Goal: Task Accomplishment & Management: Manage account settings

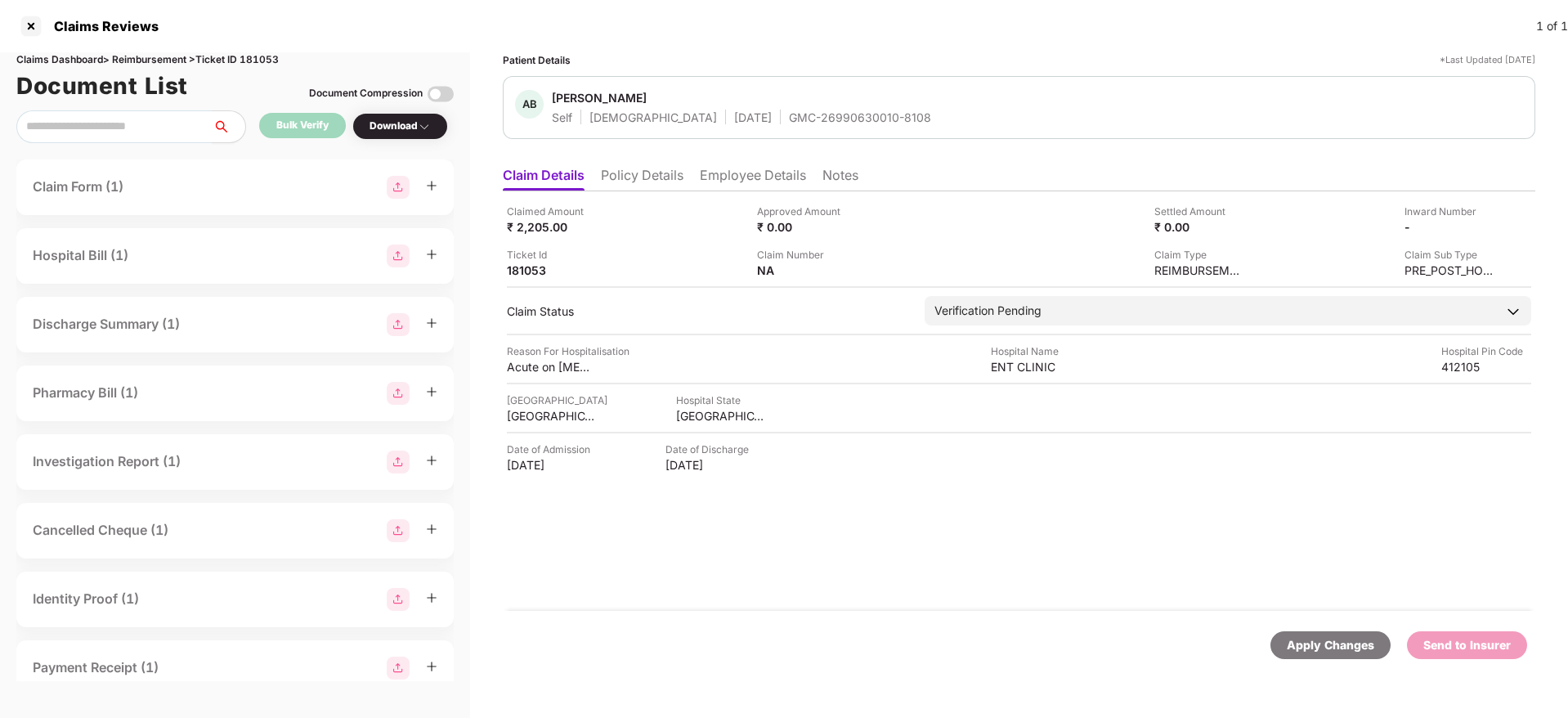
click at [850, 605] on div "Claimed Amount ₹ 2,205.00 Approved Amount ₹ 0.00 Settled Amount ₹ 0.00 Inward N…" at bounding box center [1018, 401] width 1032 height 419
click at [876, 619] on div "Apply Changes Send to Insurer" at bounding box center [1018, 645] width 1032 height 69
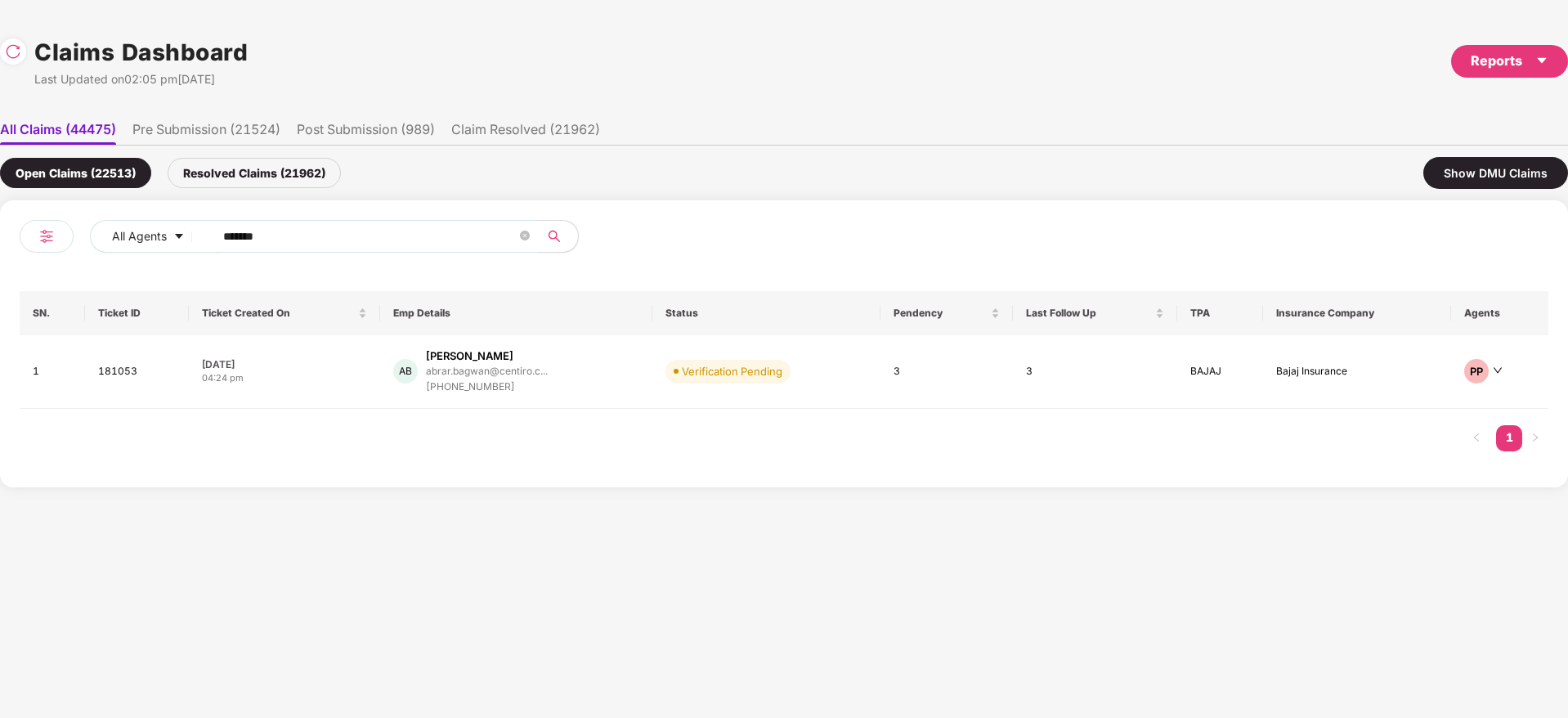
drag, startPoint x: 316, startPoint y: 240, endPoint x: 27, endPoint y: 265, distance: 290.1
click at [0, 263] on div "All Agents ****** SN. Ticket ID Ticket Created On Emp Details Status Pendency L…" at bounding box center [784, 343] width 1568 height 287
click at [577, 387] on div "AB Abrar Bagwan abrar.bagwan@centiro.c... +919175954811" at bounding box center [516, 372] width 247 height 47
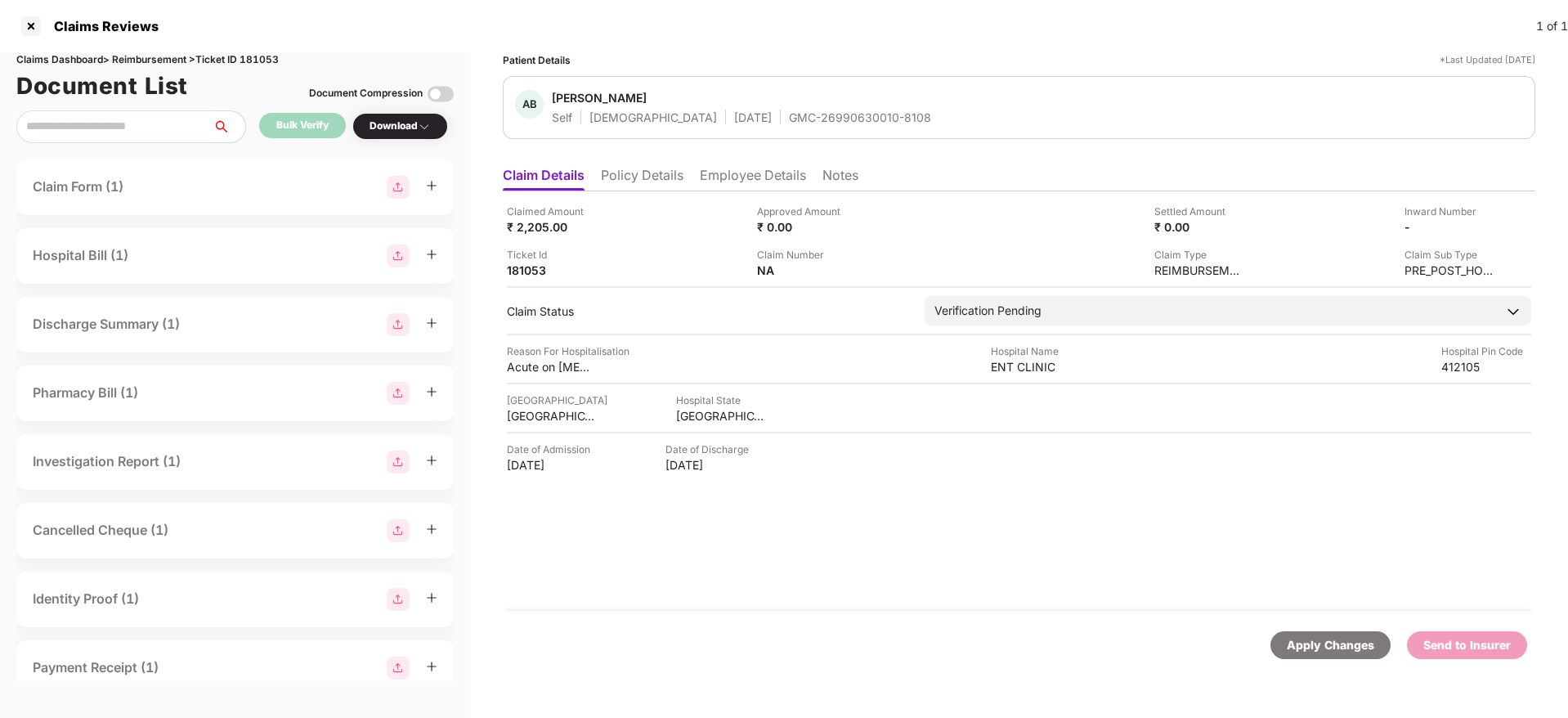
click at [852, 607] on div "Claimed Amount ₹ 2,205.00 Approved Amount ₹ 0.00 Settled Amount ₹ 0.00 Inward N…" at bounding box center [1018, 401] width 1032 height 419
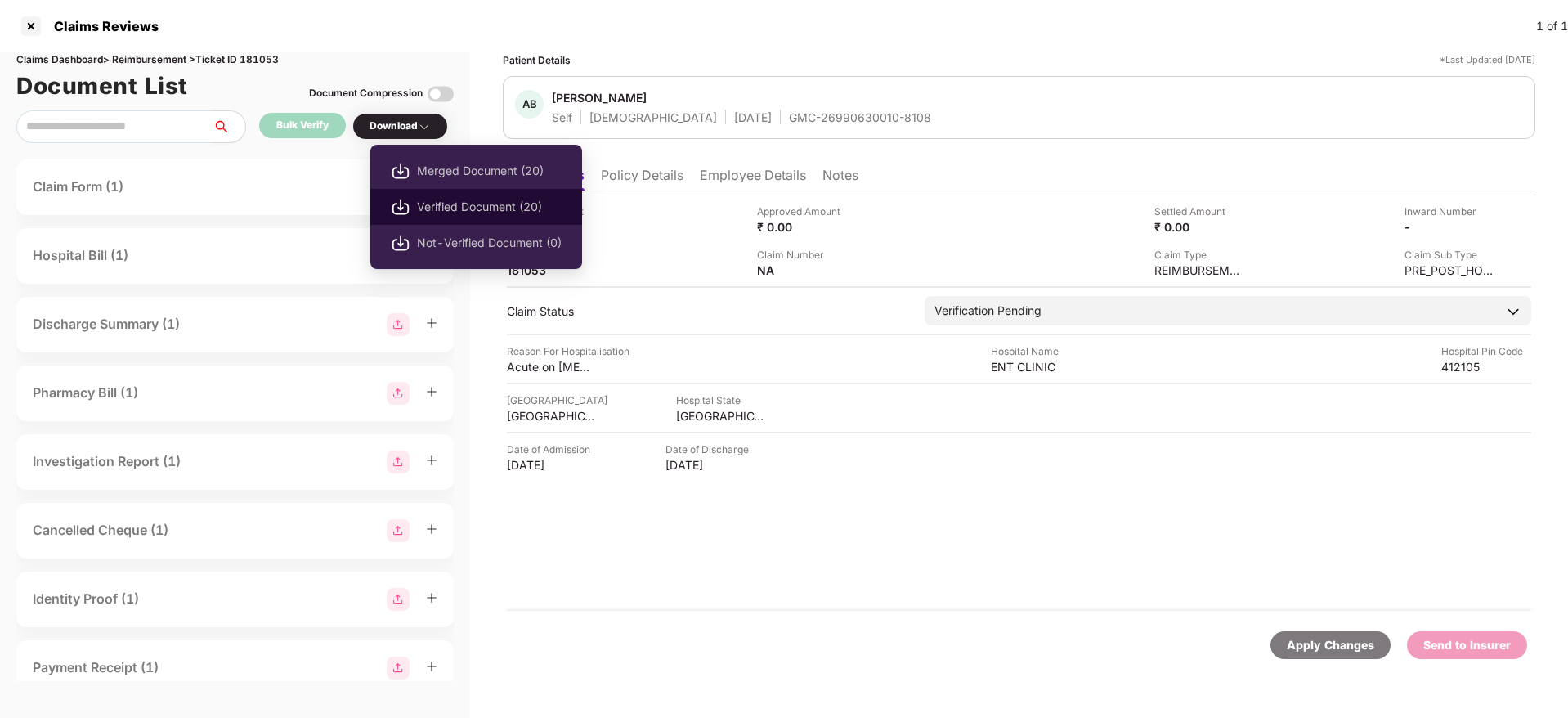
click at [442, 198] on span "Verified Document (20)" at bounding box center [489, 207] width 145 height 18
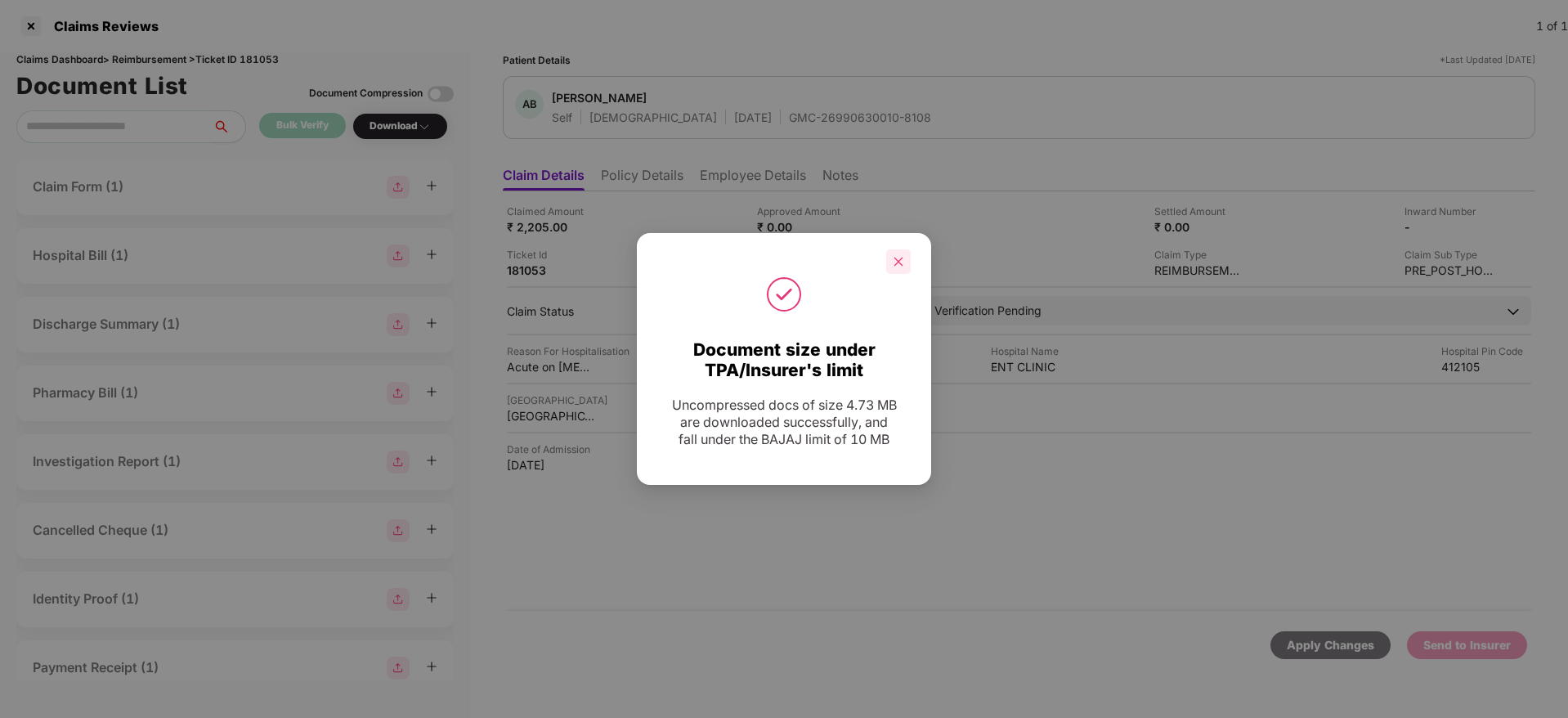
click at [900, 257] on icon "close" at bounding box center [899, 261] width 9 height 9
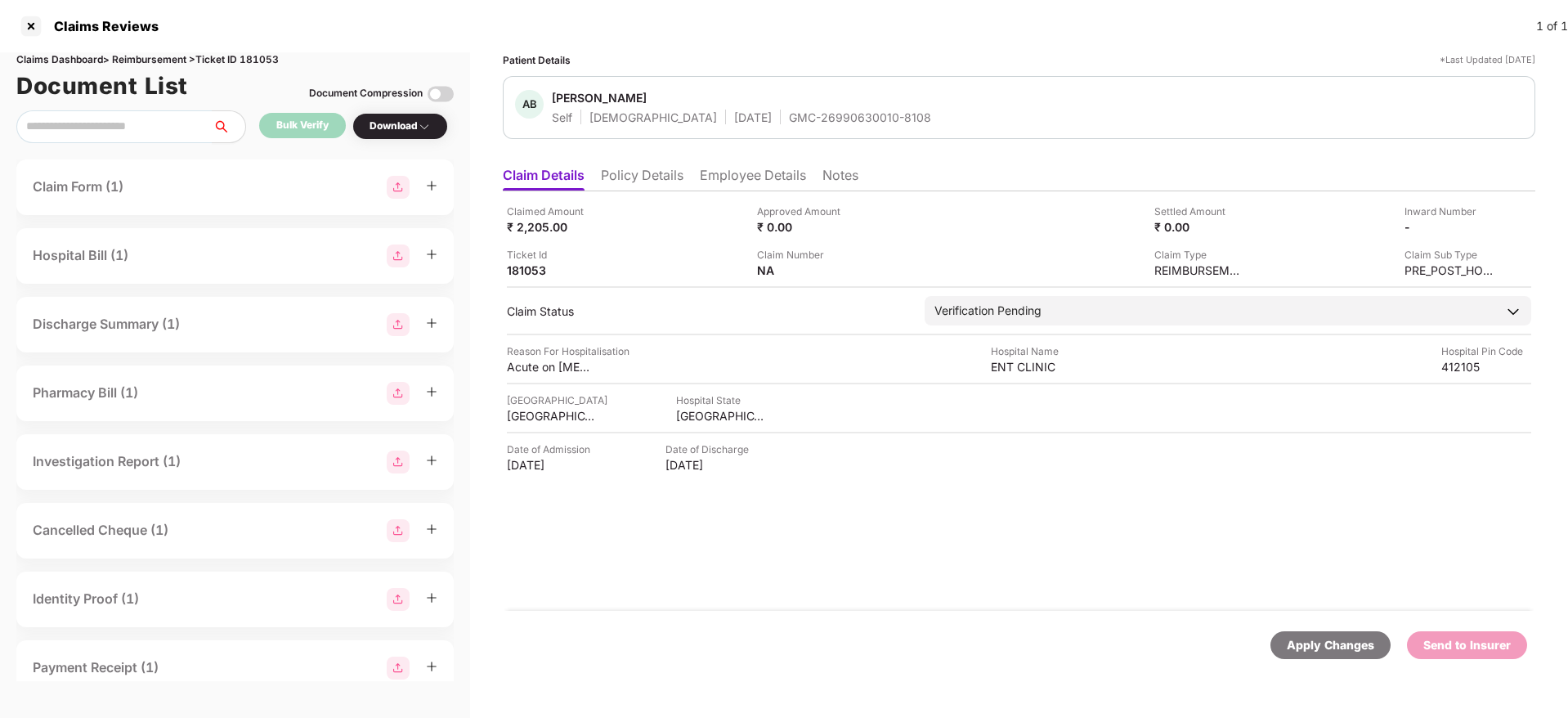
click at [789, 121] on div "GMC-26990630010-8108" at bounding box center [860, 117] width 142 height 16
copy div "GMC-26990630010-8108"
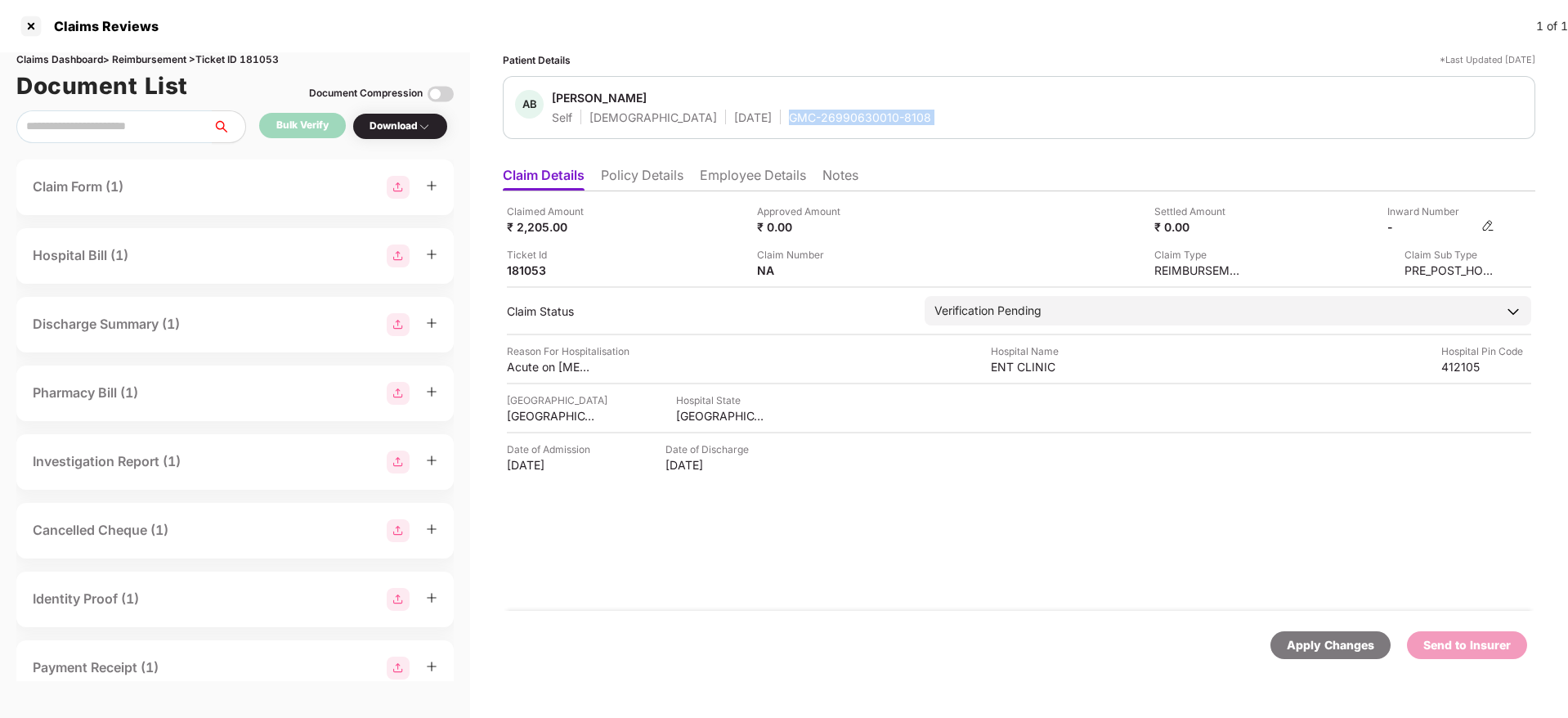
click at [1485, 224] on img at bounding box center [1488, 226] width 13 height 13
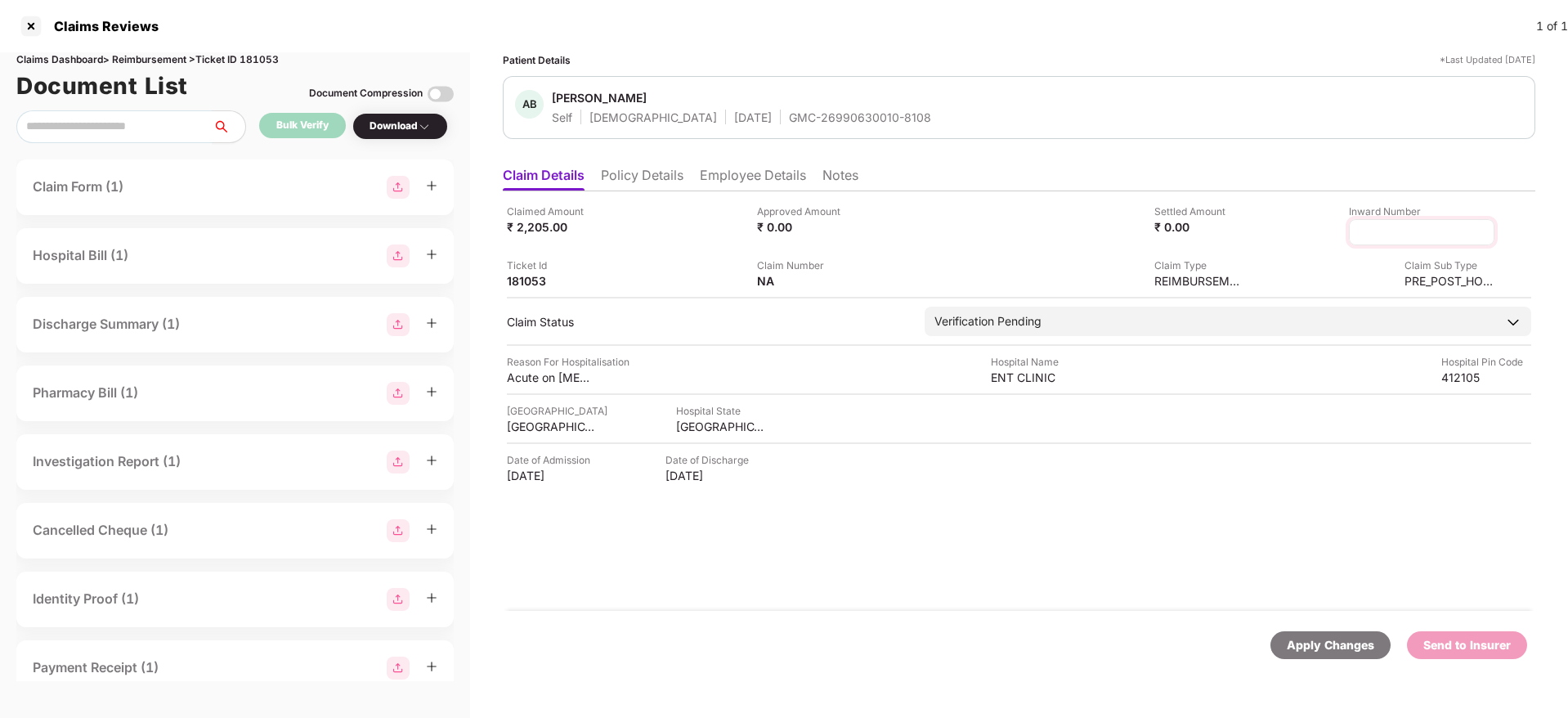
type input "**********"
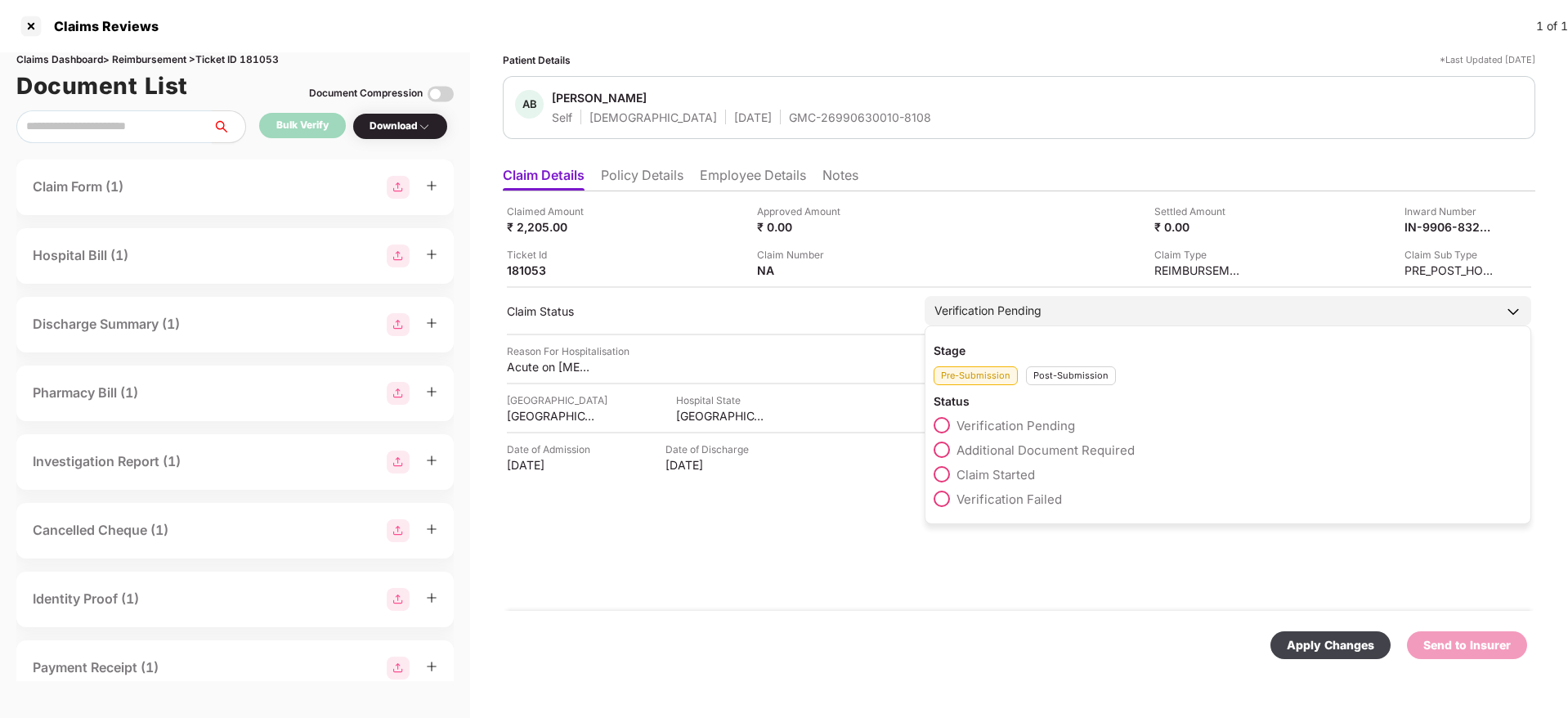
click at [1051, 386] on div "Stage Pre-Submission Post-Submission Status Verification Pending Additional Doc…" at bounding box center [1228, 424] width 607 height 198
click at [1058, 379] on div "Post-Submission" at bounding box center [1071, 376] width 90 height 19
click at [1043, 453] on span "Claim Under Process" at bounding box center [1017, 450] width 123 height 16
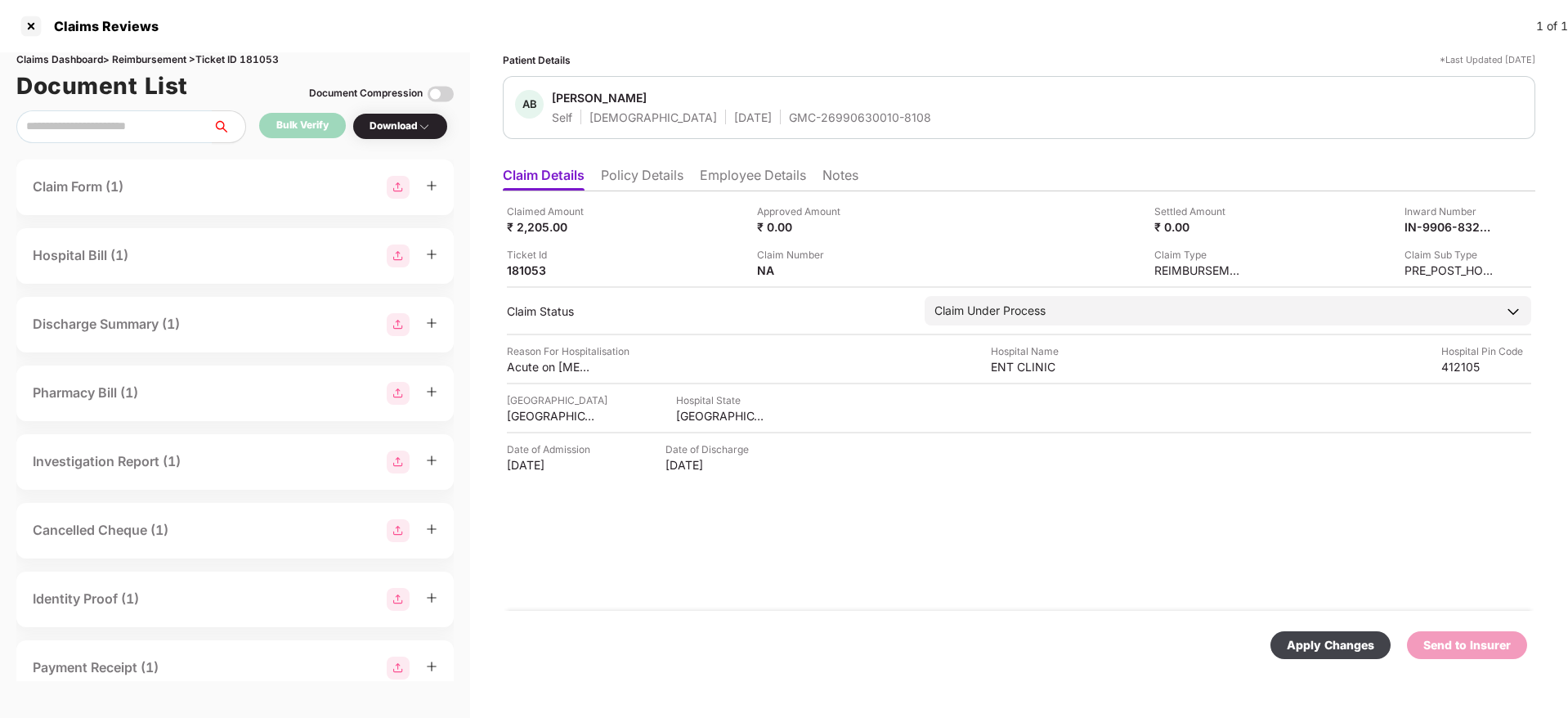
click at [1318, 651] on div "Apply Changes" at bounding box center [1329, 645] width 87 height 18
click at [996, 630] on div "Apply Changes Send to Insurer" at bounding box center [1018, 645] width 1032 height 69
click at [754, 171] on li "Employee Details" at bounding box center [753, 178] width 106 height 23
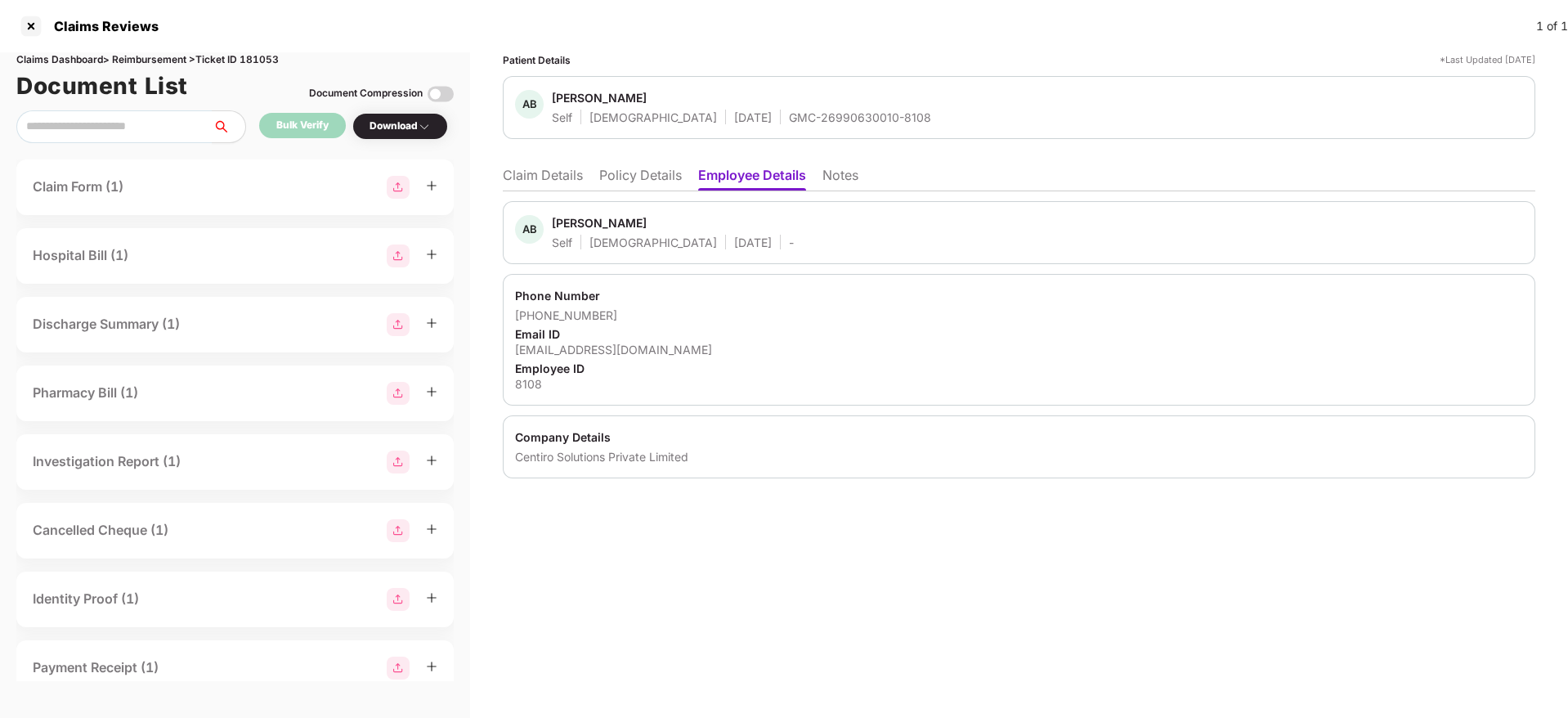
click at [595, 224] on div "Abrar Bagwan" at bounding box center [598, 223] width 95 height 16
copy span "Abrar Bagwan"
click at [796, 118] on div "GMC-26990630010-8108" at bounding box center [860, 117] width 142 height 16
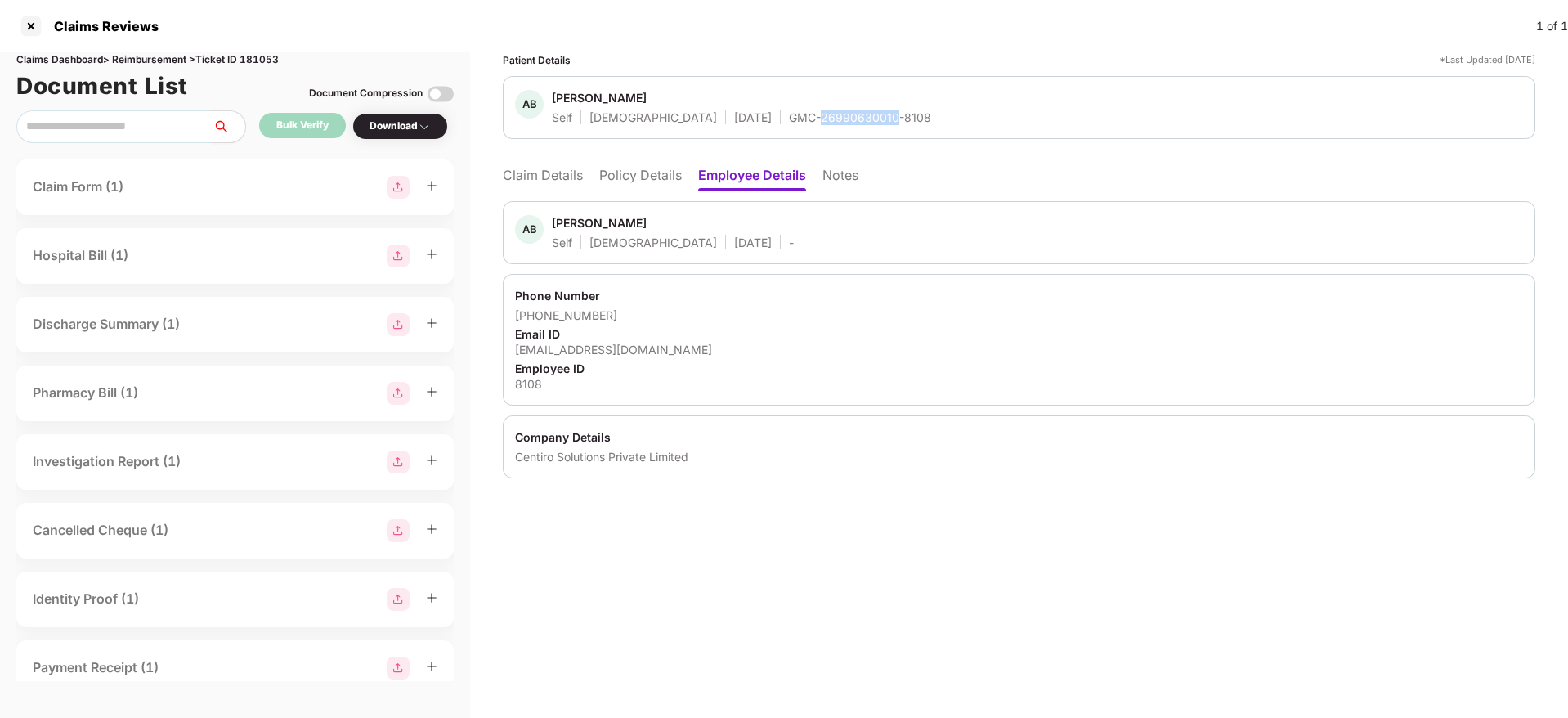
click at [796, 118] on div "GMC-26990630010-8108" at bounding box center [860, 117] width 142 height 16
copy div "GMC-26990630010-8108"
click at [557, 184] on li "Claim Details" at bounding box center [542, 178] width 80 height 23
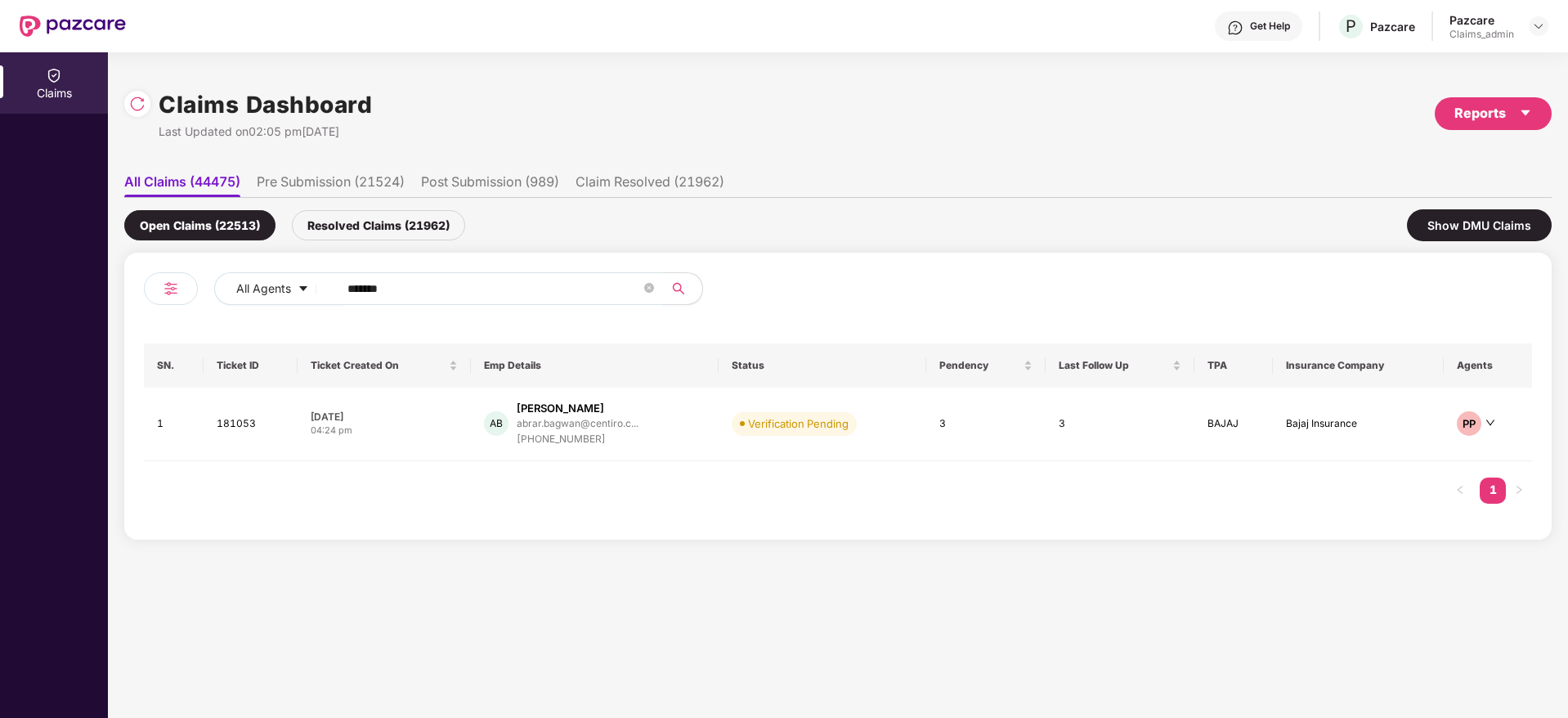
drag, startPoint x: 425, startPoint y: 299, endPoint x: 146, endPoint y: 316, distance: 279.5
click at [150, 314] on div "All Agents ******" at bounding box center [490, 295] width 694 height 46
paste input "text"
type input "******"
click at [649, 423] on div "MC Mahesh Vaman Chavan maheshchavan2905@gmail... +918850909995" at bounding box center [583, 424] width 187 height 47
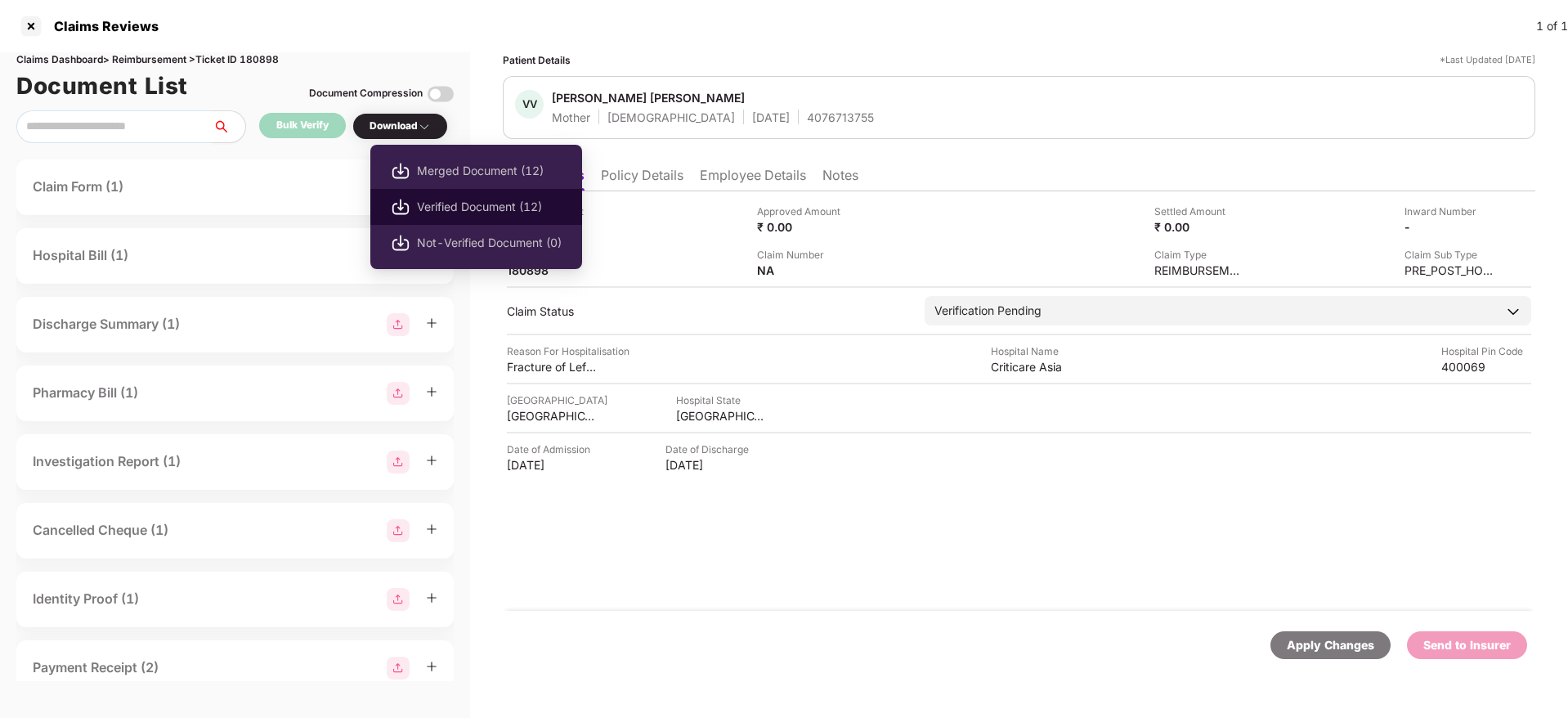
click at [478, 208] on span "Verified Document (12)" at bounding box center [489, 207] width 145 height 18
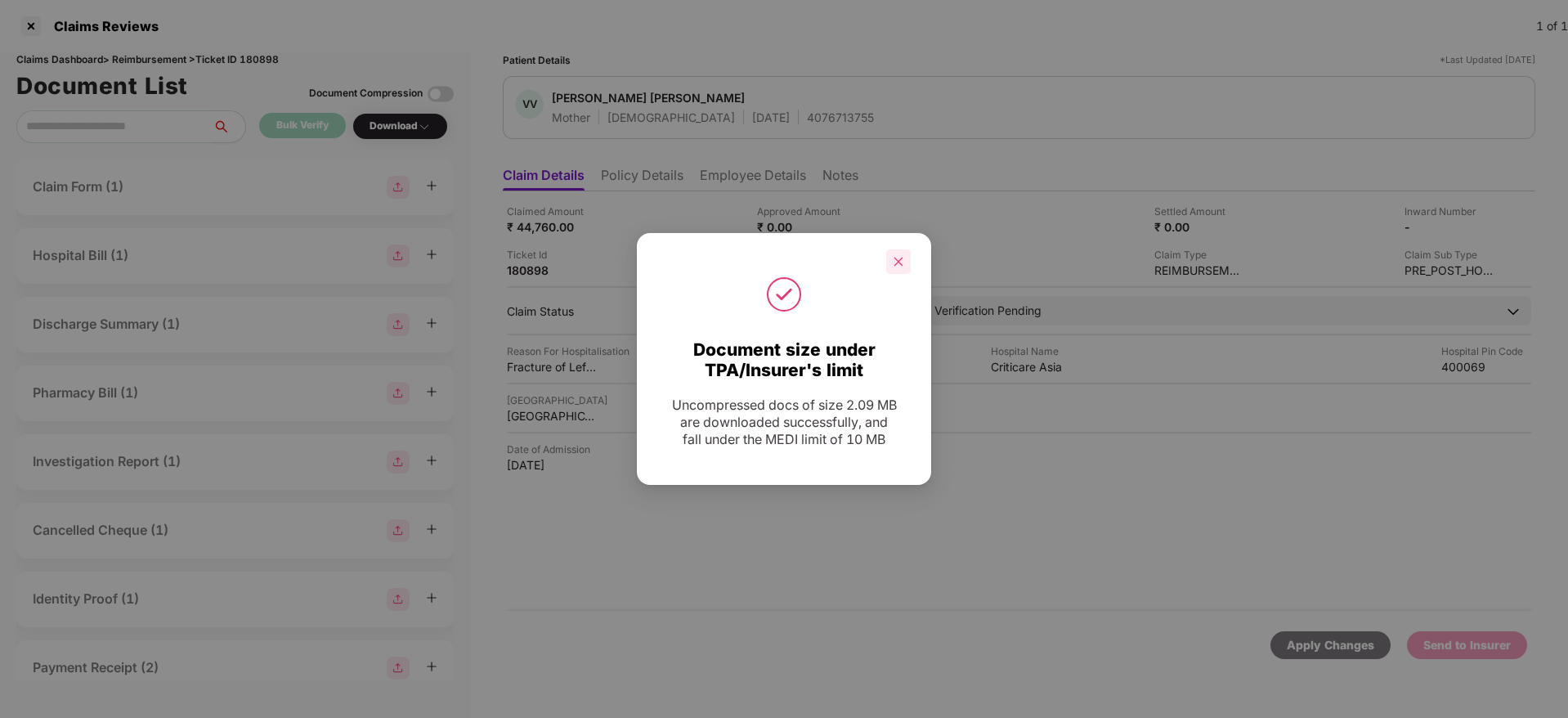
click at [893, 256] on icon "close" at bounding box center [898, 261] width 11 height 11
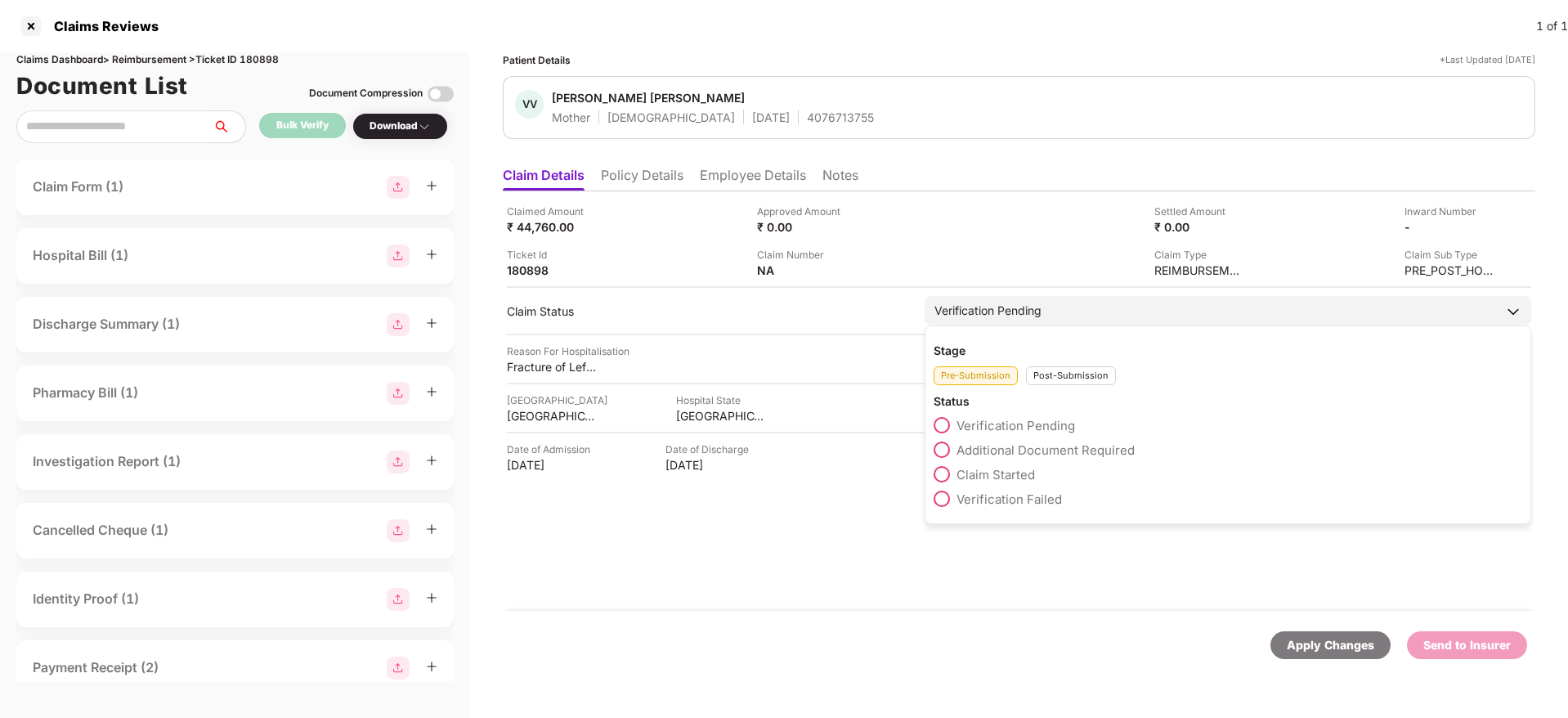
click at [1023, 477] on span "Claim Started" at bounding box center [996, 475] width 79 height 16
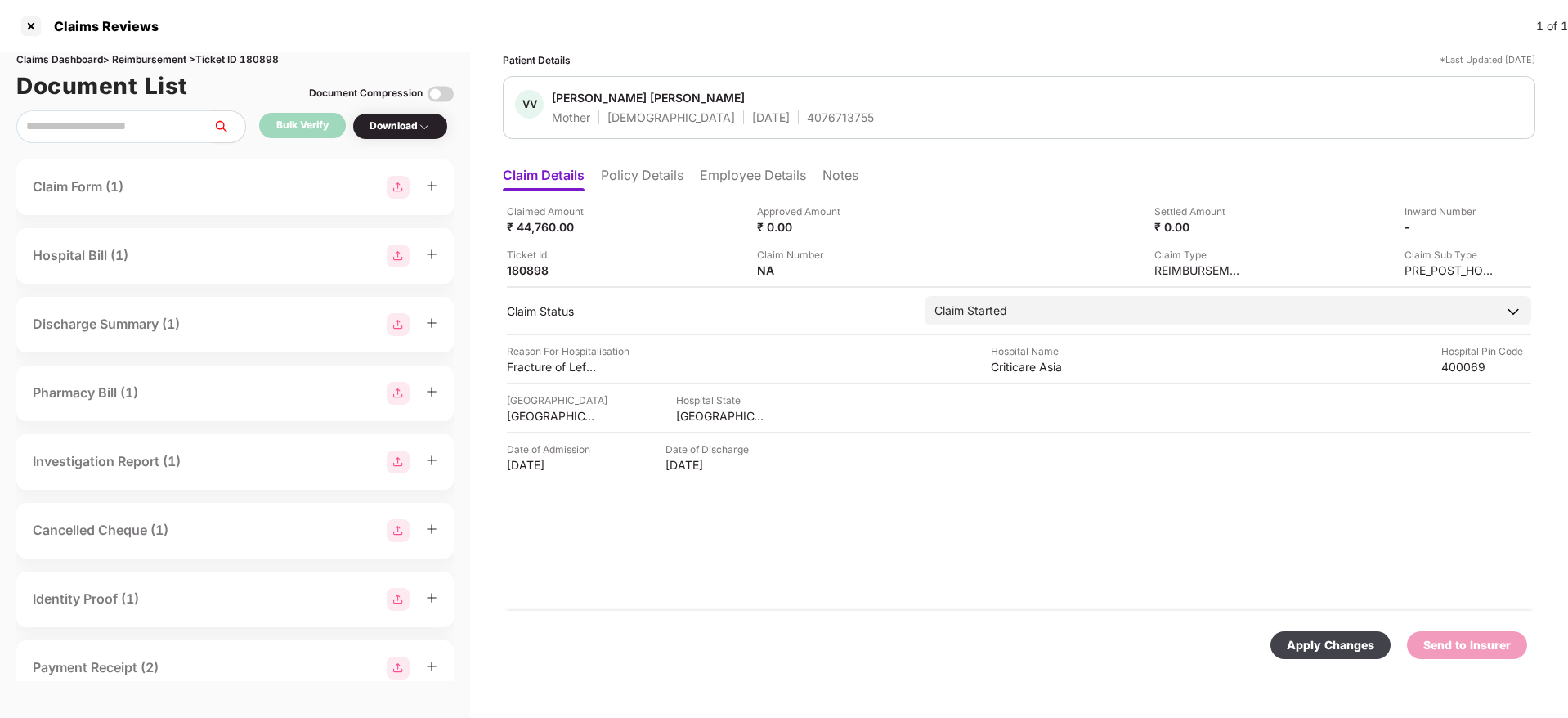
click at [1360, 644] on div "Apply Changes" at bounding box center [1329, 645] width 87 height 18
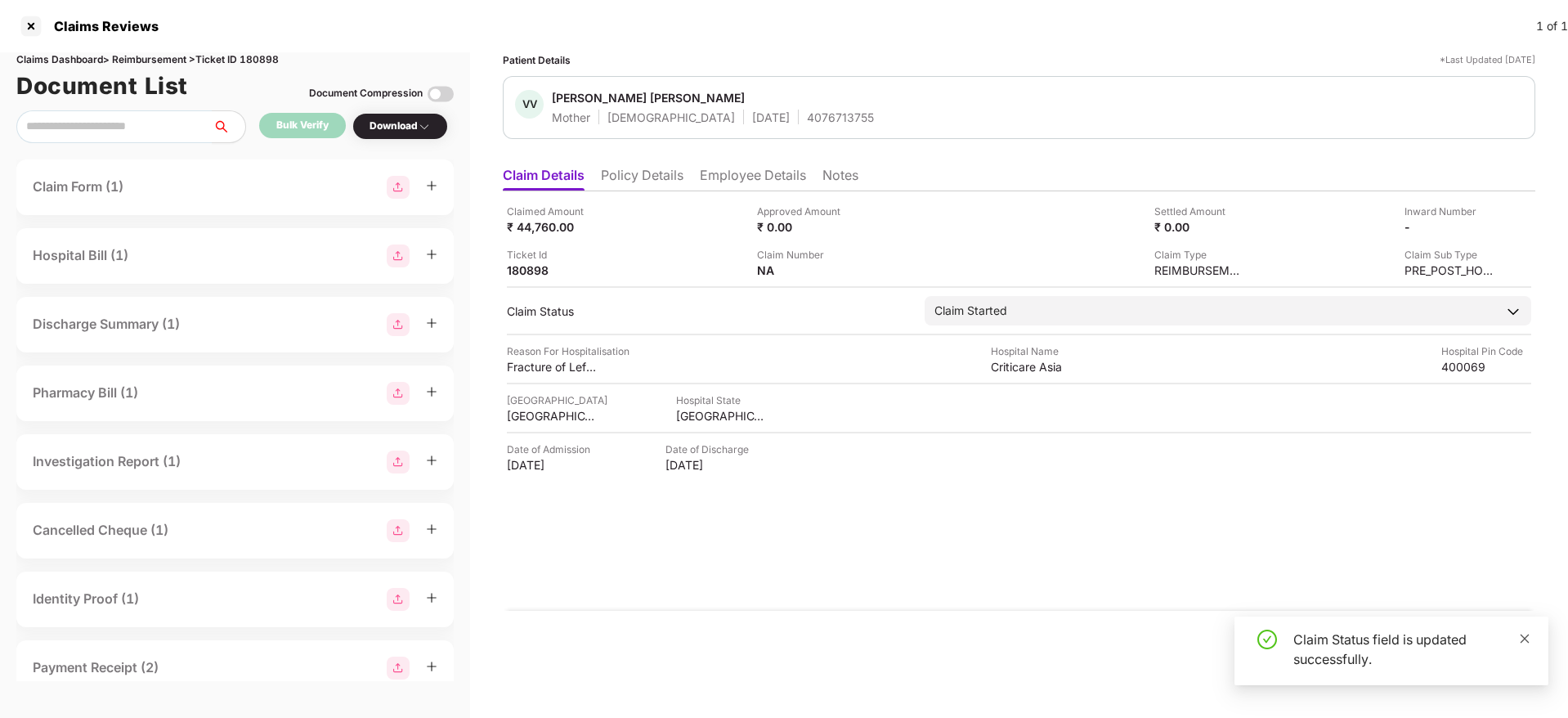
click at [1522, 634] on icon "close" at bounding box center [1525, 638] width 11 height 11
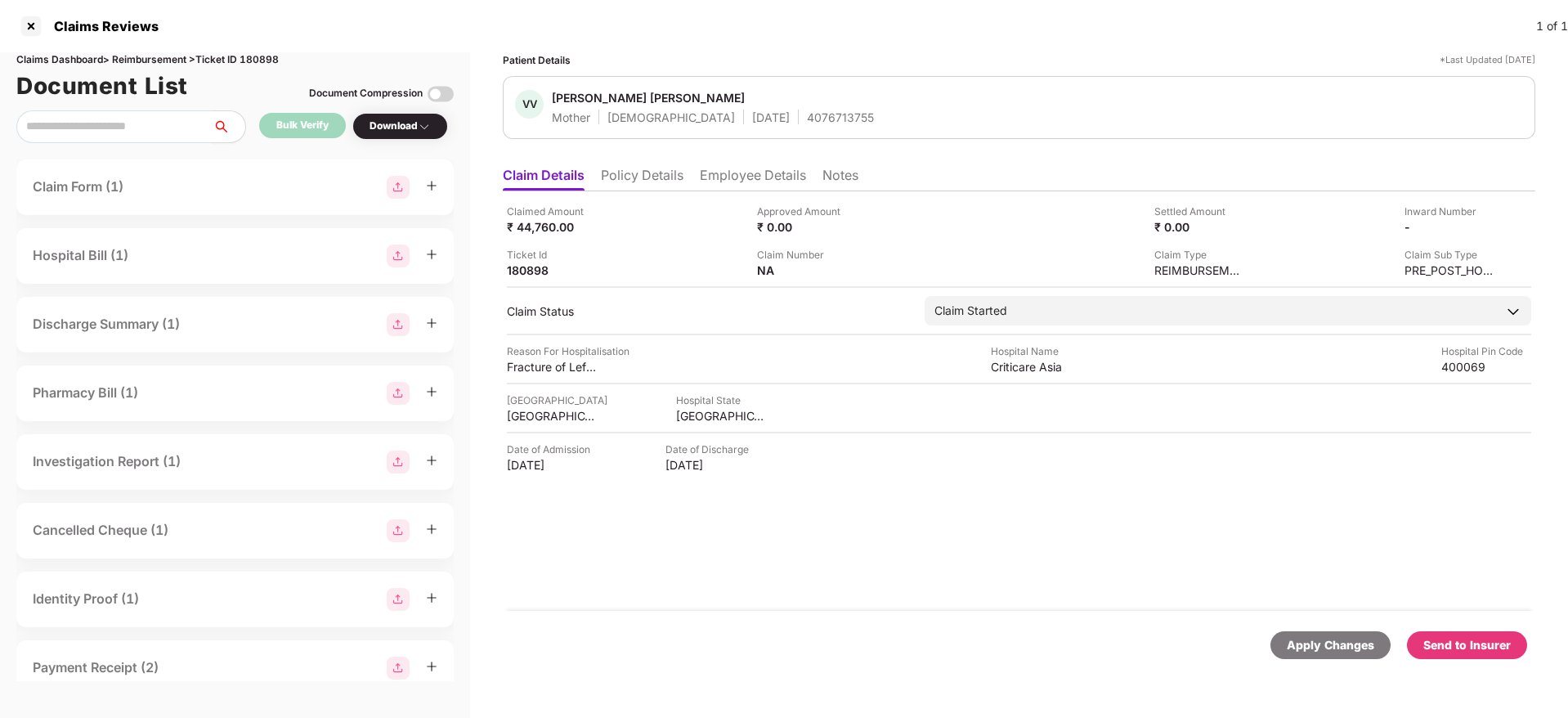
click at [1489, 636] on div "Send to Insurer" at bounding box center [1467, 645] width 87 height 18
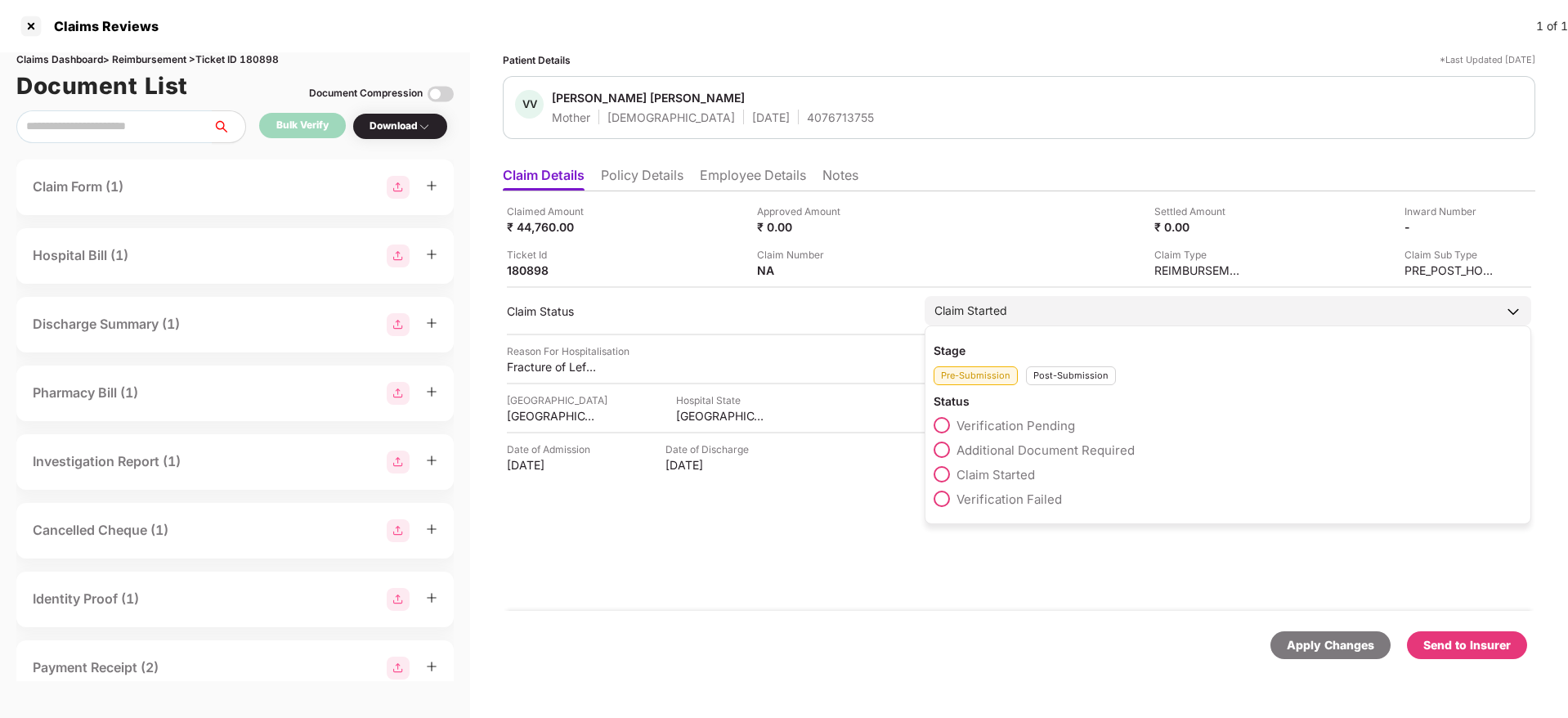
click at [998, 429] on span "Verification Pending" at bounding box center [1016, 426] width 118 height 16
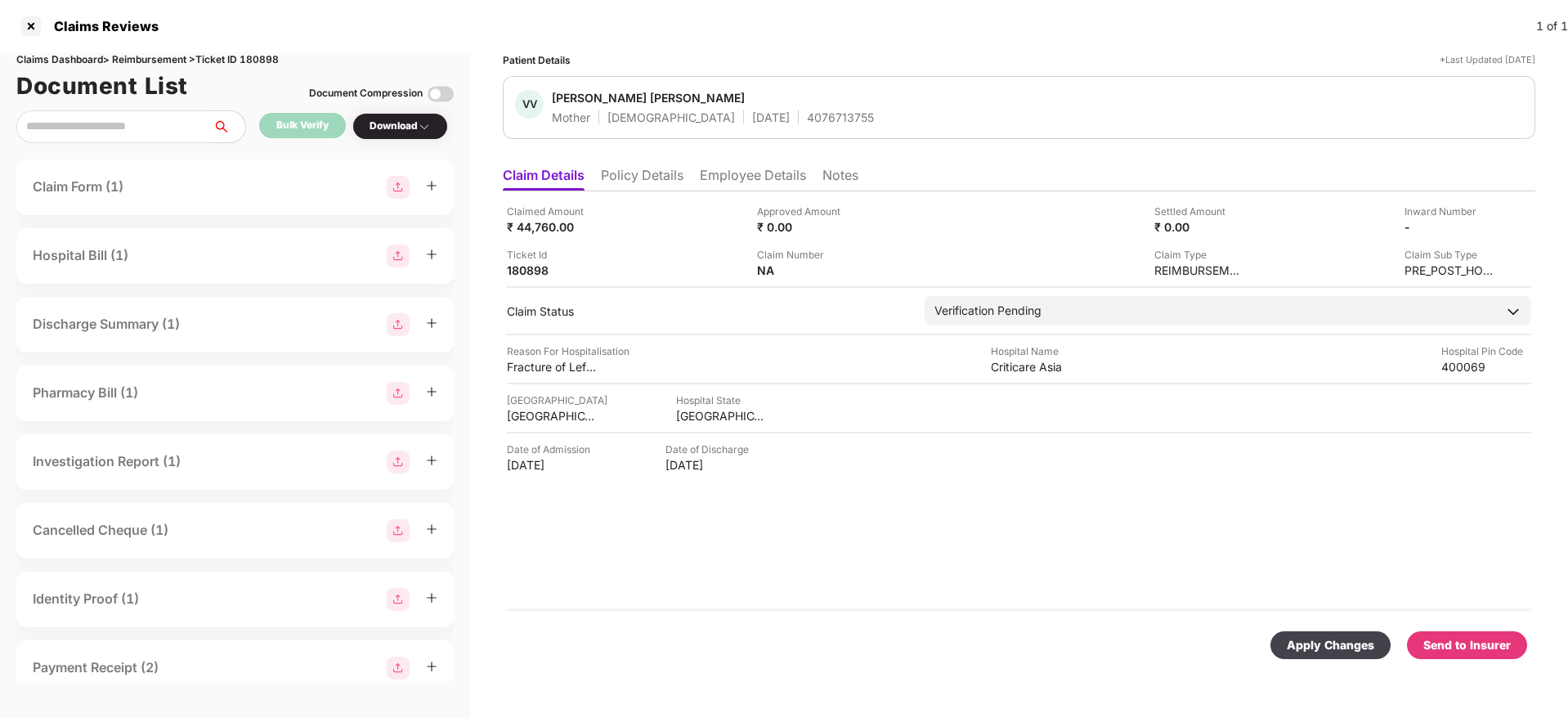
click at [1444, 642] on div "Send to Insurer" at bounding box center [1467, 645] width 87 height 18
click at [1049, 633] on div "Apply Changes Send to Insurer" at bounding box center [1018, 646] width 1016 height 28
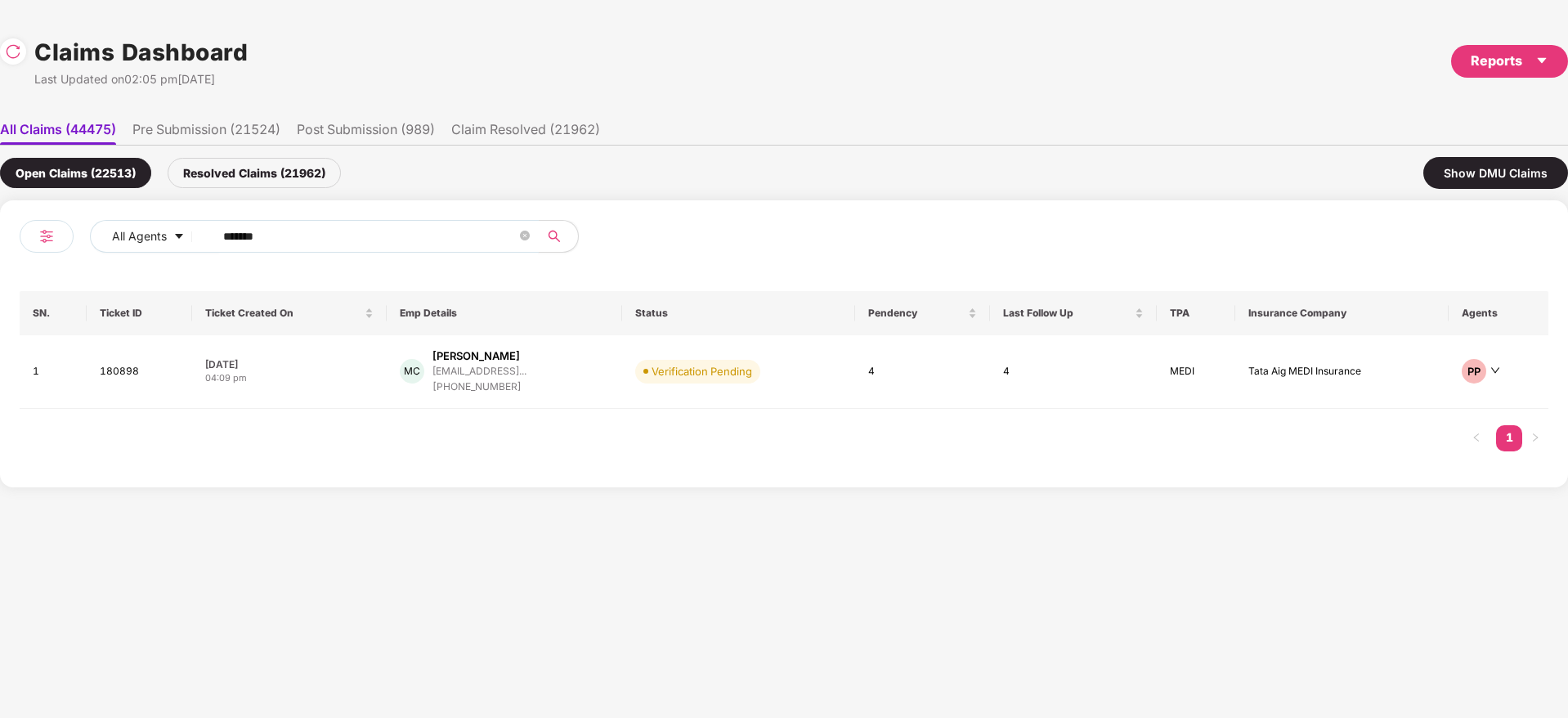
drag, startPoint x: 348, startPoint y: 239, endPoint x: 5, endPoint y: 260, distance: 343.6
click at [0, 260] on div "All Agents ****** SN. Ticket ID Ticket Created On Emp Details Status Pendency L…" at bounding box center [784, 343] width 1568 height 287
paste input "text"
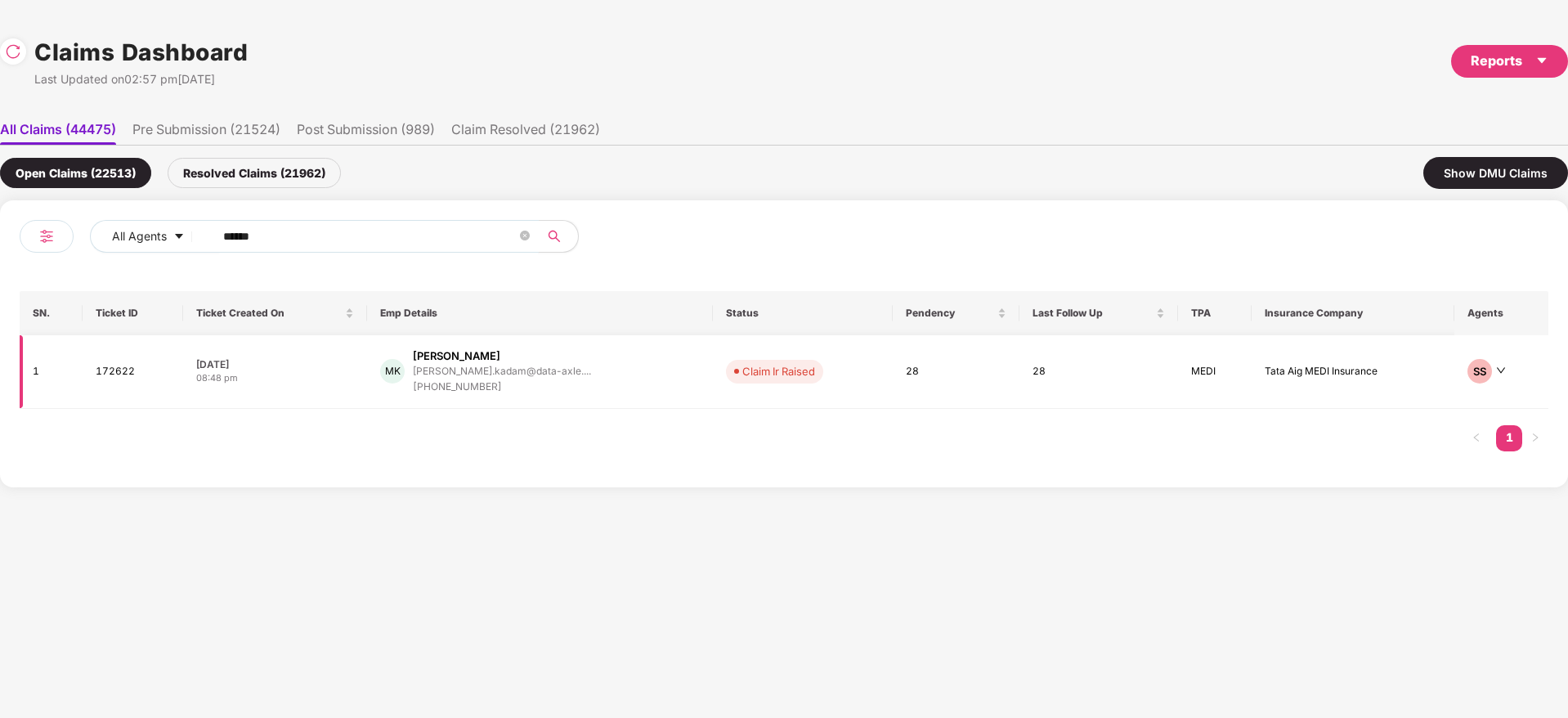
type input "******"
click at [624, 373] on div "MK Murli Manohar Kadam murli.kadam@data-axle.... +917389868153" at bounding box center [539, 372] width 318 height 47
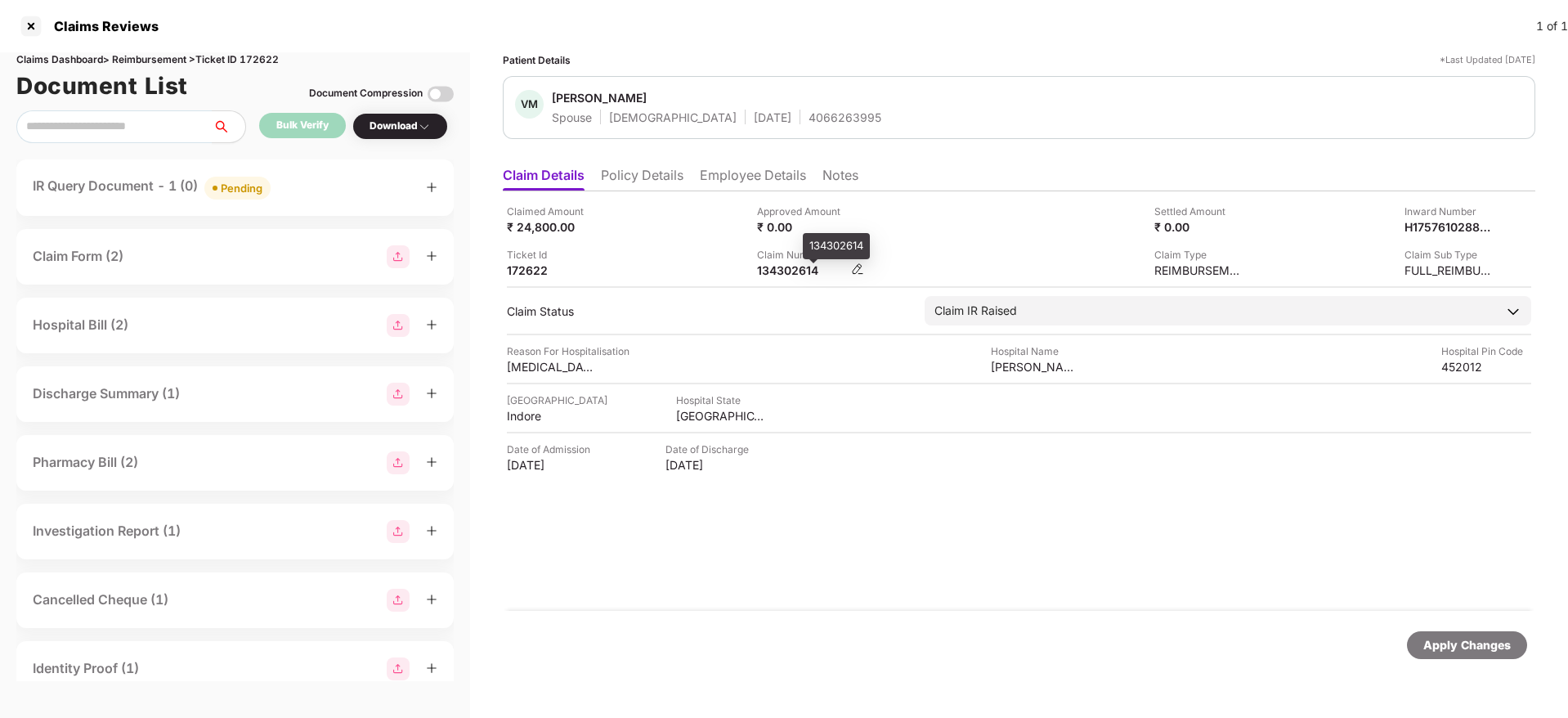
click at [770, 273] on div "134302614" at bounding box center [802, 270] width 90 height 16
copy div "134302614"
click at [808, 116] on div "4066263995" at bounding box center [844, 117] width 72 height 16
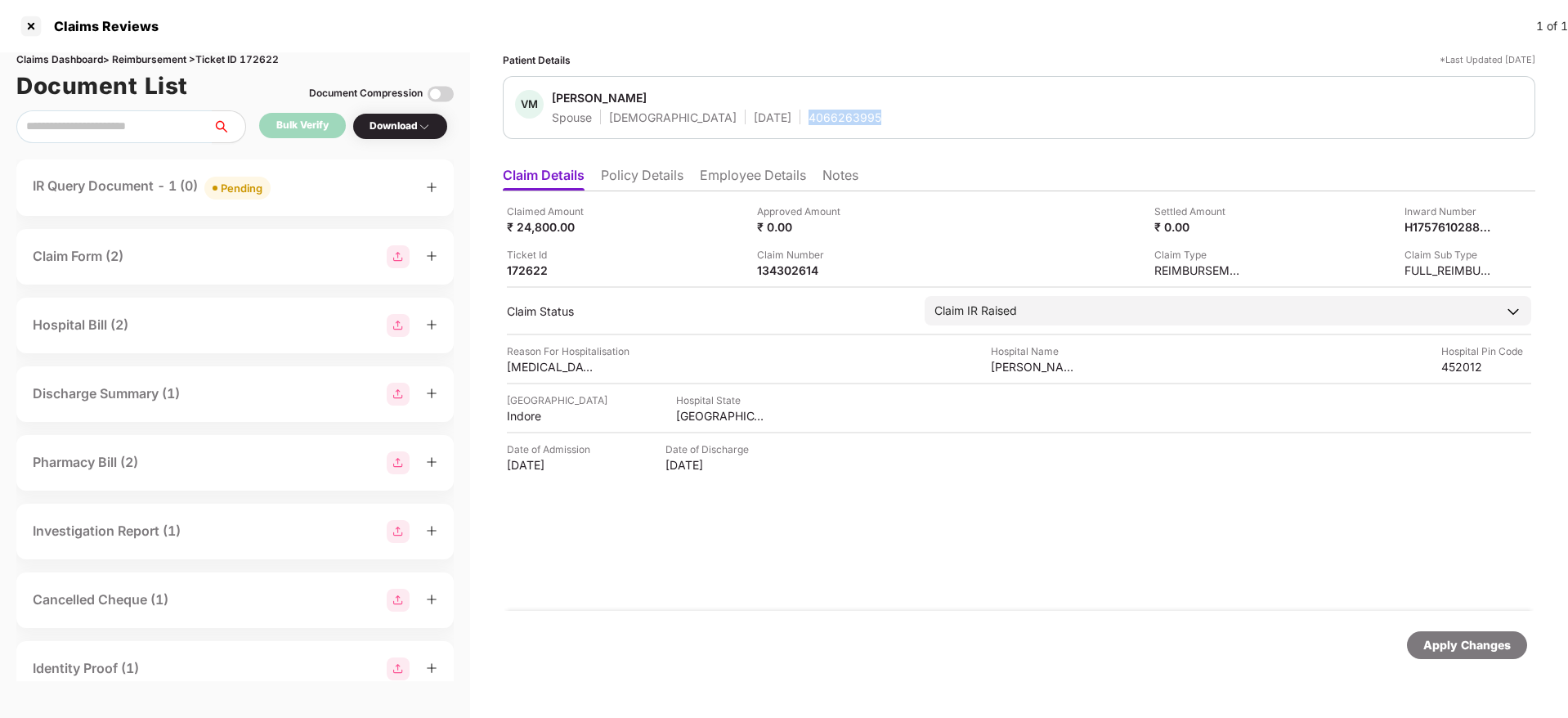
copy div "4066263995"
click at [793, 272] on div "134302614" at bounding box center [802, 270] width 90 height 16
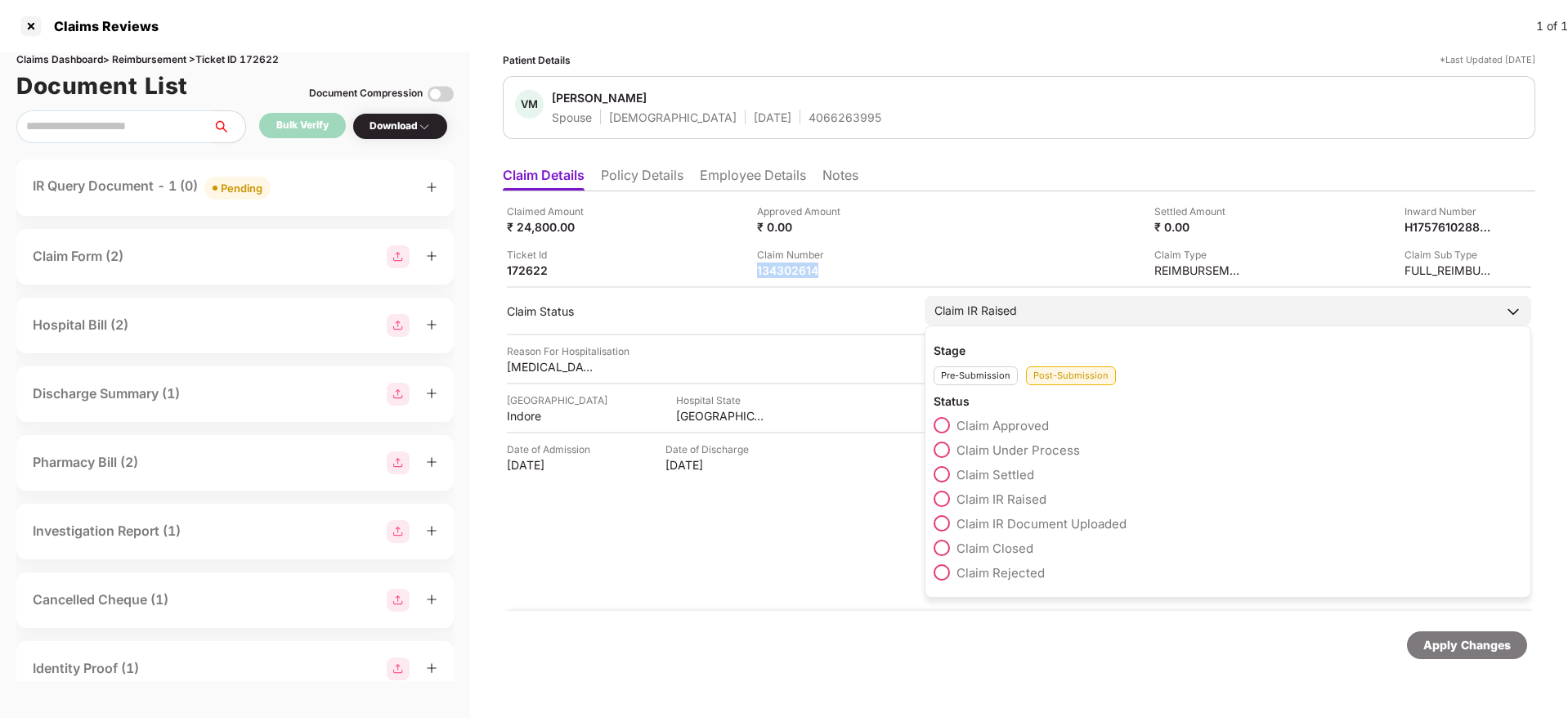
copy div "134302614"
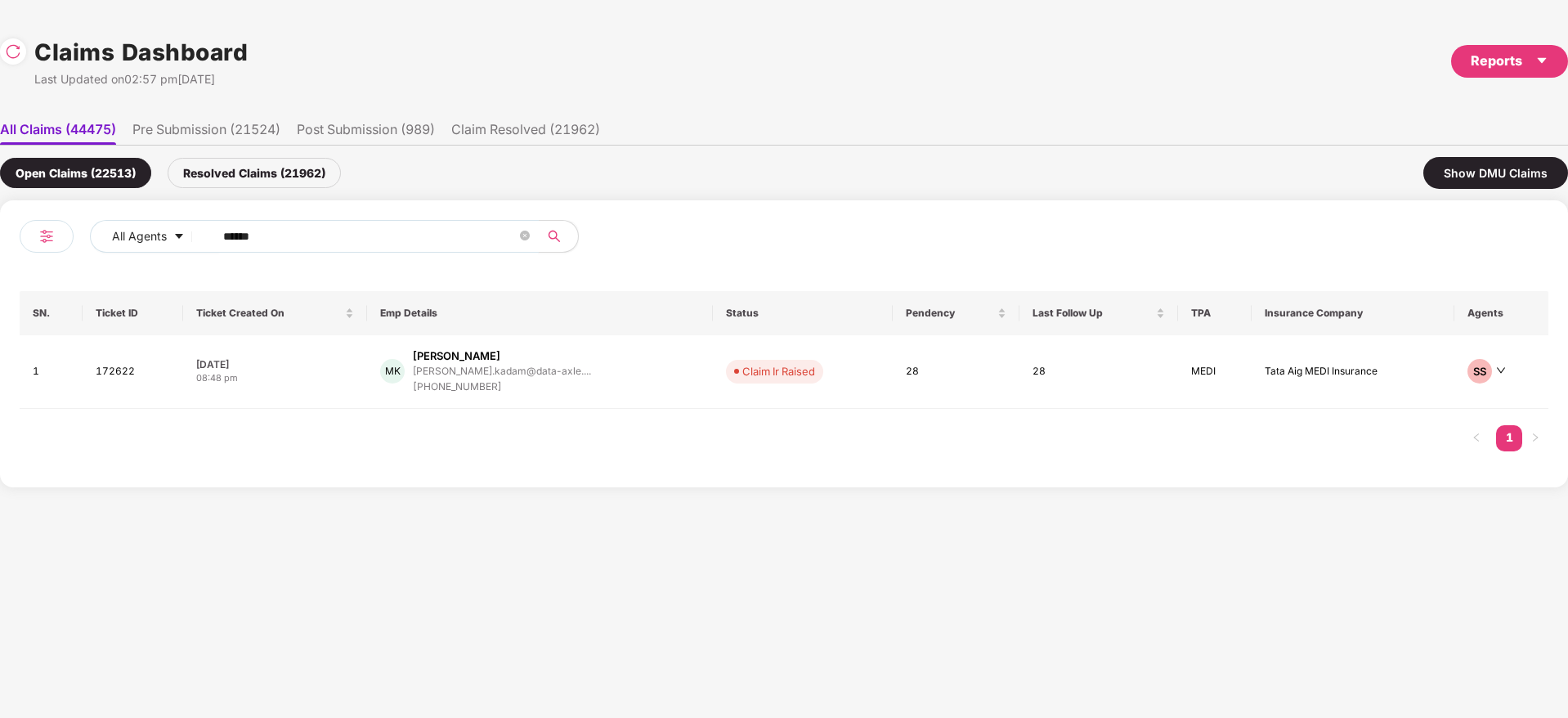
drag, startPoint x: 120, startPoint y: 248, endPoint x: 119, endPoint y: 270, distance: 22.0
click at [0, 264] on div "All Agents ****** SN. Ticket ID Ticket Created On Emp Details Status Pendency L…" at bounding box center [784, 343] width 1568 height 287
paste input "text"
type input "******"
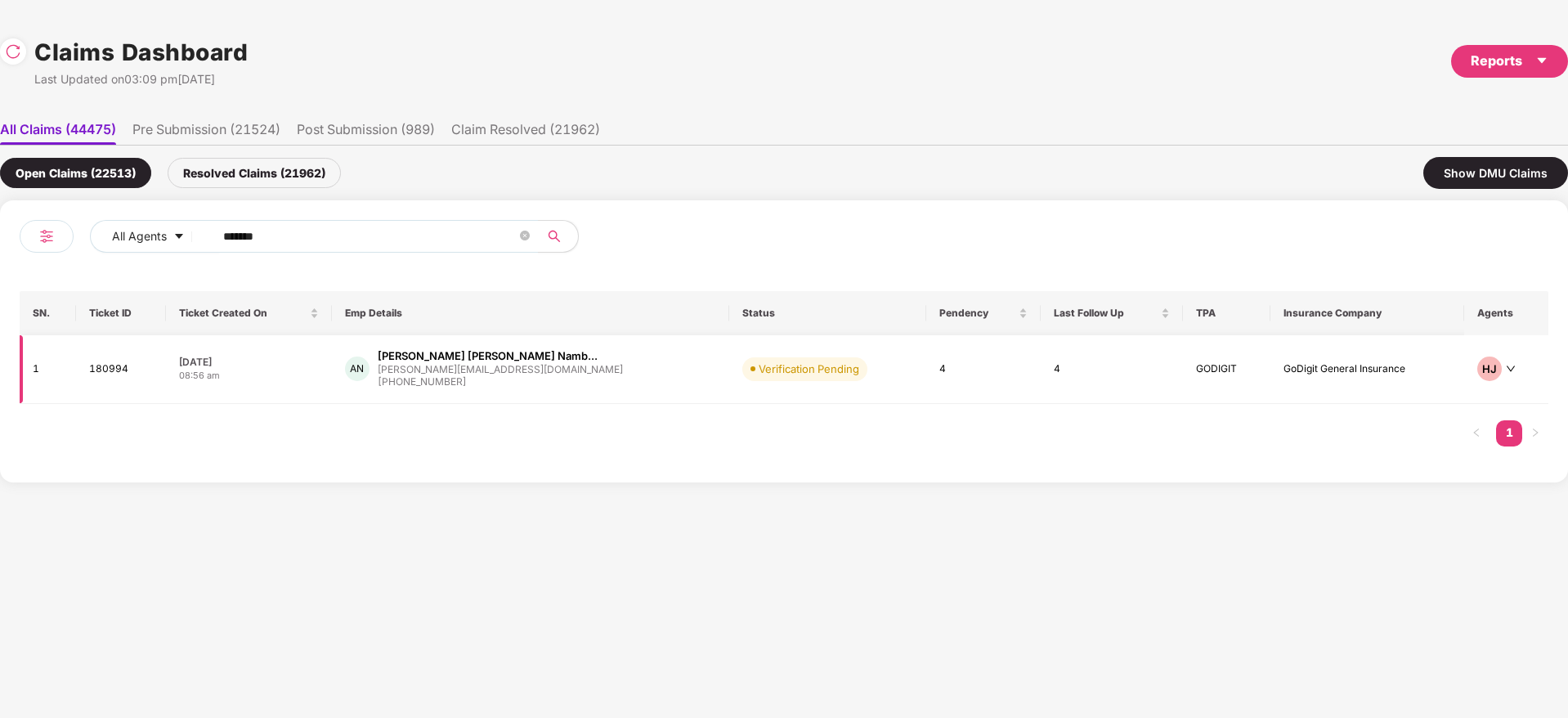
click at [598, 388] on div "AN Akhil Dilip Kumar Namb... akhil@almabase.com +919550043862" at bounding box center [530, 369] width 371 height 41
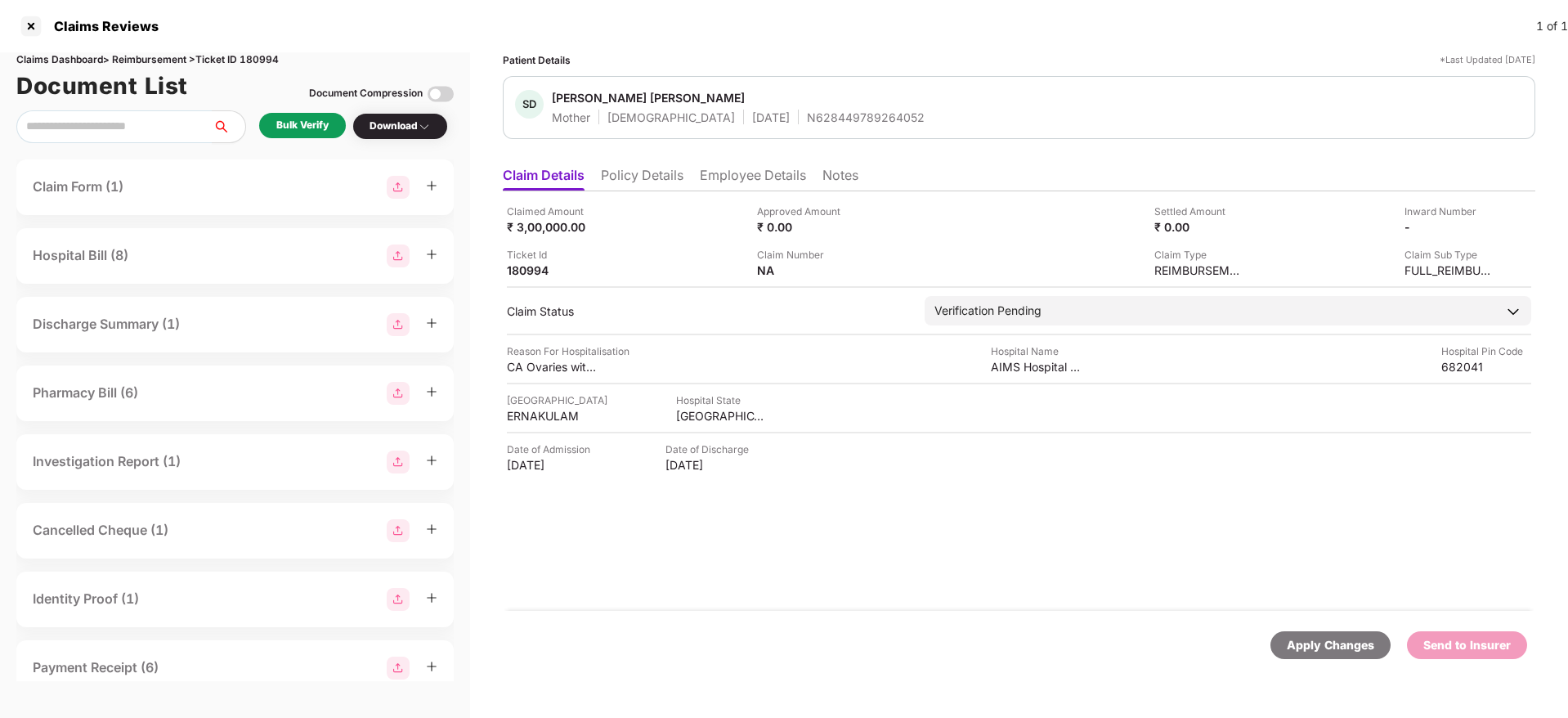
click at [807, 122] on div "N628449789264052" at bounding box center [865, 117] width 117 height 16
copy div "N628449789264052"
click at [716, 180] on li "Employee Details" at bounding box center [753, 178] width 106 height 23
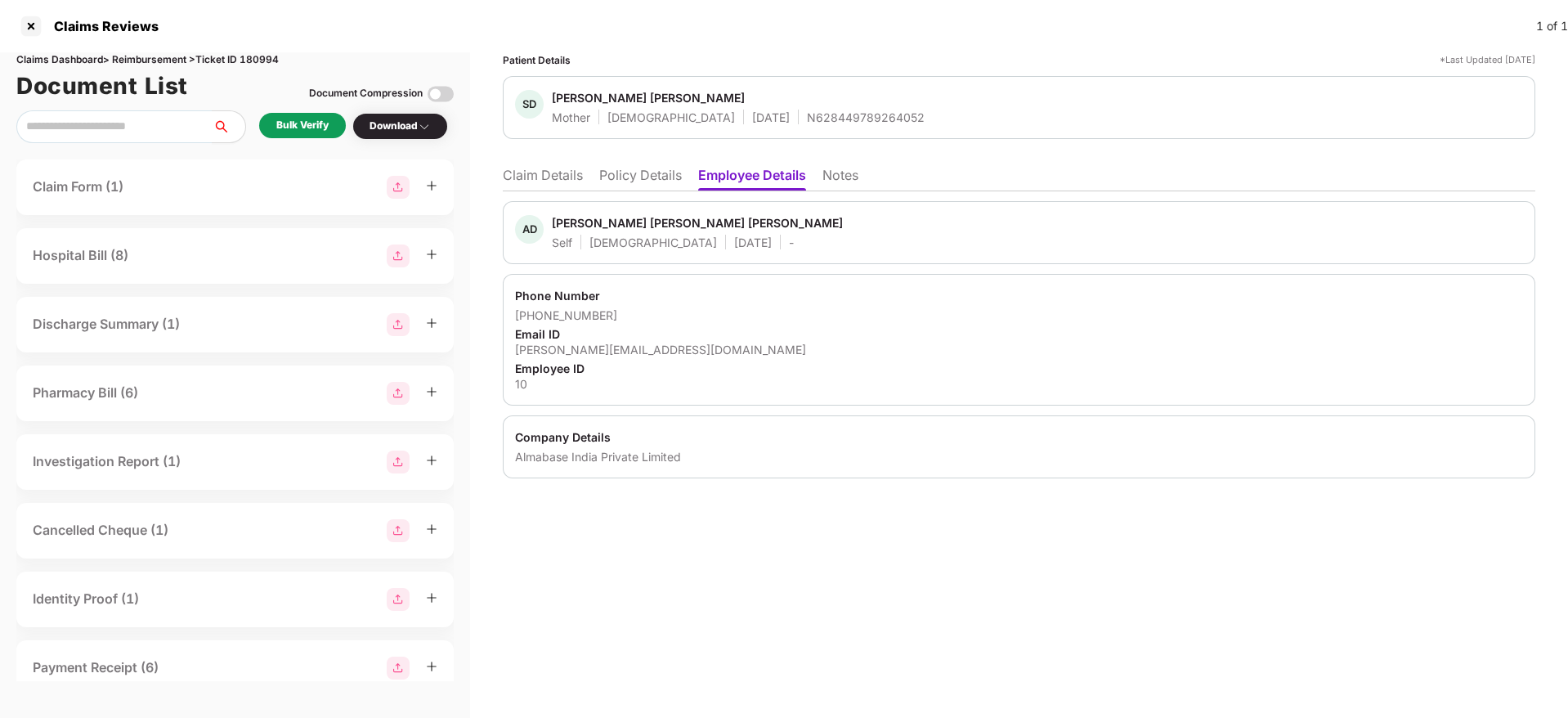
click at [632, 175] on li "Policy Details" at bounding box center [641, 178] width 83 height 23
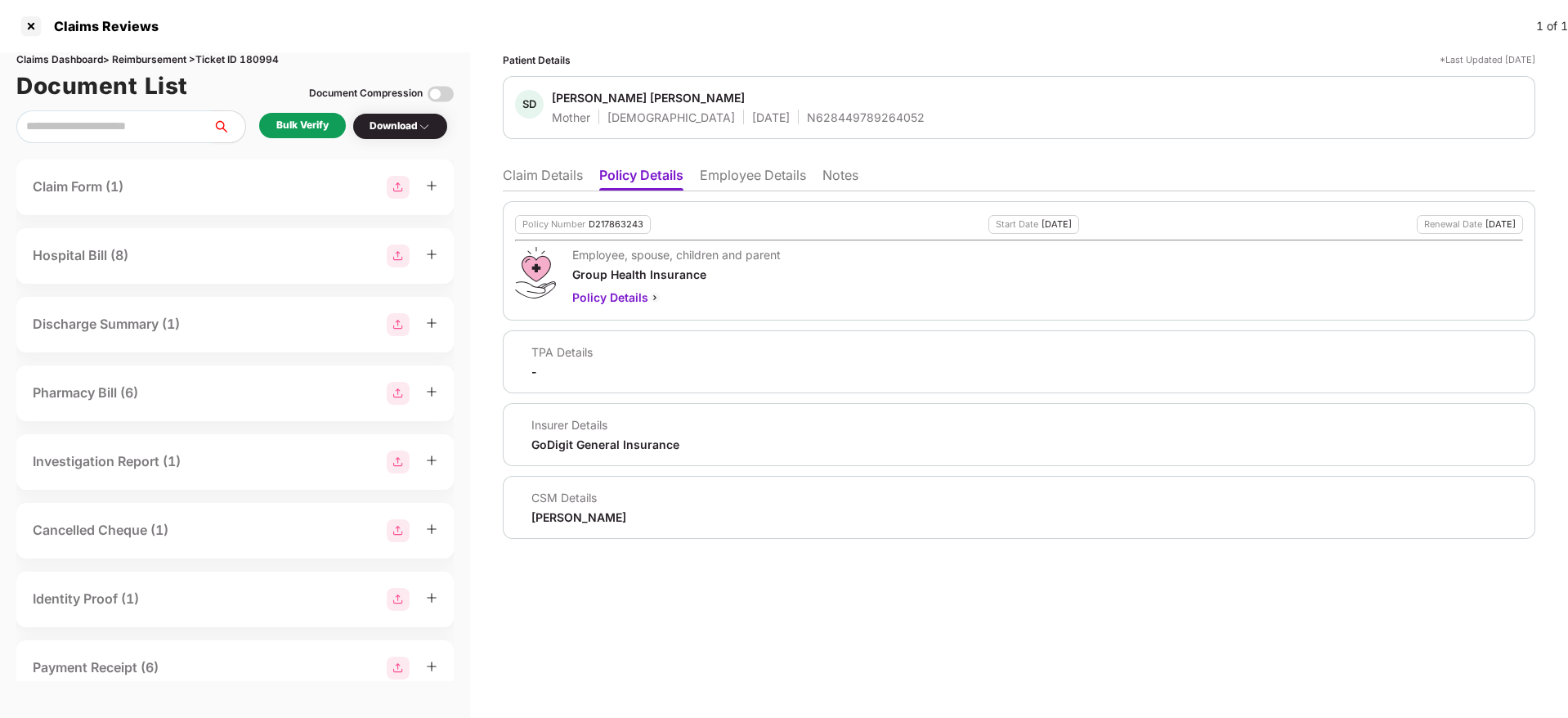
click at [620, 224] on div "D217863243" at bounding box center [615, 224] width 54 height 10
copy div "D217863243"
click at [807, 119] on div "N628449789264052" at bounding box center [865, 117] width 117 height 16
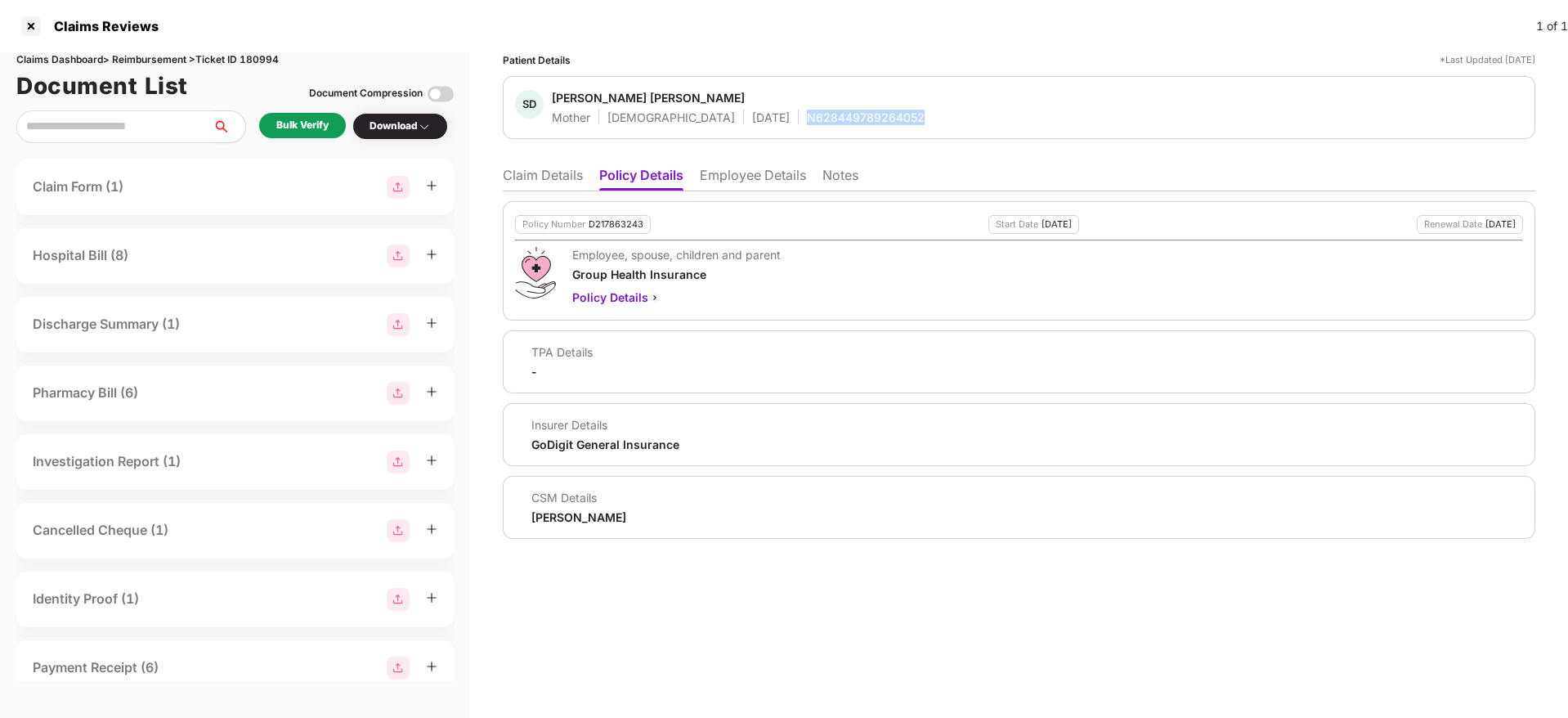
copy div "N628449789264052"
click at [557, 176] on li "Claim Details" at bounding box center [542, 178] width 80 height 23
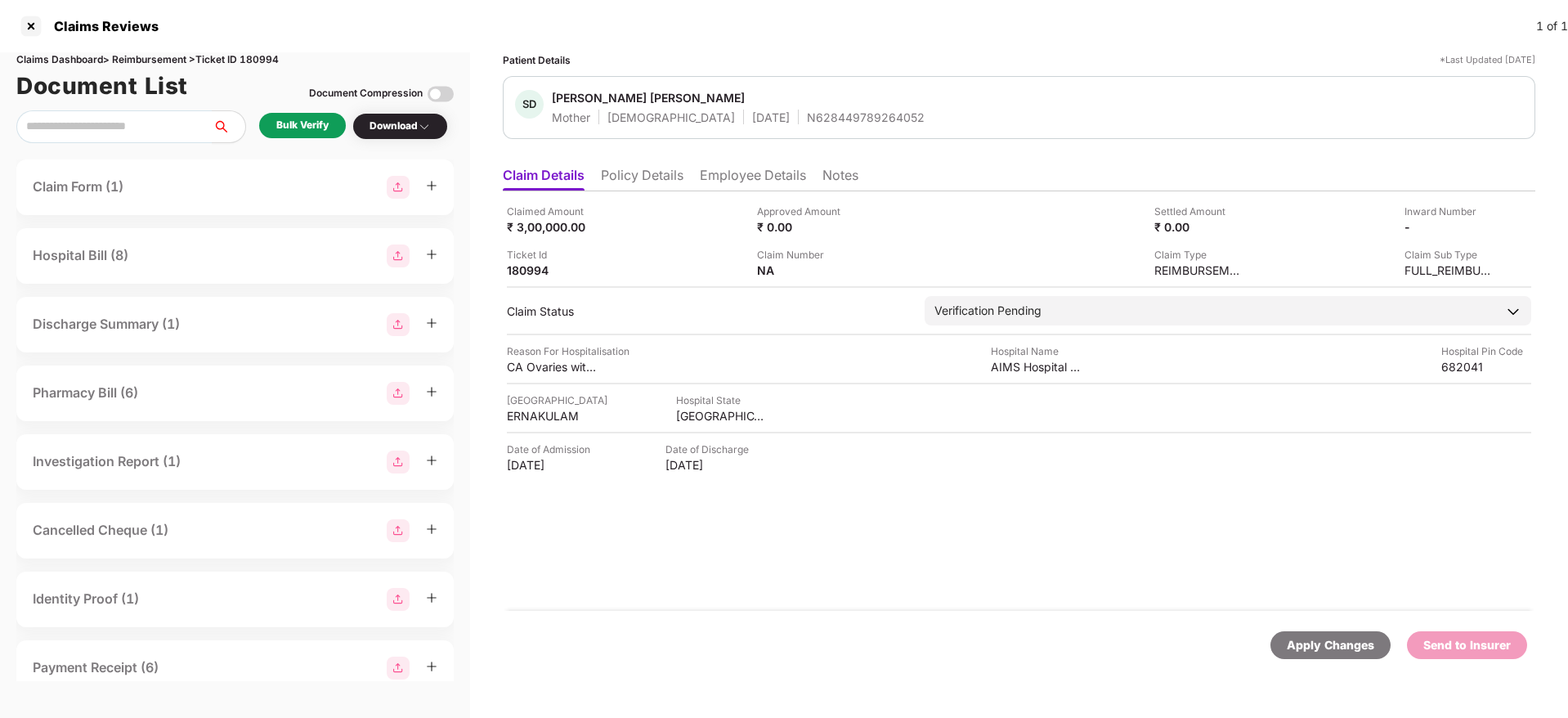
drag, startPoint x: 737, startPoint y: 183, endPoint x: 737, endPoint y: 194, distance: 11.0
click at [737, 184] on li "Employee Details" at bounding box center [753, 178] width 106 height 23
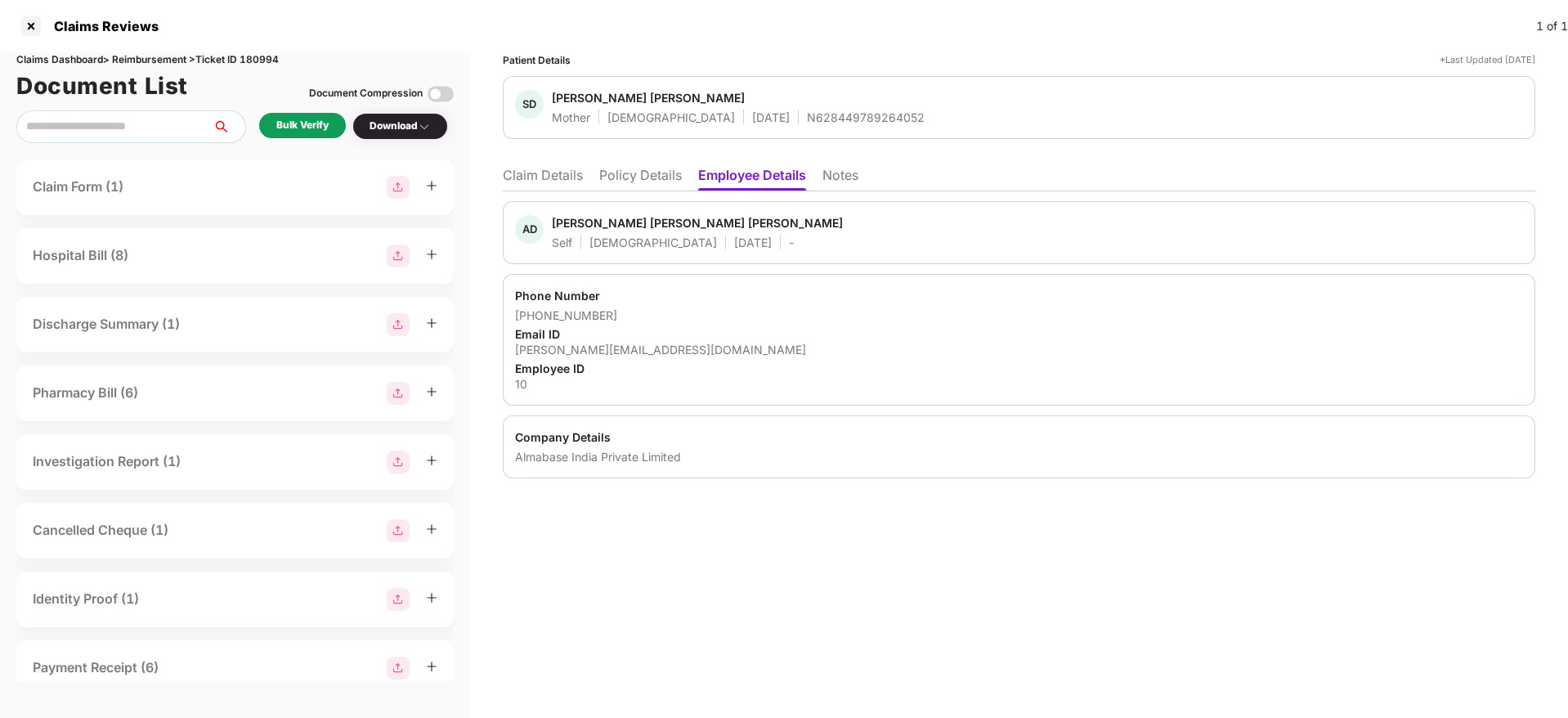
click at [651, 184] on li "Policy Details" at bounding box center [641, 178] width 83 height 23
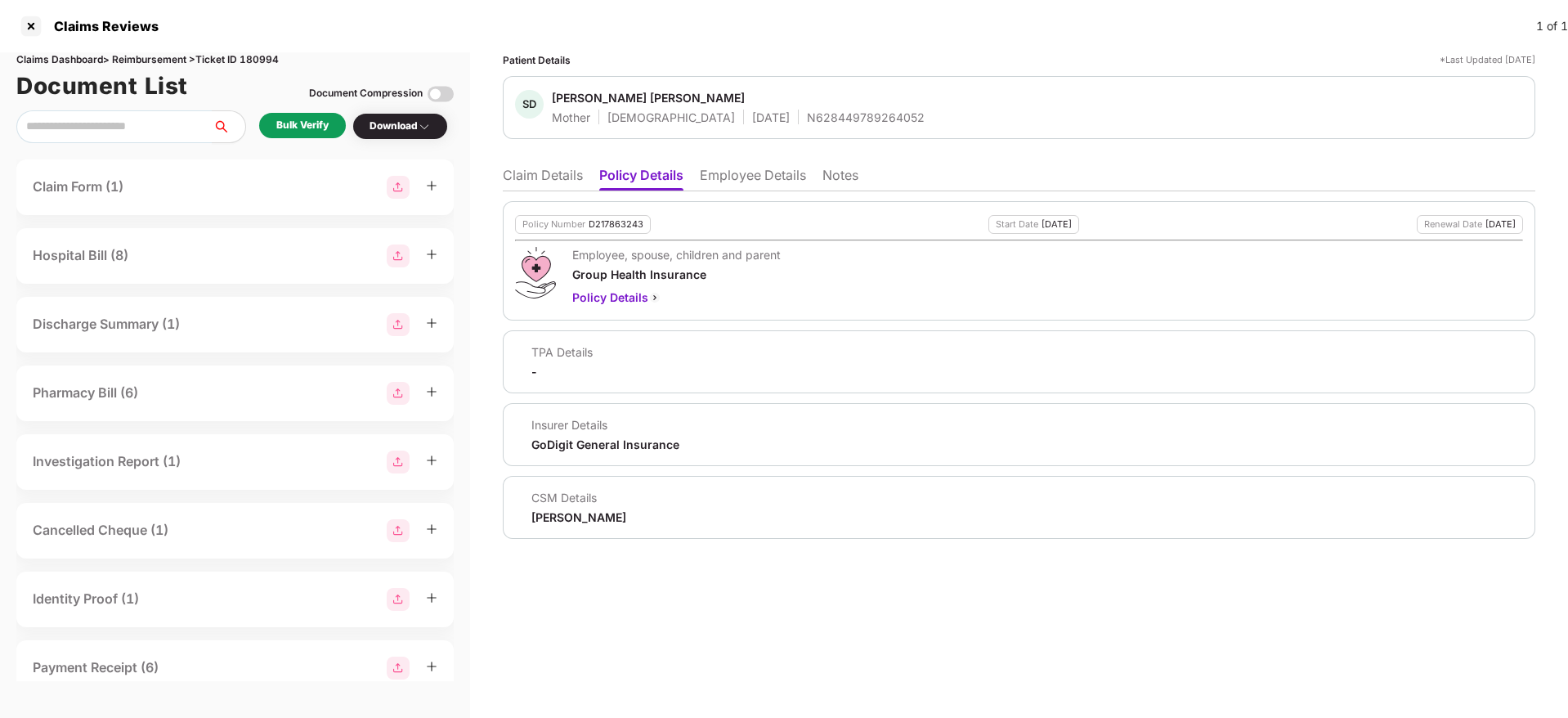
click at [517, 173] on li "Claim Details" at bounding box center [542, 178] width 80 height 23
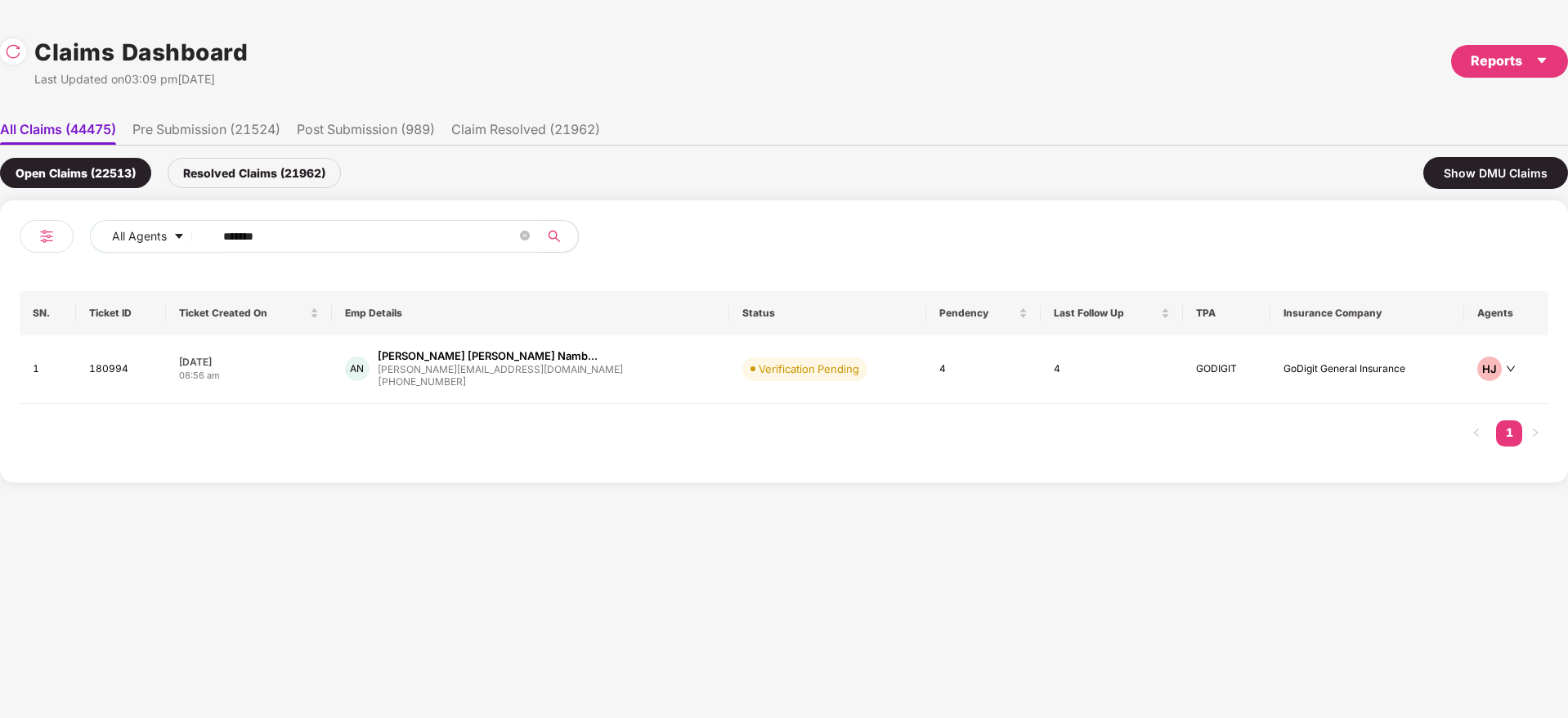
drag, startPoint x: 338, startPoint y: 233, endPoint x: 20, endPoint y: 273, distance: 320.5
click at [3, 270] on div "All Agents ****** SN. Ticket ID Ticket Created On Emp Details Status Pendency L…" at bounding box center [784, 341] width 1568 height 282
paste input "text"
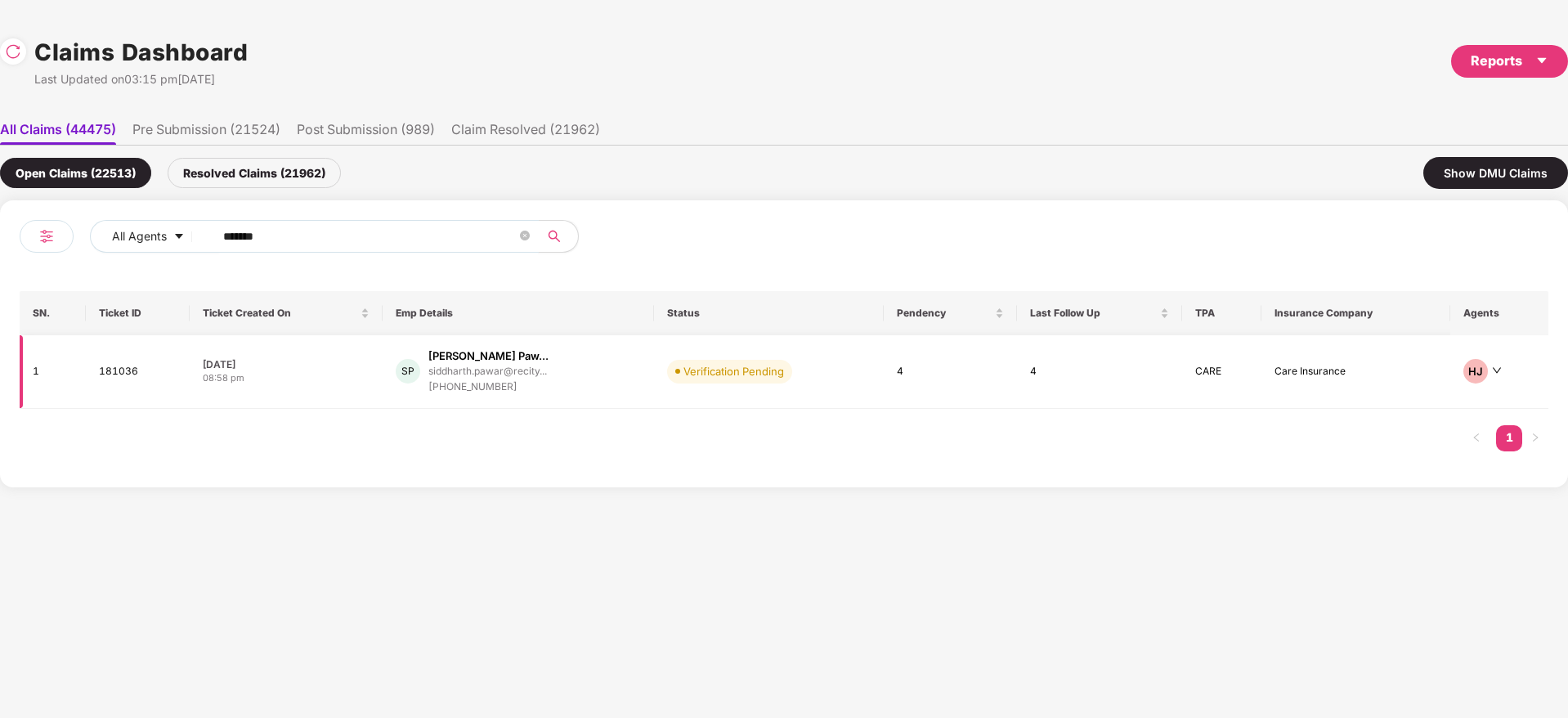
type input "******"
click at [620, 378] on div "SP Siddharth Digambar Paw... siddharth.pawar@recity... +919923655298" at bounding box center [519, 372] width 246 height 47
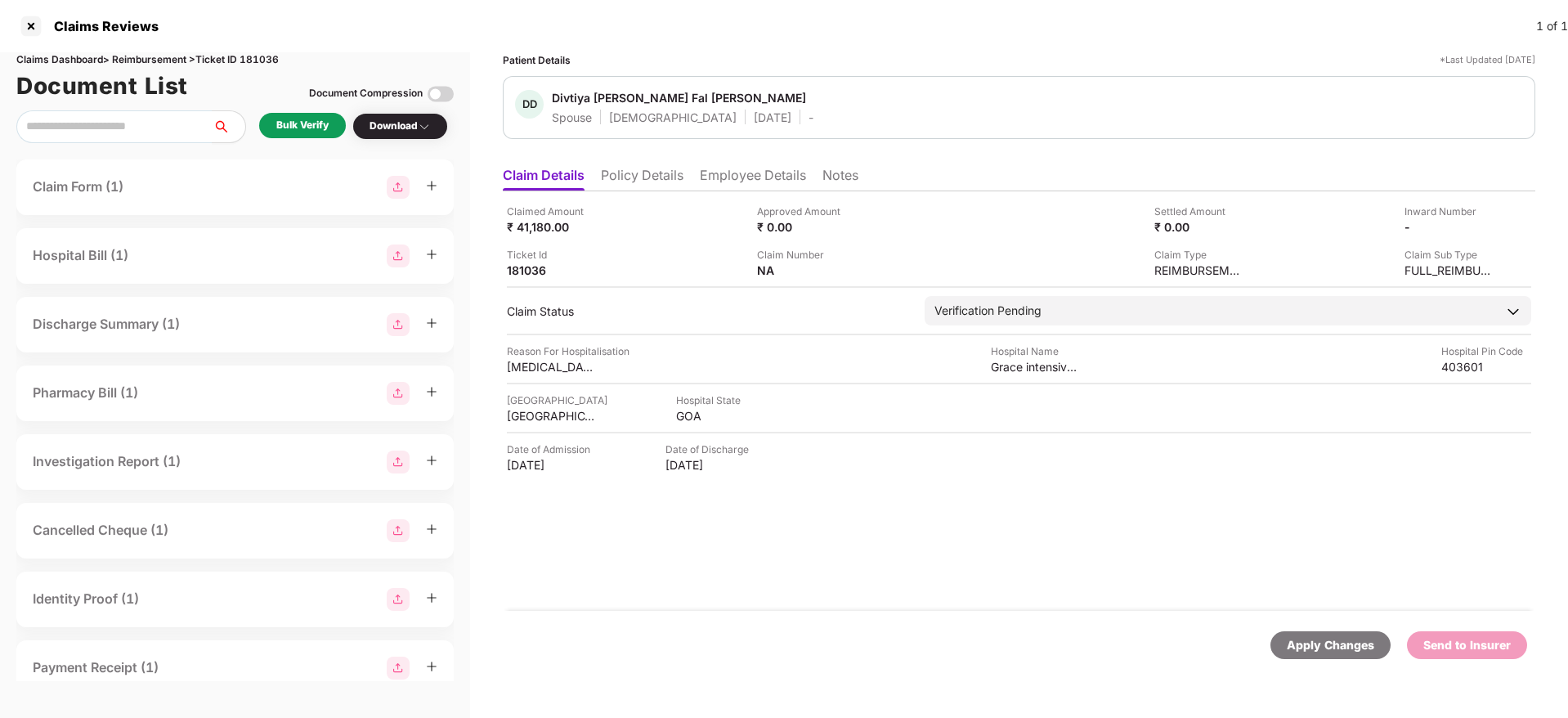
drag, startPoint x: 915, startPoint y: 581, endPoint x: 689, endPoint y: 304, distance: 357.5
click at [914, 576] on div "Claimed Amount ₹ 41,180.00 Approved Amount ₹ 0.00 Settled Amount ₹ 0.00 Inward …" at bounding box center [1018, 401] width 1032 height 419
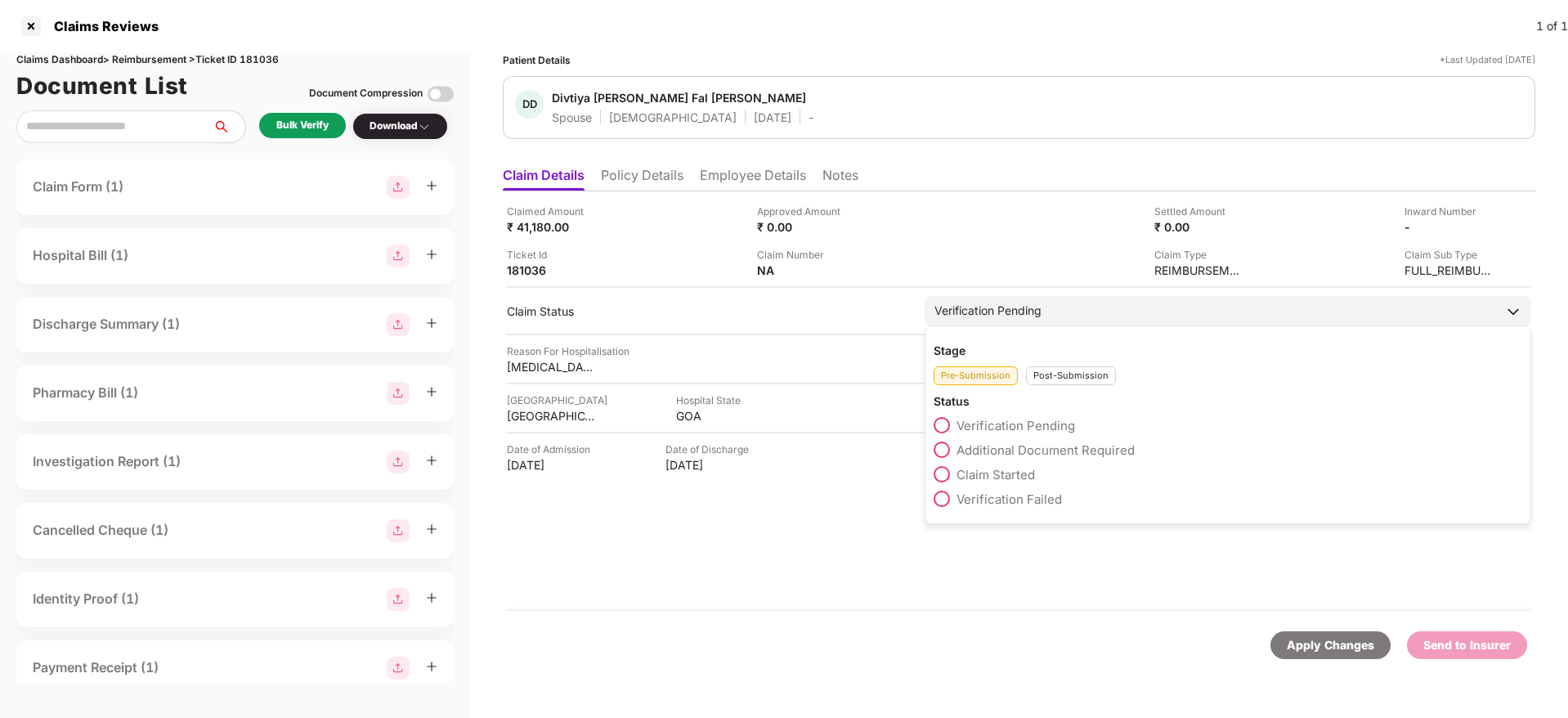
click at [1081, 375] on div "Post-Submission" at bounding box center [1071, 376] width 90 height 19
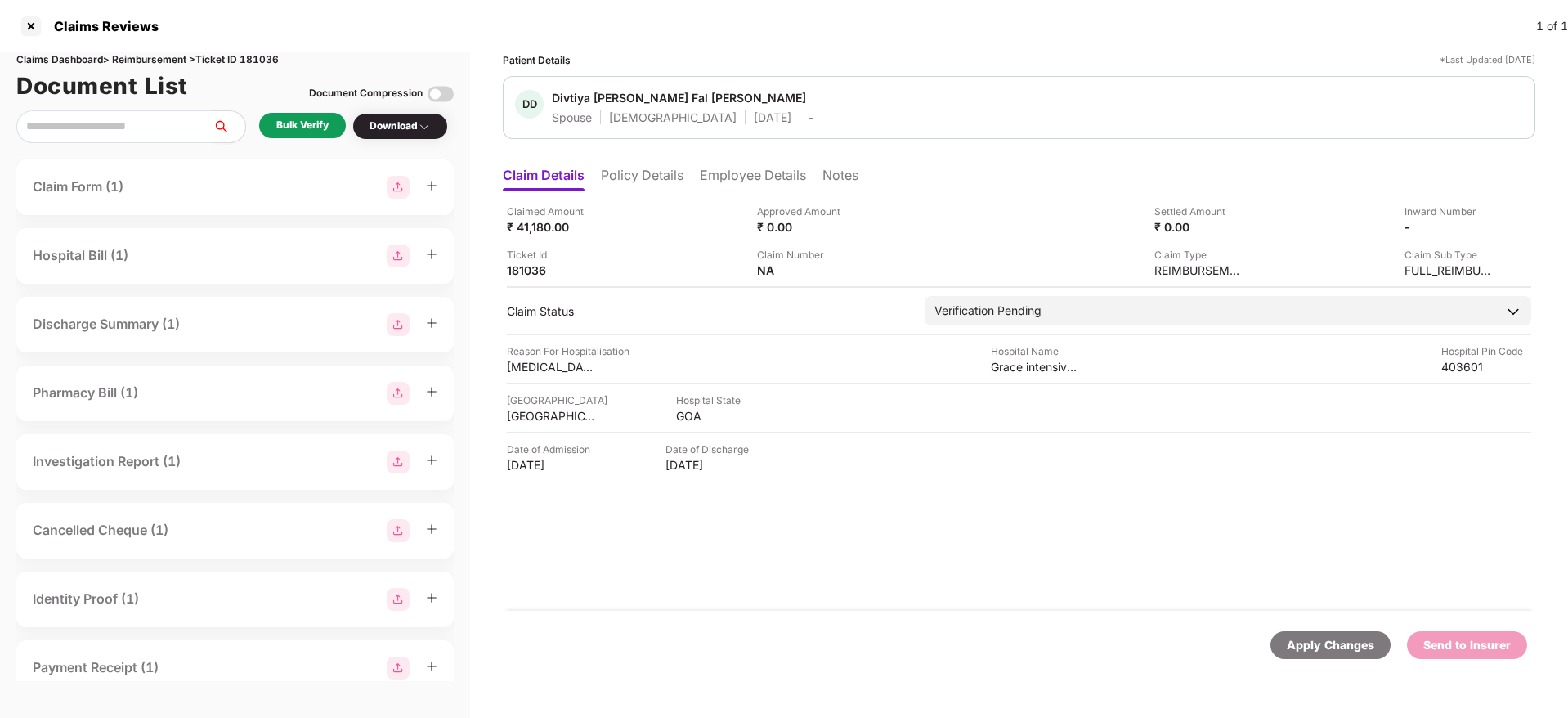
click at [807, 546] on div "Claimed Amount ₹ 41,180.00 Approved Amount ₹ 0.00 Settled Amount ₹ 0.00 Inward …" at bounding box center [1018, 401] width 1032 height 419
click at [721, 177] on li "Employee Details" at bounding box center [753, 178] width 106 height 23
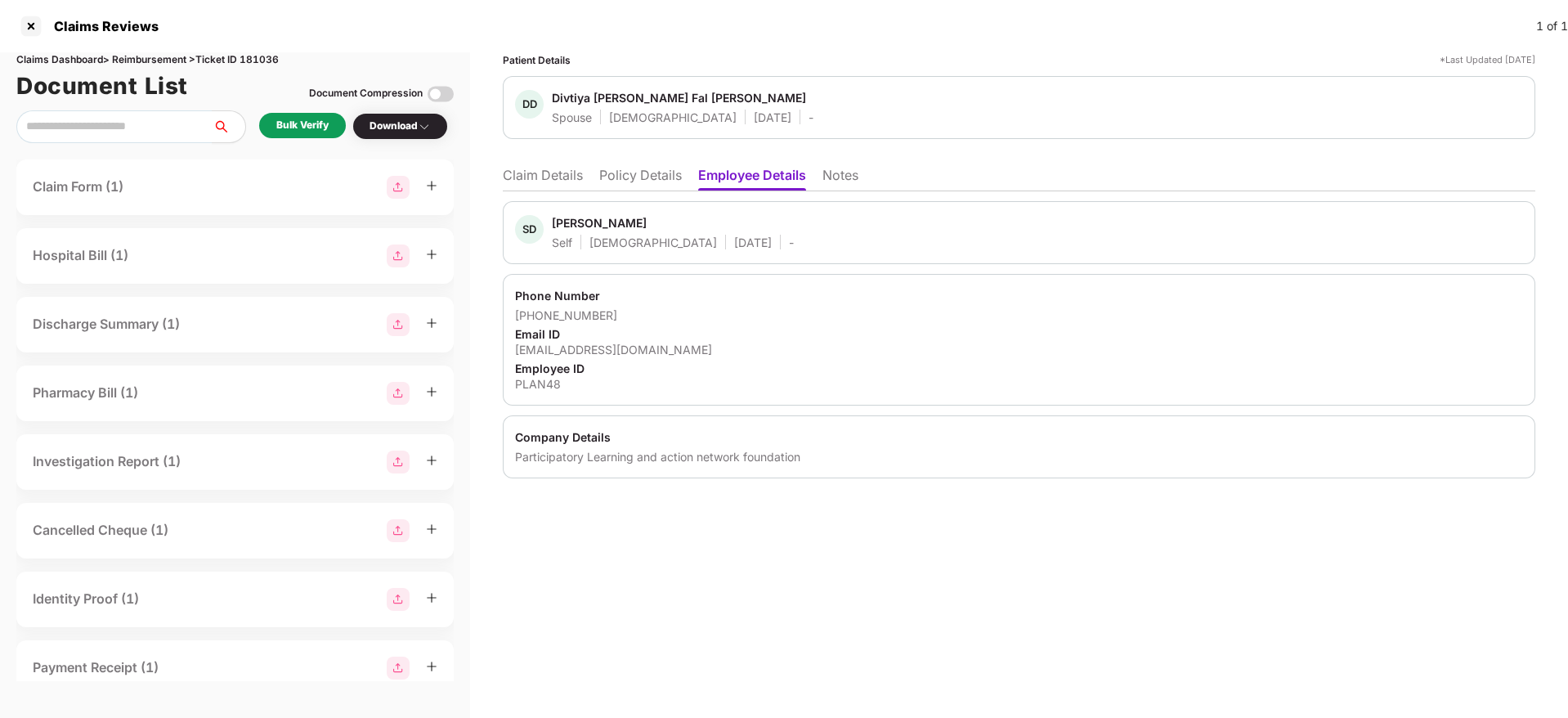
click at [563, 217] on div "Siddharth Digambar Pawar" at bounding box center [598, 223] width 95 height 16
copy div "Siddharth"
click at [663, 185] on li "Policy Details" at bounding box center [641, 178] width 83 height 23
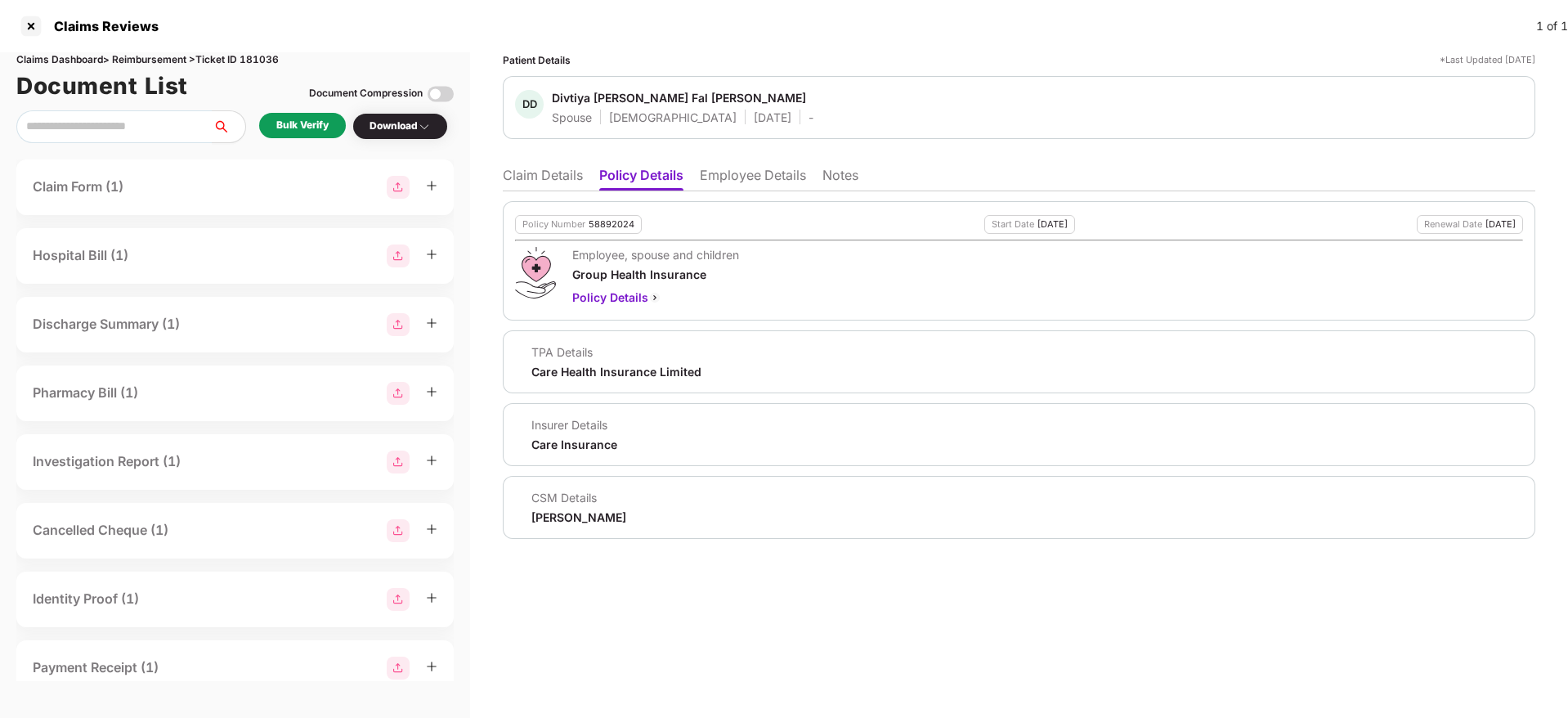
click at [564, 523] on div "Prajwal Rathod" at bounding box center [579, 517] width 95 height 16
drag, startPoint x: 565, startPoint y: 523, endPoint x: 667, endPoint y: 534, distance: 102.6
click at [572, 521] on div "Prajwal Rathod" at bounding box center [579, 517] width 95 height 16
copy div "Prajwal Rathod"
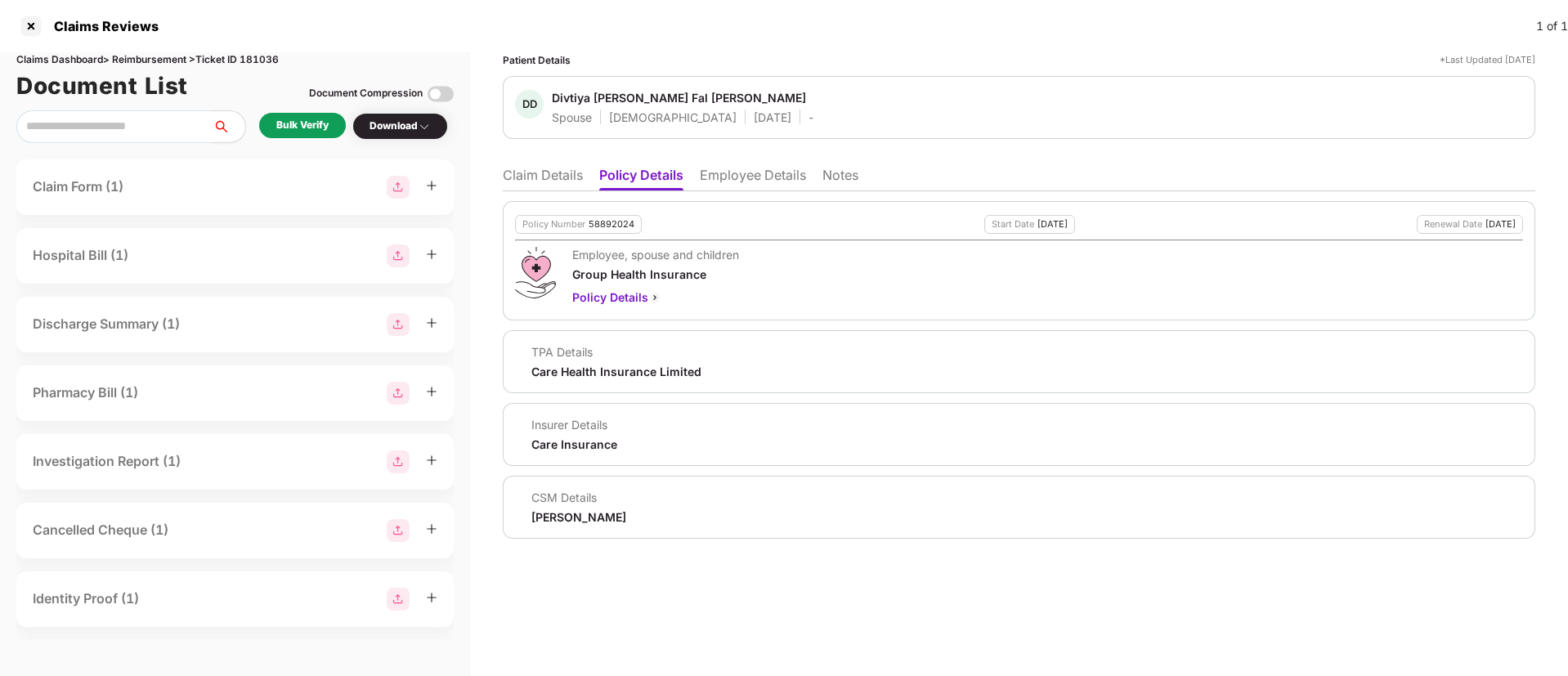
click at [706, 188] on li "Employee Details" at bounding box center [753, 177] width 106 height 23
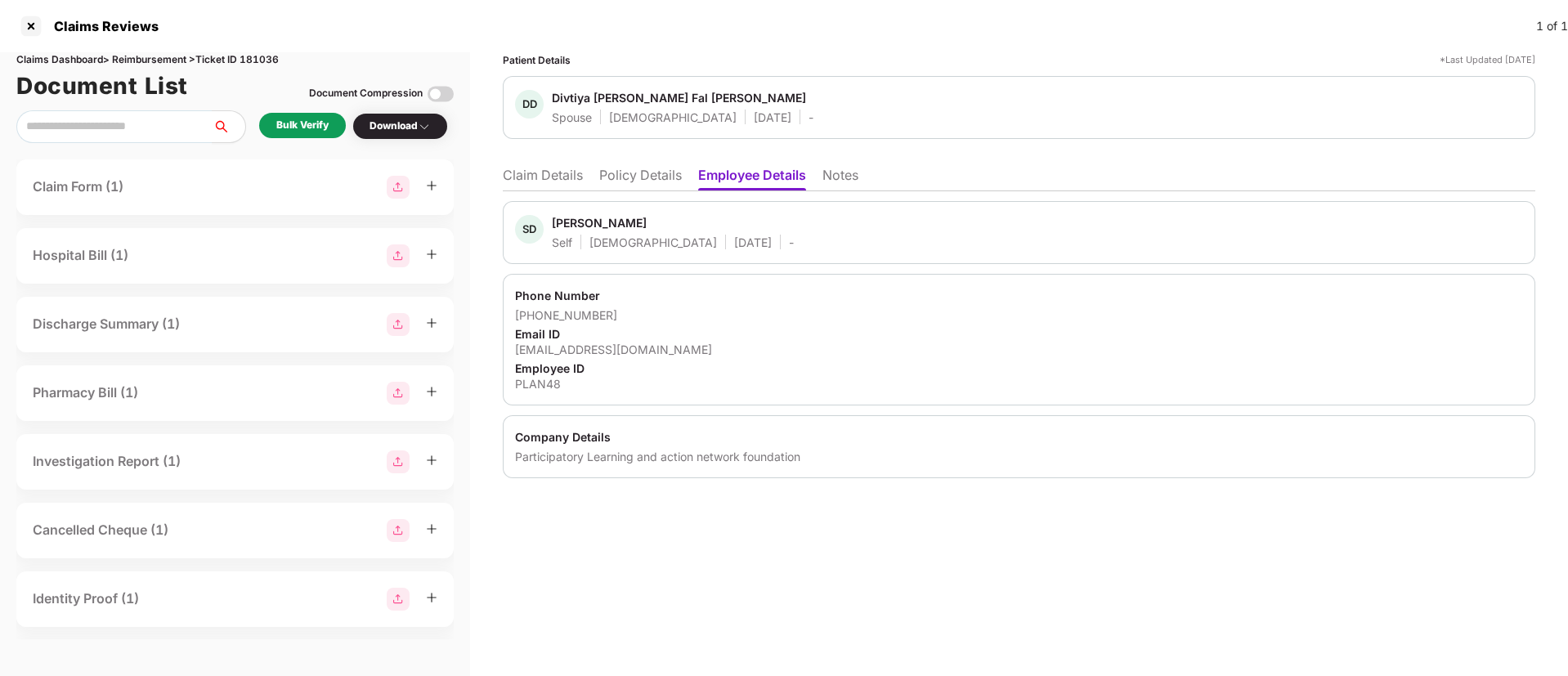
click at [730, 166] on li "Employee Details" at bounding box center [752, 177] width 108 height 23
click at [607, 343] on div "siddharth.pawar@recity.in" at bounding box center [1018, 349] width 1008 height 16
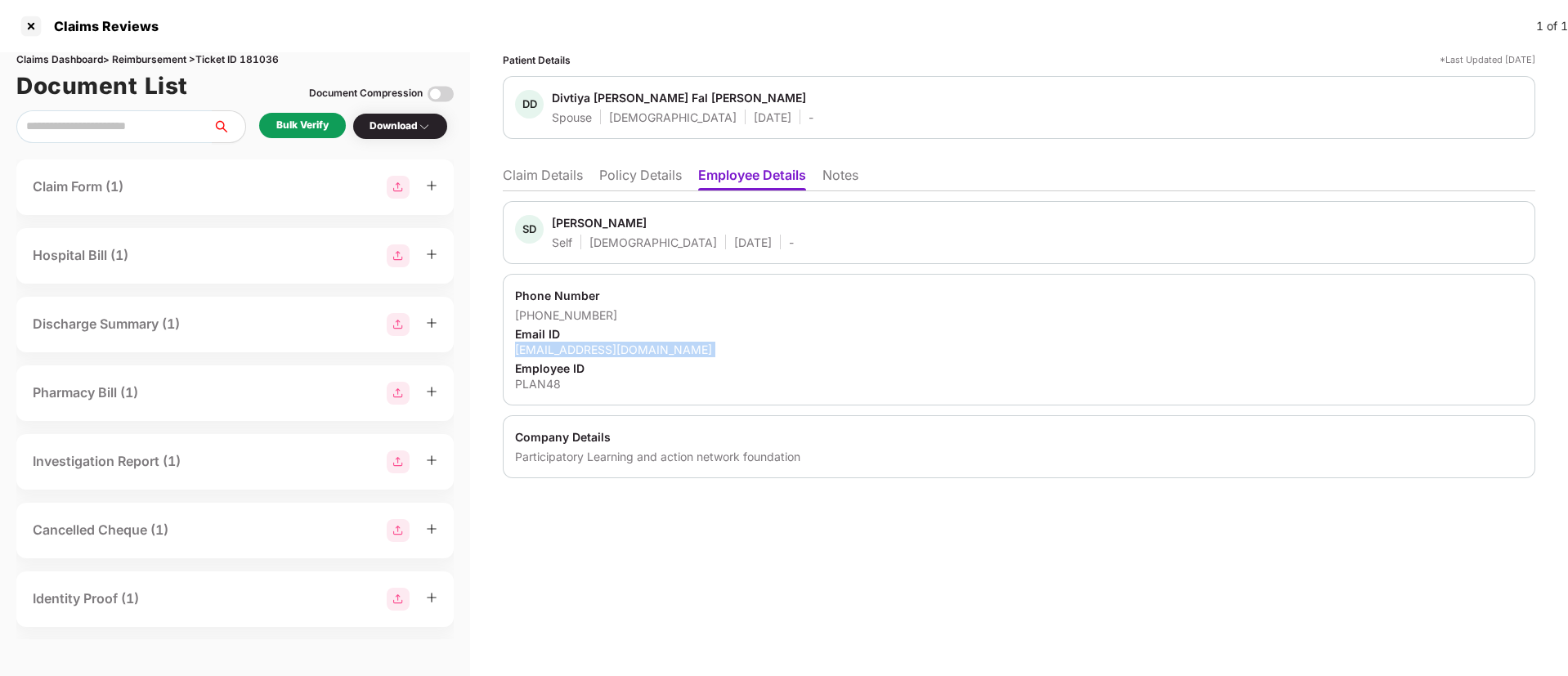
copy div "siddharth.pawar@recity.in"
click at [557, 185] on li "Claim Details" at bounding box center [542, 177] width 80 height 23
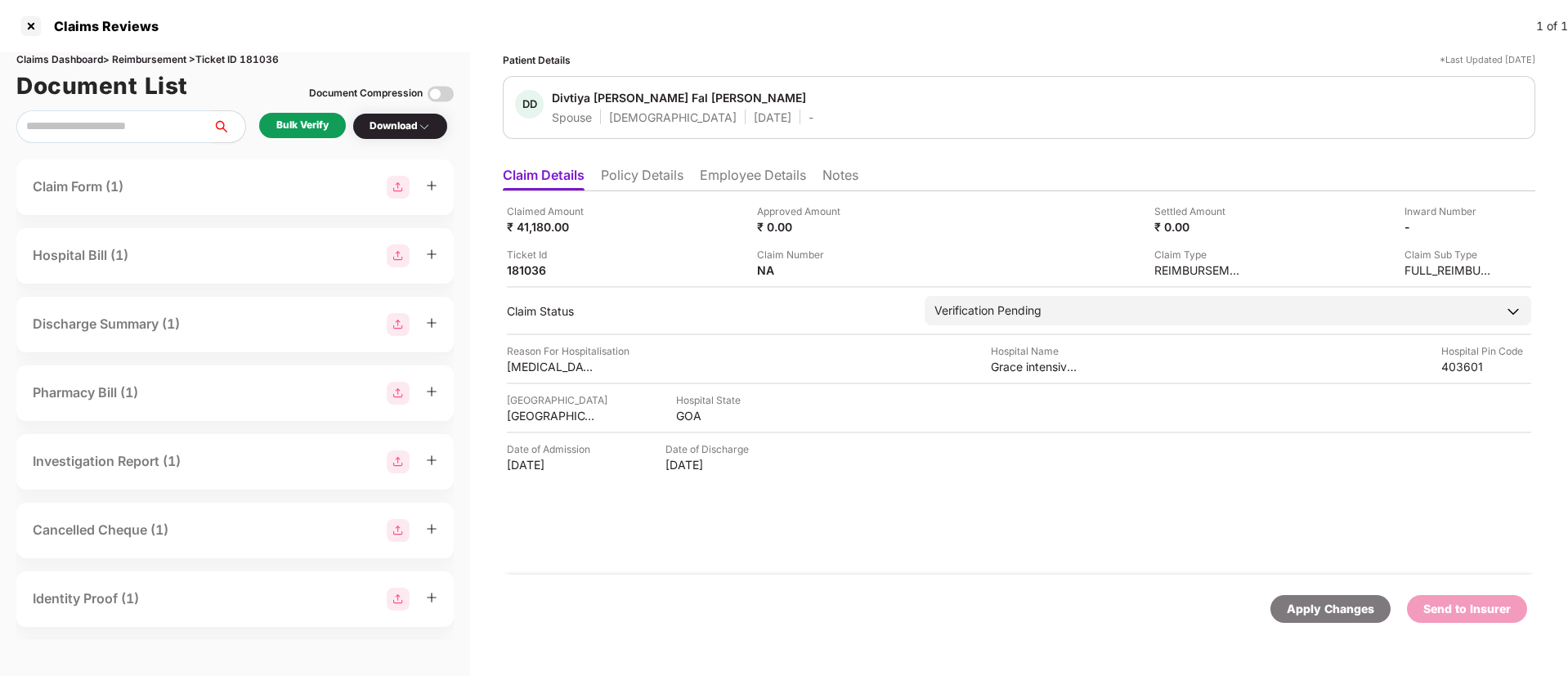
click at [675, 183] on li "Policy Details" at bounding box center [642, 177] width 83 height 23
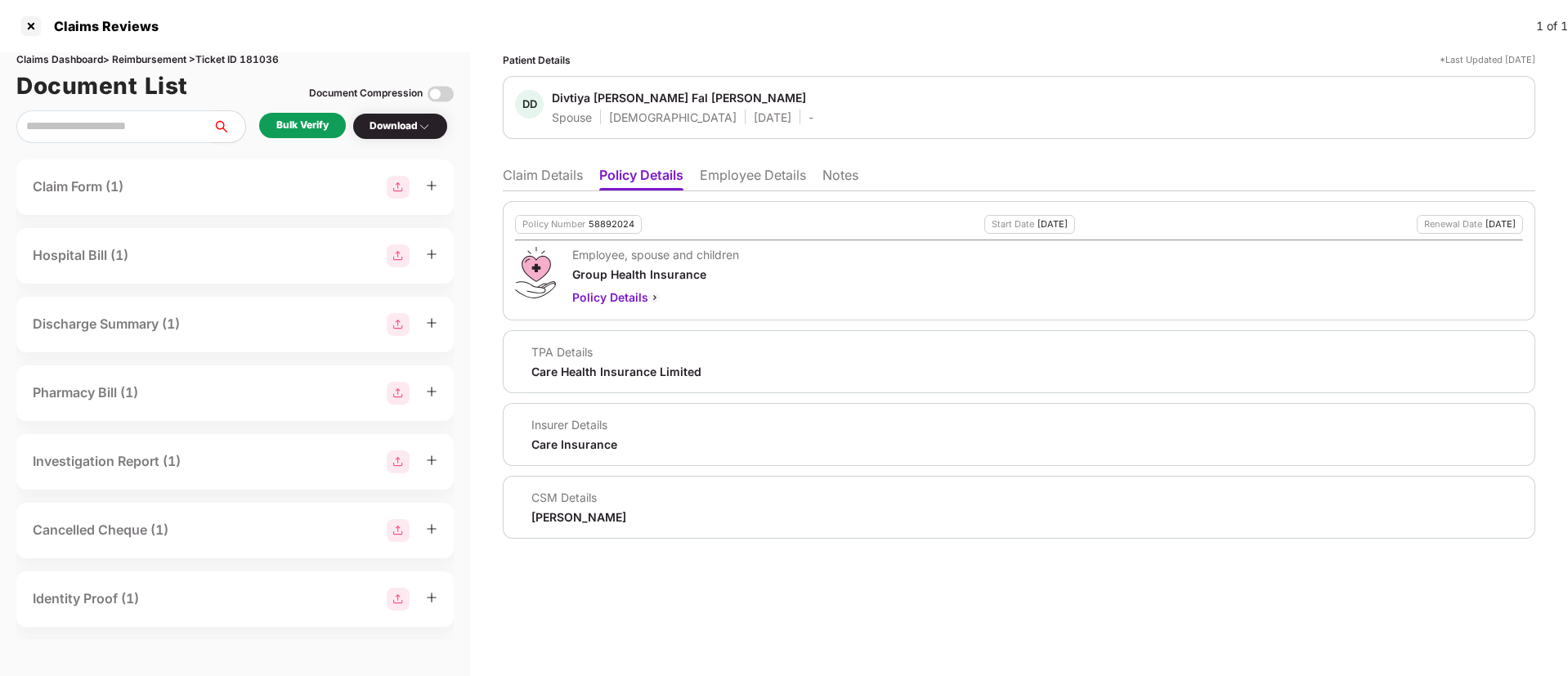
click at [731, 179] on li "Employee Details" at bounding box center [753, 177] width 106 height 23
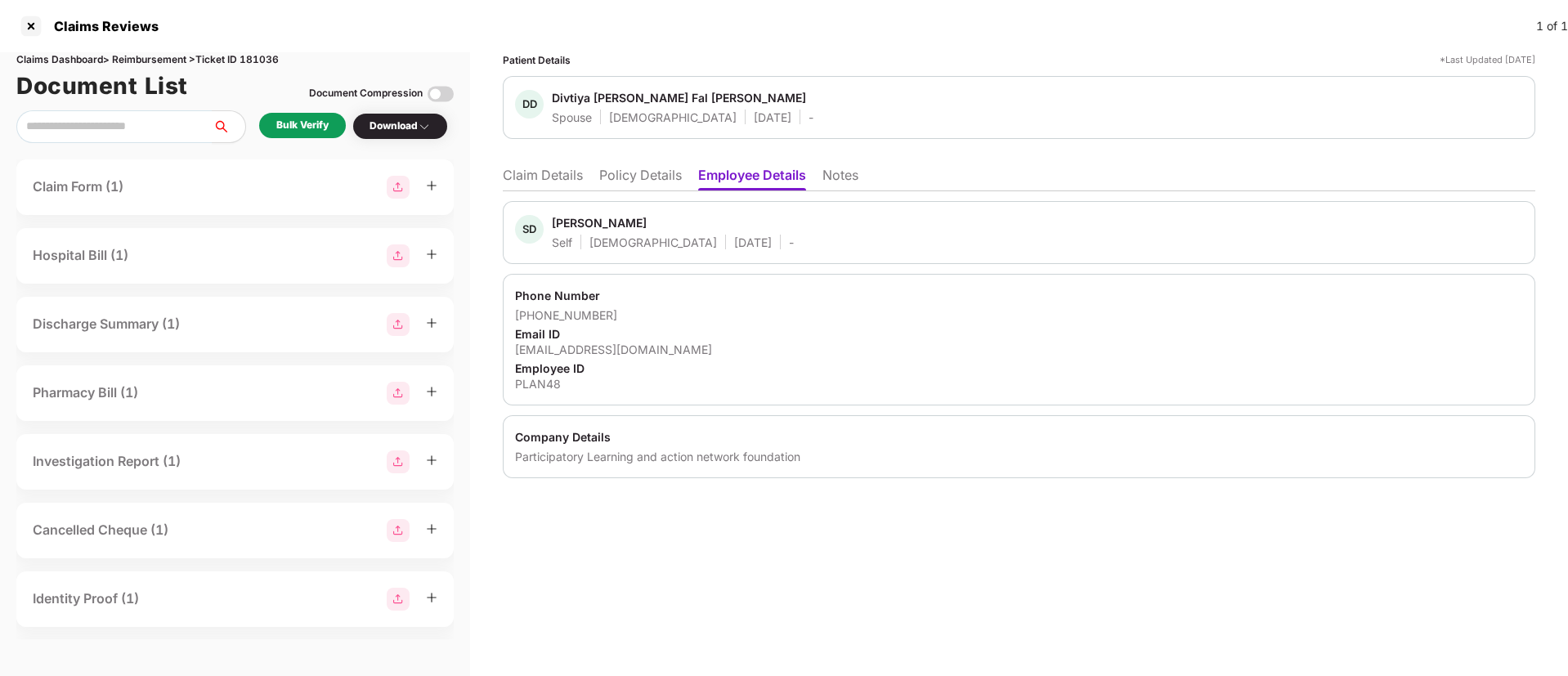
drag, startPoint x: 1488, startPoint y: 425, endPoint x: 1272, endPoint y: 124, distance: 370.5
click at [1488, 425] on div "Company Details Participatory Learning and action network foundation" at bounding box center [1018, 446] width 1032 height 63
click at [525, 167] on li "Claim Details" at bounding box center [542, 177] width 80 height 23
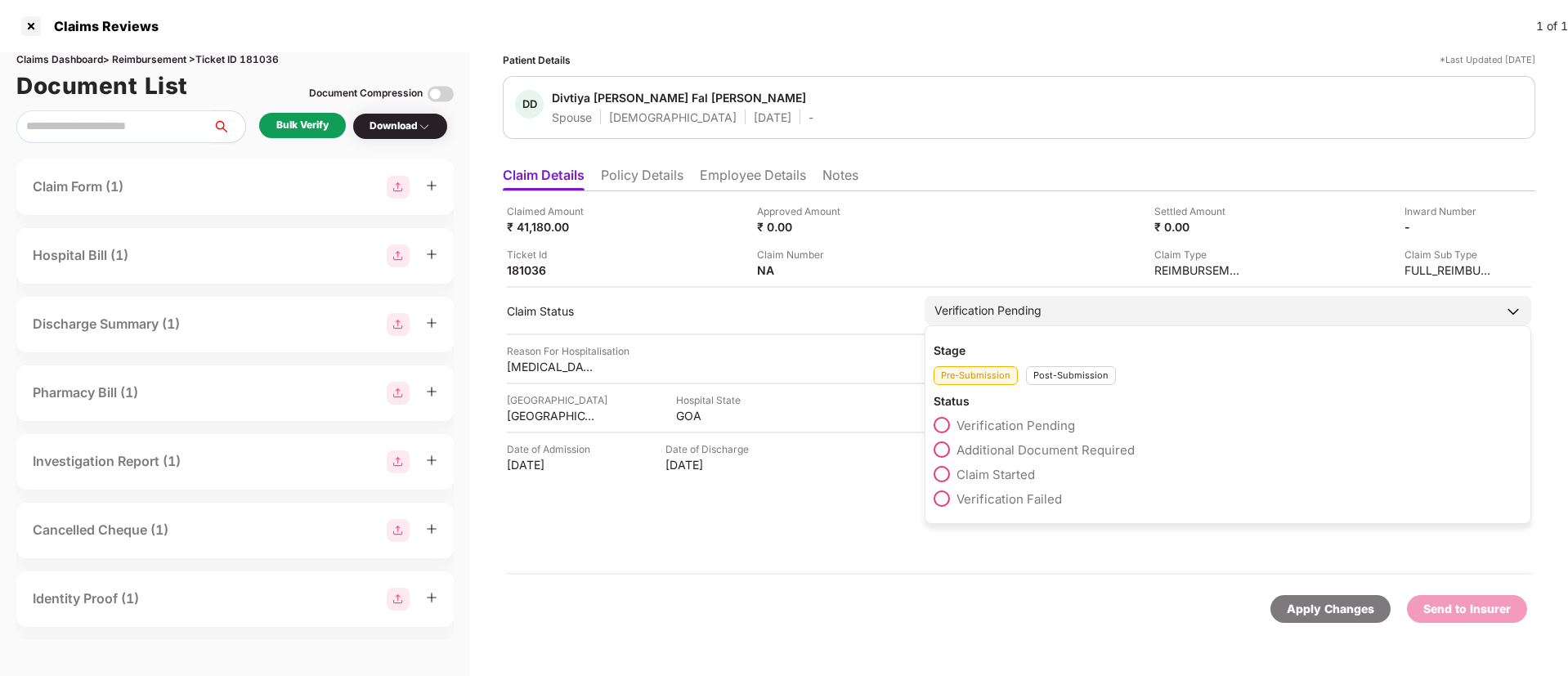
click at [1015, 473] on span "Claim Started" at bounding box center [996, 474] width 79 height 16
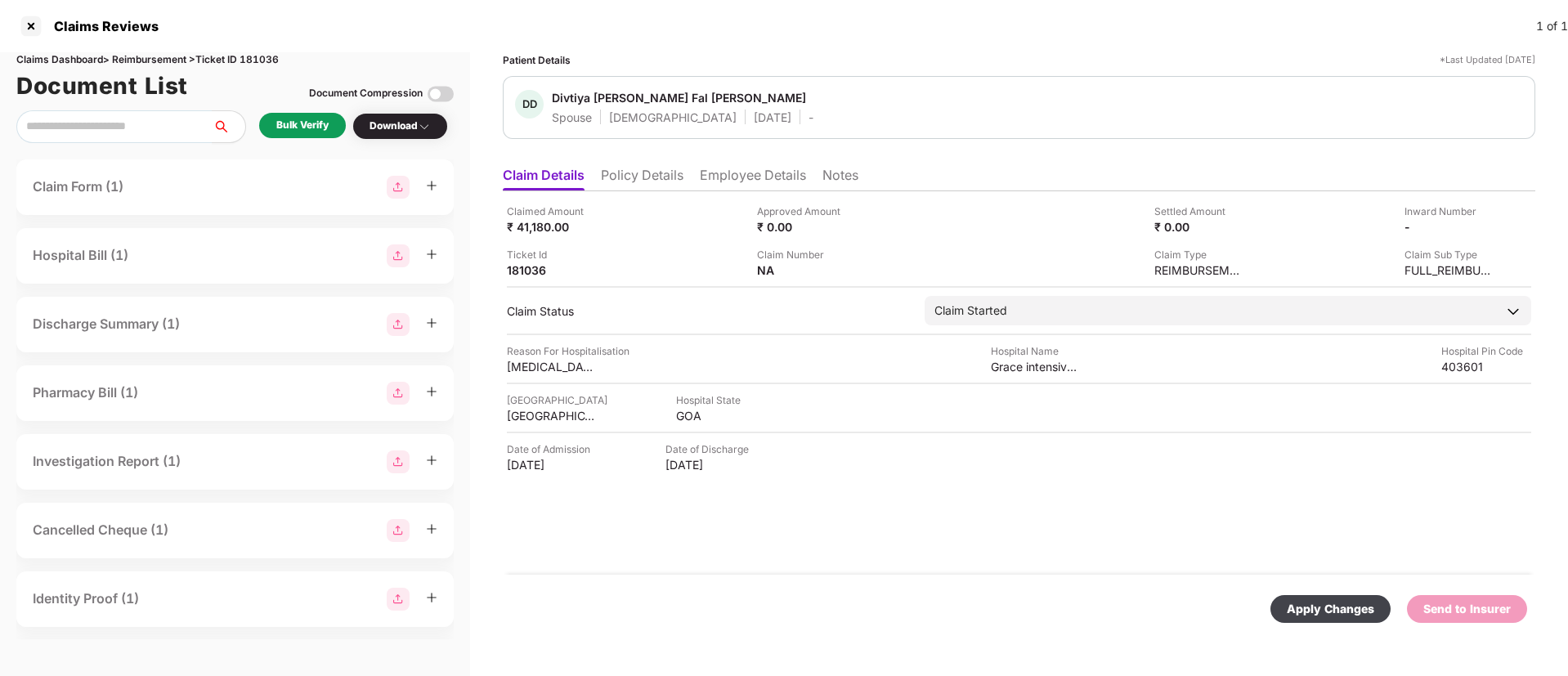
click at [1352, 612] on div "Apply Changes" at bounding box center [1329, 608] width 87 height 18
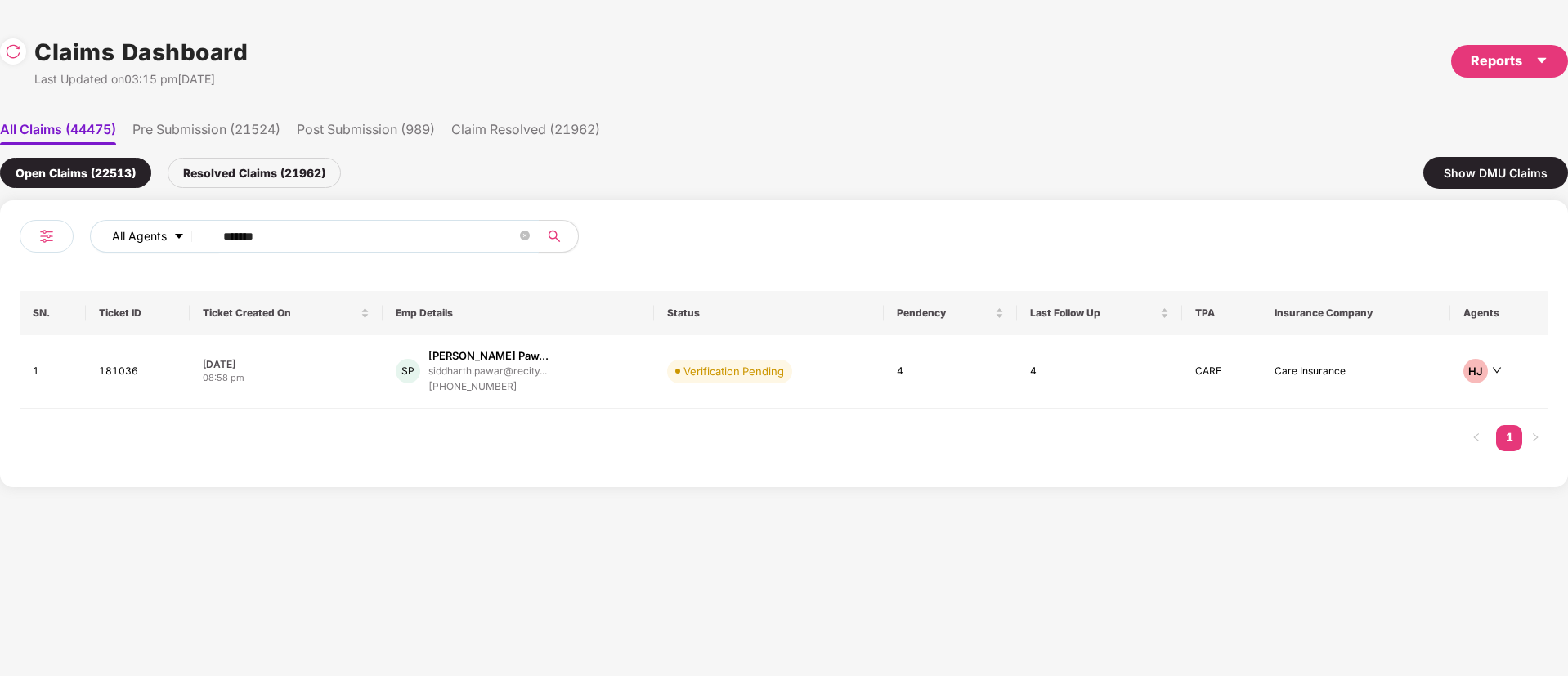
drag, startPoint x: 275, startPoint y: 231, endPoint x: 132, endPoint y: 238, distance: 143.2
click at [66, 238] on div "All Agents ******" at bounding box center [402, 242] width 765 height 46
paste input "text"
type input "******"
click at [614, 386] on div "VG Vikas Bhagvan Gadade vikas.bhagvan@enablein... +919765059346" at bounding box center [513, 372] width 247 height 47
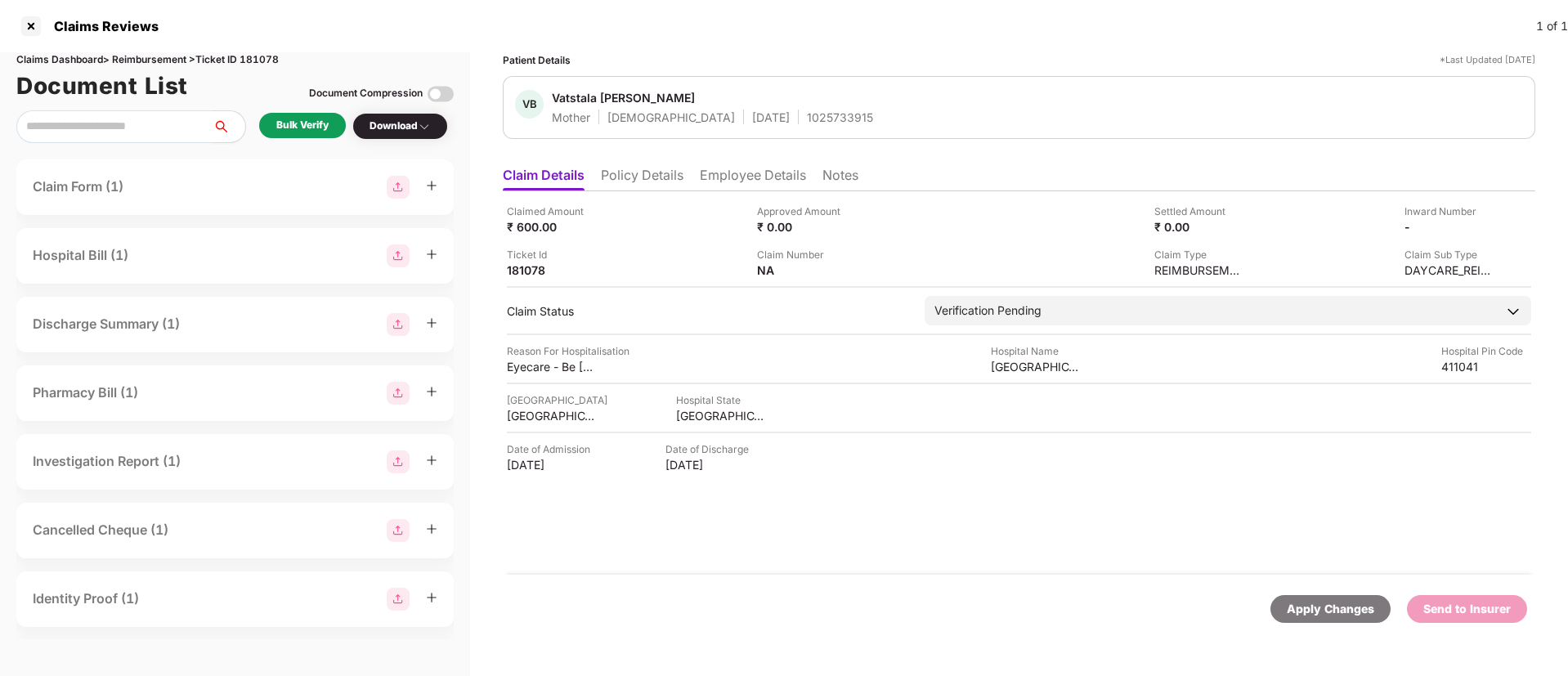
click at [807, 113] on div "1025733915" at bounding box center [840, 117] width 66 height 16
click at [807, 114] on div "1025733915" at bounding box center [840, 117] width 66 height 16
click at [807, 111] on div "1025733915" at bounding box center [840, 117] width 66 height 16
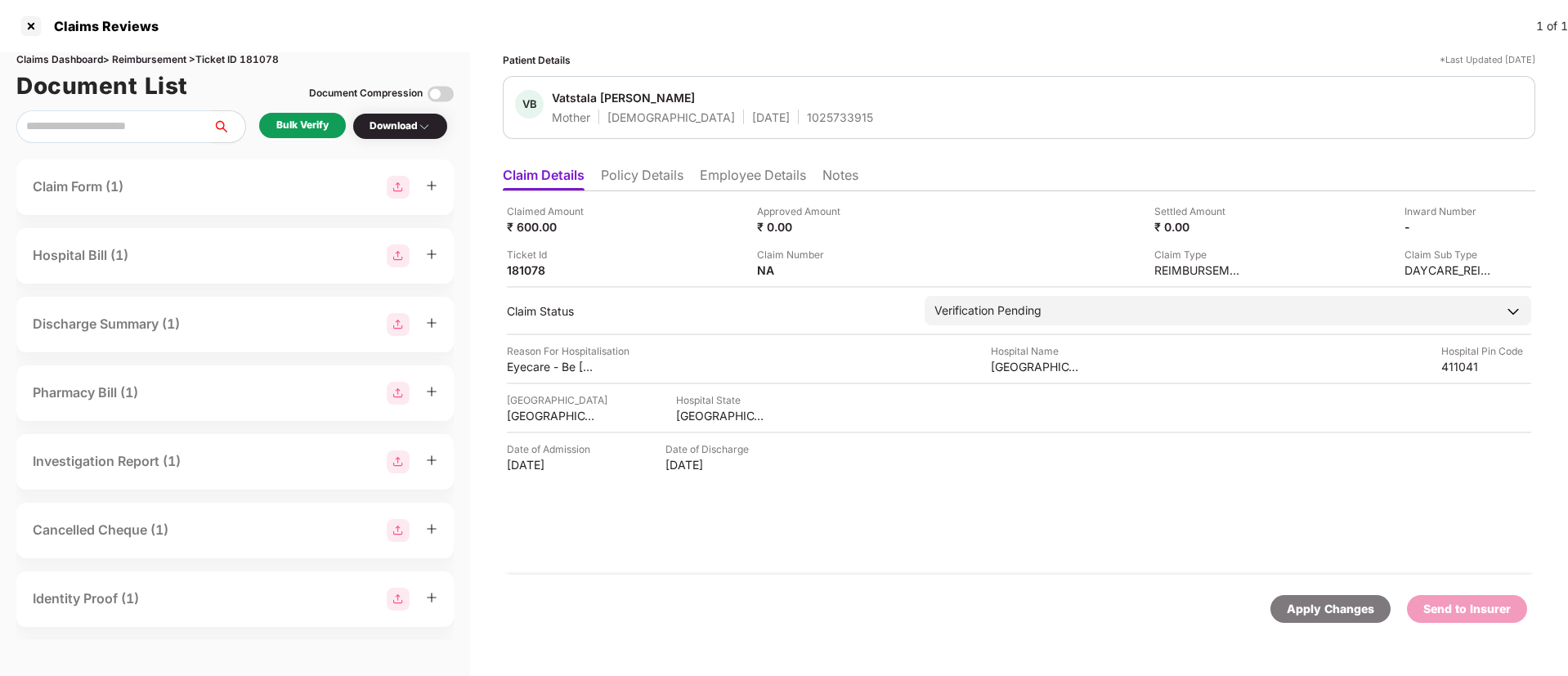
click at [807, 111] on div "1025733915" at bounding box center [840, 117] width 66 height 16
copy div "1025733915"
click at [924, 41] on div "Claims Reviews 1 of 1" at bounding box center [784, 26] width 1568 height 53
click at [726, 176] on li "Employee Details" at bounding box center [753, 177] width 106 height 23
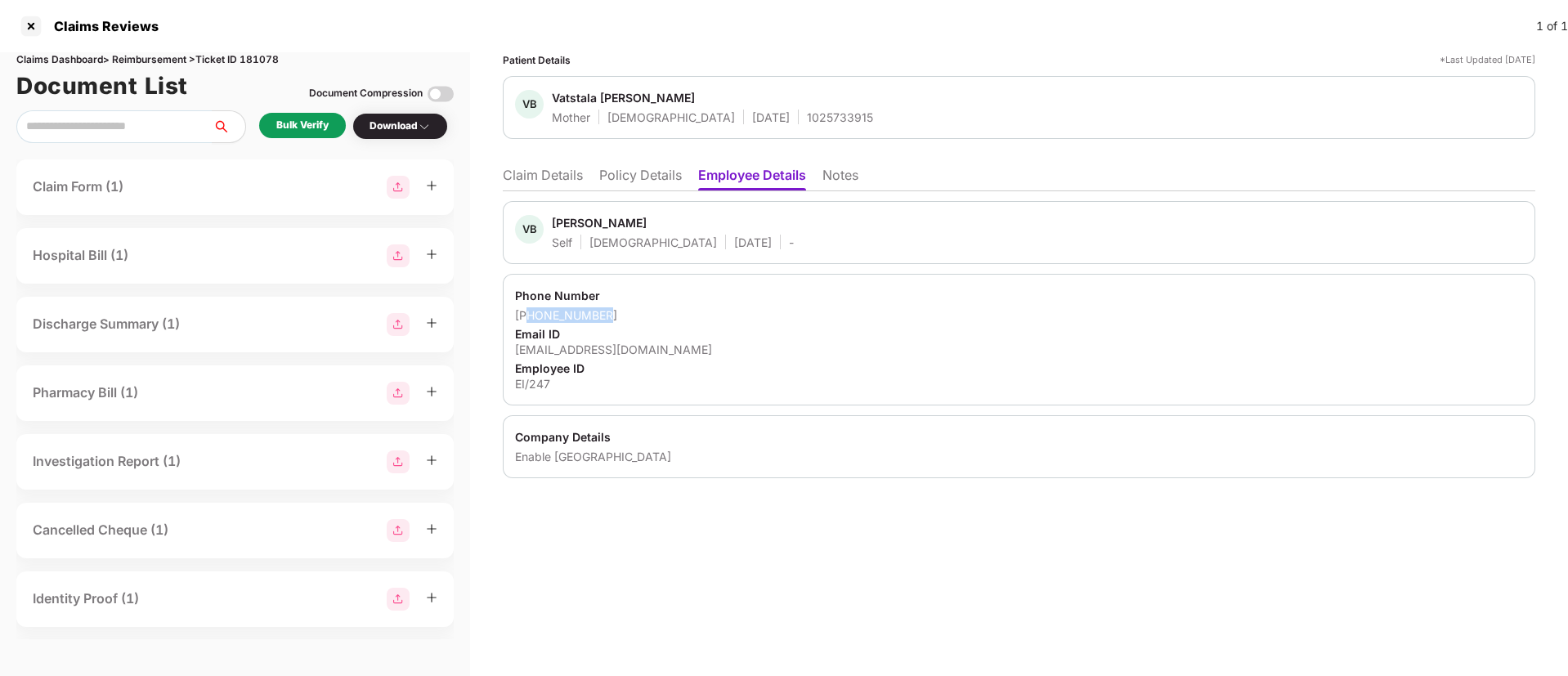
drag, startPoint x: 576, startPoint y: 307, endPoint x: 532, endPoint y: 308, distance: 44.0
click at [532, 308] on div "+919765059346" at bounding box center [1018, 315] width 1008 height 16
click at [600, 348] on div "vikas.bhagvan@enableindia.org" at bounding box center [1018, 349] width 1008 height 16
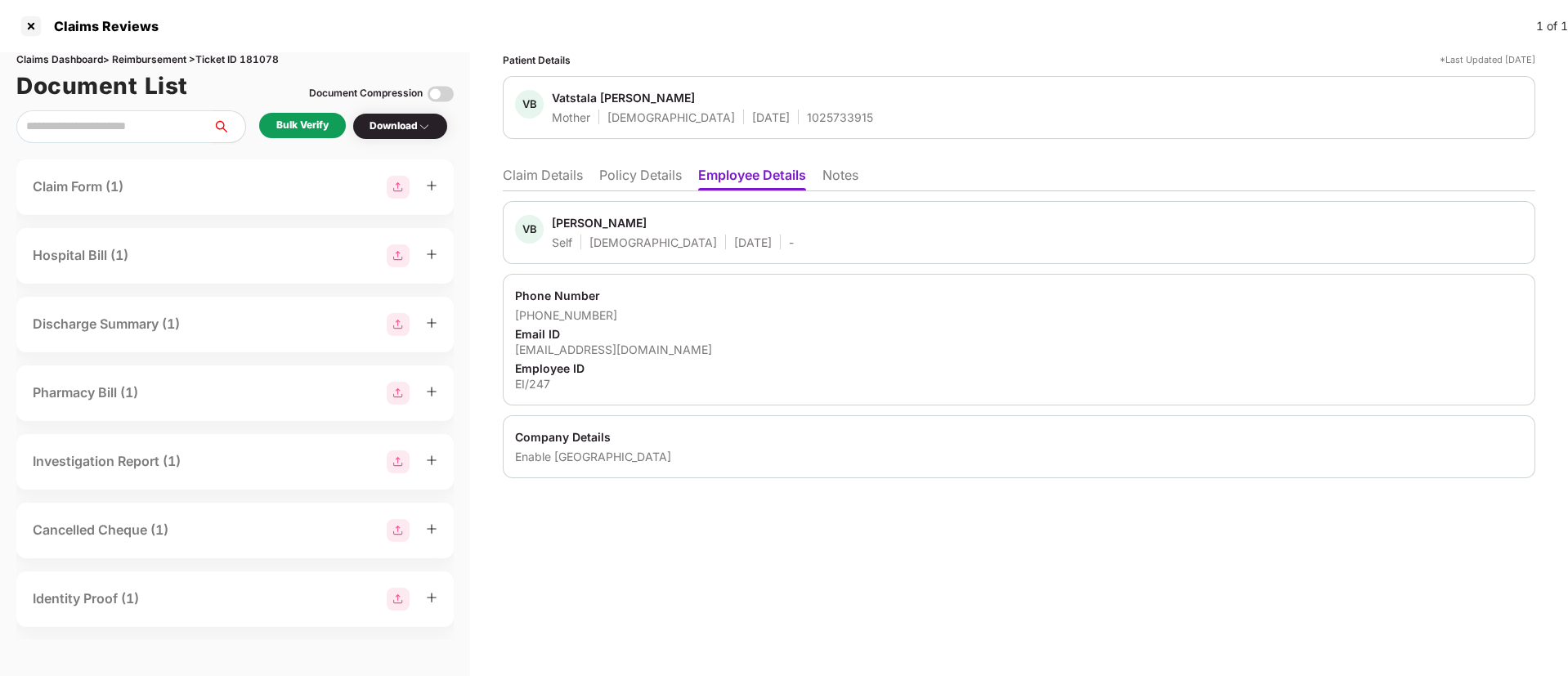
click at [547, 176] on li "Claim Details" at bounding box center [542, 177] width 80 height 23
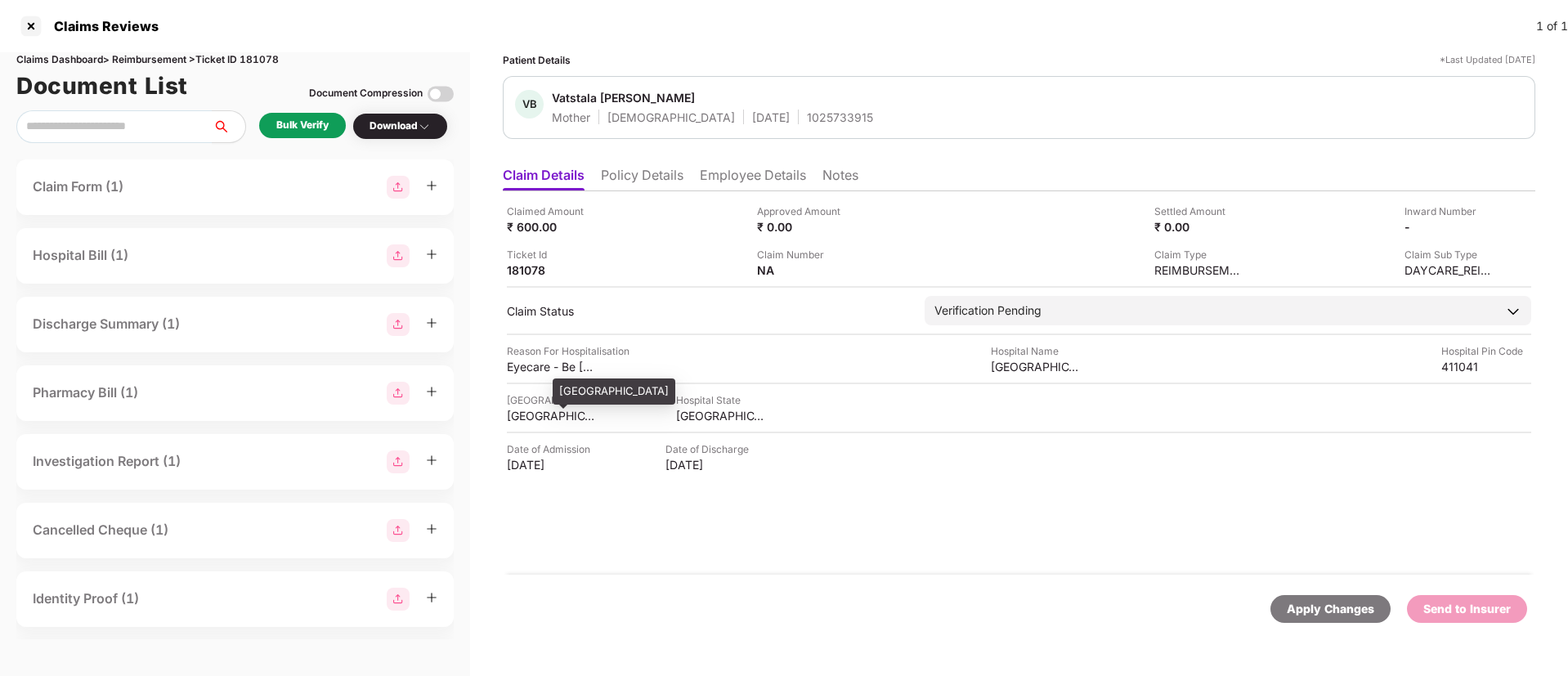
click at [521, 422] on div "PUNE" at bounding box center [551, 415] width 90 height 16
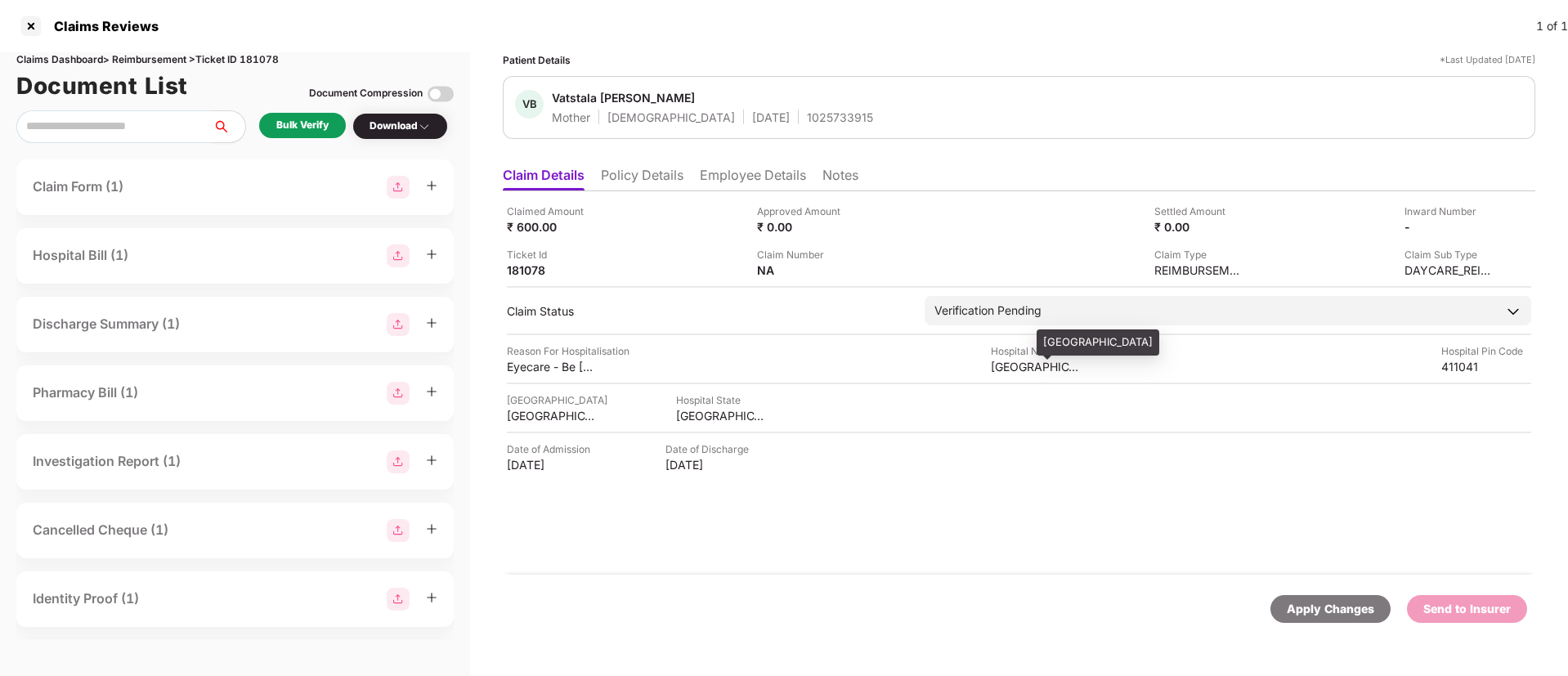
click at [1006, 364] on div "KULKARNI EYE HOSPITAL" at bounding box center [1036, 366] width 90 height 16
click at [309, 131] on div "Bulk Verify" at bounding box center [303, 125] width 53 height 16
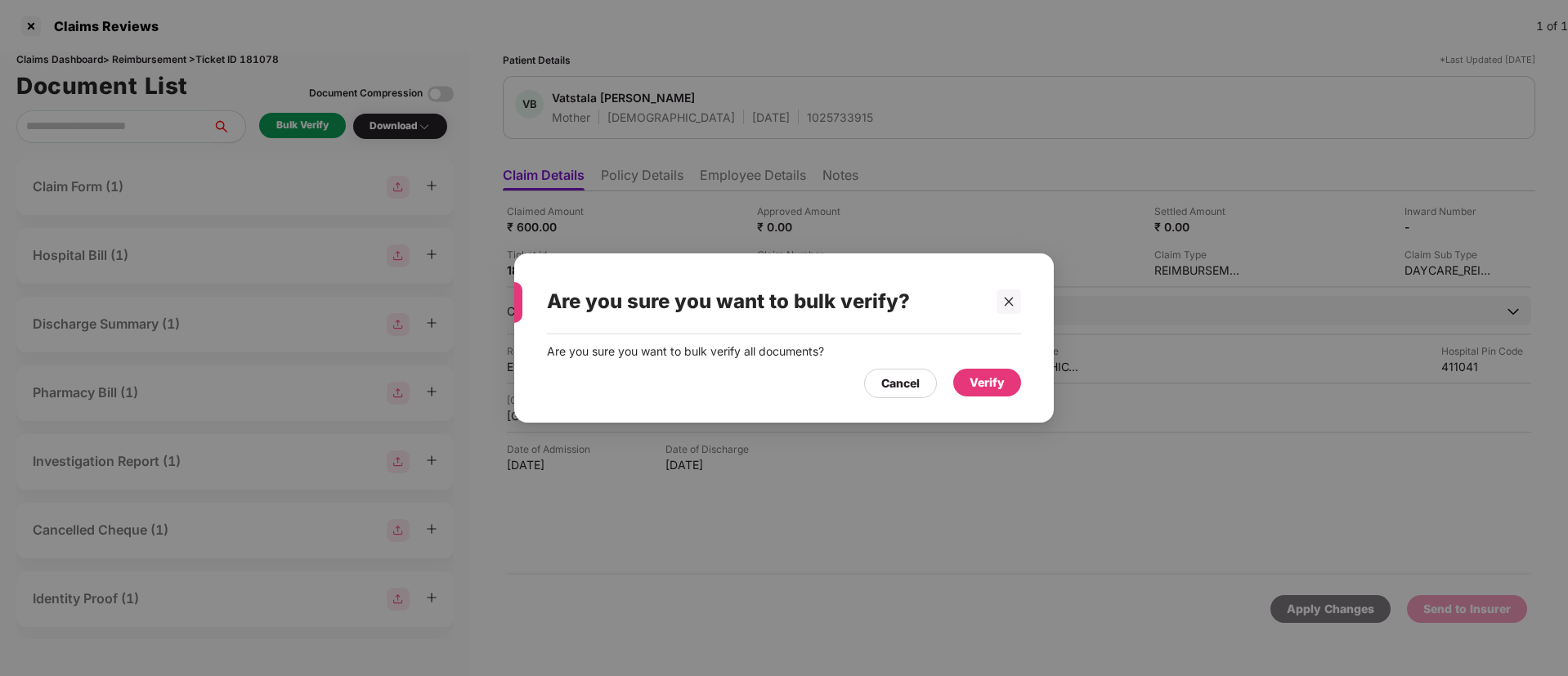
click at [982, 379] on div "Verify" at bounding box center [986, 382] width 35 height 18
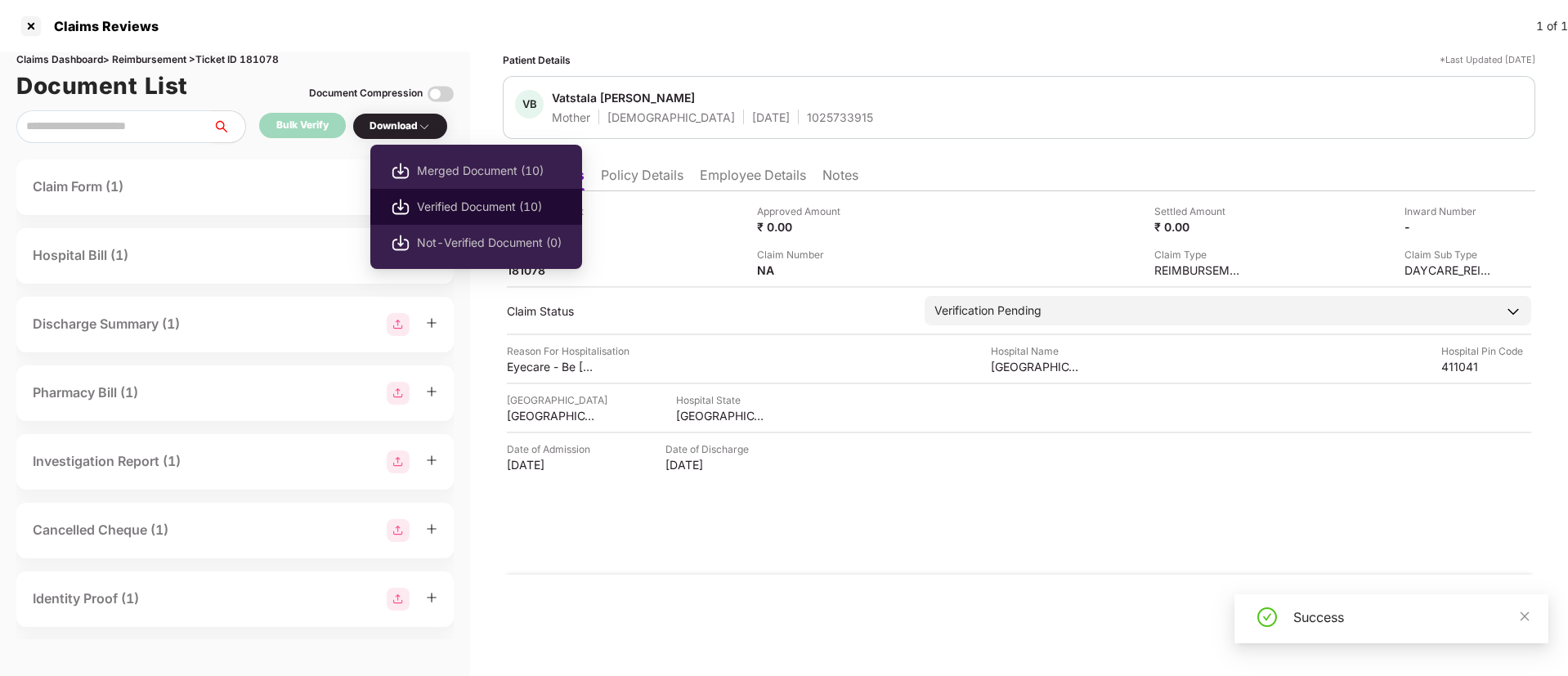
click at [452, 207] on span "Verified Document (10)" at bounding box center [489, 207] width 145 height 18
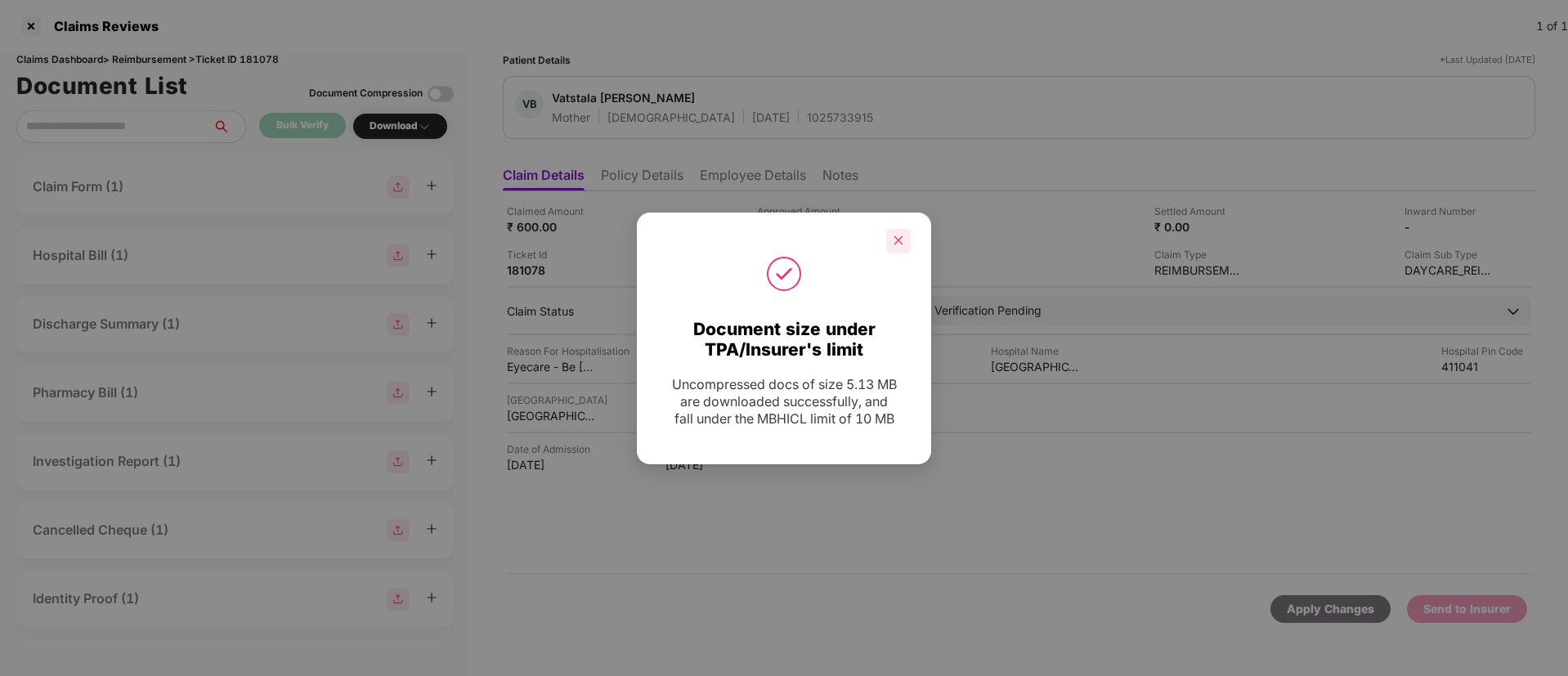
click at [897, 235] on icon "close" at bounding box center [898, 240] width 11 height 11
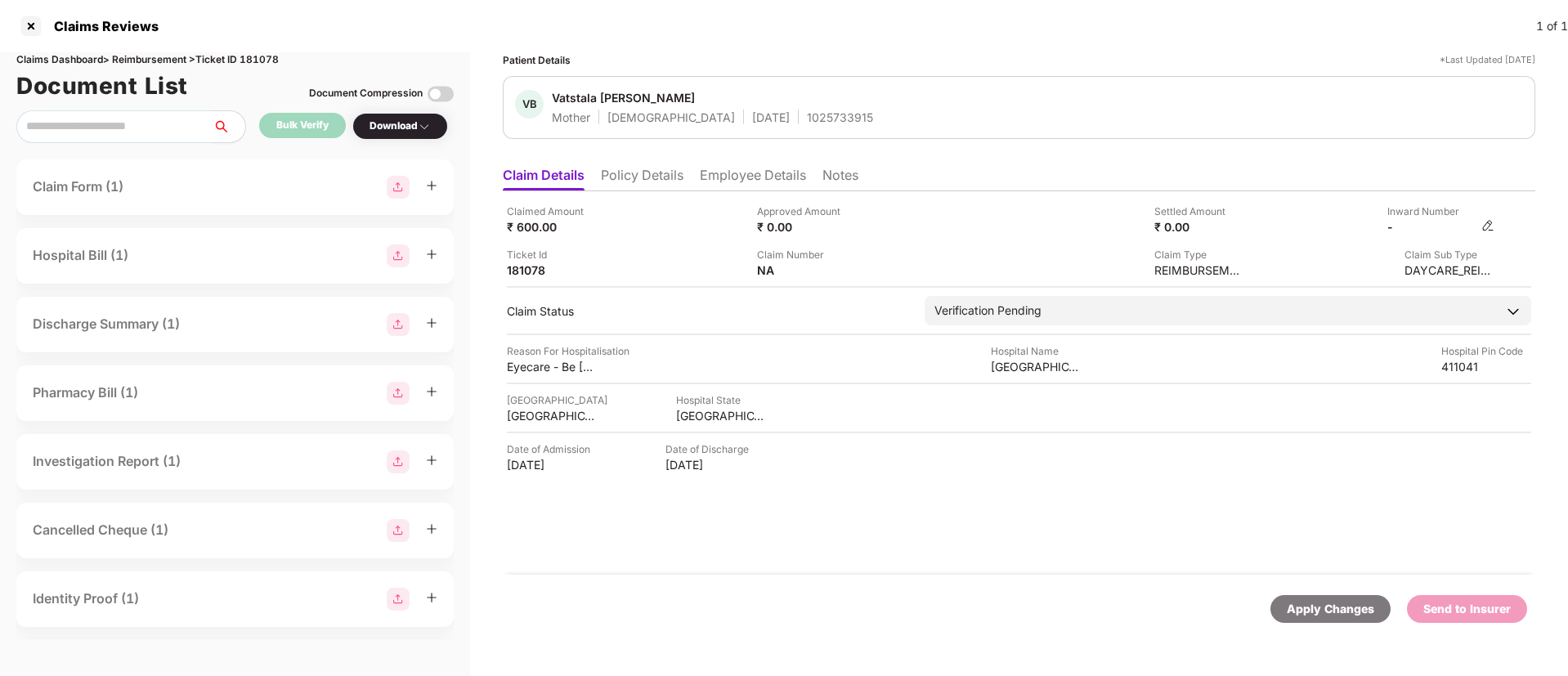
click at [1483, 224] on img at bounding box center [1488, 225] width 13 height 13
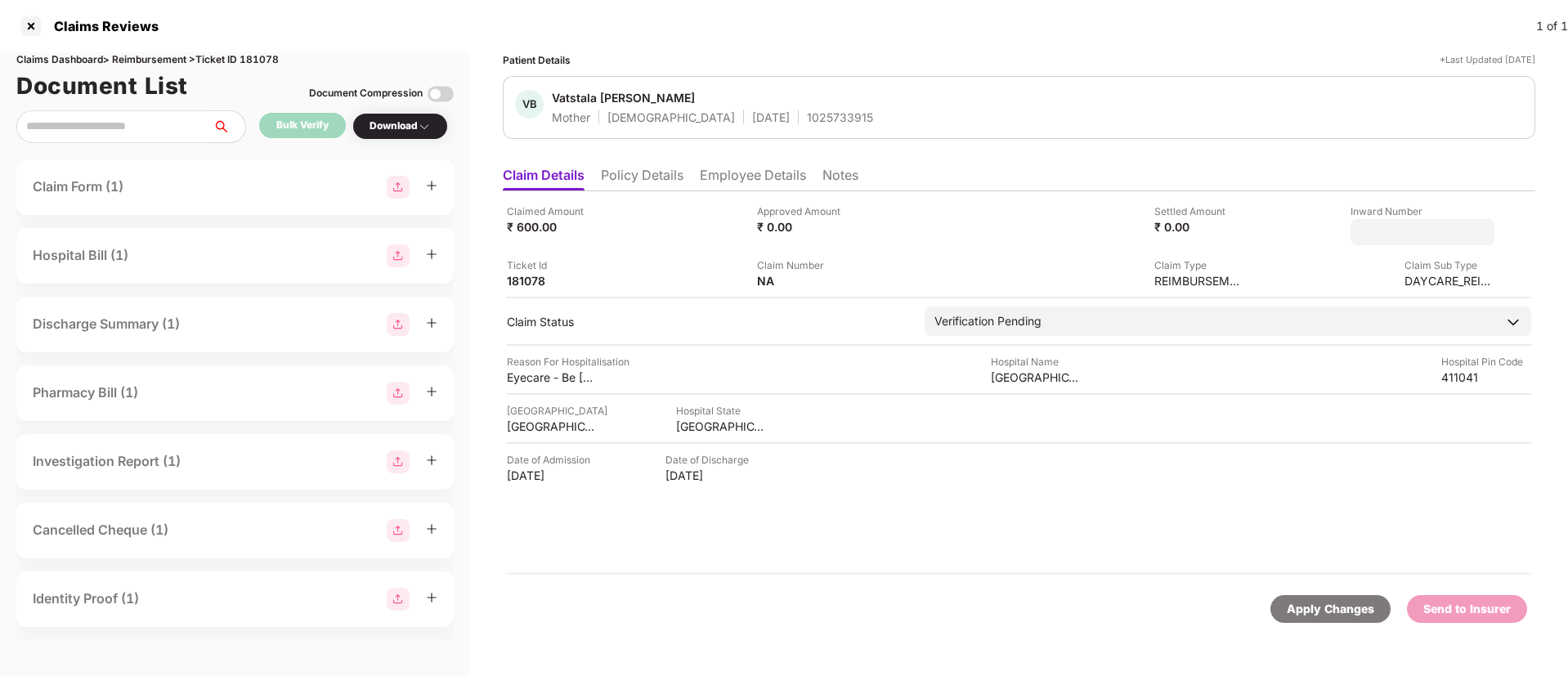
type input "**********"
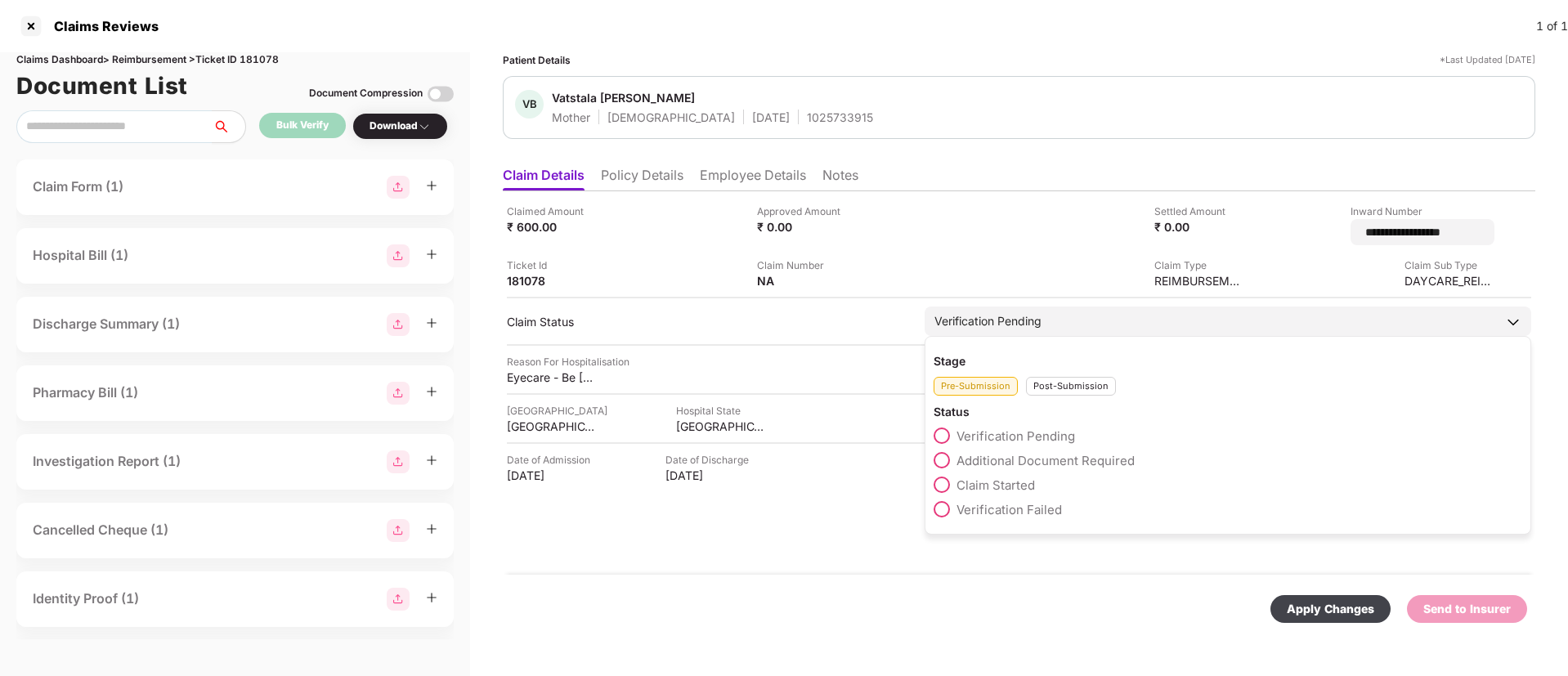
click at [1048, 384] on div "Post-Submission" at bounding box center [1071, 386] width 90 height 19
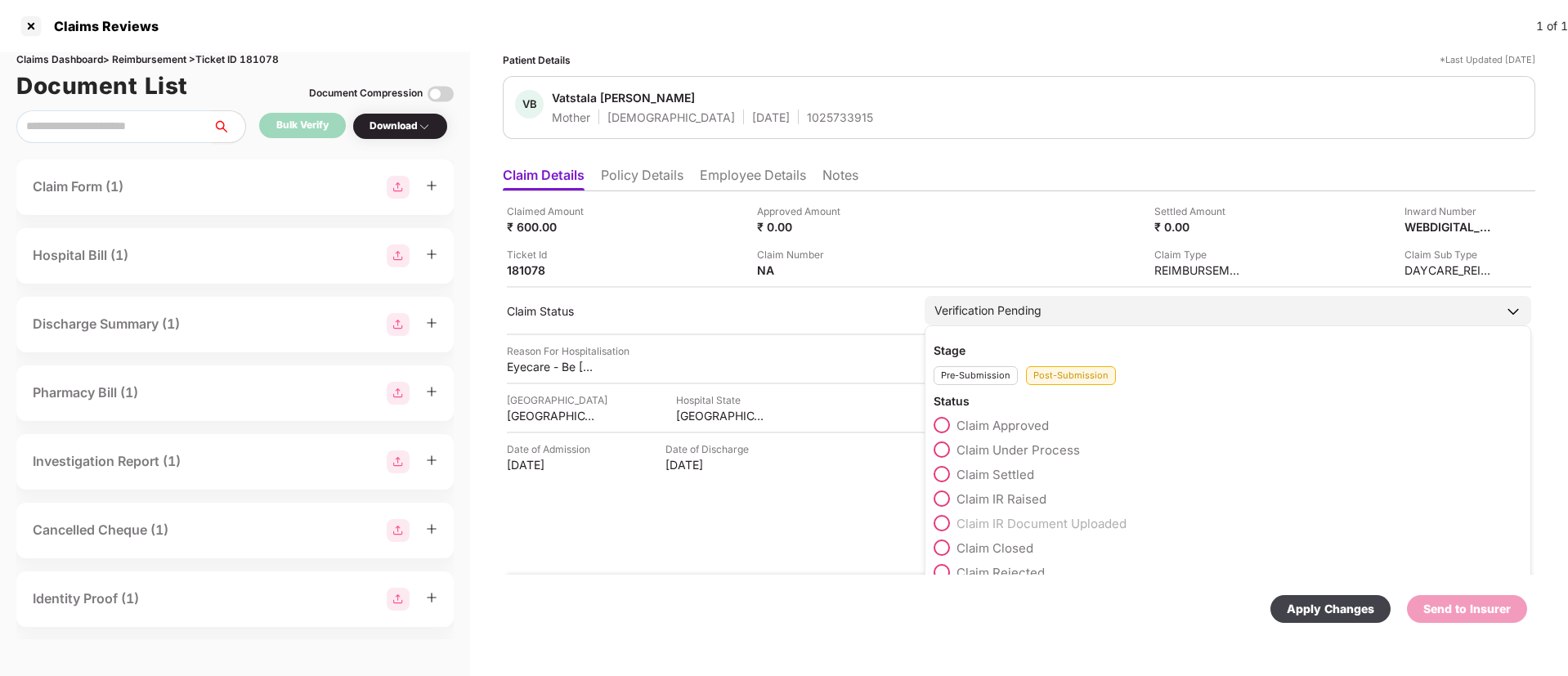
click at [1012, 442] on span "Claim Under Process" at bounding box center [1017, 450] width 123 height 16
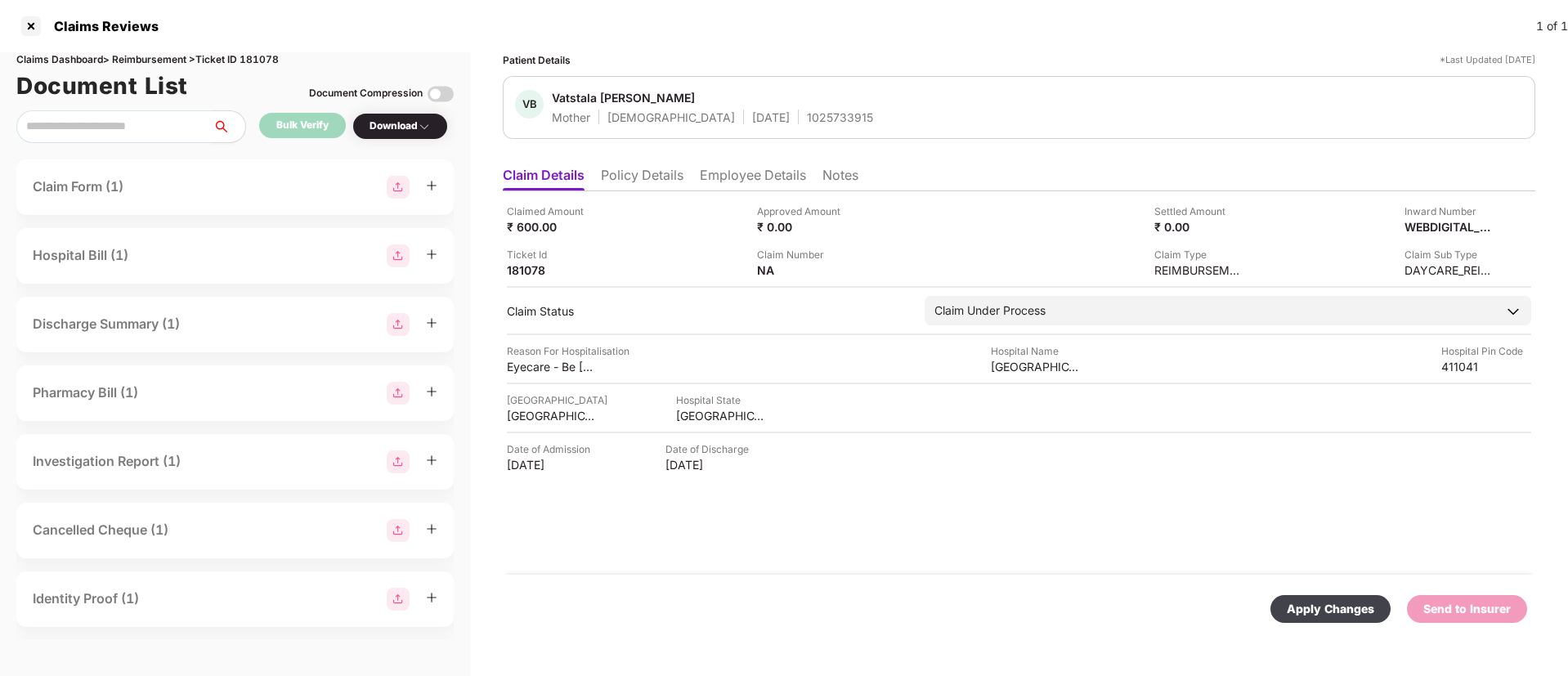
click at [1333, 622] on div "Apply Changes Send to Insurer" at bounding box center [1018, 608] width 1032 height 69
click at [1332, 612] on div "Apply Changes" at bounding box center [1329, 608] width 87 height 18
click at [893, 553] on div "Claimed Amount ₹ 600.00 Approved Amount ₹ 0.00 Settled Amount ₹ 0.00 Inward Num…" at bounding box center [1018, 383] width 1032 height 383
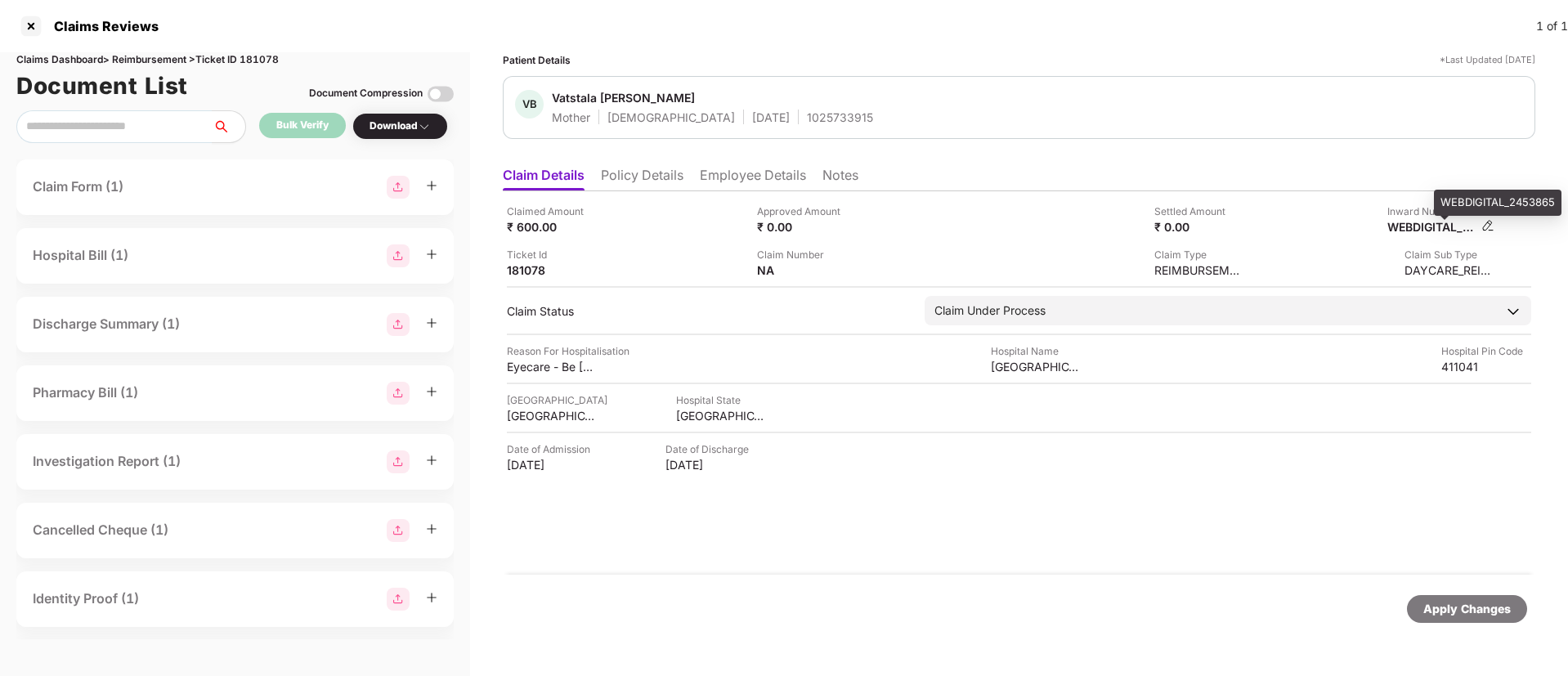
click at [1410, 230] on div "WEBDIGITAL_2453865" at bounding box center [1432, 226] width 90 height 16
click at [736, 177] on li "Employee Details" at bounding box center [753, 177] width 106 height 23
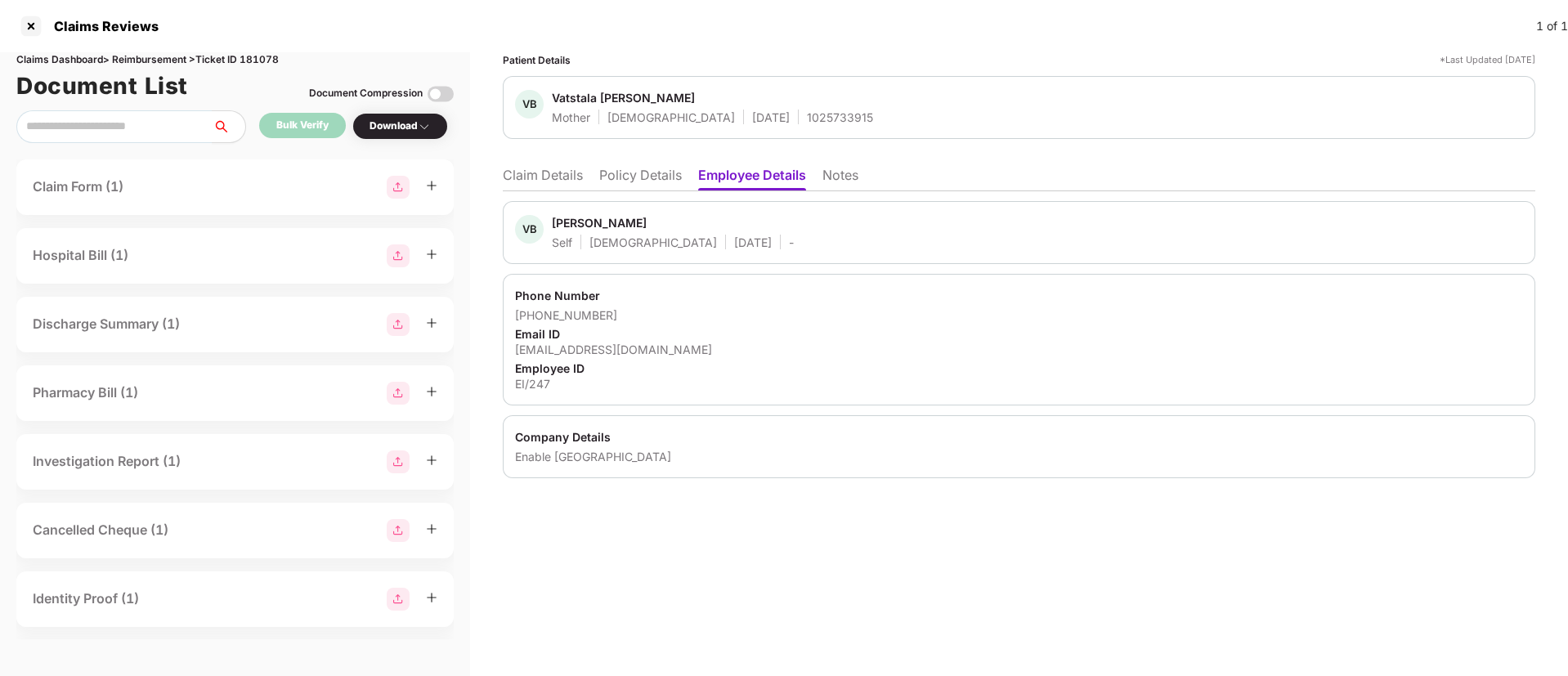
click at [520, 173] on li "Claim Details" at bounding box center [542, 177] width 80 height 23
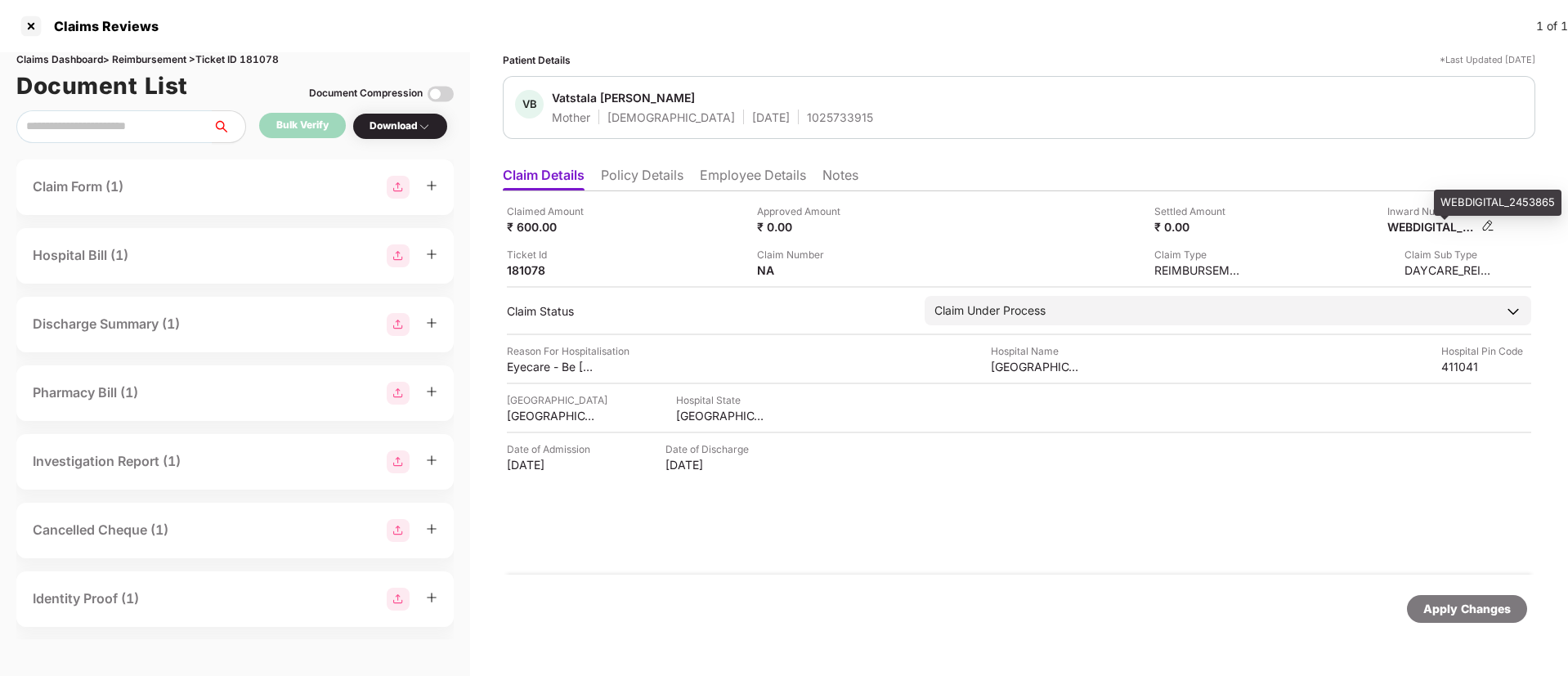
click at [1418, 234] on div "WEBDIGITAL_2453865" at bounding box center [1432, 226] width 90 height 16
click at [1412, 229] on div "WEBDIGITAL_2453865" at bounding box center [1432, 226] width 90 height 16
click at [807, 117] on div "1025733915" at bounding box center [840, 117] width 66 height 16
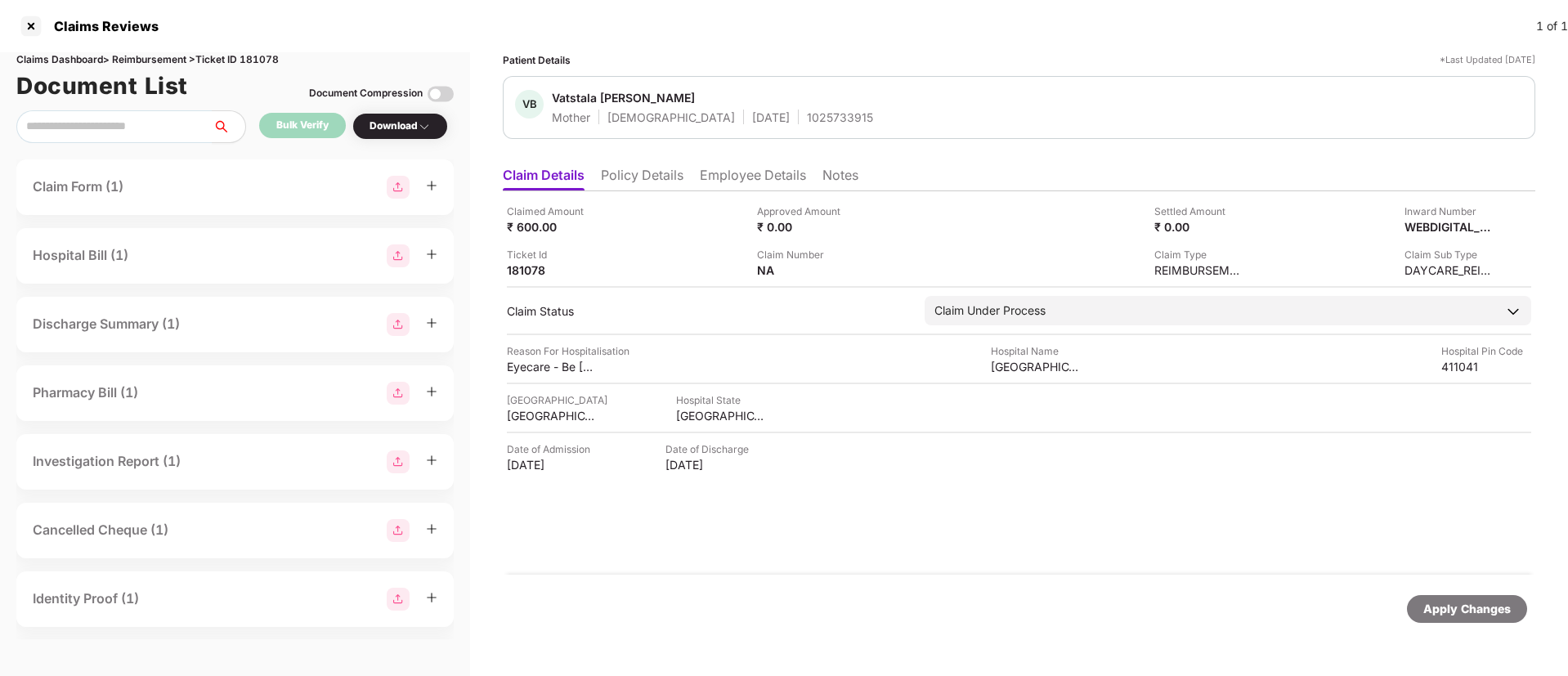
click at [807, 117] on div "1025733915" at bounding box center [840, 117] width 66 height 16
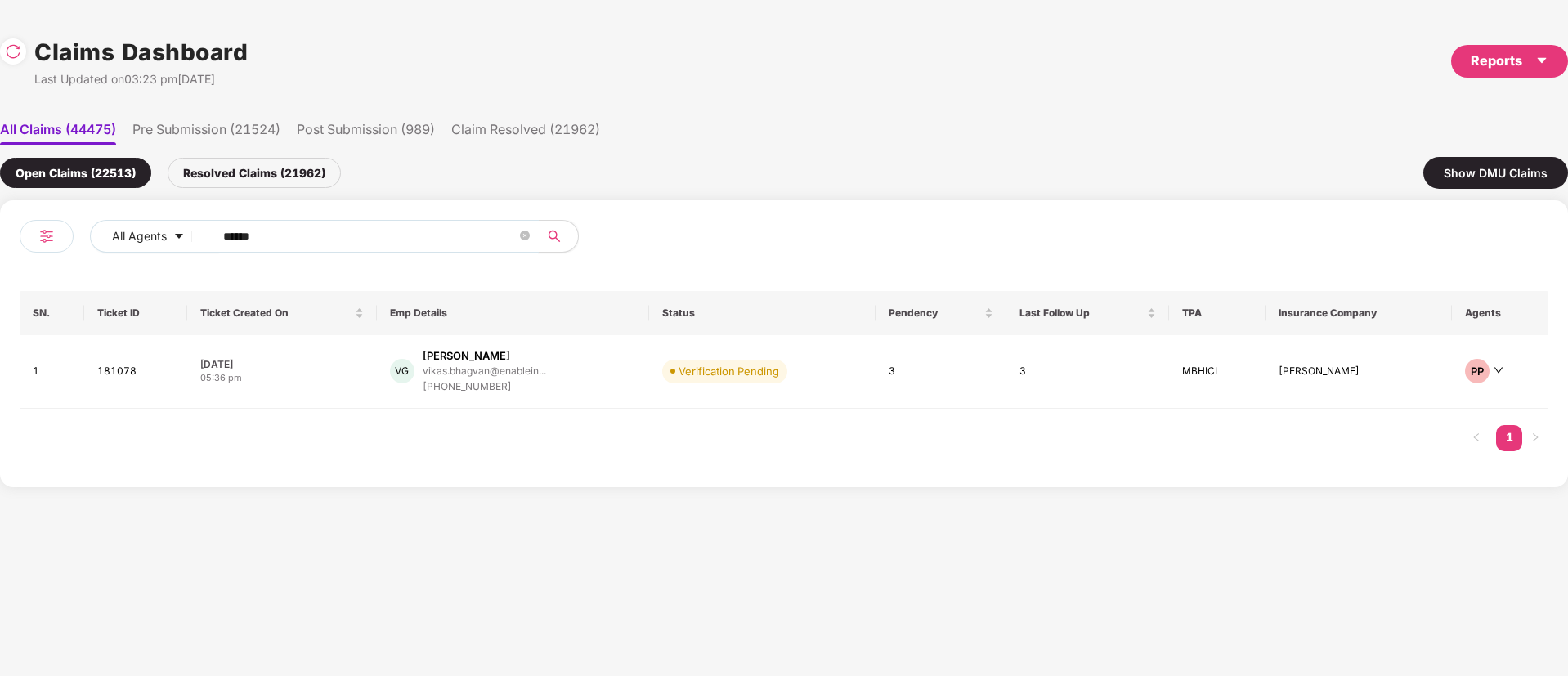
drag, startPoint x: 295, startPoint y: 238, endPoint x: 20, endPoint y: 273, distance: 277.2
click at [34, 270] on div "All Agents ****** SN. Ticket ID Ticket Created On Emp Details Status Pendency L…" at bounding box center [784, 344] width 1529 height 248
paste input "text"
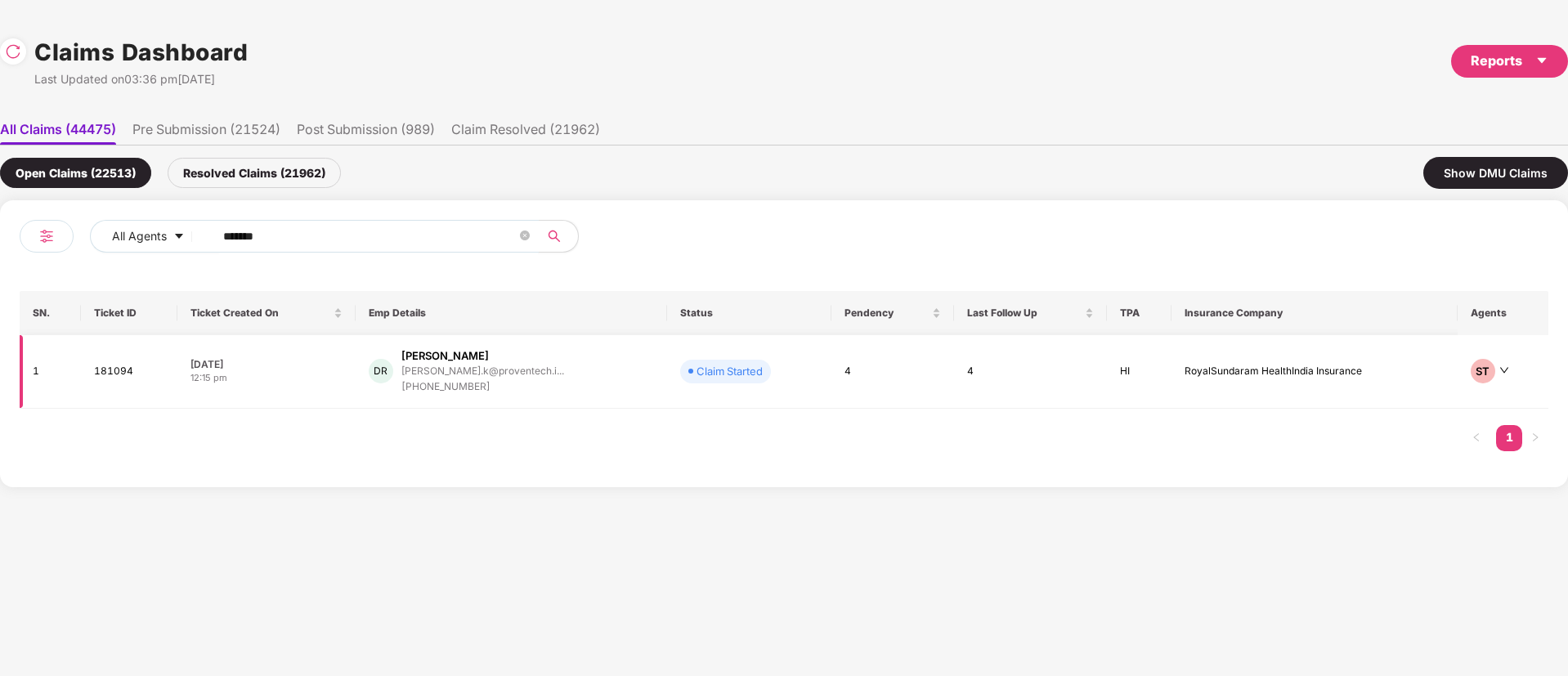
type input "******"
click at [596, 379] on div "DR Durishetti Rajasri rajasri.k@proventech.i... +919849589264" at bounding box center [511, 372] width 286 height 47
drag, startPoint x: 290, startPoint y: 233, endPoint x: 432, endPoint y: 283, distance: 150.5
click at [0, 275] on div "All Agents ****** SN. Ticket ID Ticket Created On Emp Details Status Pendency L…" at bounding box center [784, 343] width 1568 height 286
paste input "text"
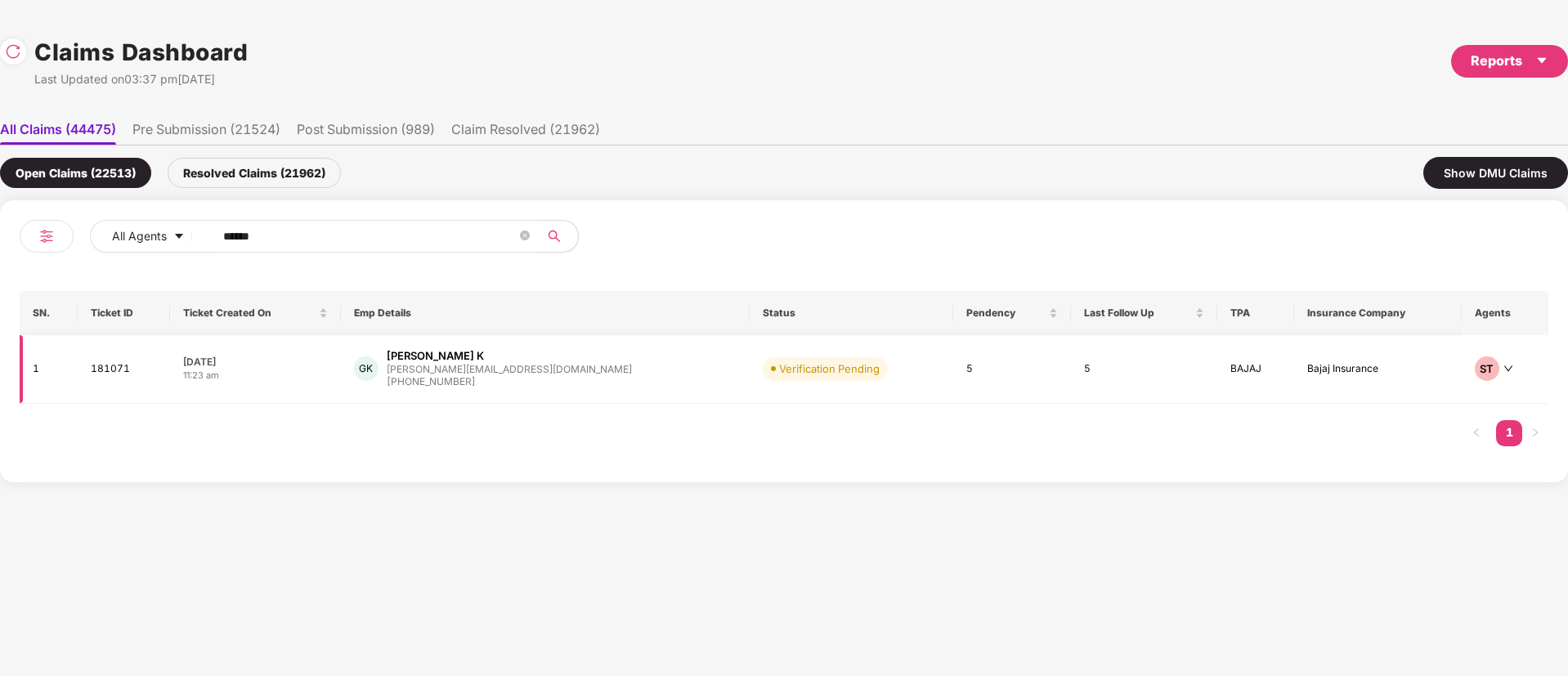
type input "******"
click at [602, 379] on div "GK Gowtham K gowtham.k@zettaone.com +918098951105" at bounding box center [545, 369] width 382 height 41
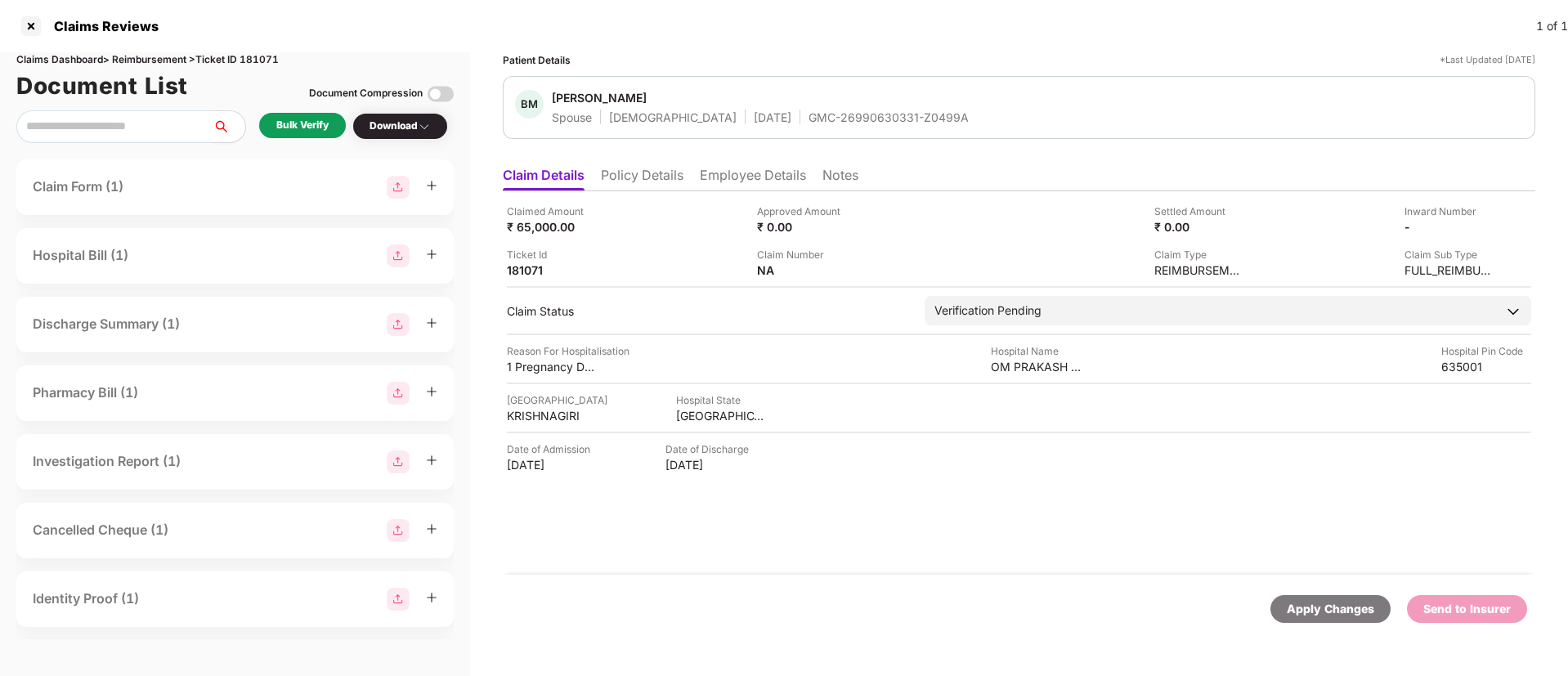
click at [934, 475] on div "Claimed Amount ₹ 65,000.00 Approved Amount ₹ 0.00 Settled Amount ₹ 0.00 Inward …" at bounding box center [1018, 383] width 1032 height 383
click at [675, 181] on li "Policy Details" at bounding box center [642, 177] width 83 height 23
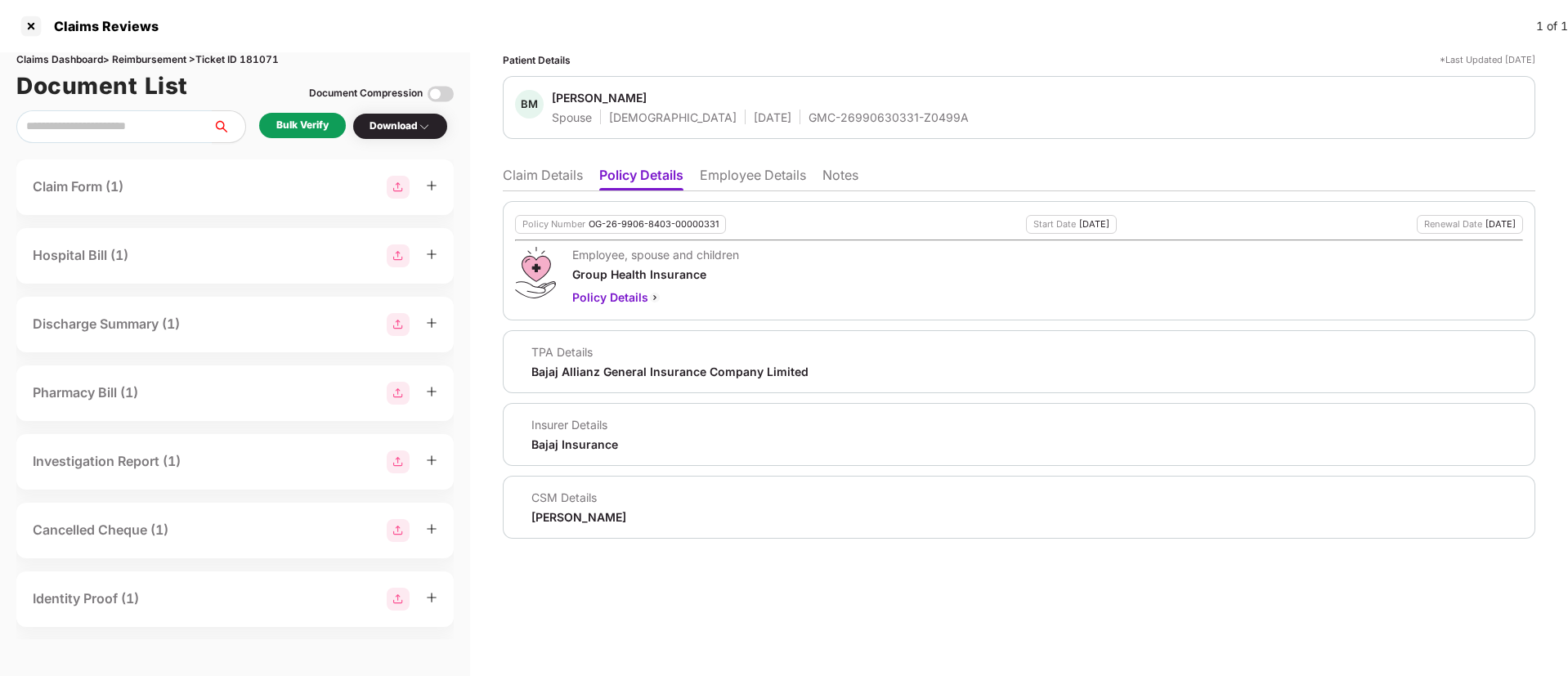
click at [557, 179] on li "Claim Details" at bounding box center [542, 177] width 80 height 23
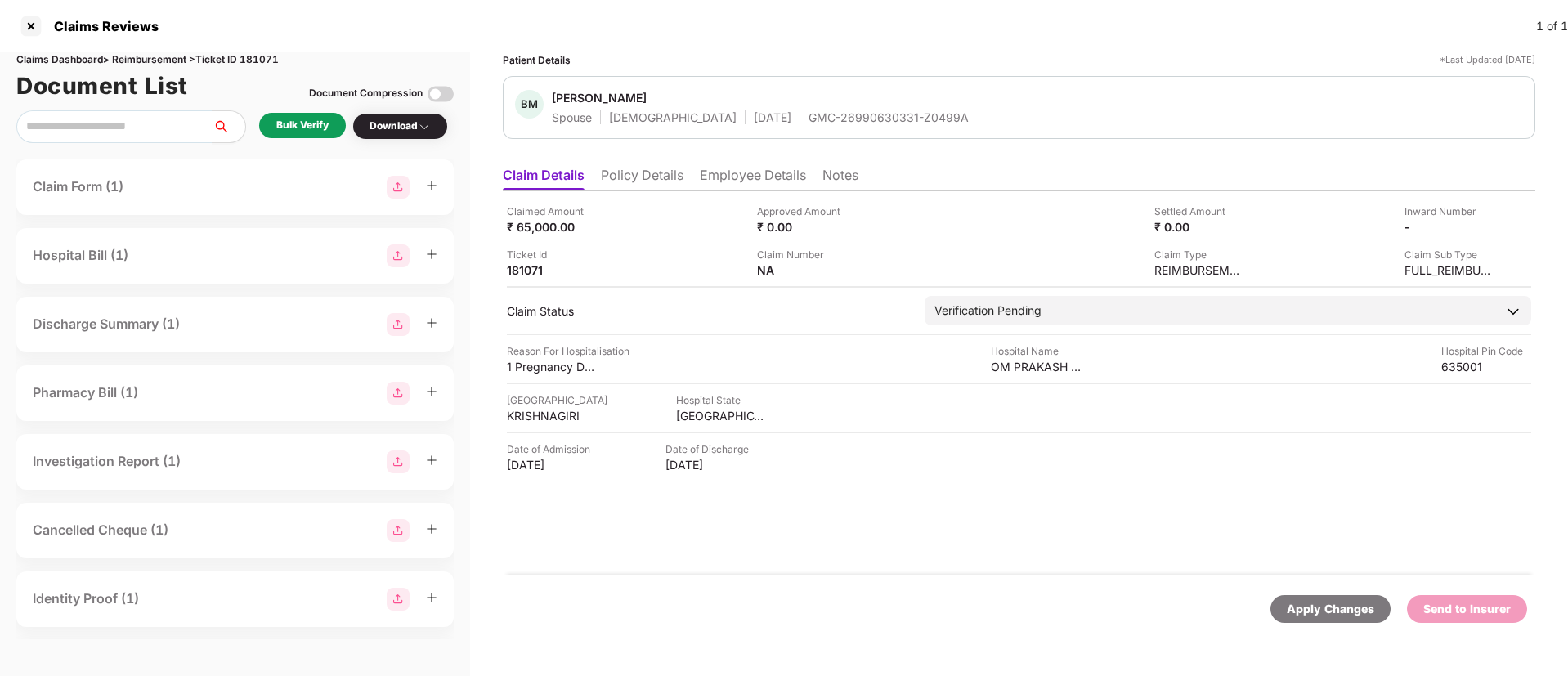
click at [311, 125] on div "Bulk Verify" at bounding box center [303, 125] width 53 height 16
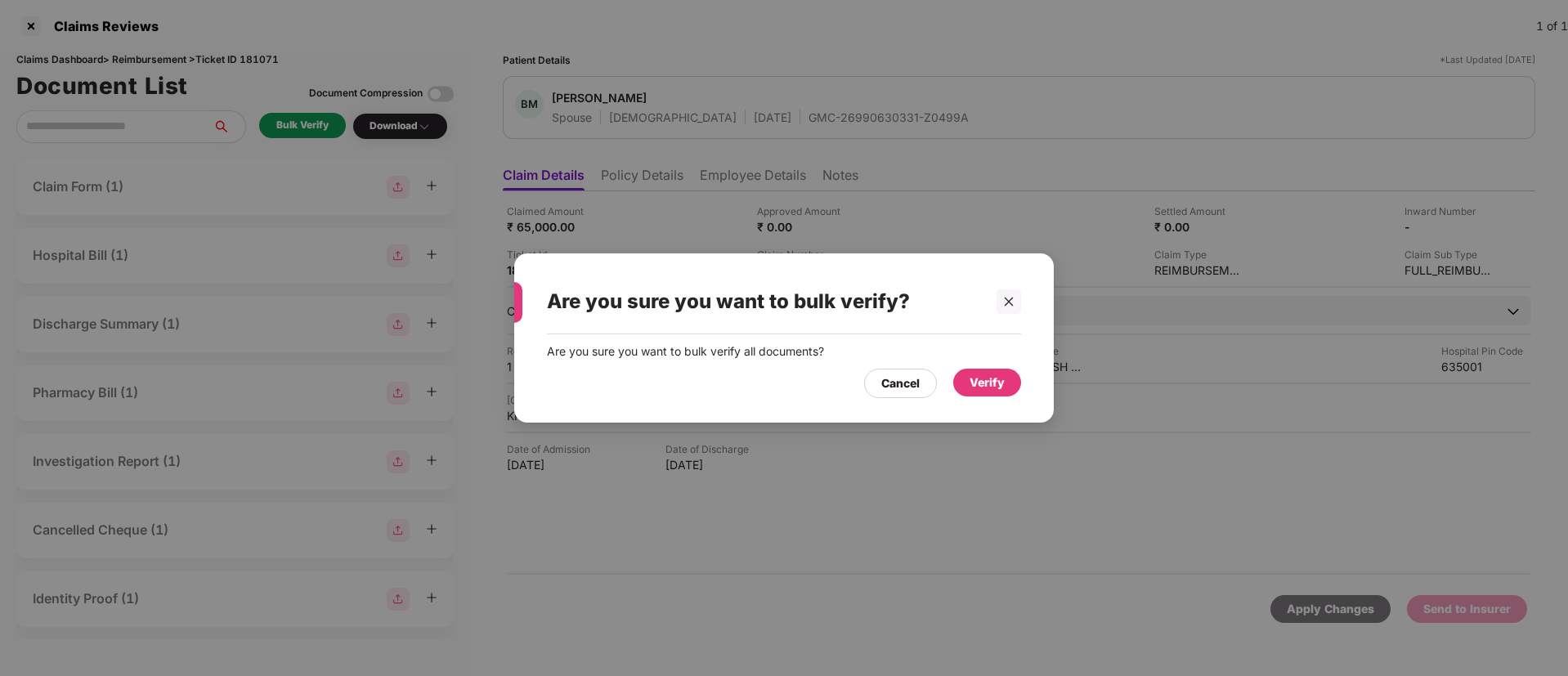
click at [983, 381] on div "Verify" at bounding box center [986, 382] width 35 height 18
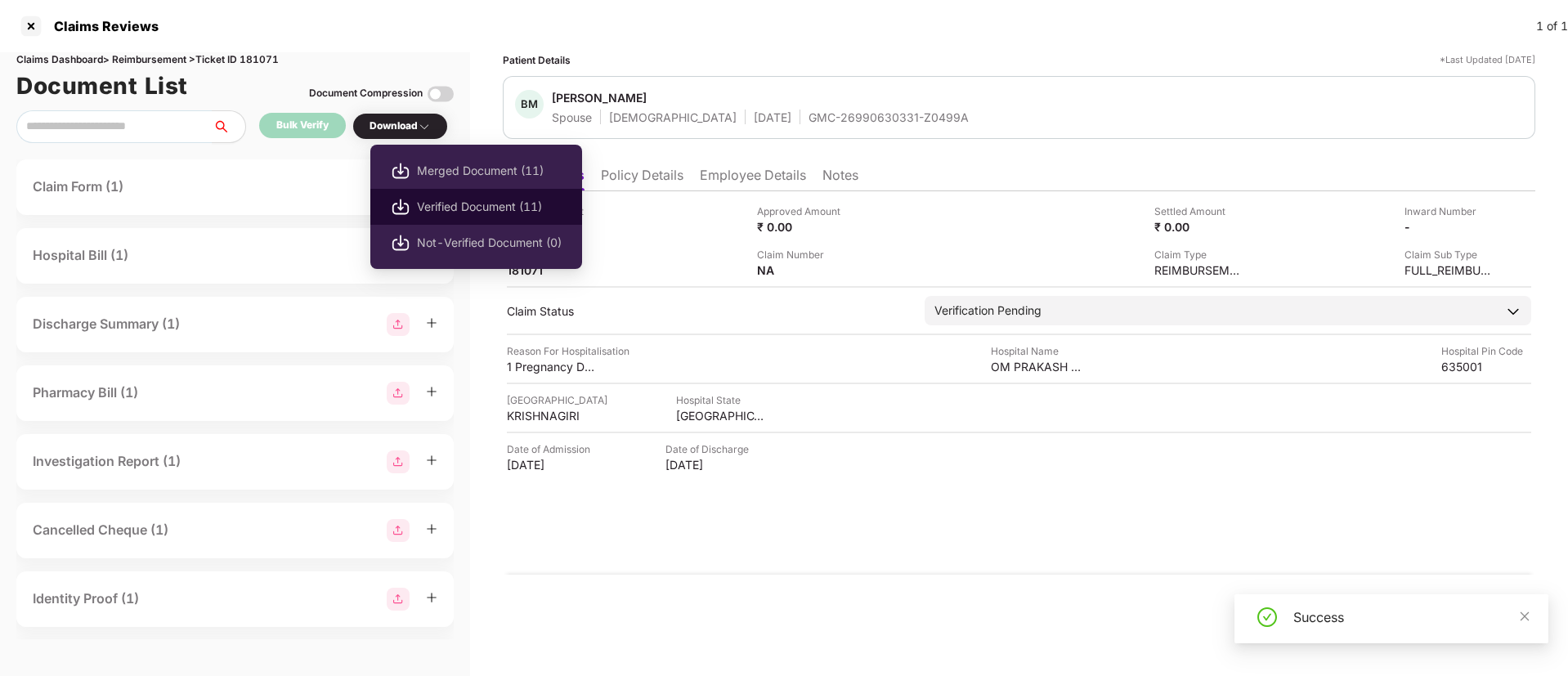
click at [479, 205] on span "Verified Document (11)" at bounding box center [489, 207] width 145 height 18
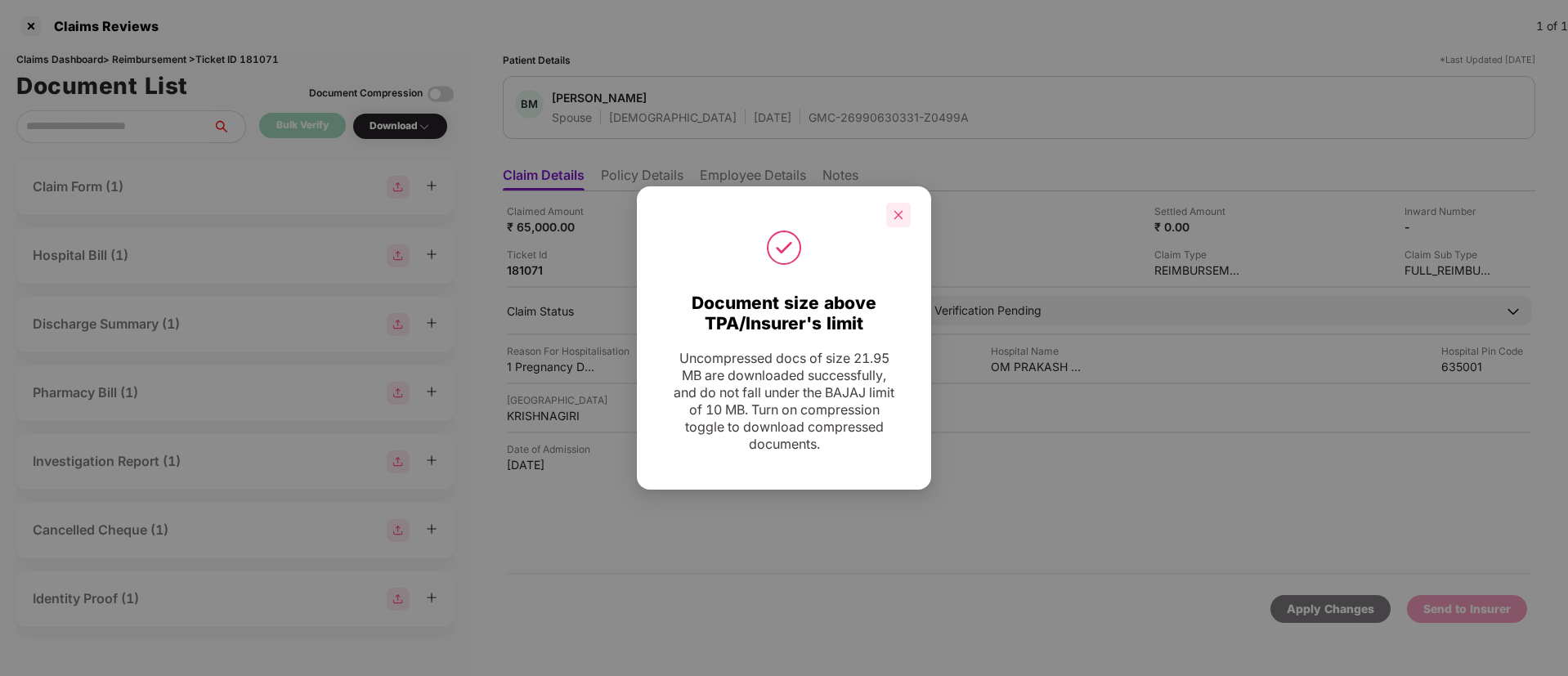
click at [896, 213] on icon "close" at bounding box center [899, 215] width 9 height 9
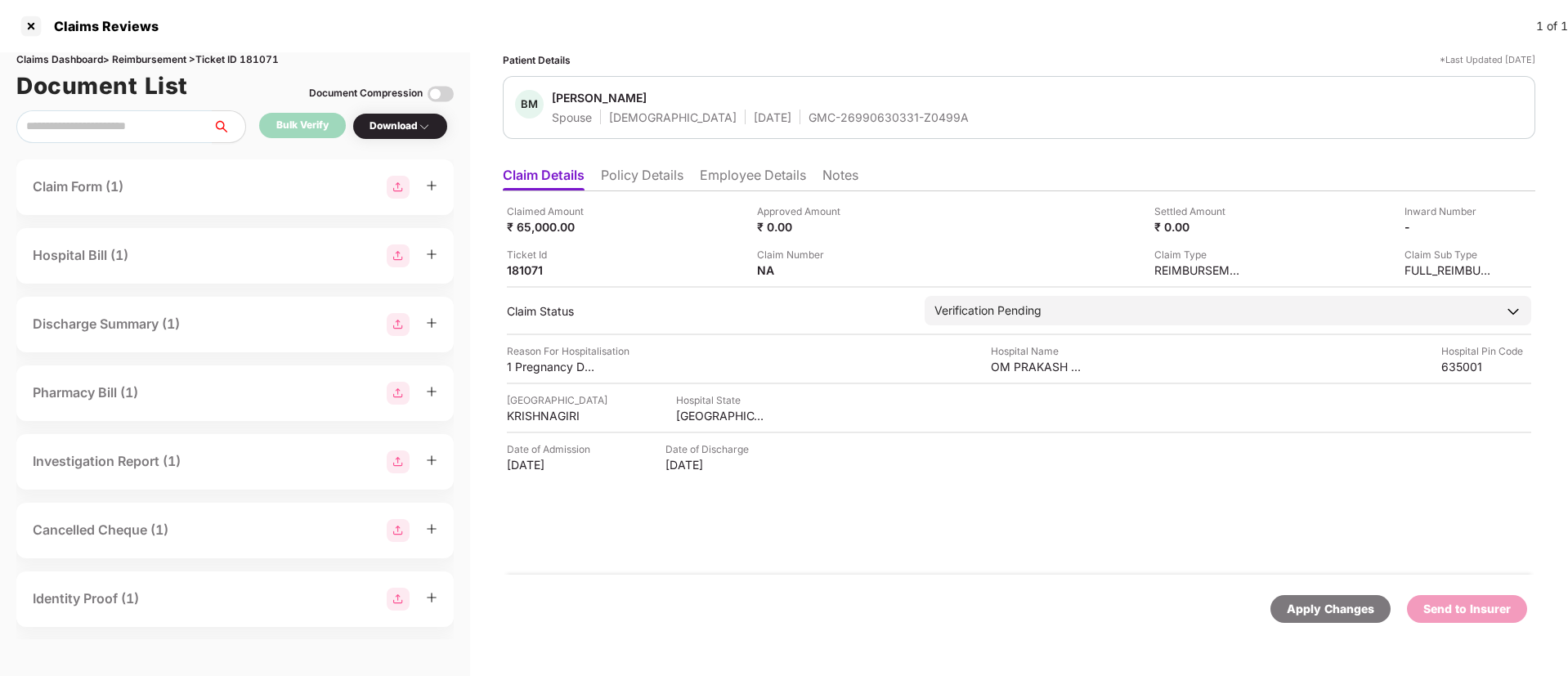
click at [663, 185] on li "Policy Details" at bounding box center [642, 177] width 83 height 23
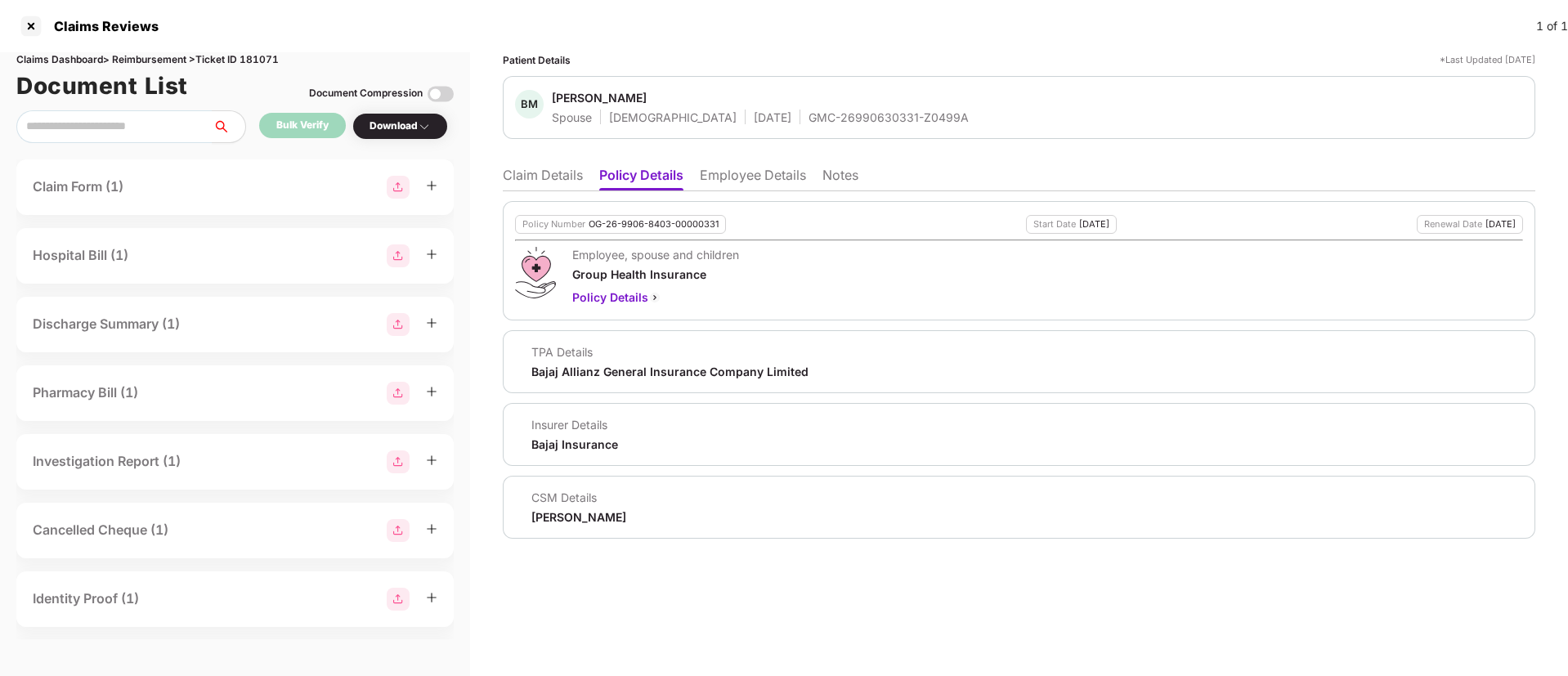
click at [545, 177] on li "Claim Details" at bounding box center [542, 177] width 80 height 23
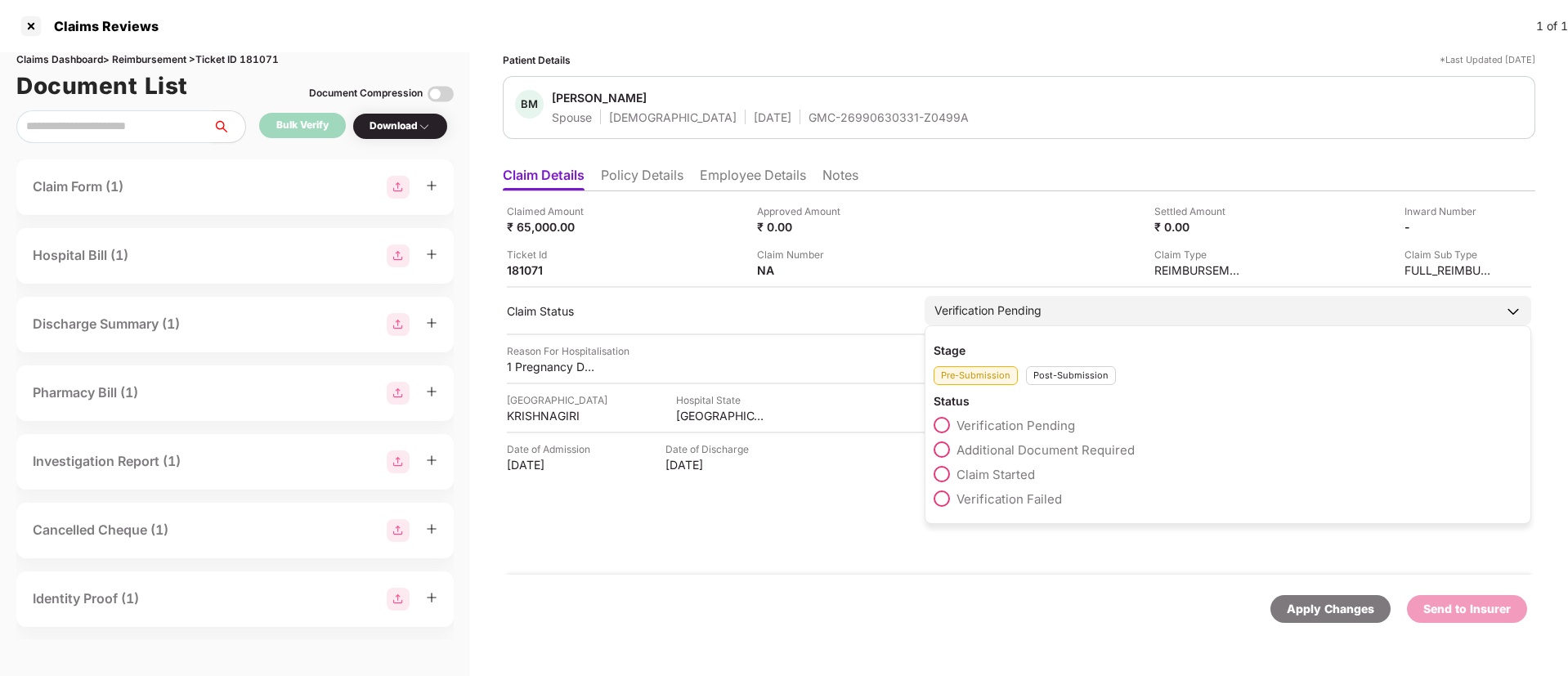
click at [1035, 453] on span "Additional Document Required" at bounding box center [1046, 450] width 179 height 16
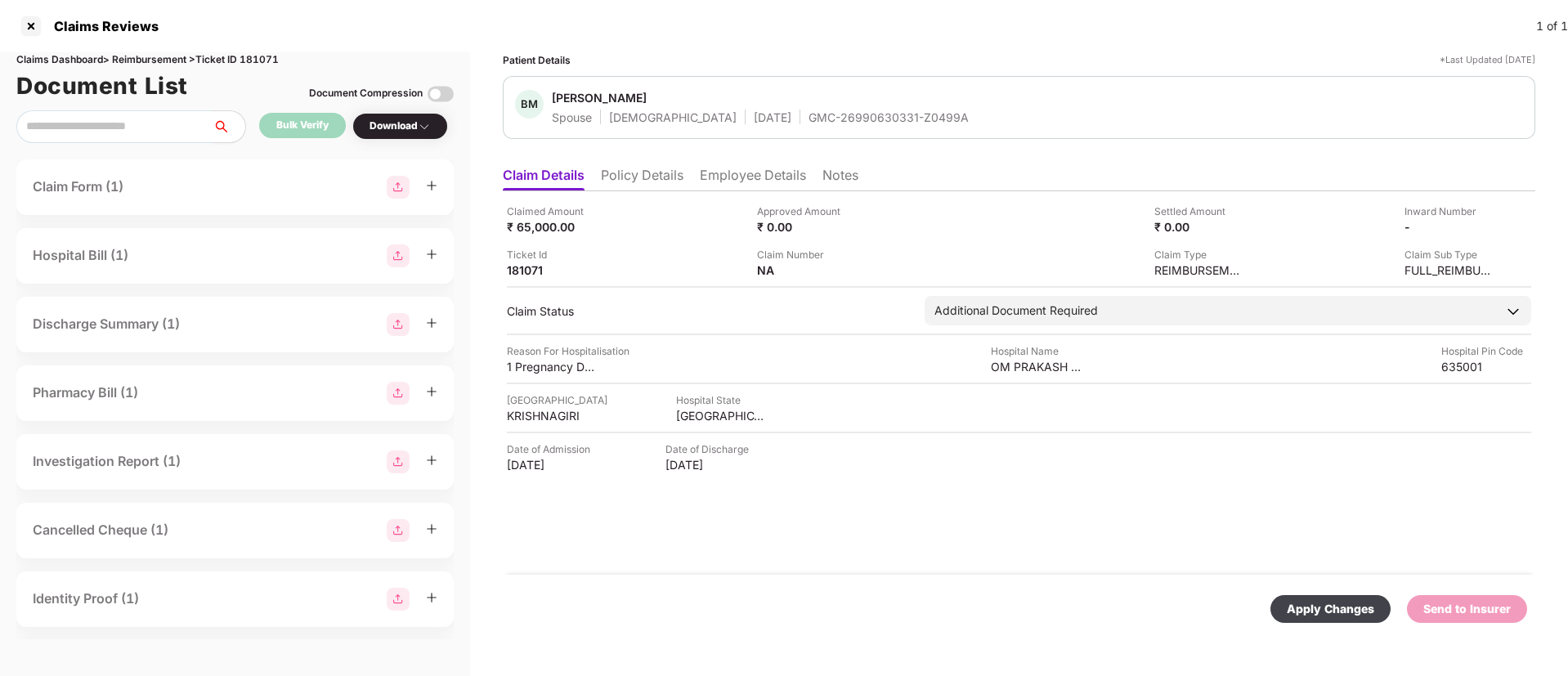
click at [1354, 610] on div "Apply Changes" at bounding box center [1329, 608] width 87 height 18
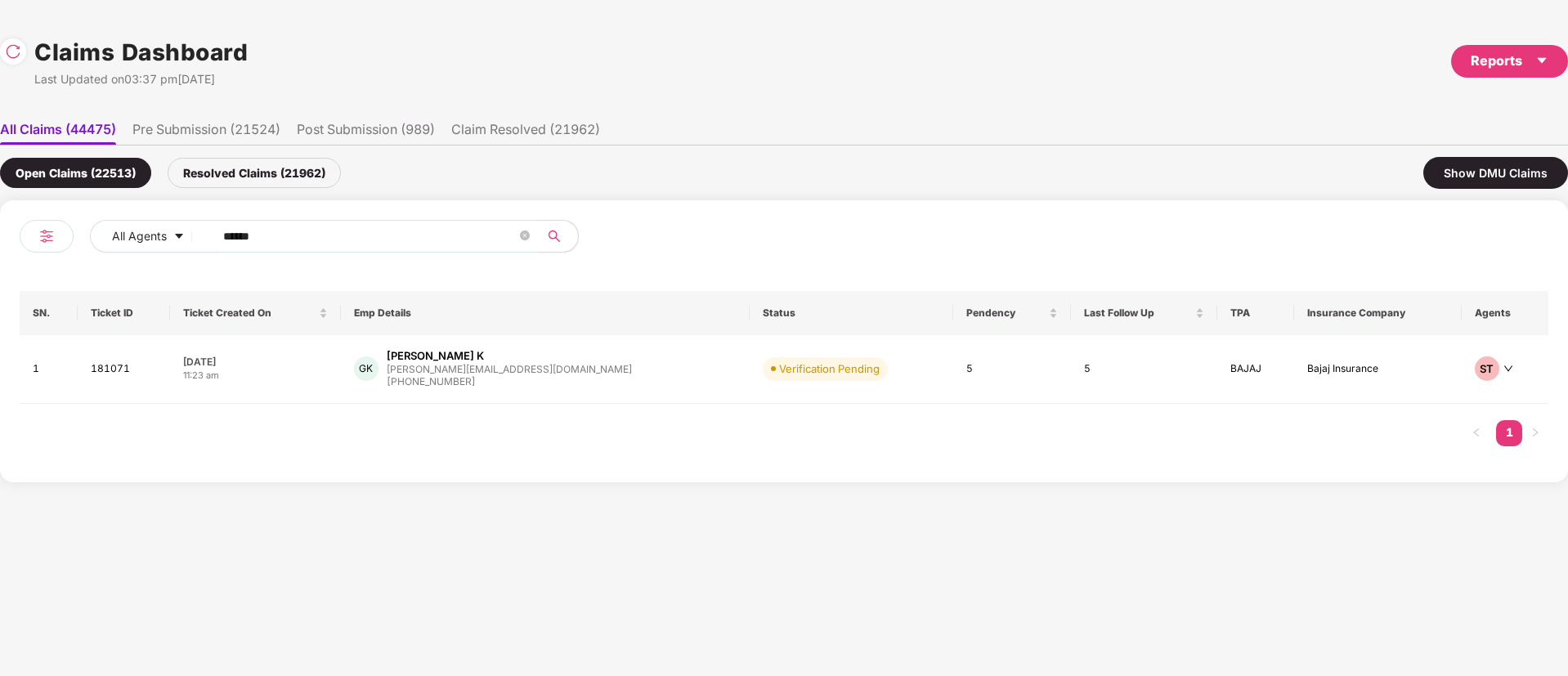
drag, startPoint x: 309, startPoint y: 242, endPoint x: 0, endPoint y: 274, distance: 310.7
click at [0, 274] on div "All Agents ****** SN. Ticket ID Ticket Created On Emp Details Status Pendency L…" at bounding box center [784, 341] width 1568 height 282
paste input "text"
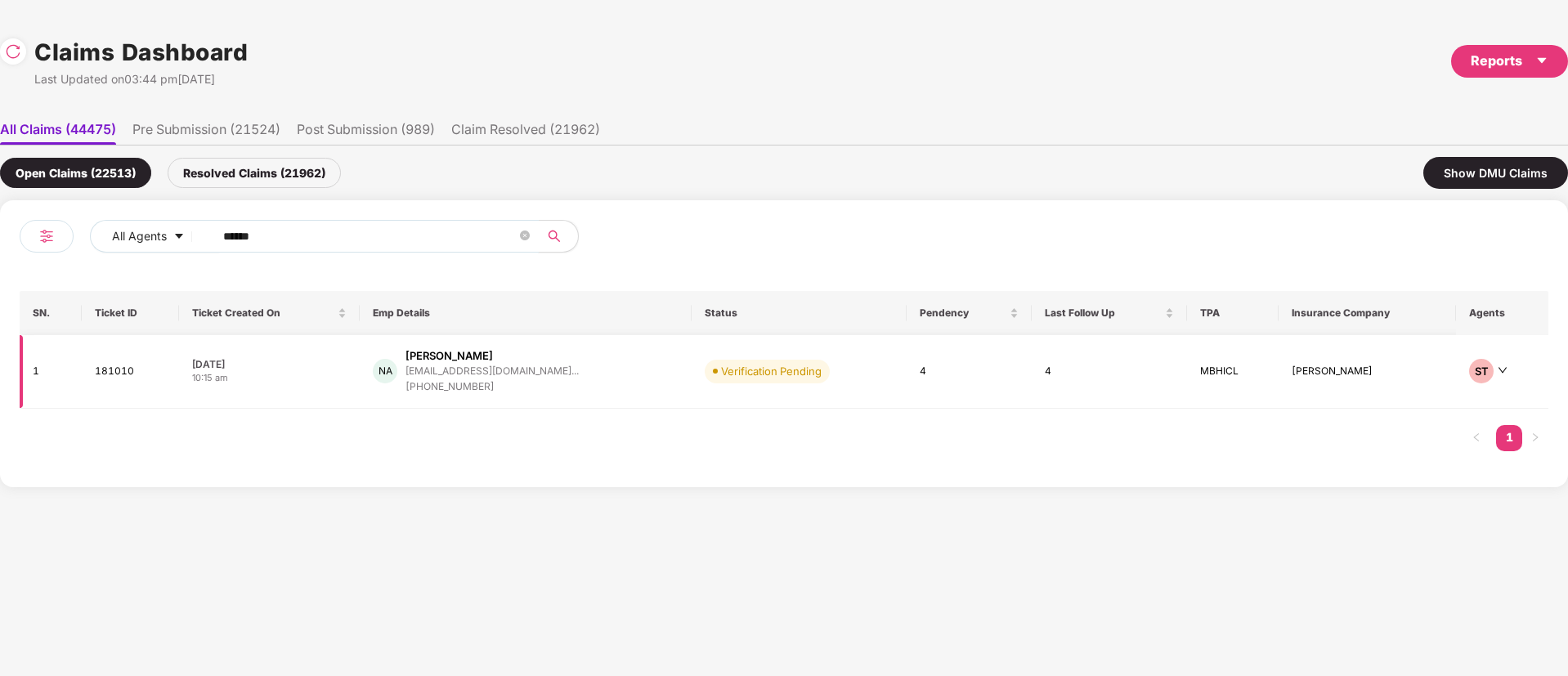
type input "******"
click at [595, 378] on div "NA Niti Arora nitia@intellicorecg.co... +919896819275" at bounding box center [525, 372] width 305 height 47
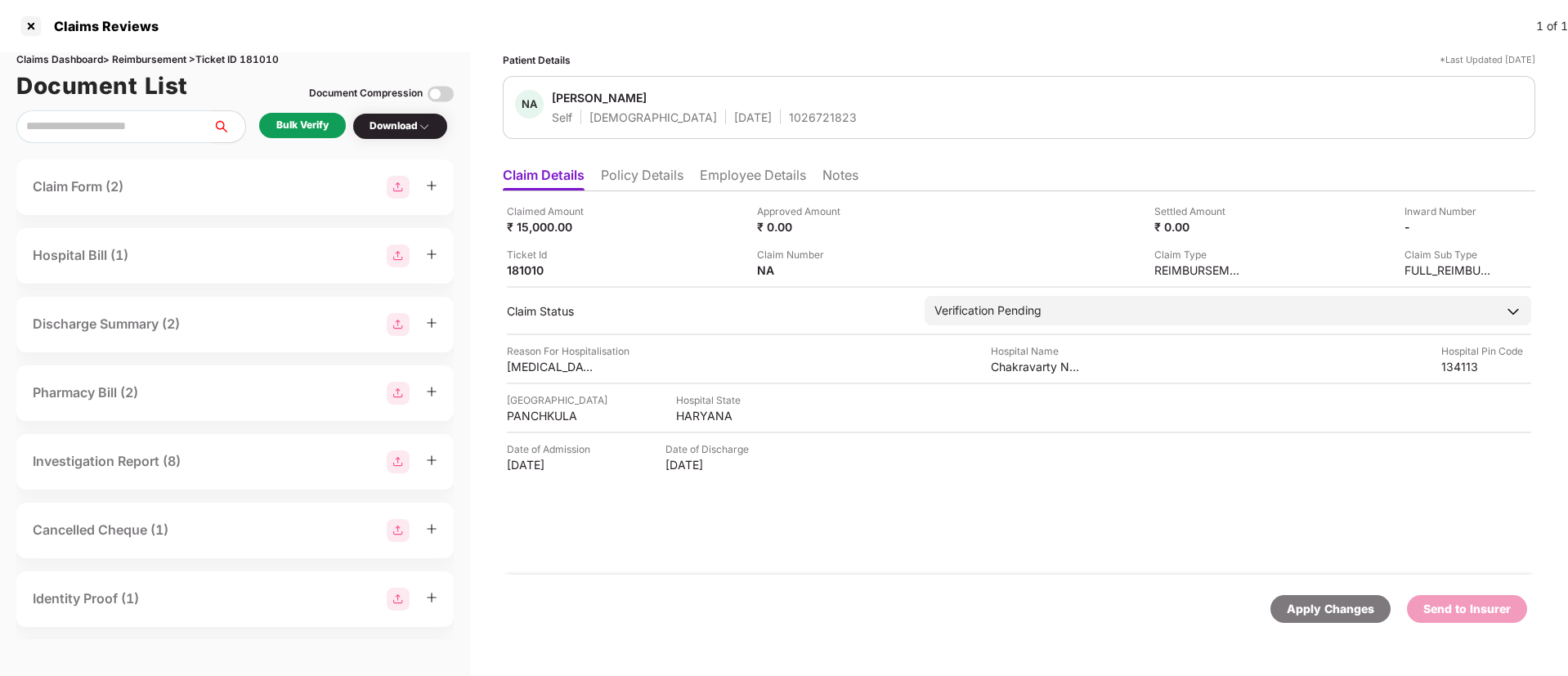
click at [312, 128] on div "Bulk Verify" at bounding box center [303, 125] width 53 height 16
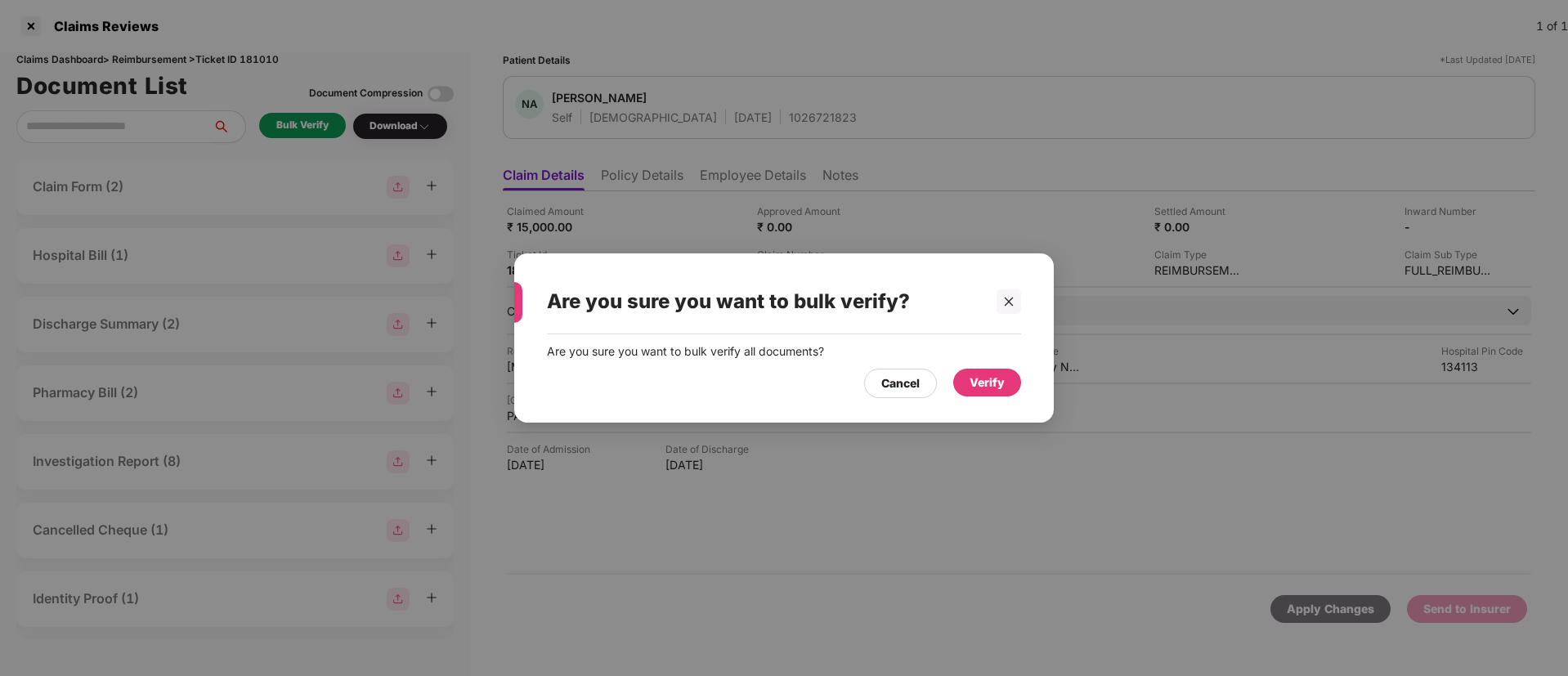
click at [987, 399] on div "Are you sure you want to bulk verify all documents? Cancel Verify" at bounding box center [784, 370] width 539 height 72
click at [989, 382] on div "Verify" at bounding box center [986, 382] width 35 height 18
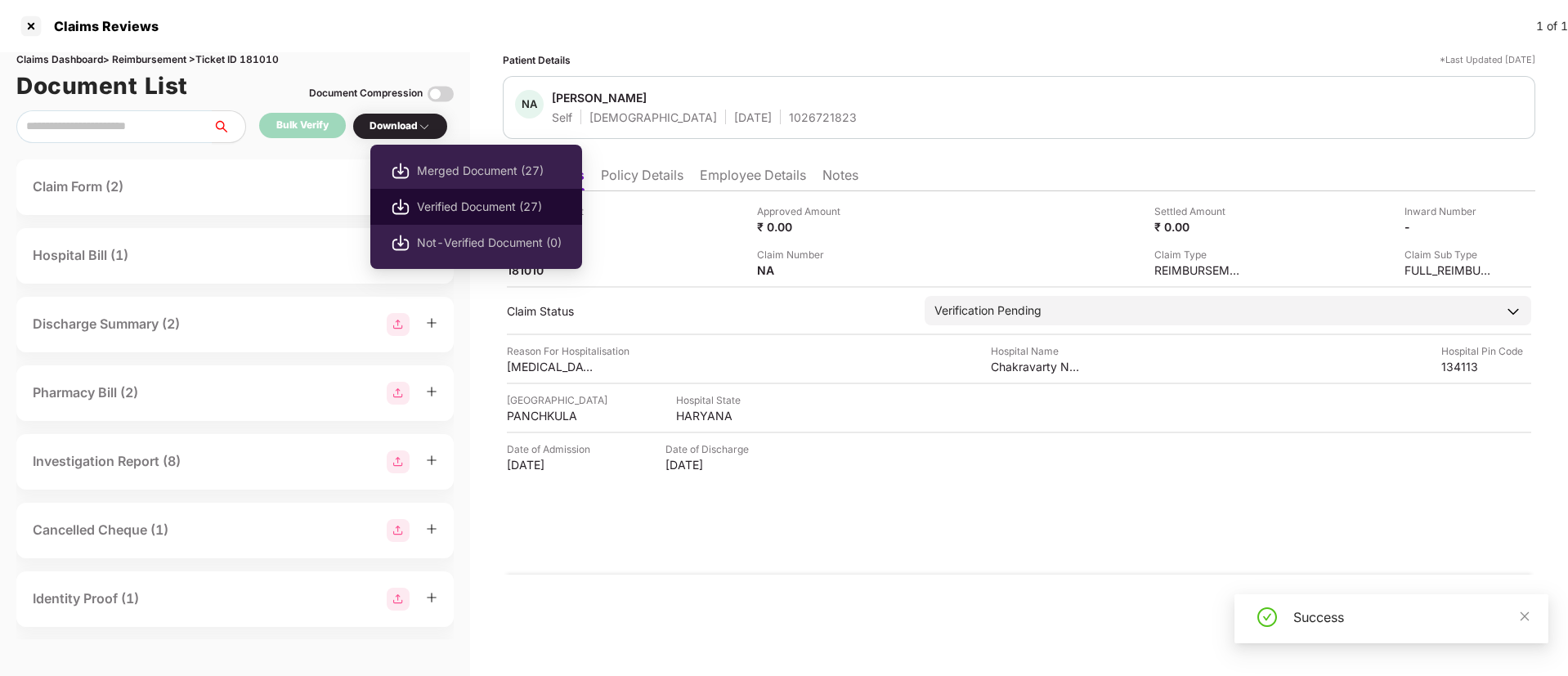
click at [460, 205] on span "Verified Document (27)" at bounding box center [489, 207] width 145 height 18
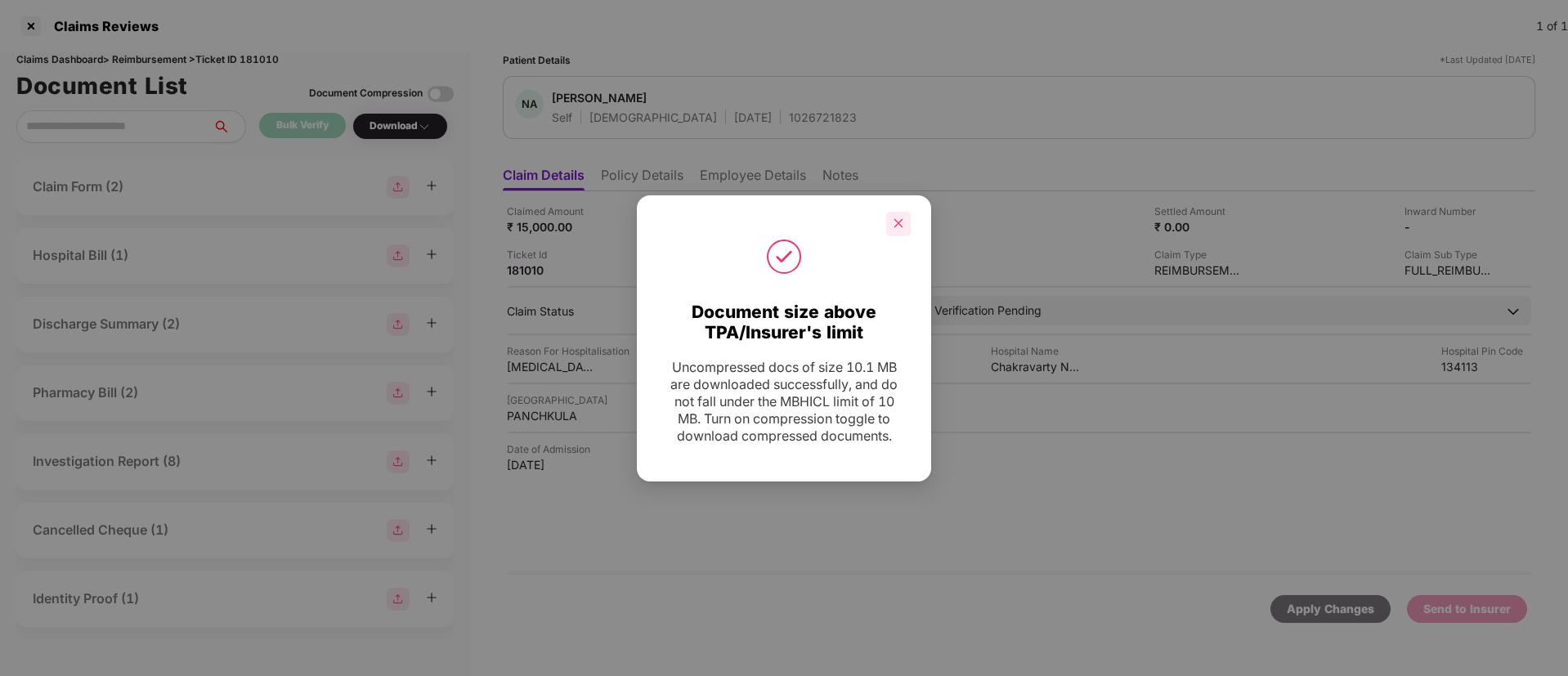
click at [896, 217] on icon "close" at bounding box center [898, 223] width 11 height 11
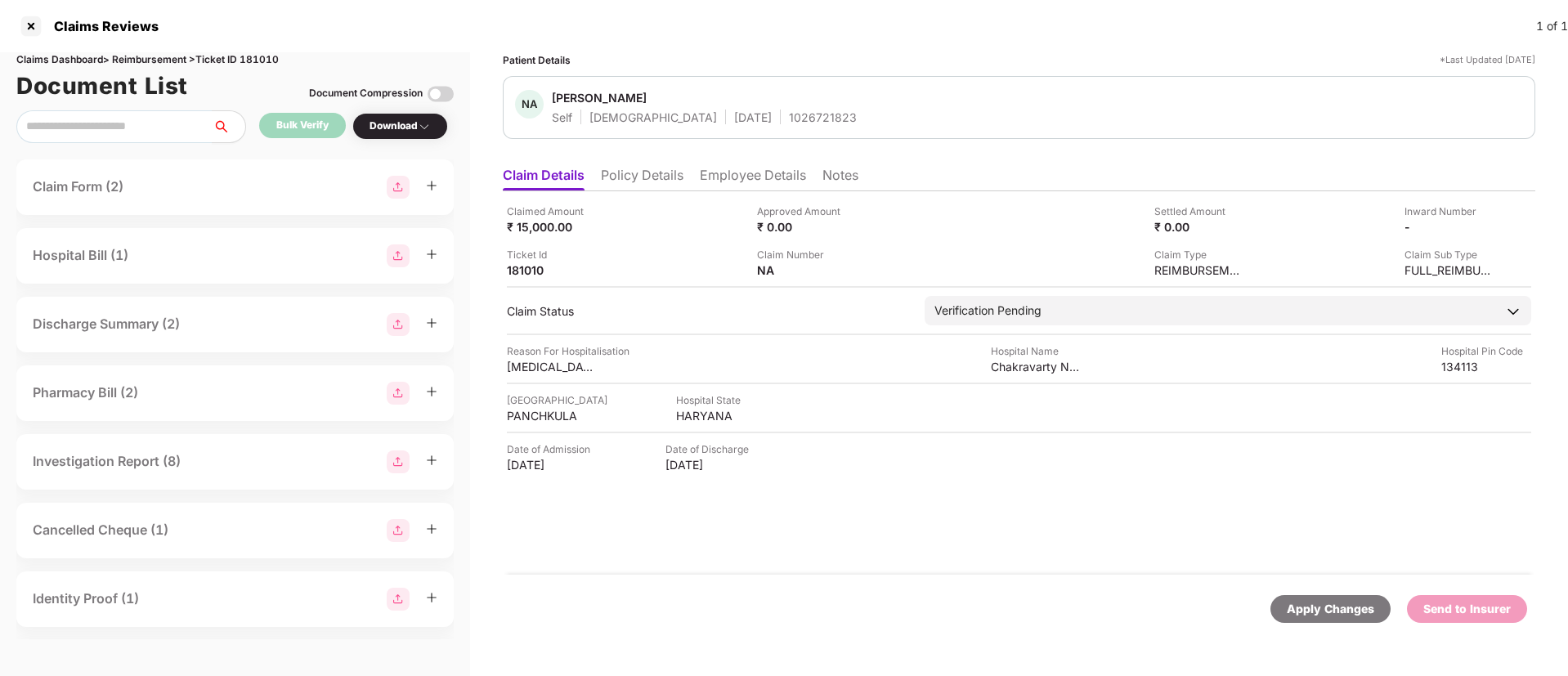
click at [1066, 110] on div "NA Niti Arora Self Female 17 Mar 1990 1026721823" at bounding box center [1018, 107] width 1008 height 35
click at [789, 117] on div "1026721823" at bounding box center [823, 117] width 68 height 16
click at [770, 179] on li "Employee Details" at bounding box center [753, 177] width 106 height 23
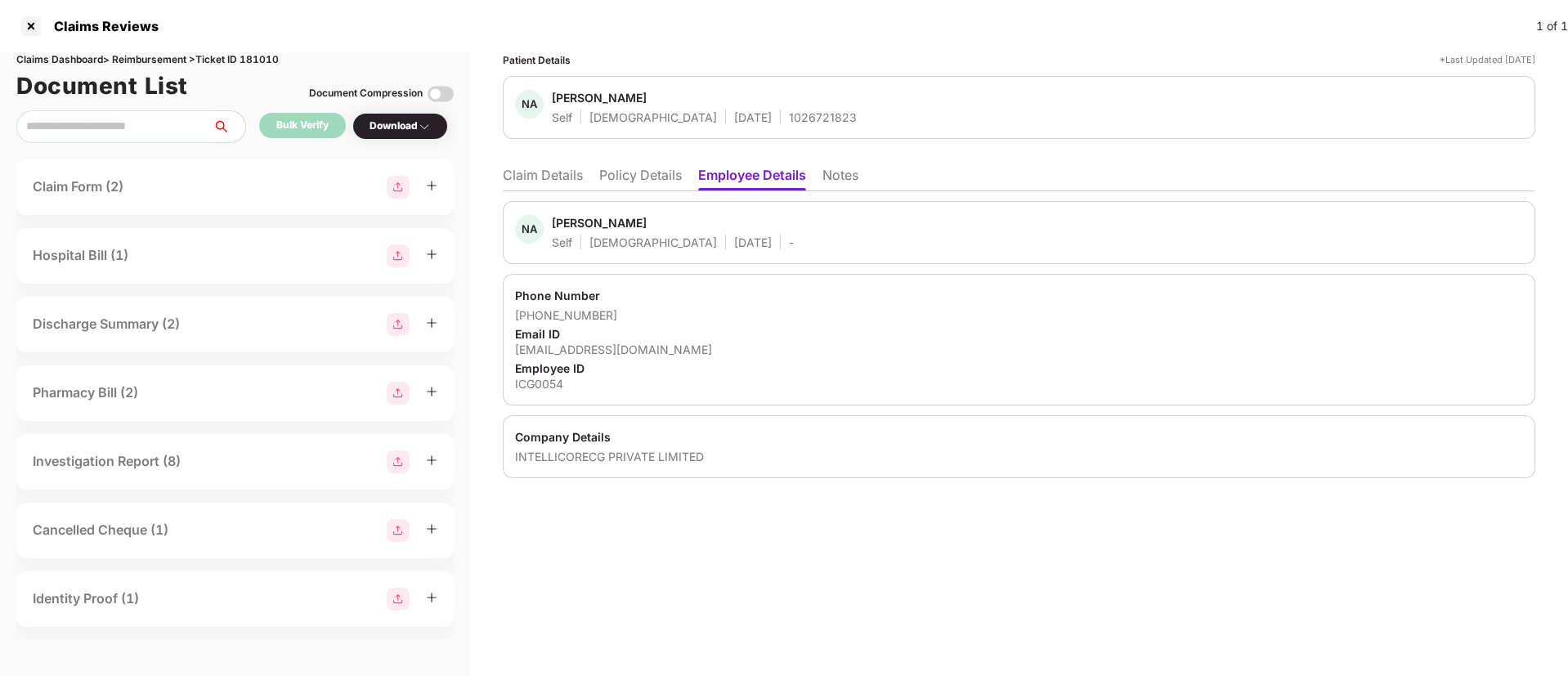
click at [749, 372] on div "Employee ID" at bounding box center [1018, 368] width 1008 height 16
drag, startPoint x: 609, startPoint y: 316, endPoint x: 537, endPoint y: 320, distance: 72.1
click at [537, 320] on div "+919896819275" at bounding box center [1018, 315] width 1008 height 16
click at [556, 179] on li "Claim Details" at bounding box center [542, 177] width 80 height 23
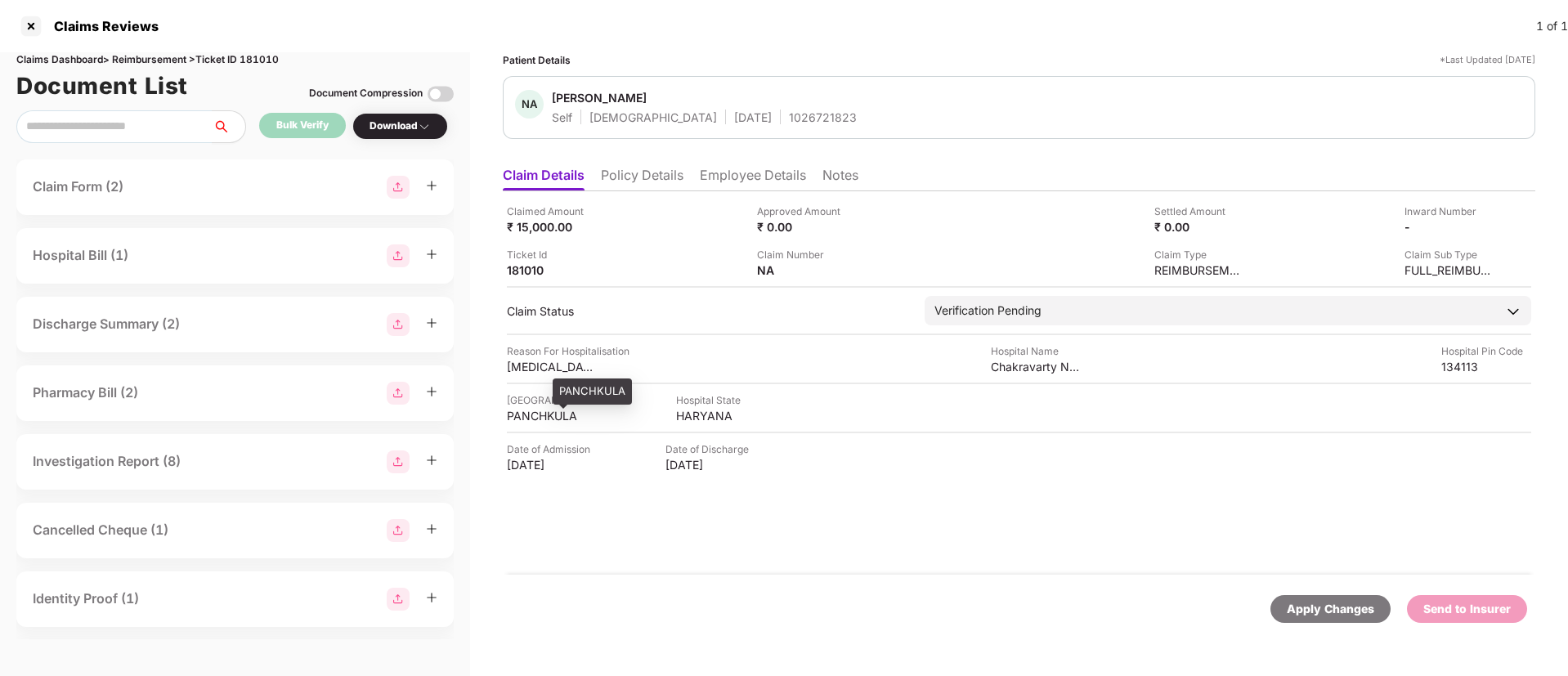
click at [563, 412] on div "PANCHKULA" at bounding box center [551, 415] width 90 height 16
click at [1018, 370] on div "Chakravarty Nursing Home" at bounding box center [1036, 366] width 90 height 16
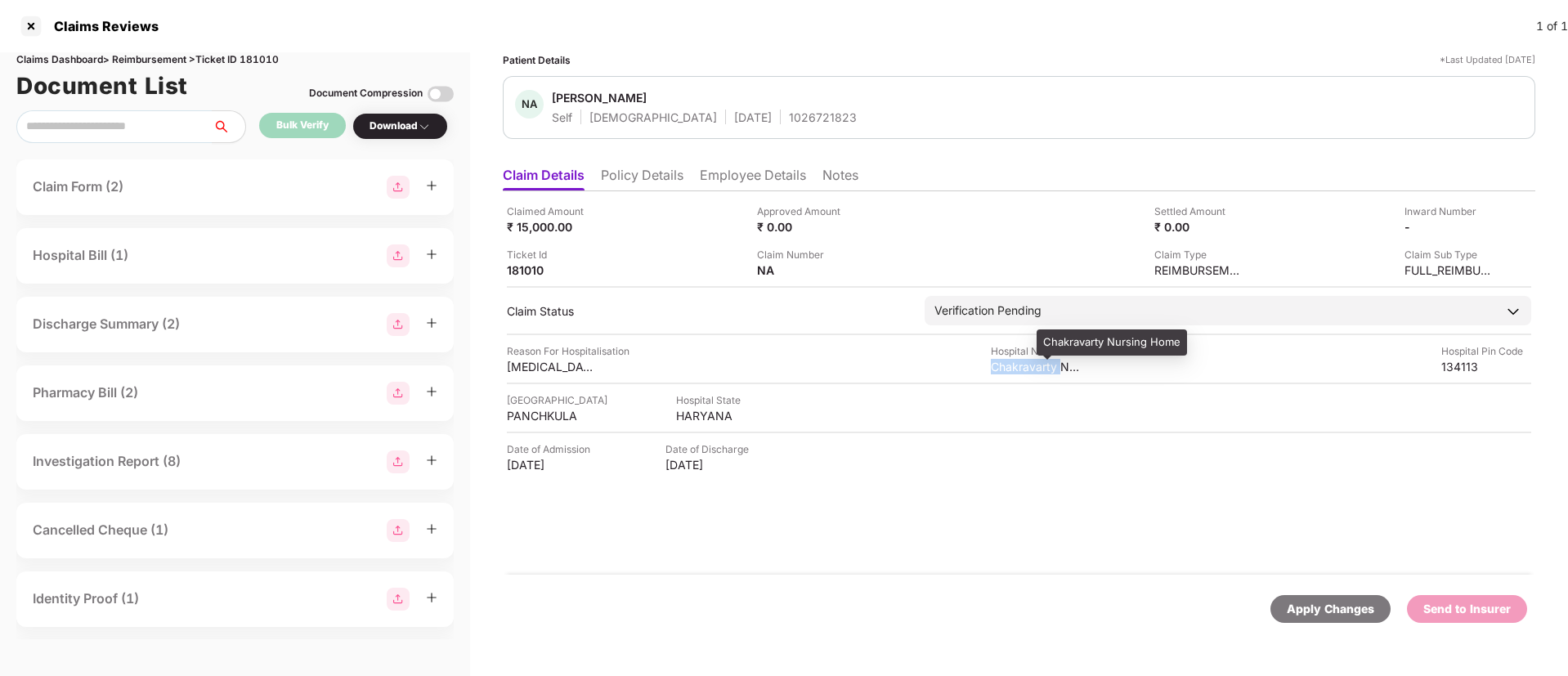
click at [1018, 370] on div "Chakravarty Nursing Home" at bounding box center [1036, 366] width 90 height 16
click at [1489, 230] on img at bounding box center [1488, 225] width 13 height 13
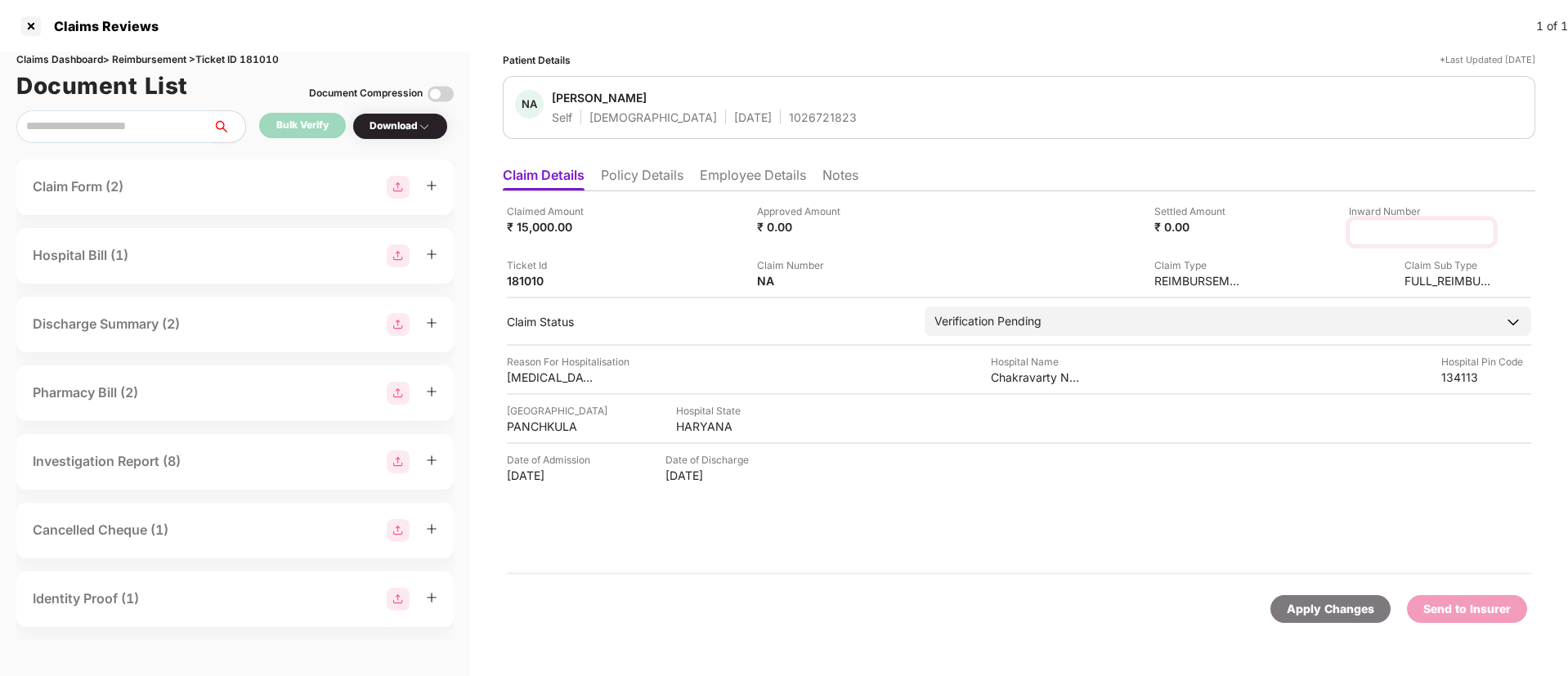
type input "**********"
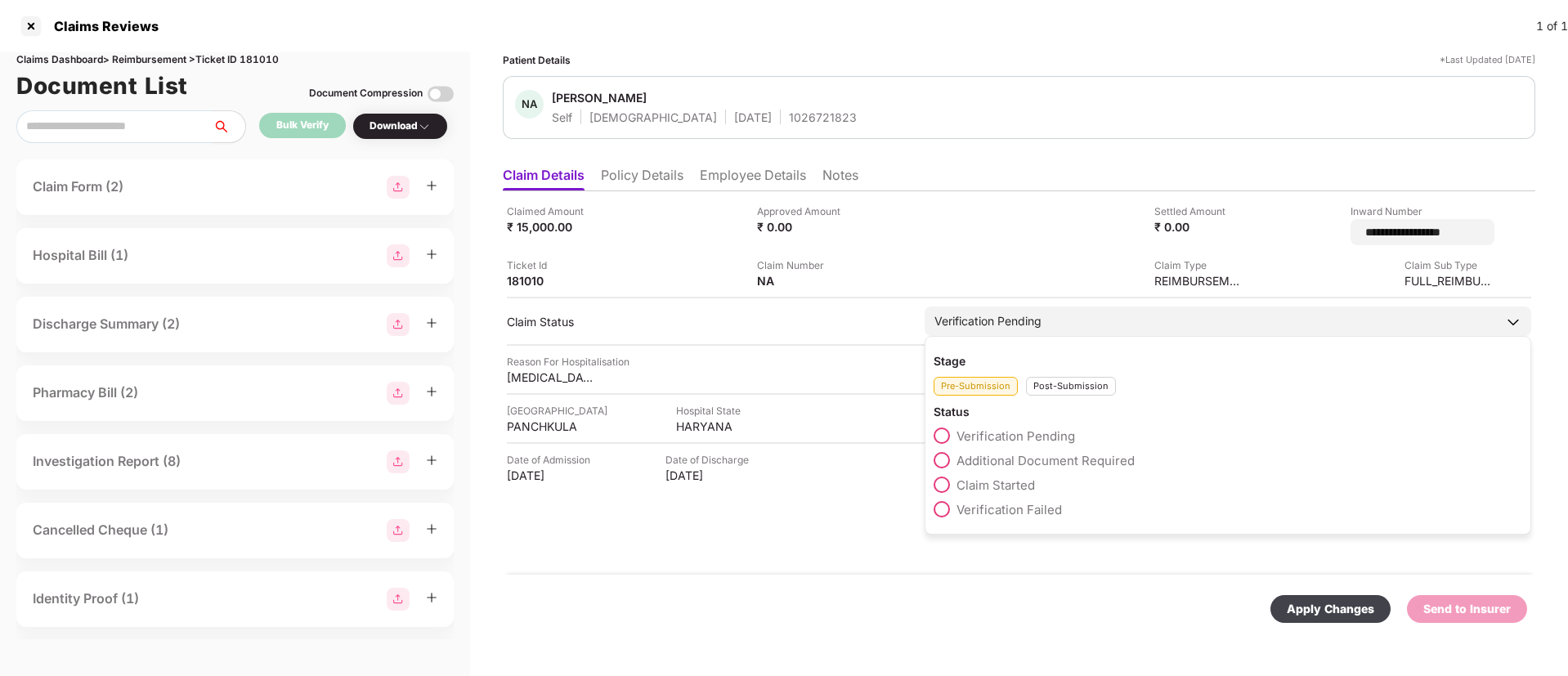
click at [1034, 385] on div "Stage Pre-Submission Post-Submission Status Verification Pending Additional Doc…" at bounding box center [1228, 435] width 607 height 198
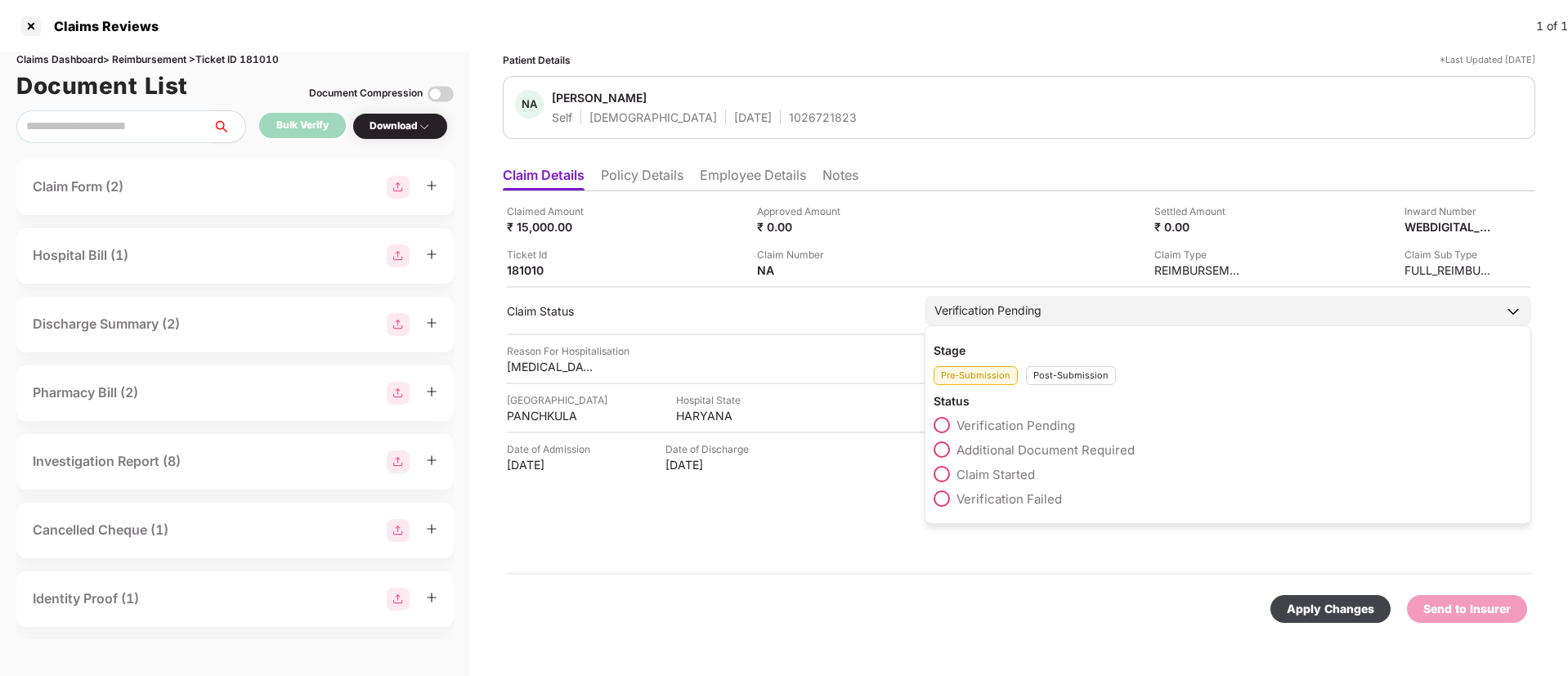
click at [1047, 374] on div "Post-Submission" at bounding box center [1071, 376] width 90 height 19
click at [1034, 443] on span "Claim Under Process" at bounding box center [1017, 450] width 123 height 16
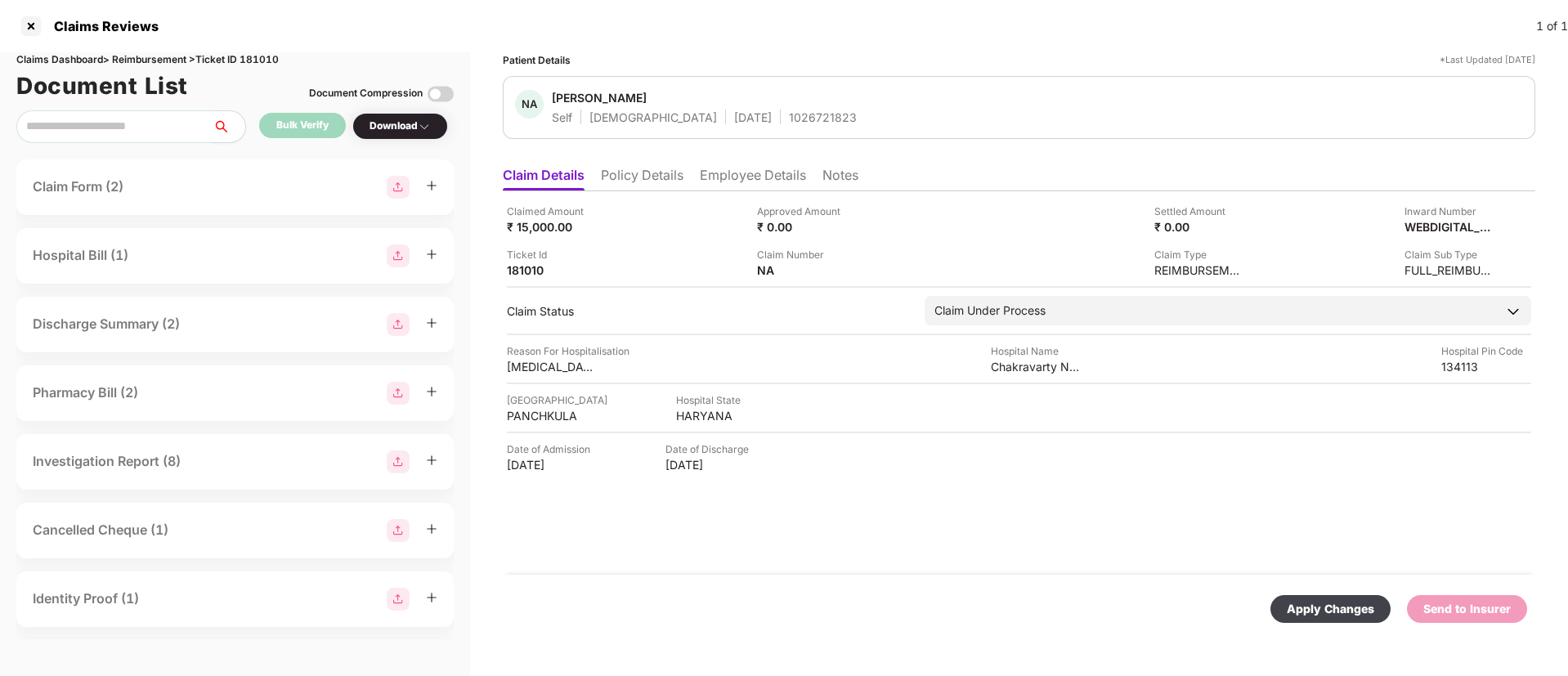
click at [1359, 611] on div "Apply Changes" at bounding box center [1329, 608] width 87 height 18
click at [931, 539] on div "Claimed Amount ₹ 15,000.00 Approved Amount ₹ 0.00 Settled Amount ₹ 0.00 Inward …" at bounding box center [1018, 383] width 1032 height 383
click at [734, 179] on li "Employee Details" at bounding box center [753, 177] width 106 height 23
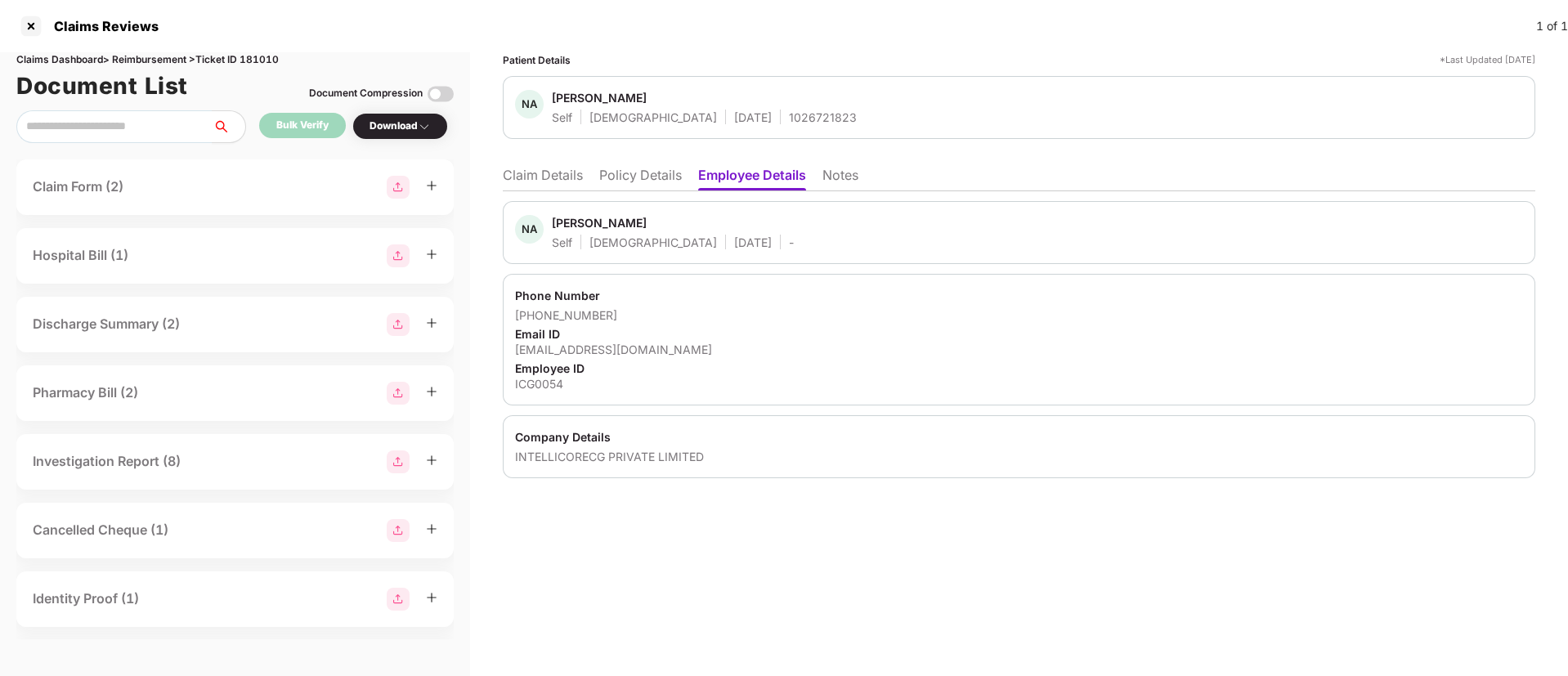
click at [568, 173] on li "Claim Details" at bounding box center [542, 177] width 80 height 23
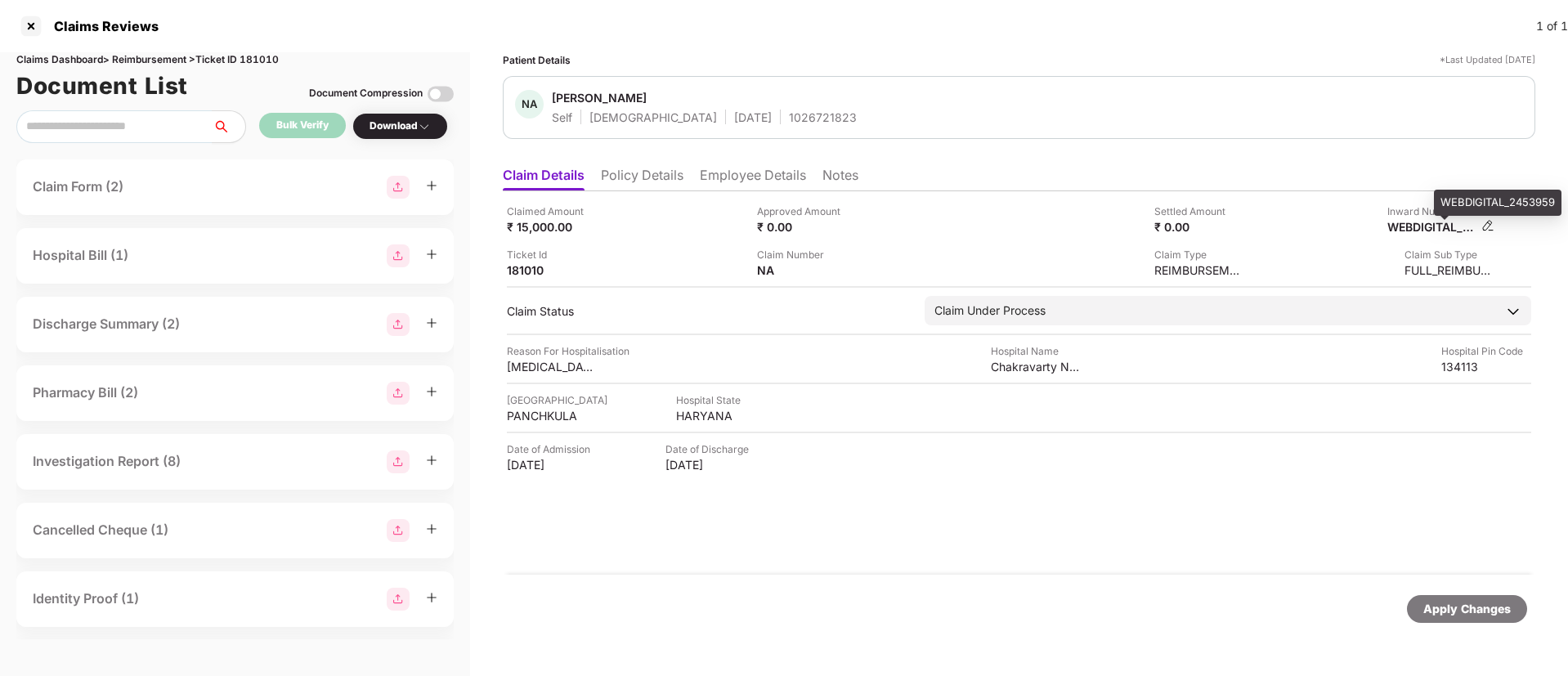
click at [1419, 230] on div "WEBDIGITAL_2453959" at bounding box center [1432, 226] width 90 height 16
click at [789, 123] on div "1026721823" at bounding box center [823, 117] width 68 height 16
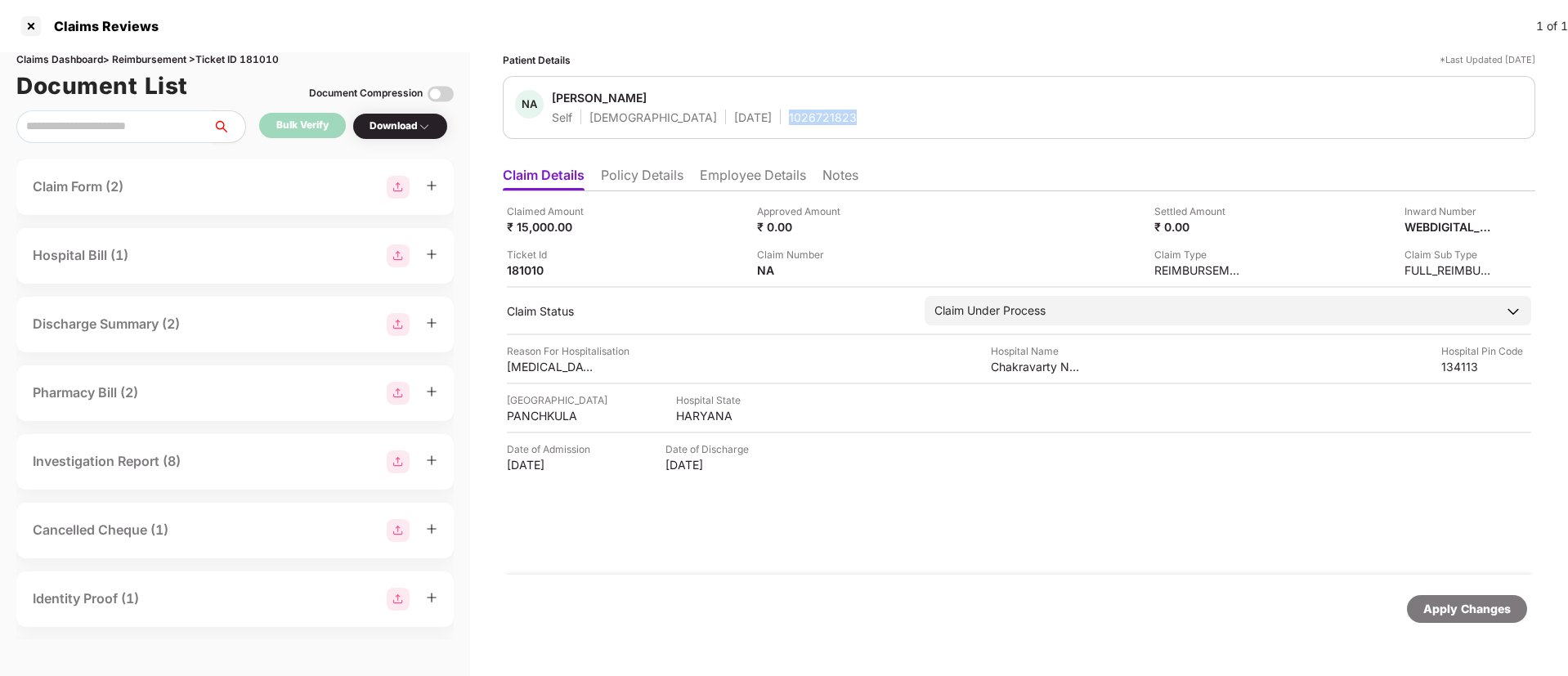
click at [789, 123] on div "1026721823" at bounding box center [823, 117] width 68 height 16
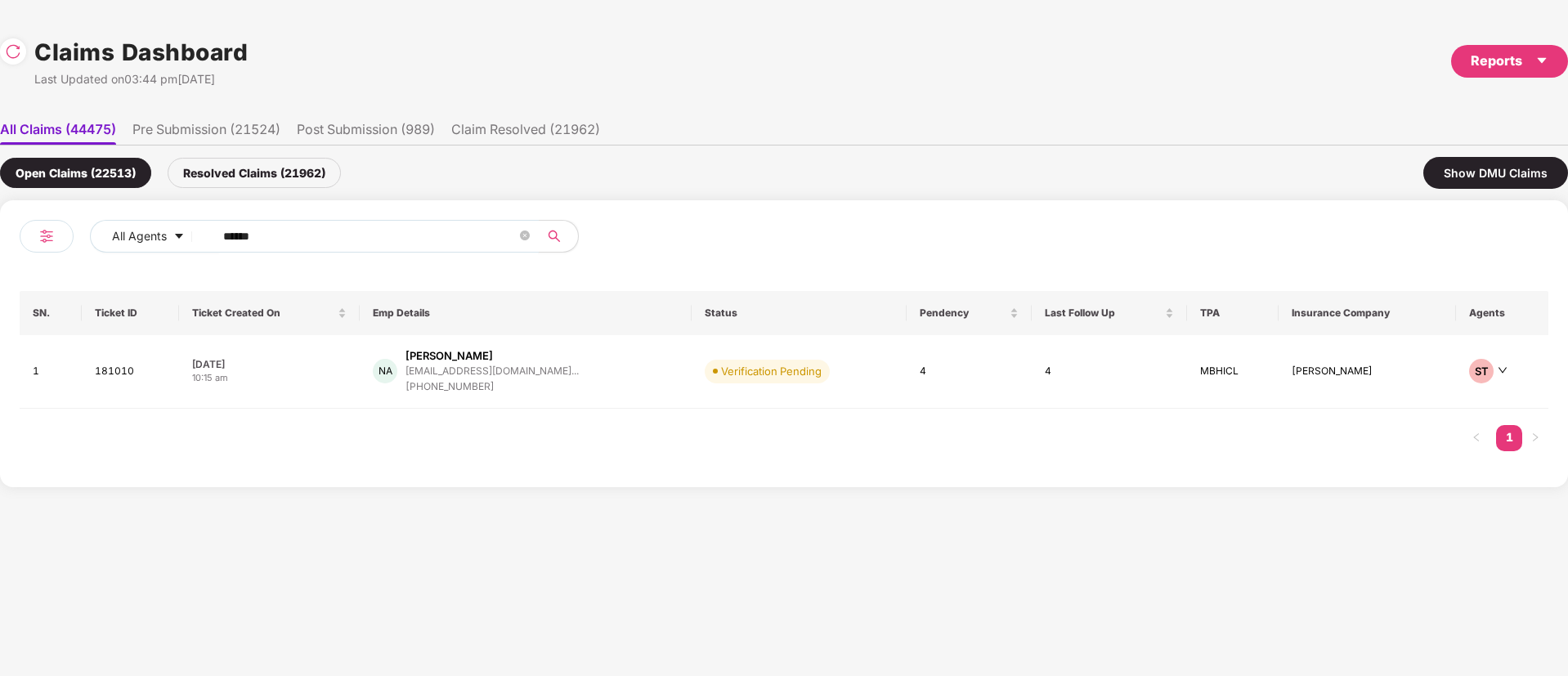
click at [0, 248] on div "All Agents ****** SN. Ticket ID Ticket Created On Emp Details Status Pendency L…" at bounding box center [784, 343] width 1568 height 286
paste input "text"
type input "******"
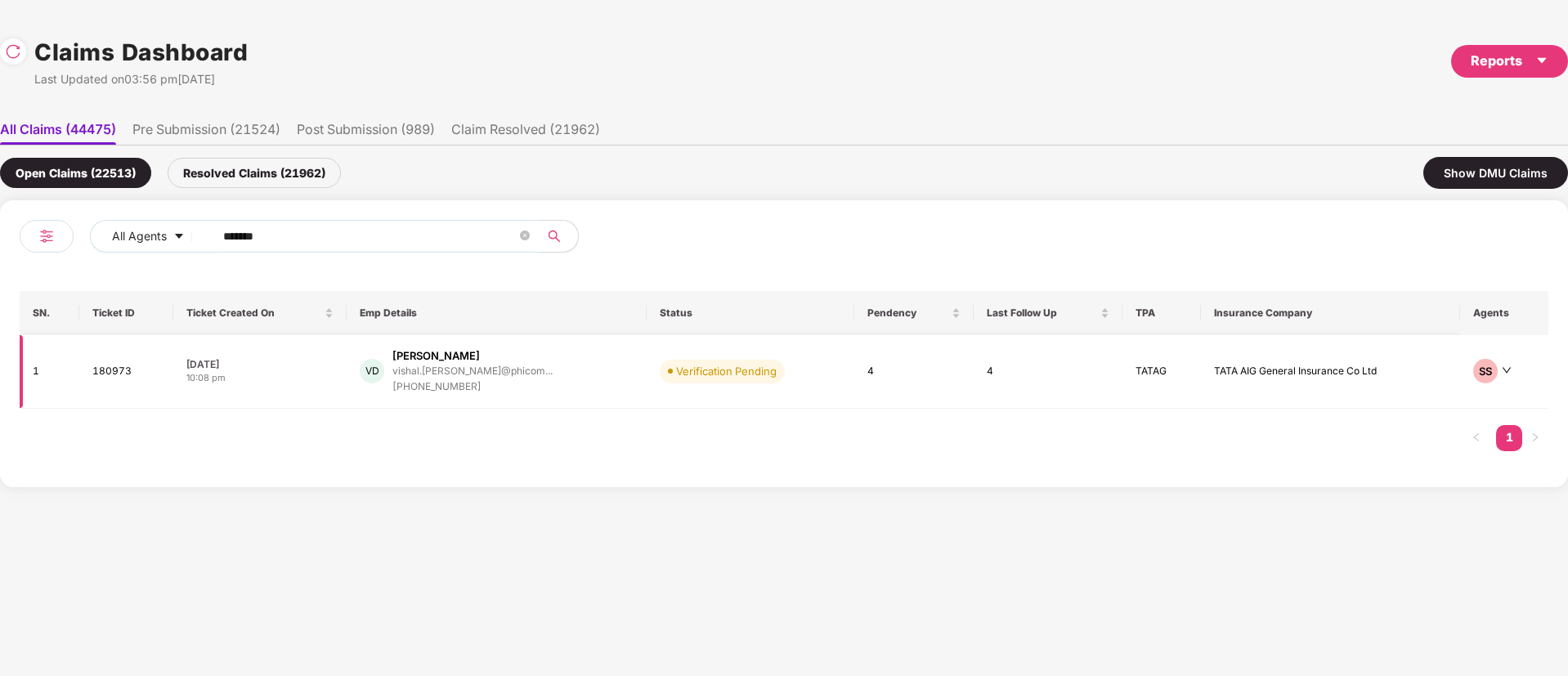
click at [597, 382] on div "VD Vishal Doiphode vishal.doiphode@phicom... +919822913348" at bounding box center [496, 372] width 273 height 47
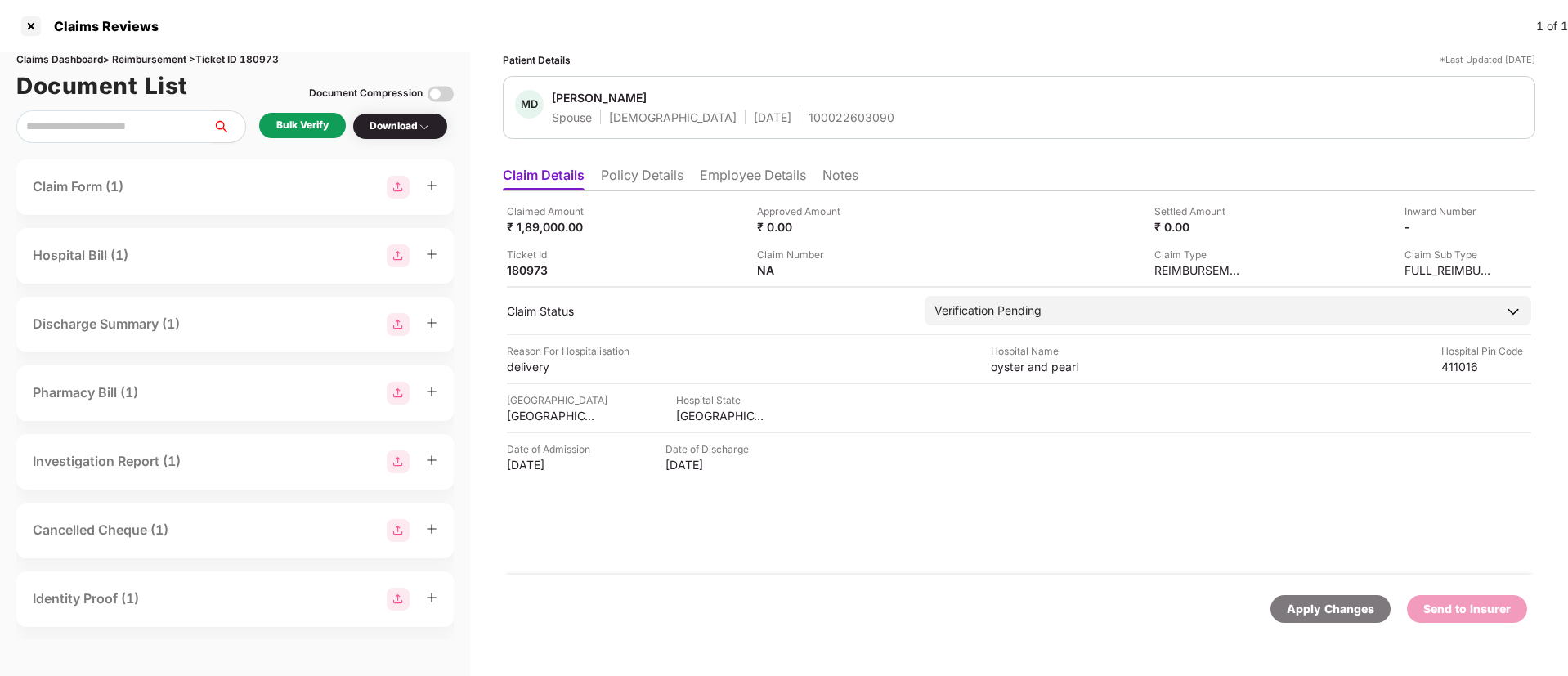
click at [718, 180] on li "Employee Details" at bounding box center [753, 177] width 106 height 23
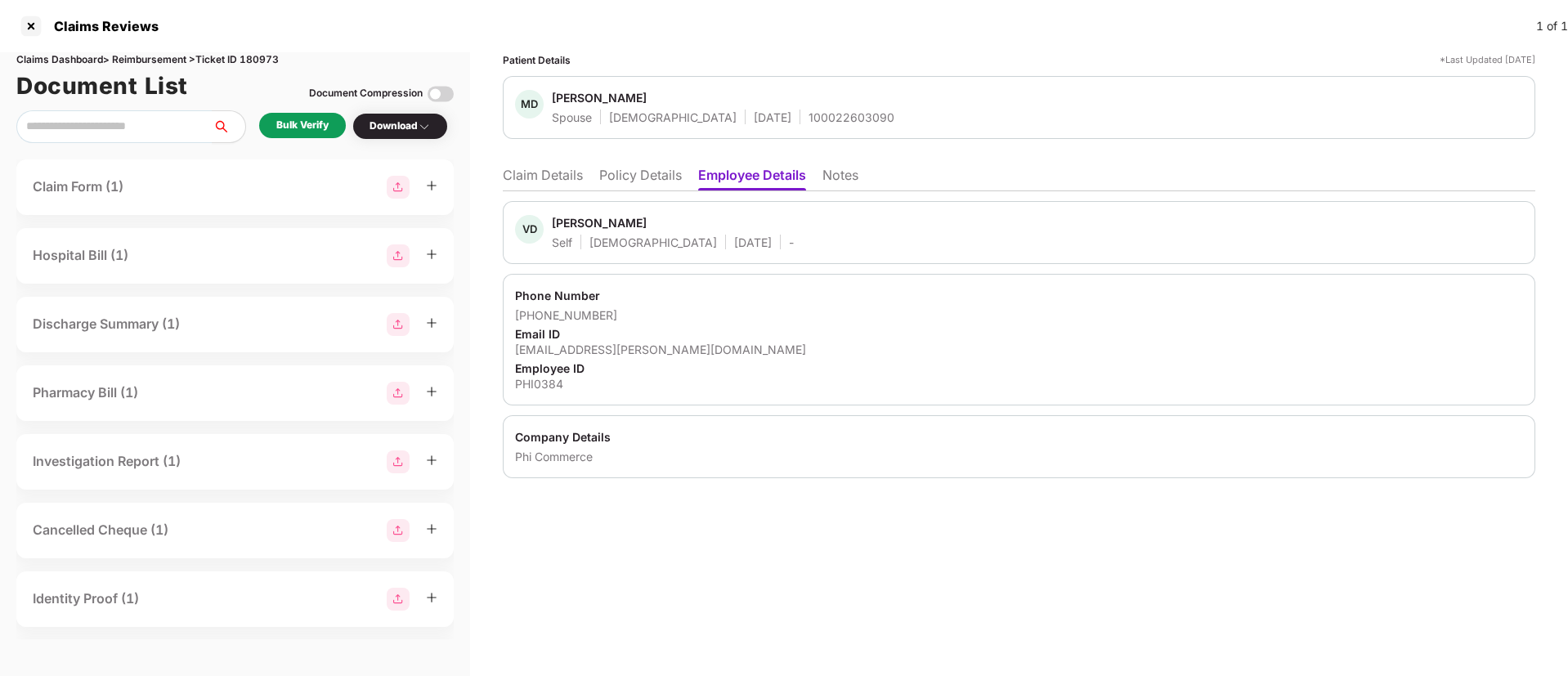
click at [568, 177] on li "Claim Details" at bounding box center [542, 177] width 80 height 23
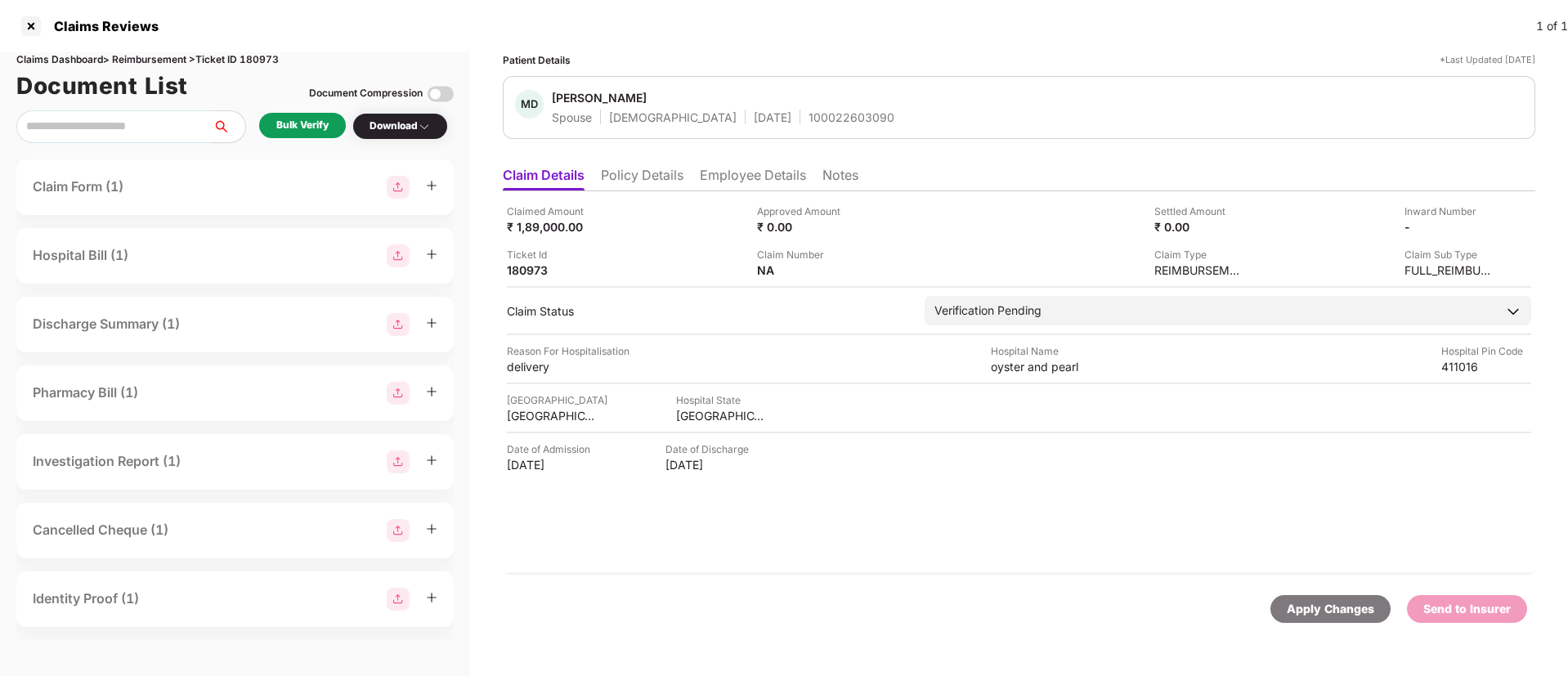
click at [877, 512] on div "Claimed Amount ₹ 1,89,000.00 Approved Amount ₹ 0.00 Settled Amount ₹ 0.00 Inwar…" at bounding box center [1018, 383] width 1032 height 383
click at [578, 98] on div "Mrunal Doiphode" at bounding box center [598, 98] width 95 height 16
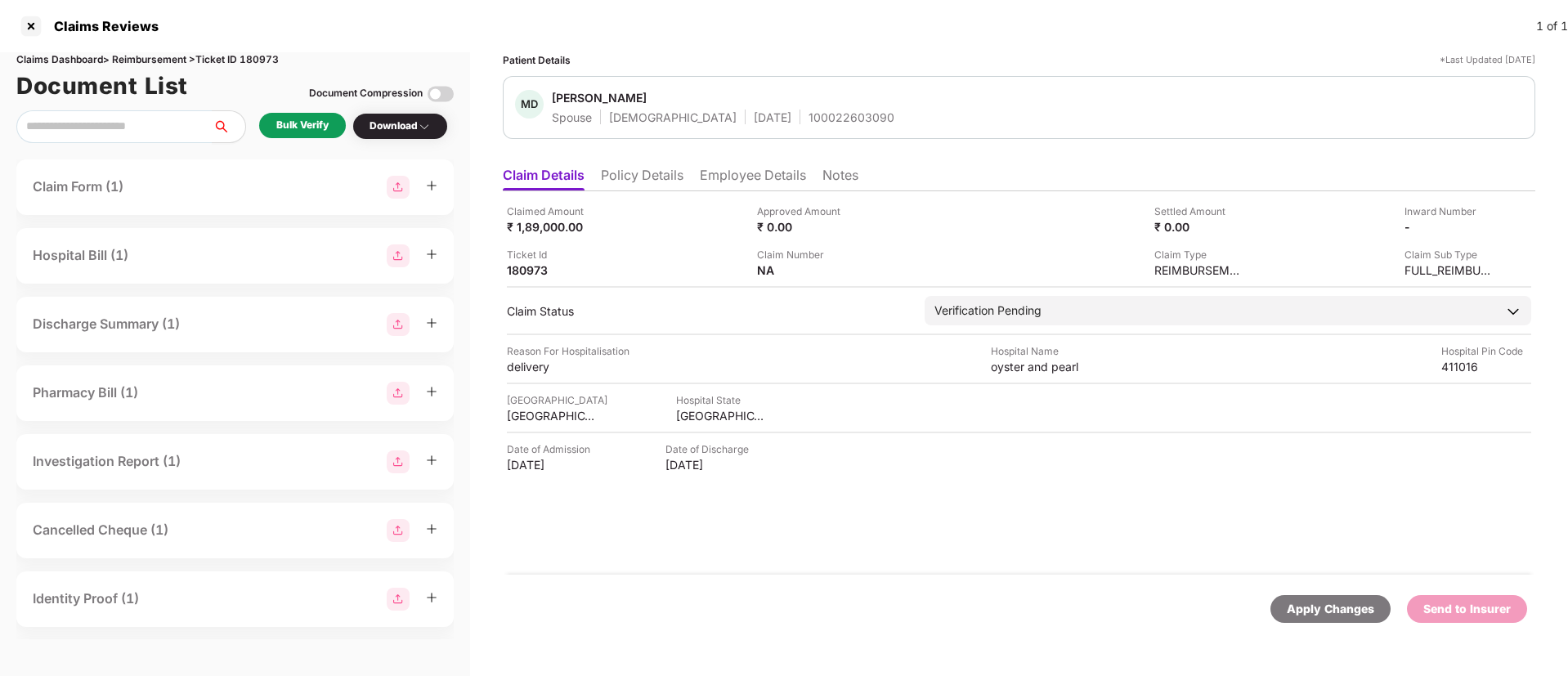
click at [808, 120] on div "100022603090" at bounding box center [850, 117] width 85 height 16
click at [727, 172] on li "Employee Details" at bounding box center [753, 177] width 106 height 23
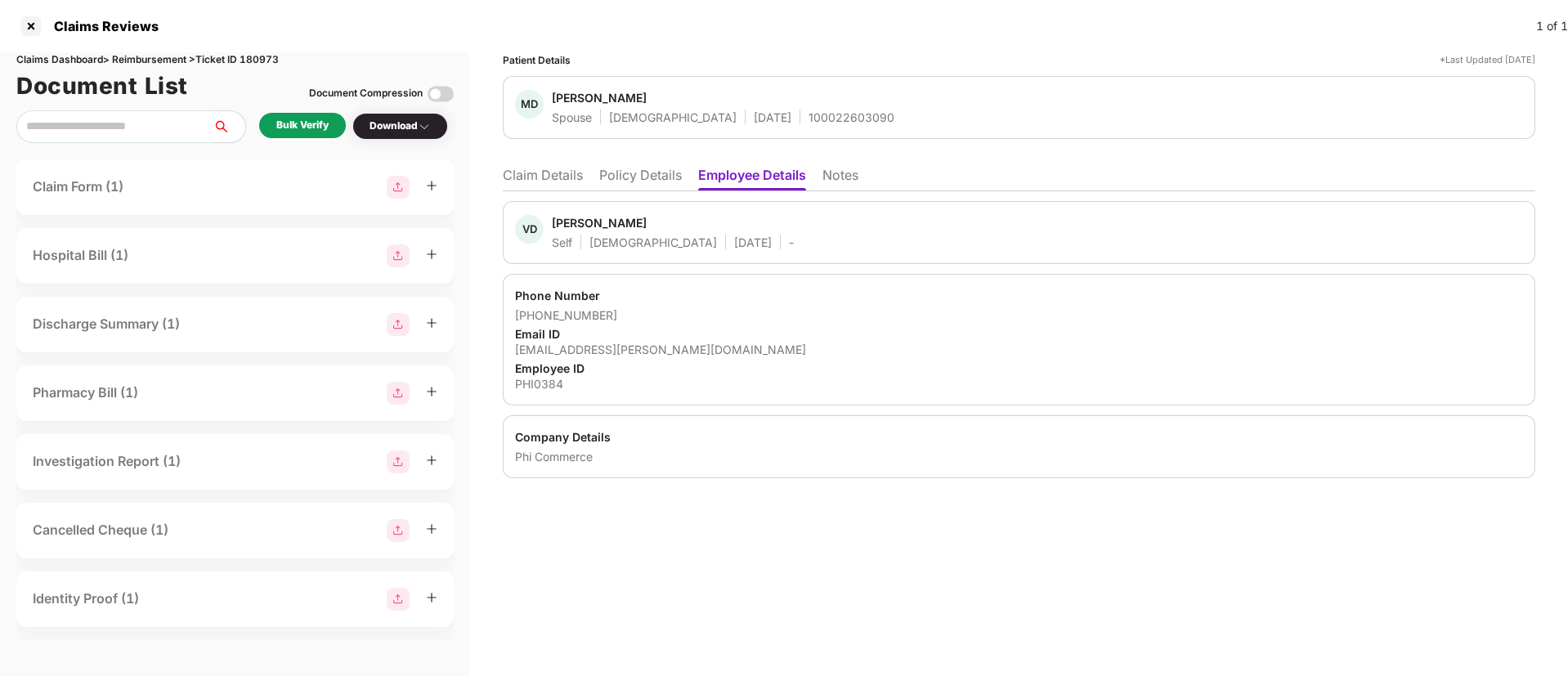
click at [630, 168] on li "Policy Details" at bounding box center [641, 177] width 83 height 23
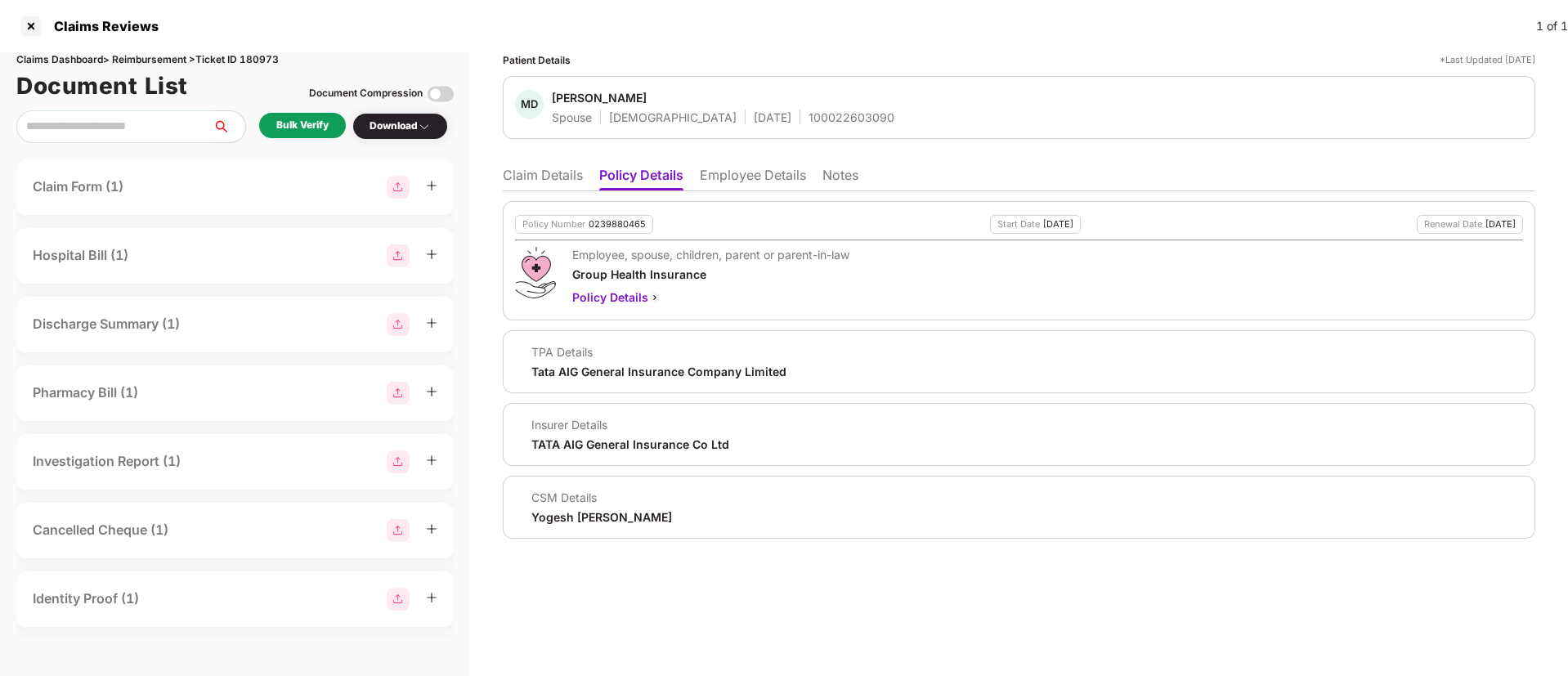
click at [601, 224] on div "0239880465" at bounding box center [616, 223] width 57 height 10
click at [722, 178] on li "Employee Details" at bounding box center [753, 177] width 106 height 23
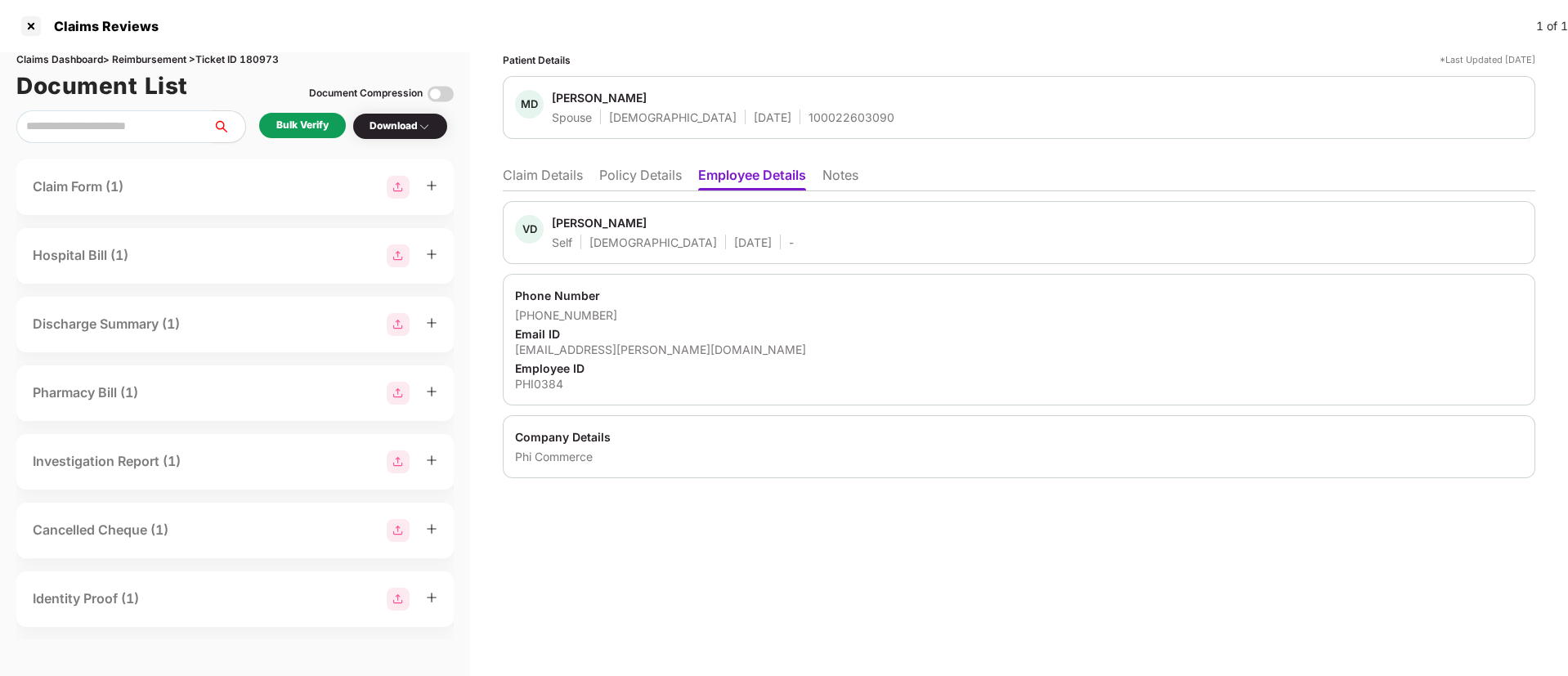
click at [557, 460] on div "Phi Commerce" at bounding box center [1018, 456] width 1008 height 16
click at [524, 180] on li "Claim Details" at bounding box center [542, 177] width 80 height 23
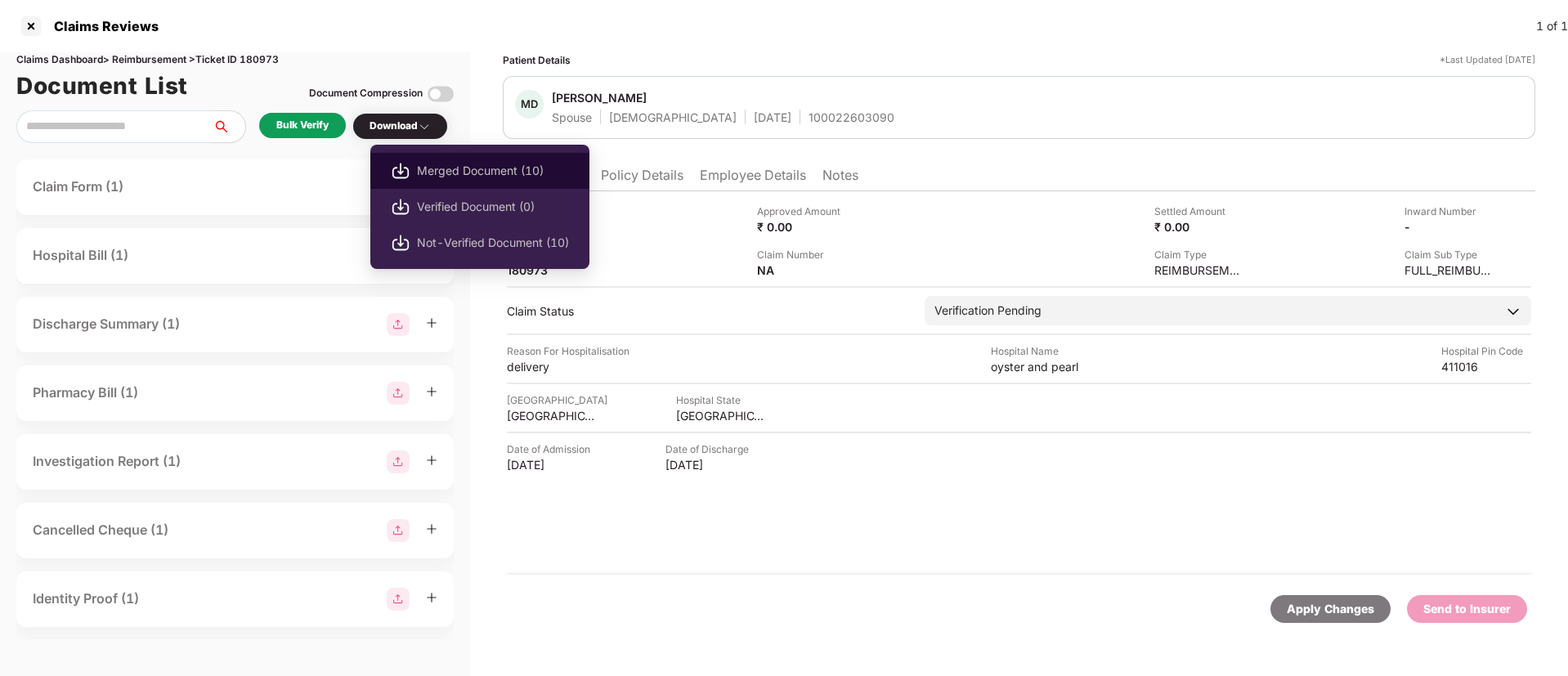
click at [470, 166] on span "Merged Document (10)" at bounding box center [493, 170] width 152 height 18
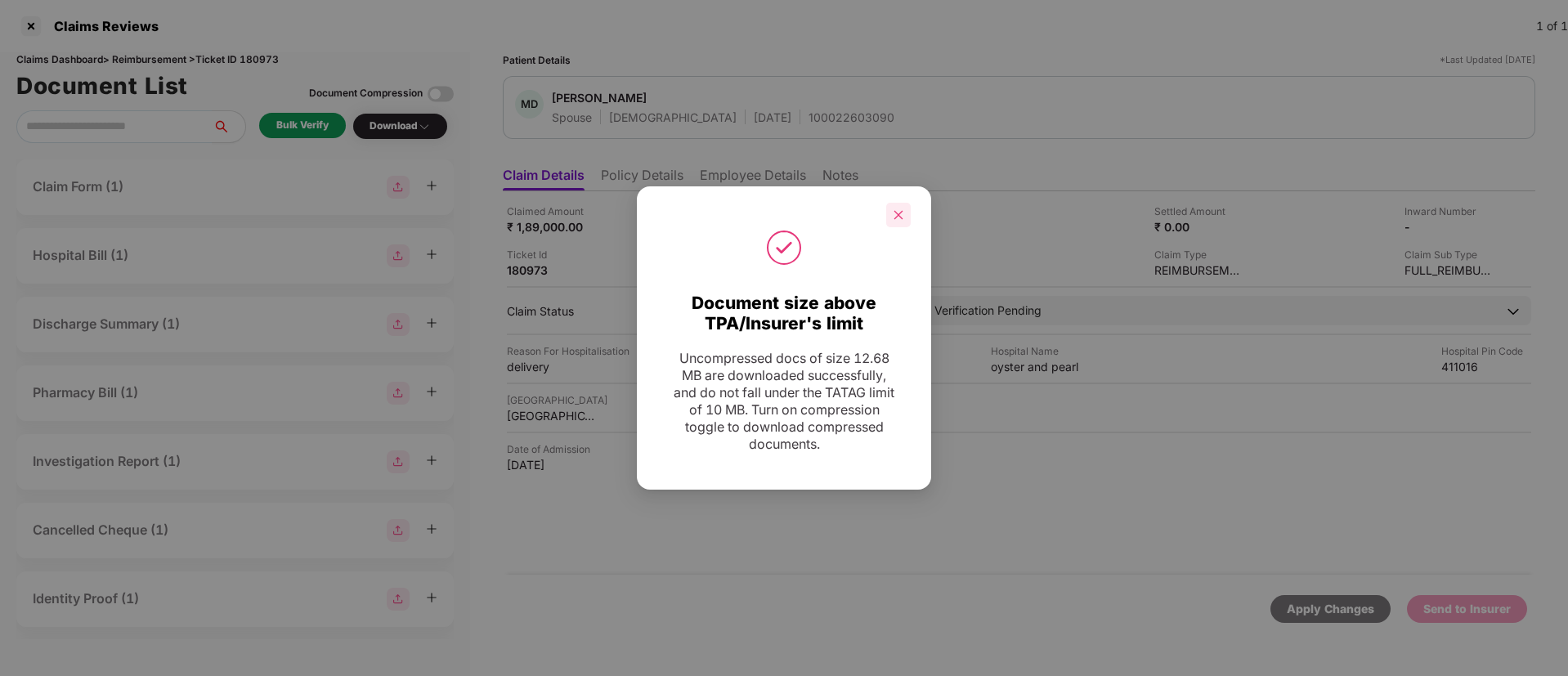
click at [900, 213] on icon "close" at bounding box center [899, 215] width 9 height 9
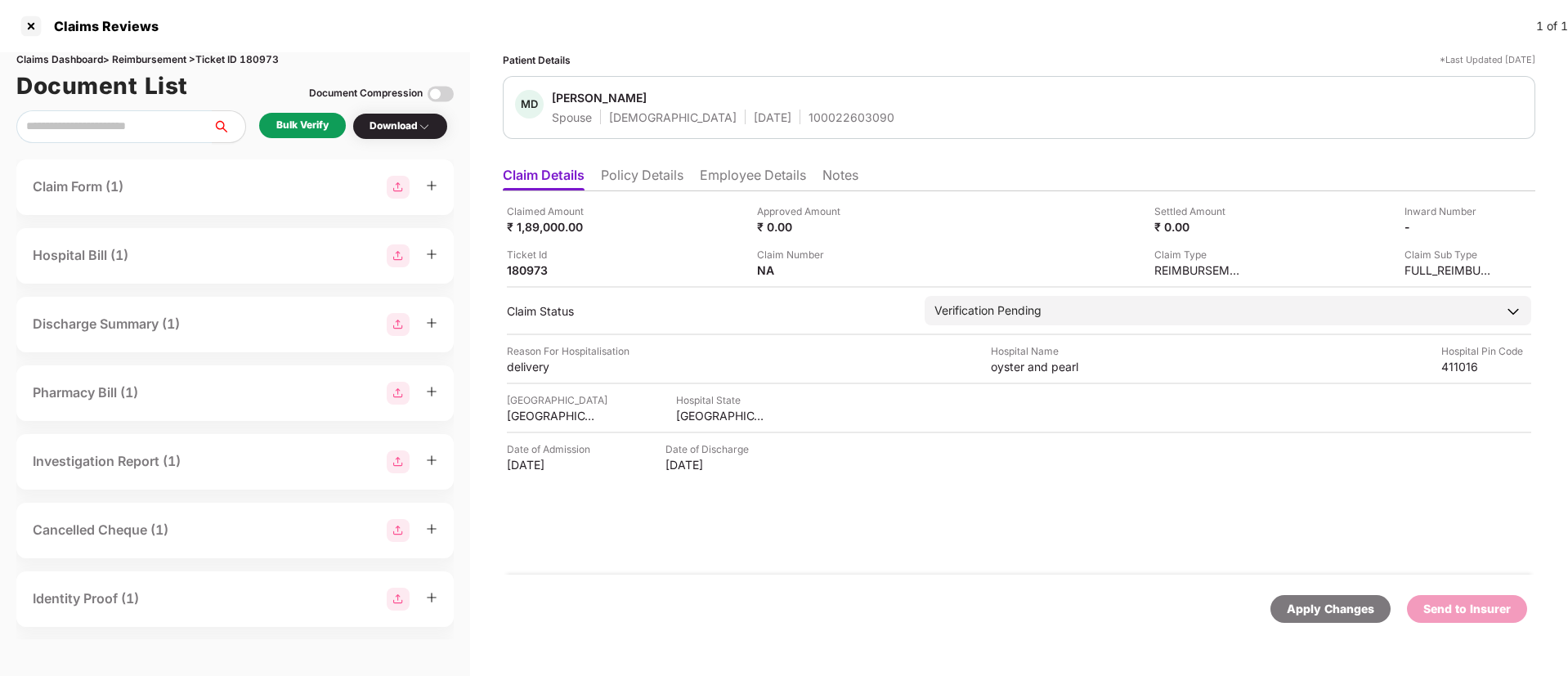
click at [959, 92] on div "MD Mrunal Doiphode Spouse Female 24 Aug 1987 100022603090" at bounding box center [1018, 107] width 1008 height 35
click at [940, 553] on div "Claimed Amount ₹ 1,89,000.00 Approved Amount ₹ 0.00 Settled Amount ₹ 0.00 Inwar…" at bounding box center [1018, 383] width 1032 height 383
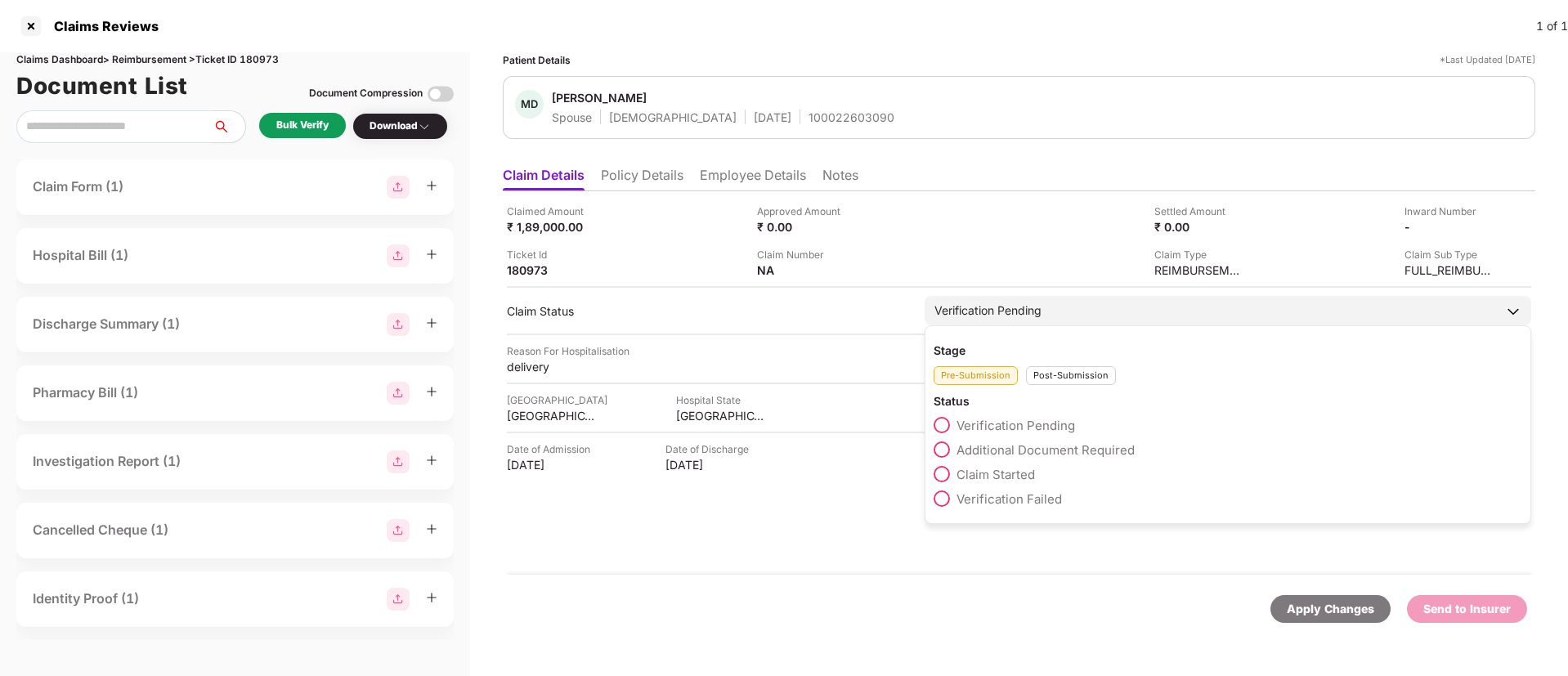
click at [1001, 475] on span "Claim Started" at bounding box center [996, 474] width 79 height 16
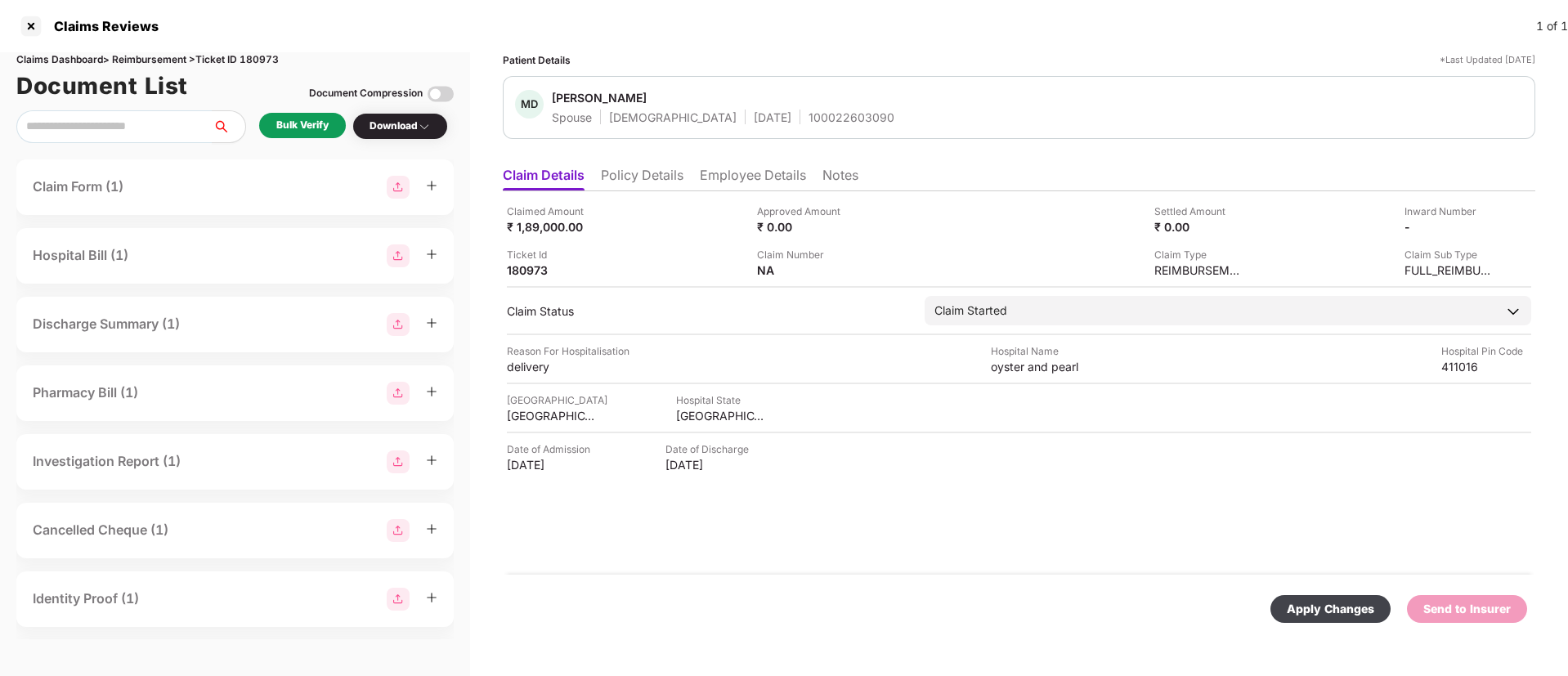
click at [1320, 607] on div "Apply Changes" at bounding box center [1329, 608] width 87 height 18
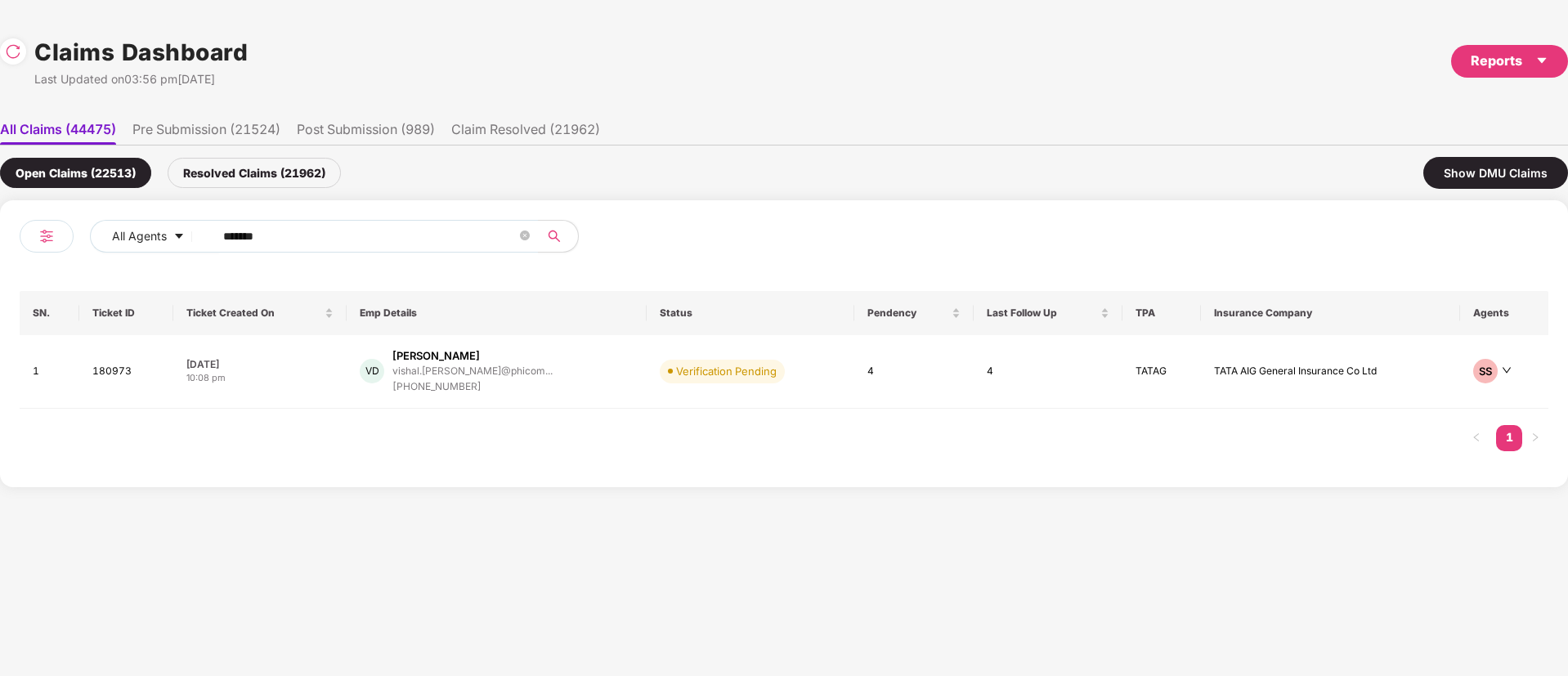
drag, startPoint x: 236, startPoint y: 238, endPoint x: 115, endPoint y: 268, distance: 124.7
click at [0, 280] on div "All Agents ****** SN. Ticket ID Ticket Created On Emp Details Status Pendency L…" at bounding box center [784, 343] width 1568 height 286
paste input "text"
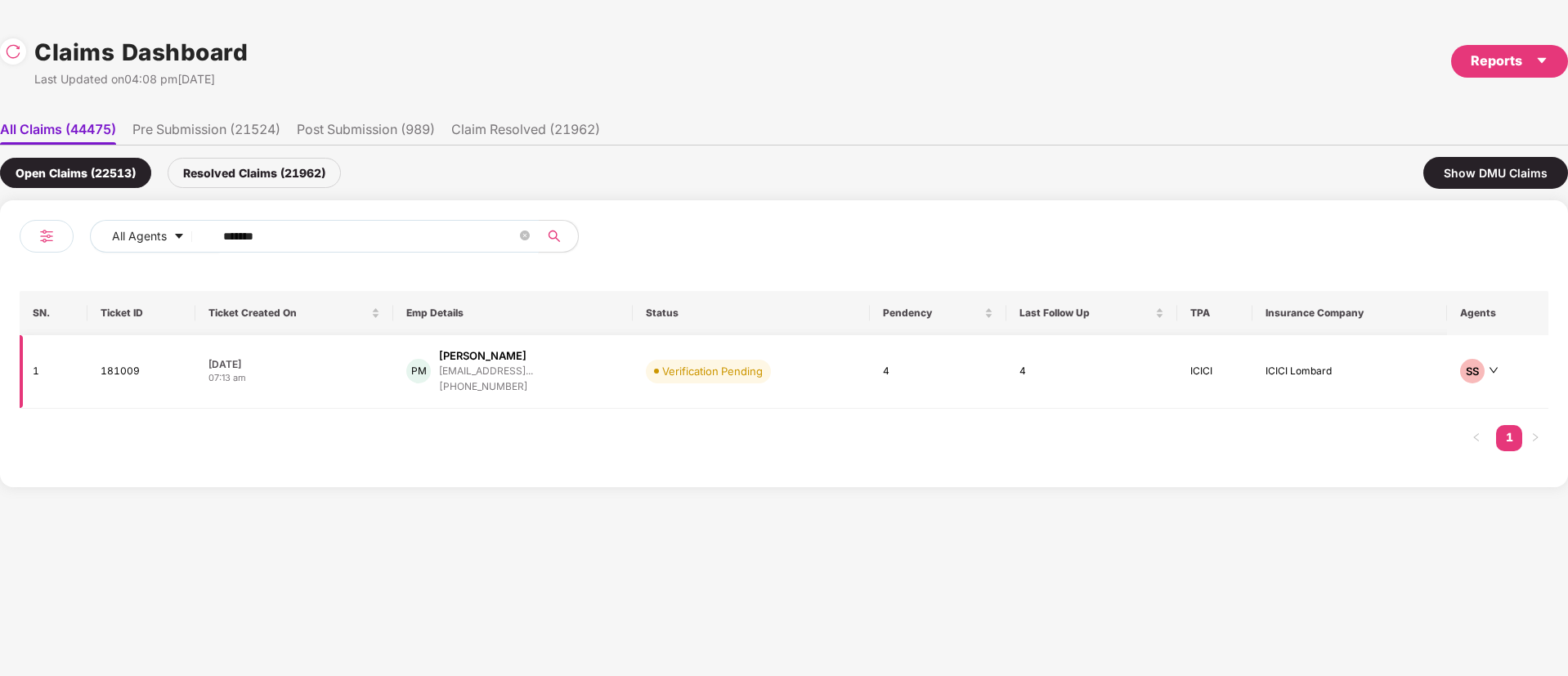
type input "******"
click at [588, 374] on div "PM Poonam Mourya mouryapoonam1989@gmail... +919111385202" at bounding box center [512, 372] width 213 height 47
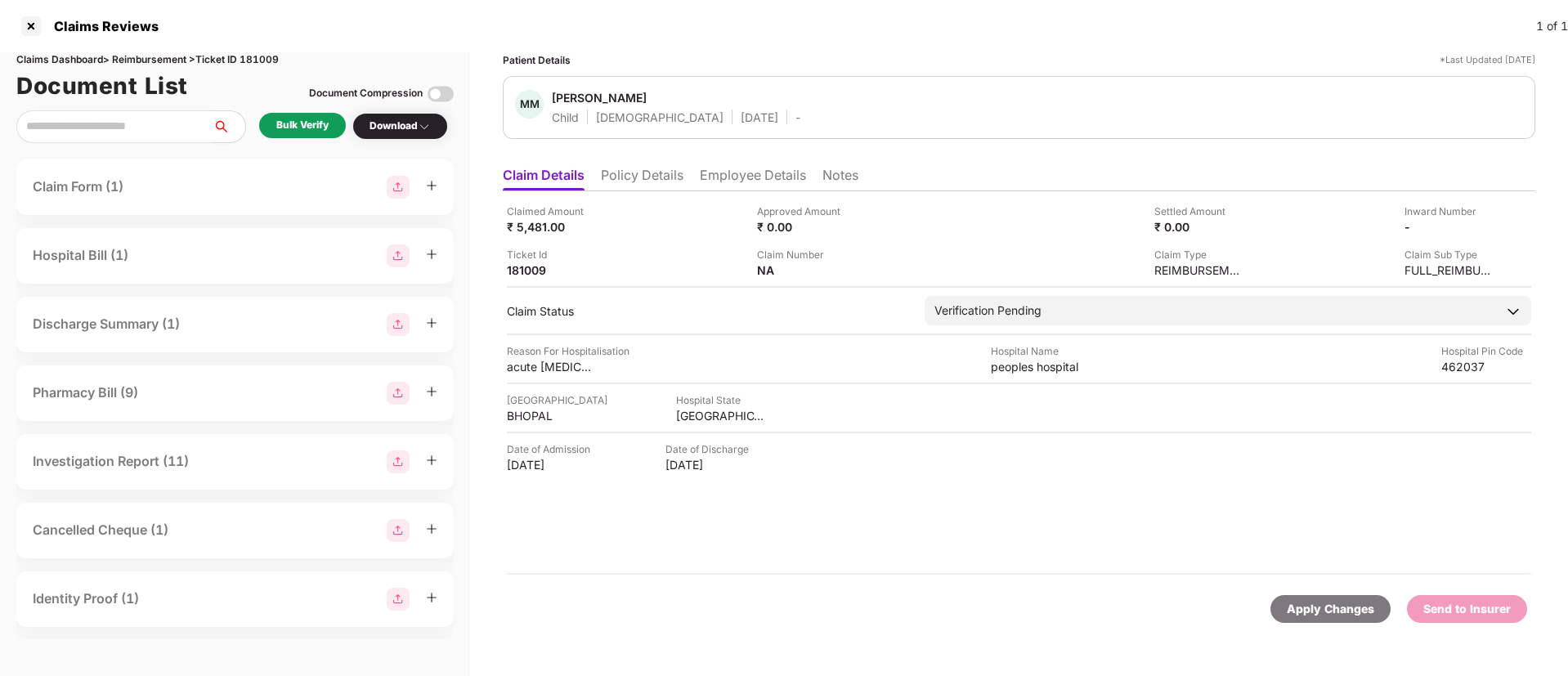
click at [302, 129] on div "Bulk Verify" at bounding box center [303, 125] width 53 height 16
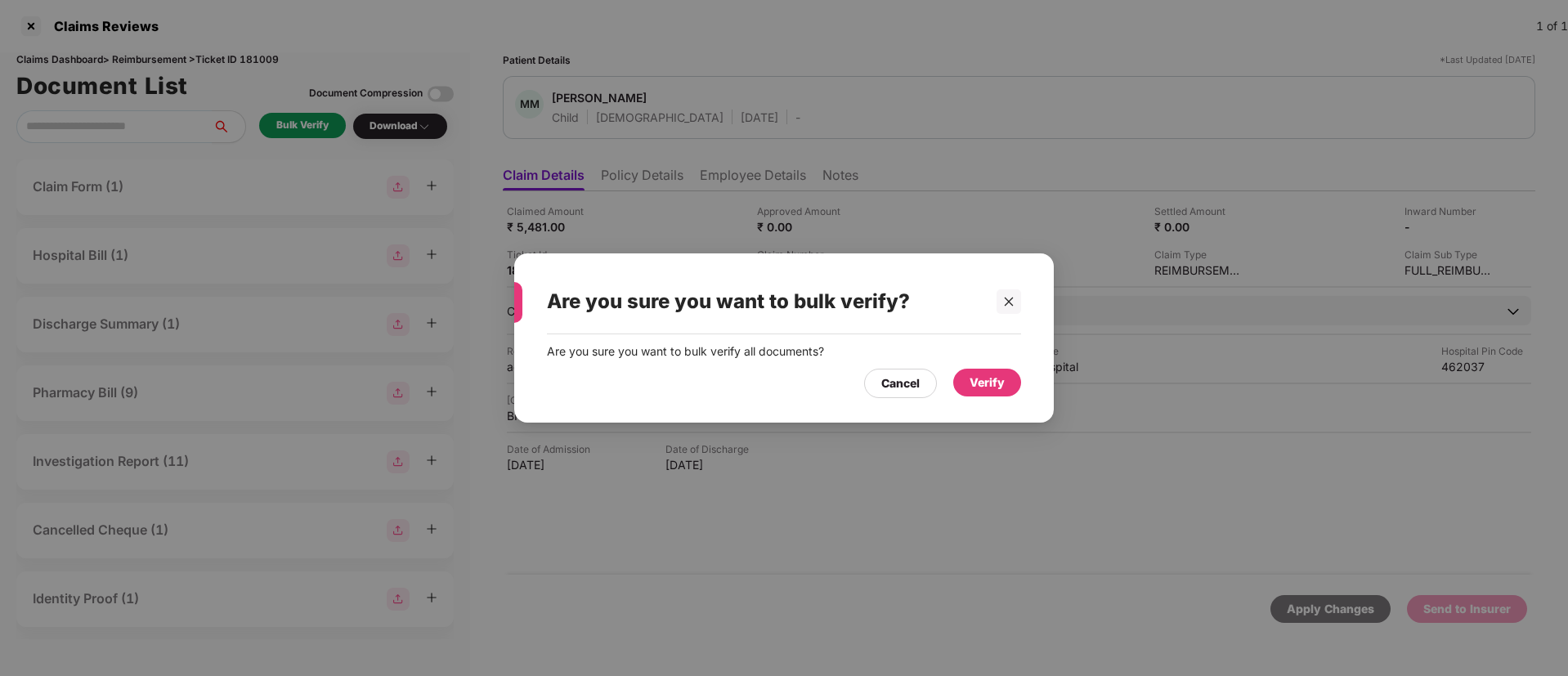
click at [1001, 386] on div "Verify" at bounding box center [986, 382] width 35 height 18
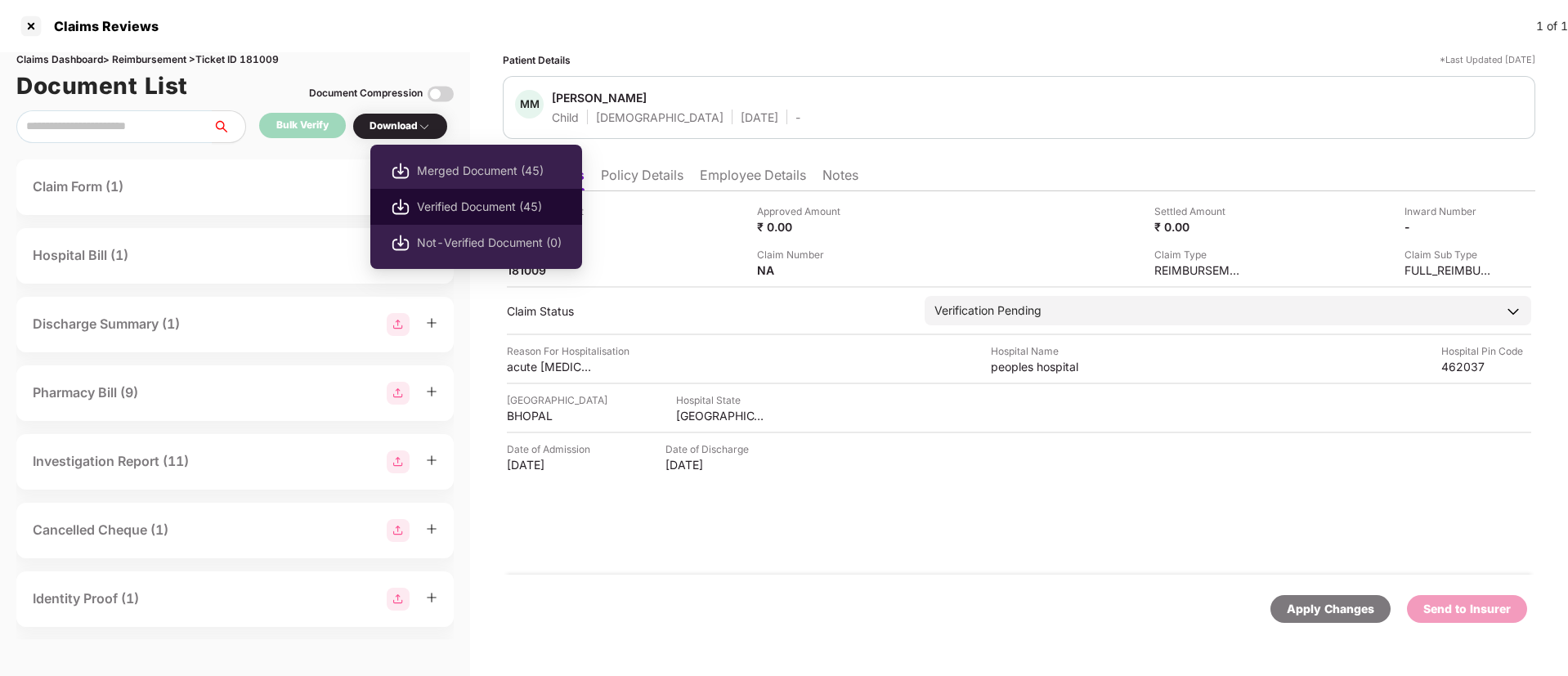
click at [467, 208] on span "Verified Document (45)" at bounding box center [489, 207] width 145 height 18
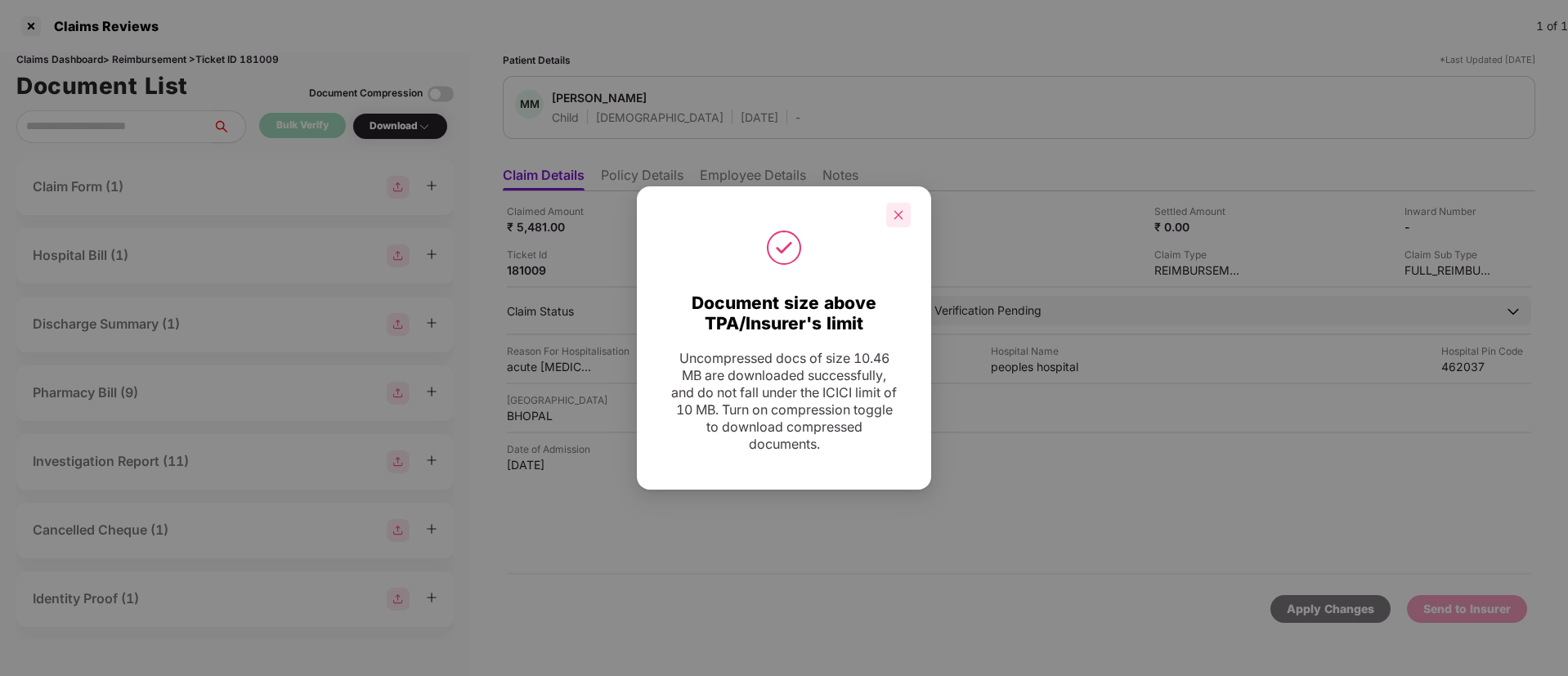
click at [898, 207] on div at bounding box center [898, 215] width 24 height 24
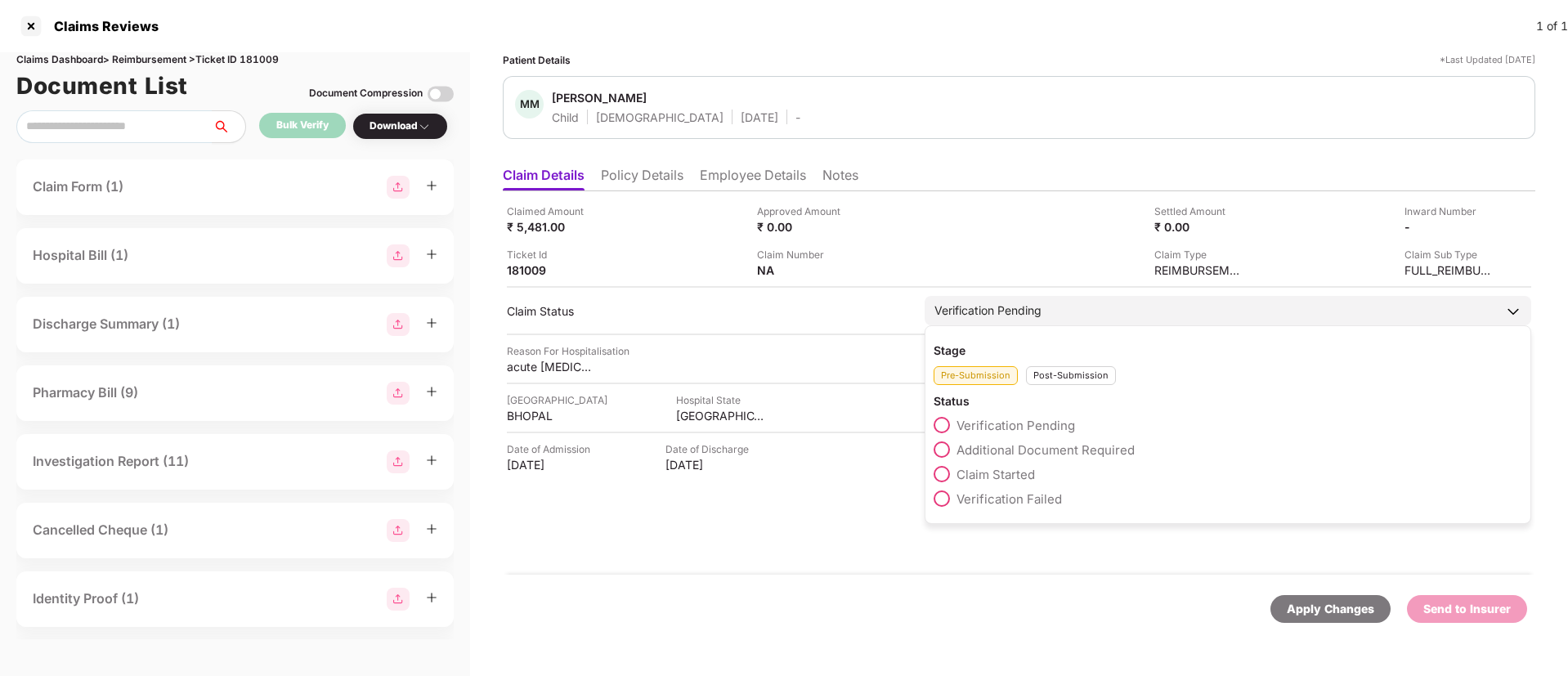
click at [1016, 477] on span "Claim Started" at bounding box center [996, 474] width 79 height 16
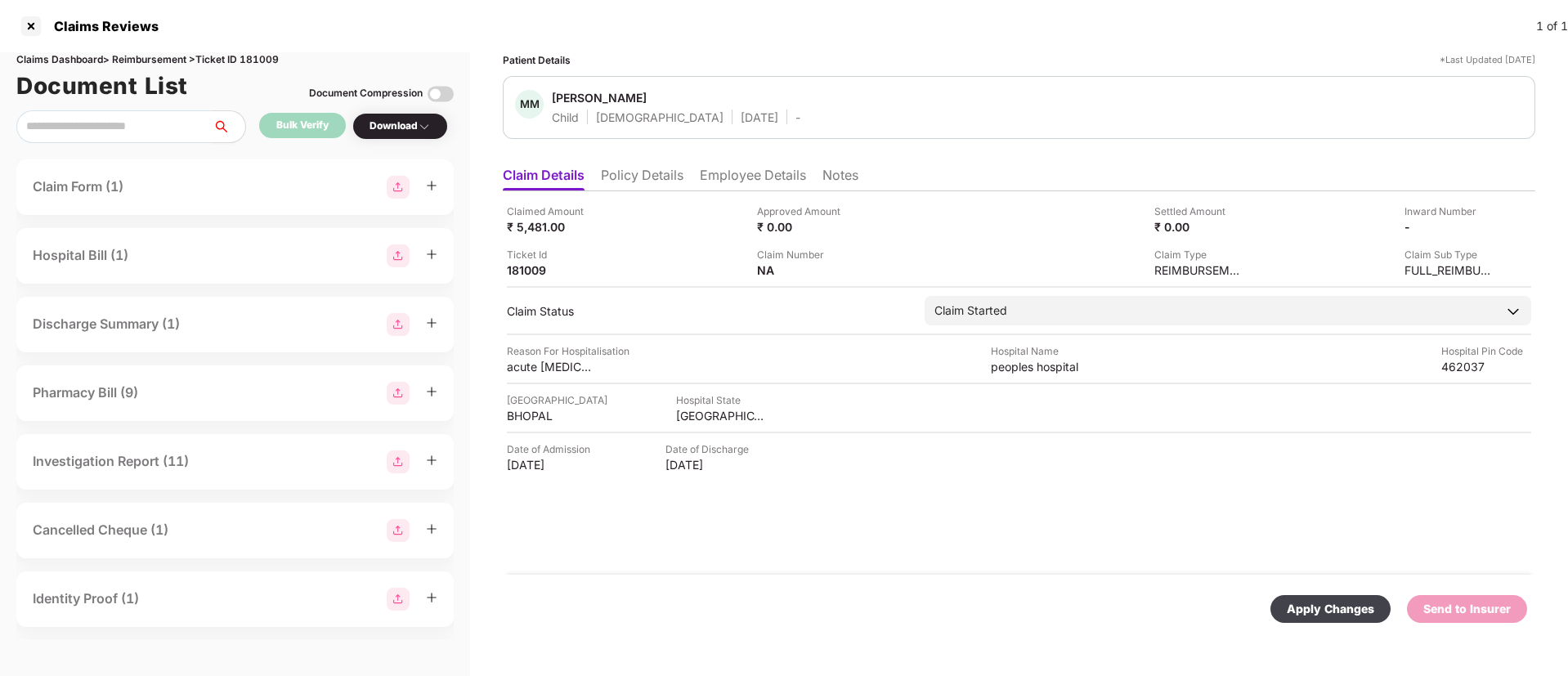
click at [1326, 607] on div "Apply Changes" at bounding box center [1329, 608] width 87 height 18
click at [1523, 597] on icon "close" at bounding box center [1525, 596] width 9 height 9
click at [1482, 613] on div "Send to Insurer" at bounding box center [1467, 608] width 87 height 18
click at [915, 535] on div "Claimed Amount ₹ 5,481.00 Approved Amount ₹ 0.00 Settled Amount ₹ 0.00 Inward N…" at bounding box center [1018, 383] width 1032 height 383
click at [1520, 594] on icon "close" at bounding box center [1525, 596] width 11 height 11
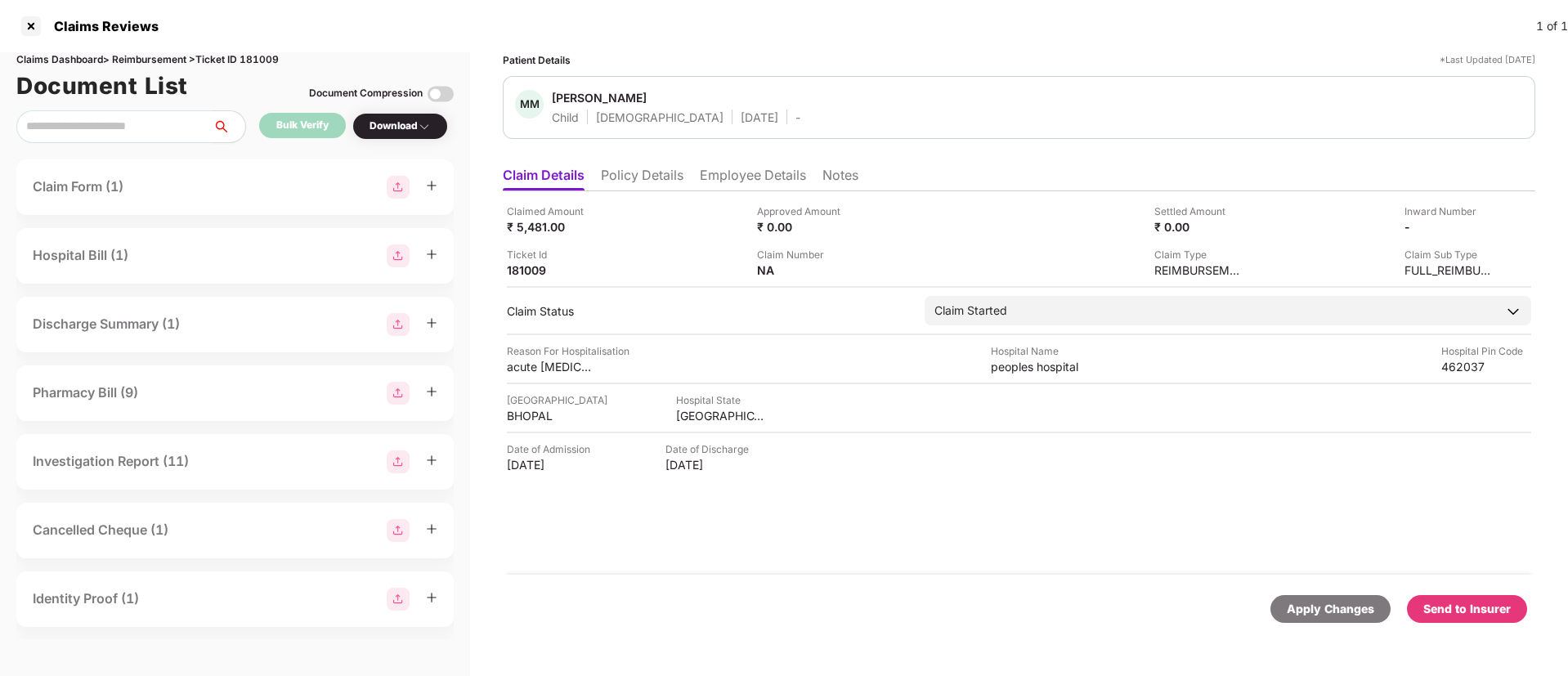
click at [1001, 544] on div "Claimed Amount ₹ 5,481.00 Approved Amount ₹ 0.00 Settled Amount ₹ 0.00 Inward N…" at bounding box center [1018, 383] width 1032 height 383
click at [720, 176] on li "Employee Details" at bounding box center [753, 177] width 106 height 23
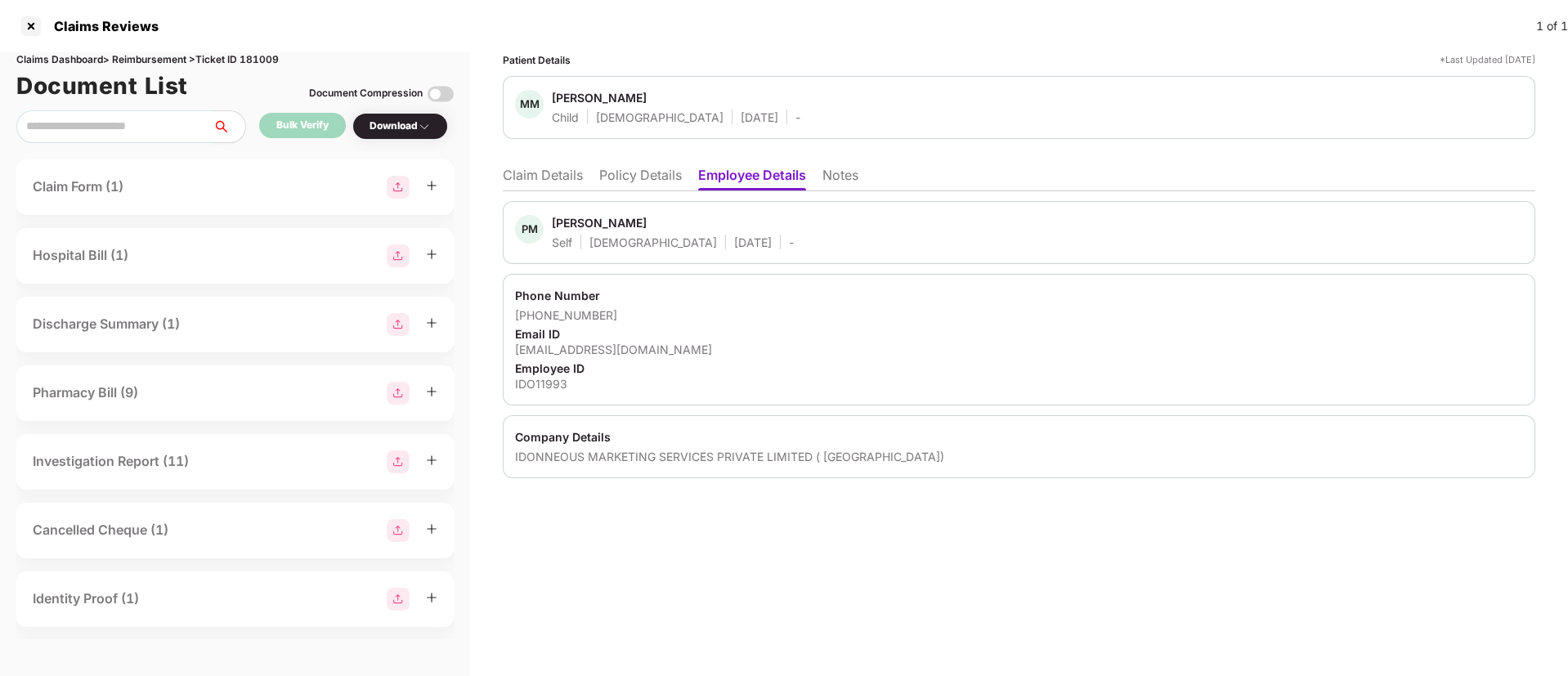
click at [571, 223] on div "Poonam Mourya" at bounding box center [598, 223] width 95 height 16
click at [748, 206] on div "PM Poonam Mourya Self Female 14 July 1989 -" at bounding box center [1018, 232] width 1032 height 63
click at [576, 224] on div "Poonam Mourya" at bounding box center [598, 223] width 95 height 16
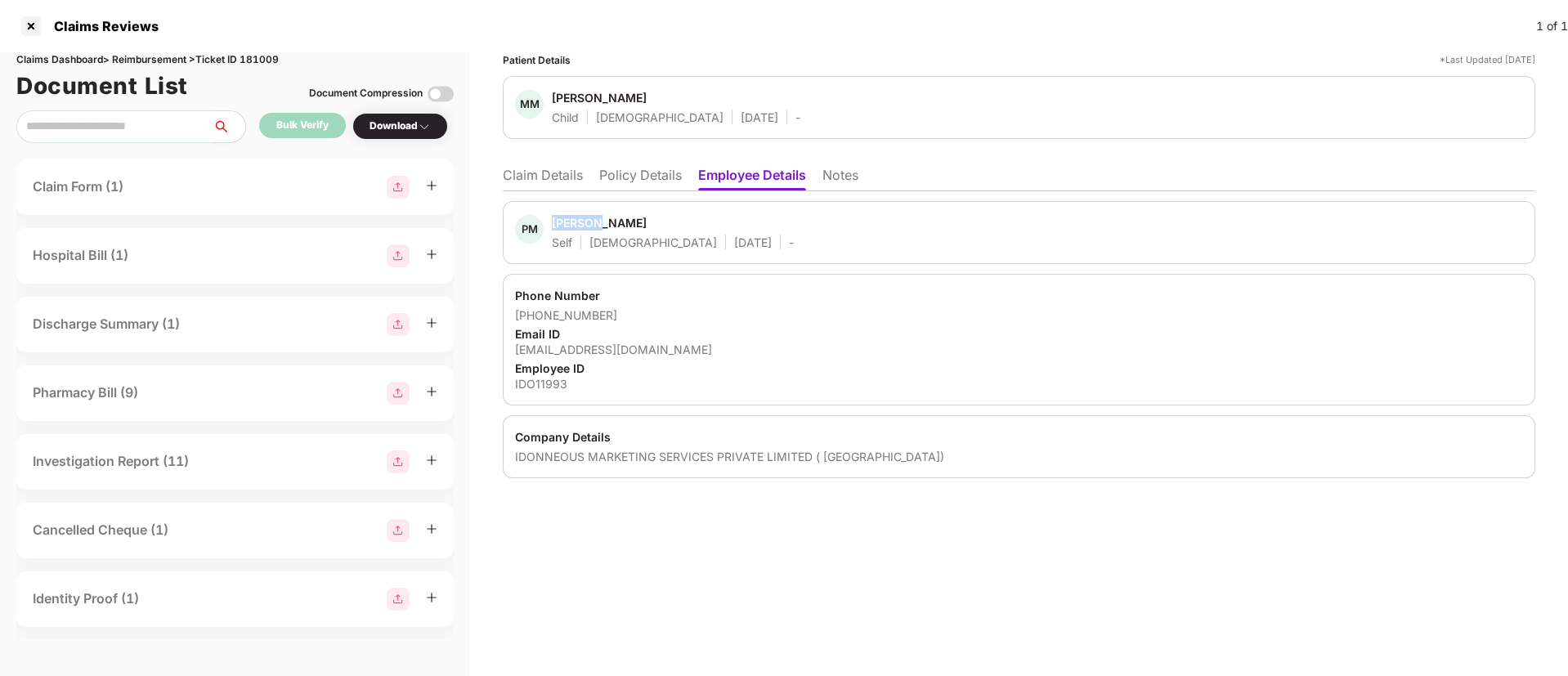
click at [576, 224] on div "Poonam Mourya" at bounding box center [598, 223] width 95 height 16
click at [540, 173] on li "Claim Details" at bounding box center [542, 177] width 80 height 23
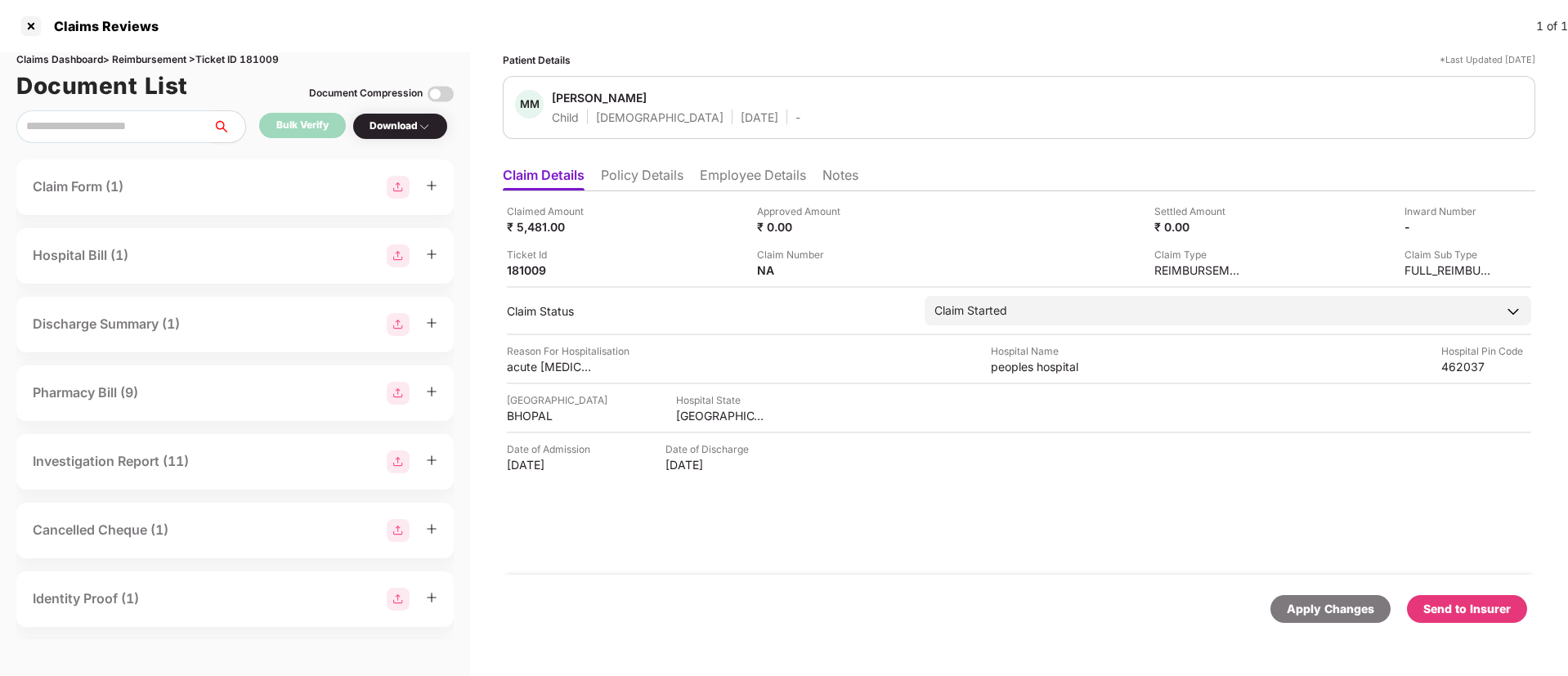
click at [626, 188] on li "Policy Details" at bounding box center [642, 177] width 83 height 23
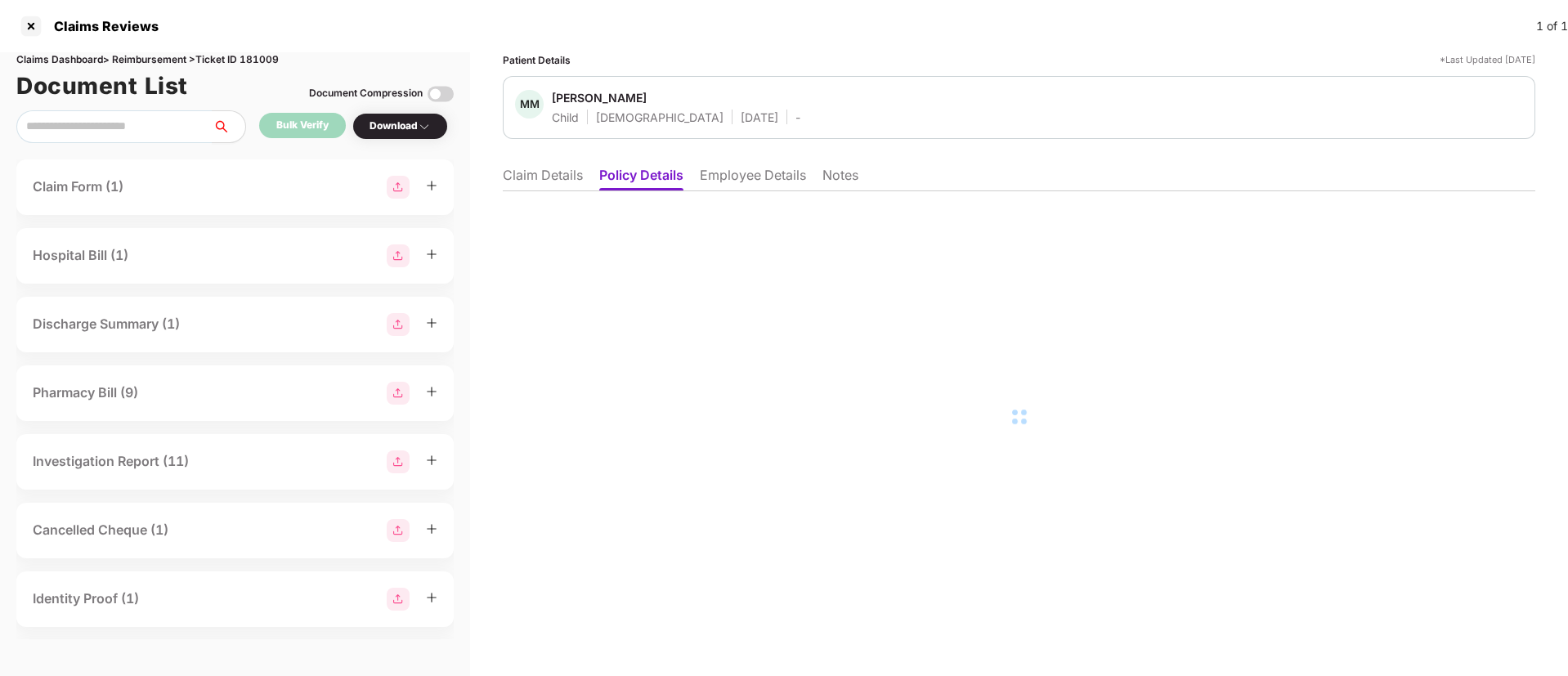
click at [629, 174] on li "Policy Details" at bounding box center [642, 177] width 85 height 23
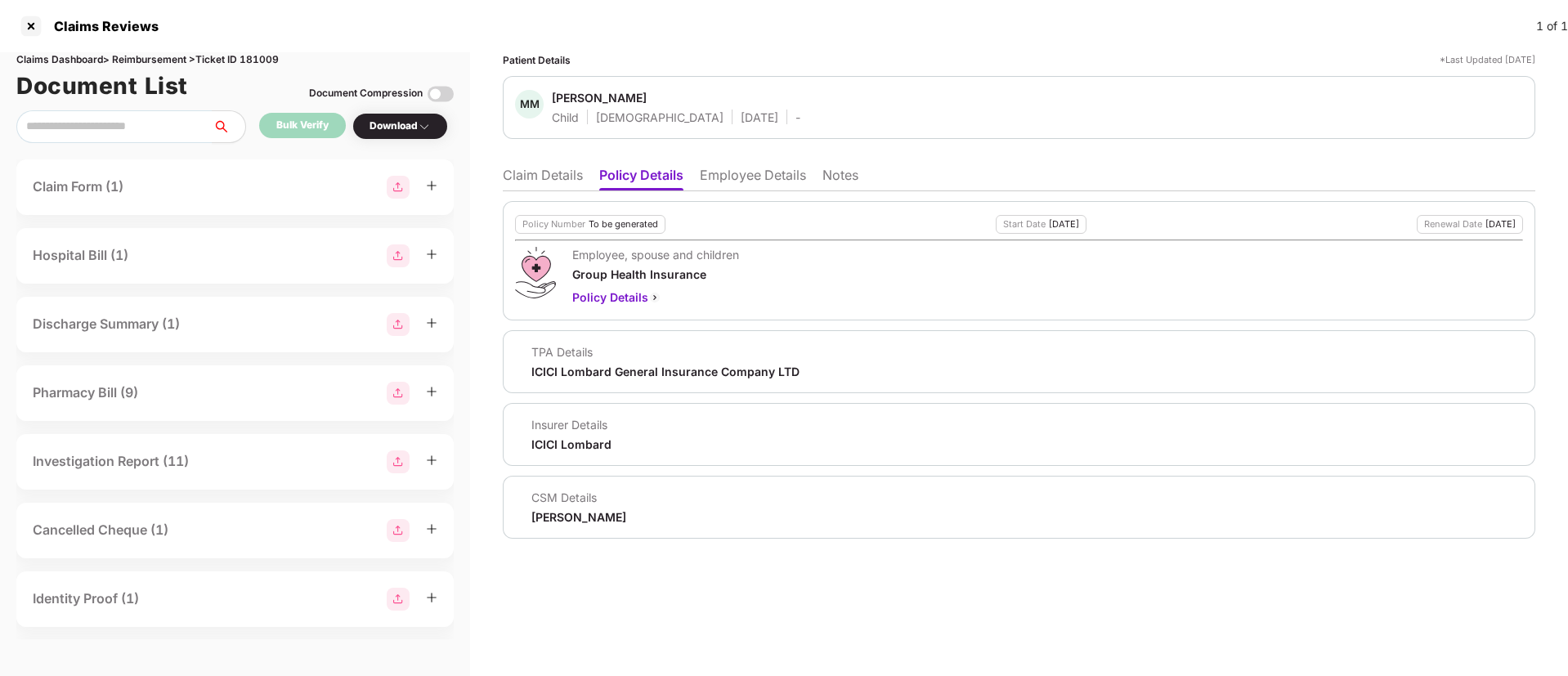
click at [544, 521] on div "Prajwal Rathod" at bounding box center [579, 516] width 95 height 16
click at [660, 515] on div "CSM Details Prajwal Rathod" at bounding box center [1018, 506] width 1008 height 35
click at [730, 164] on ul "Claim Details Policy Details Employee Details Notes" at bounding box center [1018, 175] width 1032 height 33
click at [738, 192] on div "Claim Details Policy Details Employee Details Notes Policy Number To be generat…" at bounding box center [1018, 348] width 1032 height 380
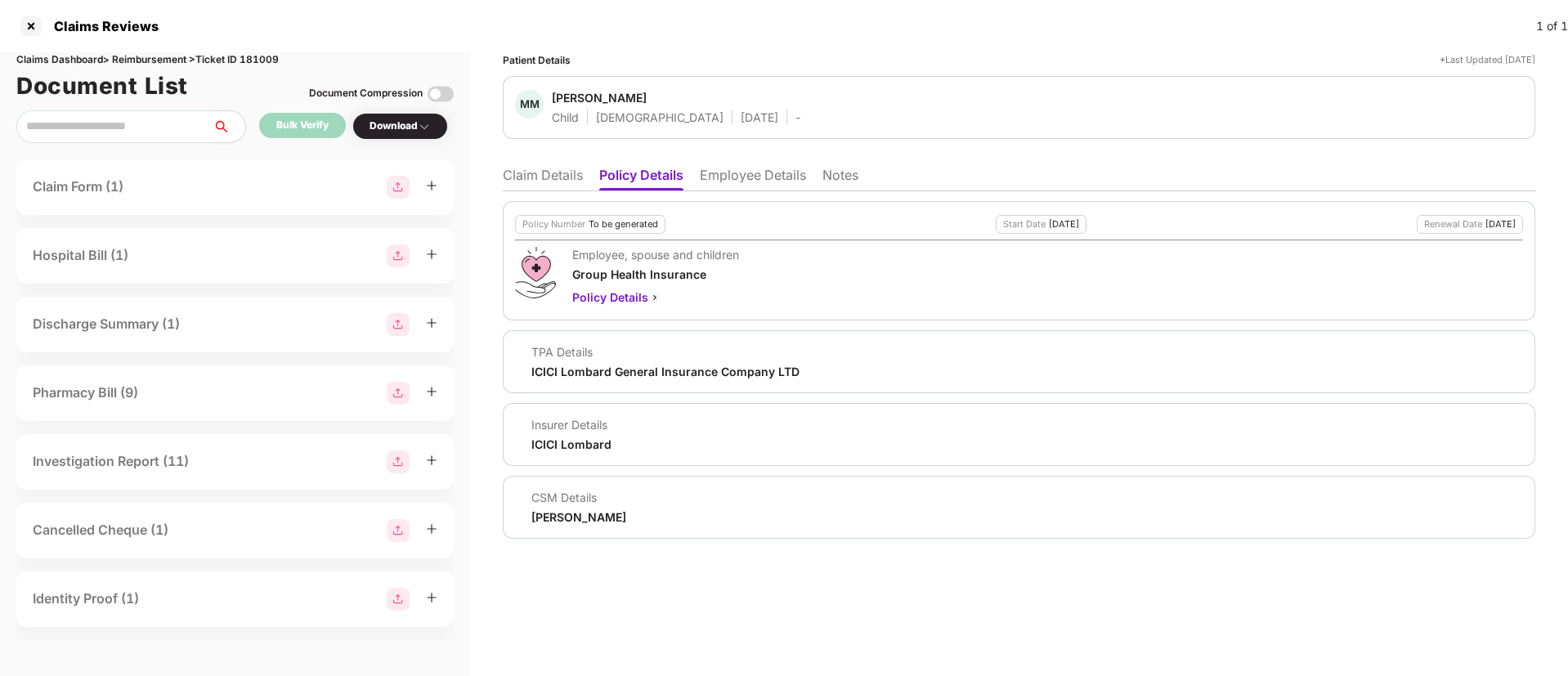
click at [723, 175] on li "Employee Details" at bounding box center [753, 177] width 106 height 23
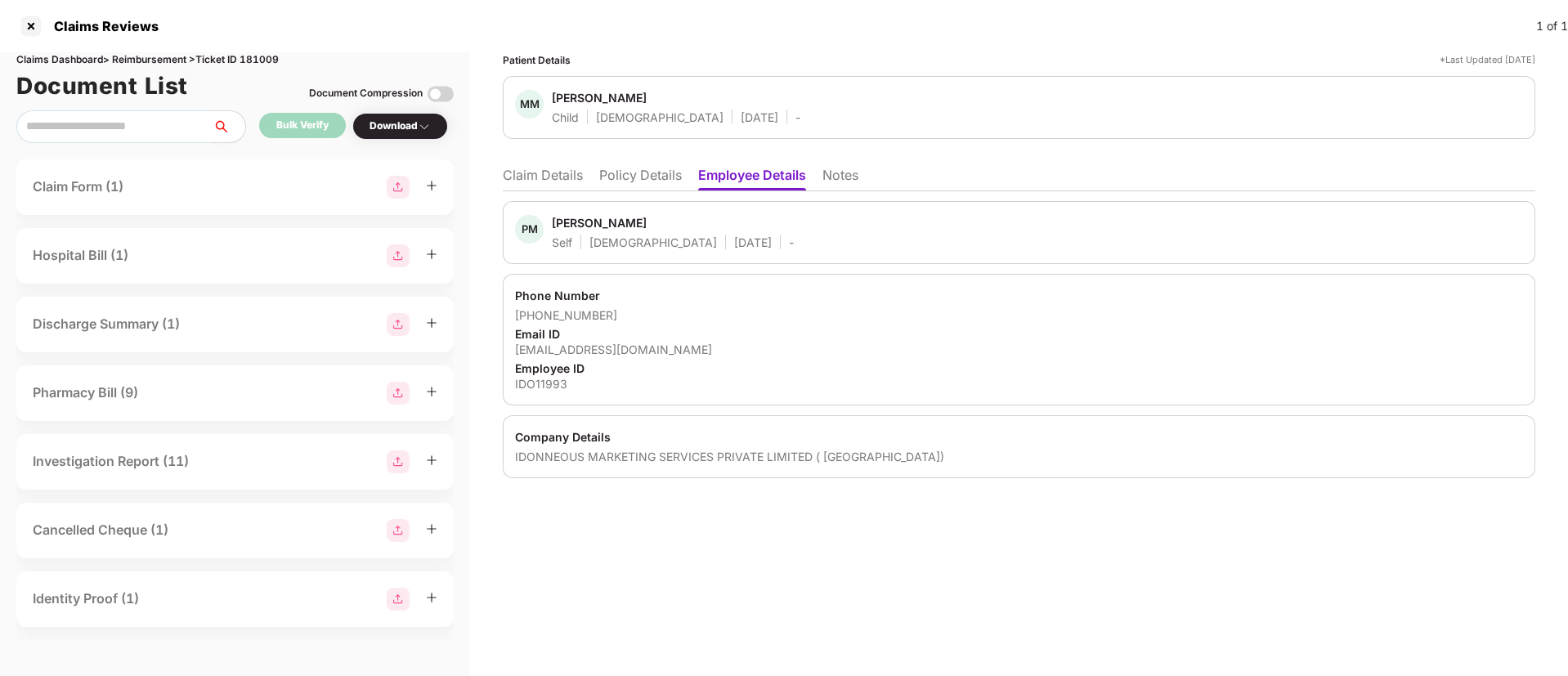
click at [621, 350] on div "mouryapoonam1989@gmail.com" at bounding box center [1018, 349] width 1008 height 16
click at [638, 166] on li "Policy Details" at bounding box center [641, 177] width 83 height 23
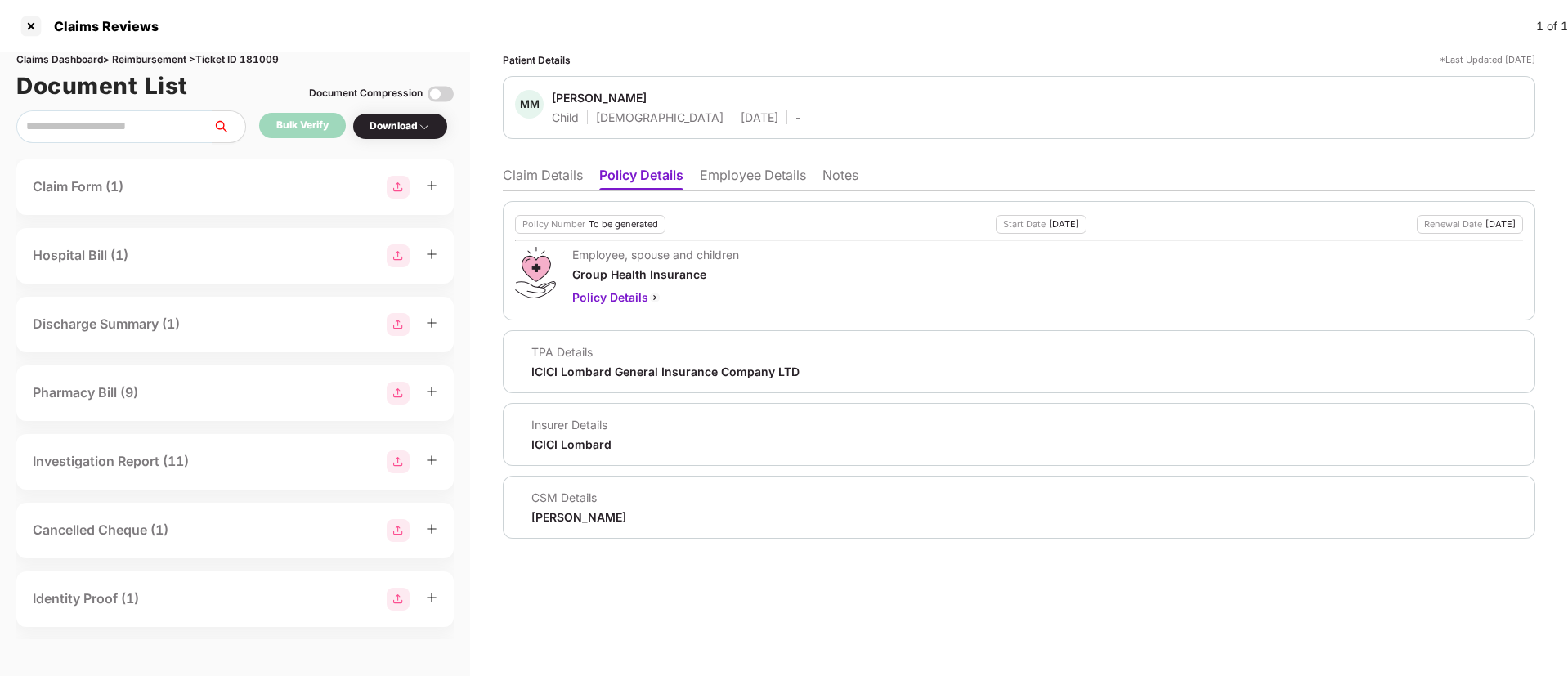
click at [550, 519] on div "Prajwal Rathod" at bounding box center [579, 516] width 95 height 16
click at [555, 178] on li "Claim Details" at bounding box center [542, 177] width 80 height 23
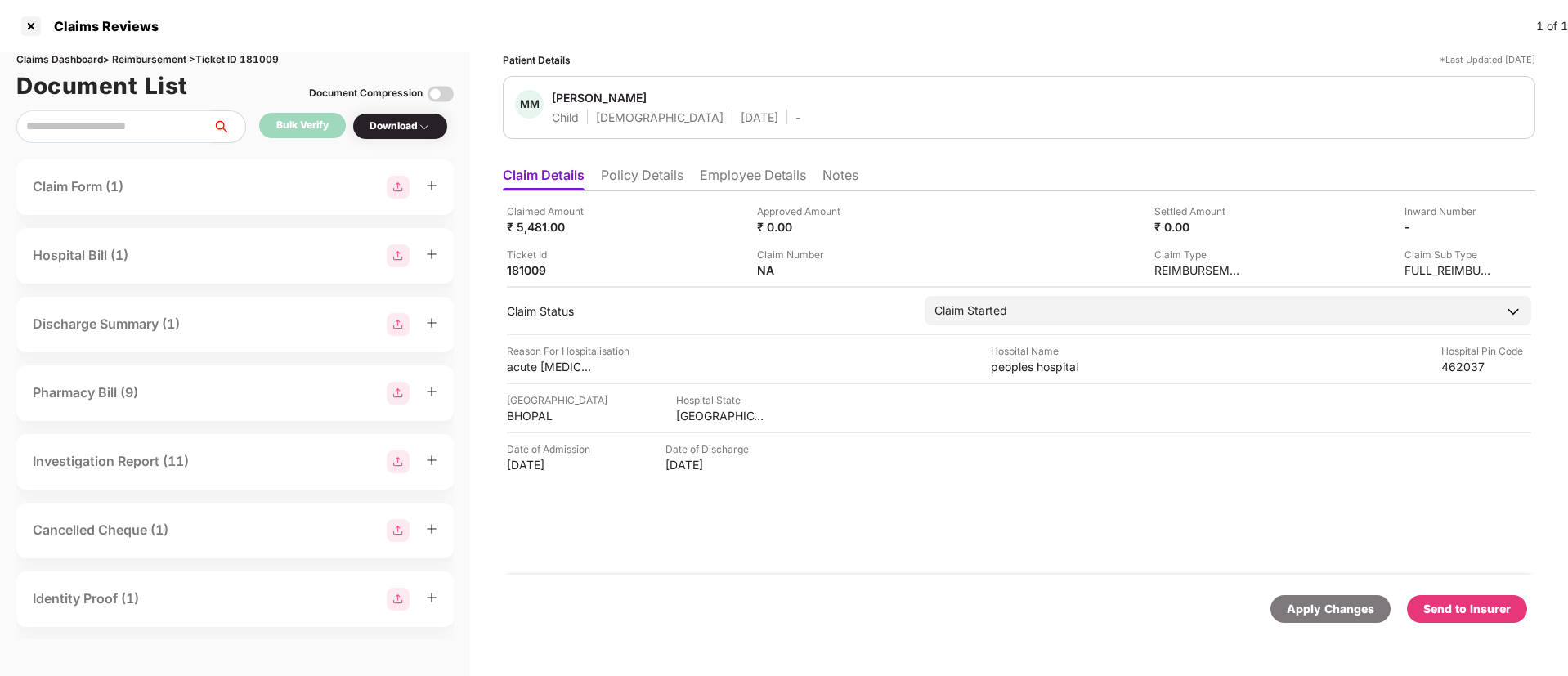
click at [766, 178] on li "Employee Details" at bounding box center [753, 177] width 106 height 23
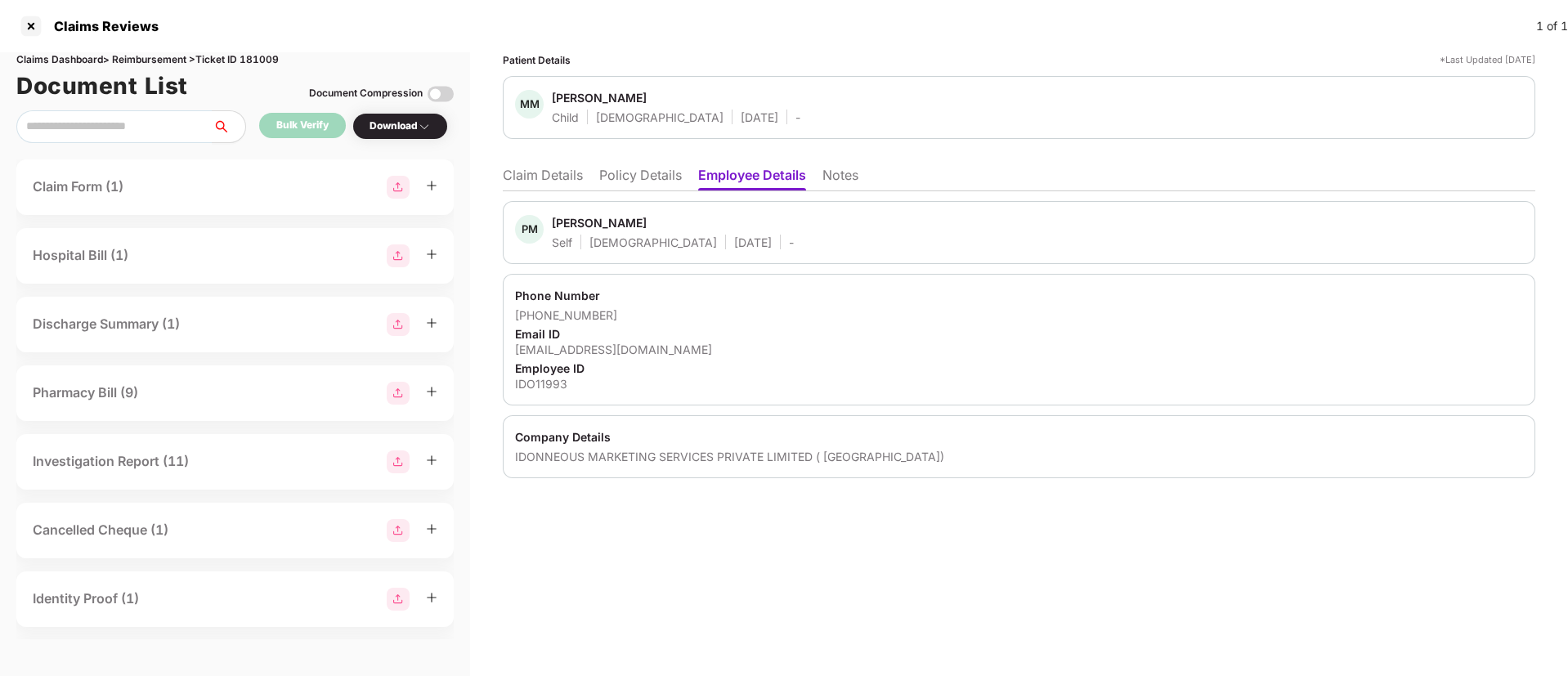
click at [1554, 499] on div "Patient Details *Last Updated 08 Oct 2025 MM Monishka Mourya Child Female 13 De…" at bounding box center [1018, 364] width 1097 height 623
click at [516, 178] on li "Claim Details" at bounding box center [542, 177] width 80 height 23
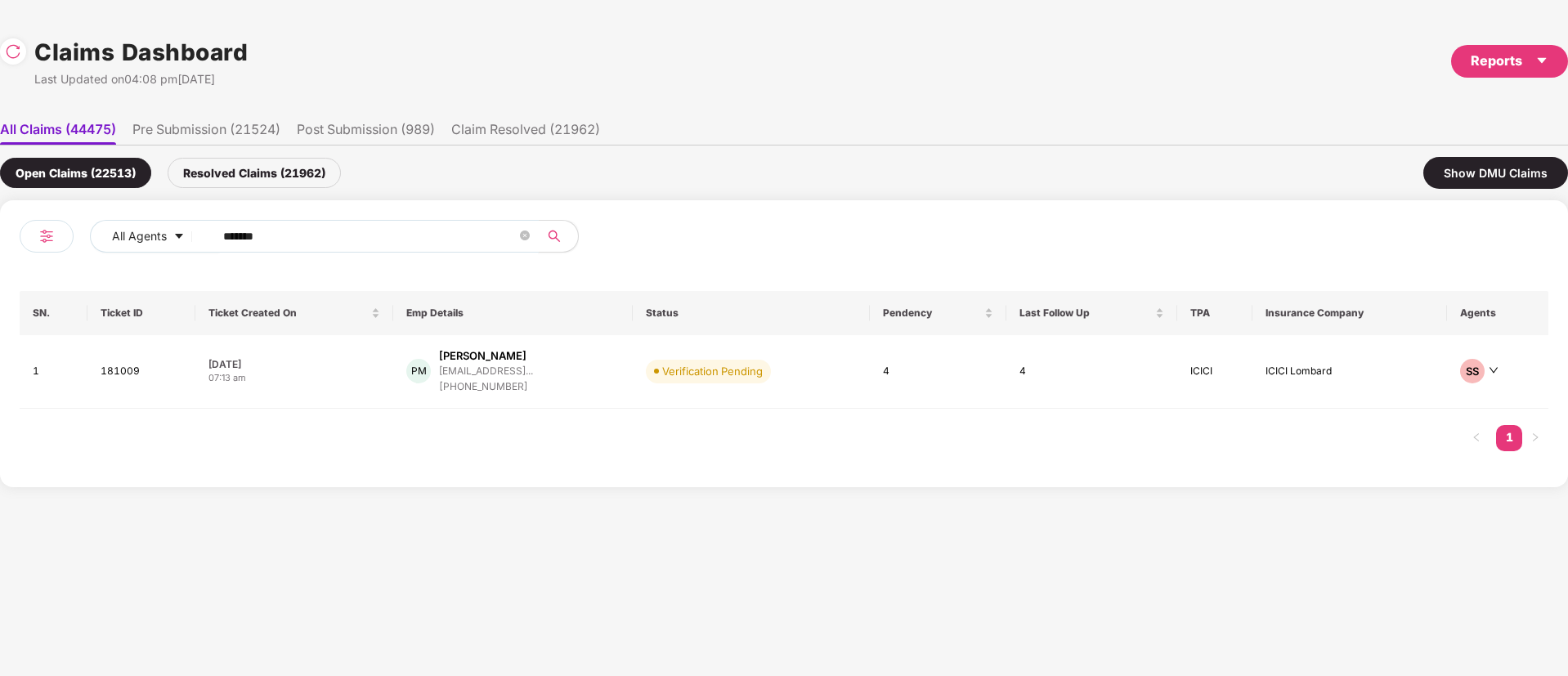
drag, startPoint x: 312, startPoint y: 243, endPoint x: 69, endPoint y: 223, distance: 243.8
click at [69, 223] on div "All Agents ******" at bounding box center [402, 242] width 765 height 46
paste input "text"
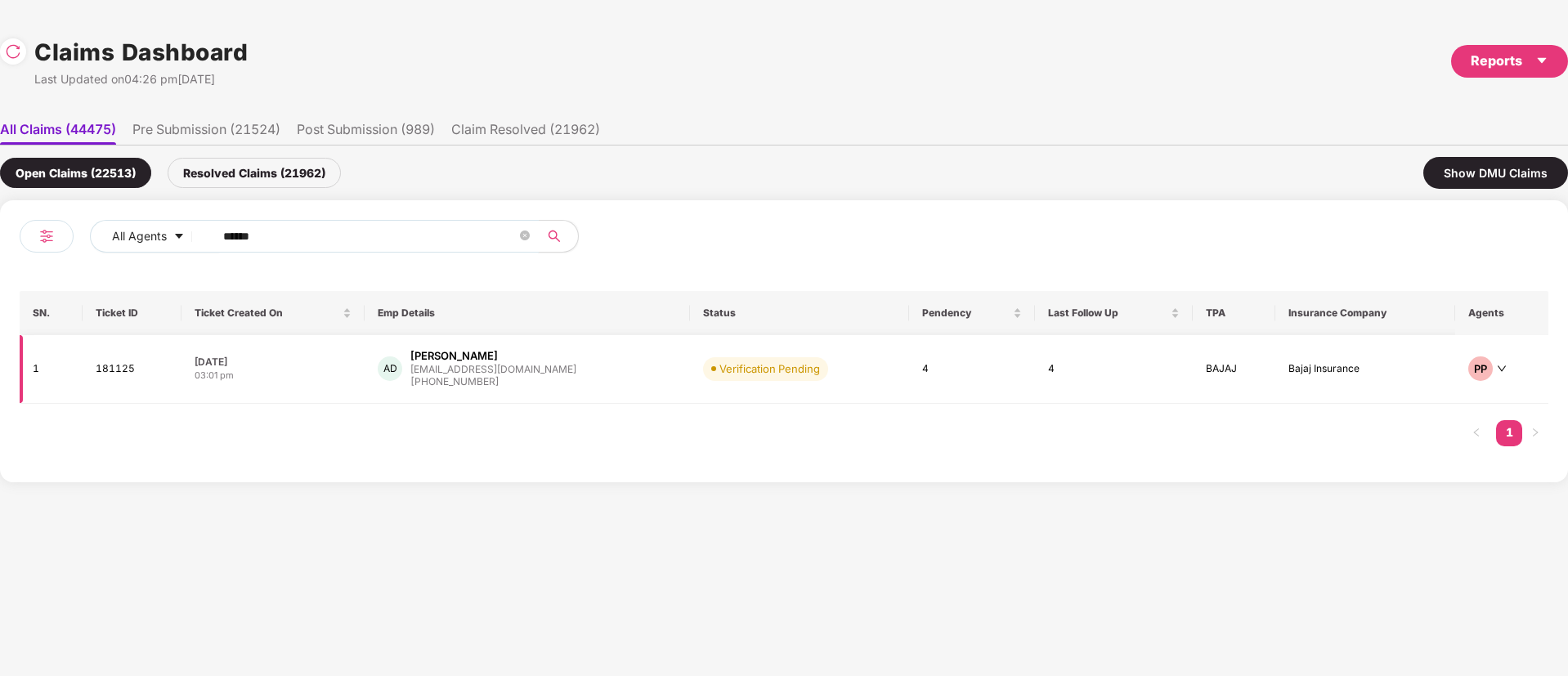
type input "******"
click at [578, 387] on div "AD Apurv Jayant Danke ajdanke@udcus.com +919949296750" at bounding box center [527, 369] width 299 height 41
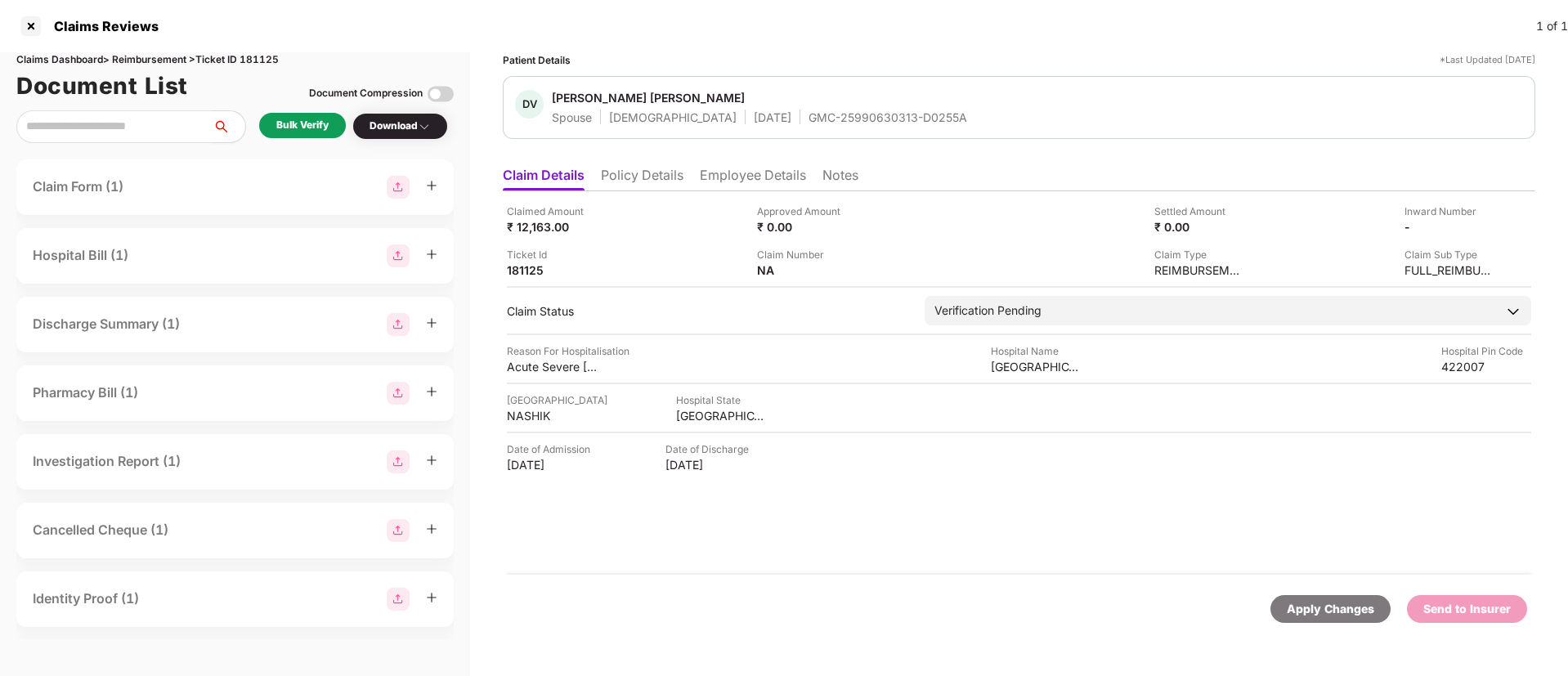
click at [311, 130] on div "Bulk Verify" at bounding box center [303, 125] width 53 height 16
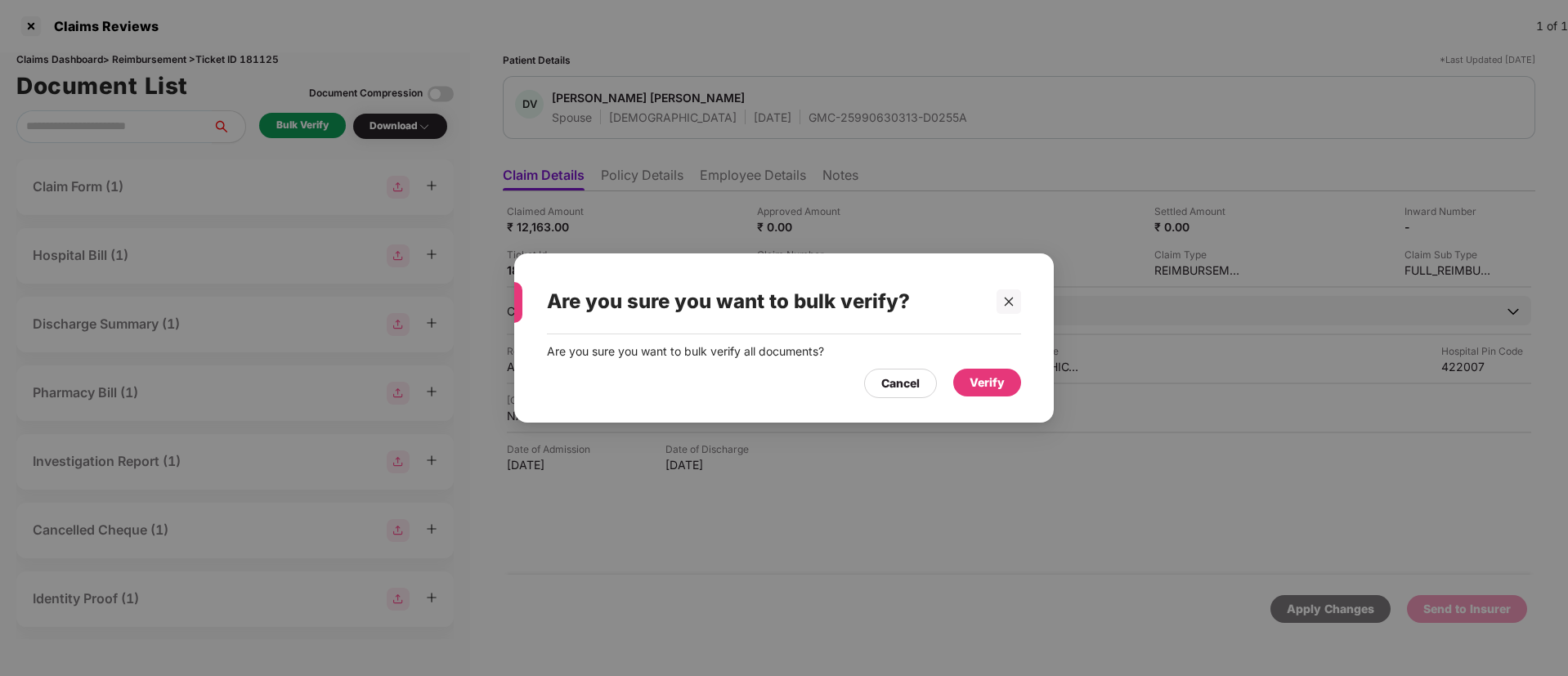
click at [985, 387] on div "Verify" at bounding box center [986, 382] width 35 height 18
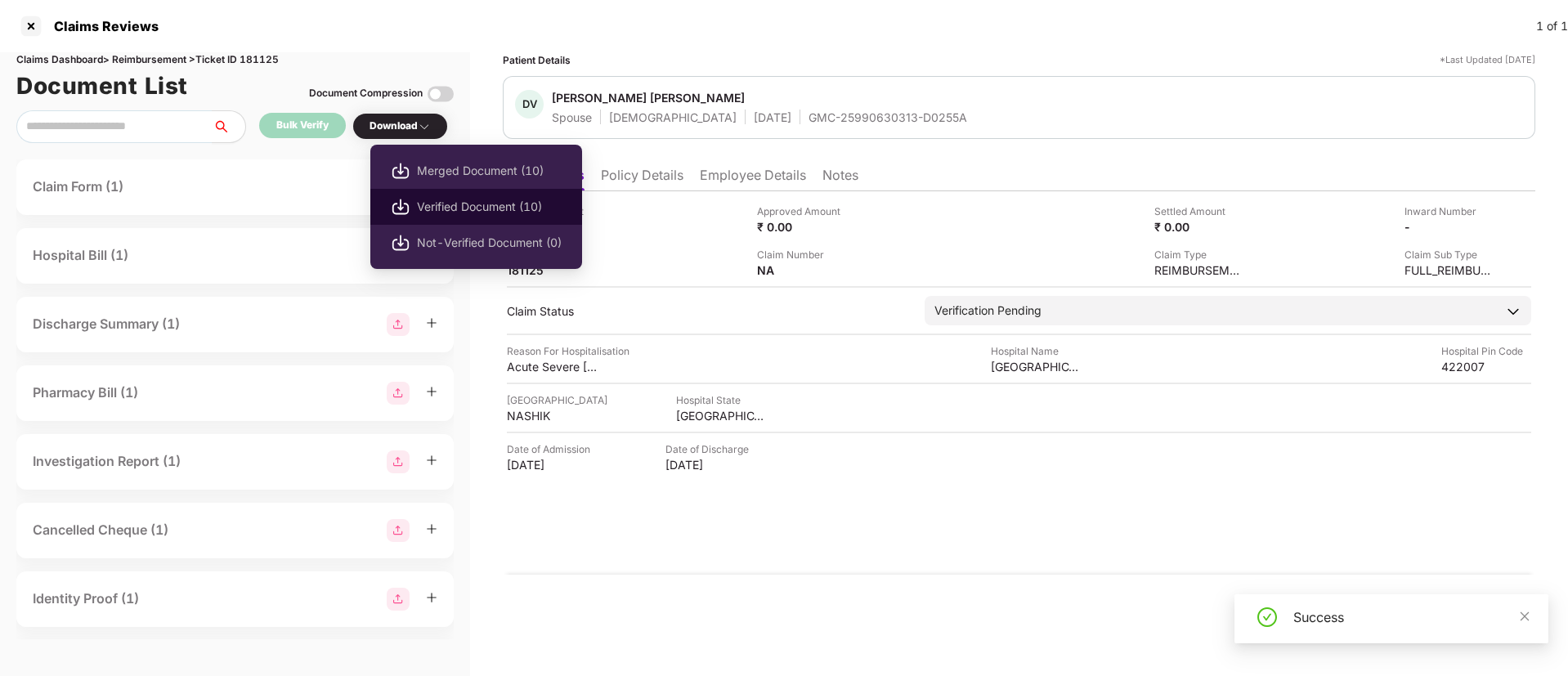
click at [525, 211] on span "Verified Document (10)" at bounding box center [489, 207] width 145 height 18
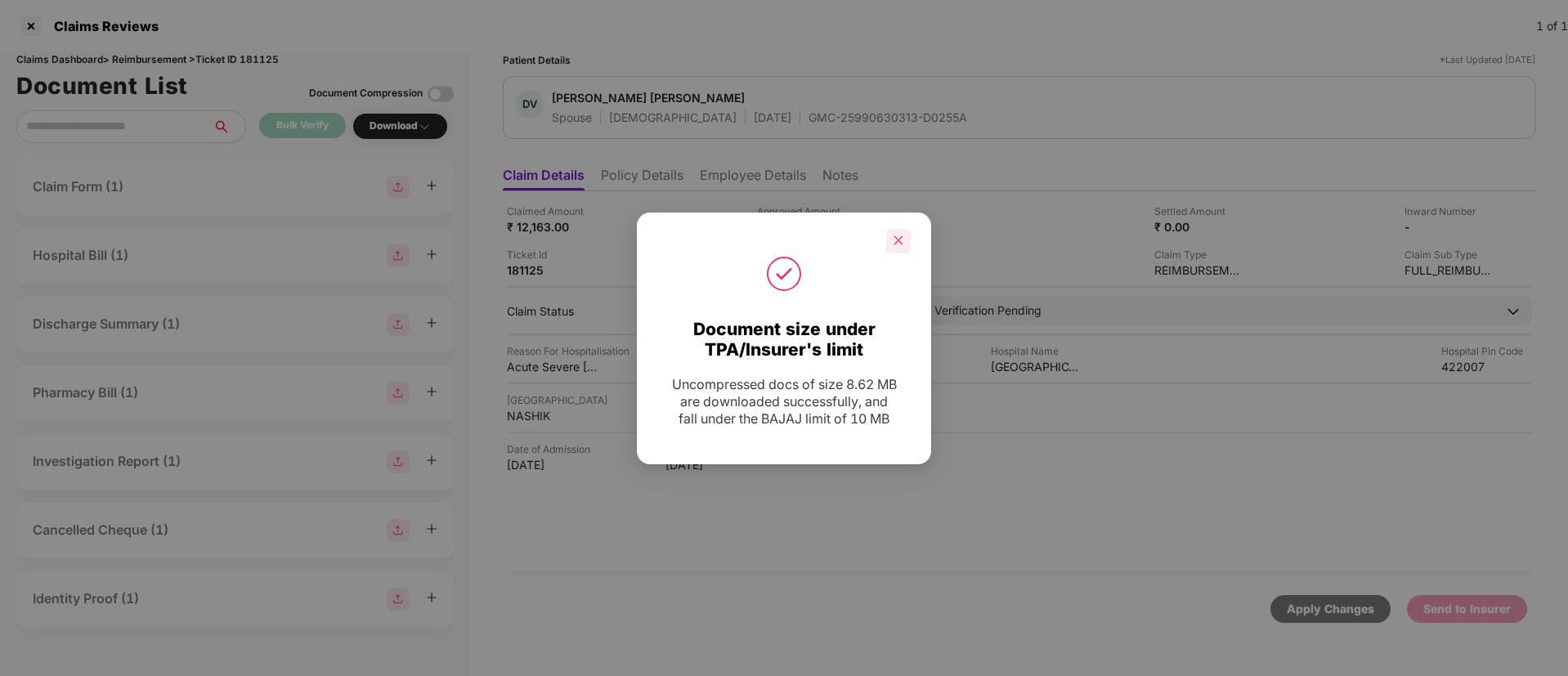
click at [902, 235] on icon "close" at bounding box center [898, 240] width 11 height 11
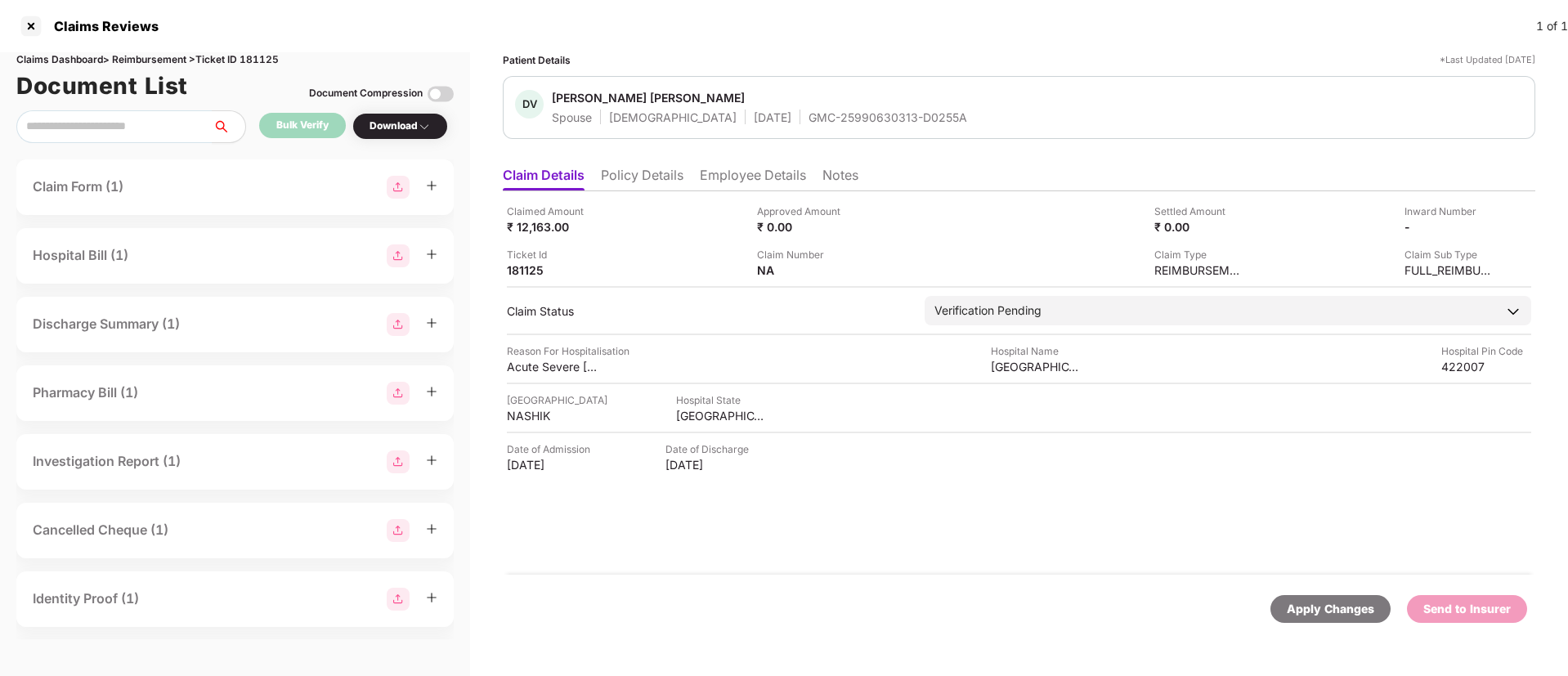
click at [942, 241] on div "Claimed Amount ₹ 12,163.00 Approved Amount ₹ 0.00 Settled Amount ₹ 0.00 Inward …" at bounding box center [1018, 240] width 1024 height 74
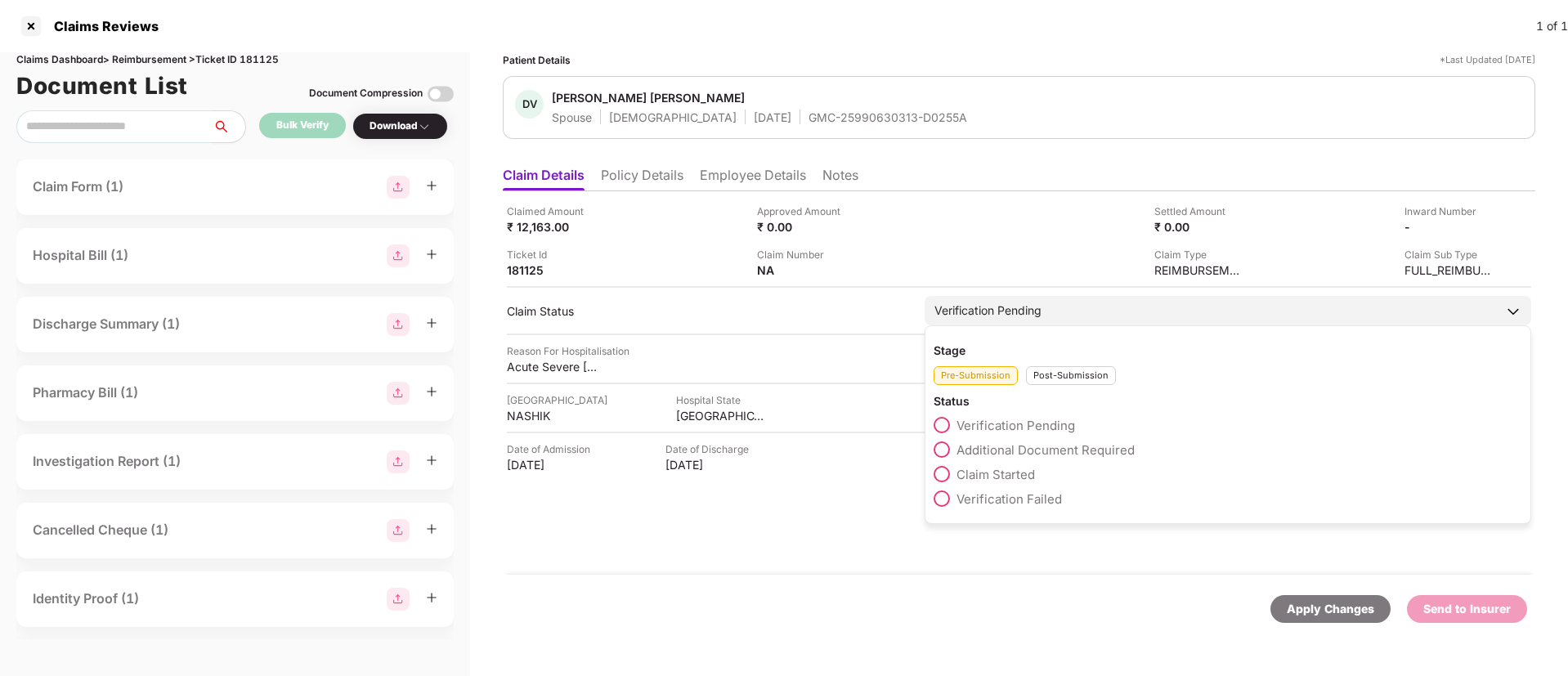
click at [1007, 446] on span "Additional Document Required" at bounding box center [1046, 450] width 179 height 16
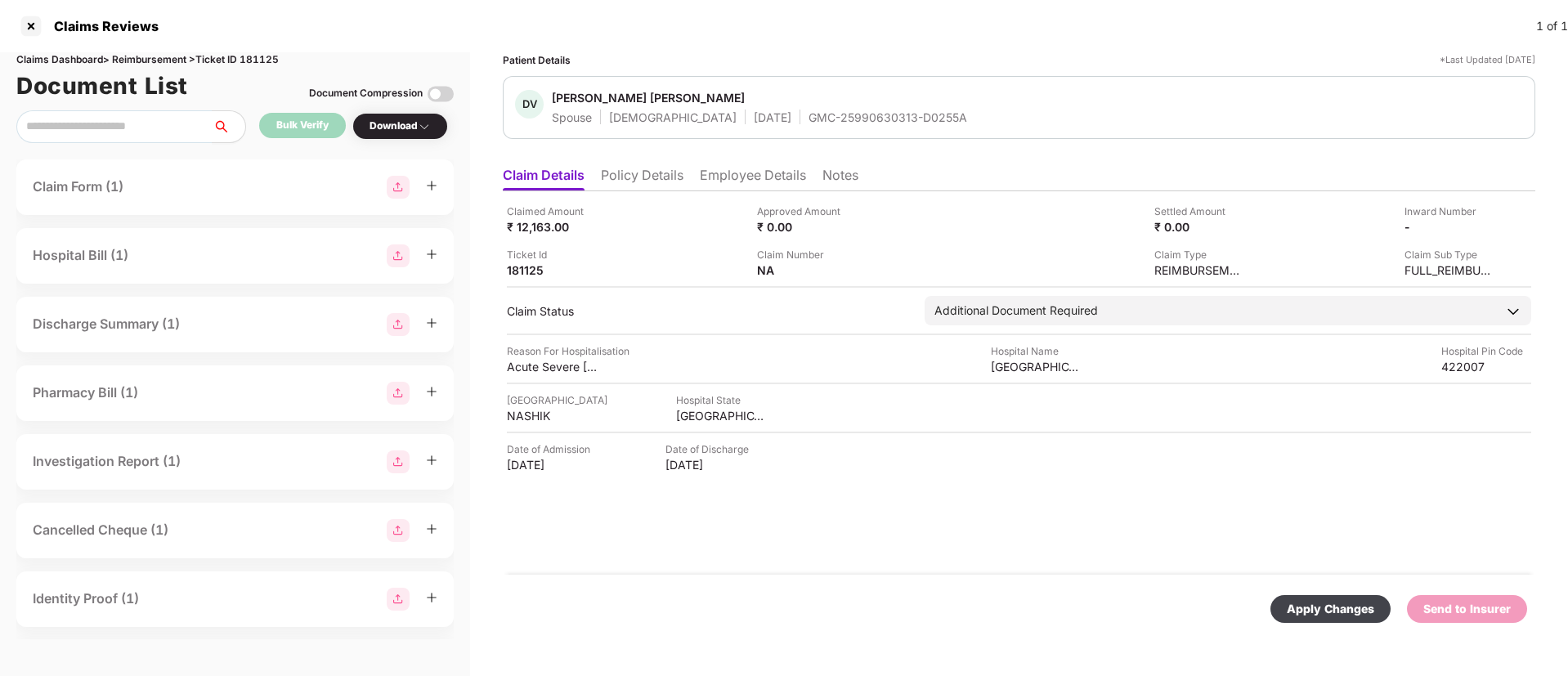
click at [1371, 605] on div "Apply Changes" at bounding box center [1329, 608] width 87 height 18
click at [692, 159] on ul "Claim Details Policy Details Employee Details Notes" at bounding box center [1018, 175] width 1032 height 33
click at [709, 172] on li "Employee Details" at bounding box center [753, 177] width 106 height 23
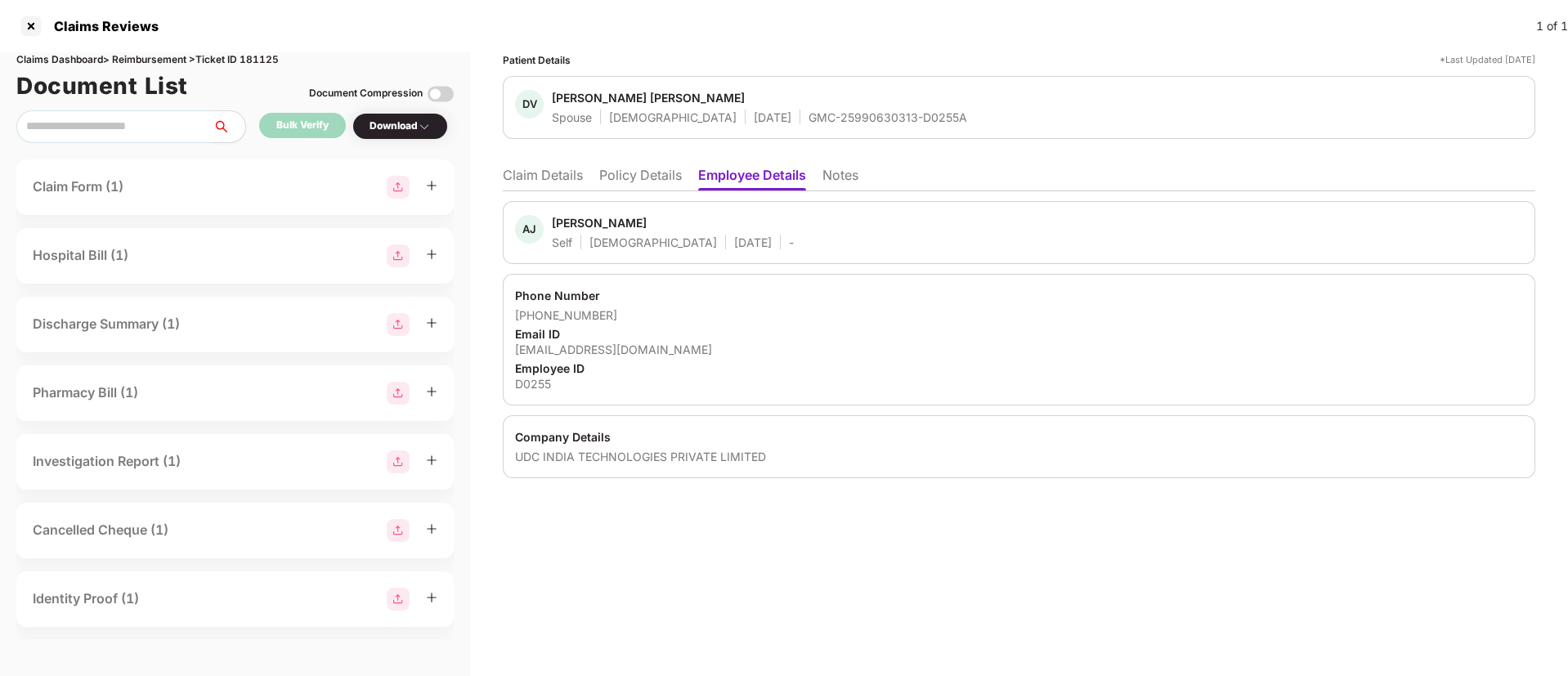
click at [571, 219] on div "Apurv Jayant Danke" at bounding box center [598, 223] width 95 height 16
click at [552, 180] on li "Claim Details" at bounding box center [542, 177] width 80 height 23
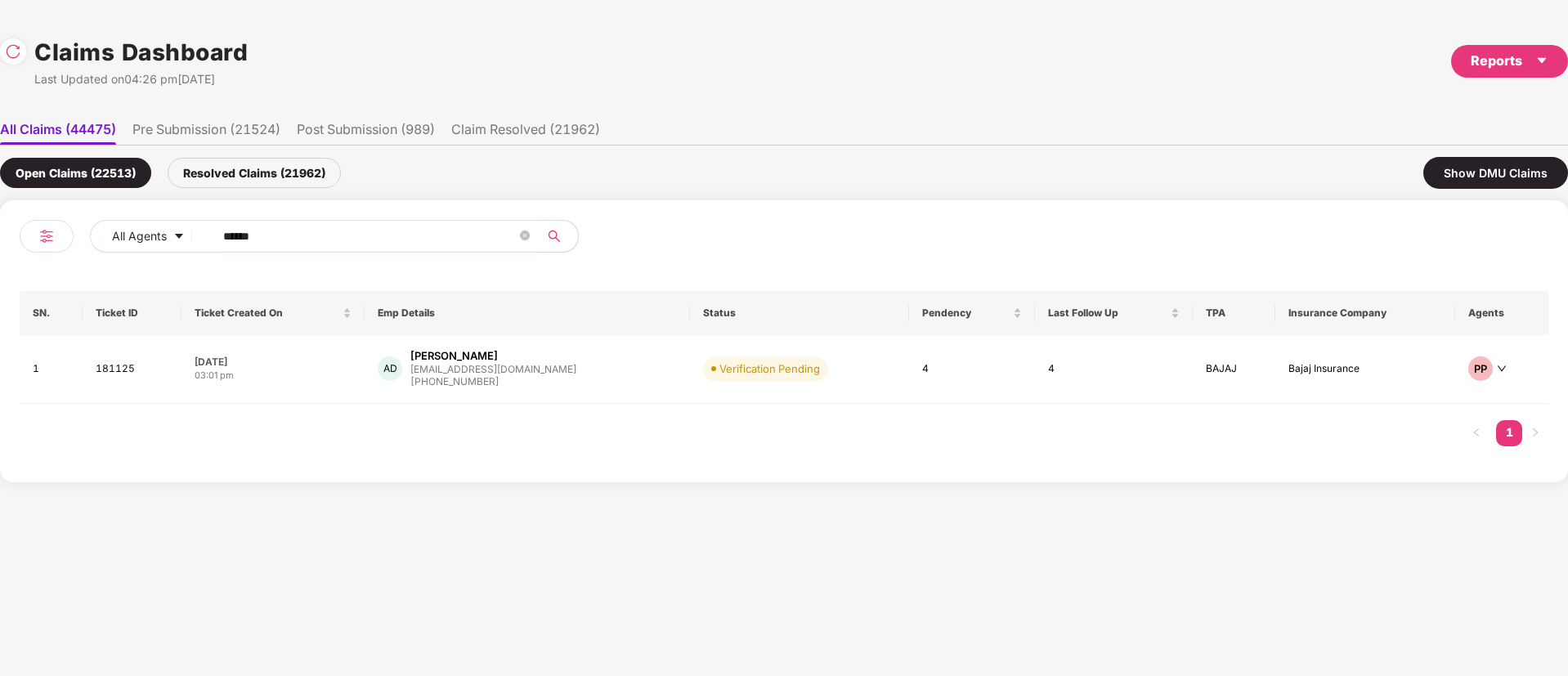
drag, startPoint x: 305, startPoint y: 240, endPoint x: 39, endPoint y: 223, distance: 266.5
click at [39, 223] on div "All Agents ******" at bounding box center [402, 242] width 765 height 46
paste input "text"
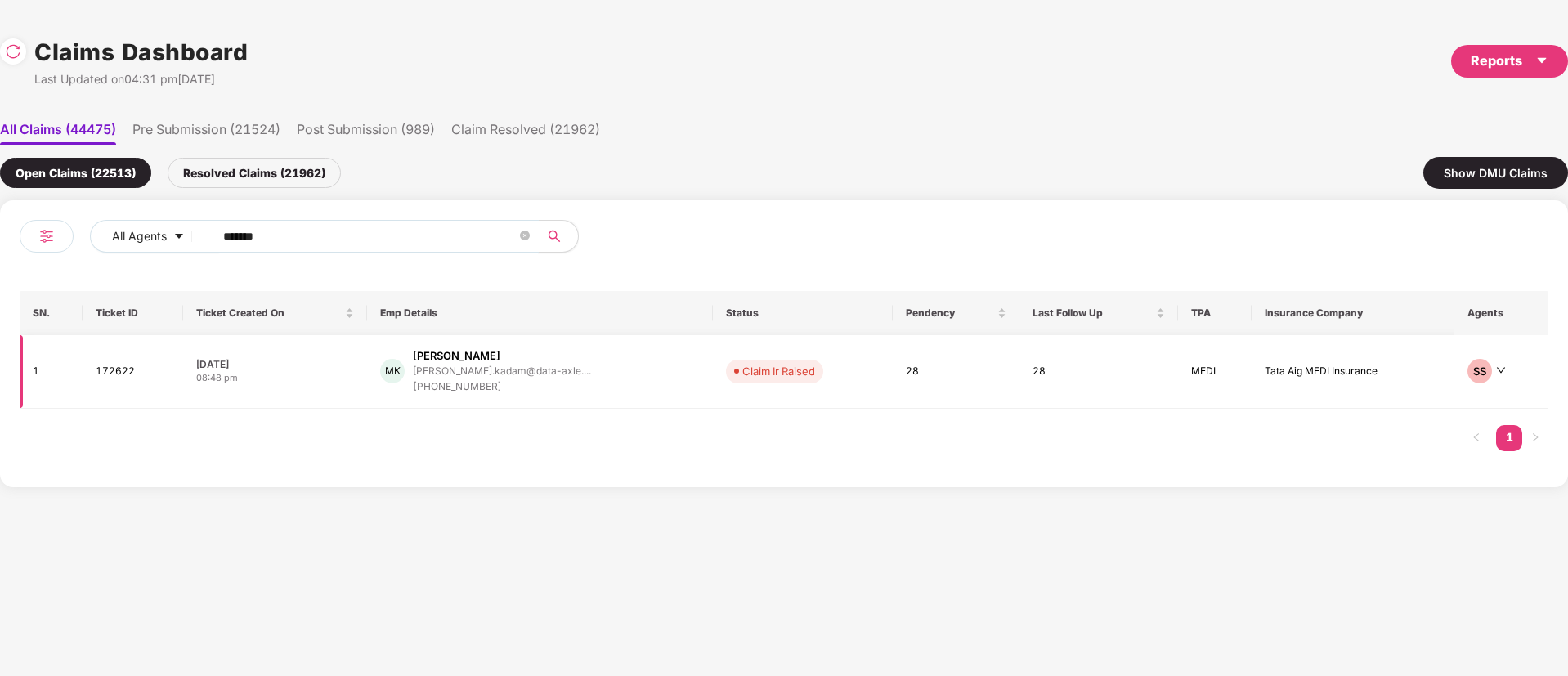
type input "******"
click at [571, 383] on div "MK Murli Manohar Kadam murli.kadam@data-axle.... +917389868153" at bounding box center [539, 372] width 318 height 47
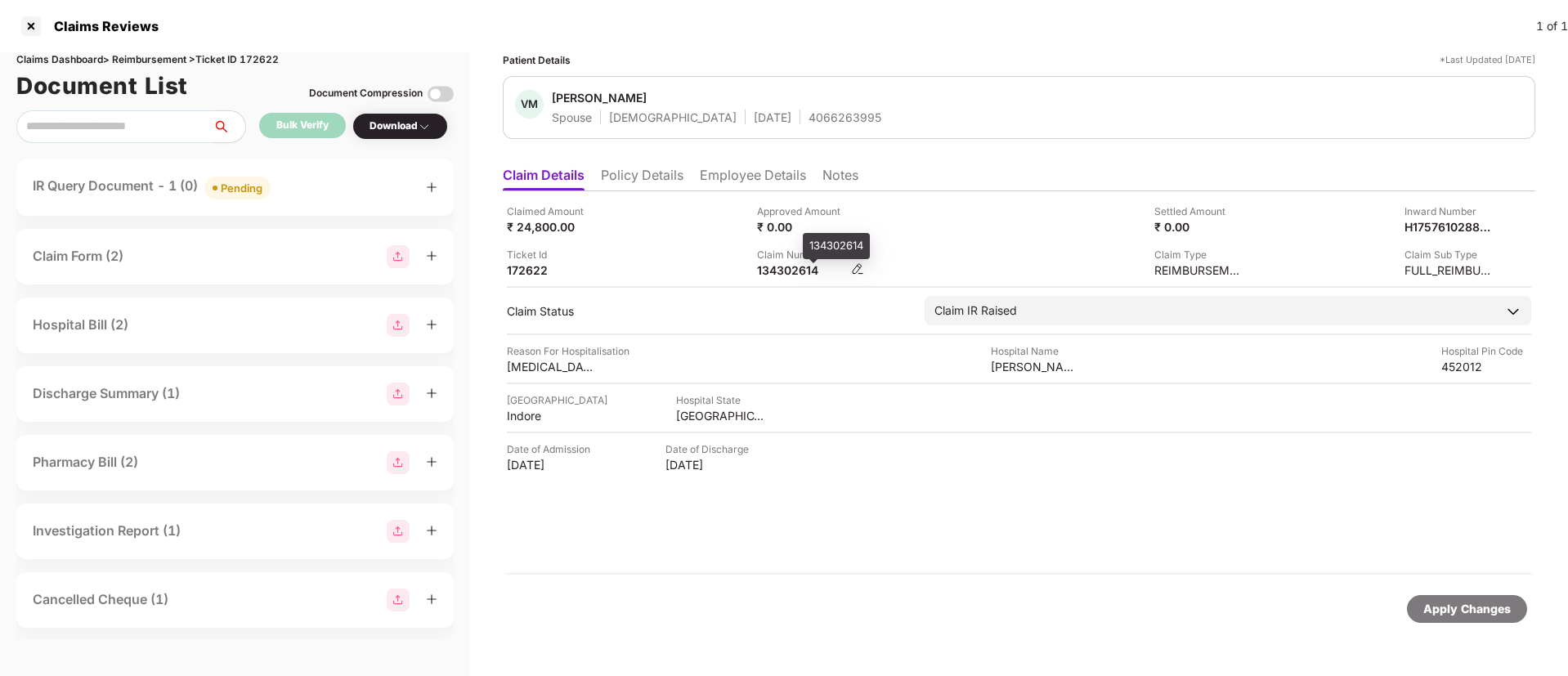
click at [768, 267] on div "134302614" at bounding box center [802, 269] width 90 height 16
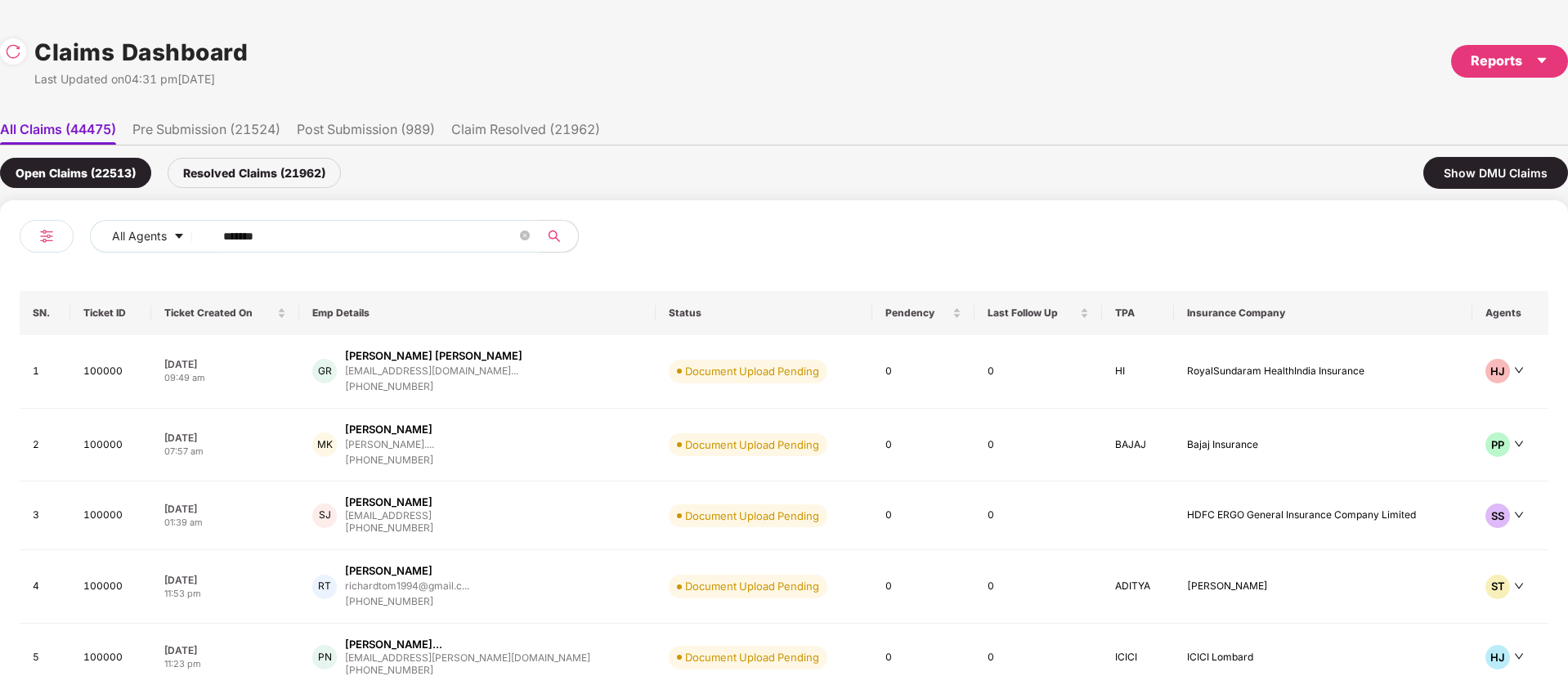
click at [0, 235] on div "All Agents ****** SN. Ticket ID Ticket Created On Emp Details Status Pendency L…" at bounding box center [784, 484] width 1568 height 570
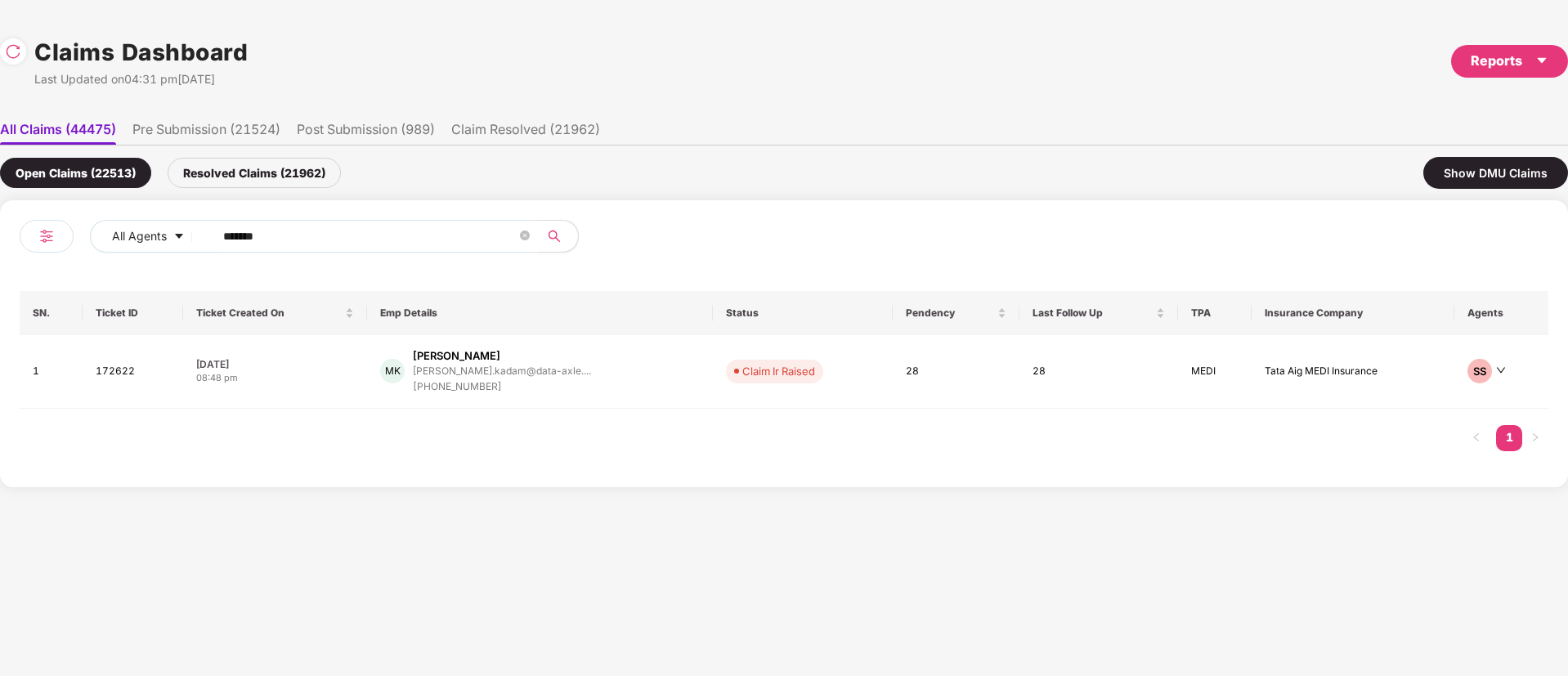
paste input "text"
type input "******"
click at [607, 383] on div "AS Anjini Kumar S anjini.kumar@mspllimit... +919449688523" at bounding box center [535, 372] width 308 height 47
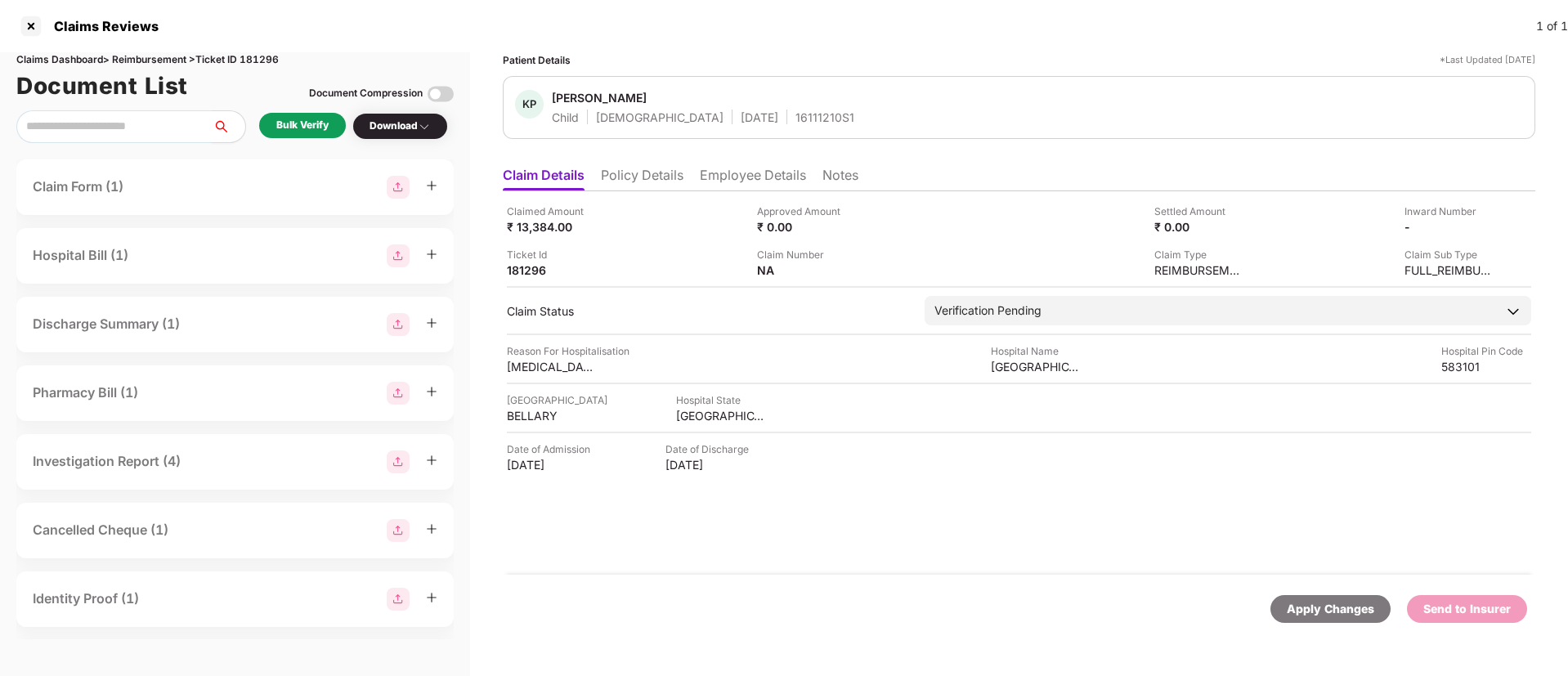
click at [331, 115] on div "Bulk Verify" at bounding box center [303, 125] width 86 height 25
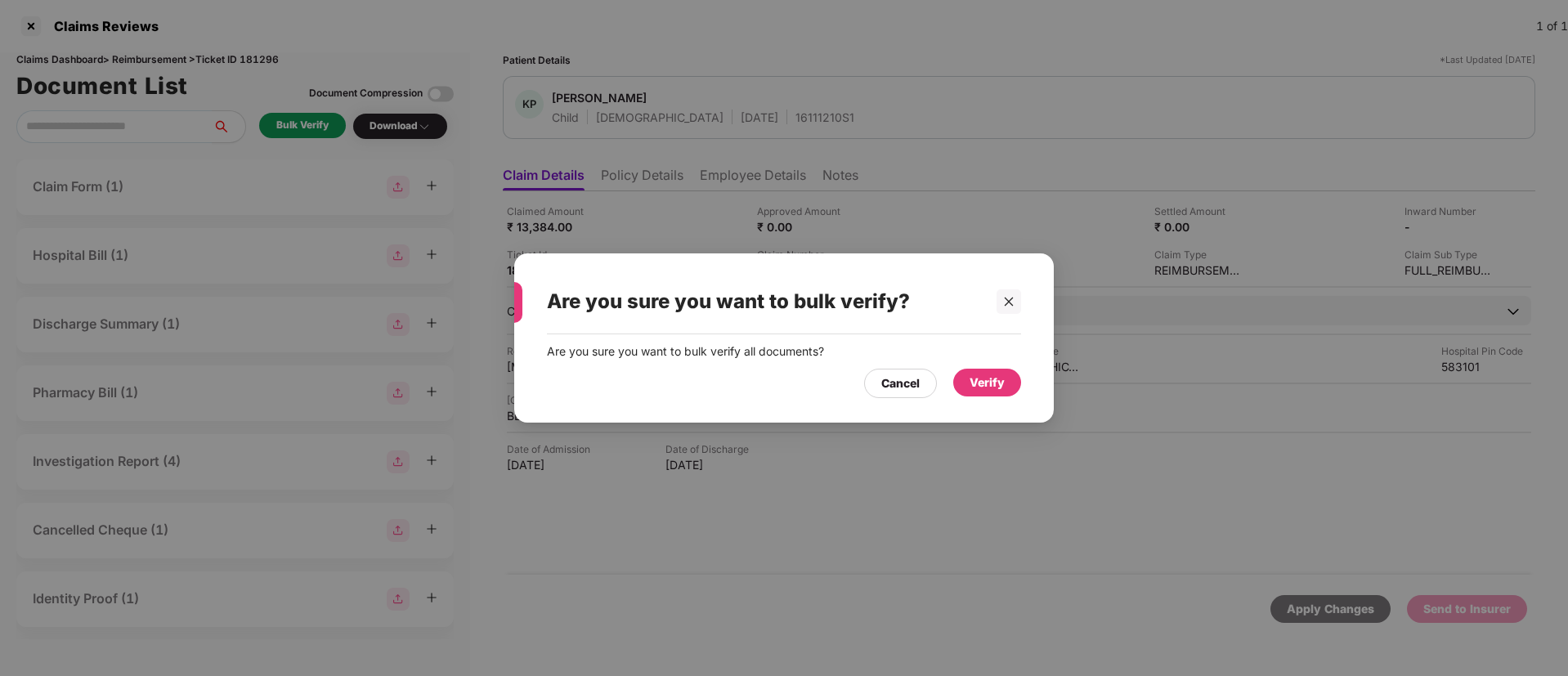
click at [994, 391] on div "Verify" at bounding box center [986, 382] width 35 height 18
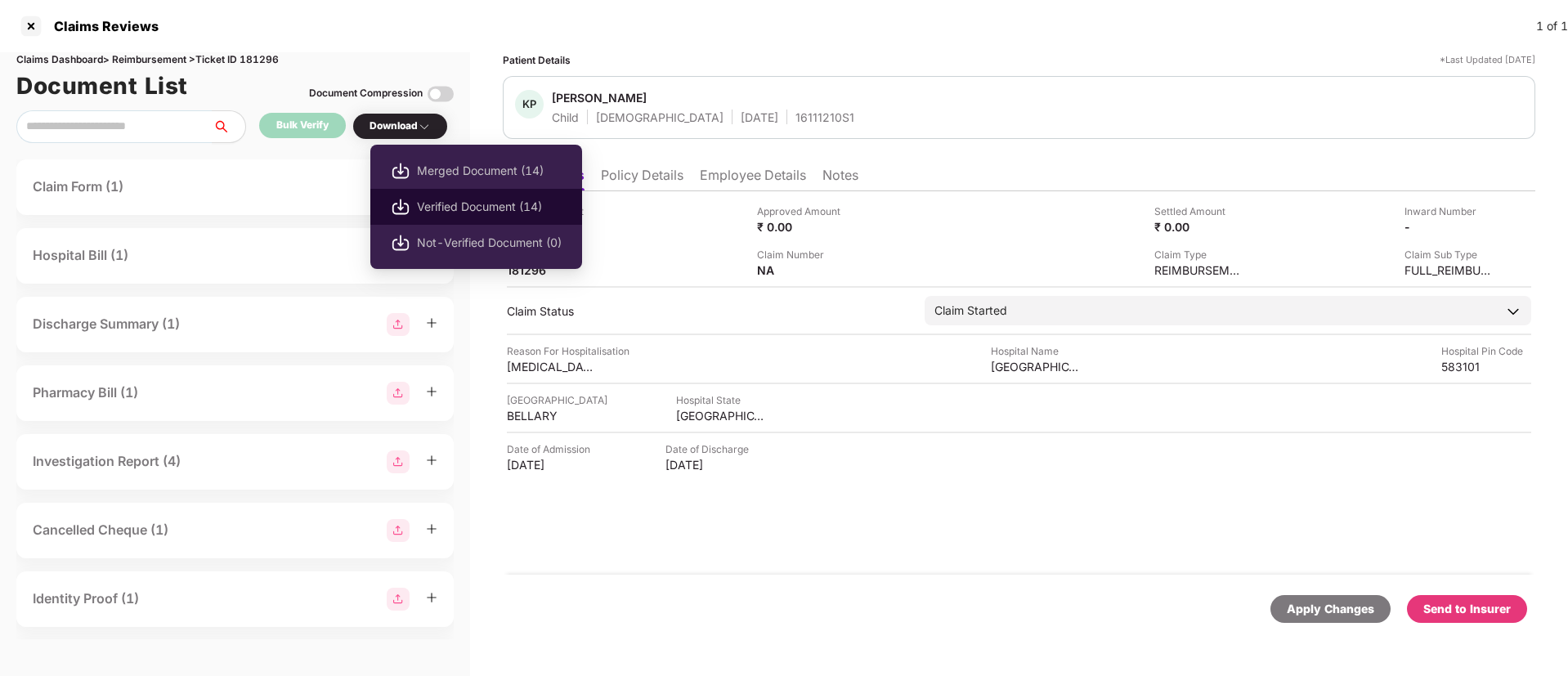
click at [466, 205] on span "Verified Document (14)" at bounding box center [489, 207] width 145 height 18
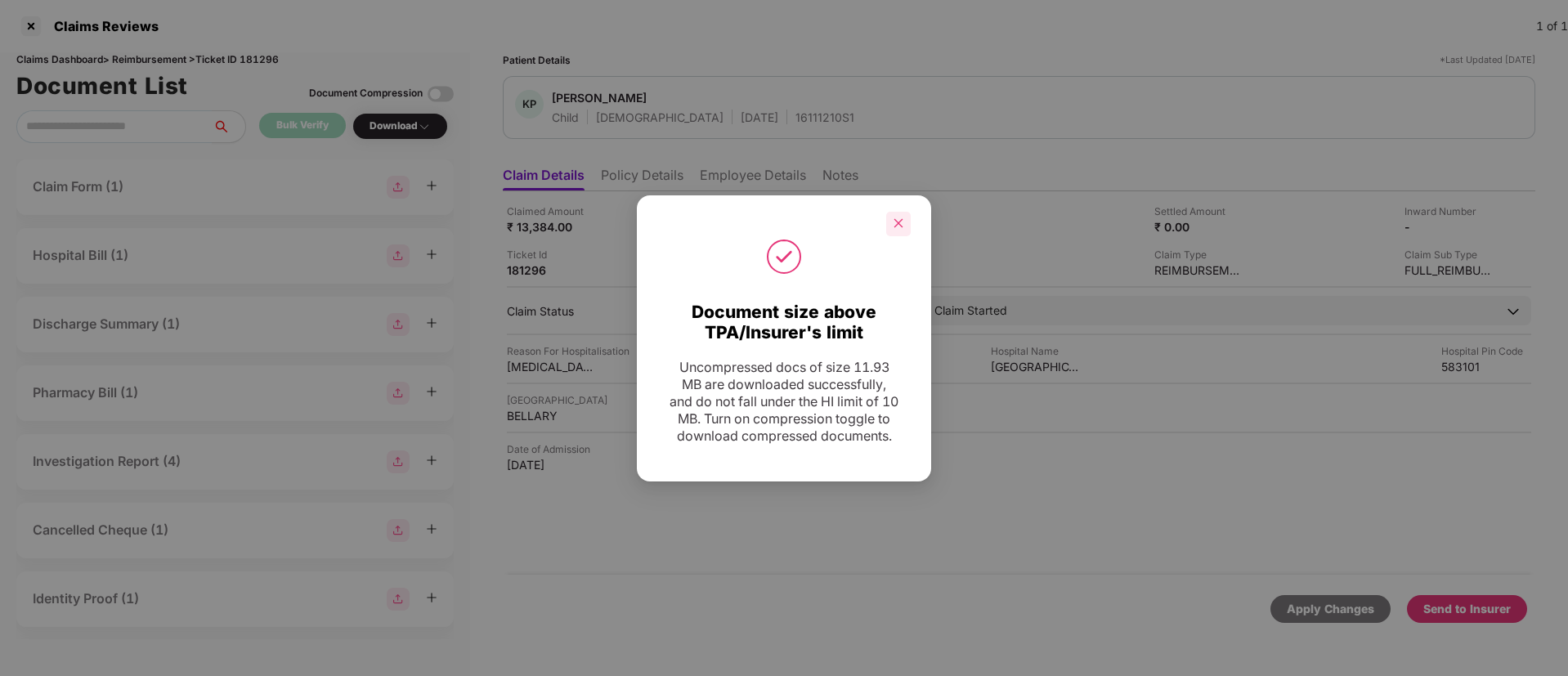
click at [899, 219] on icon "close" at bounding box center [899, 223] width 9 height 9
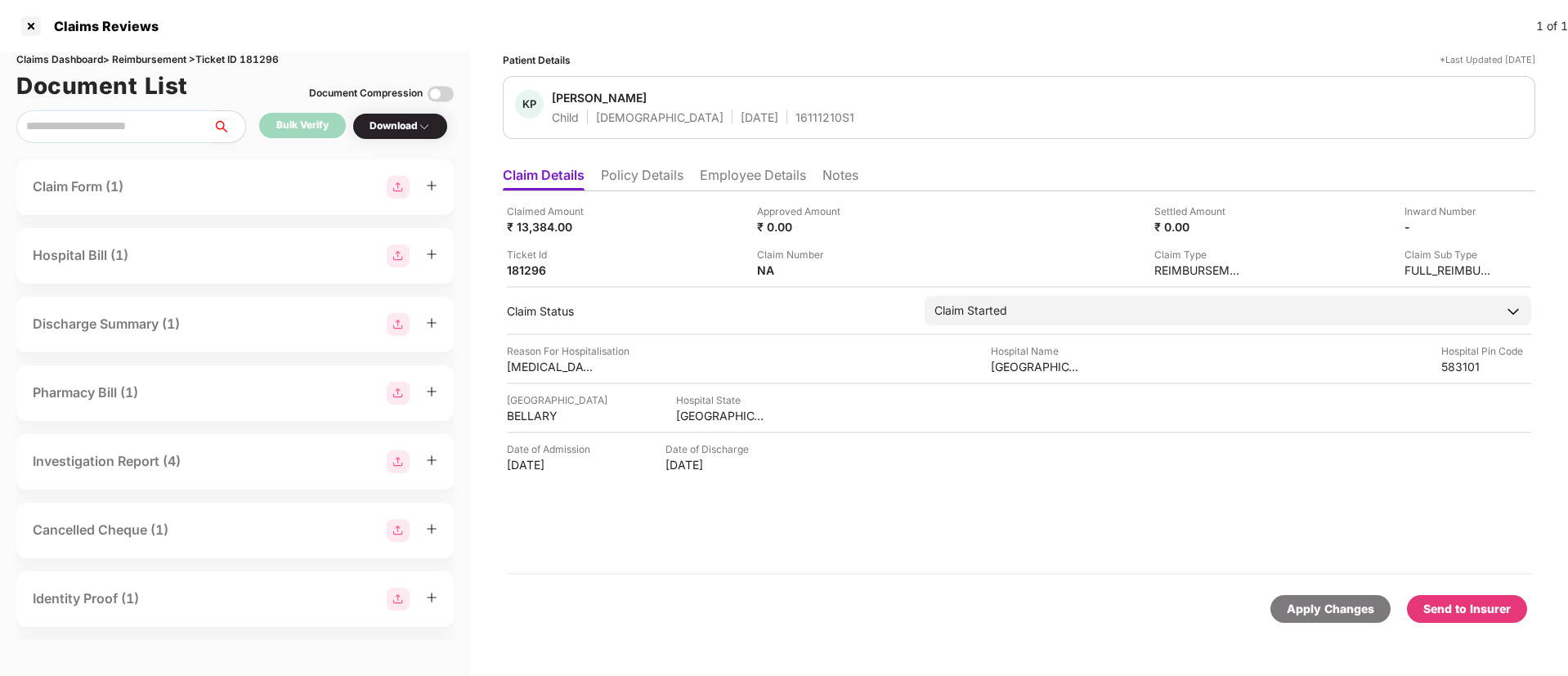
click at [1452, 606] on div "Send to Insurer" at bounding box center [1467, 608] width 87 height 18
click at [773, 571] on div "Claimed Amount ₹ 13,384.00 Approved Amount ₹ 0.00 Settled Amount ₹ 0.00 Inward …" at bounding box center [1018, 383] width 1032 height 383
click at [742, 180] on li "Employee Details" at bounding box center [753, 177] width 106 height 23
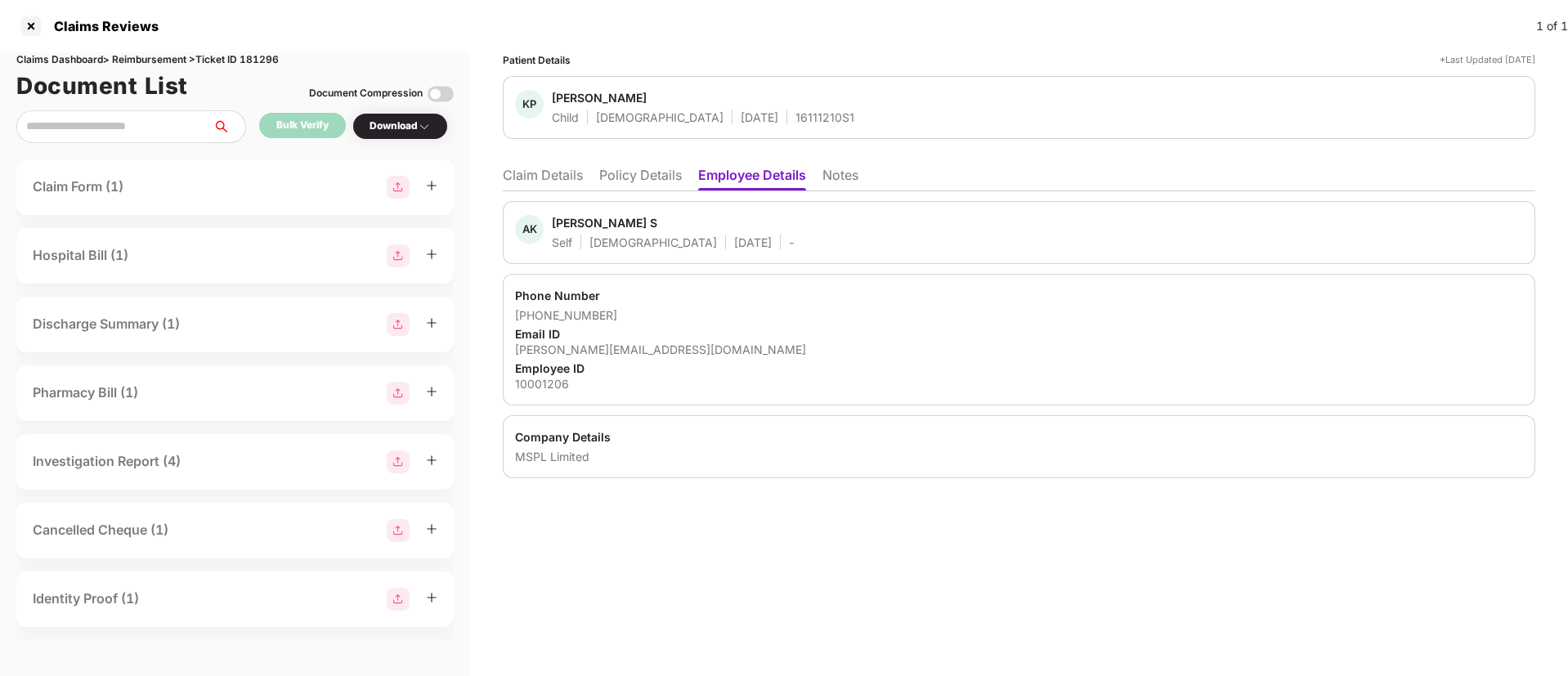
click at [644, 176] on li "Policy Details" at bounding box center [641, 177] width 83 height 23
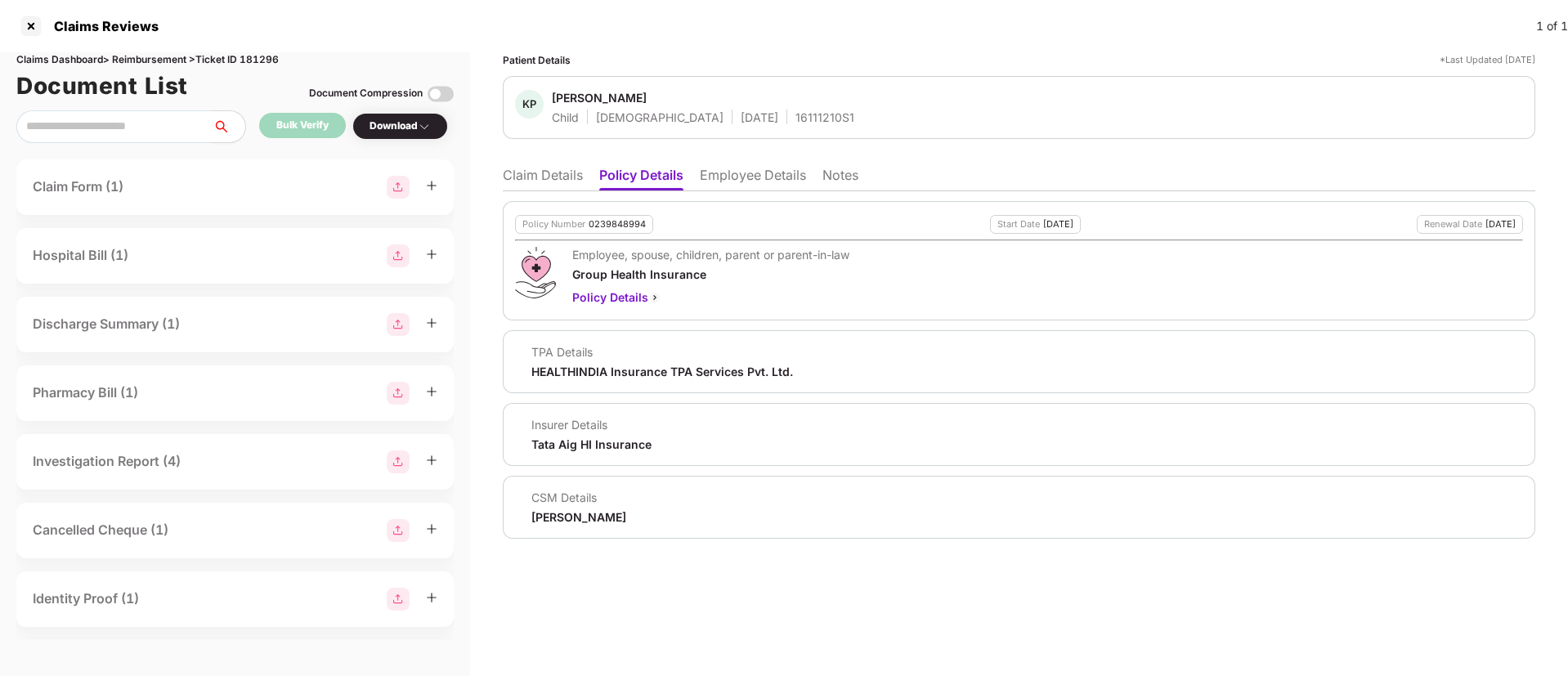
click at [737, 176] on li "Employee Details" at bounding box center [753, 177] width 106 height 23
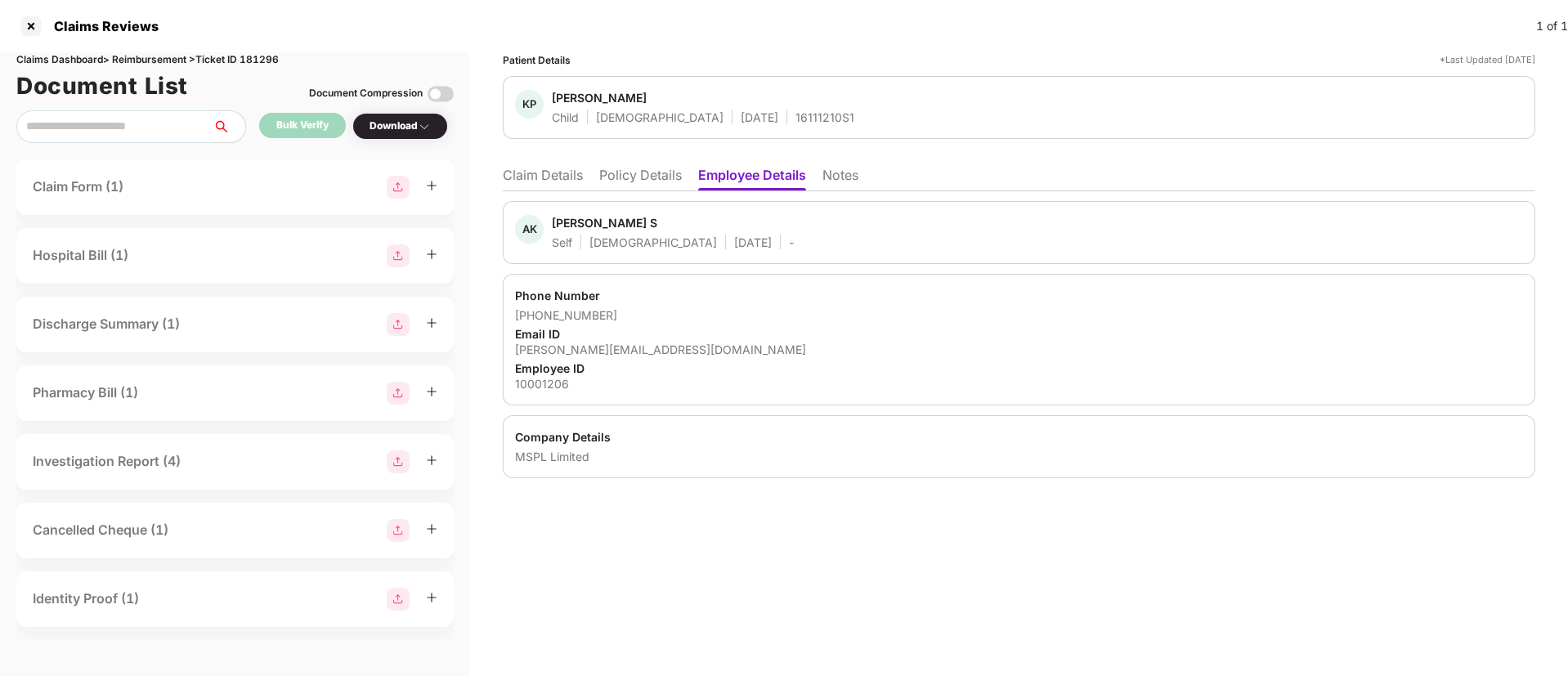
click at [564, 221] on div "Anjini Kumar S" at bounding box center [604, 223] width 105 height 16
click at [559, 184] on li "Claim Details" at bounding box center [542, 177] width 80 height 23
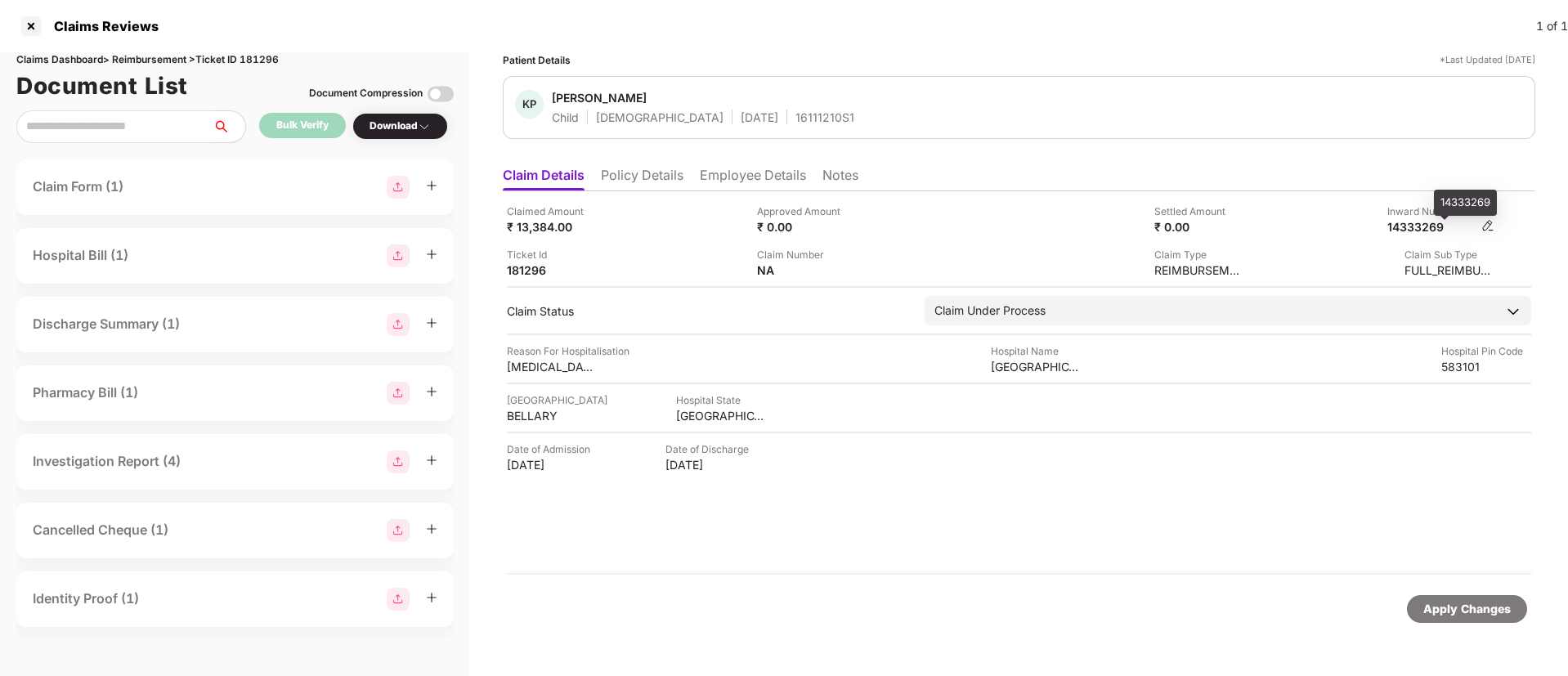
click at [1420, 225] on div "14333269" at bounding box center [1432, 226] width 90 height 16
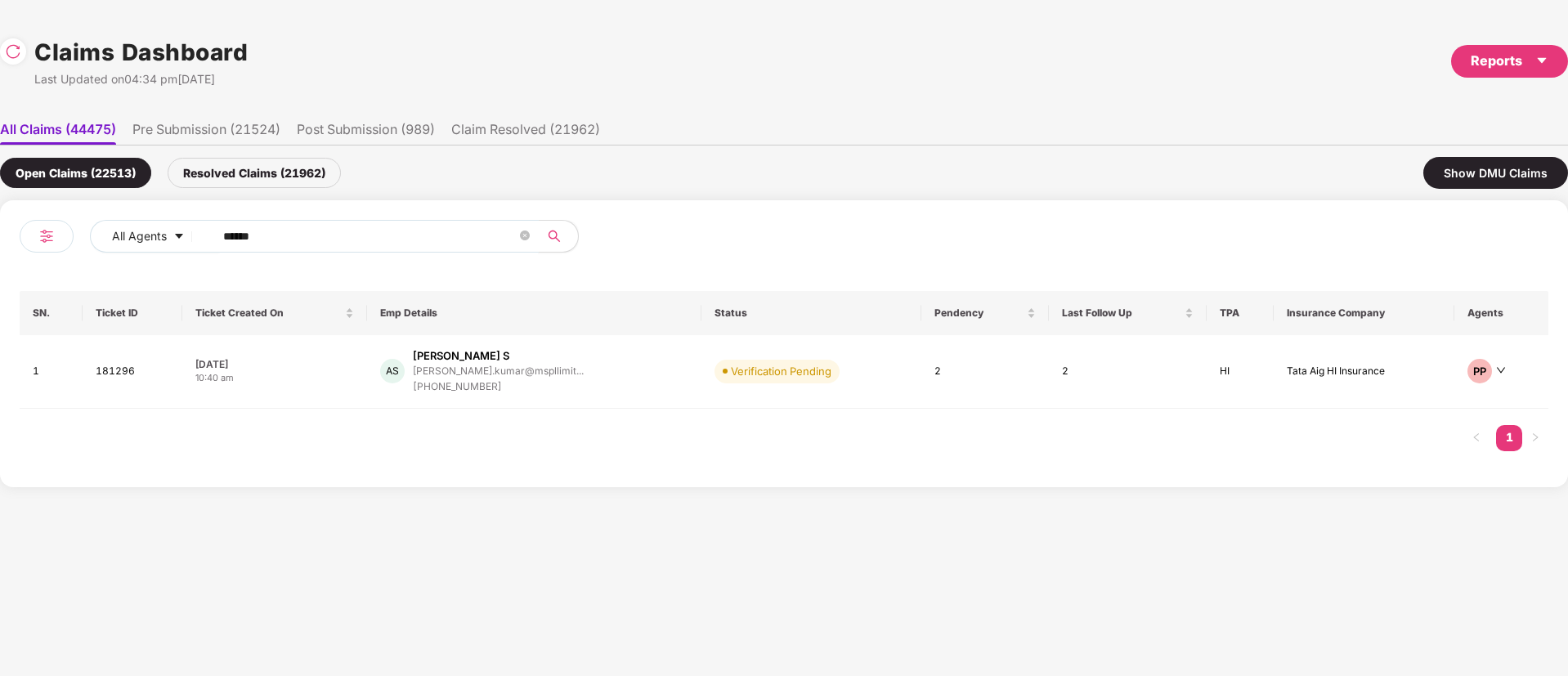
drag, startPoint x: 309, startPoint y: 235, endPoint x: 0, endPoint y: 235, distance: 309.0
click at [0, 235] on div "All Agents ****** SN. Ticket ID Ticket Created On Emp Details Status Pendency L…" at bounding box center [784, 343] width 1568 height 286
paste input "text"
type input "******"
click at [614, 364] on div "AS Anjini Kumar S anjini.kumar@mspllimit... +919449688523" at bounding box center [535, 372] width 308 height 47
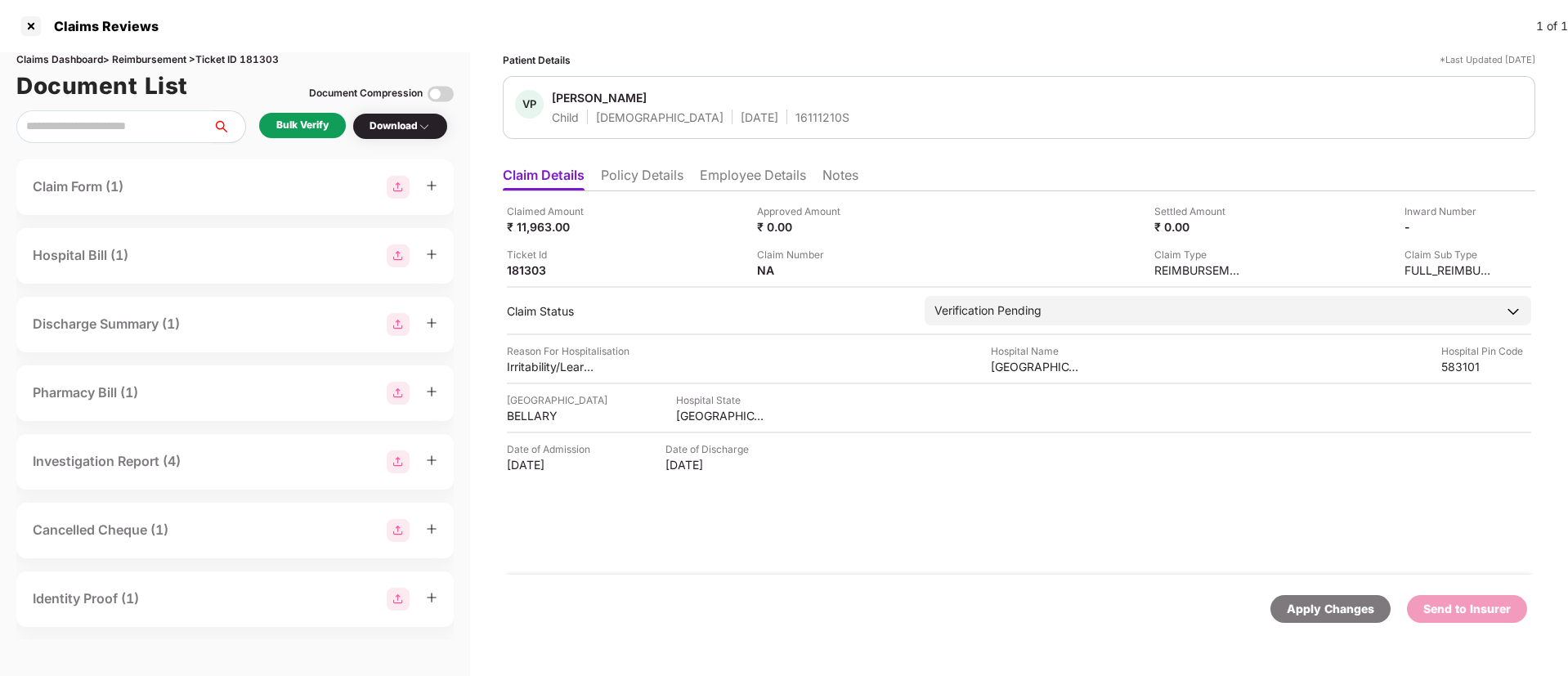
click at [997, 522] on div "Claimed Amount ₹ 11,963.00 Approved Amount ₹ 0.00 Settled Amount ₹ 0.00 Inward …" at bounding box center [1018, 383] width 1032 height 383
click at [311, 136] on div "Bulk Verify" at bounding box center [303, 125] width 86 height 25
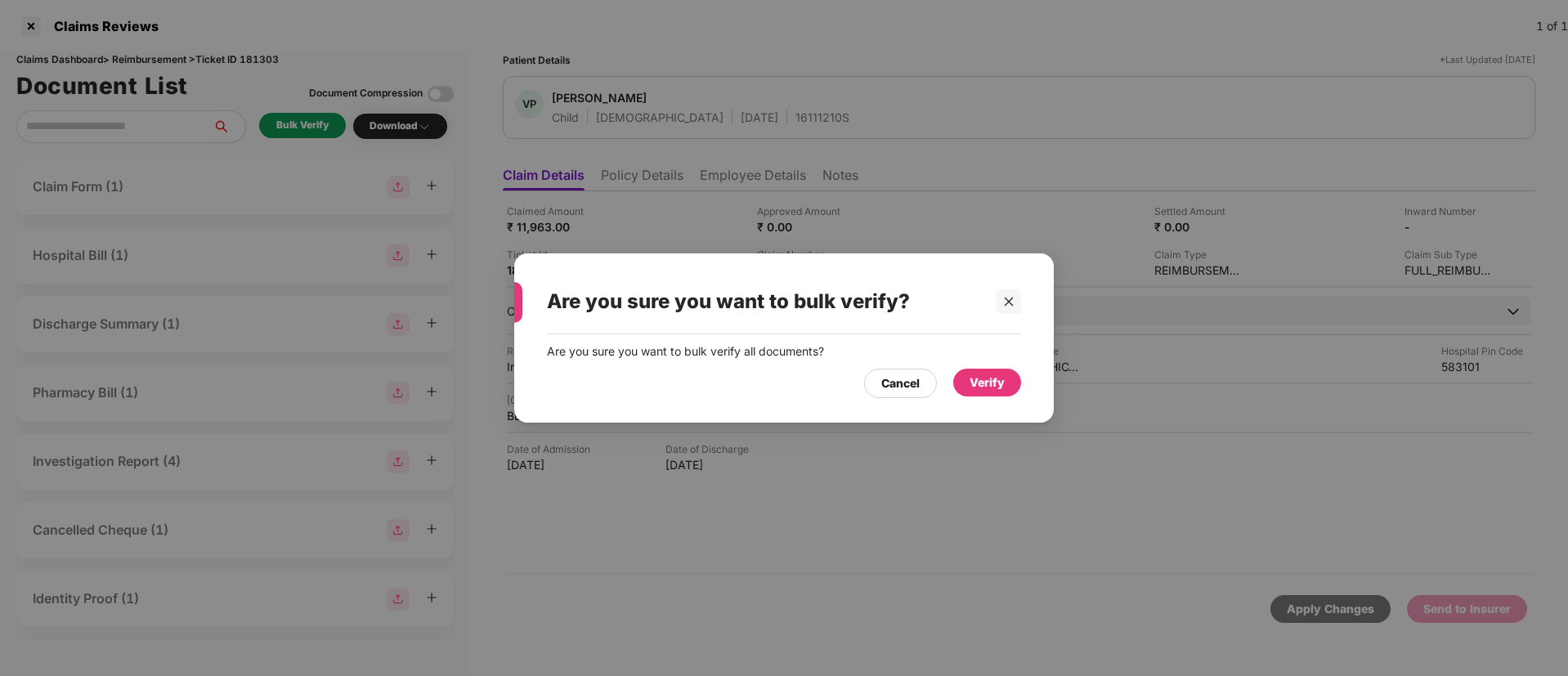
click at [988, 383] on div "Verify" at bounding box center [986, 382] width 35 height 18
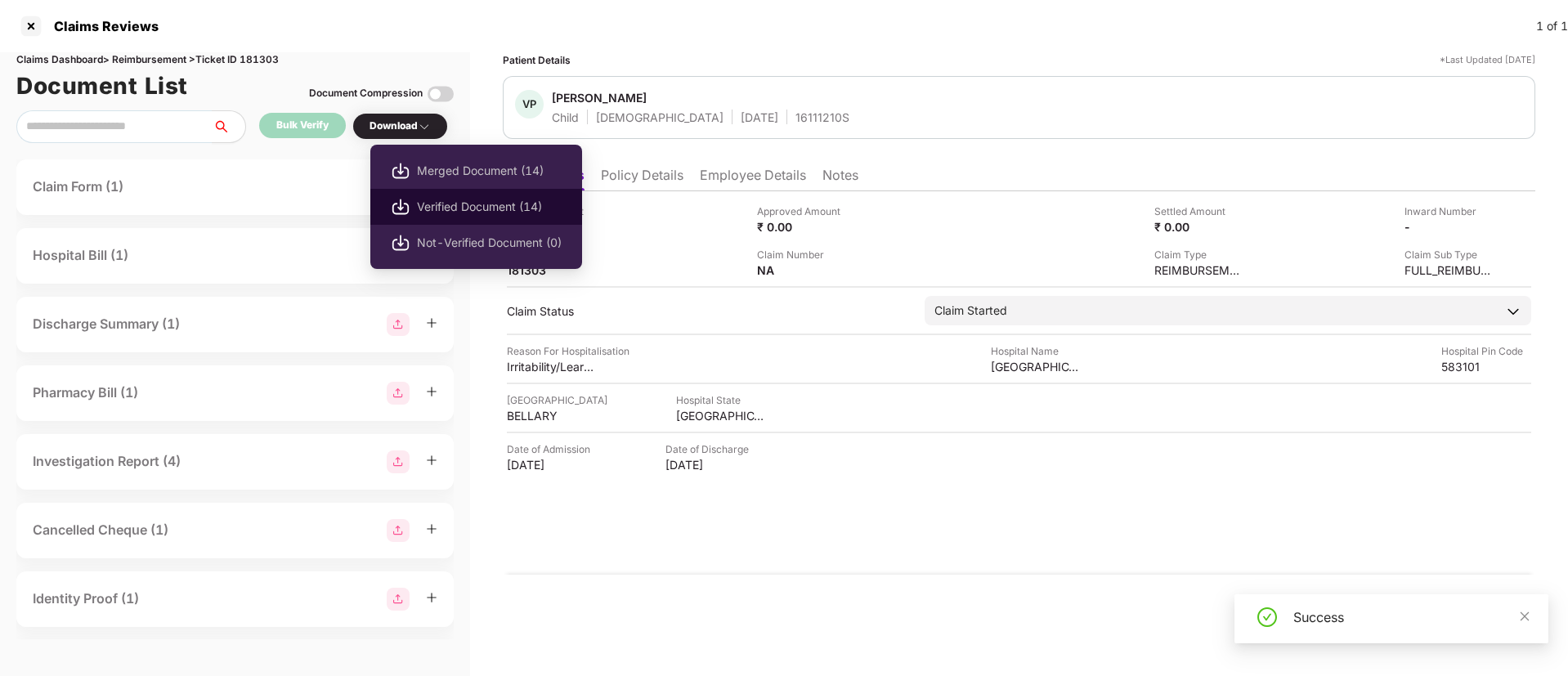
click at [475, 210] on span "Verified Document (14)" at bounding box center [489, 207] width 145 height 18
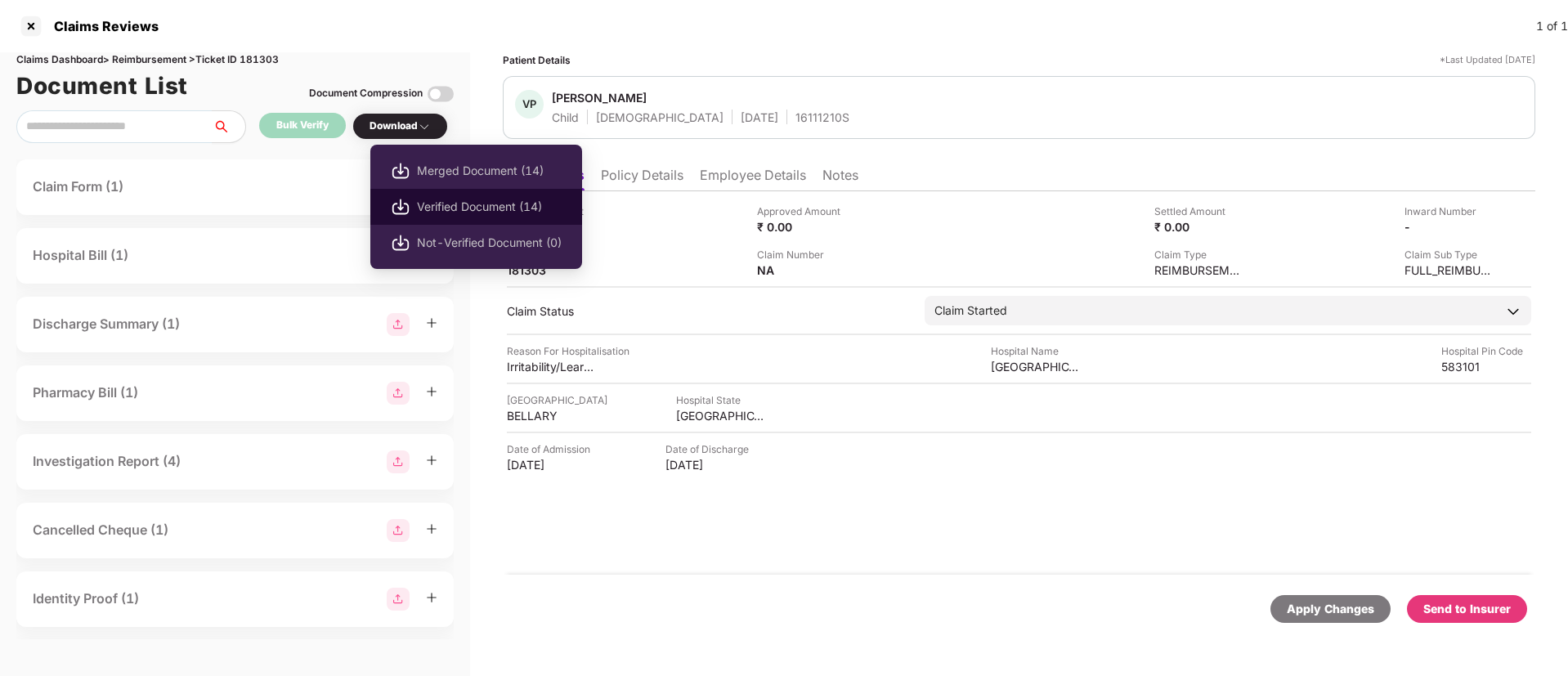
click at [435, 206] on span "Verified Document (14)" at bounding box center [489, 207] width 145 height 18
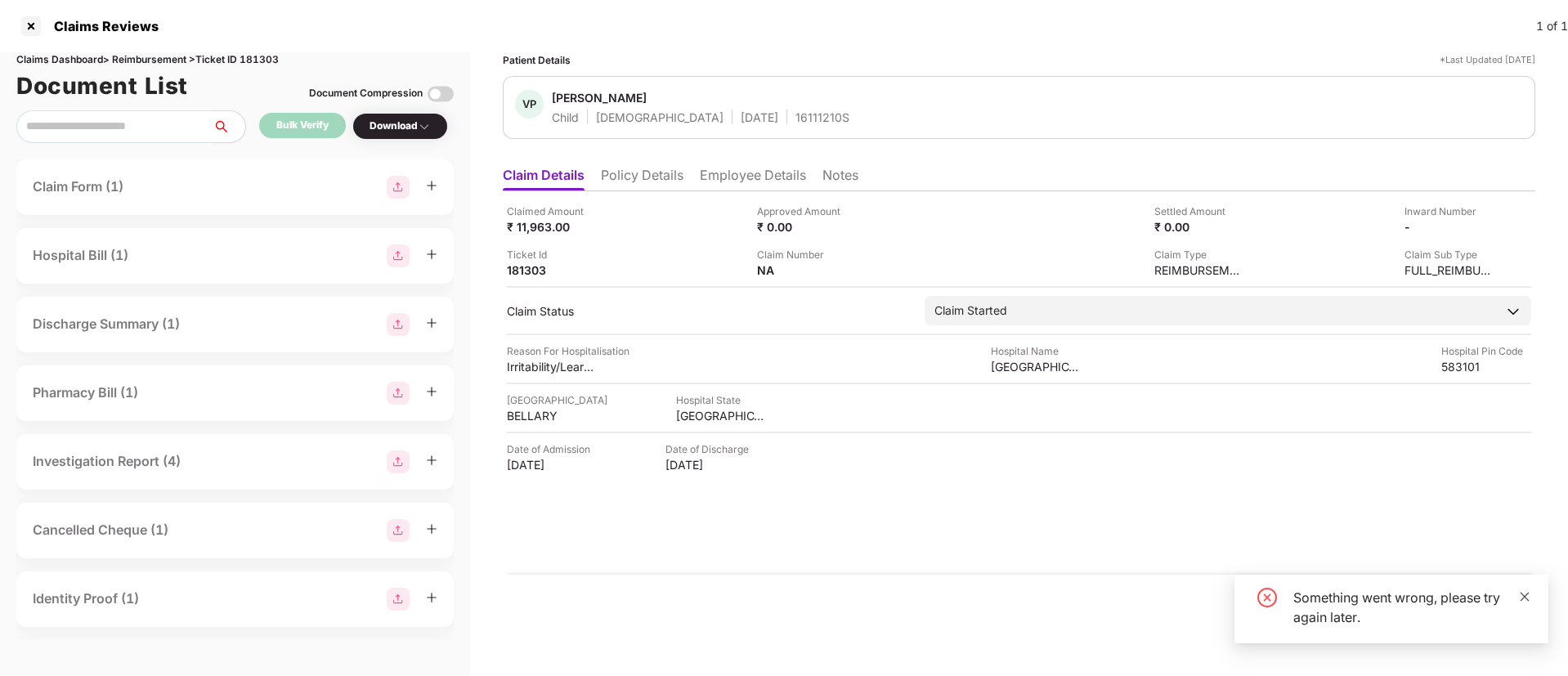
click at [1527, 599] on icon "close" at bounding box center [1525, 596] width 9 height 9
click at [982, 510] on div "Claimed Amount ₹ 11,963.00 Approved Amount ₹ 0.00 Settled Amount ₹ 0.00 Inward …" at bounding box center [1018, 383] width 1032 height 383
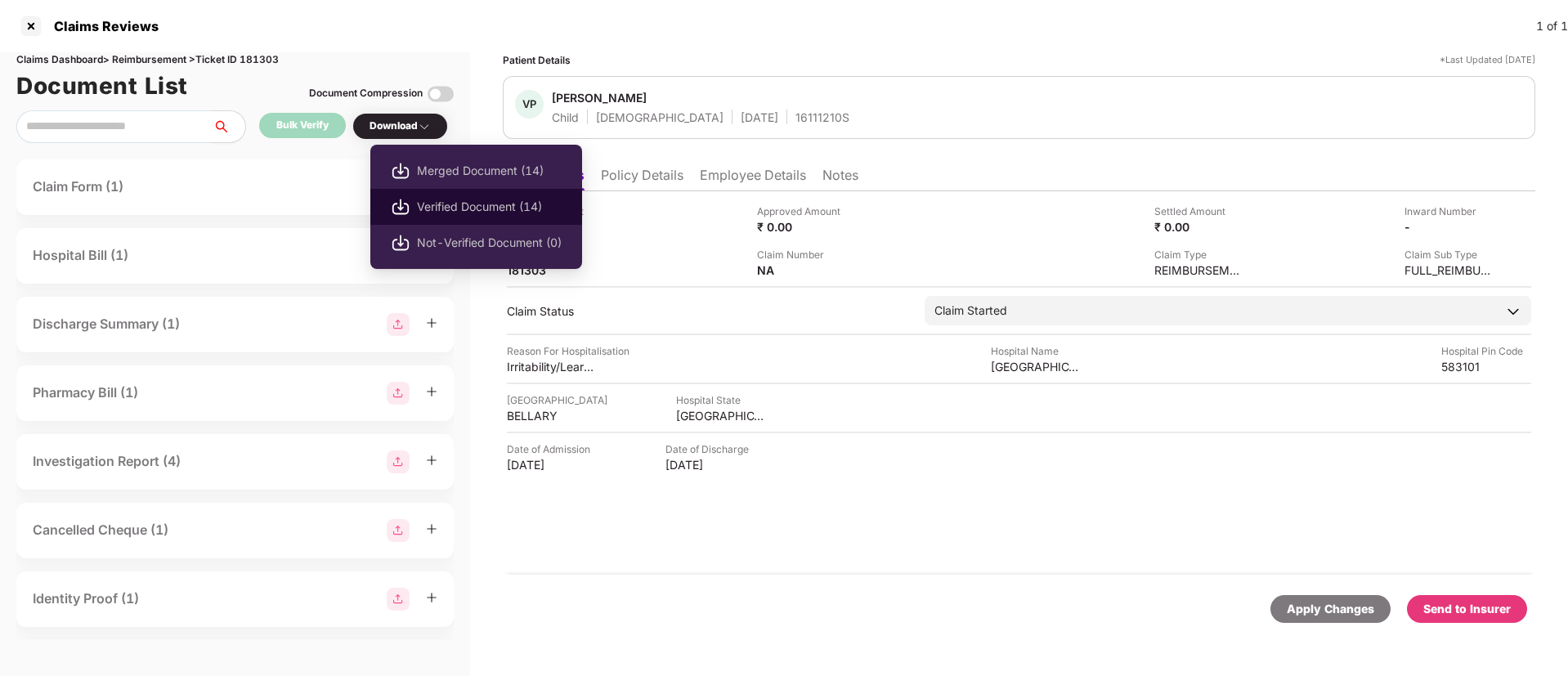
click at [465, 207] on span "Verified Document (14)" at bounding box center [489, 207] width 145 height 18
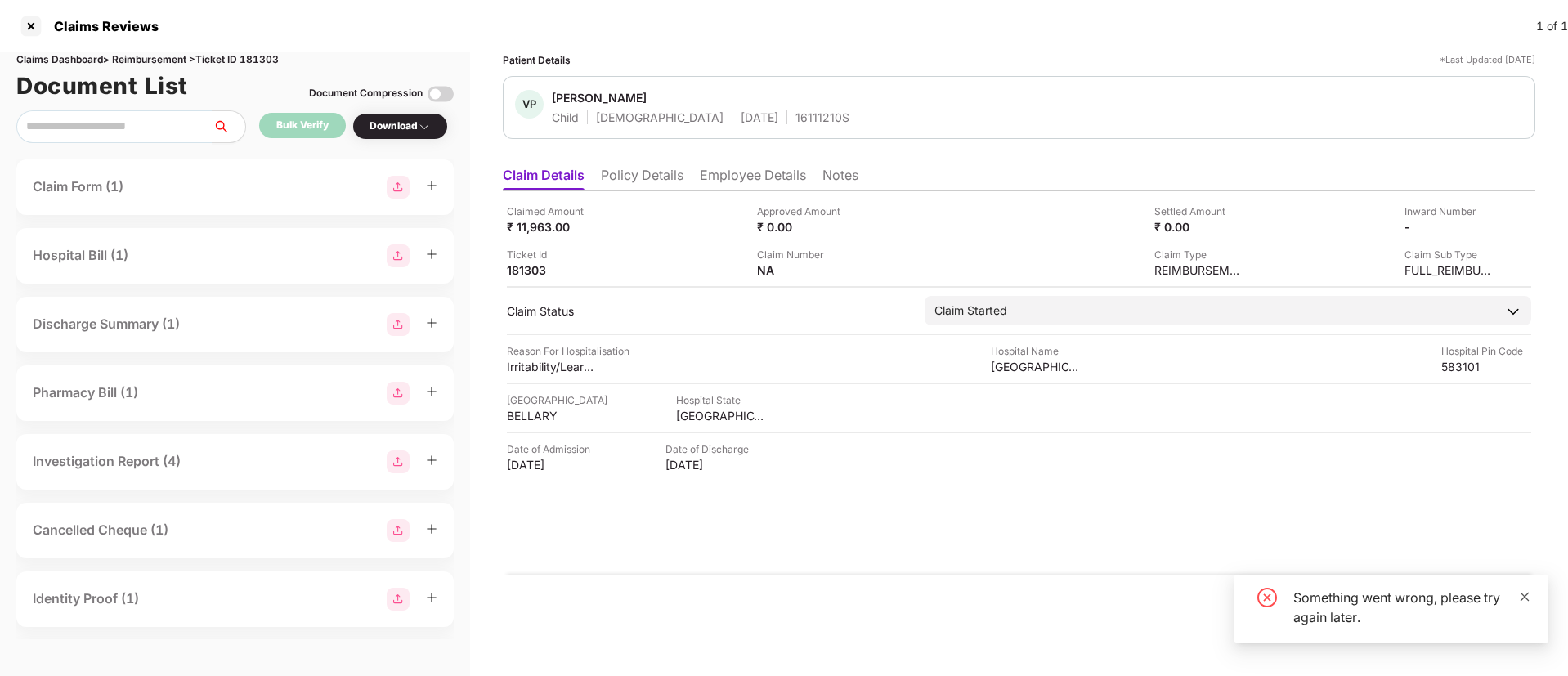
click at [1521, 594] on icon "close" at bounding box center [1525, 596] width 11 height 11
click at [1057, 531] on div "Claimed Amount ₹ 11,963.00 Approved Amount ₹ 0.00 Settled Amount ₹ 0.00 Inward …" at bounding box center [1018, 383] width 1032 height 383
click at [1490, 613] on div "Send to Insurer" at bounding box center [1467, 608] width 87 height 18
click at [921, 543] on div "Claimed Amount ₹ 11,963.00 Approved Amount ₹ 0.00 Settled Amount ₹ 0.00 Inward …" at bounding box center [1018, 383] width 1032 height 383
click at [884, 525] on div "Claimed Amount ₹ 11,963.00 Approved Amount ₹ 0.00 Settled Amount ₹ 0.00 Inward …" at bounding box center [1018, 383] width 1032 height 383
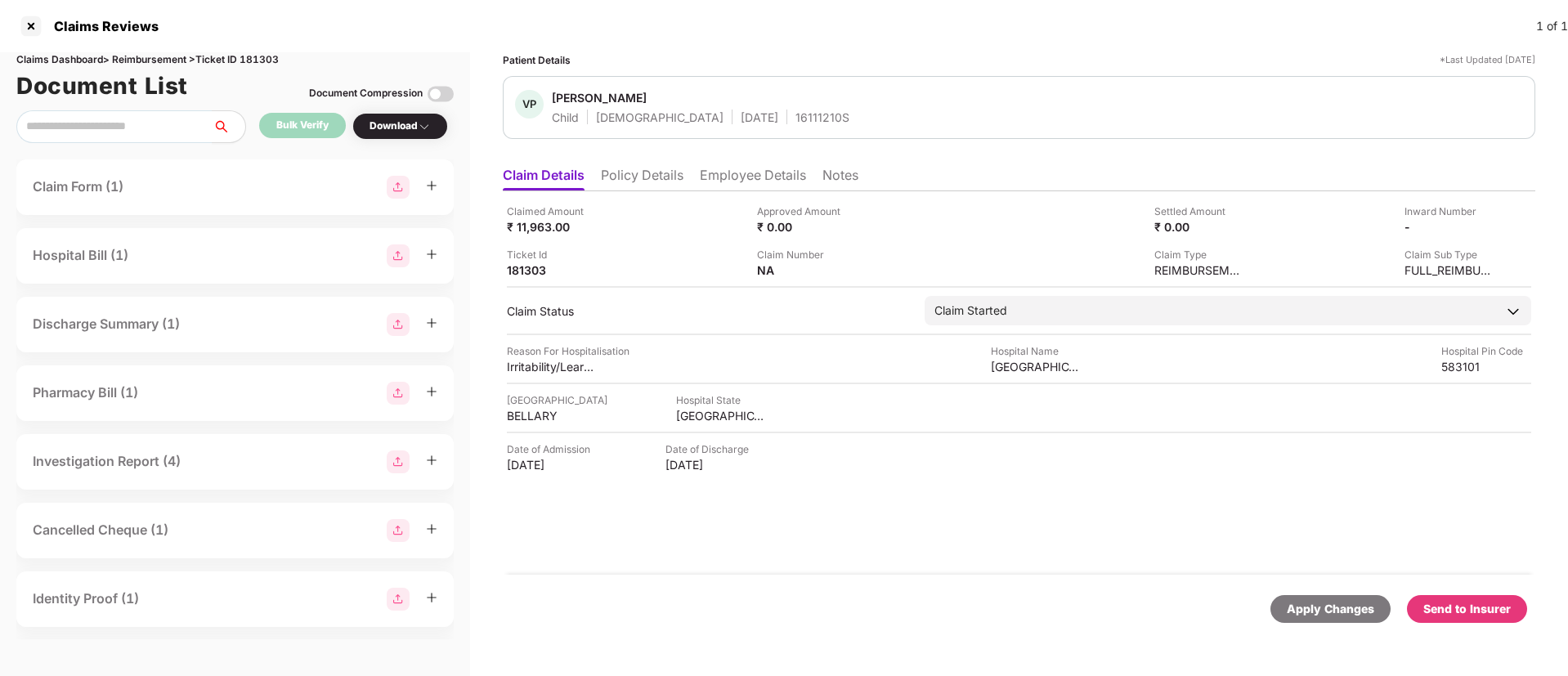
click at [1509, 494] on div "Claimed Amount ₹ 11,963.00 Approved Amount ₹ 0.00 Settled Amount ₹ 0.00 Inward …" at bounding box center [1018, 383] width 1032 height 383
click at [521, 271] on div "181303" at bounding box center [551, 269] width 90 height 16
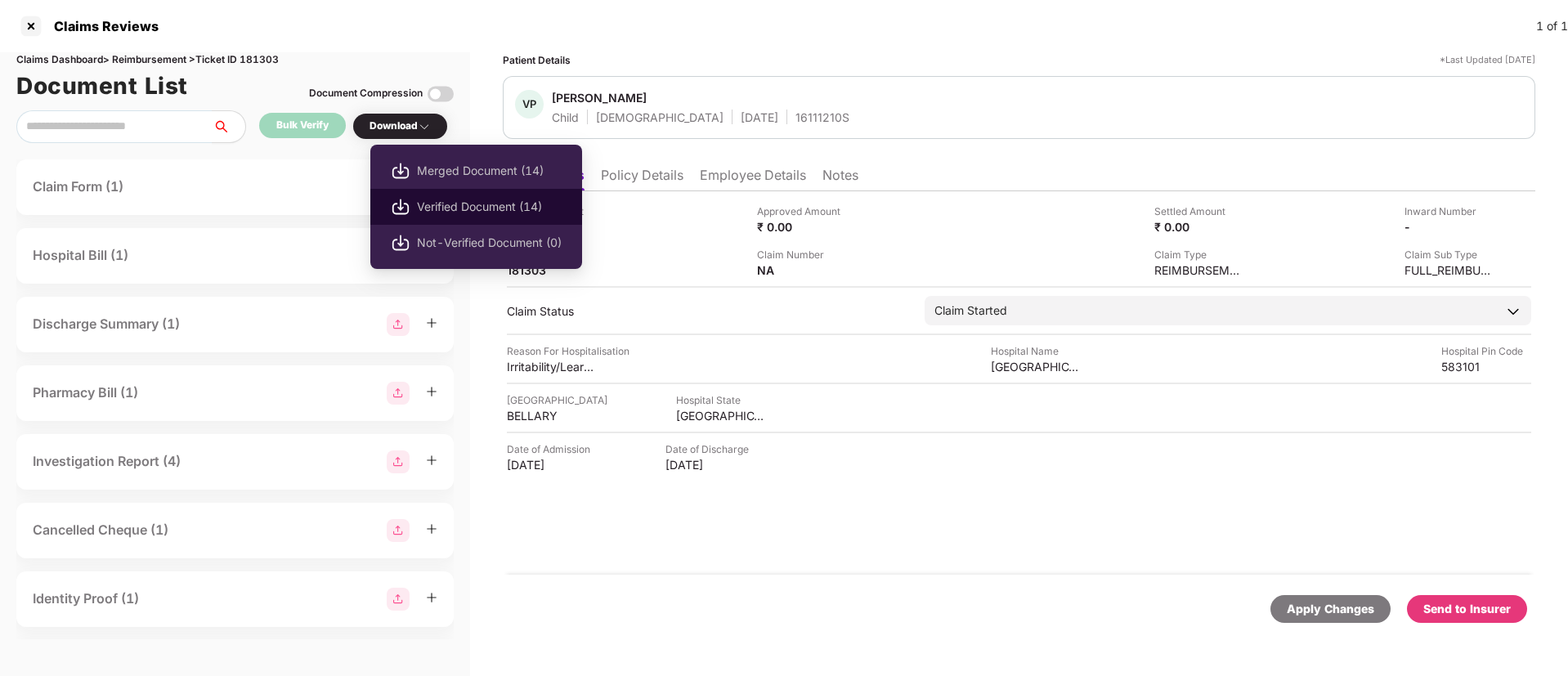
click at [439, 202] on span "Verified Document (14)" at bounding box center [489, 207] width 145 height 18
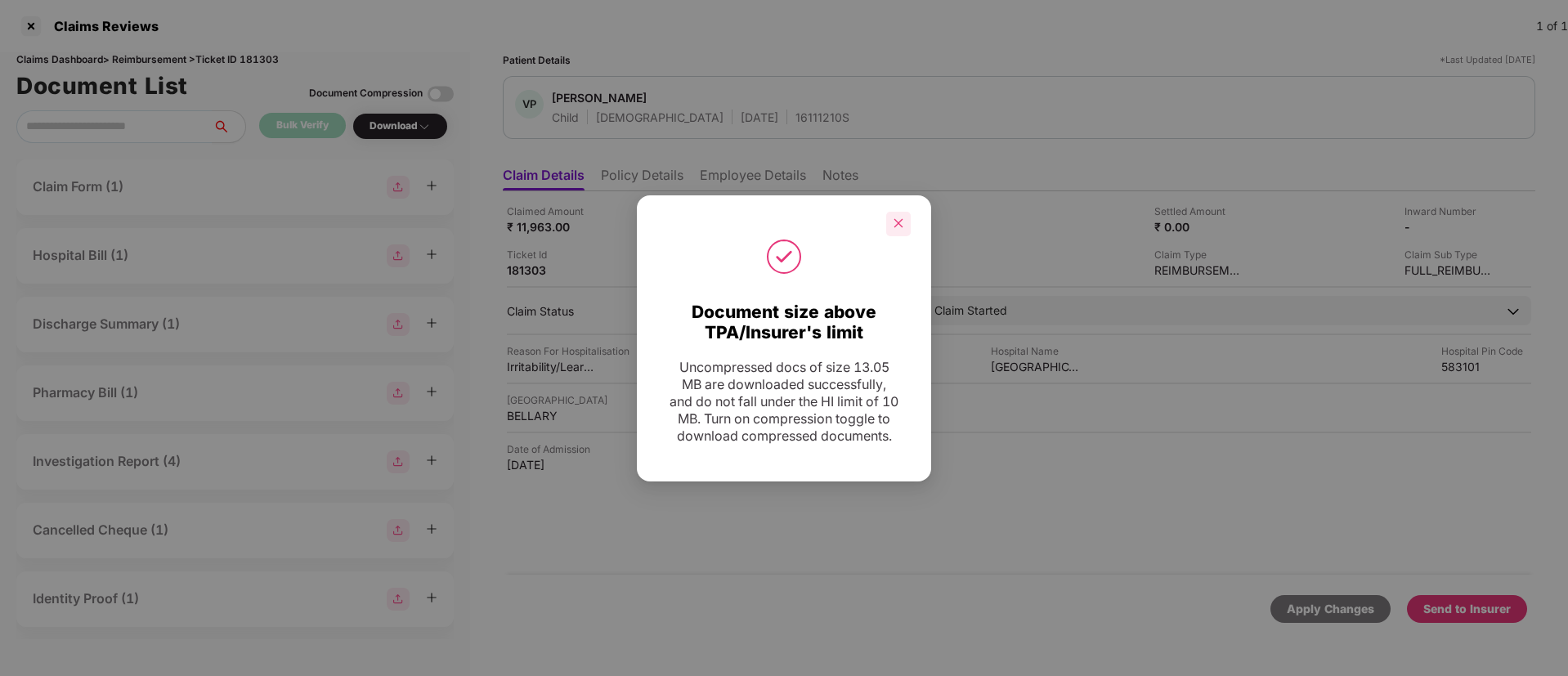
click at [897, 219] on icon "close" at bounding box center [899, 223] width 9 height 9
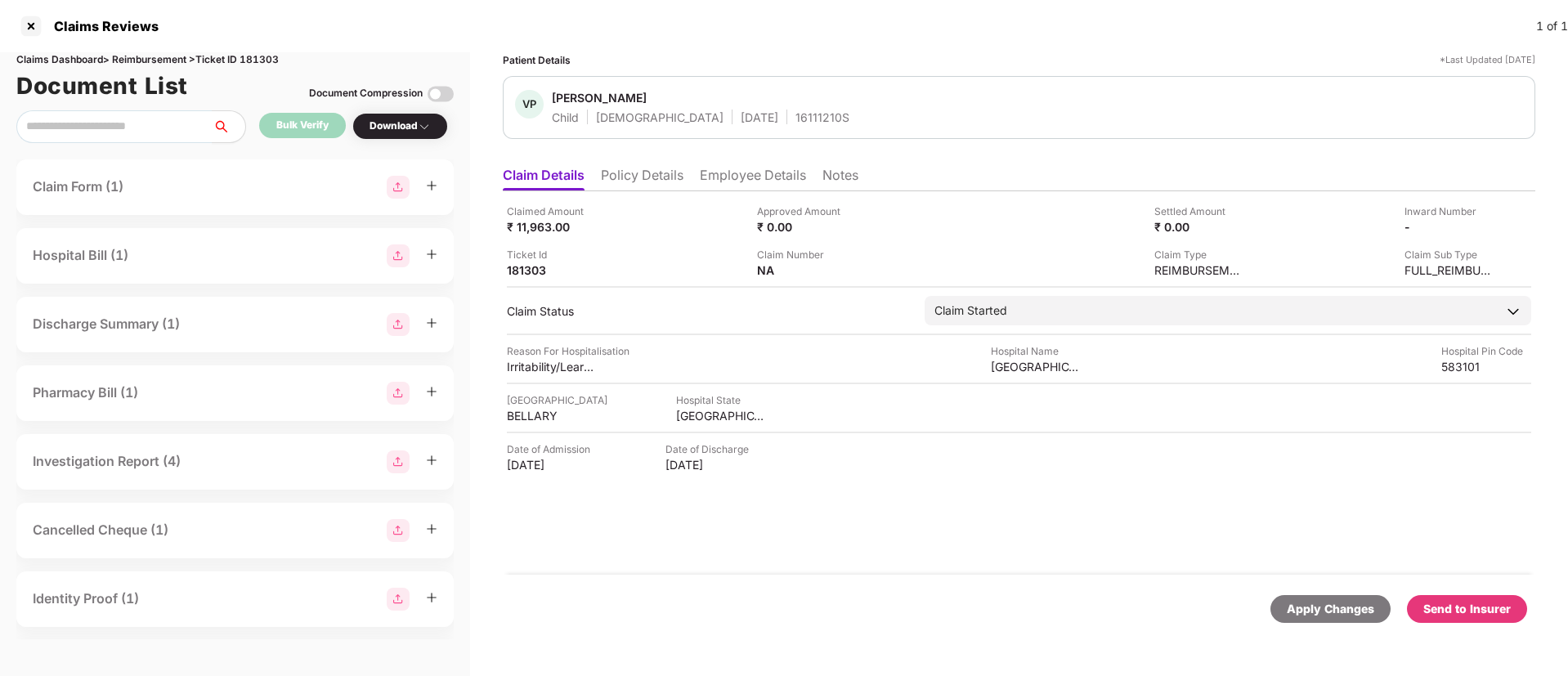
click at [1484, 608] on div "Send to Insurer" at bounding box center [1467, 608] width 87 height 18
click at [739, 168] on li "Employee Details" at bounding box center [753, 177] width 106 height 23
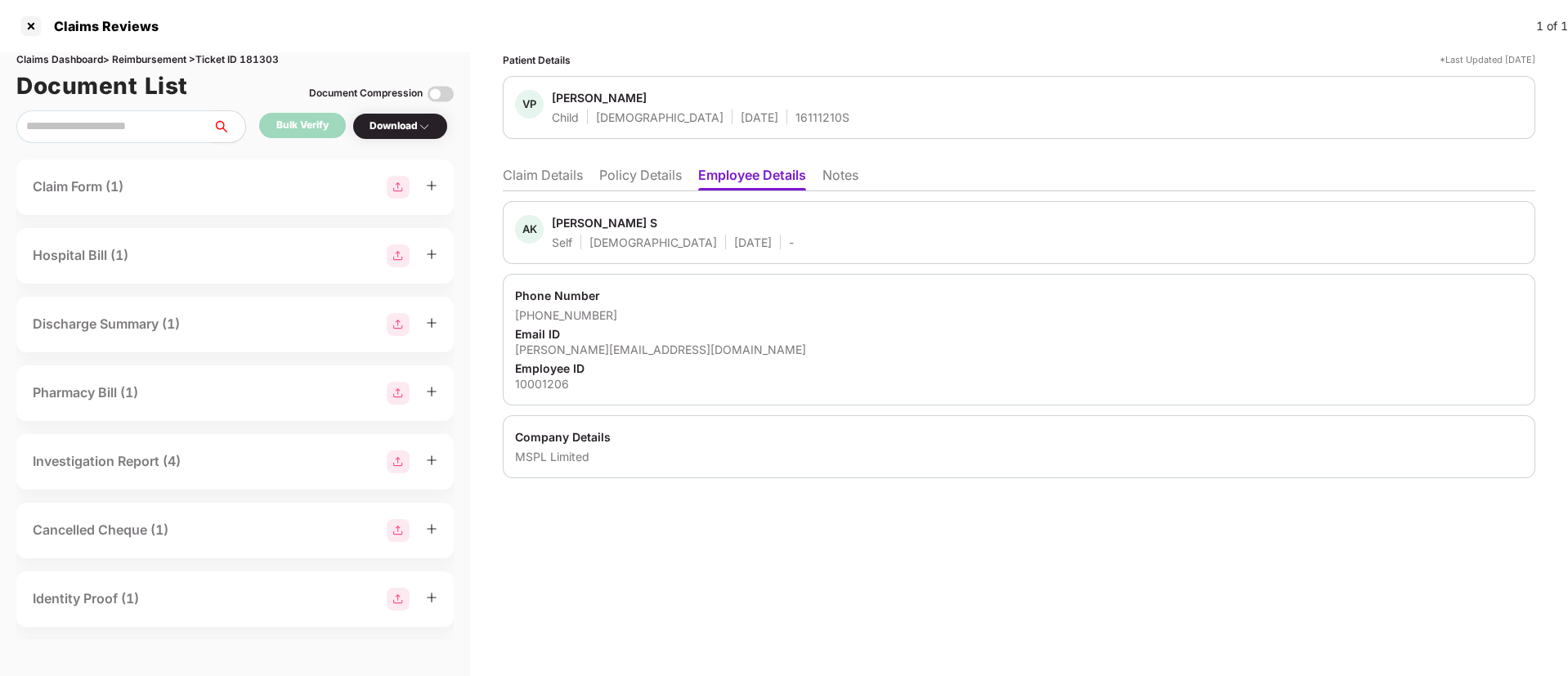
click at [568, 221] on div "Anjini Kumar S" at bounding box center [604, 223] width 105 height 16
click at [562, 177] on li "Claim Details" at bounding box center [542, 177] width 80 height 23
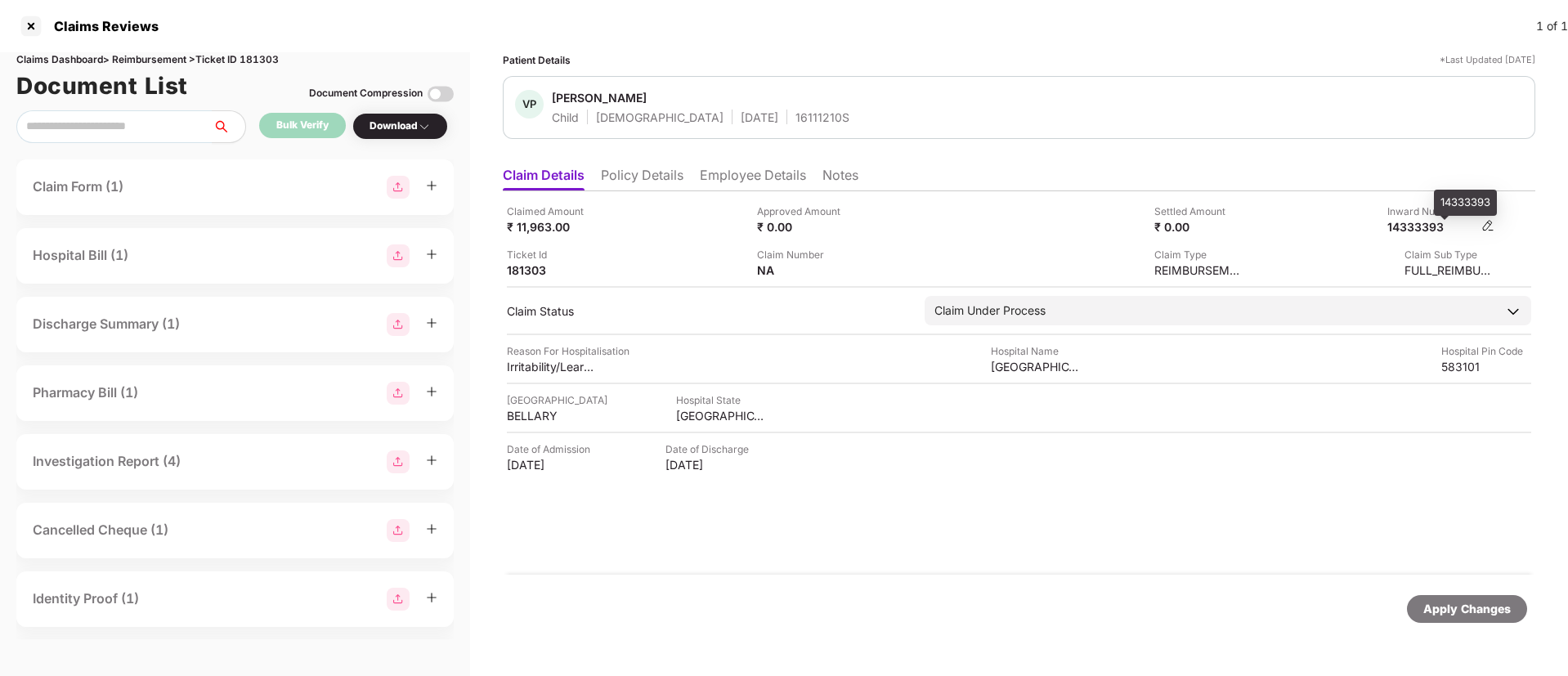
click at [1406, 228] on div "14333393" at bounding box center [1432, 226] width 90 height 16
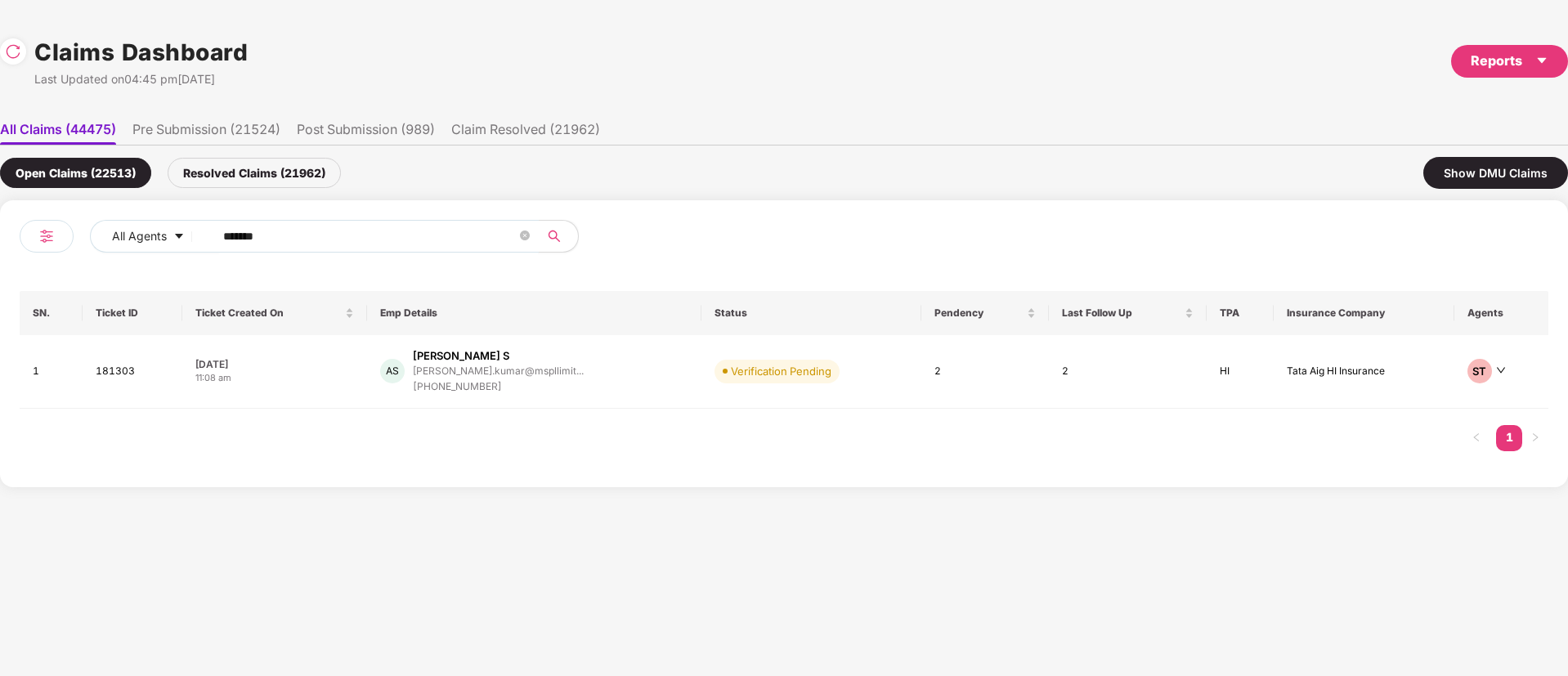
click at [9, 229] on div "All Agents ****** SN. Ticket ID Ticket Created On Emp Details Status Pendency L…" at bounding box center [784, 343] width 1568 height 286
paste input "text"
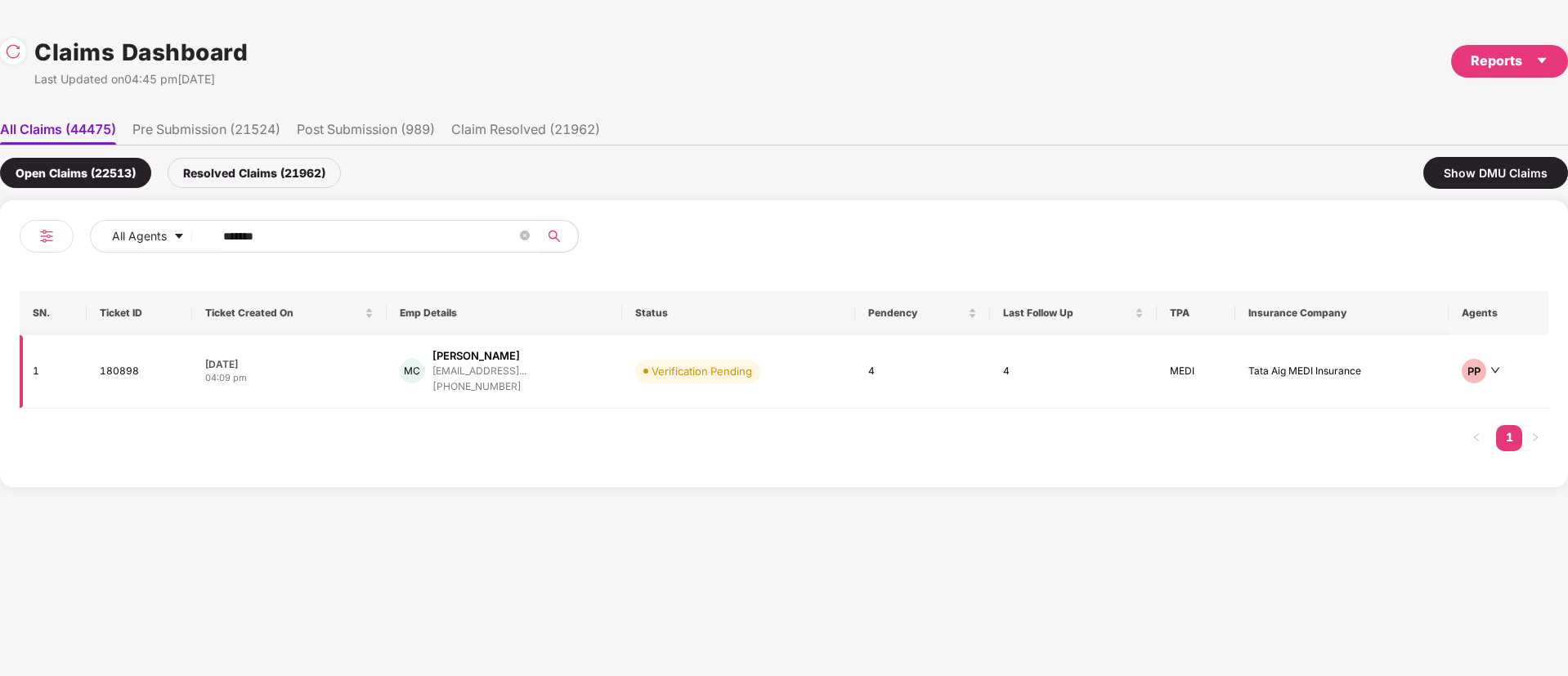
type input "******"
click at [581, 396] on td "MC Mahesh Vaman Chavan maheshchavan2905@gmail... +918850909995" at bounding box center [505, 372] width 236 height 73
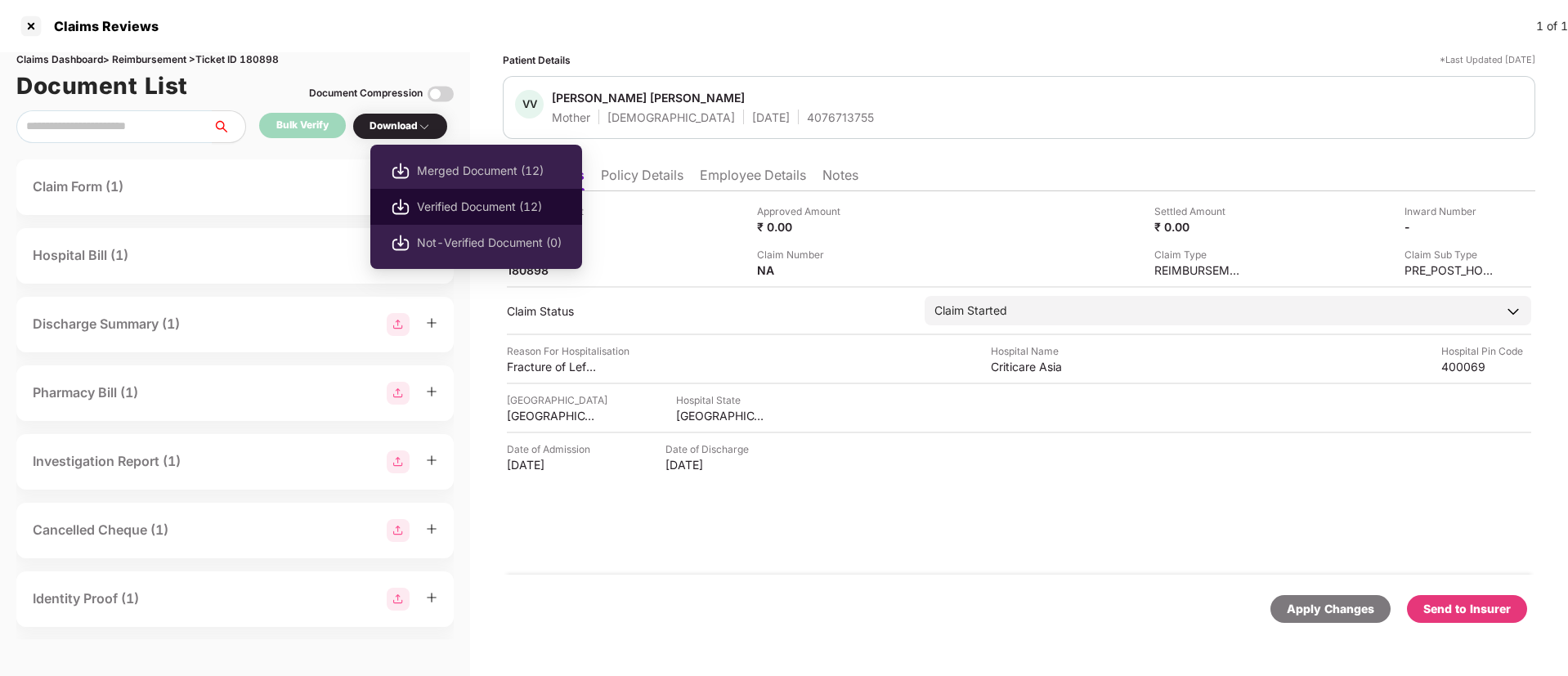
click at [469, 205] on span "Verified Document (12)" at bounding box center [489, 207] width 145 height 18
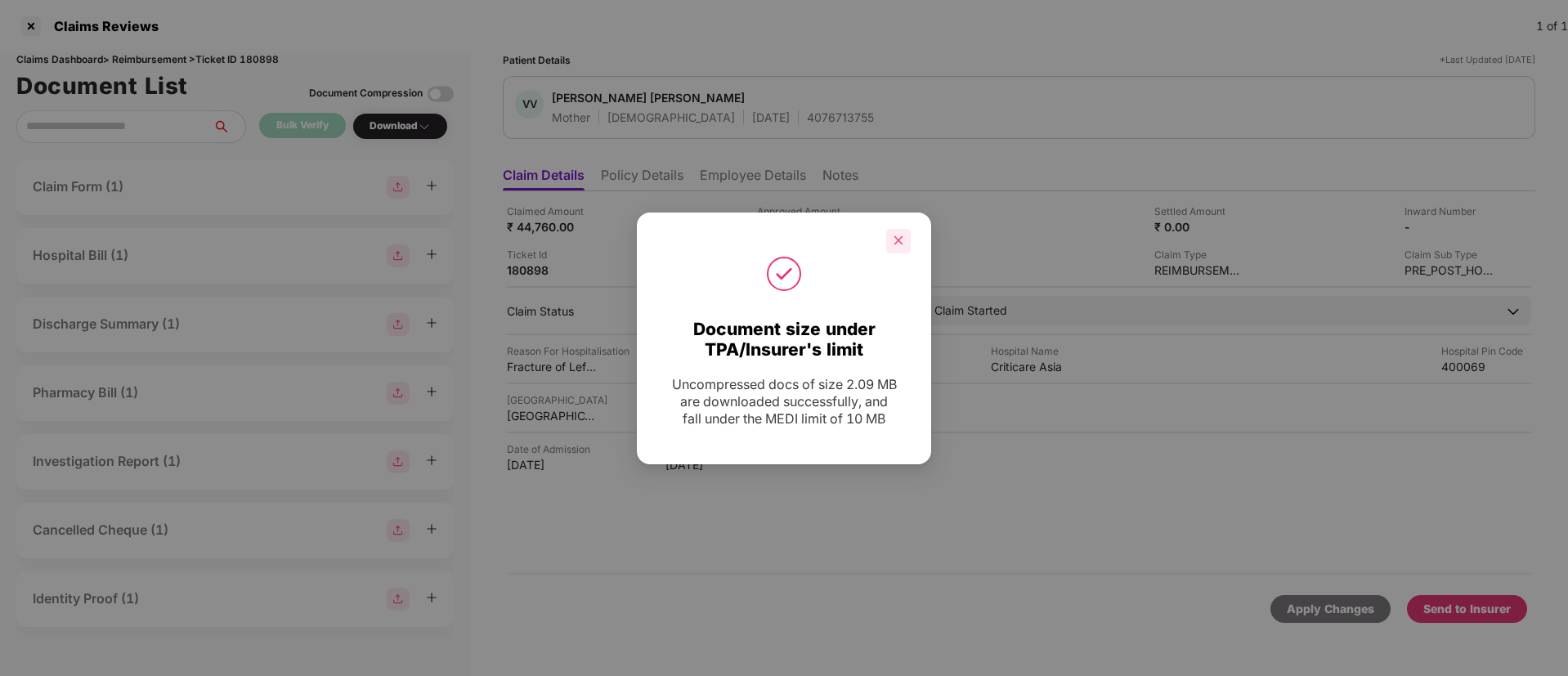
click at [900, 236] on icon "close" at bounding box center [898, 240] width 11 height 11
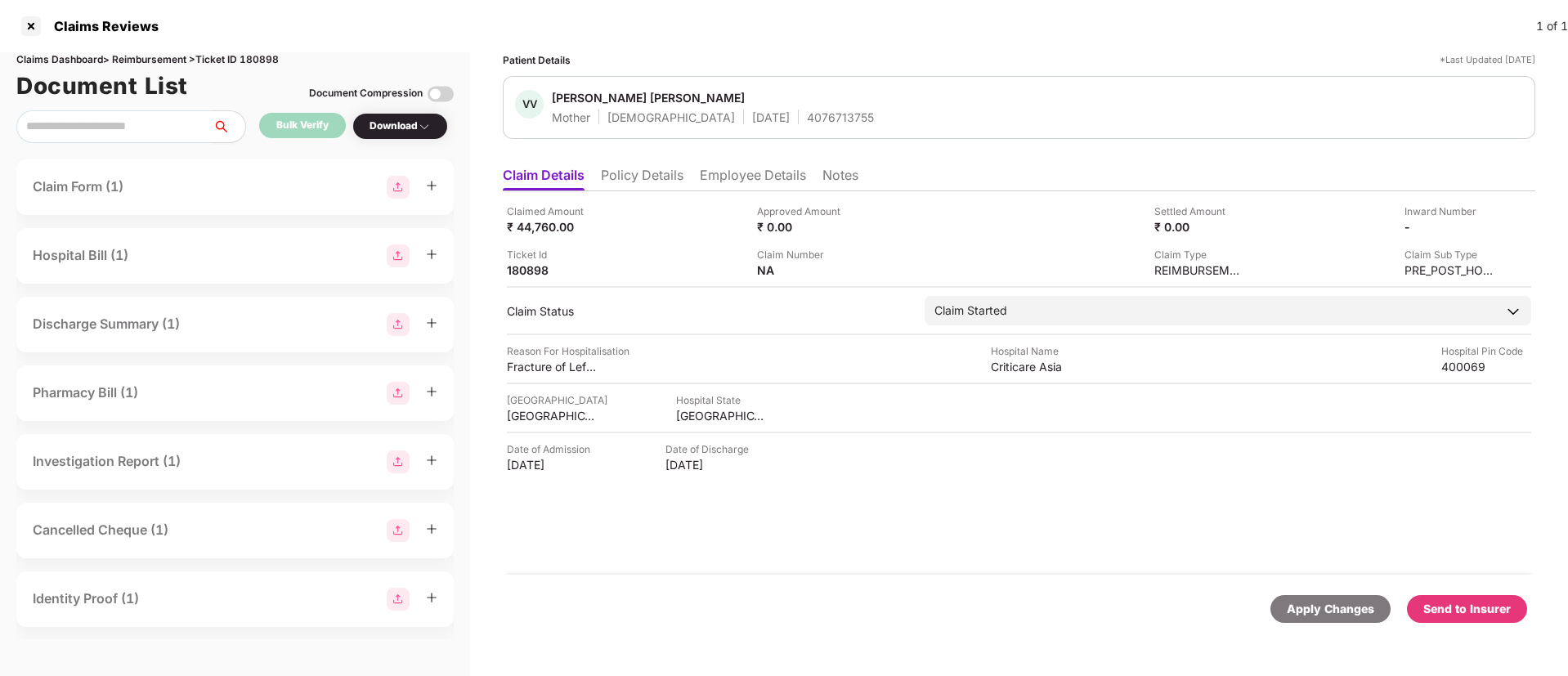
click at [1485, 598] on div "Send to Insurer" at bounding box center [1467, 608] width 120 height 28
click at [660, 179] on li "Policy Details" at bounding box center [642, 177] width 83 height 23
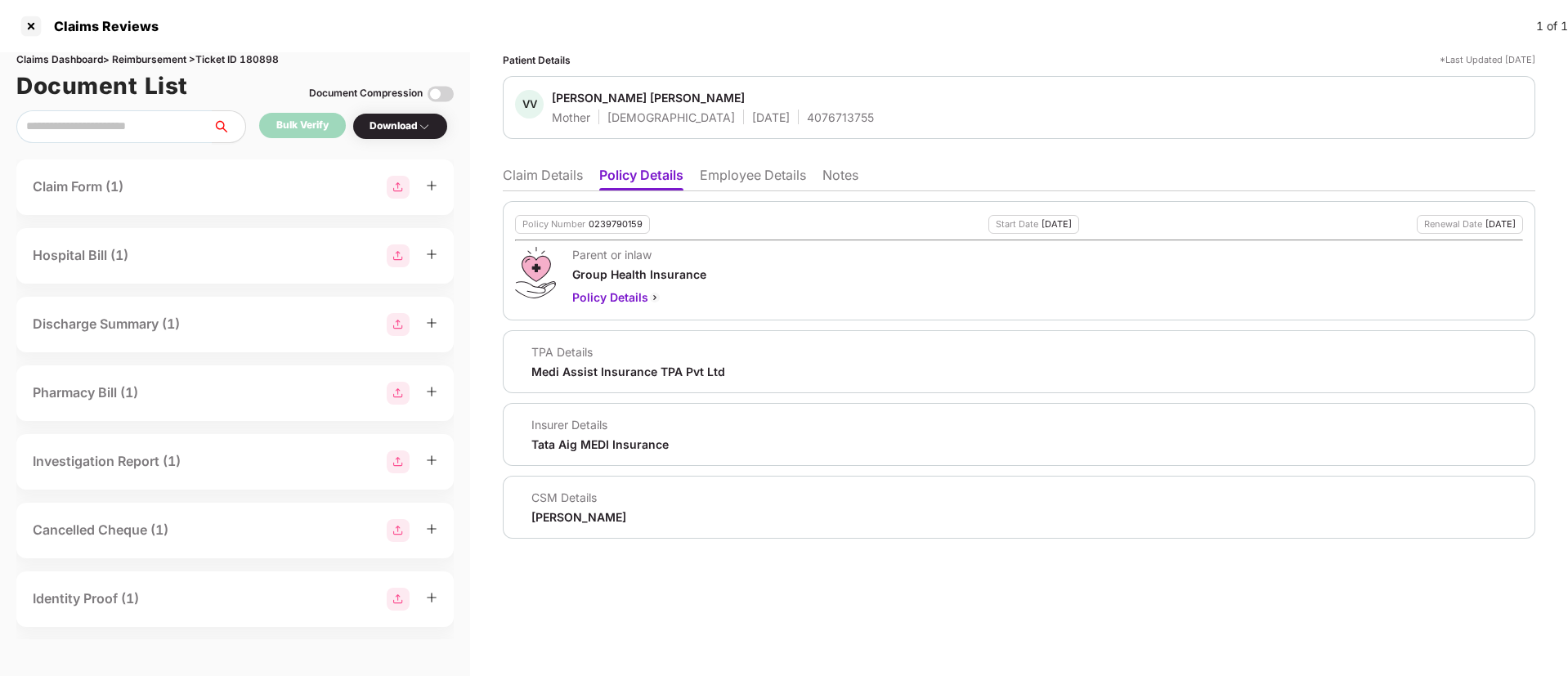
click at [731, 178] on li "Employee Details" at bounding box center [753, 177] width 106 height 23
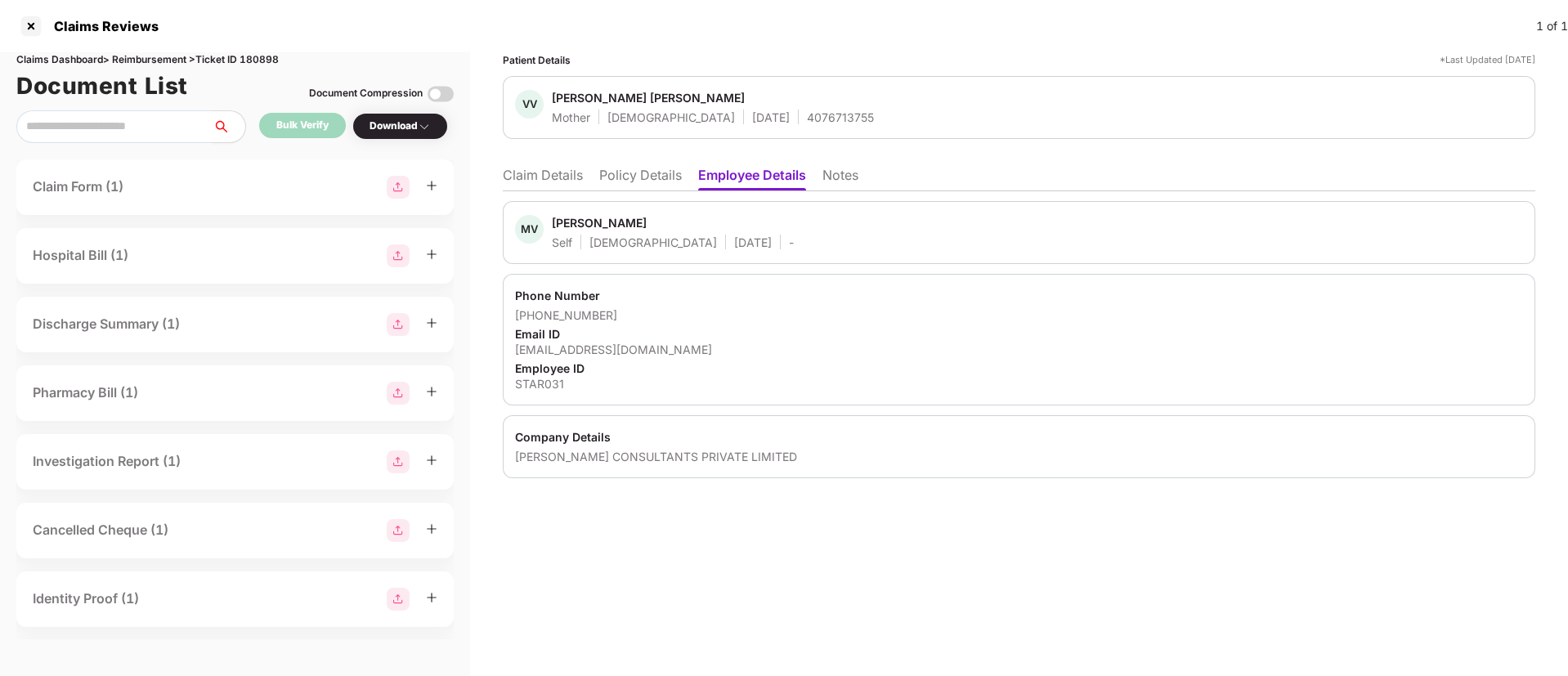
click at [566, 223] on div "Mahesh Vaman Chavan" at bounding box center [598, 223] width 95 height 16
click at [547, 186] on li "Claim Details" at bounding box center [542, 177] width 80 height 23
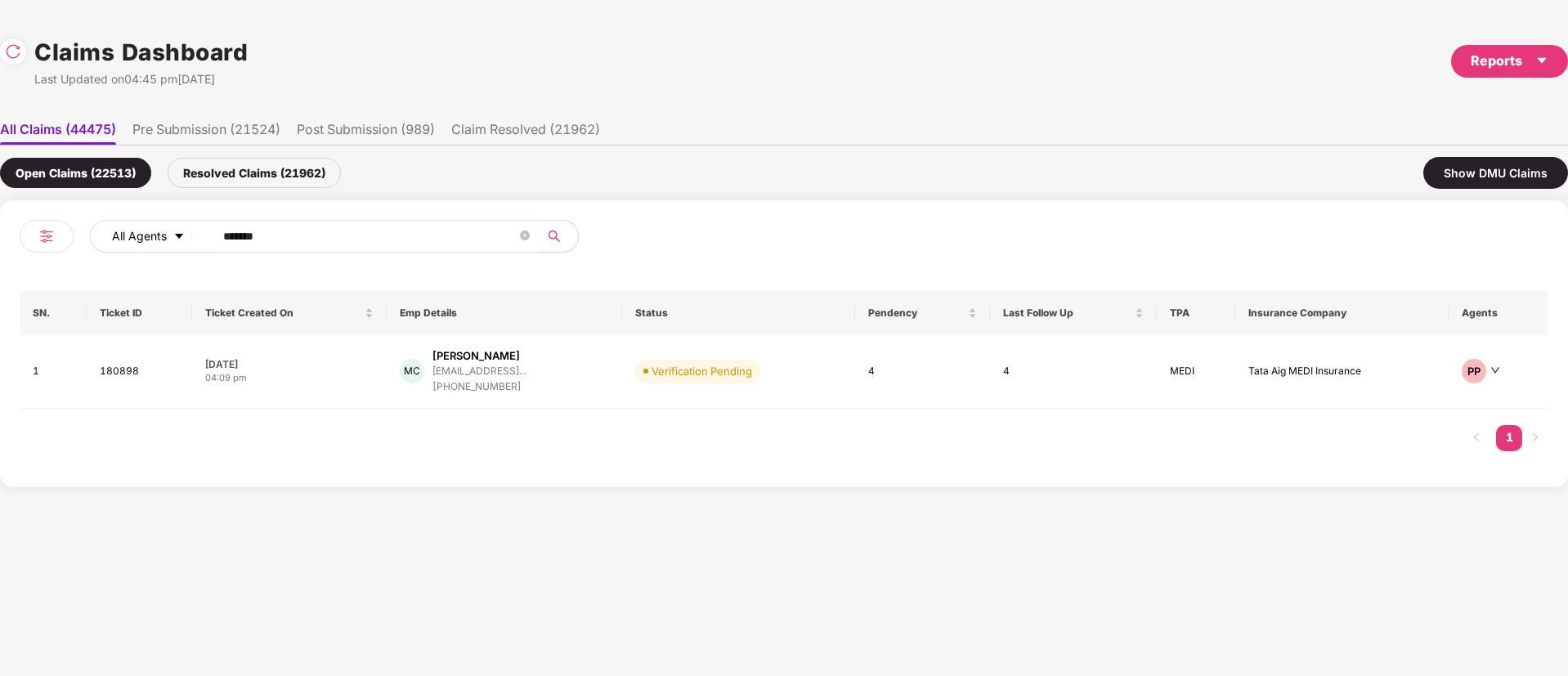
drag, startPoint x: 311, startPoint y: 237, endPoint x: 123, endPoint y: 249, distance: 188.4
click at [0, 255] on div "All Agents ****** SN. Ticket ID Ticket Created On Emp Details Status Pendency L…" at bounding box center [784, 343] width 1568 height 286
paste input "text"
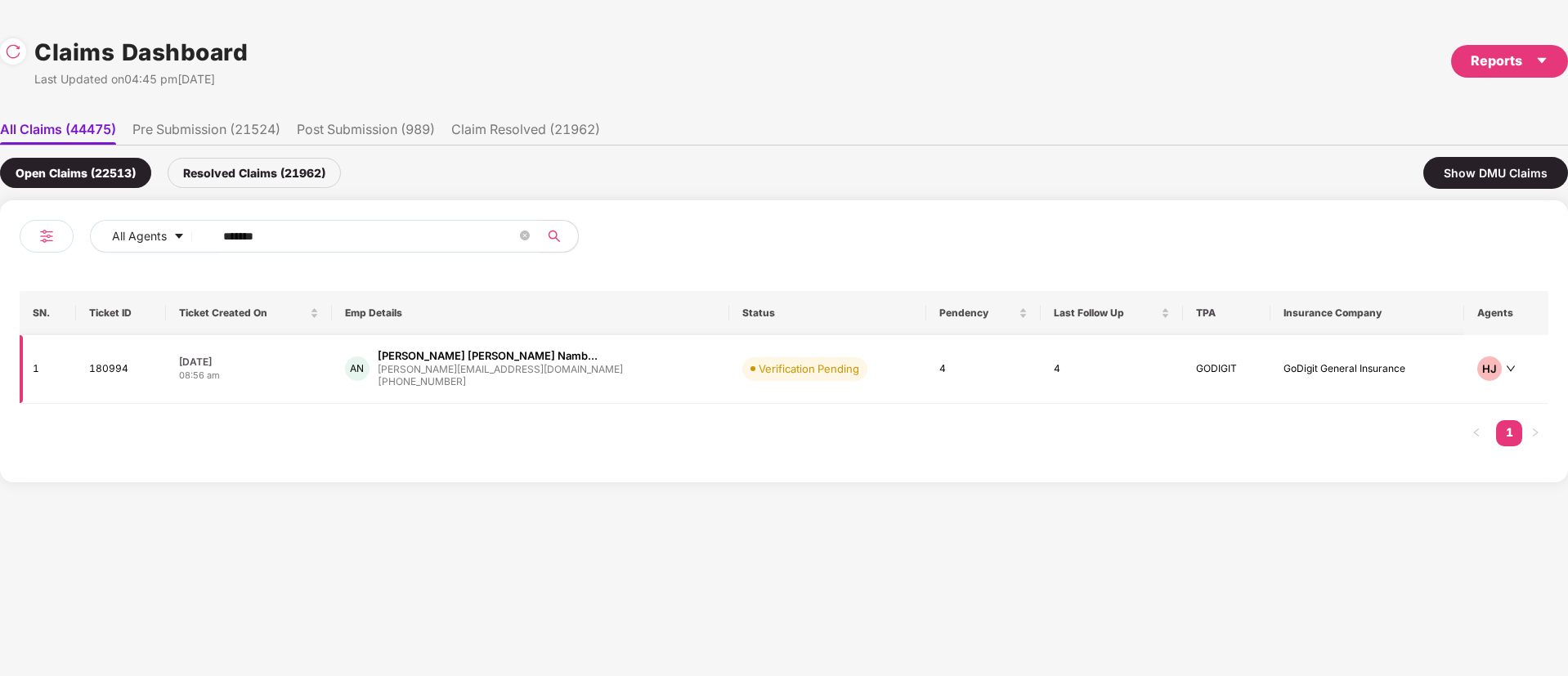
type input "******"
click at [592, 387] on div "AN Akhil Dilip Kumar Namb... akhil@almabase.com +919550043862" at bounding box center [530, 369] width 371 height 41
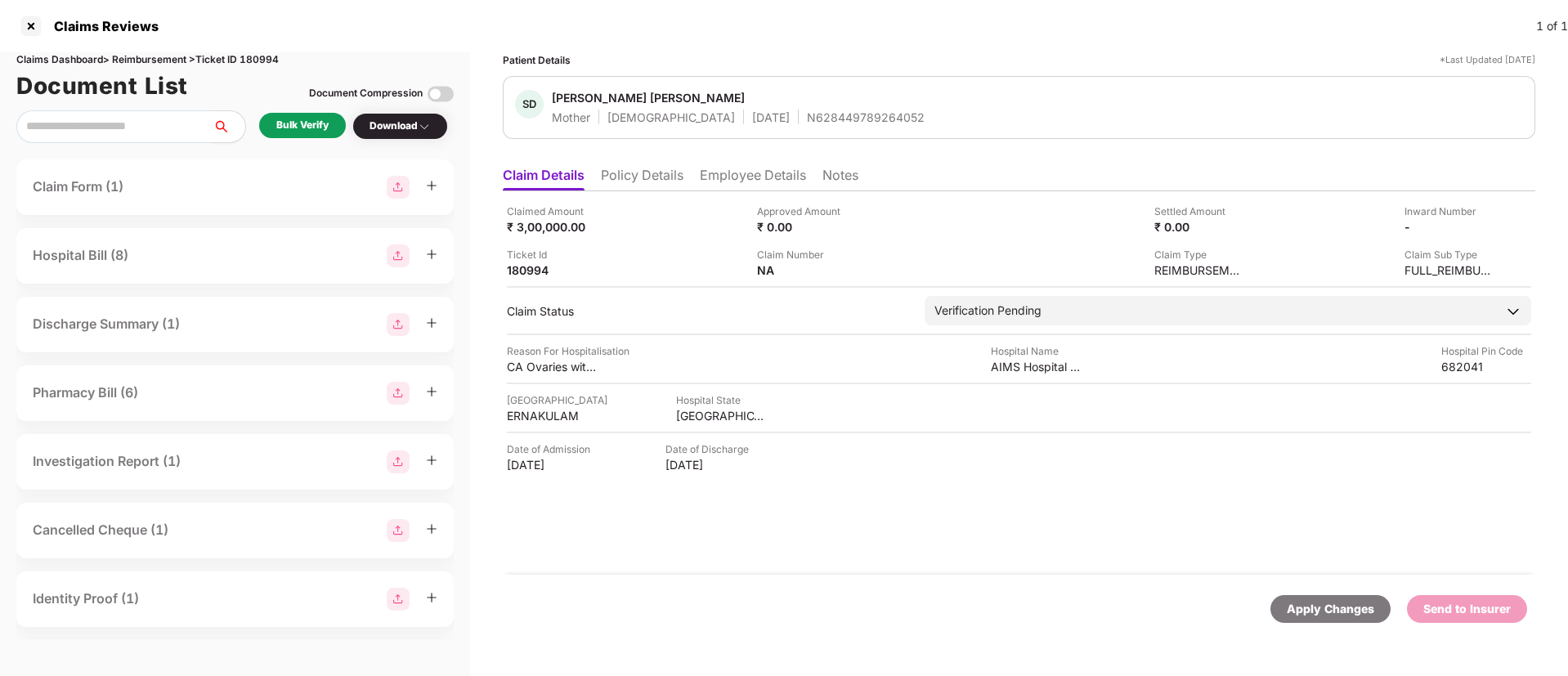
click at [726, 183] on li "Employee Details" at bounding box center [753, 177] width 106 height 23
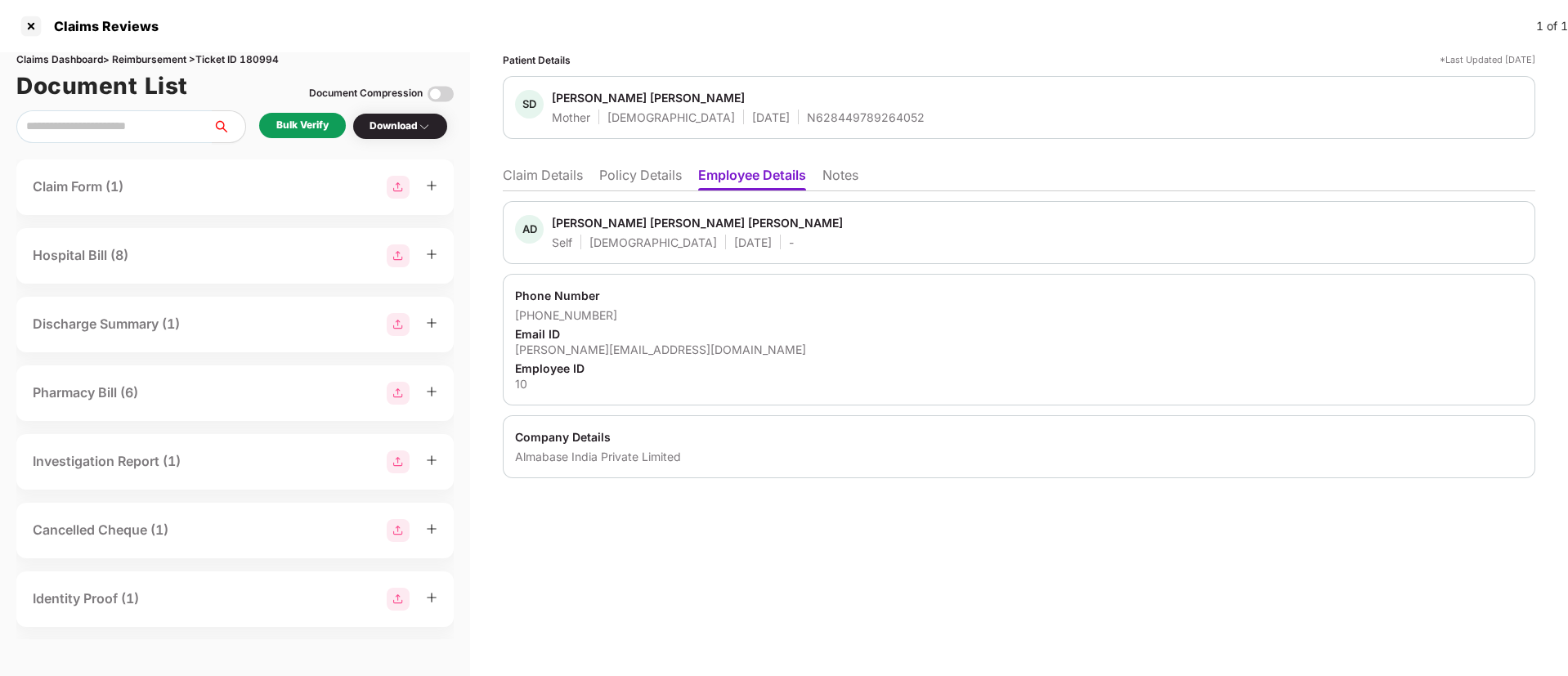
click at [564, 223] on div "Akhil Dilip Kumar Nambiar" at bounding box center [697, 223] width 291 height 16
click at [562, 178] on li "Claim Details" at bounding box center [542, 177] width 80 height 23
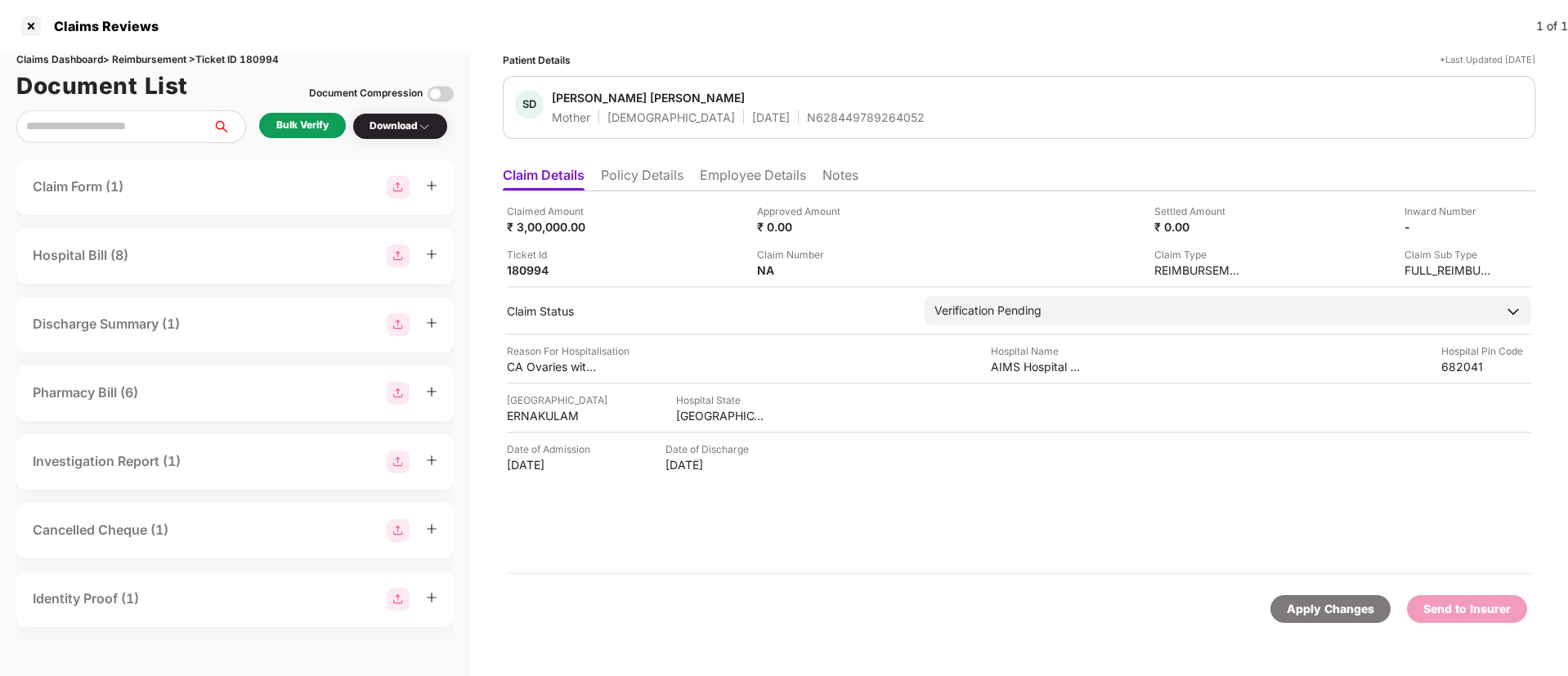
click at [315, 126] on div "Bulk Verify" at bounding box center [303, 125] width 53 height 16
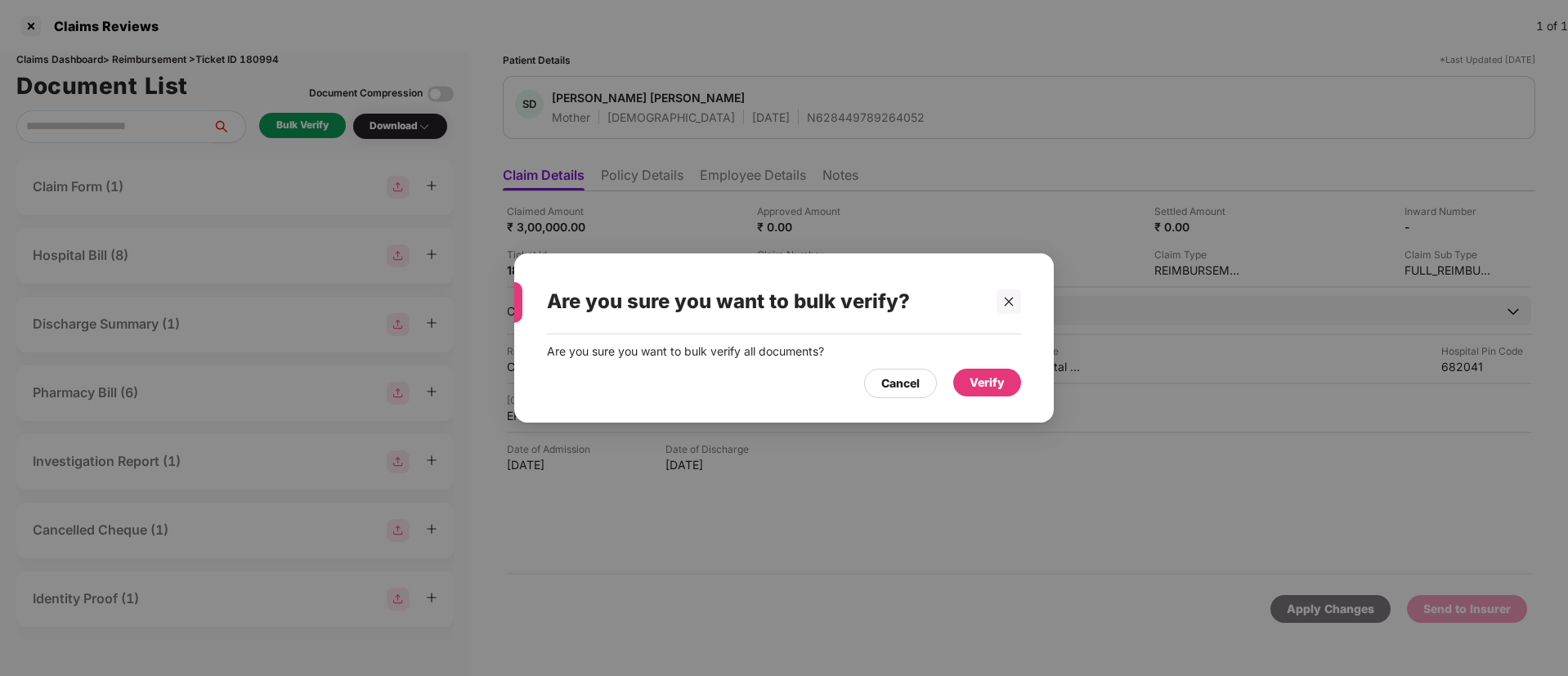
click at [1002, 374] on div "Verify" at bounding box center [986, 382] width 35 height 18
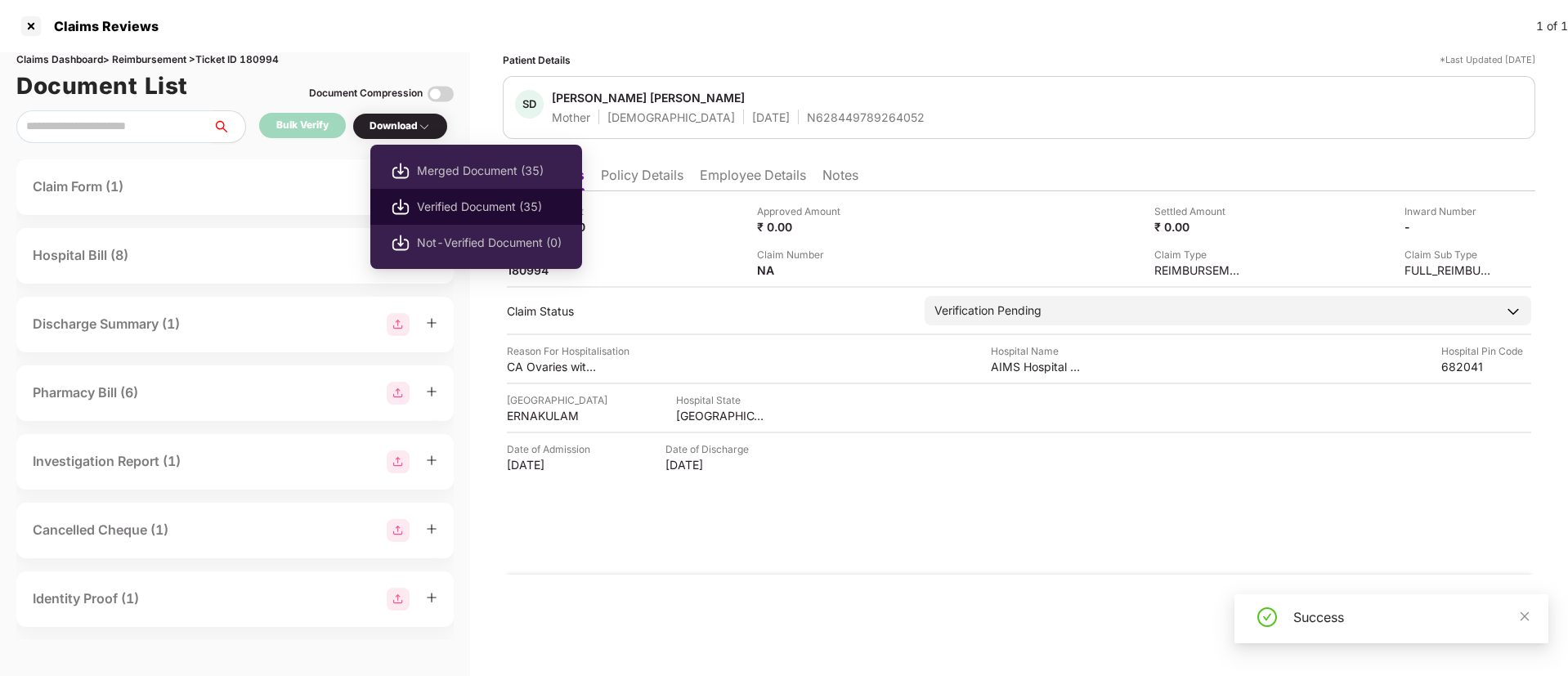
click at [473, 202] on span "Verified Document (35)" at bounding box center [489, 207] width 145 height 18
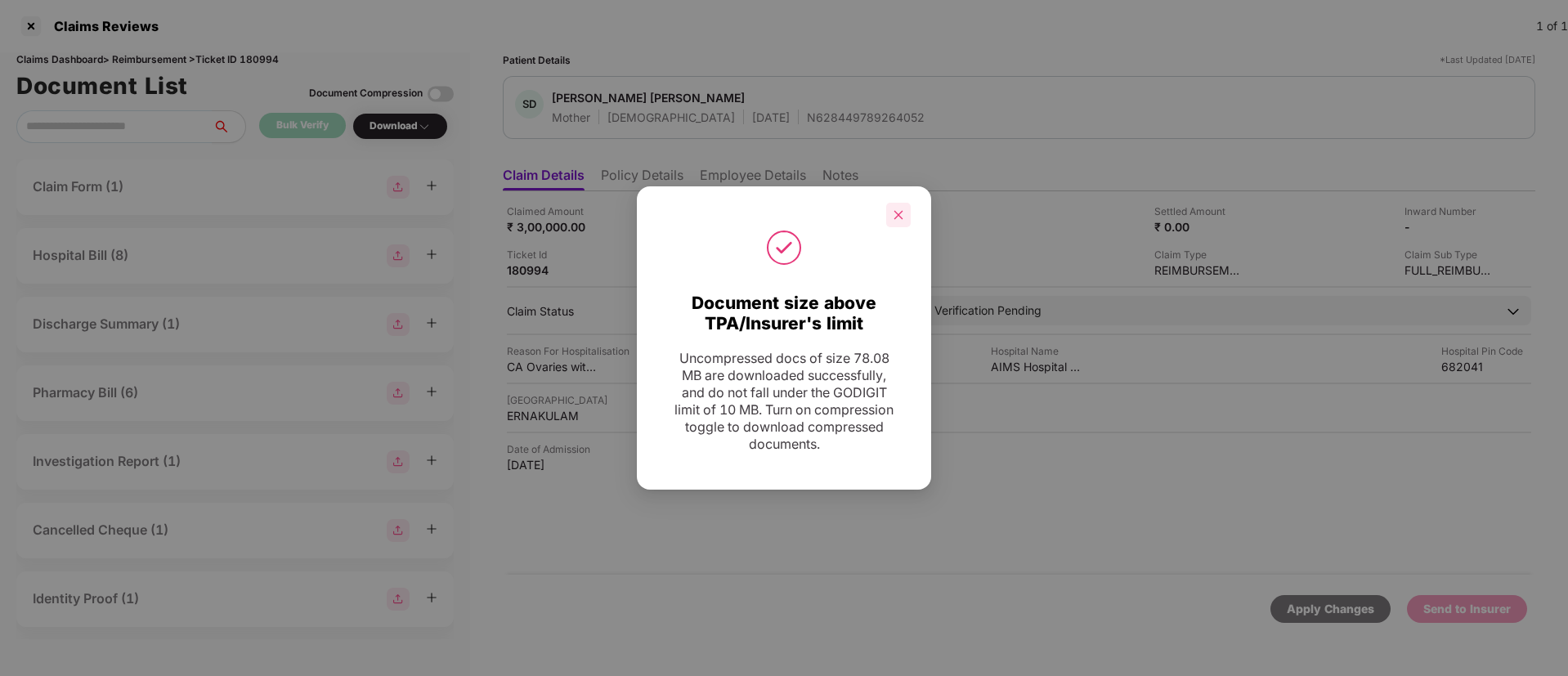
click at [905, 213] on div at bounding box center [898, 215] width 24 height 24
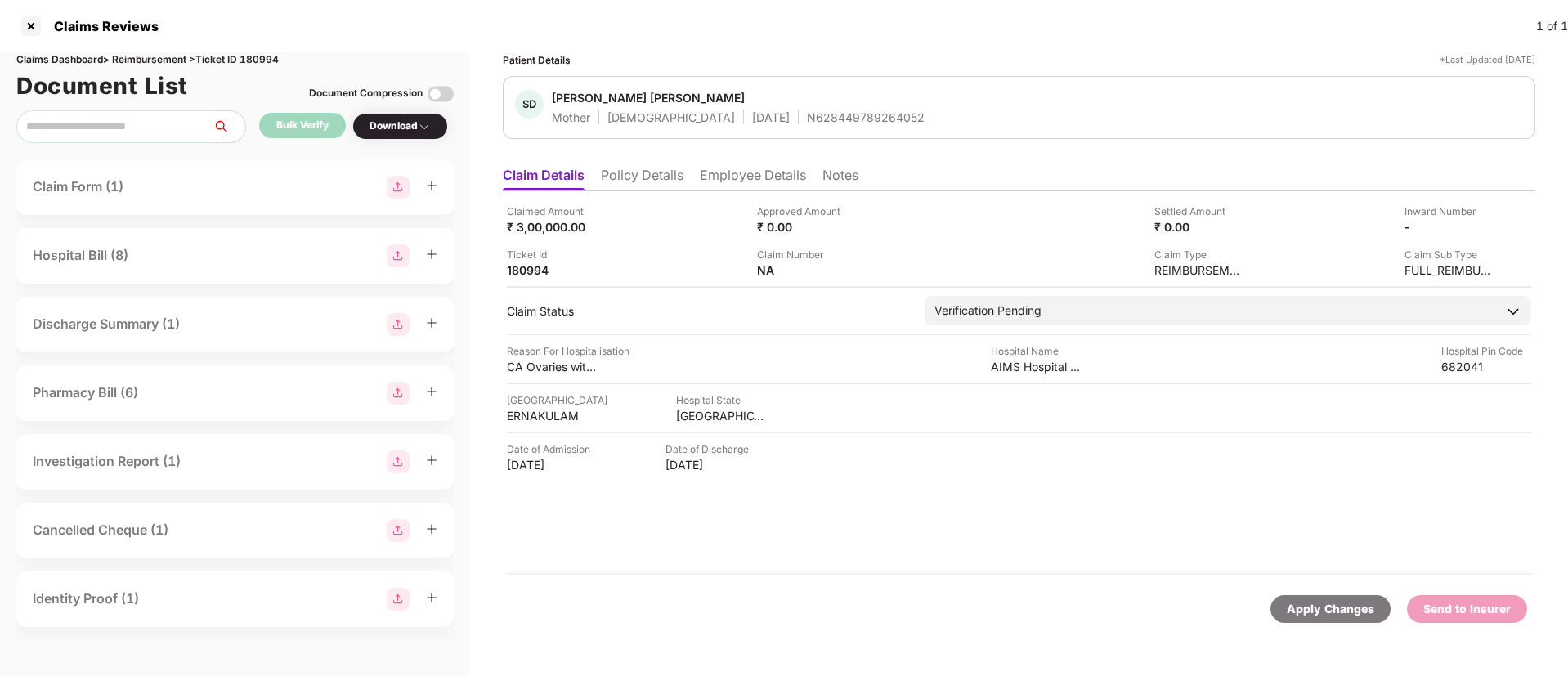
click at [779, 179] on li "Employee Details" at bounding box center [753, 177] width 106 height 23
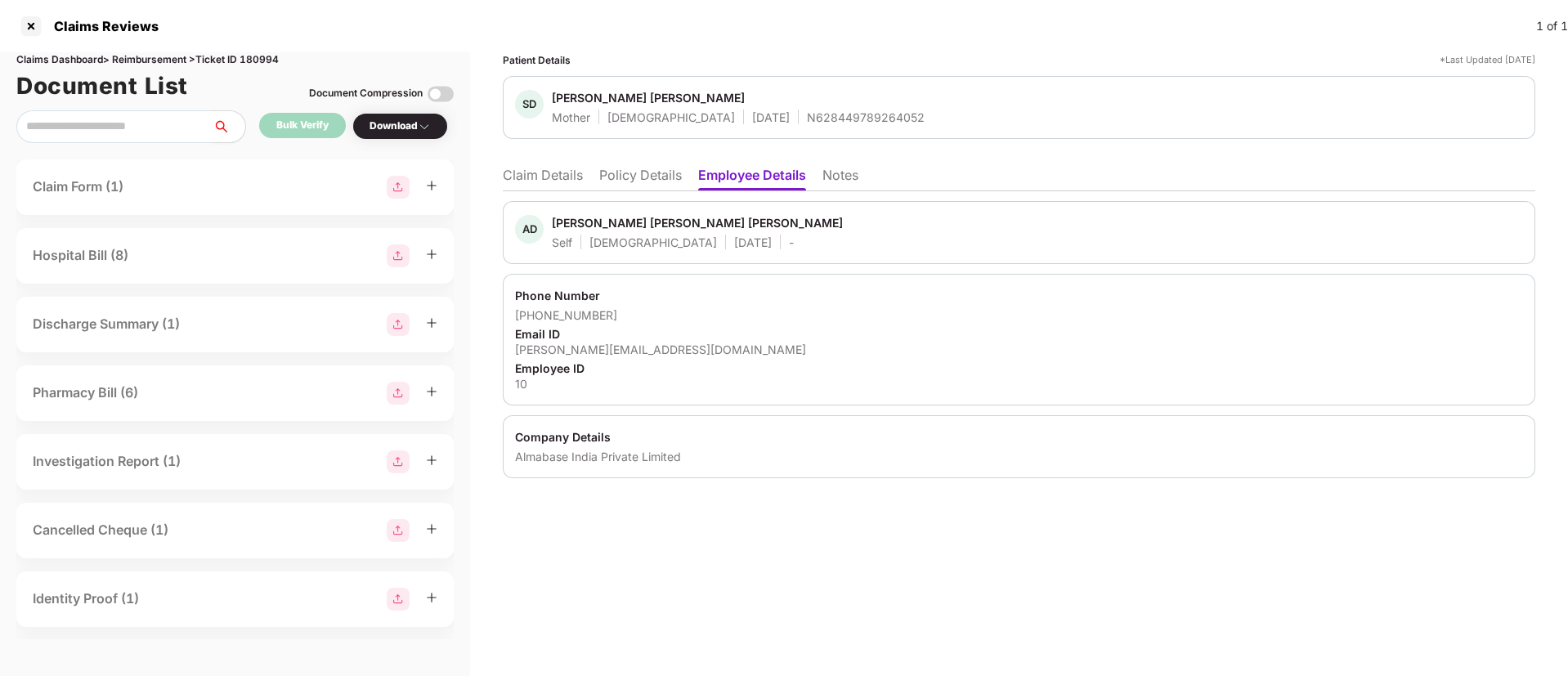
click at [562, 179] on li "Claim Details" at bounding box center [542, 177] width 80 height 23
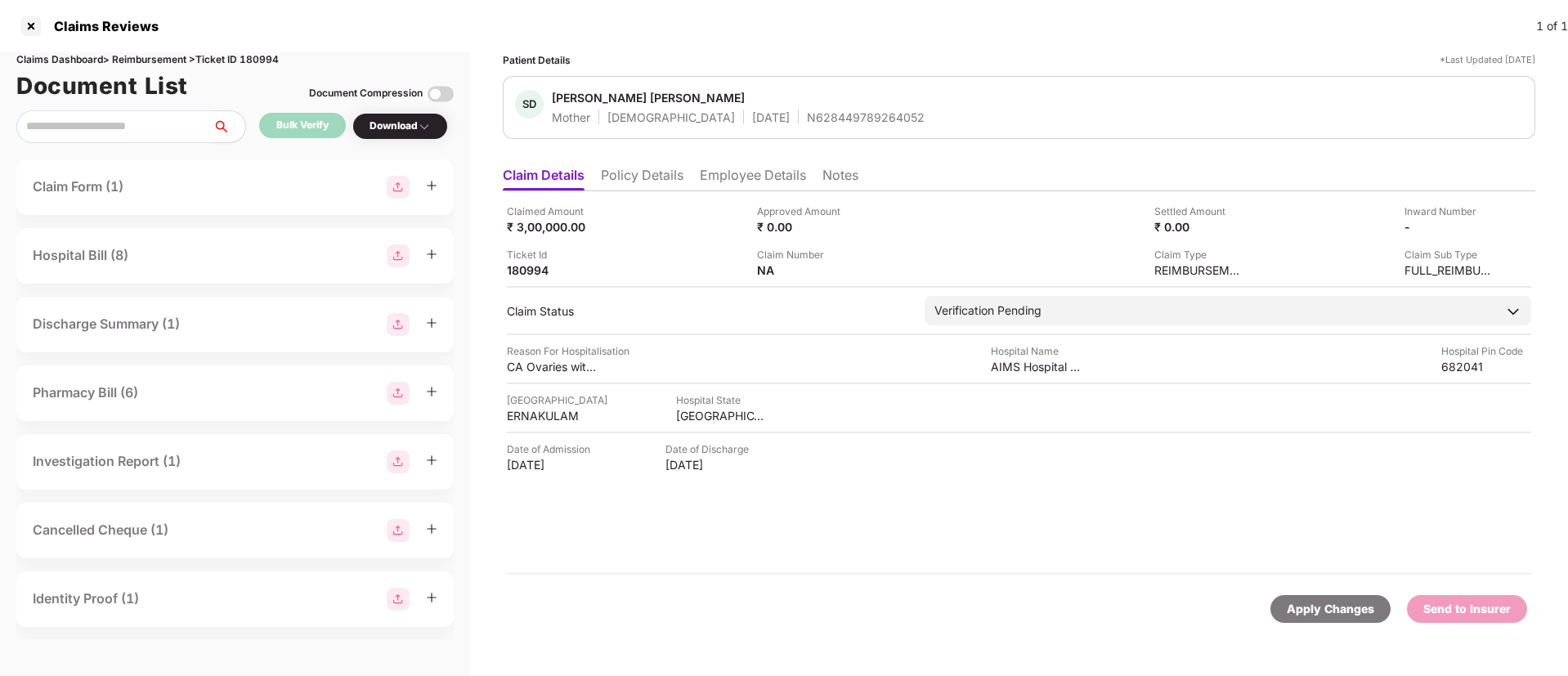
click at [594, 98] on div "Sreevidya Dilip Kumar" at bounding box center [647, 98] width 193 height 16
click at [807, 123] on div "N628449789264052" at bounding box center [865, 117] width 117 height 16
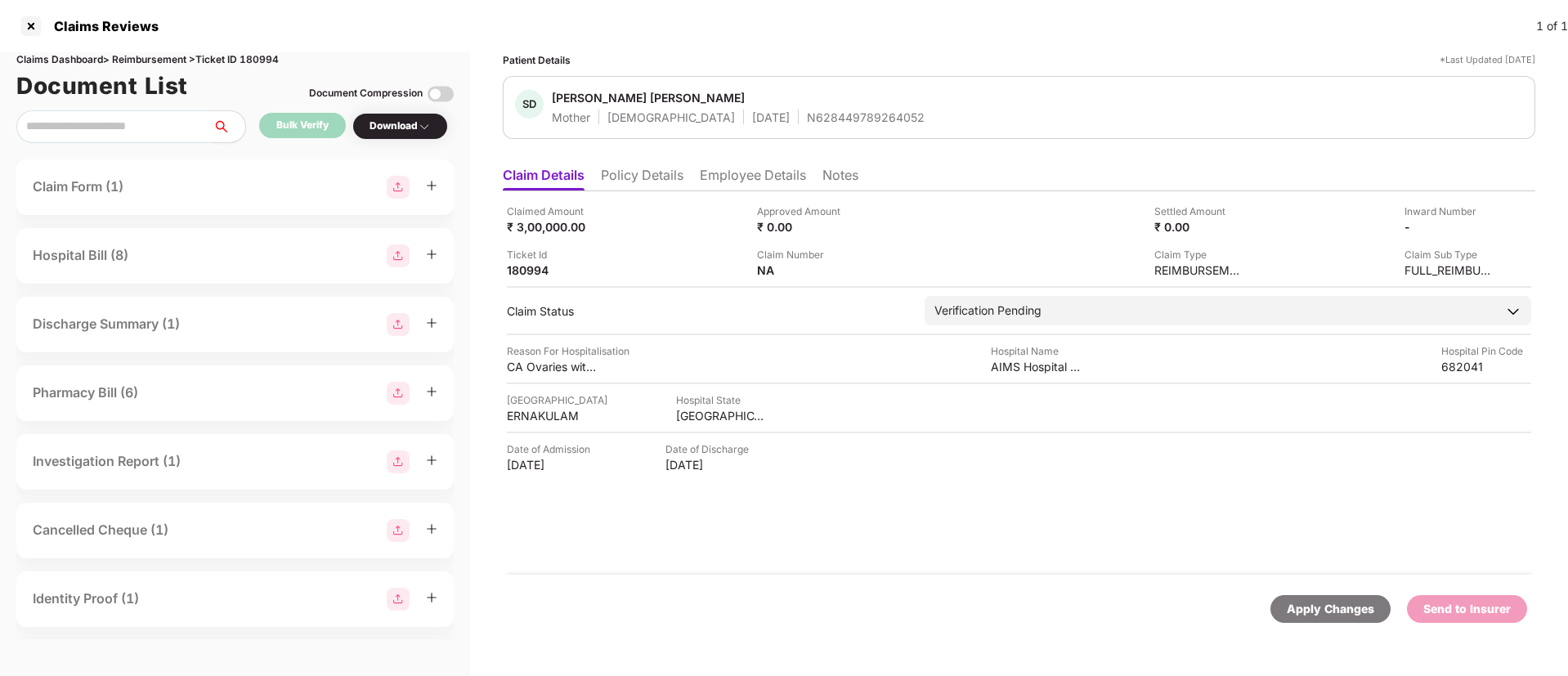
click at [638, 170] on li "Policy Details" at bounding box center [642, 177] width 83 height 23
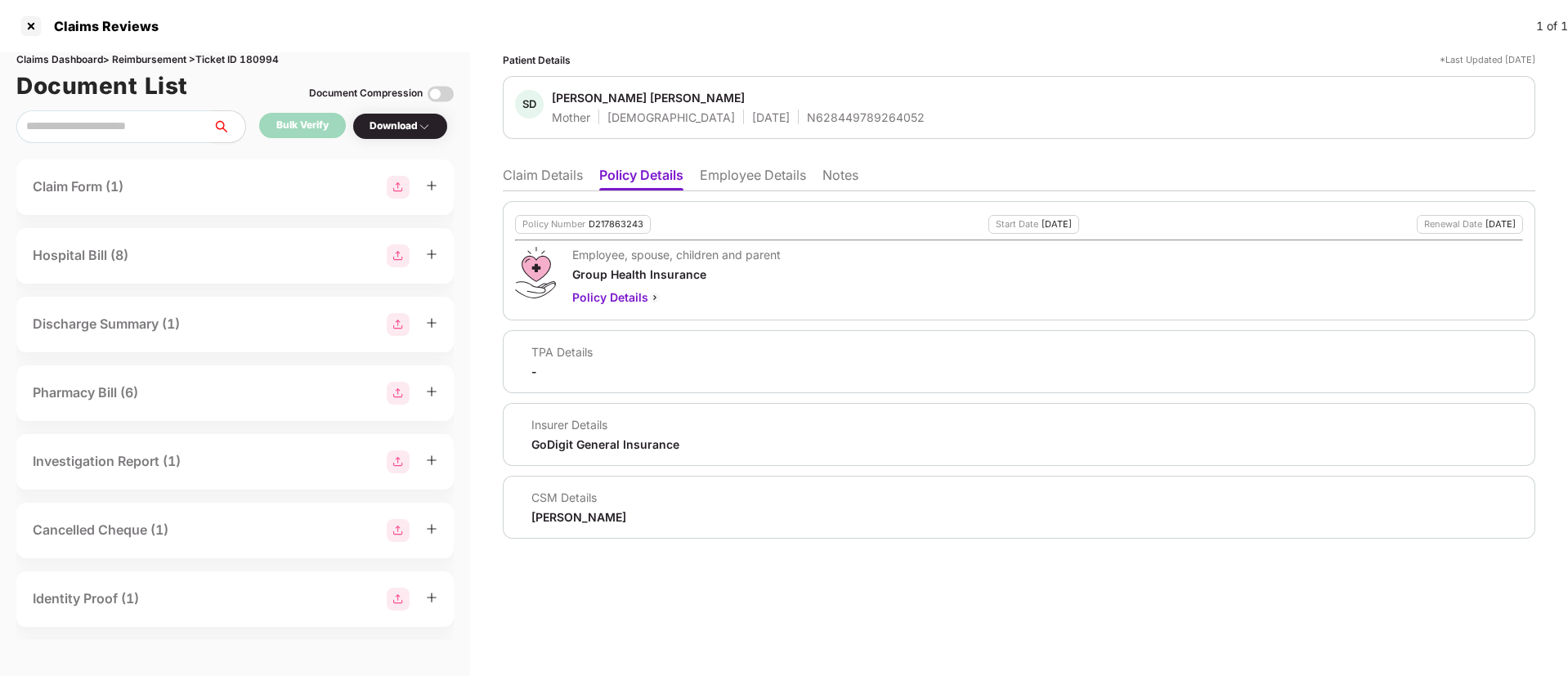
click at [602, 219] on div "D217863243" at bounding box center [615, 223] width 54 height 10
click at [746, 171] on li "Employee Details" at bounding box center [753, 177] width 106 height 23
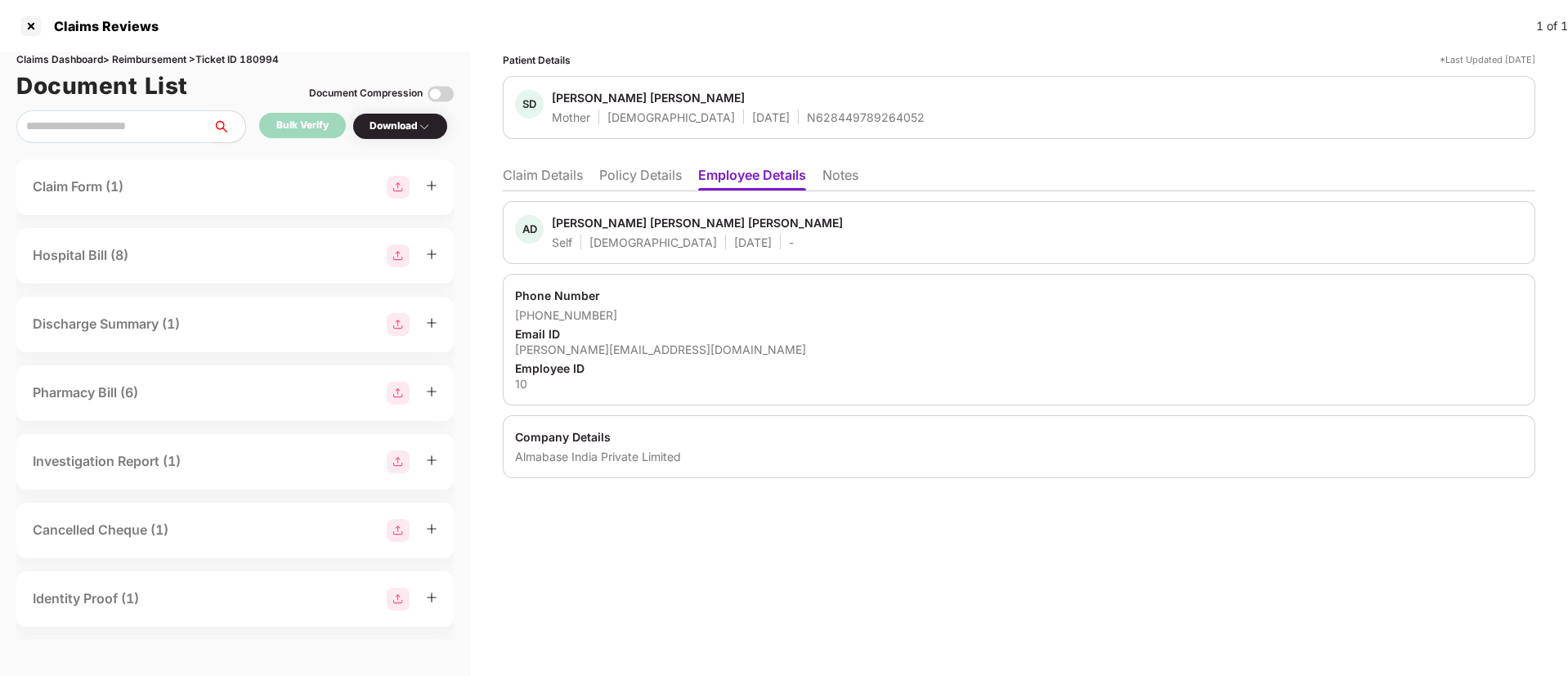
click at [576, 457] on div "Almabase India Private Limited" at bounding box center [1018, 456] width 1008 height 16
click at [561, 173] on li "Claim Details" at bounding box center [542, 177] width 80 height 23
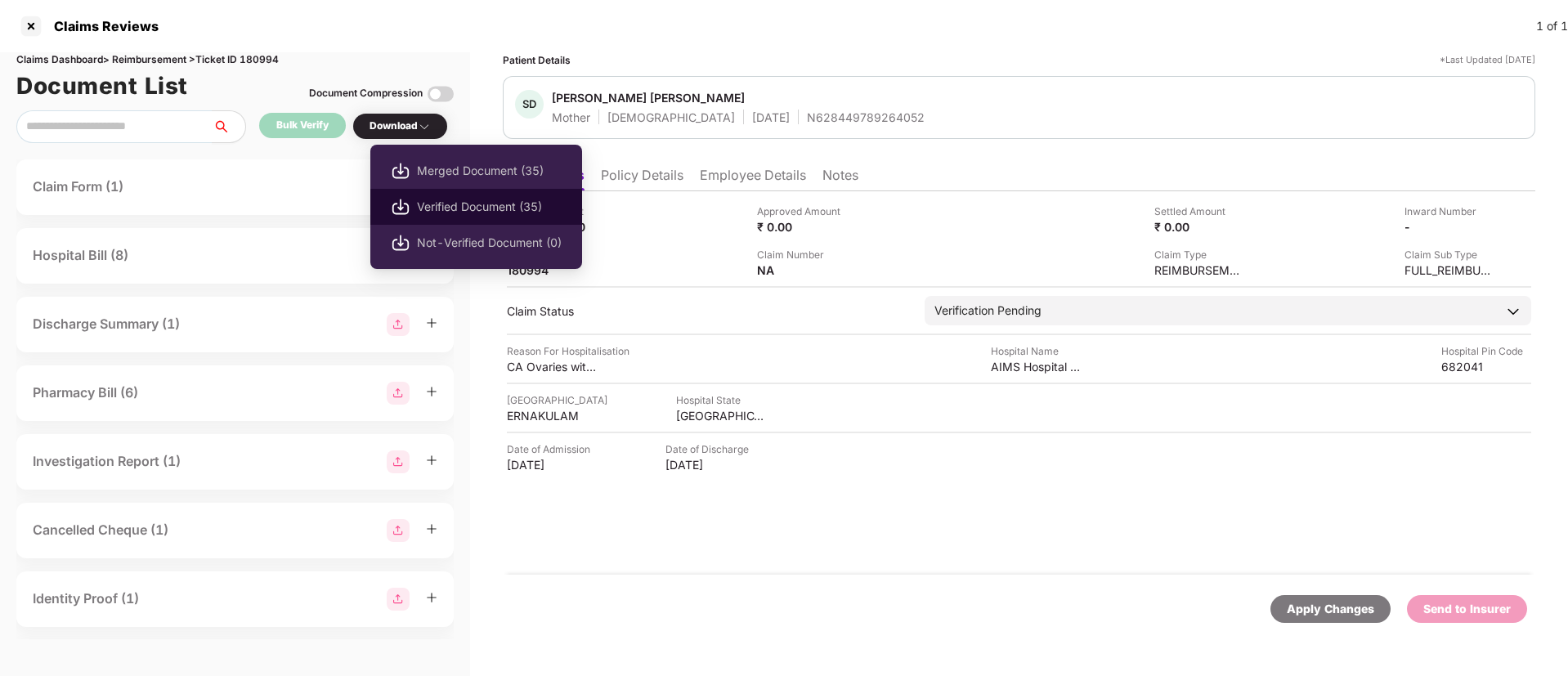
click at [491, 201] on span "Verified Document (35)" at bounding box center [489, 207] width 145 height 18
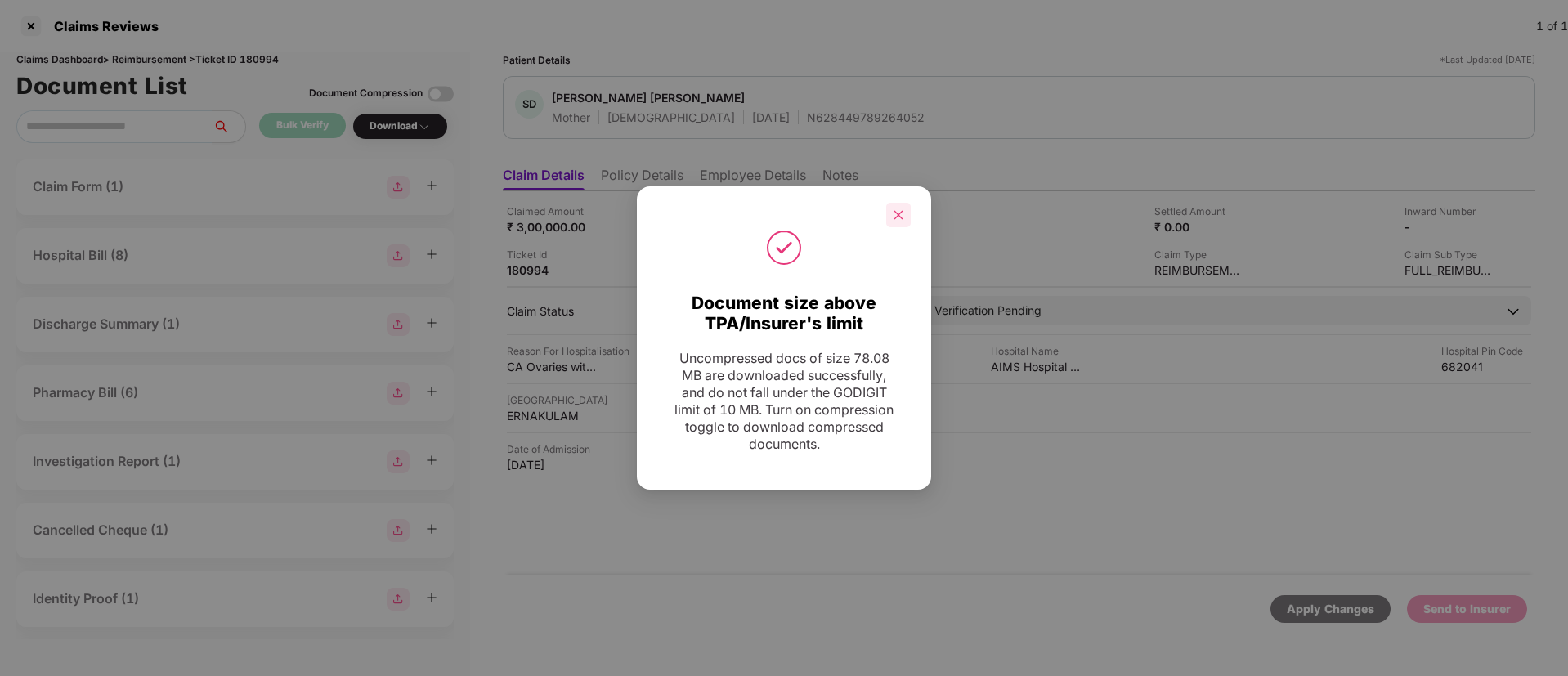
click at [902, 217] on icon "close" at bounding box center [899, 215] width 9 height 9
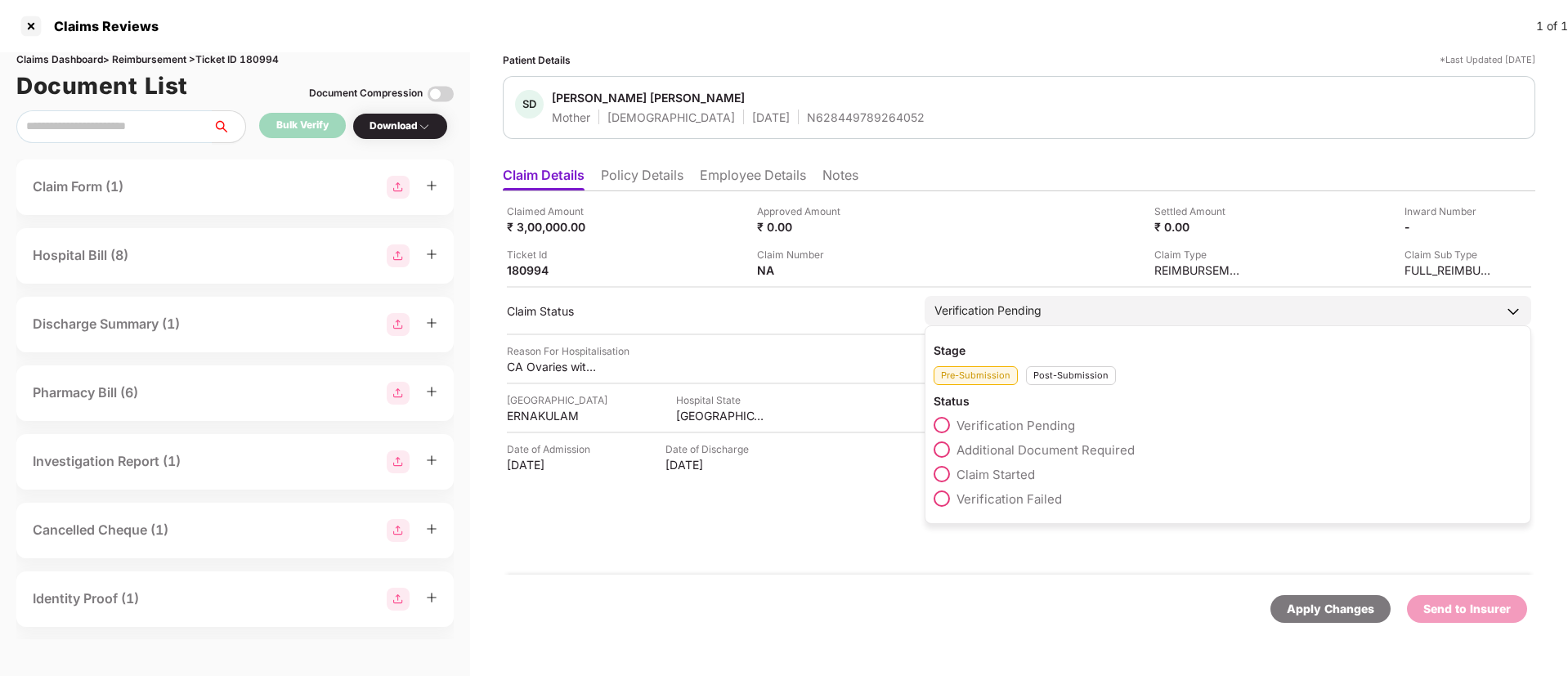
click at [1007, 475] on span "Claim Started" at bounding box center [996, 474] width 79 height 16
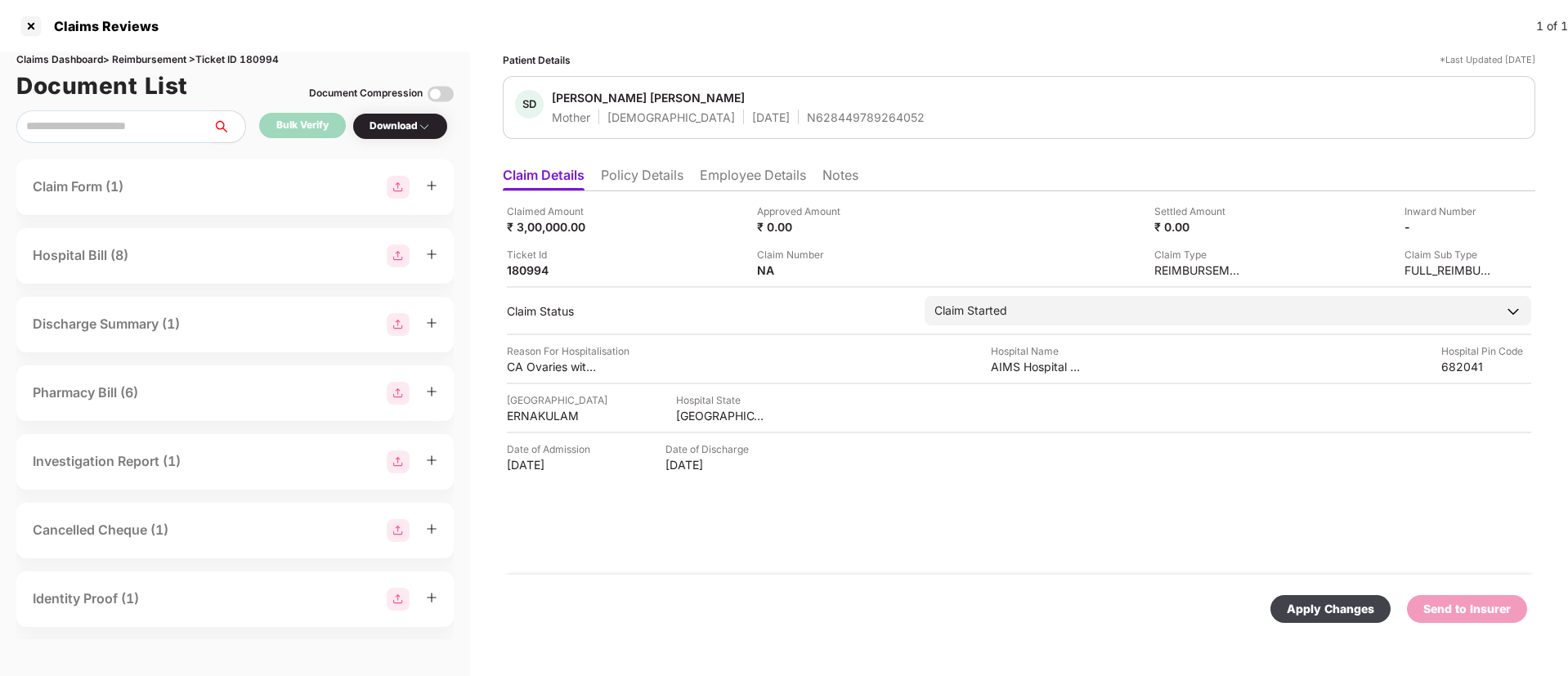
click at [1353, 616] on div "Apply Changes" at bounding box center [1329, 608] width 87 height 18
click at [969, 581] on div "Apply Changes Send to Insurer" at bounding box center [1018, 608] width 1032 height 69
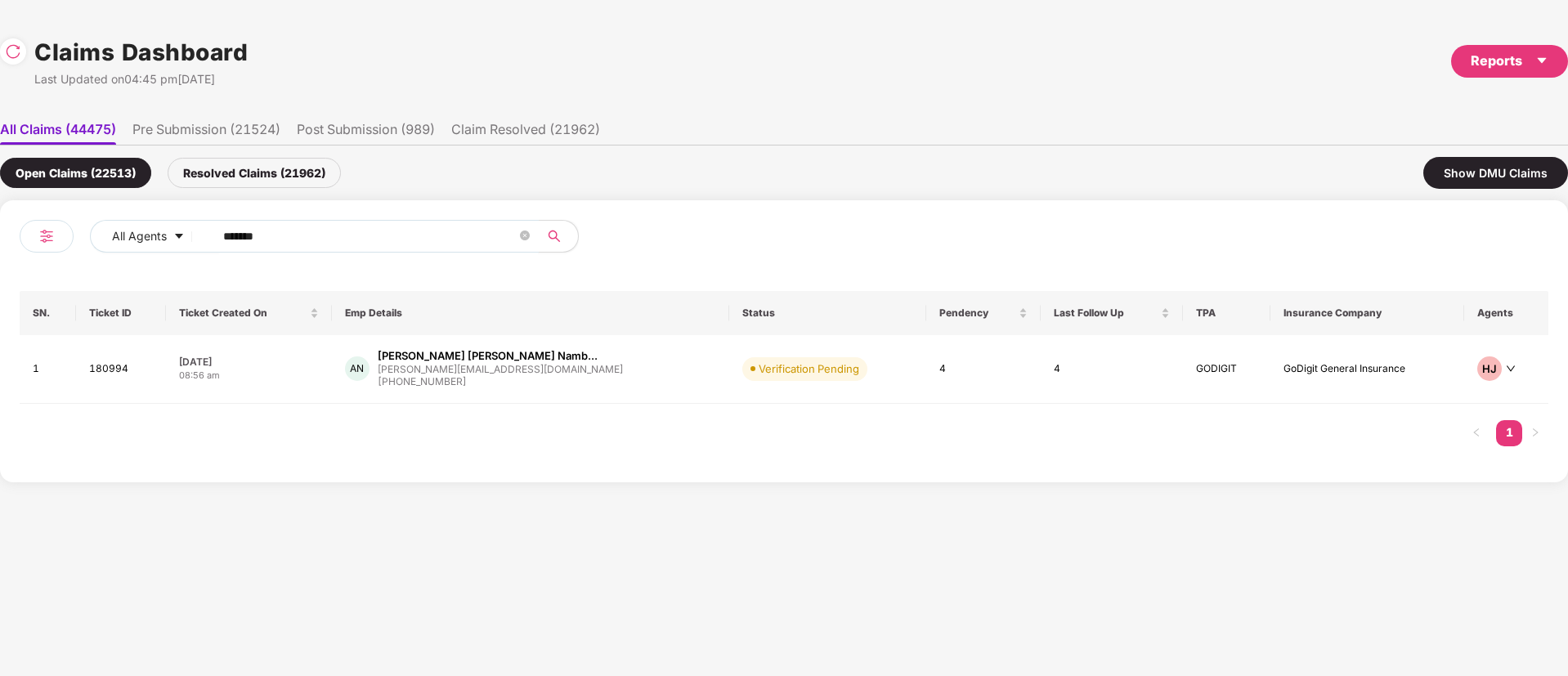
drag, startPoint x: 338, startPoint y: 239, endPoint x: 268, endPoint y: 240, distance: 70.0
click at [0, 239] on div "All Agents ****** SN. Ticket ID Ticket Created On Emp Details Status Pendency L…" at bounding box center [784, 341] width 1568 height 282
paste input "text"
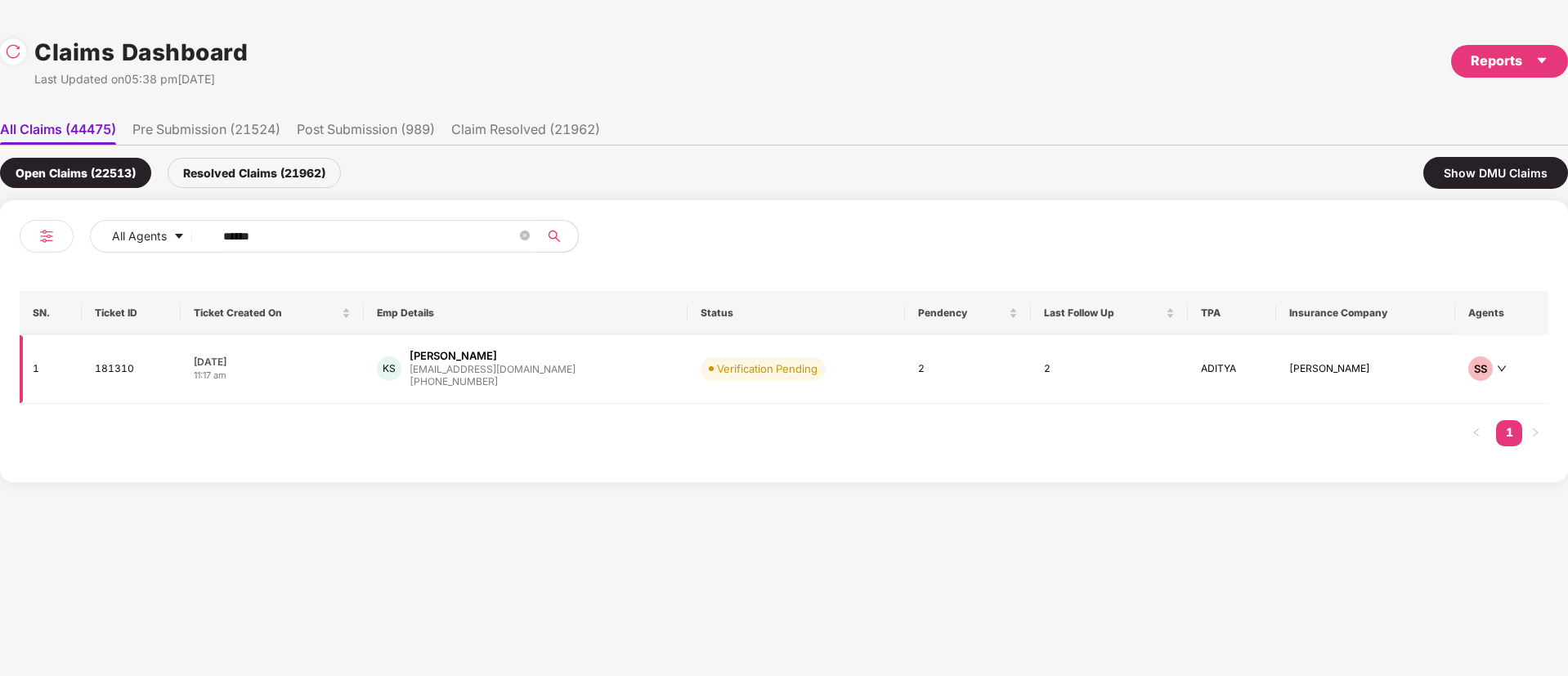
type input "******"
click at [633, 376] on td "KS Kamidi Sandeep skamidi@diabsolut.com +918500497060" at bounding box center [525, 369] width 324 height 69
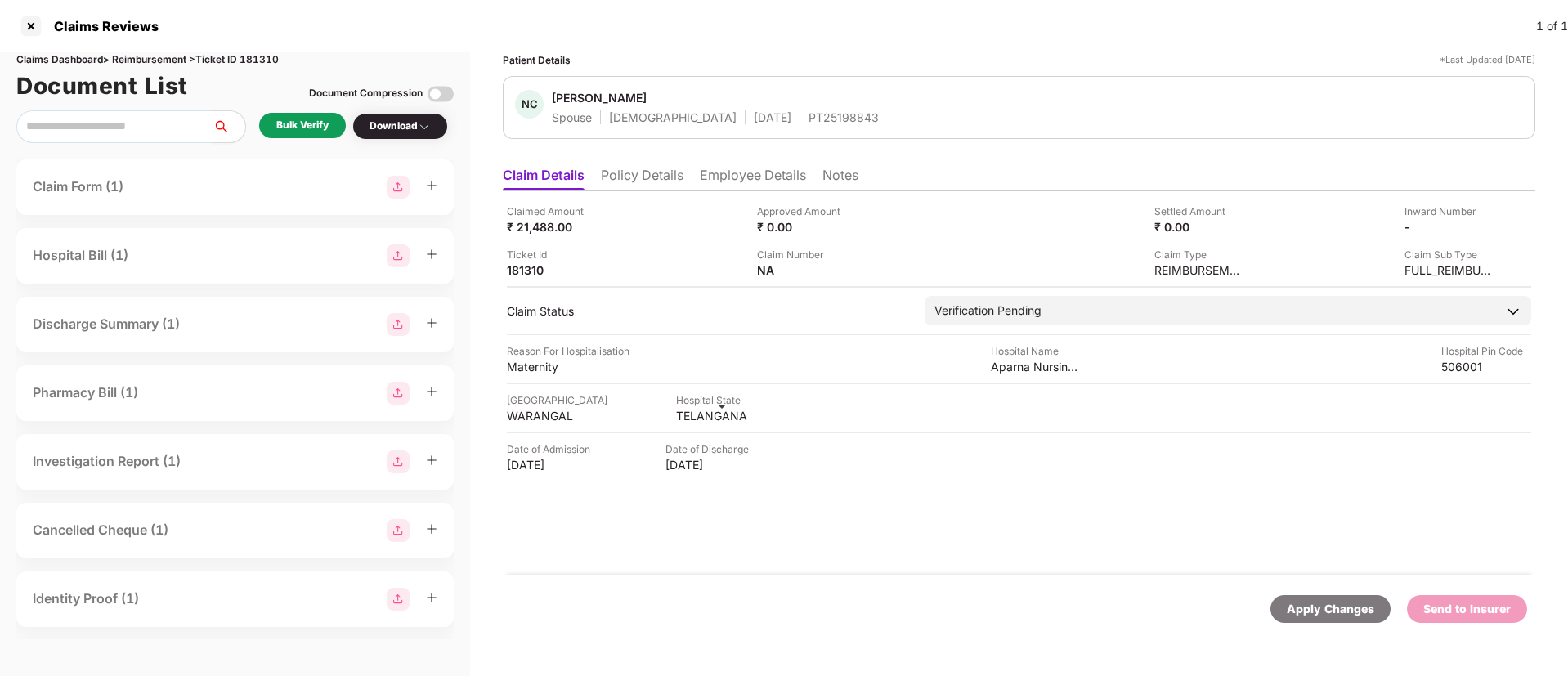
click at [318, 123] on div "Bulk Verify" at bounding box center [303, 125] width 53 height 16
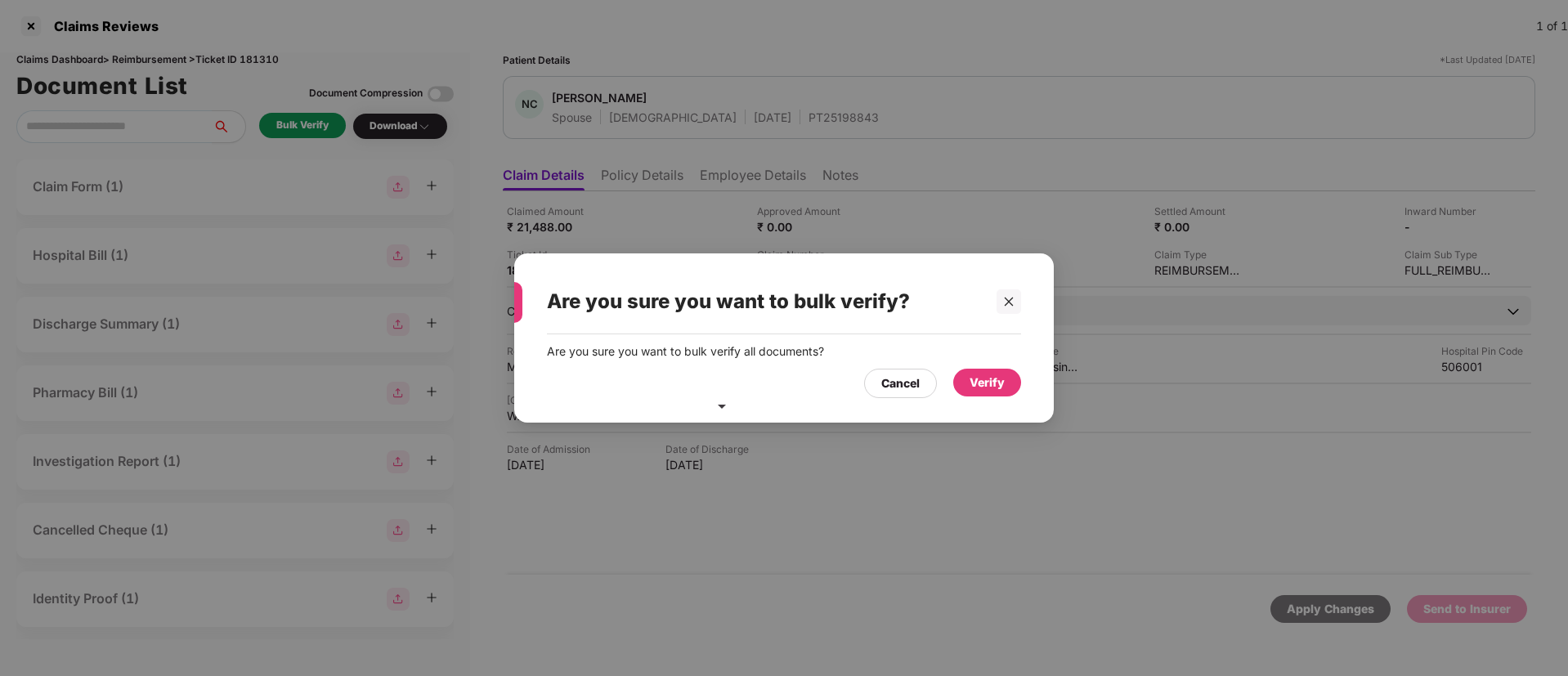
click at [974, 378] on div "Verify" at bounding box center [986, 382] width 35 height 18
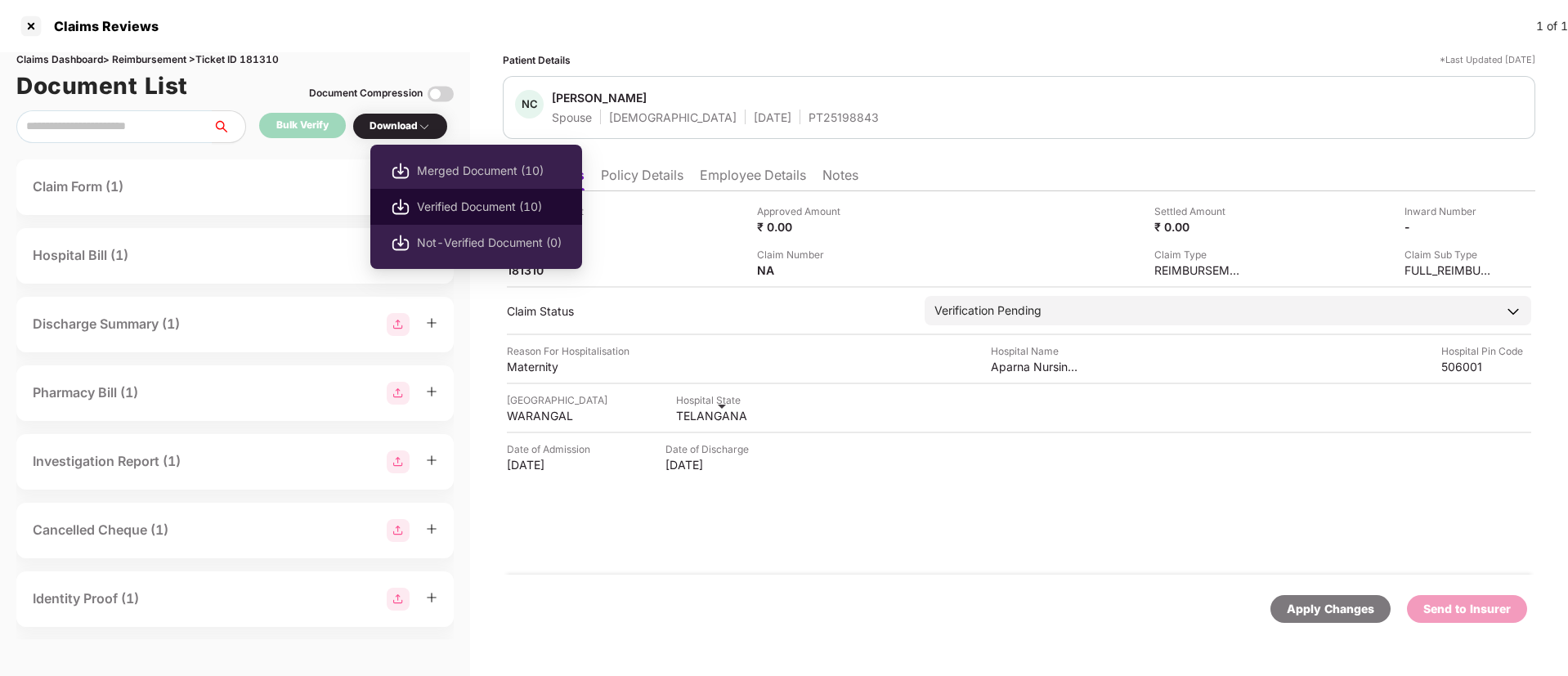
click at [469, 208] on span "Verified Document (10)" at bounding box center [489, 207] width 145 height 18
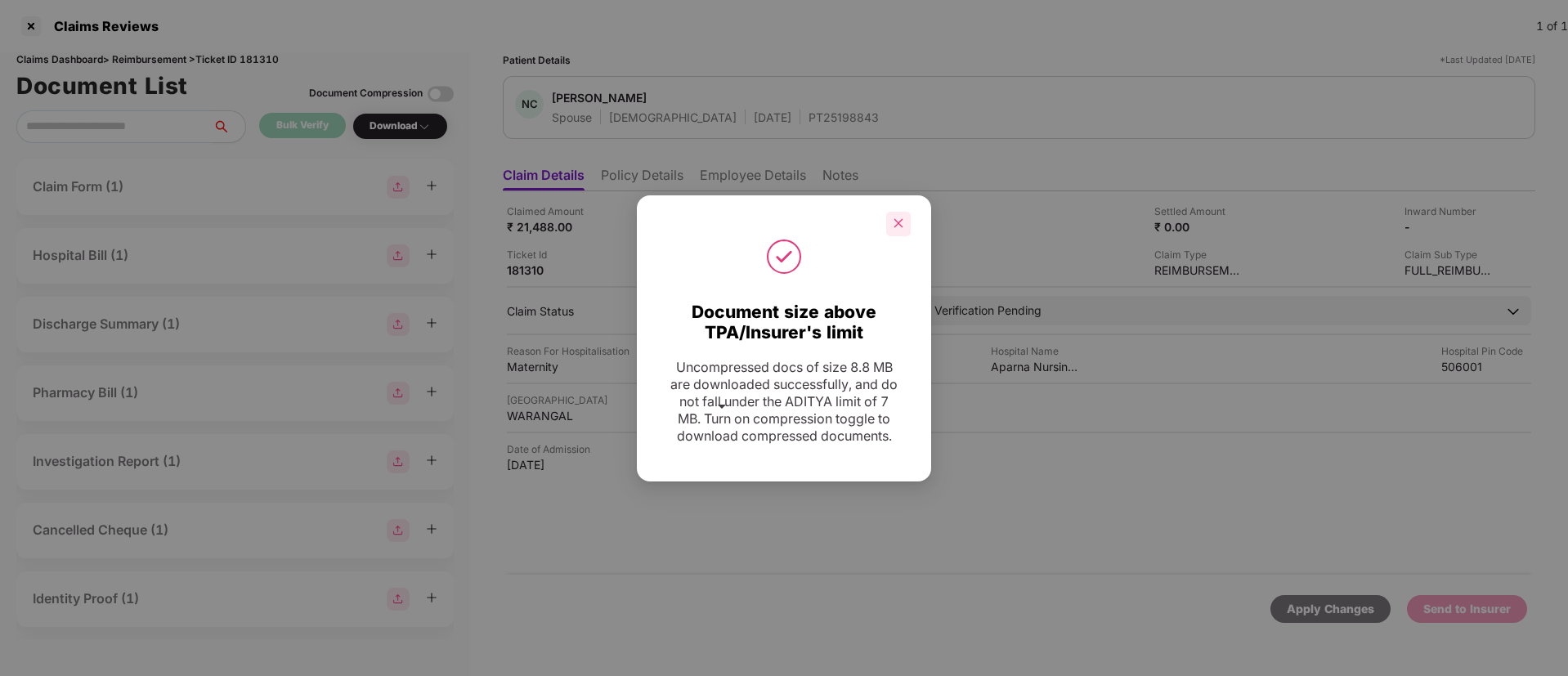
click at [899, 219] on icon "close" at bounding box center [899, 223] width 9 height 9
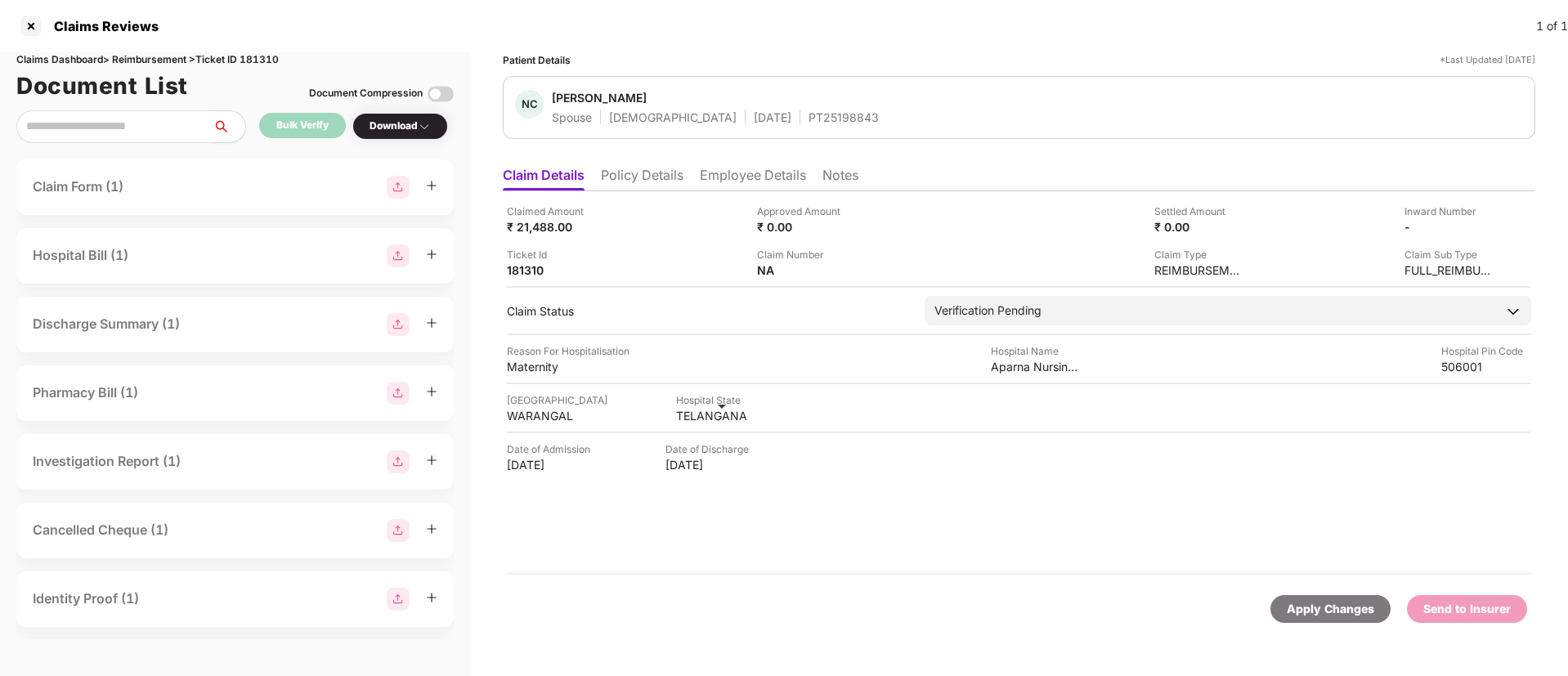
click at [1029, 486] on div "Claimed Amount ₹ 21,488.00 Approved Amount ₹ 0.00 Settled Amount ₹ 0.00 Inward …" at bounding box center [1018, 383] width 1032 height 383
click at [844, 555] on div "Claimed Amount ₹ 21,488.00 Approved Amount ₹ 0.00 Settled Amount ₹ 0.00 Inward …" at bounding box center [1018, 383] width 1032 height 383
click at [1037, 535] on div "Claimed Amount ₹ 21,488.00 Approved Amount ₹ 0.00 Settled Amount ₹ 0.00 Inward …" at bounding box center [1018, 383] width 1032 height 383
click at [857, 539] on div "Claimed Amount ₹ 21,488.00 Approved Amount ₹ 0.00 Settled Amount ₹ 0.00 Inward …" at bounding box center [1018, 383] width 1032 height 383
click at [868, 541] on div "Claimed Amount ₹ 21,488.00 Approved Amount ₹ 0.00 Settled Amount ₹ 0.00 Inward …" at bounding box center [1018, 383] width 1032 height 383
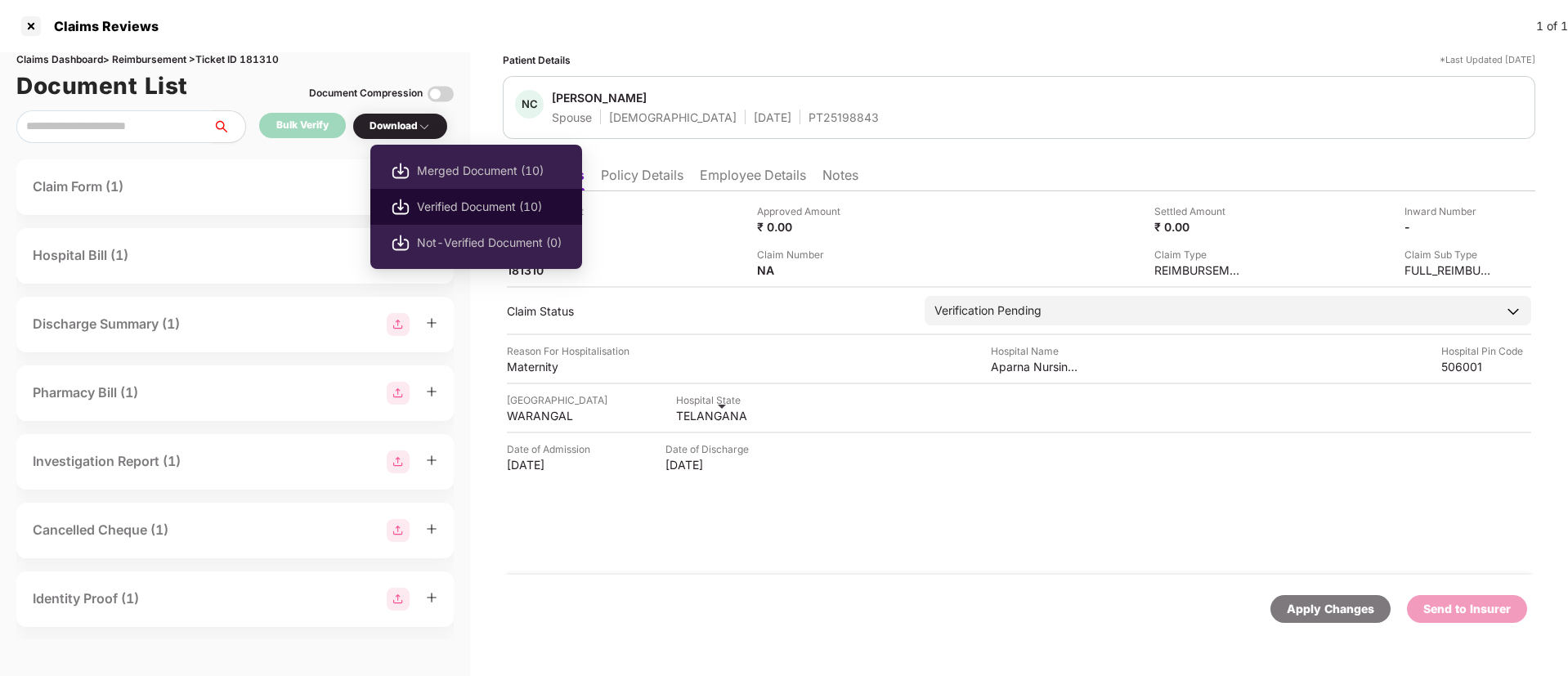
click at [458, 205] on span "Verified Document (10)" at bounding box center [489, 207] width 145 height 18
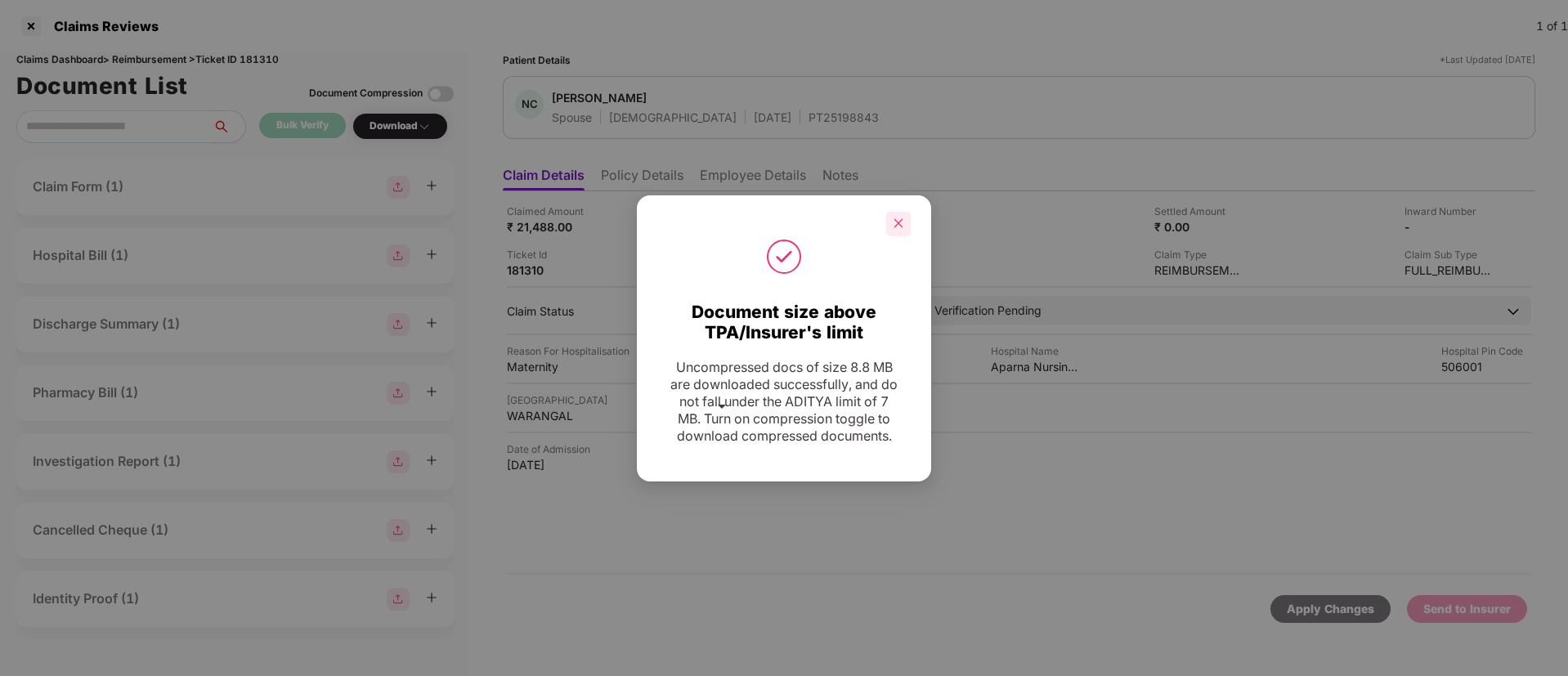
click at [901, 220] on icon "close" at bounding box center [898, 223] width 11 height 11
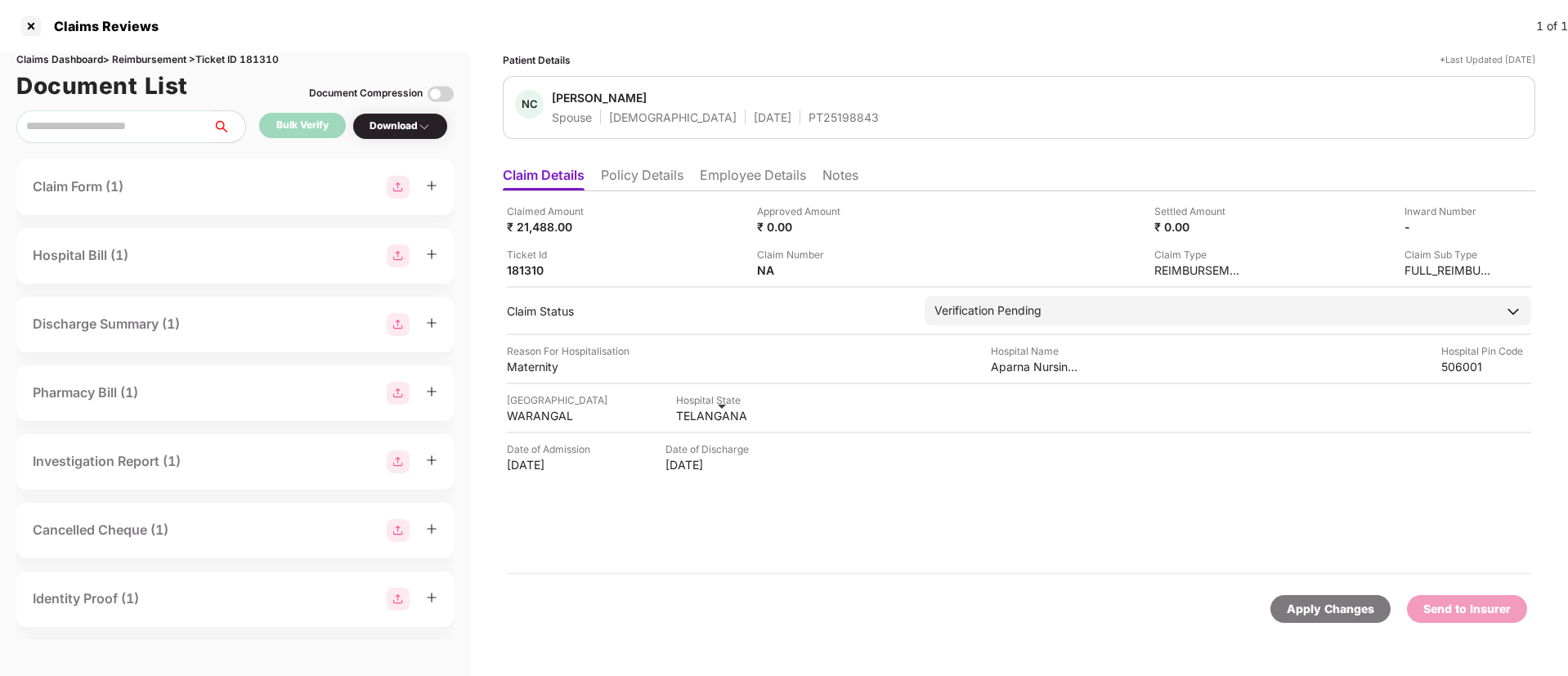
click at [755, 186] on li "Employee Details" at bounding box center [753, 177] width 106 height 23
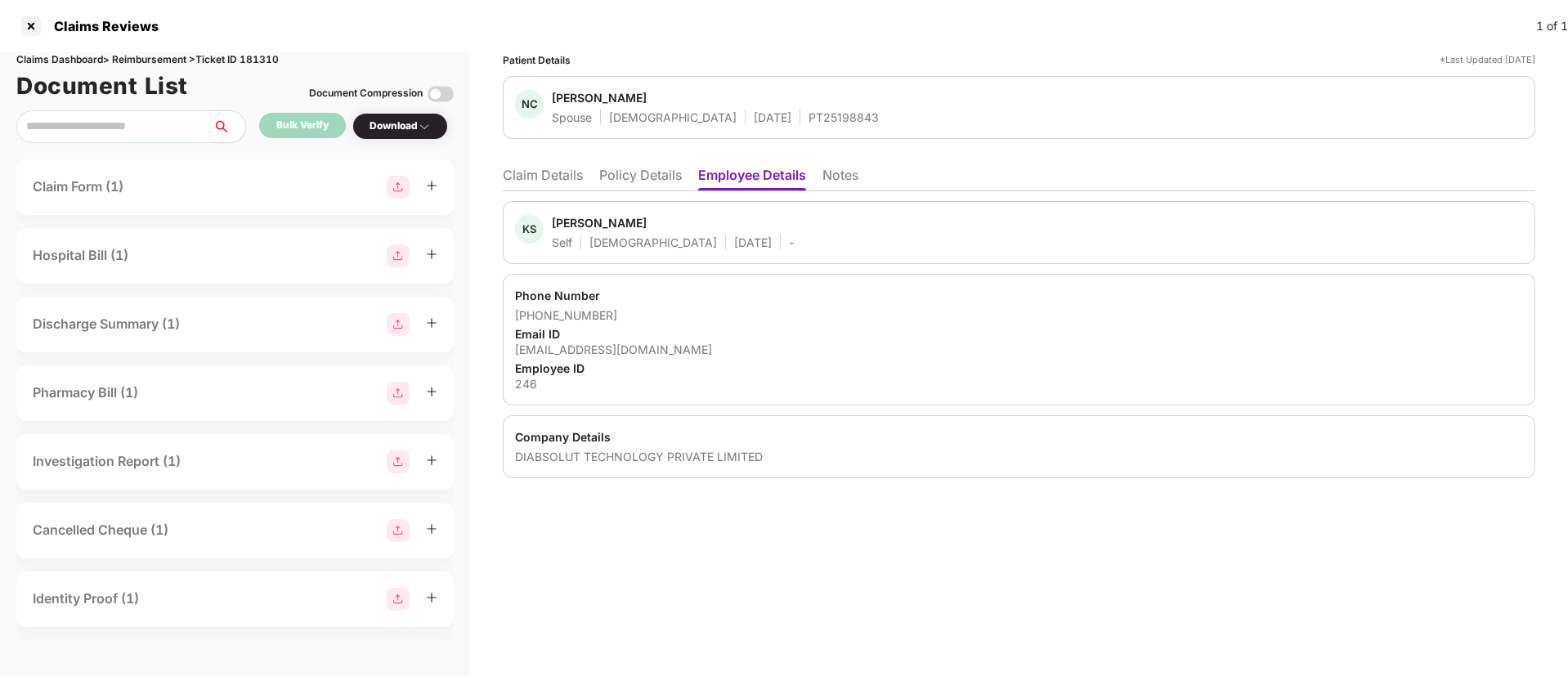
click at [546, 462] on div "DIABSOLUT TECHNOLOGY PRIVATE LIMITED" at bounding box center [1018, 456] width 1008 height 16
click at [618, 179] on li "Policy Details" at bounding box center [641, 177] width 83 height 23
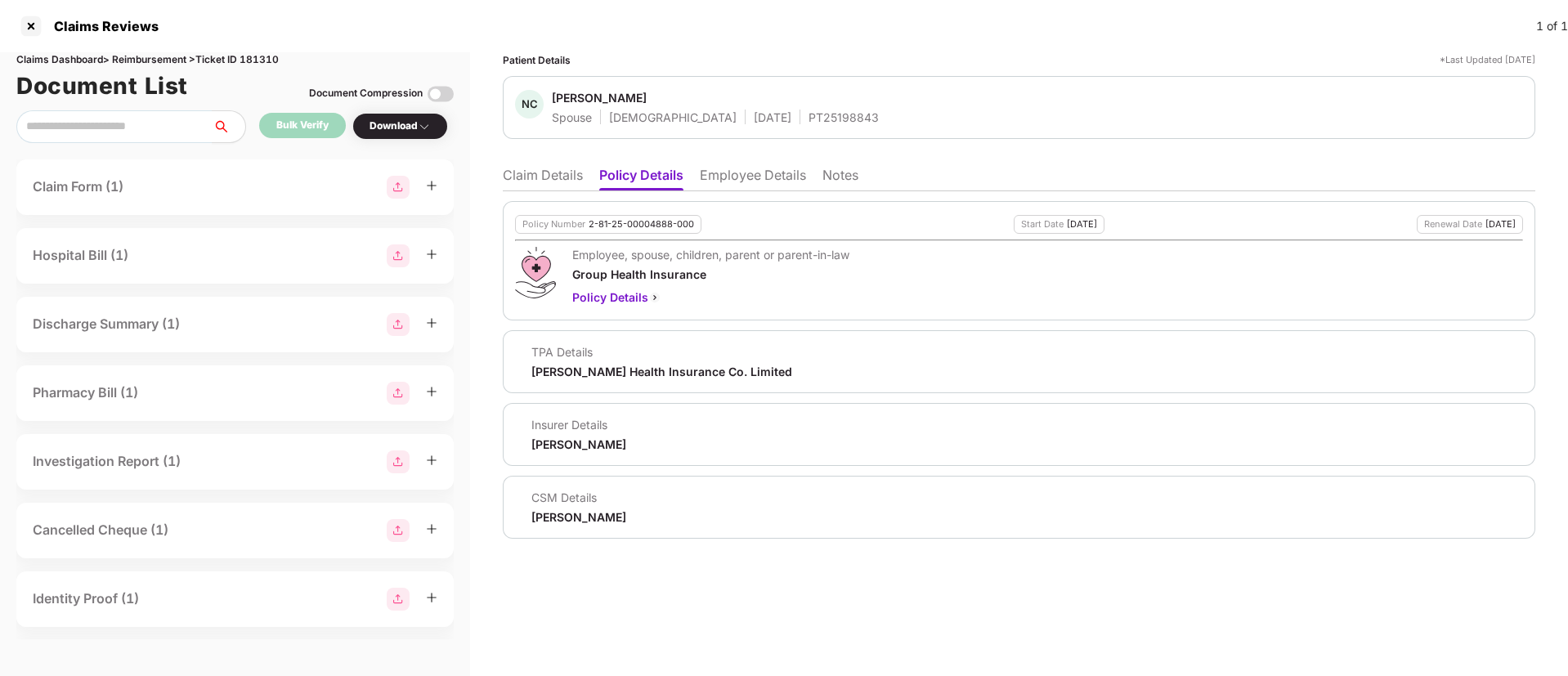
click at [557, 177] on li "Claim Details" at bounding box center [542, 177] width 80 height 23
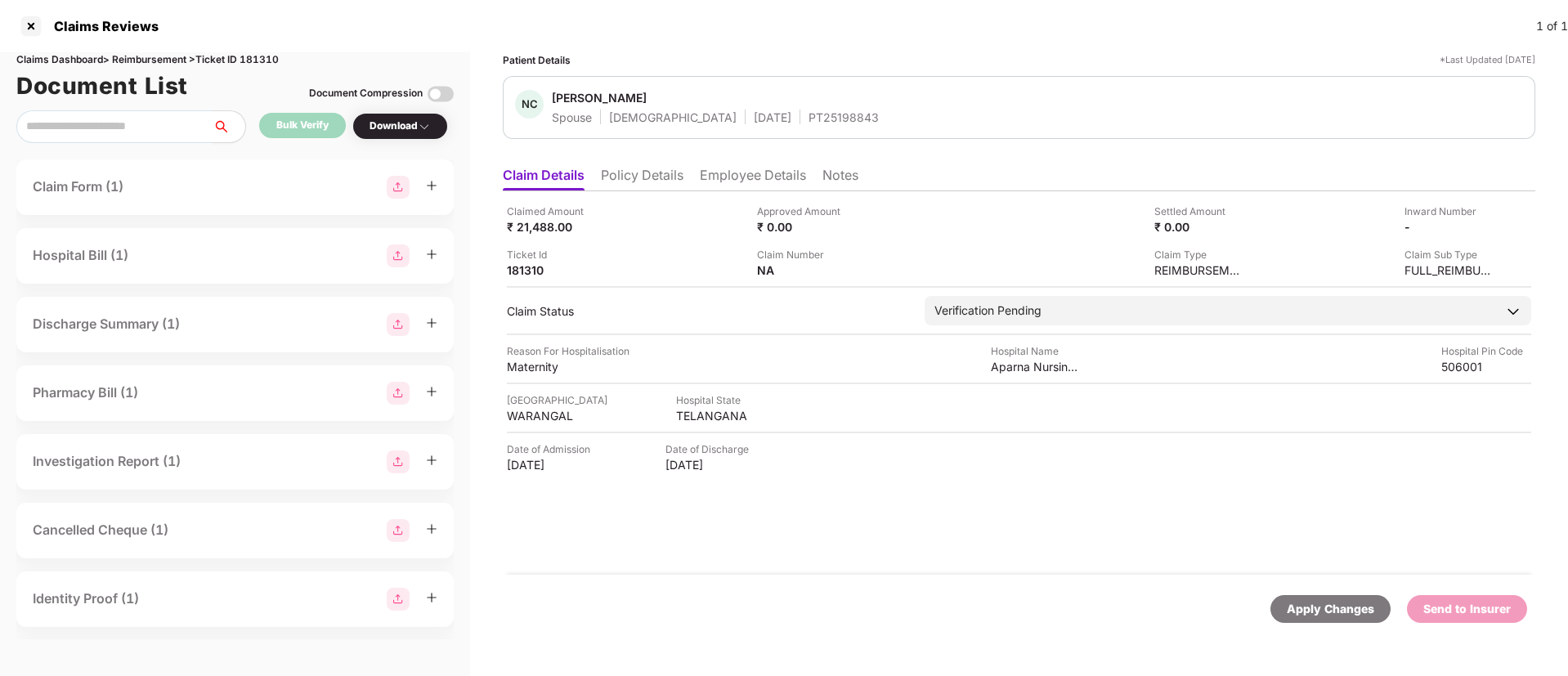
click at [648, 172] on li "Policy Details" at bounding box center [642, 177] width 83 height 23
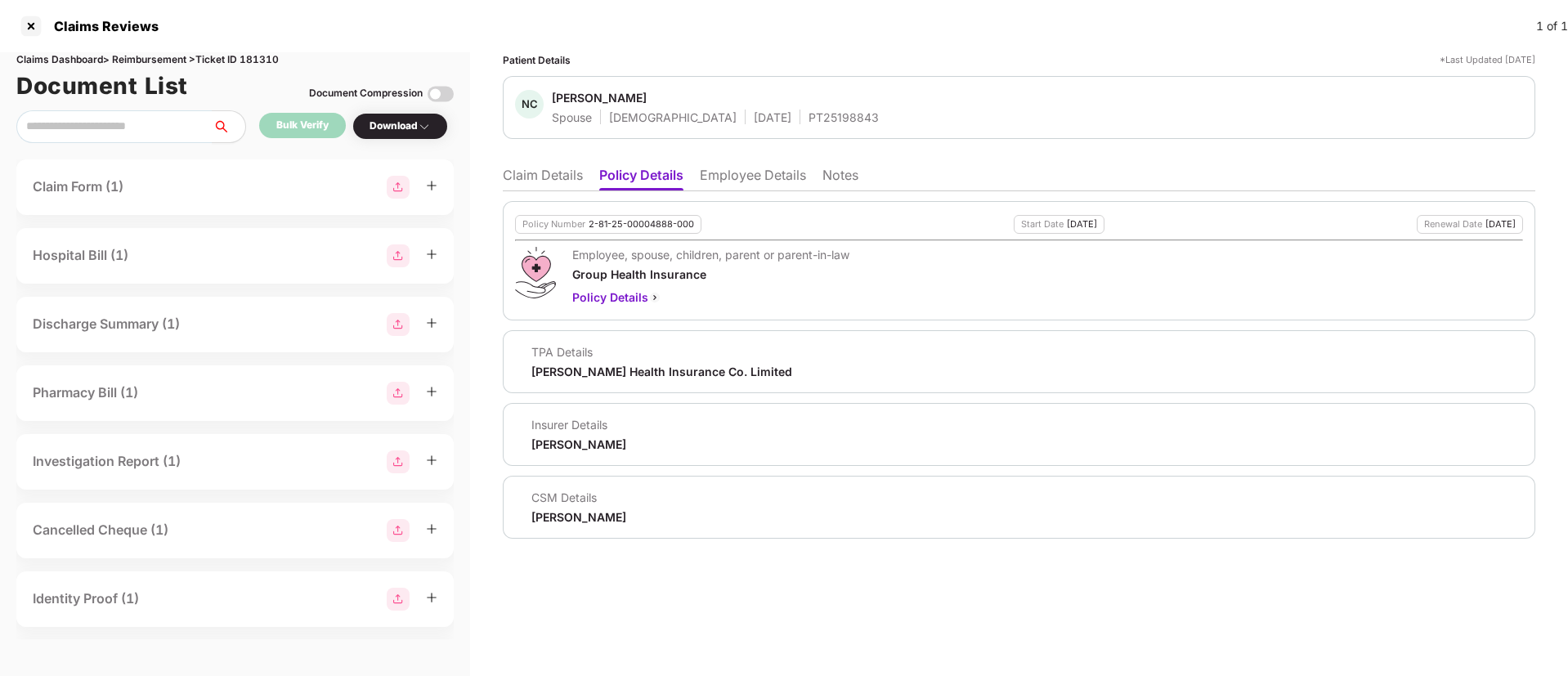
click at [724, 179] on li "Employee Details" at bounding box center [753, 177] width 106 height 23
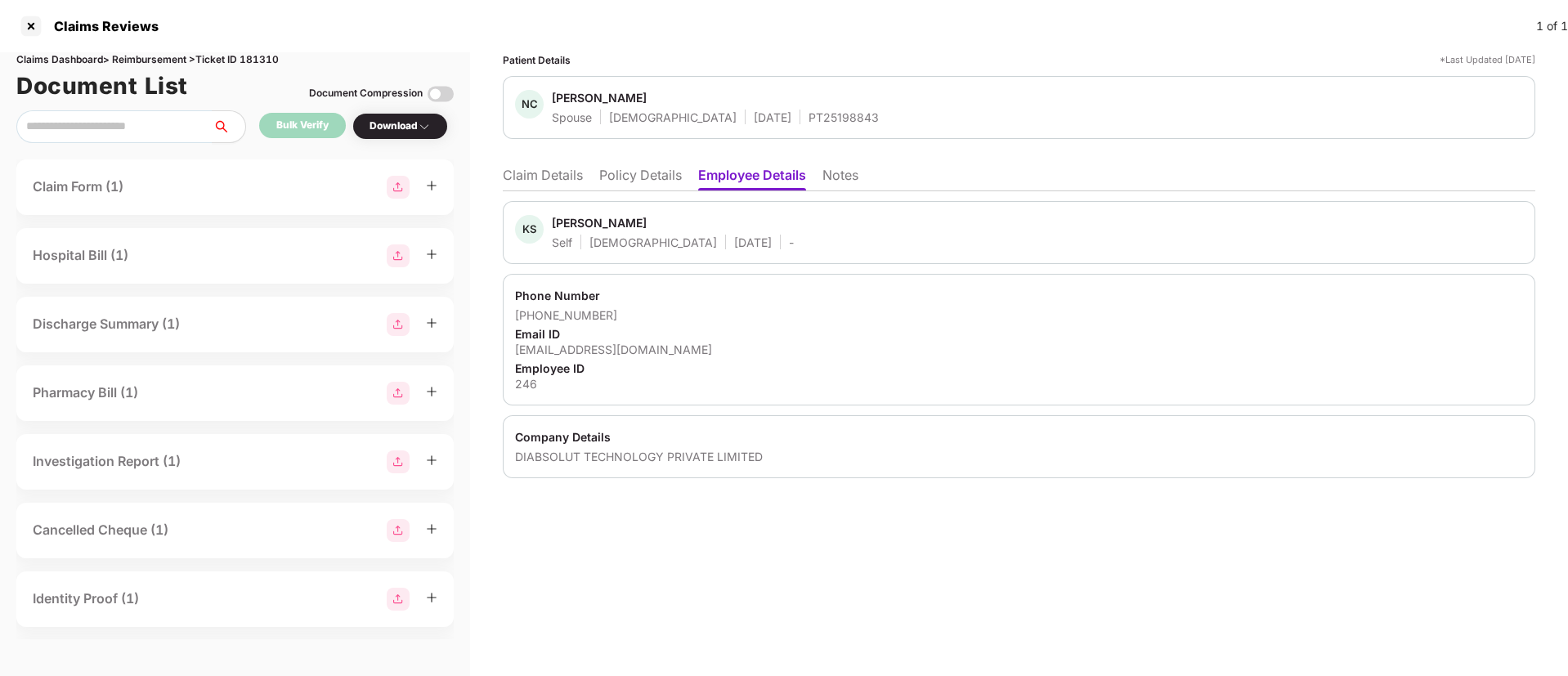
click at [526, 386] on div "246" at bounding box center [1018, 383] width 1008 height 16
click at [562, 177] on li "Claim Details" at bounding box center [542, 177] width 80 height 23
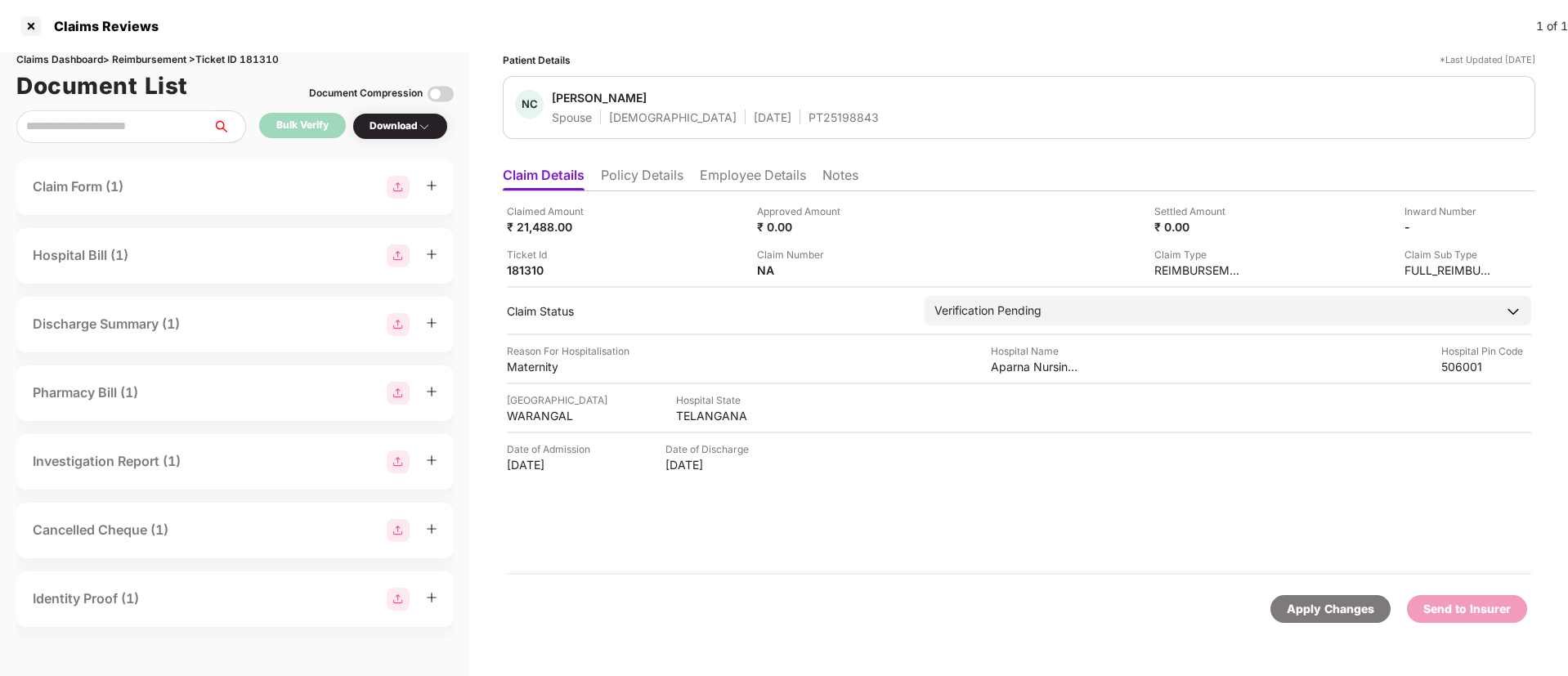
click at [754, 178] on li "Employee Details" at bounding box center [753, 177] width 106 height 23
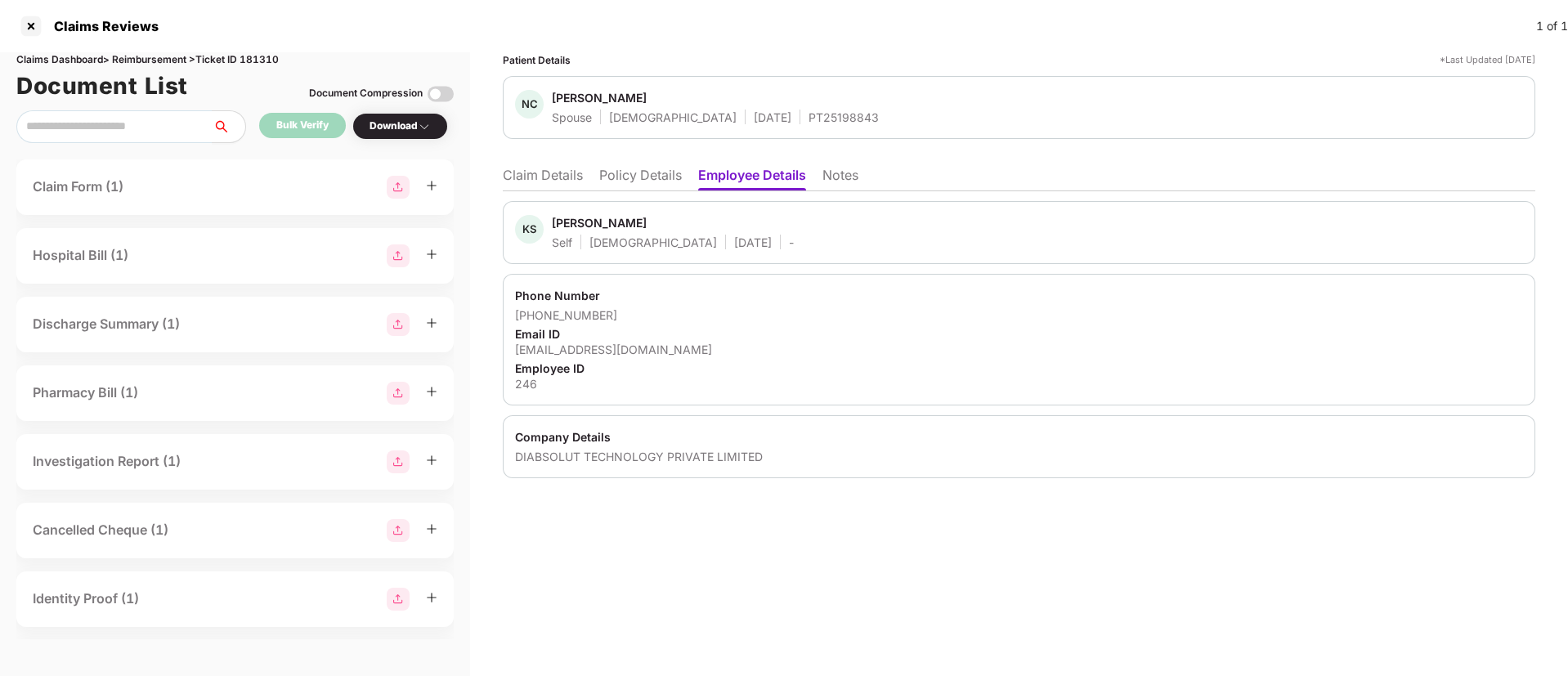
click at [569, 174] on li "Claim Details" at bounding box center [542, 177] width 80 height 23
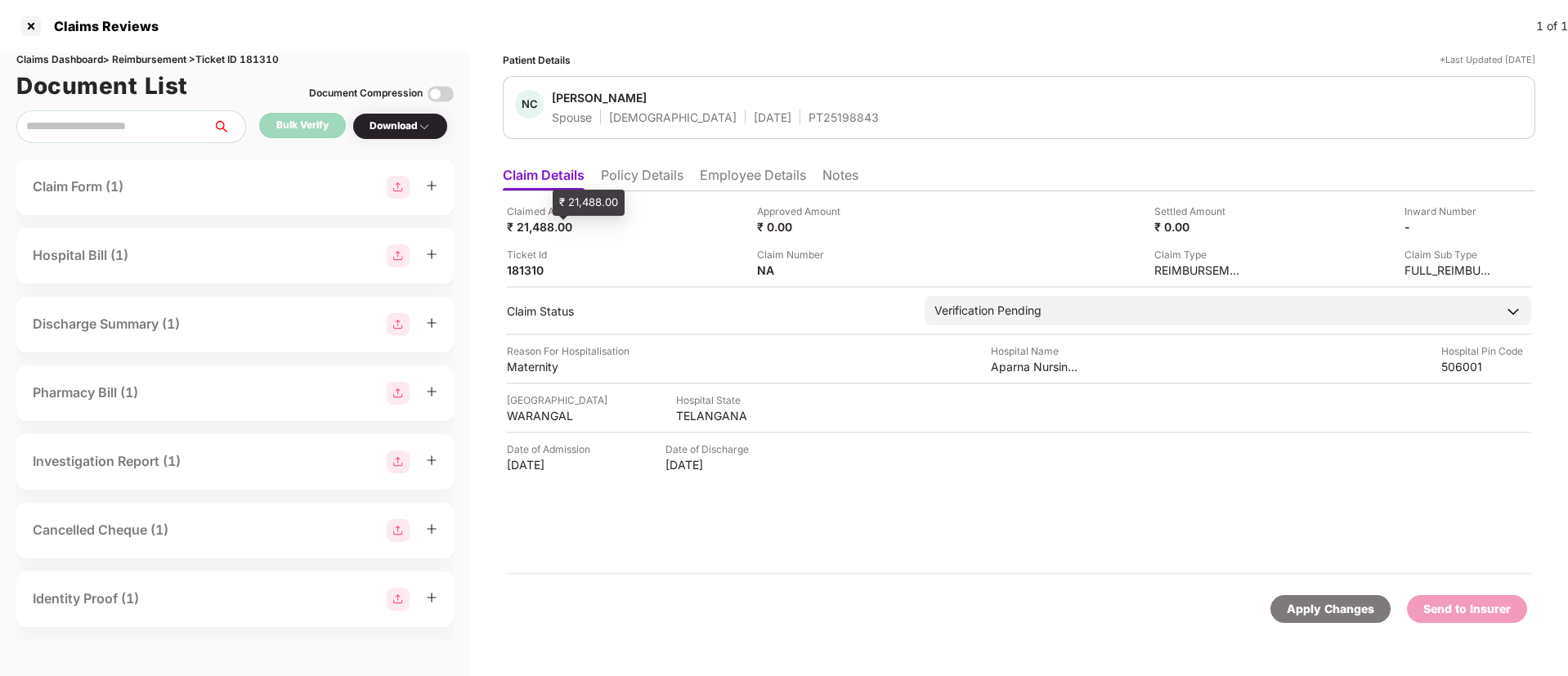
click at [538, 227] on div "₹ 21,488.00" at bounding box center [551, 226] width 90 height 16
click at [534, 421] on div "WARANGAL" at bounding box center [551, 415] width 90 height 16
click at [691, 422] on div "TELANGANA" at bounding box center [722, 415] width 90 height 16
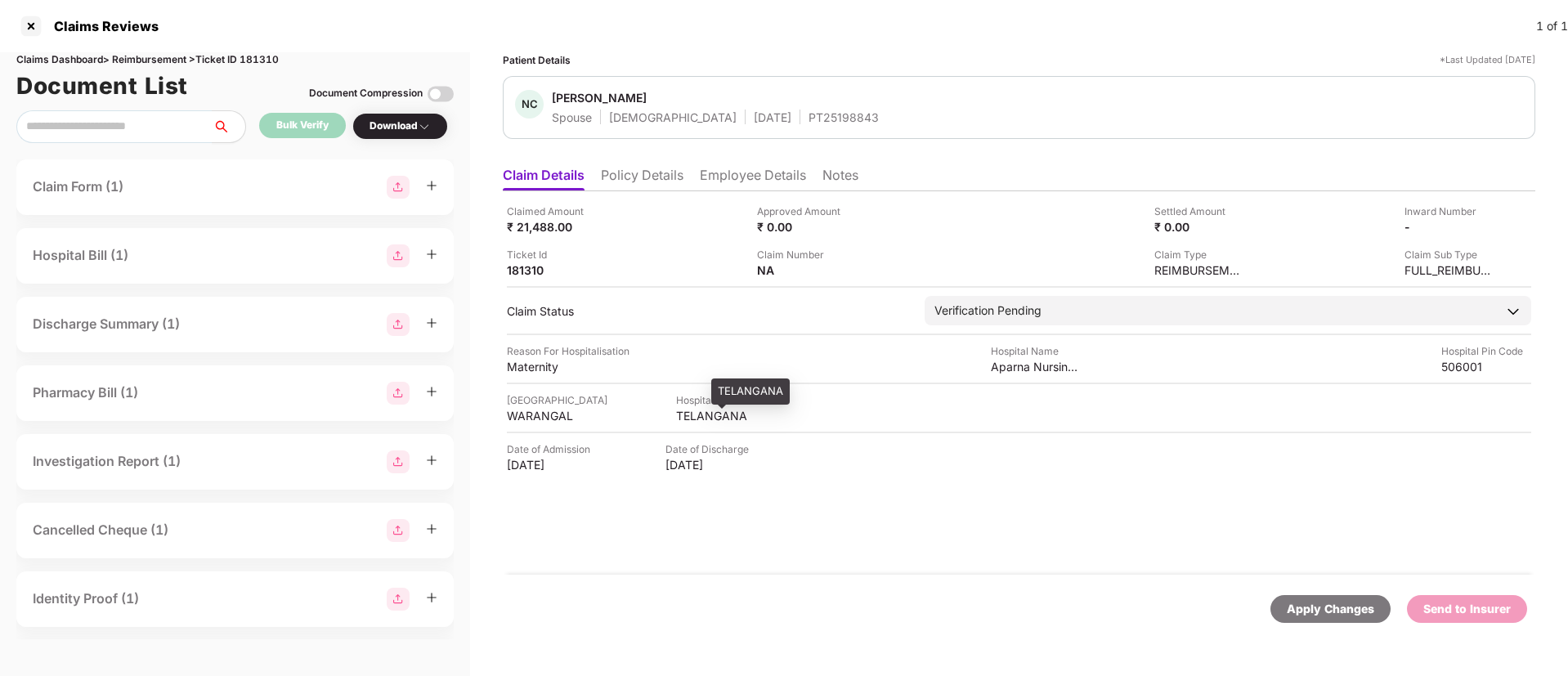
click at [691, 422] on div "TELANGANA" at bounding box center [722, 415] width 90 height 16
click at [1016, 370] on div "Aparna Nursing Home" at bounding box center [1036, 366] width 90 height 16
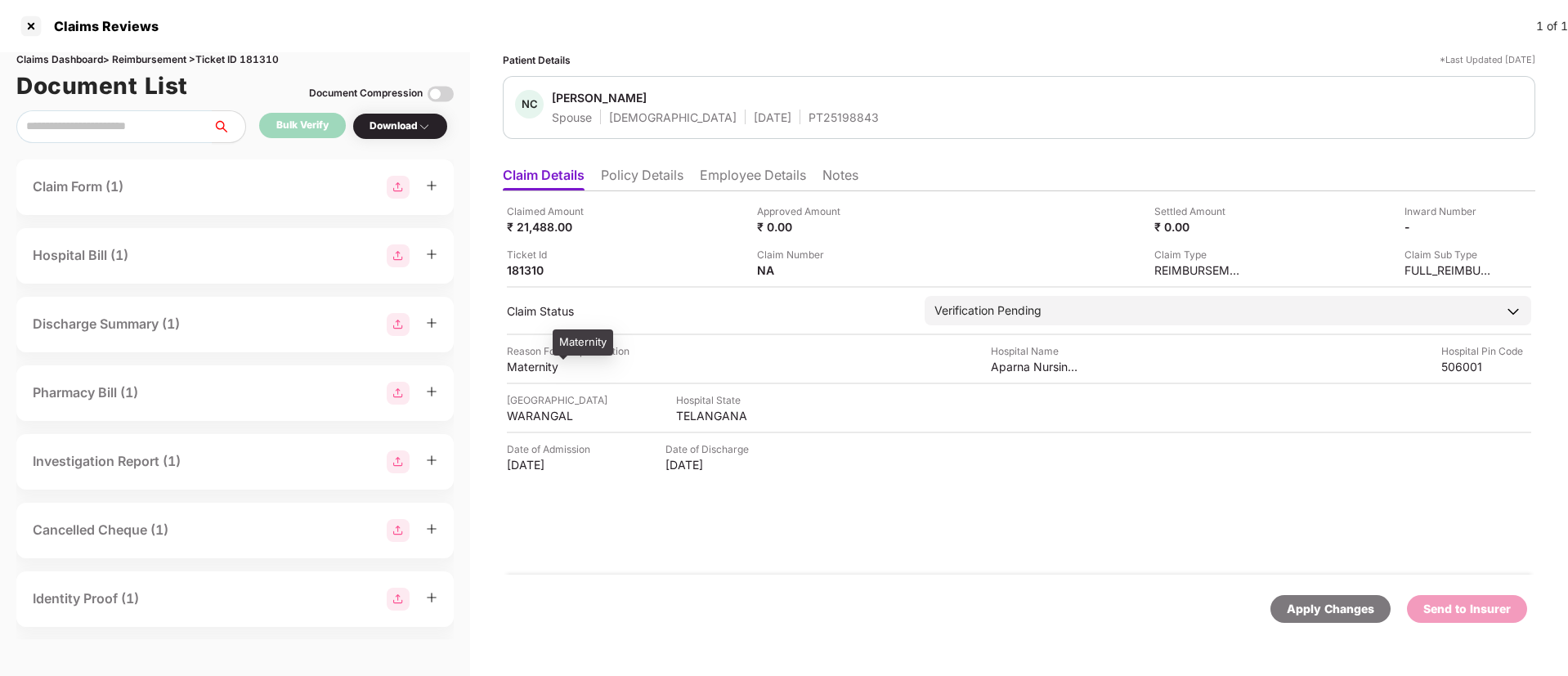
click at [526, 368] on div "Maternity" at bounding box center [551, 366] width 90 height 16
click at [859, 270] on img at bounding box center [858, 269] width 13 height 13
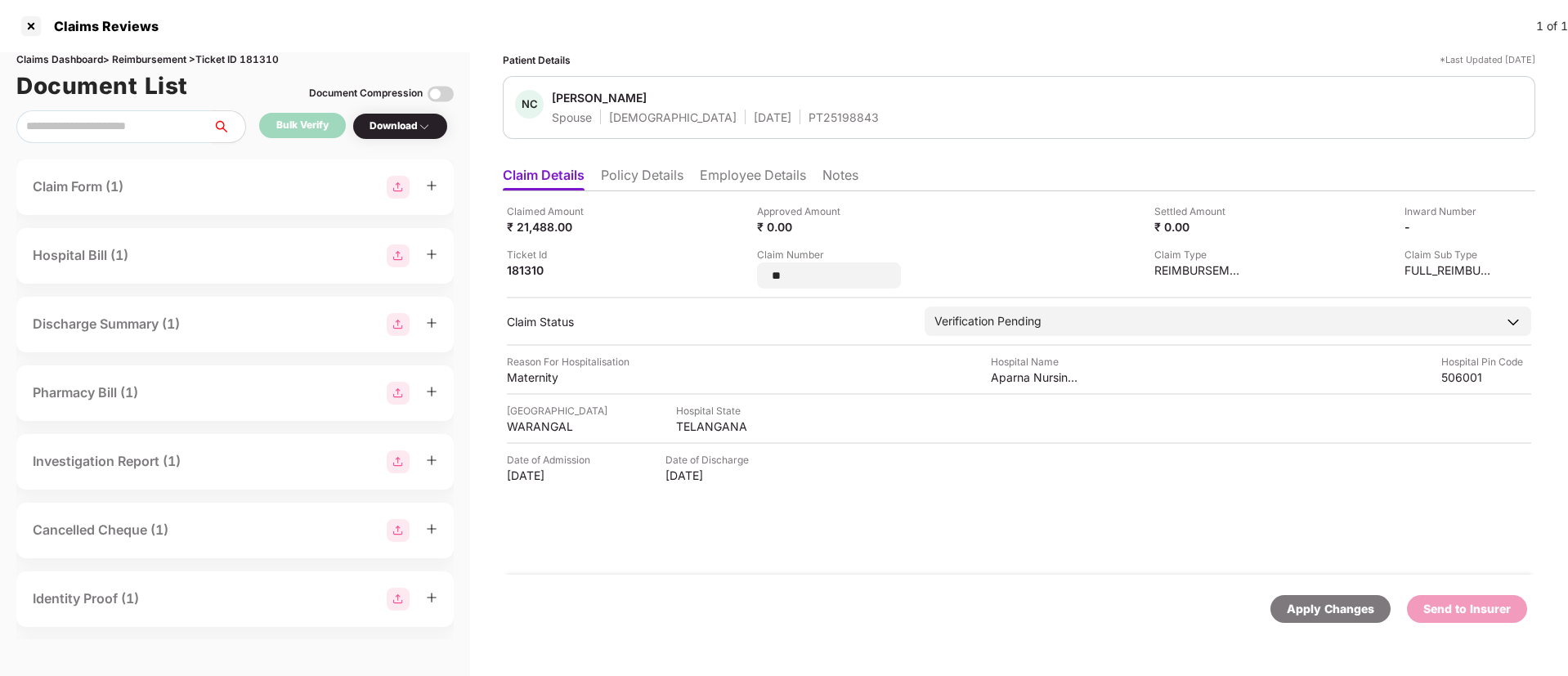
type input "*"
type input "**********"
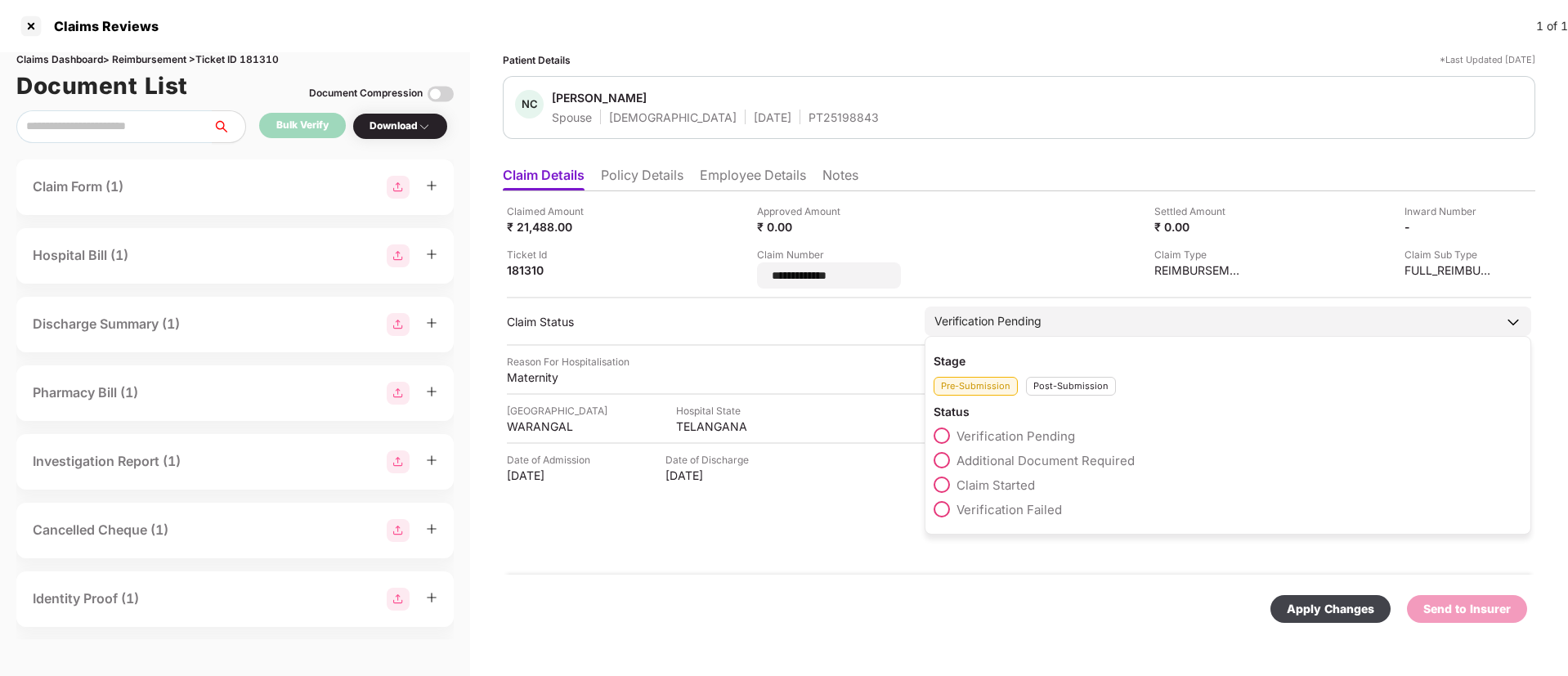
click at [1060, 389] on div "Stage Pre-Submission Post-Submission Status Verification Pending Additional Doc…" at bounding box center [1228, 435] width 607 height 198
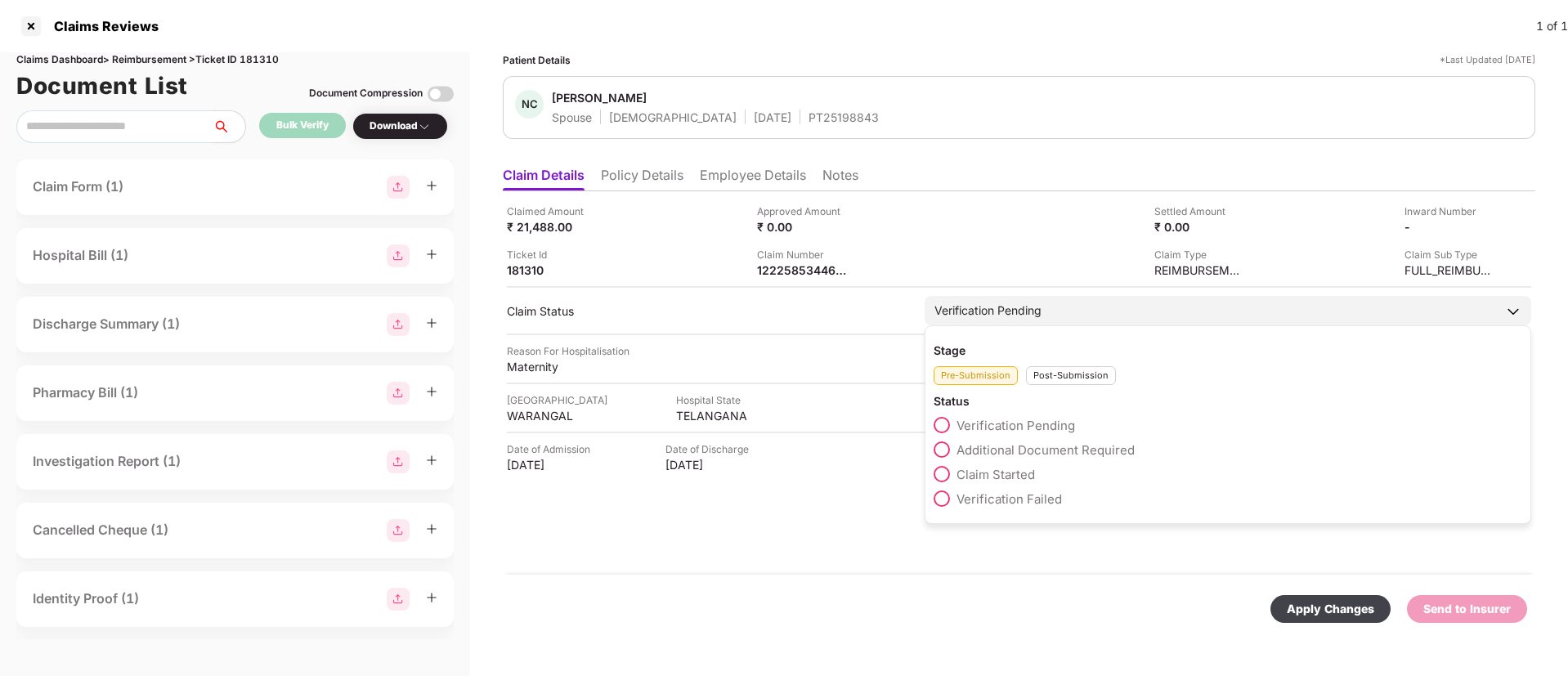
click at [1049, 380] on div "Post-Submission" at bounding box center [1071, 376] width 90 height 19
click at [1014, 452] on span "Claim Under Process" at bounding box center [1017, 450] width 123 height 16
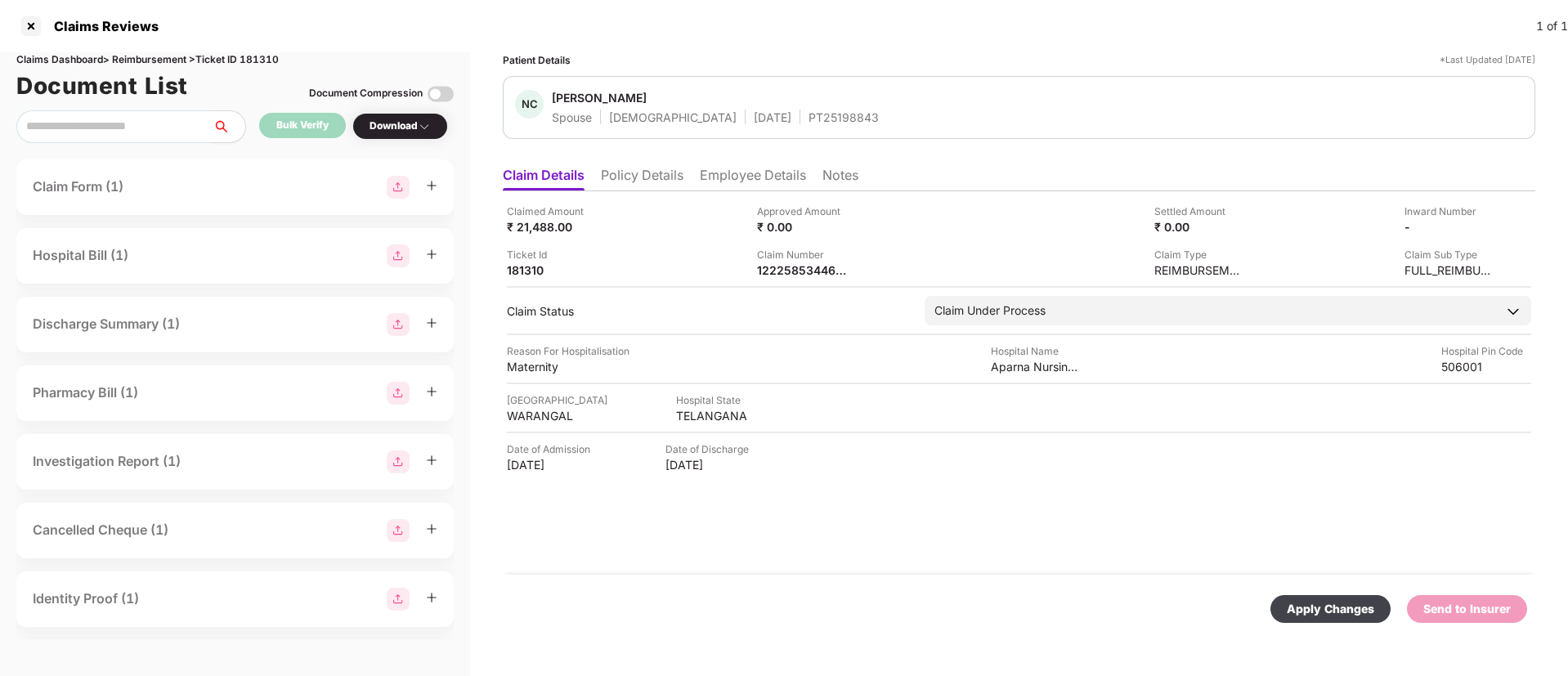
click at [1355, 613] on div "Apply Changes" at bounding box center [1329, 608] width 87 height 18
click at [729, 174] on li "Employee Details" at bounding box center [753, 177] width 106 height 23
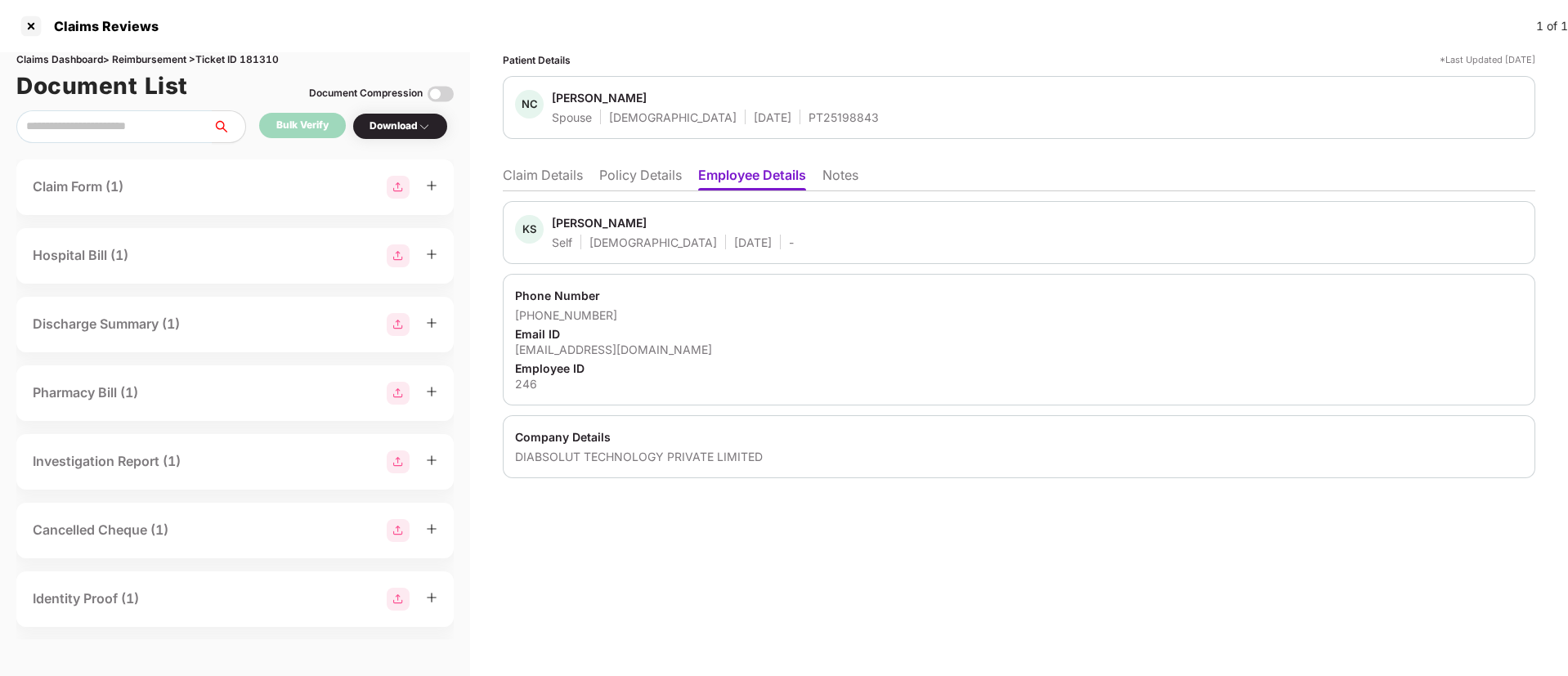
click at [595, 217] on div "Kamidi Sandeep" at bounding box center [598, 223] width 95 height 16
click at [593, 217] on div "Kamidi Sandeep" at bounding box center [598, 223] width 95 height 16
click at [568, 217] on div "Kamidi Sandeep" at bounding box center [598, 223] width 95 height 16
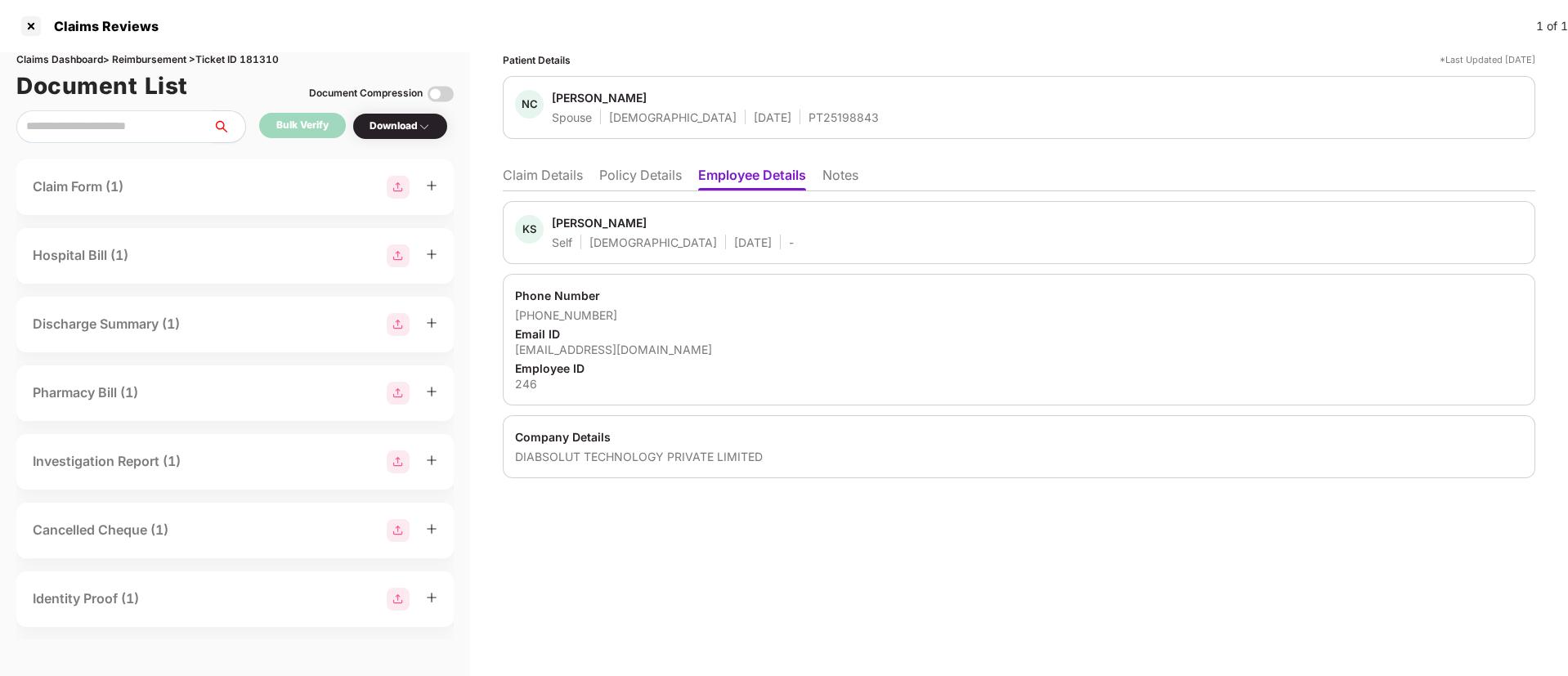
click at [551, 175] on li "Claim Details" at bounding box center [542, 177] width 80 height 23
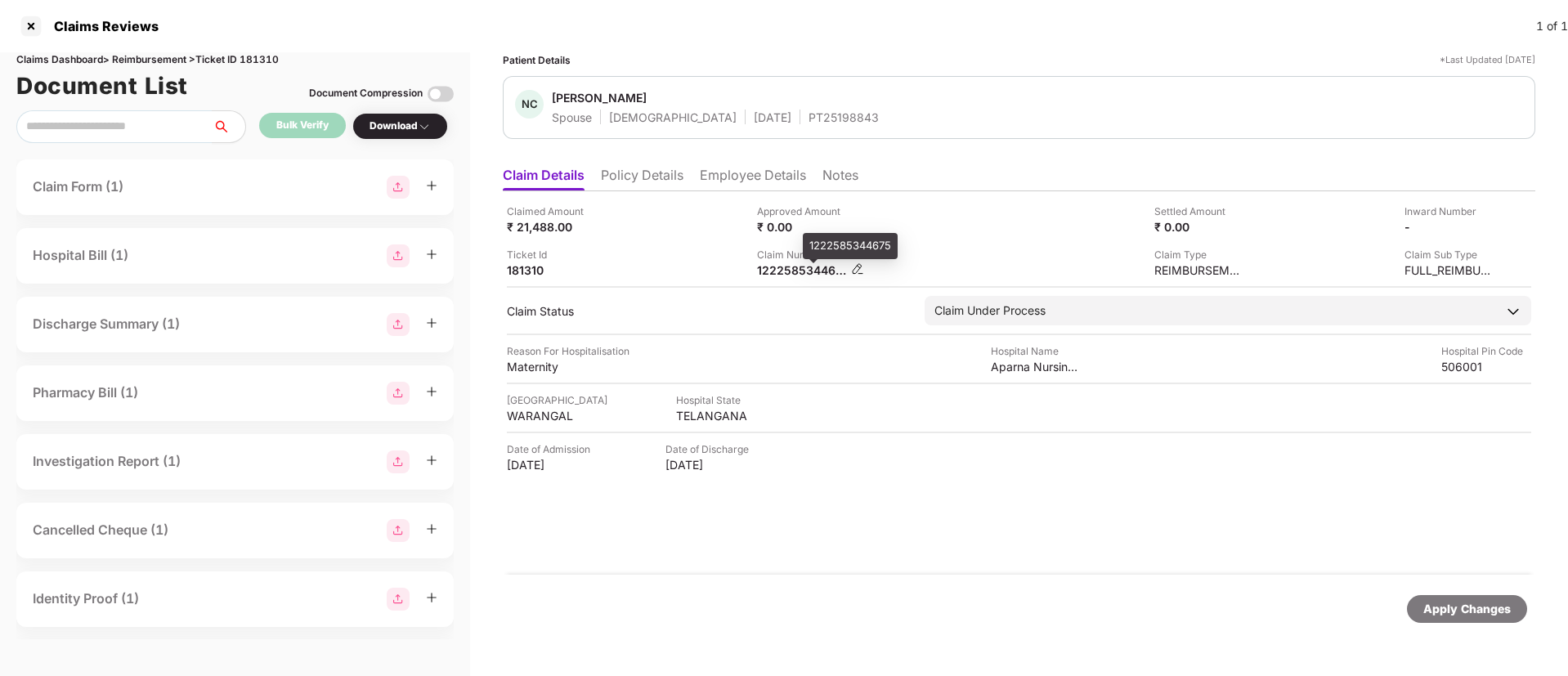
click at [788, 273] on div "1222585344675" at bounding box center [802, 269] width 90 height 16
click at [862, 504] on div "Claimed Amount ₹ 21,488.00 Approved Amount ₹ 0.00 Settled Amount ₹ 0.00 Inward …" at bounding box center [1018, 383] width 1032 height 383
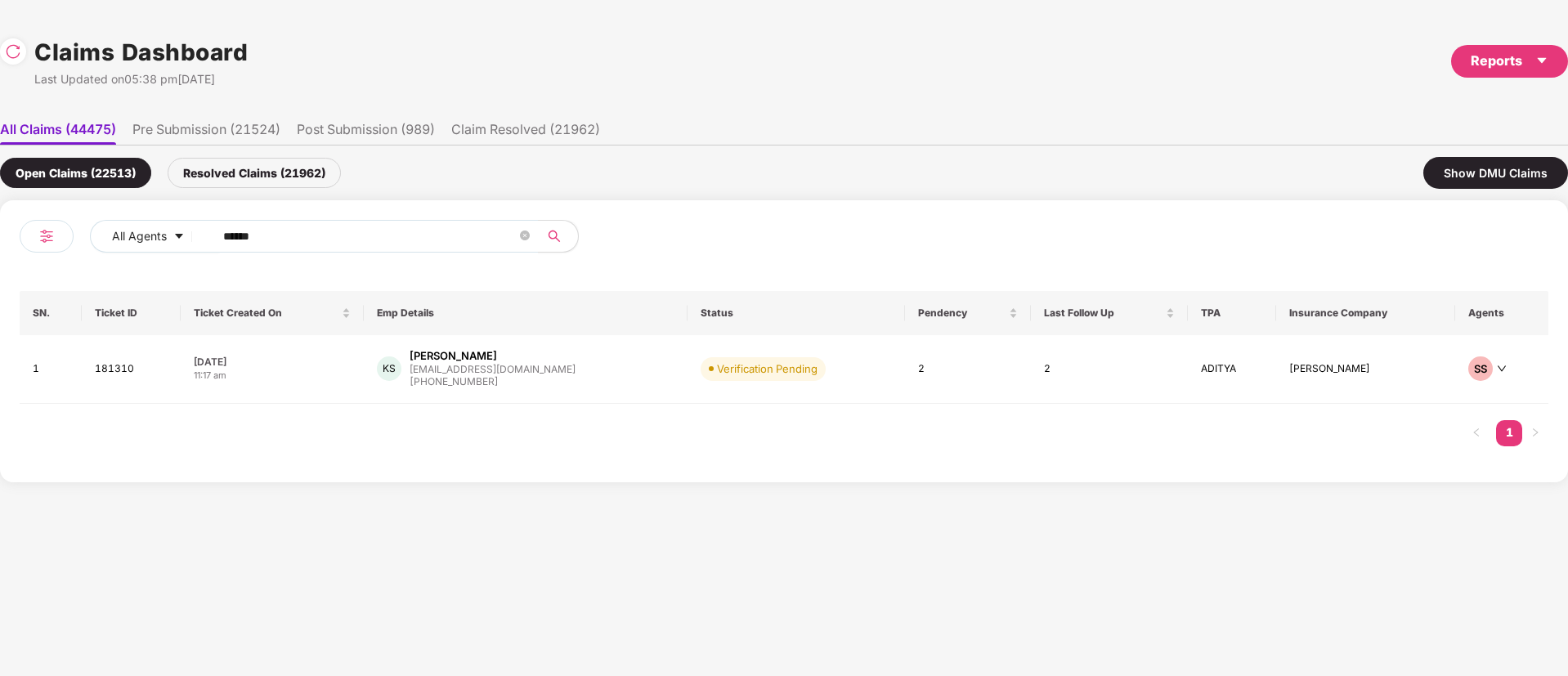
click at [0, 242] on div "All Agents ****** SN. Ticket ID Ticket Created On Emp Details Status Pendency L…" at bounding box center [784, 341] width 1568 height 282
paste input "text"
type input "******"
click at [588, 384] on div "JC Jyotsna Chawla jyotsna.chawla@mindtic... +917032500307" at bounding box center [525, 372] width 299 height 47
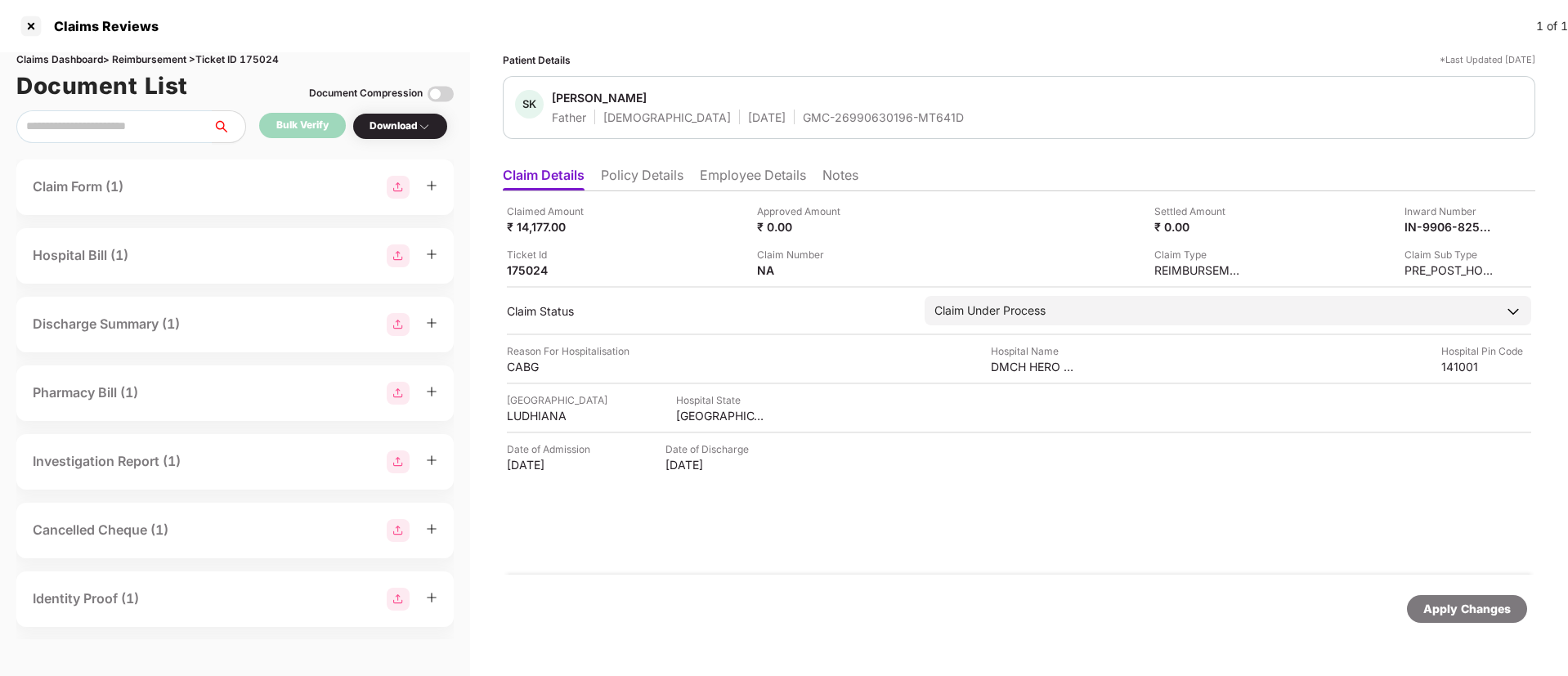
click at [825, 122] on div "GMC-26990630196-MT641D" at bounding box center [882, 117] width 161 height 16
click at [802, 120] on div "GMC-26990630196-MT641D" at bounding box center [882, 117] width 161 height 16
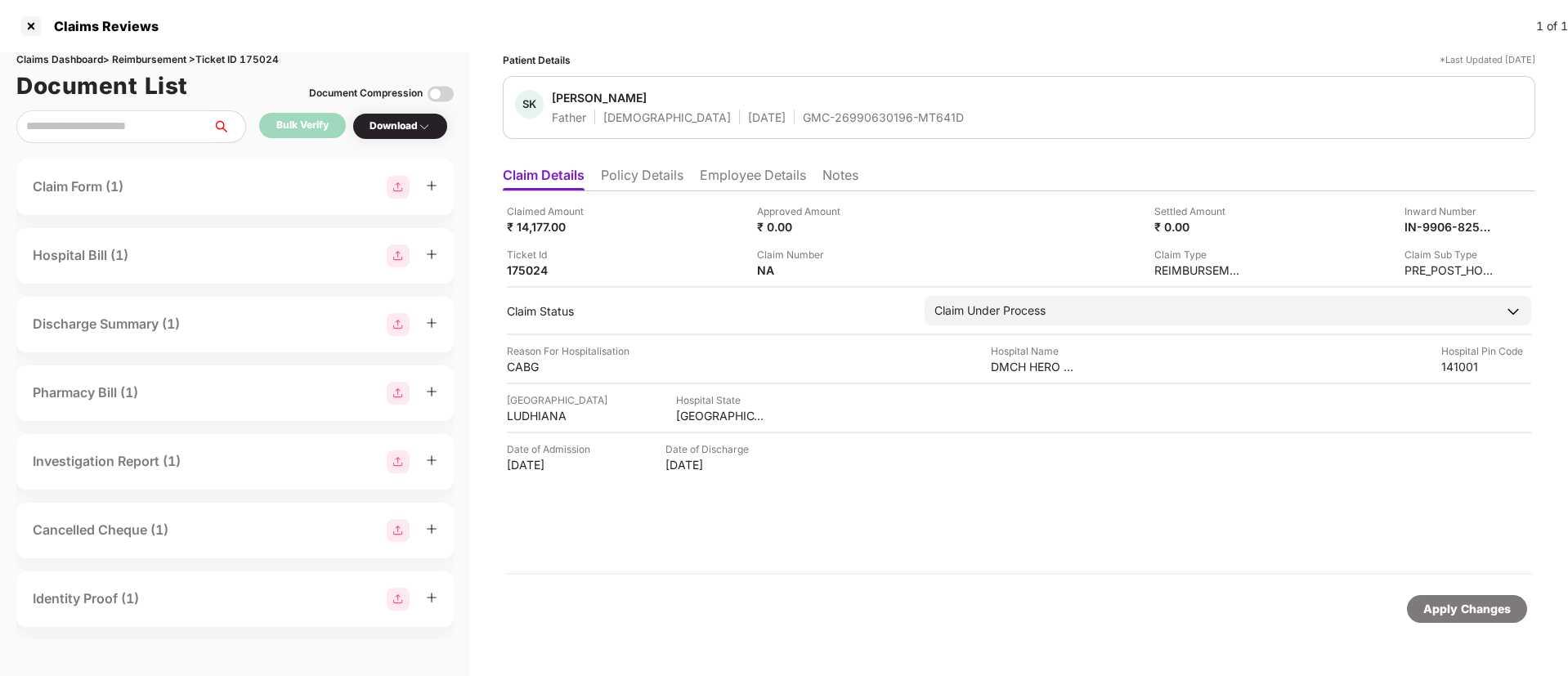
click at [802, 120] on div "GMC-26990630196-MT641D" at bounding box center [882, 117] width 161 height 16
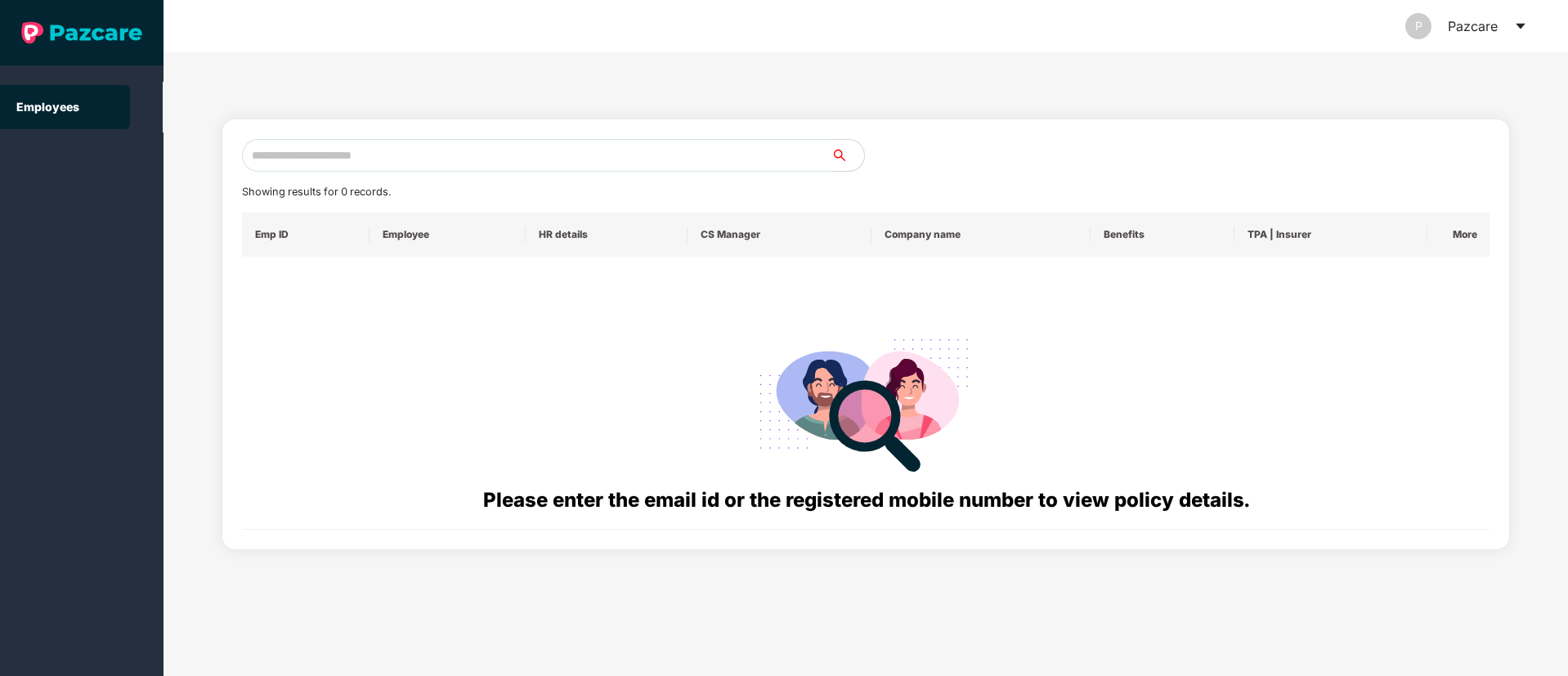
click at [479, 159] on input "text" at bounding box center [536, 155] width 589 height 33
paste input "**********"
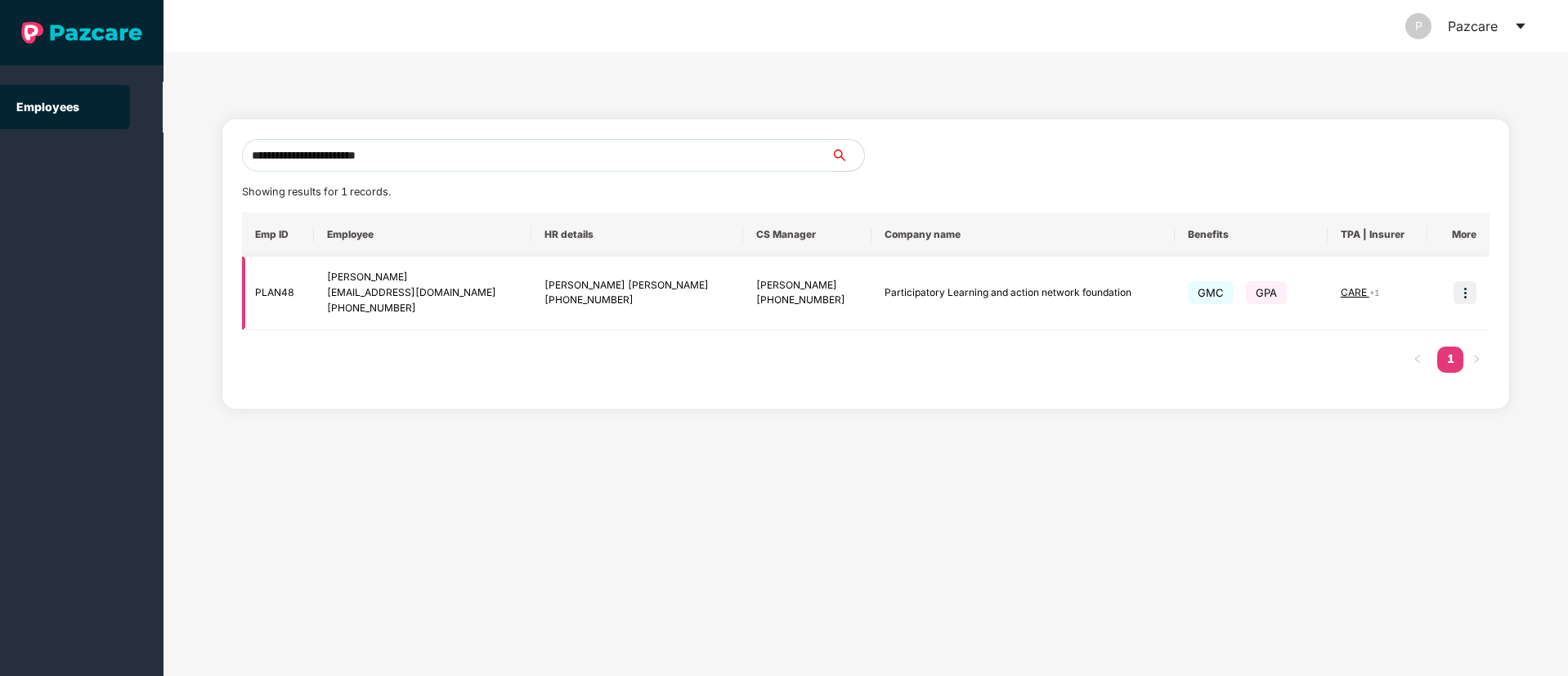
type input "**********"
click at [1464, 300] on img at bounding box center [1465, 292] width 23 height 23
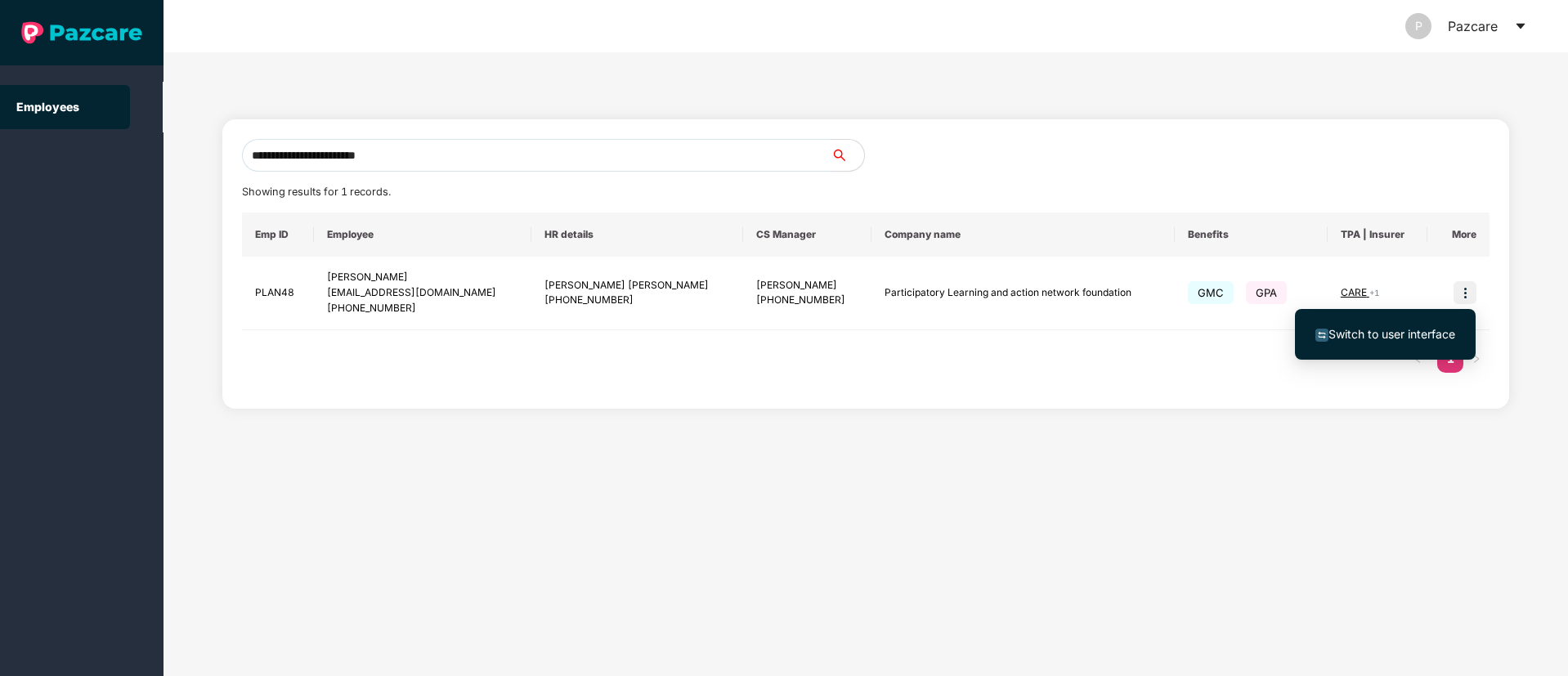
click at [1415, 330] on span "Switch to user interface" at bounding box center [1391, 333] width 127 height 14
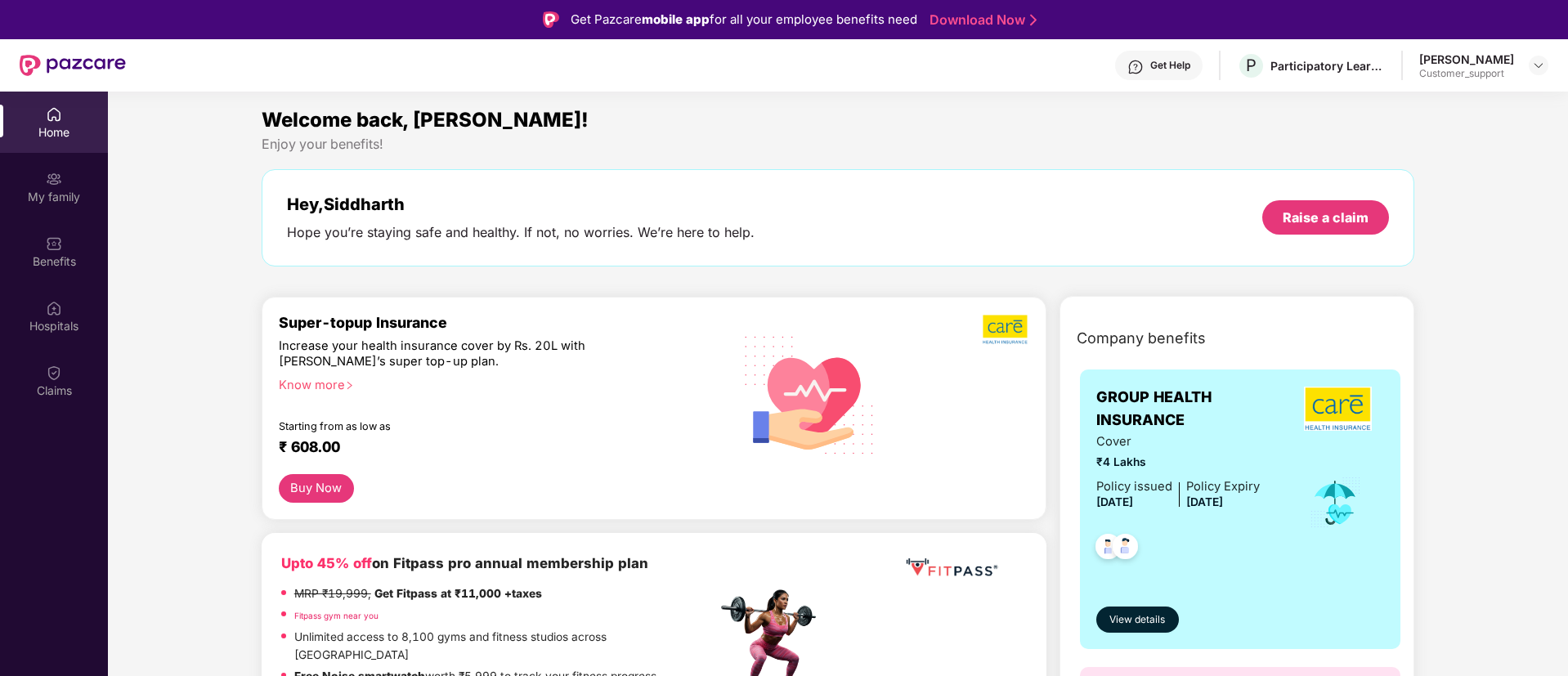
click at [1150, 67] on div "Get Help" at bounding box center [1170, 66] width 40 height 13
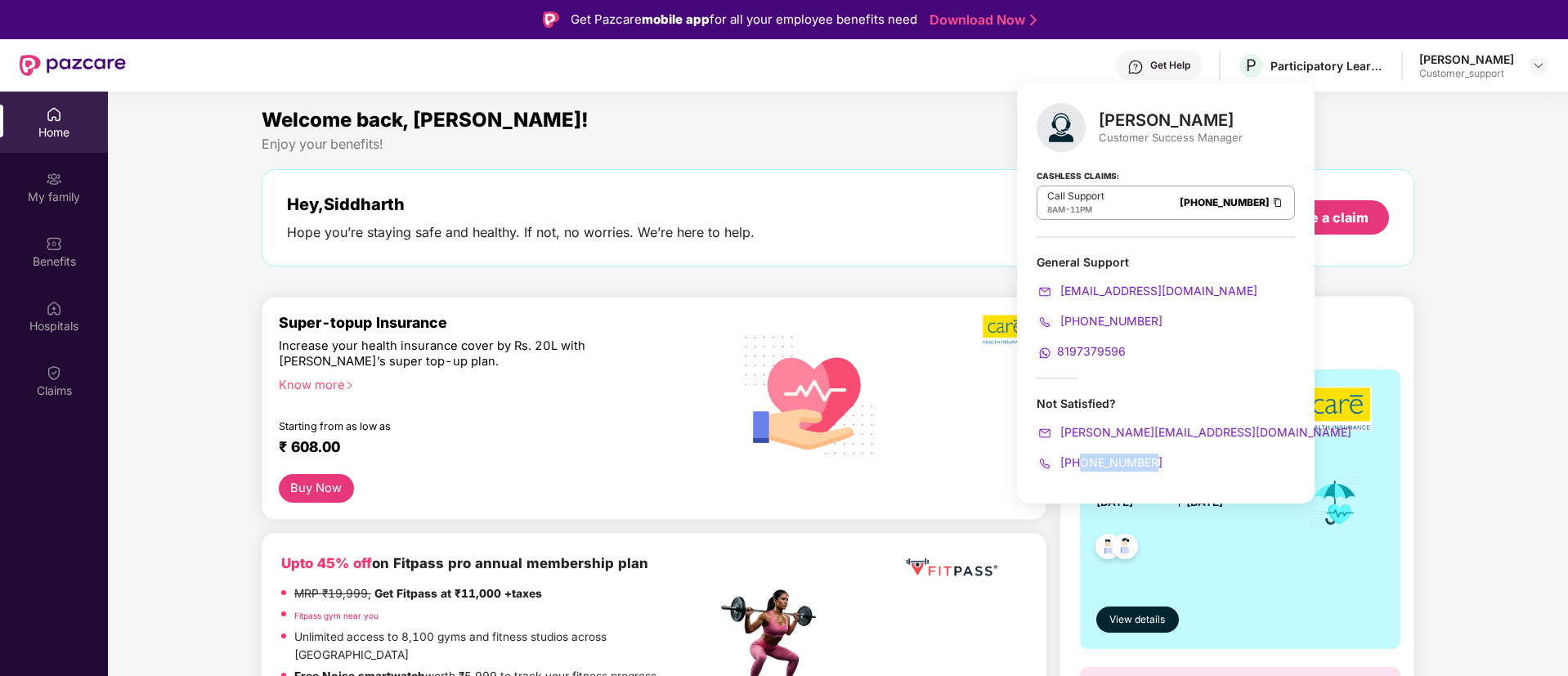
drag, startPoint x: 1167, startPoint y: 457, endPoint x: 1080, endPoint y: 460, distance: 87.1
click at [1081, 462] on div "+917758882381" at bounding box center [1165, 462] width 258 height 18
copy span "7758882381"
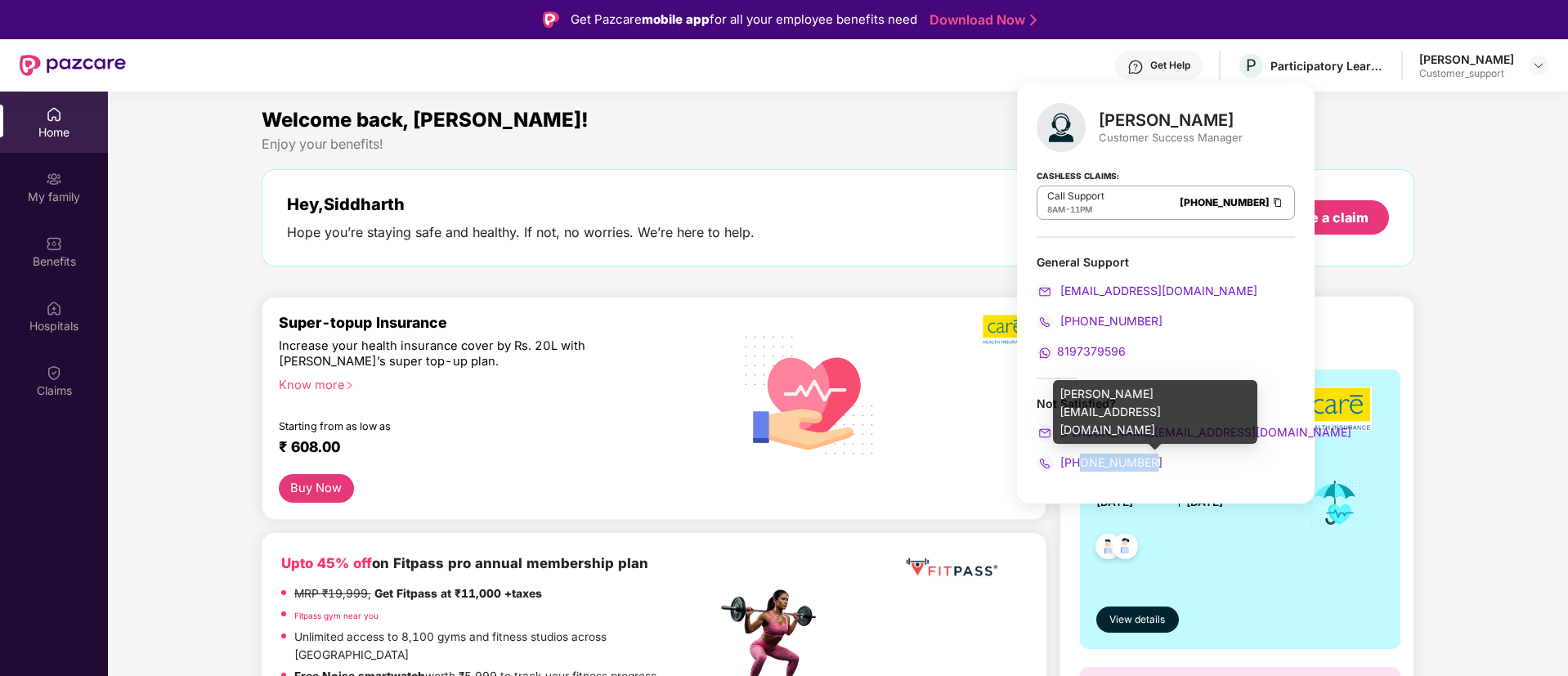
click at [1173, 433] on span "prajwal.rathod@pazcare.com" at bounding box center [1203, 431] width 294 height 14
drag, startPoint x: 1173, startPoint y: 433, endPoint x: 1229, endPoint y: 428, distance: 56.2
click at [1173, 433] on span "prajwal.rathod@pazcare.com" at bounding box center [1203, 431] width 294 height 14
drag, startPoint x: 1235, startPoint y: 428, endPoint x: 1063, endPoint y: 439, distance: 172.4
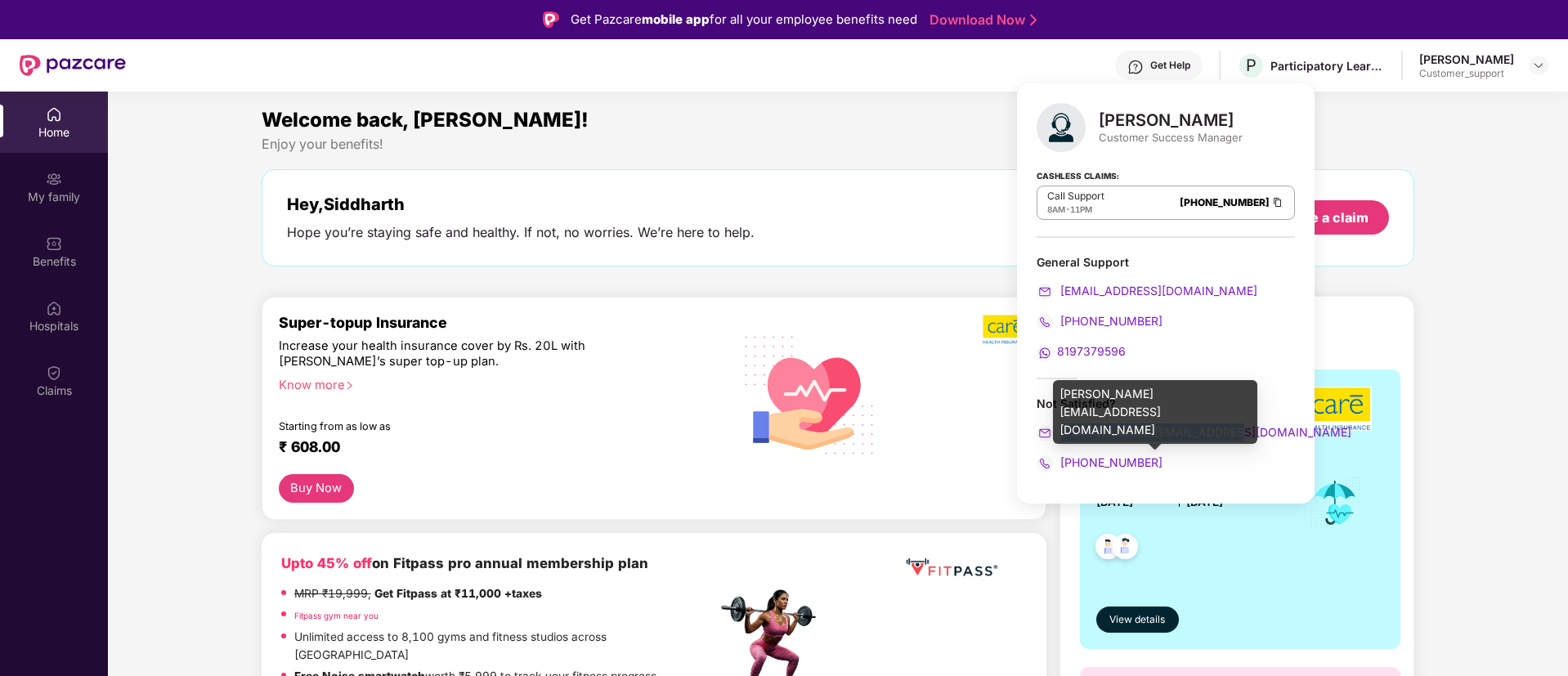
click at [1063, 439] on div "prajwal.rathod@pazcare.com" at bounding box center [1165, 432] width 258 height 18
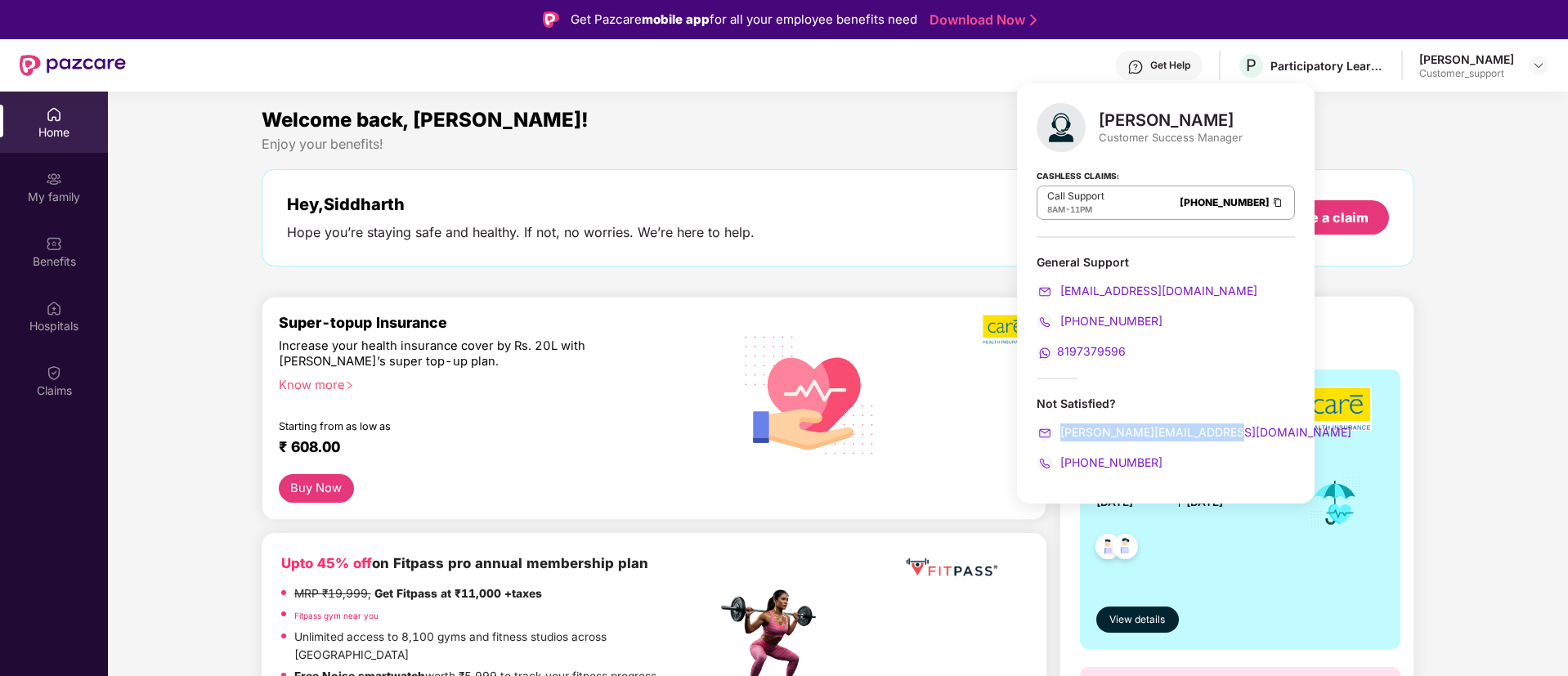
copy span "prajwal.rathod@pazcare.com"
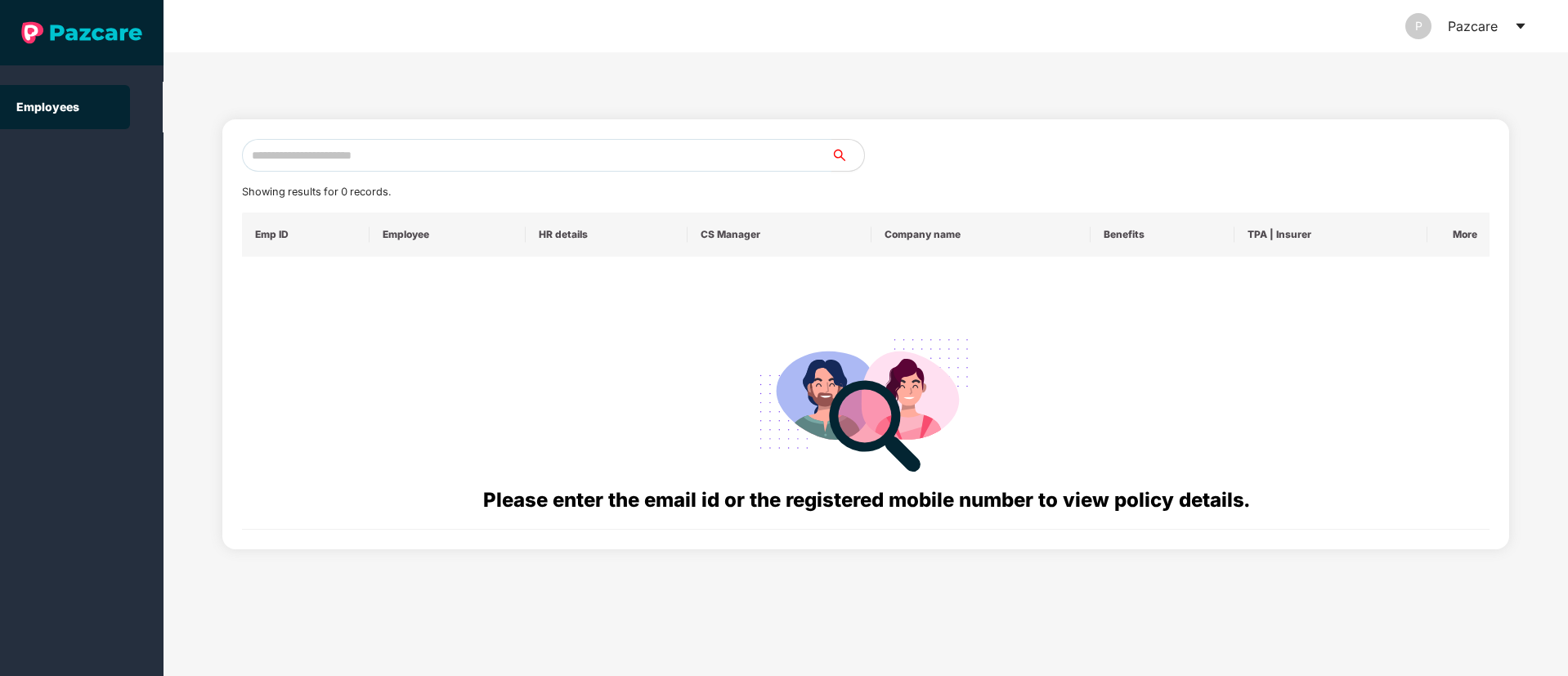
click at [403, 160] on input "text" at bounding box center [536, 155] width 589 height 33
paste input "**********"
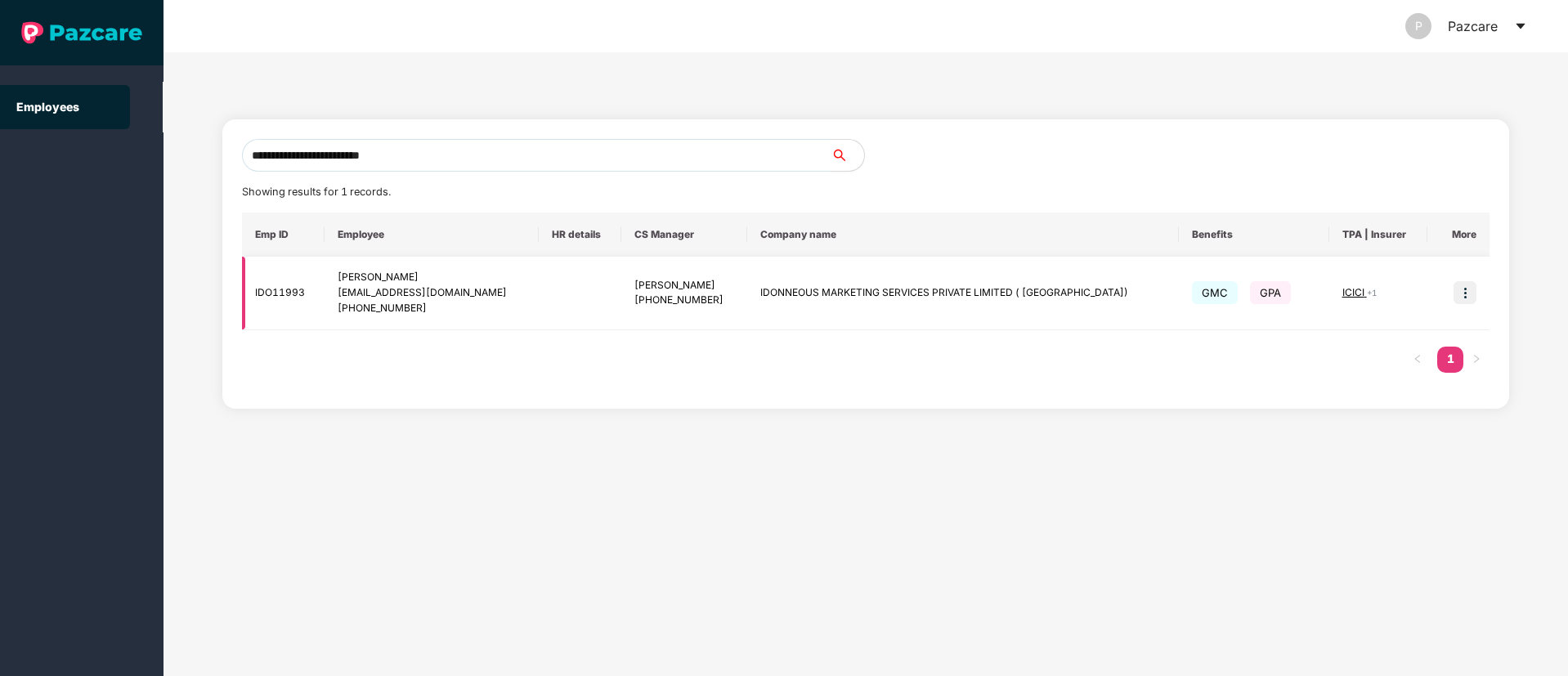
type input "**********"
click at [538, 287] on td "Poonam Mourya mouryapoonam1989@gmail.com +919111385202" at bounding box center [431, 293] width 214 height 73
click at [1465, 297] on img at bounding box center [1465, 292] width 23 height 23
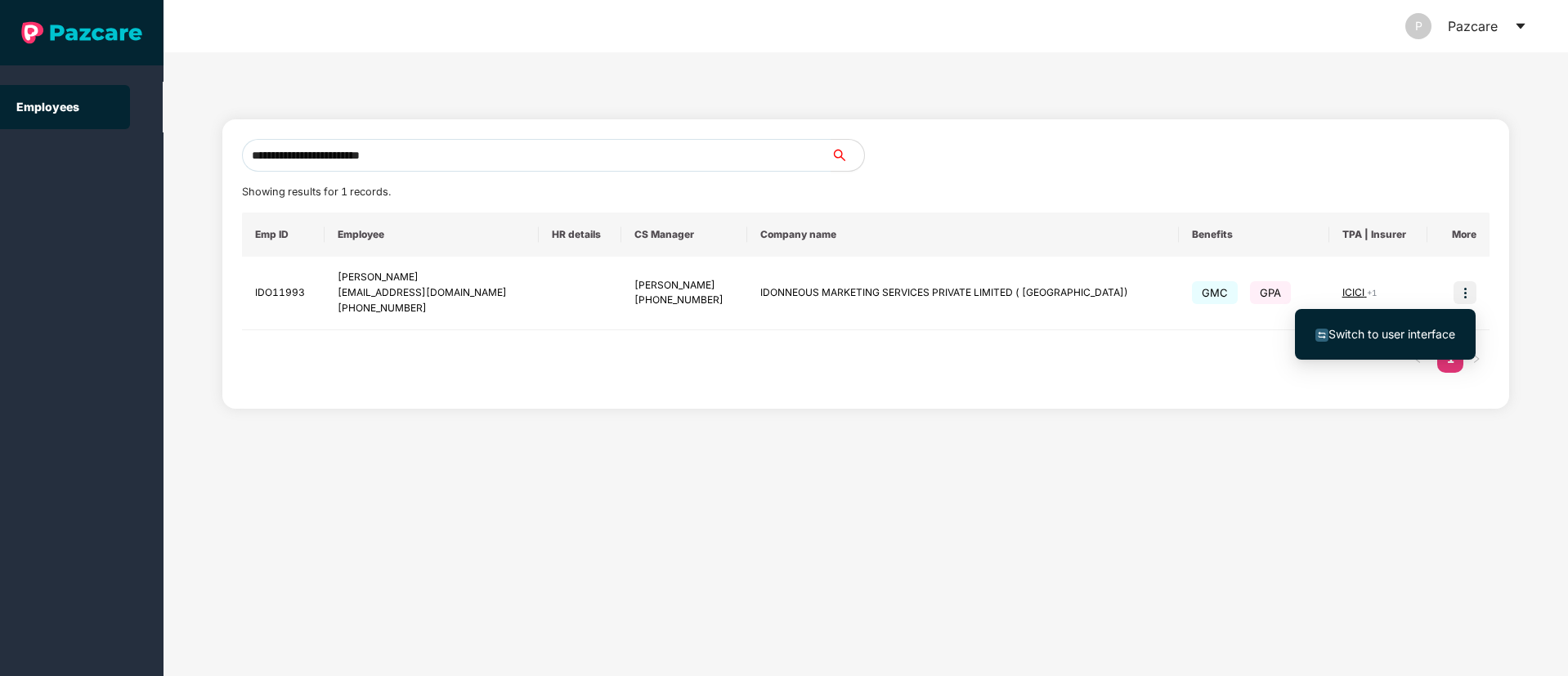
click at [1356, 335] on span "Switch to user interface" at bounding box center [1391, 333] width 127 height 14
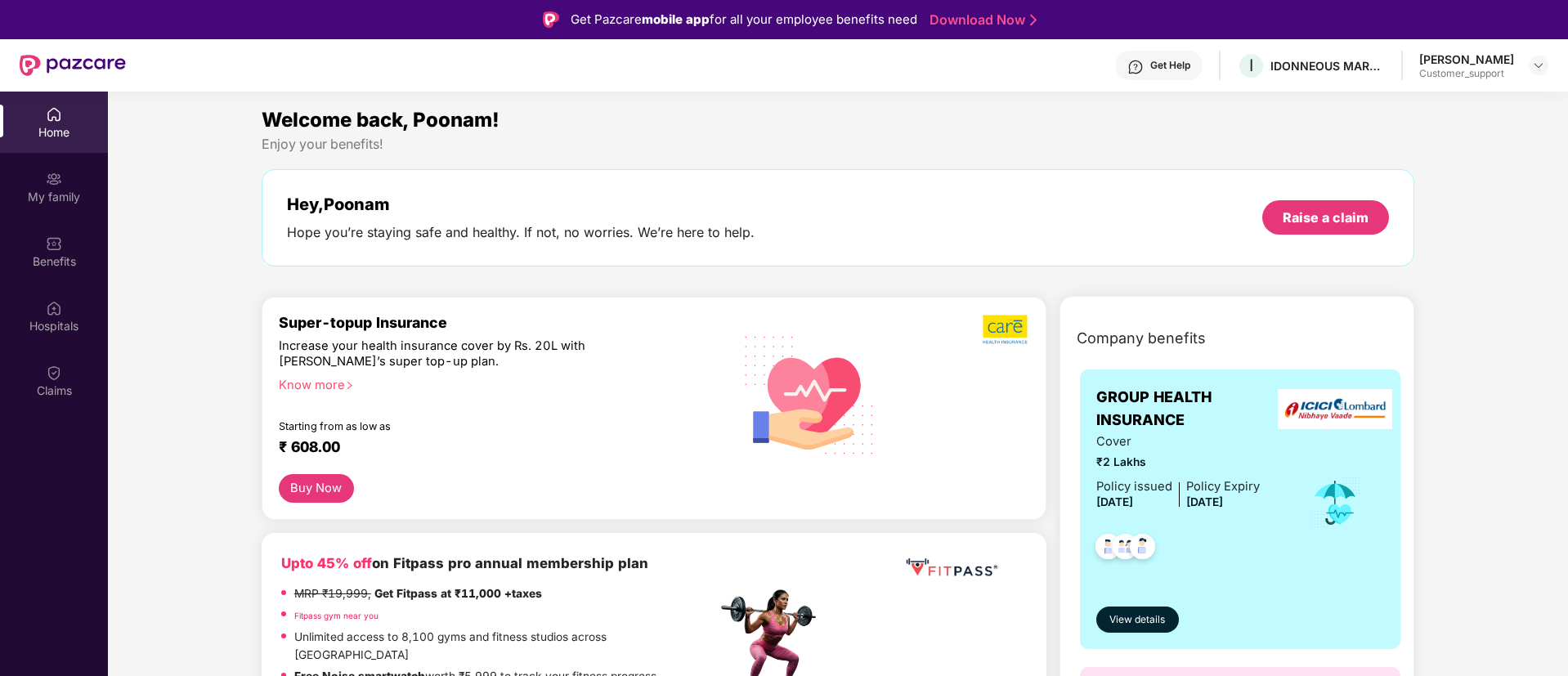
click at [1160, 59] on div "Get Help" at bounding box center [1170, 66] width 40 height 13
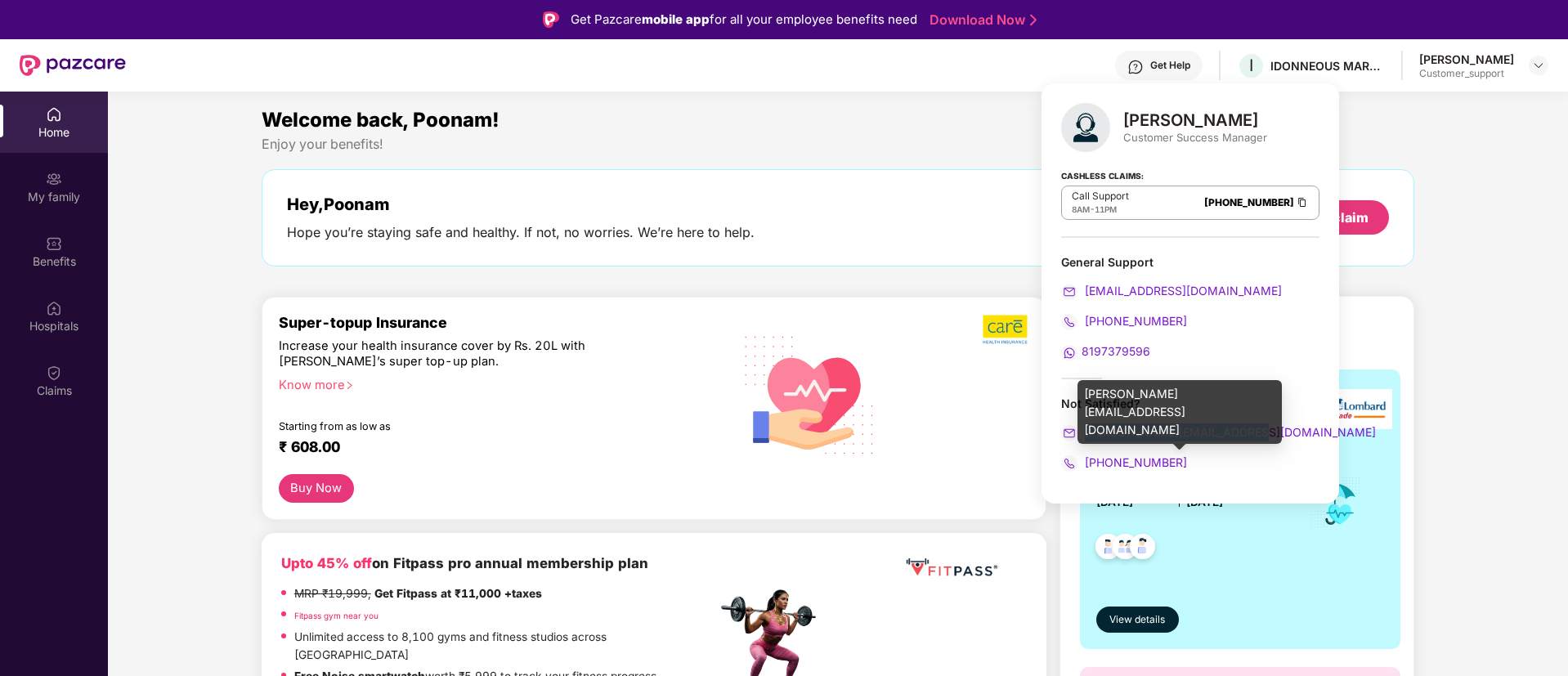
drag, startPoint x: 1252, startPoint y: 433, endPoint x: 1085, endPoint y: 435, distance: 167.0
click at [1085, 435] on div "[PERSON_NAME][EMAIL_ADDRESS][DOMAIN_NAME]" at bounding box center [1189, 432] width 258 height 18
copy span "[PERSON_NAME][EMAIL_ADDRESS][DOMAIN_NAME]"
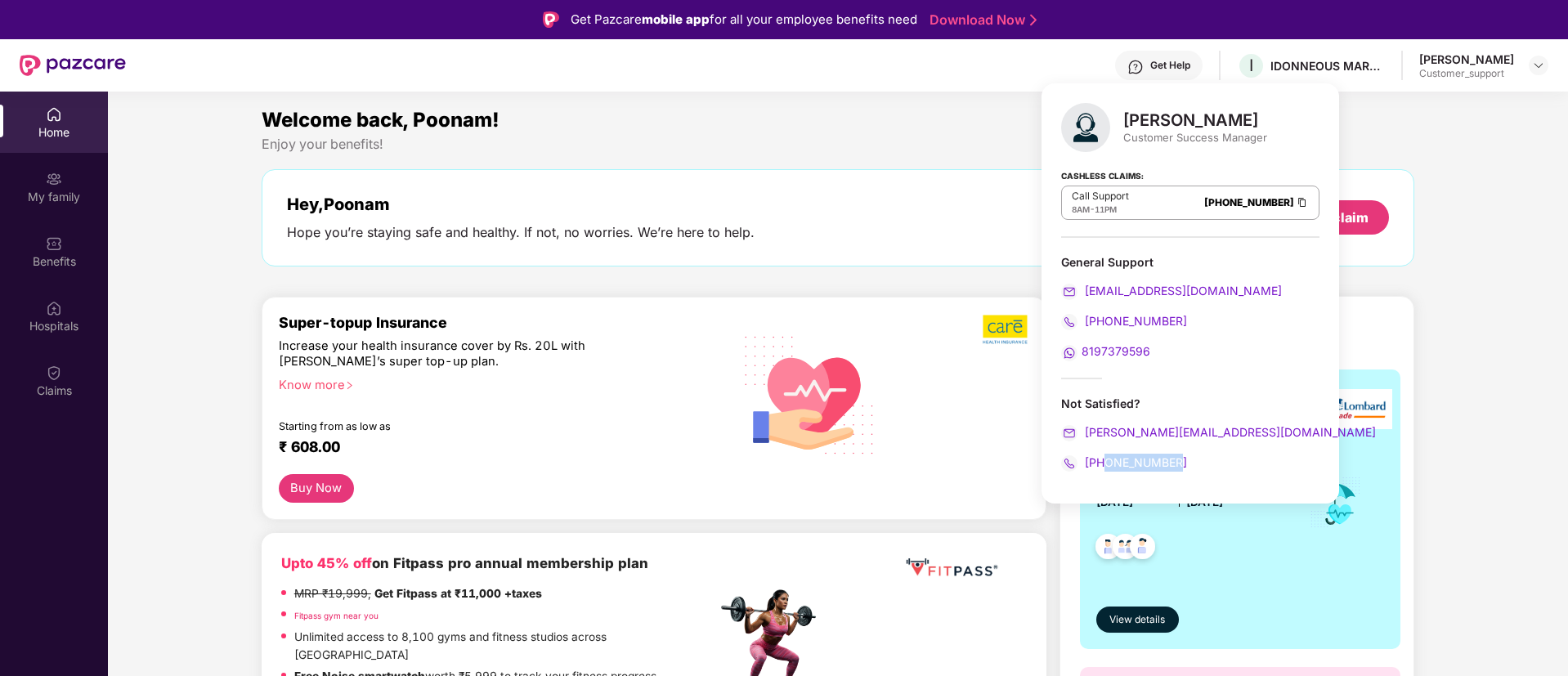
drag, startPoint x: 1177, startPoint y: 460, endPoint x: 1106, endPoint y: 458, distance: 71.0
click at [1106, 458] on div "[PHONE_NUMBER]" at bounding box center [1189, 462] width 258 height 18
copy span "7758882381"
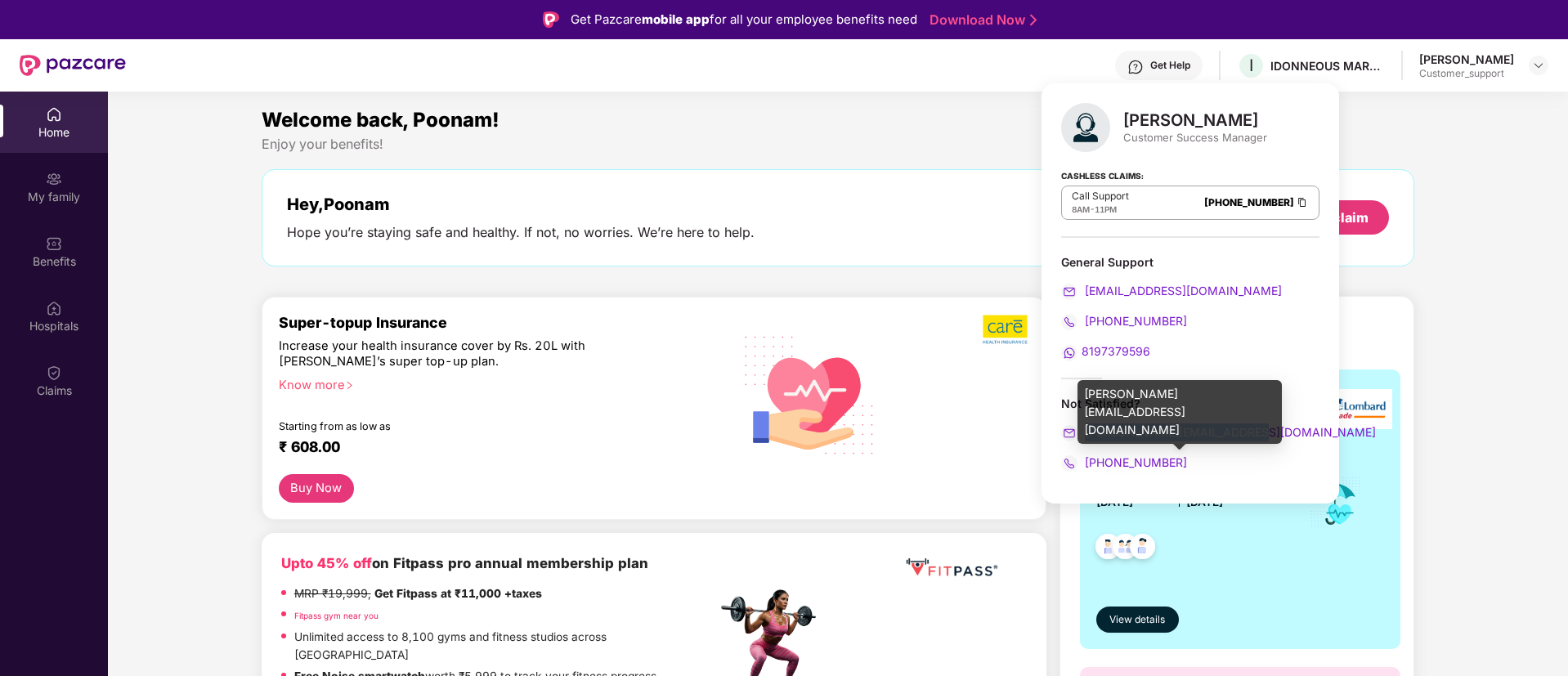
drag, startPoint x: 1253, startPoint y: 431, endPoint x: 1087, endPoint y: 432, distance: 166.0
click at [1087, 432] on div "[PERSON_NAME][EMAIL_ADDRESS][DOMAIN_NAME]" at bounding box center [1189, 432] width 258 height 18
copy span "[PERSON_NAME][EMAIL_ADDRESS][DOMAIN_NAME]"
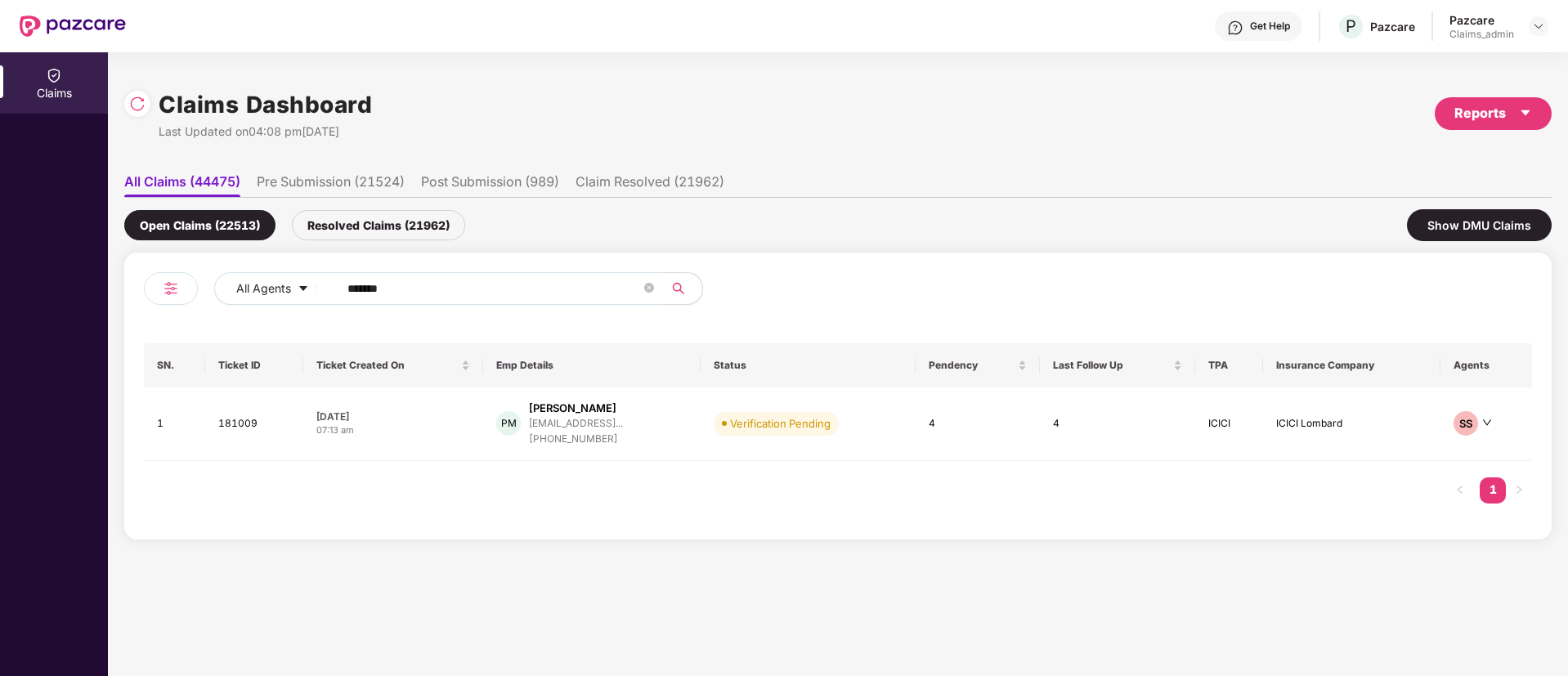
drag, startPoint x: 435, startPoint y: 289, endPoint x: 98, endPoint y: 311, distance: 337.7
click at [98, 311] on div "Claims Claims Dashboard Last Updated on 04:08 pm[DATE] Reports All Claims (4447…" at bounding box center [784, 364] width 1568 height 623
paste input "text"
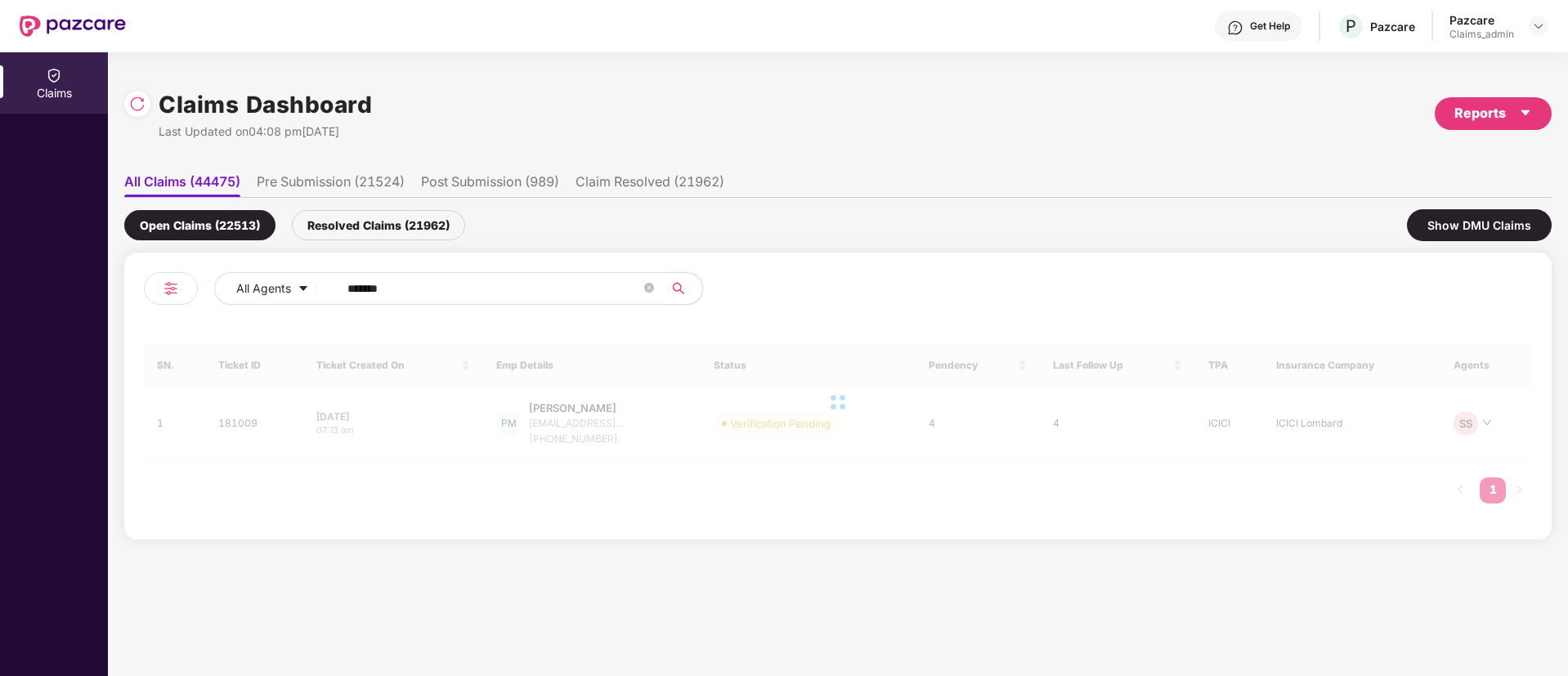
type input "******"
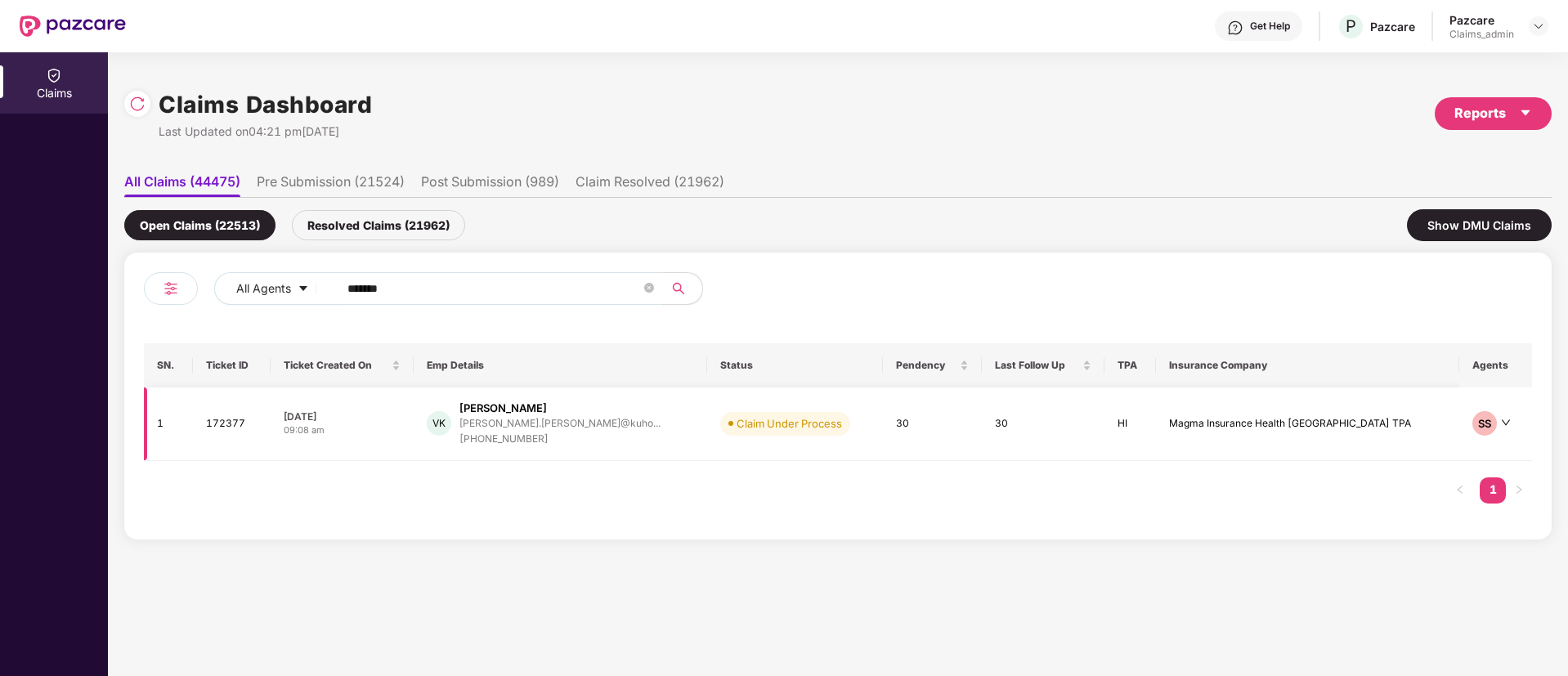
click at [650, 429] on div "VK [PERSON_NAME] [PERSON_NAME].[PERSON_NAME]@kuho... [PHONE_NUMBER]" at bounding box center [560, 423] width 268 height 47
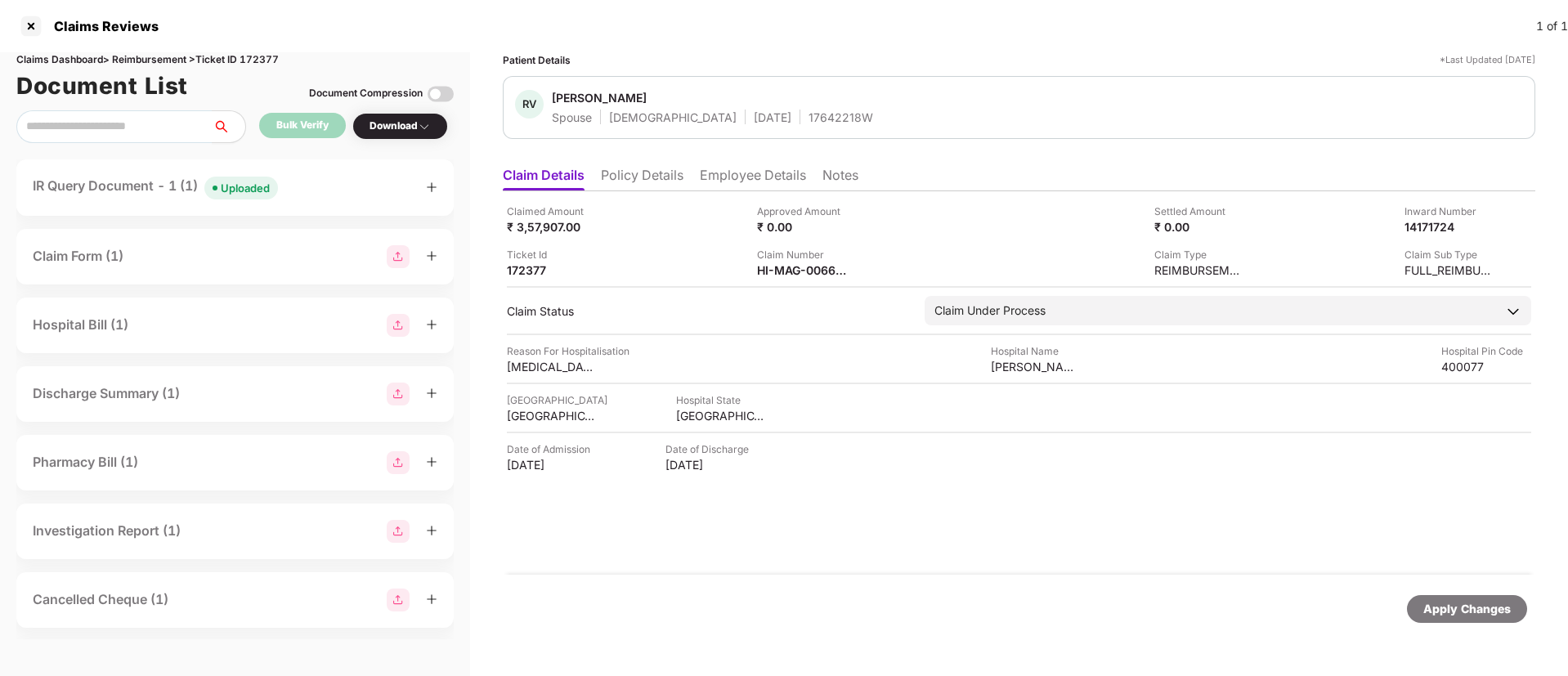
click at [431, 182] on icon "plus" at bounding box center [431, 187] width 11 height 11
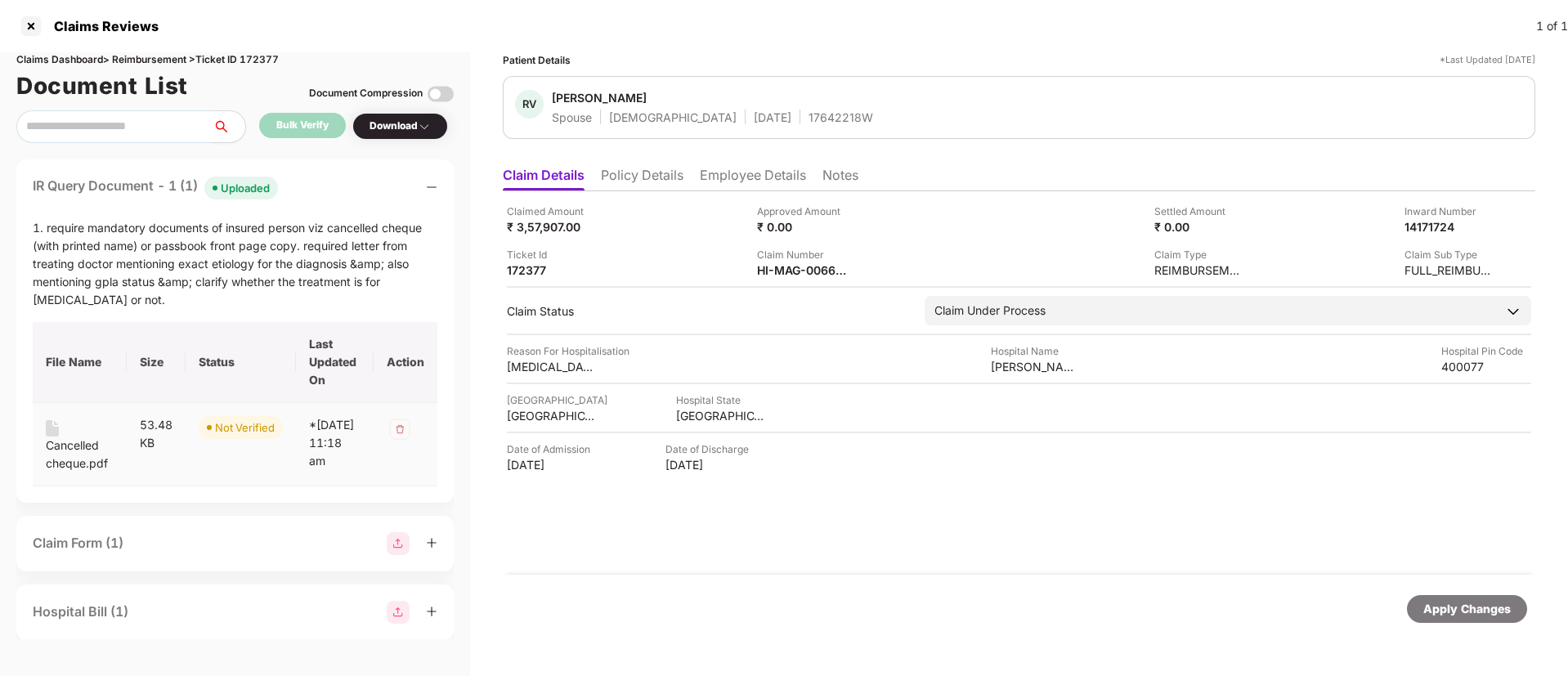
click at [68, 463] on div "Cancelled cheque.pdf" at bounding box center [80, 454] width 68 height 36
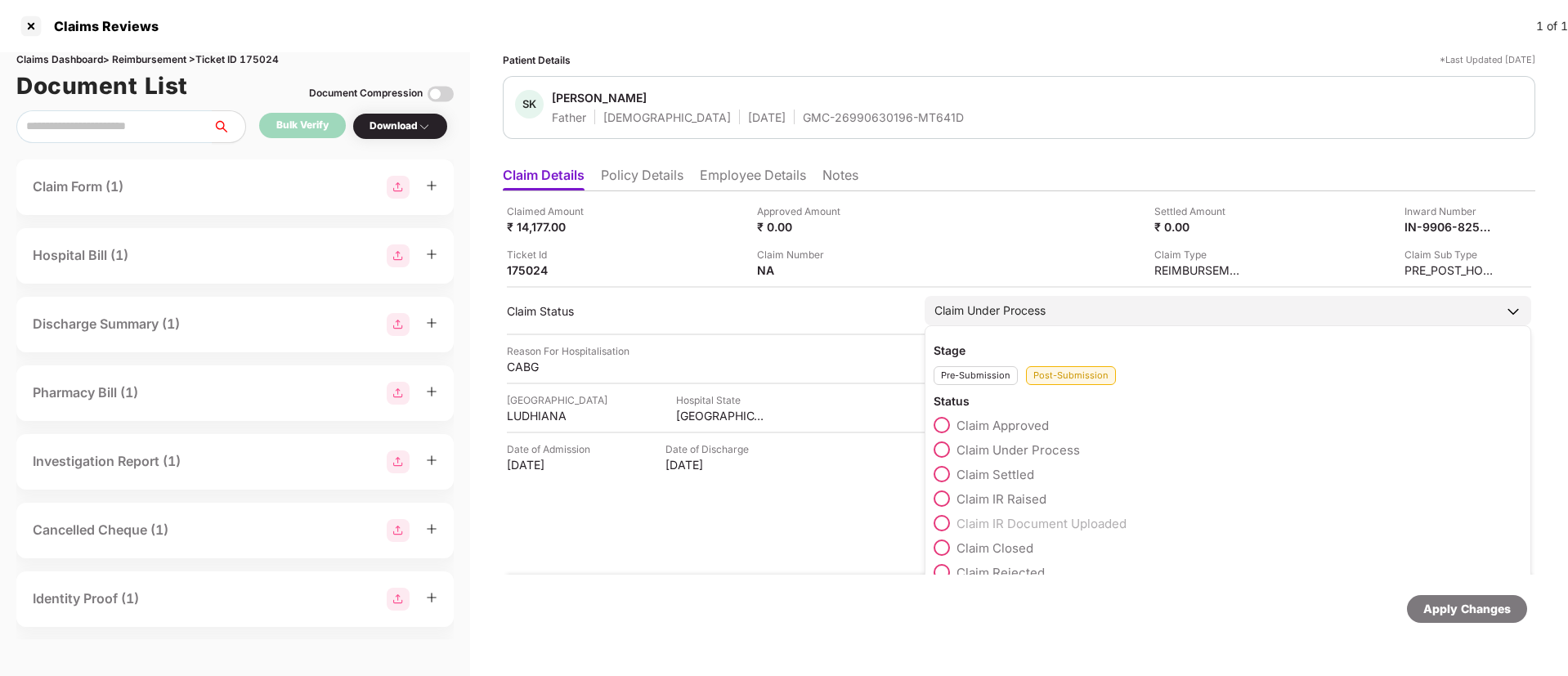
click at [998, 433] on div "Claim Approved" at bounding box center [1228, 429] width 588 height 24
click at [998, 425] on span "Claim Approved" at bounding box center [1002, 425] width 92 height 16
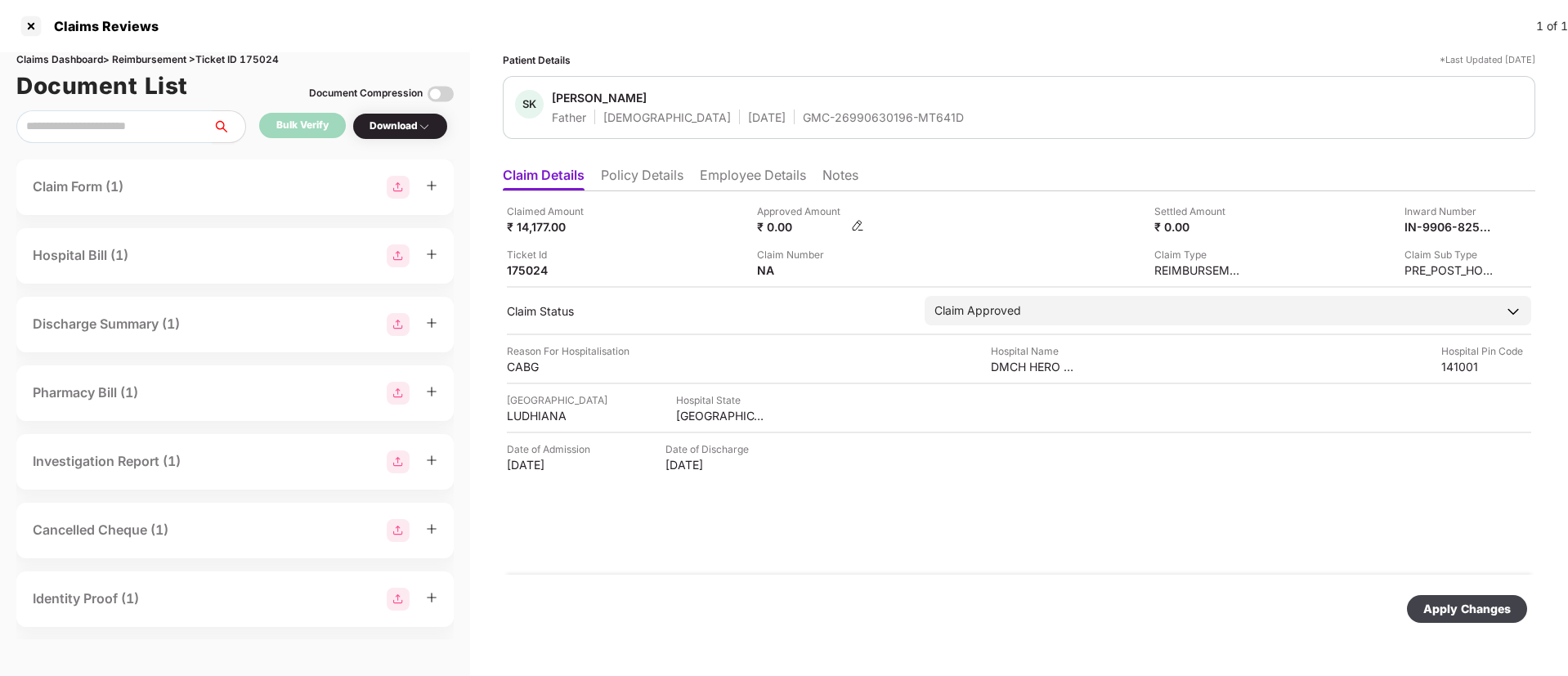
click at [853, 225] on img at bounding box center [858, 225] width 13 height 13
click at [859, 224] on img at bounding box center [858, 225] width 13 height 13
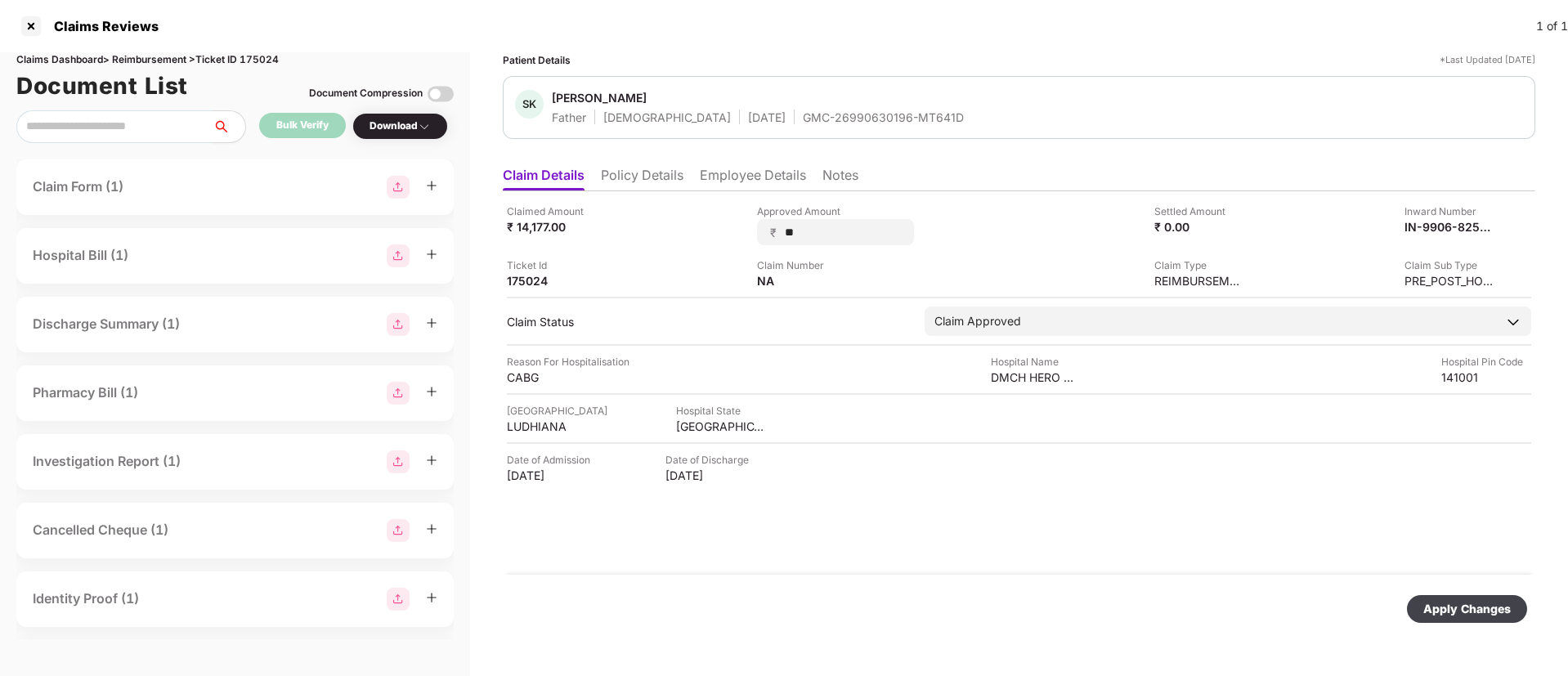
type input "***"
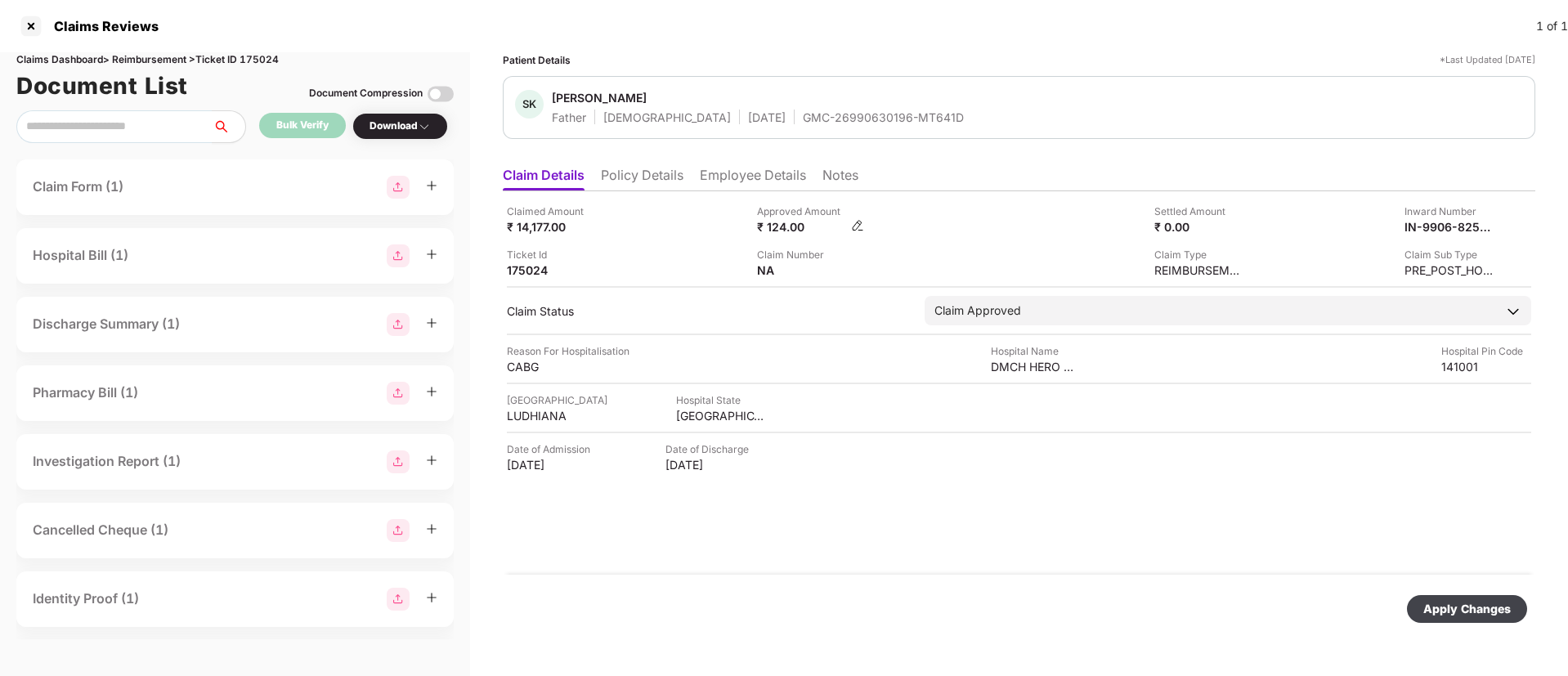
click at [857, 227] on img at bounding box center [858, 225] width 13 height 13
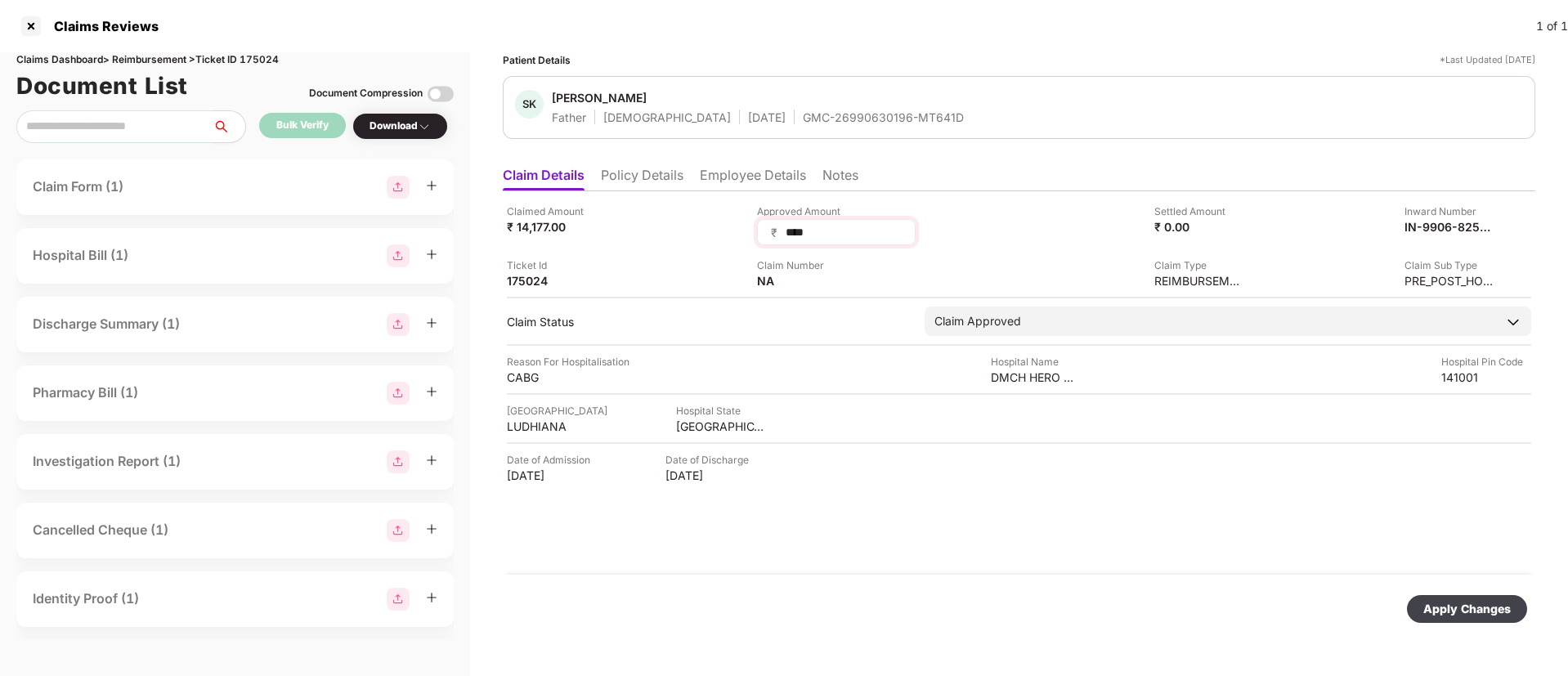
type input "*****"
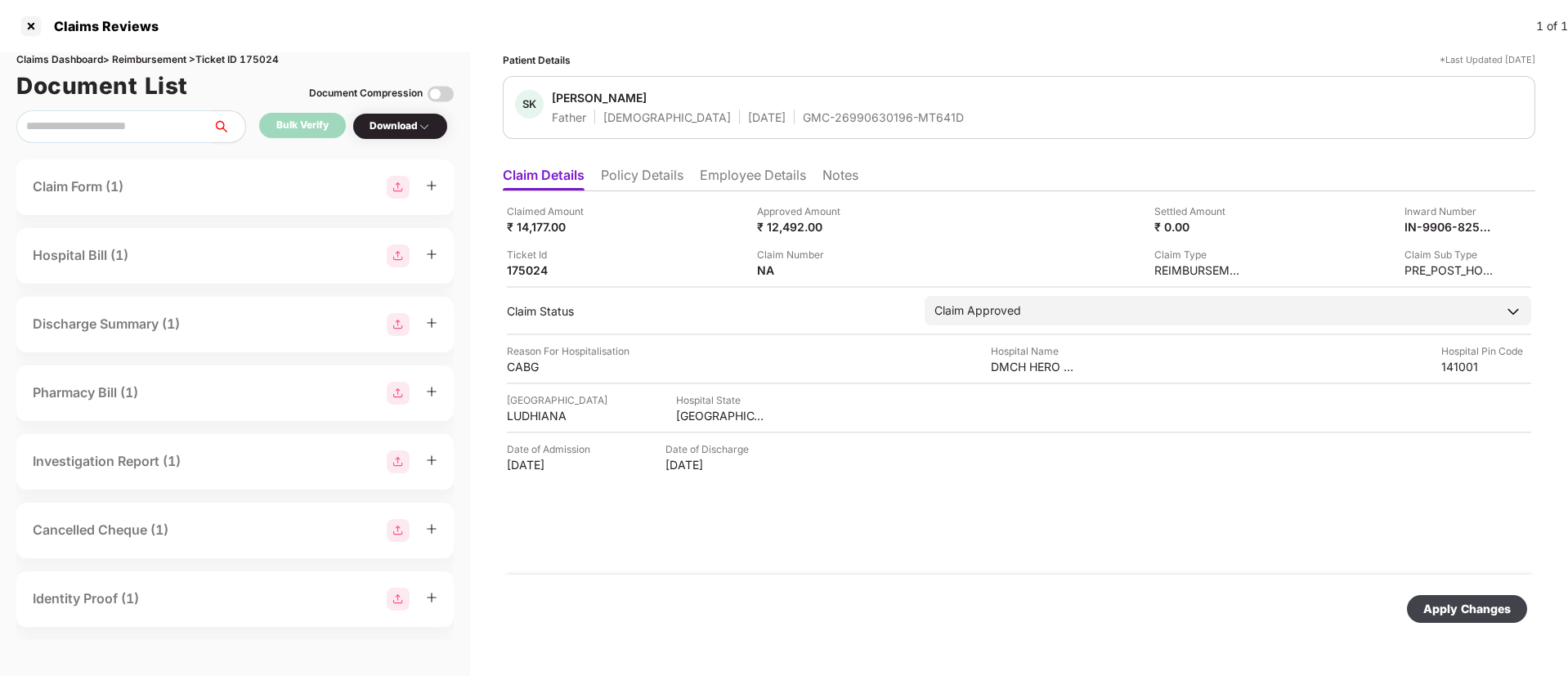
click at [1495, 607] on div "Apply Changes" at bounding box center [1467, 608] width 87 height 18
click at [728, 167] on li "Employee Details" at bounding box center [753, 177] width 106 height 23
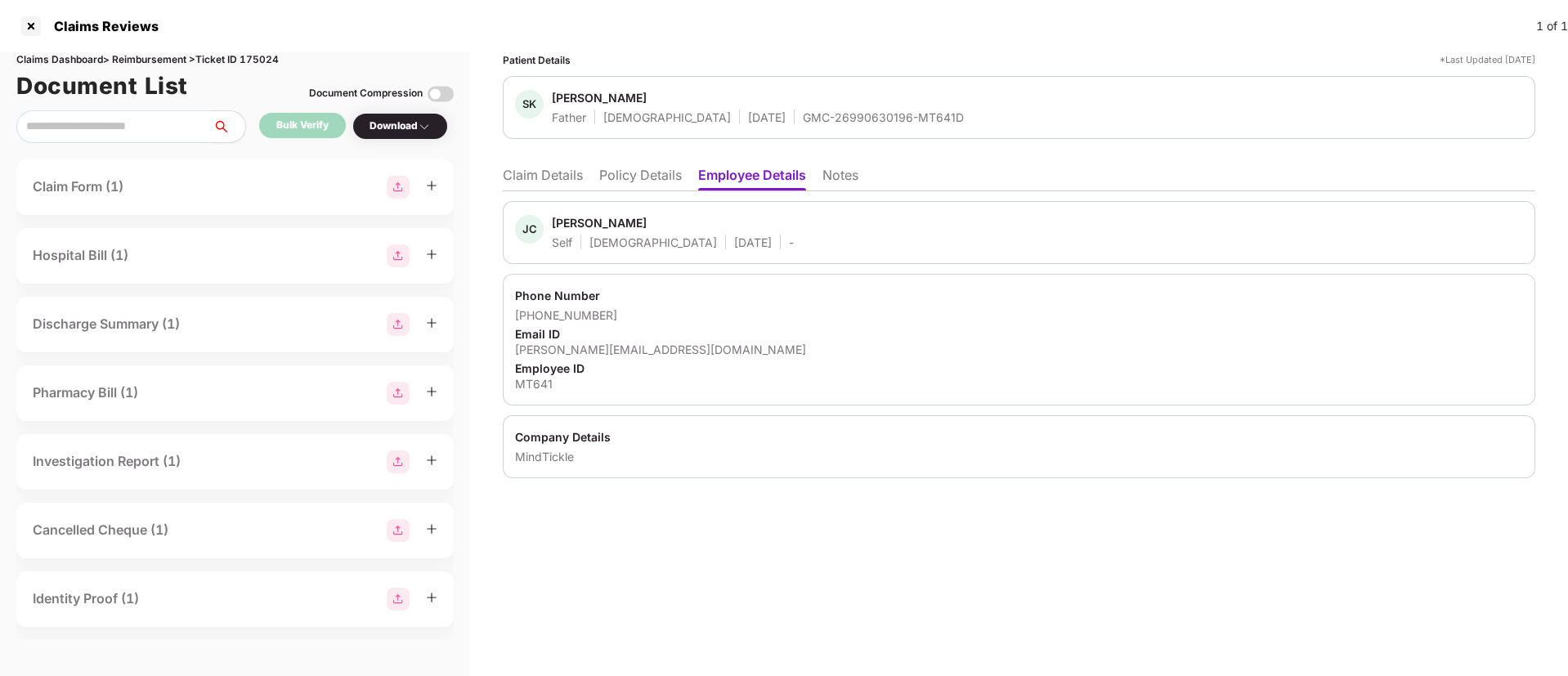
click at [579, 217] on div "[PERSON_NAME]" at bounding box center [598, 223] width 95 height 16
copy div "[PERSON_NAME]"
click at [567, 168] on li "Claim Details" at bounding box center [542, 177] width 80 height 23
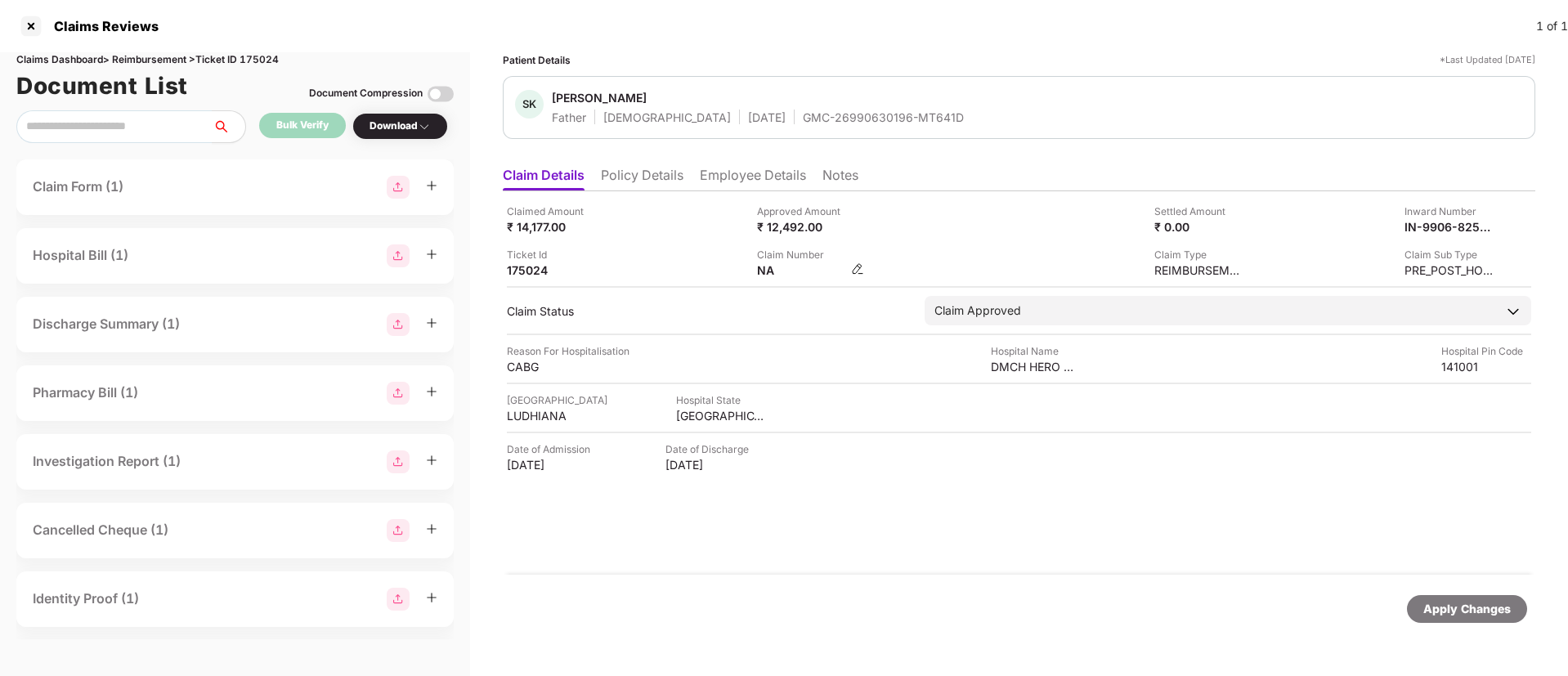
click at [861, 265] on img at bounding box center [858, 269] width 13 height 13
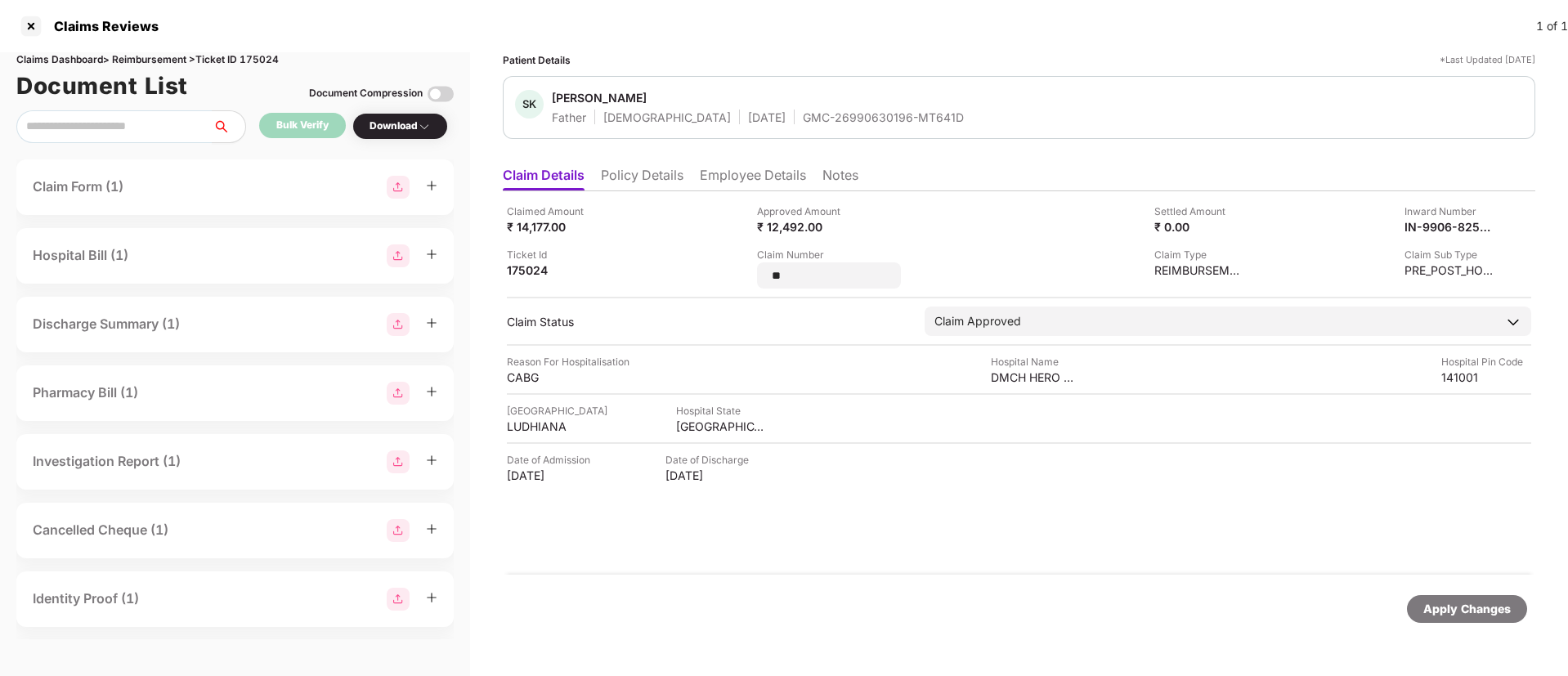
type input "*"
type input "*********"
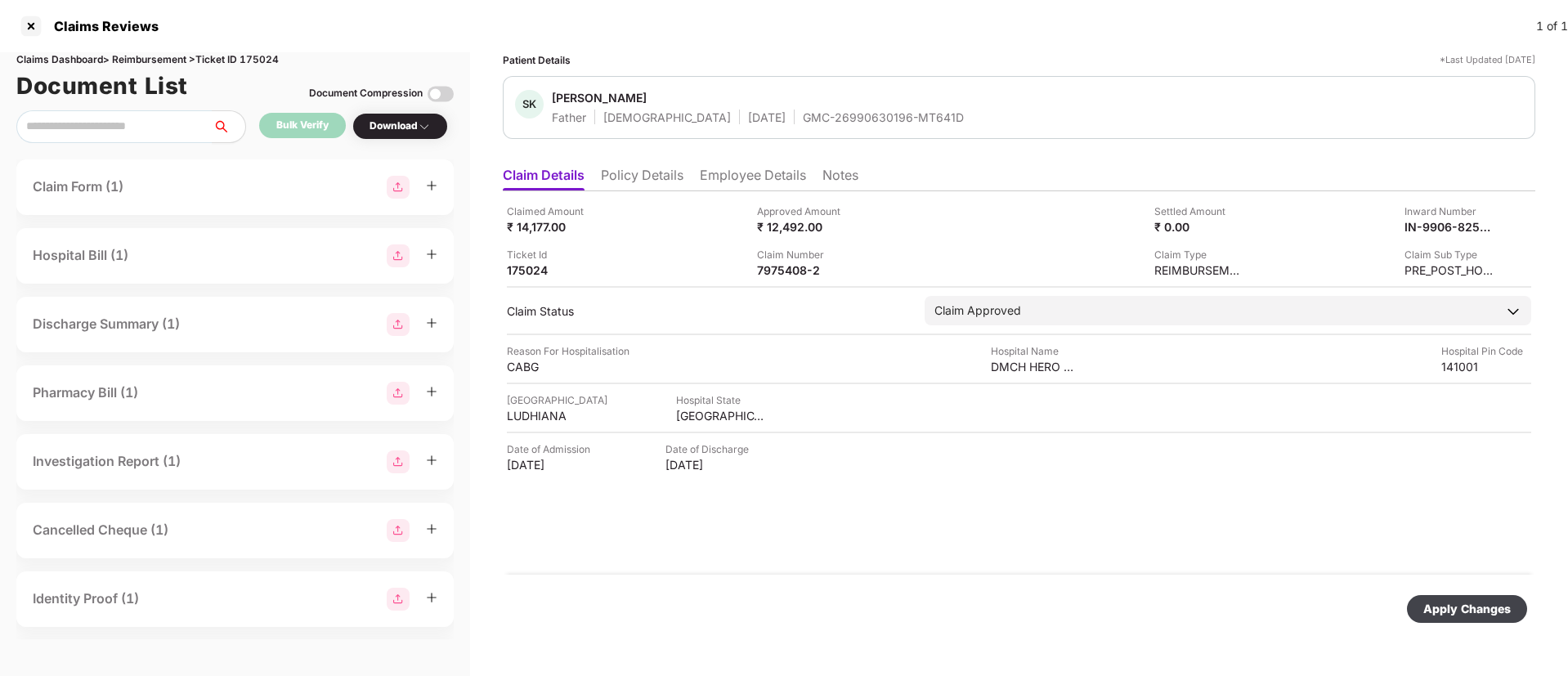
click at [1495, 606] on div "Apply Changes" at bounding box center [1467, 608] width 87 height 18
click at [778, 268] on div "7975408-2" at bounding box center [802, 269] width 90 height 16
copy div
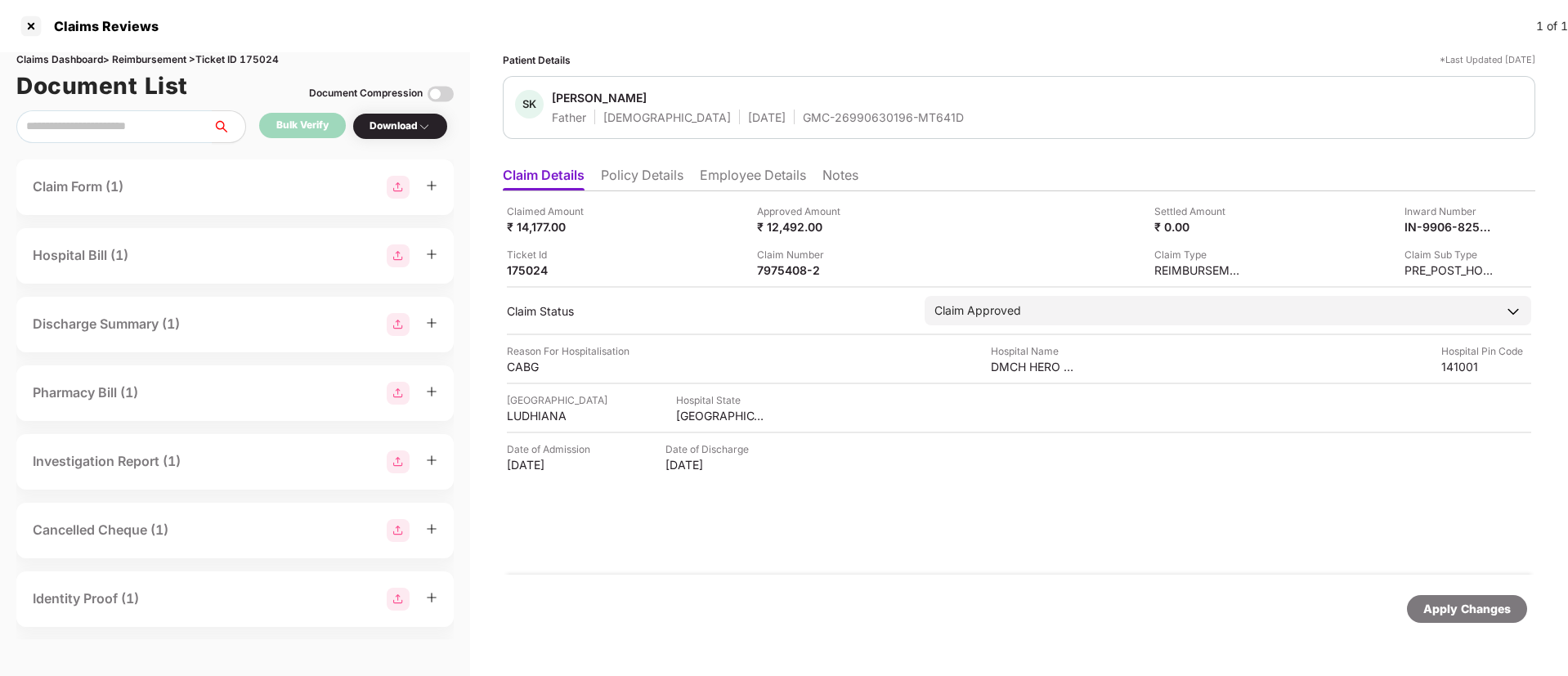
click at [868, 514] on div "Claimed Amount ₹ 14,177.00 Approved Amount ₹ 12,492.00 Settled Amount ₹ 0.00 In…" at bounding box center [1018, 383] width 1032 height 383
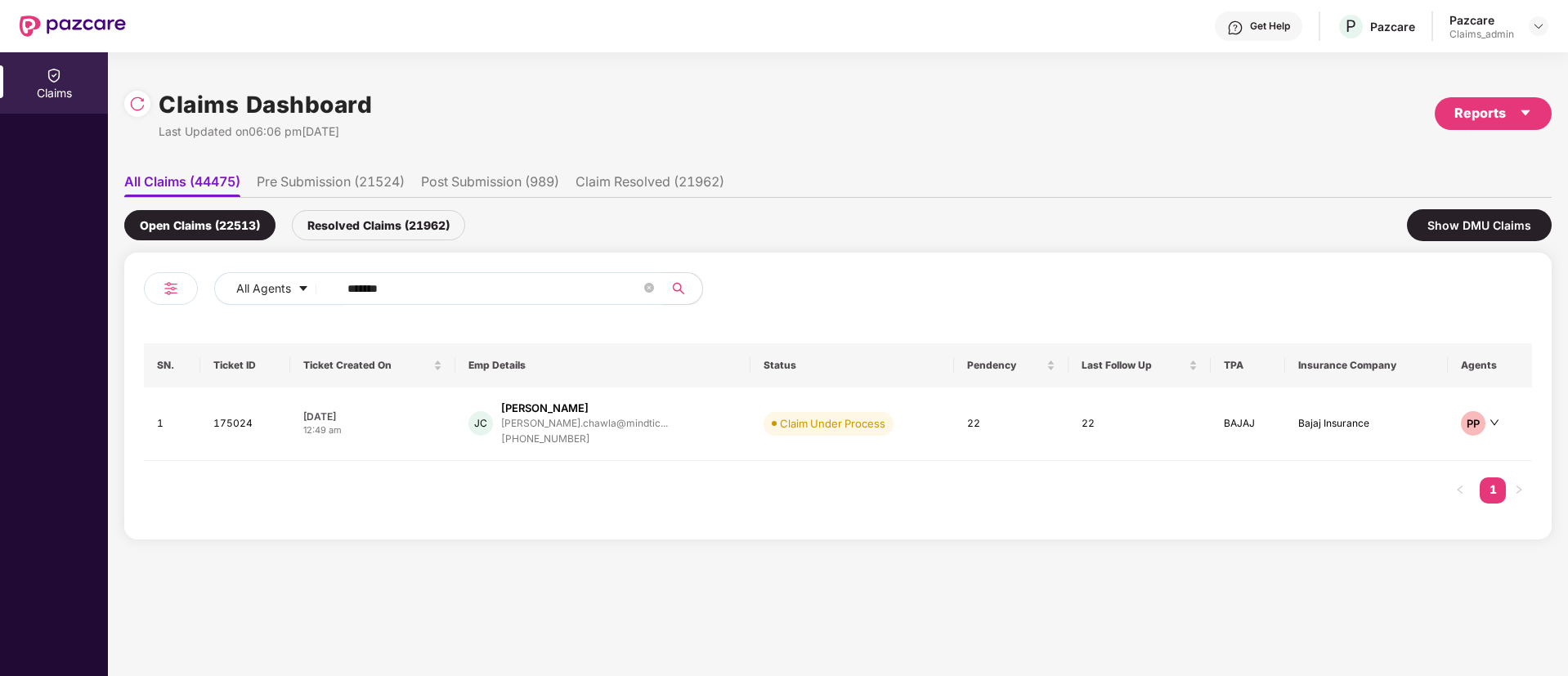
drag, startPoint x: 419, startPoint y: 285, endPoint x: 0, endPoint y: 326, distance: 421.0
click at [0, 326] on div "Claims Claims Dashboard Last Updated on 06:06 pm, 08 Oct 2025 Reports All Claim…" at bounding box center [784, 364] width 1568 height 623
paste input "text"
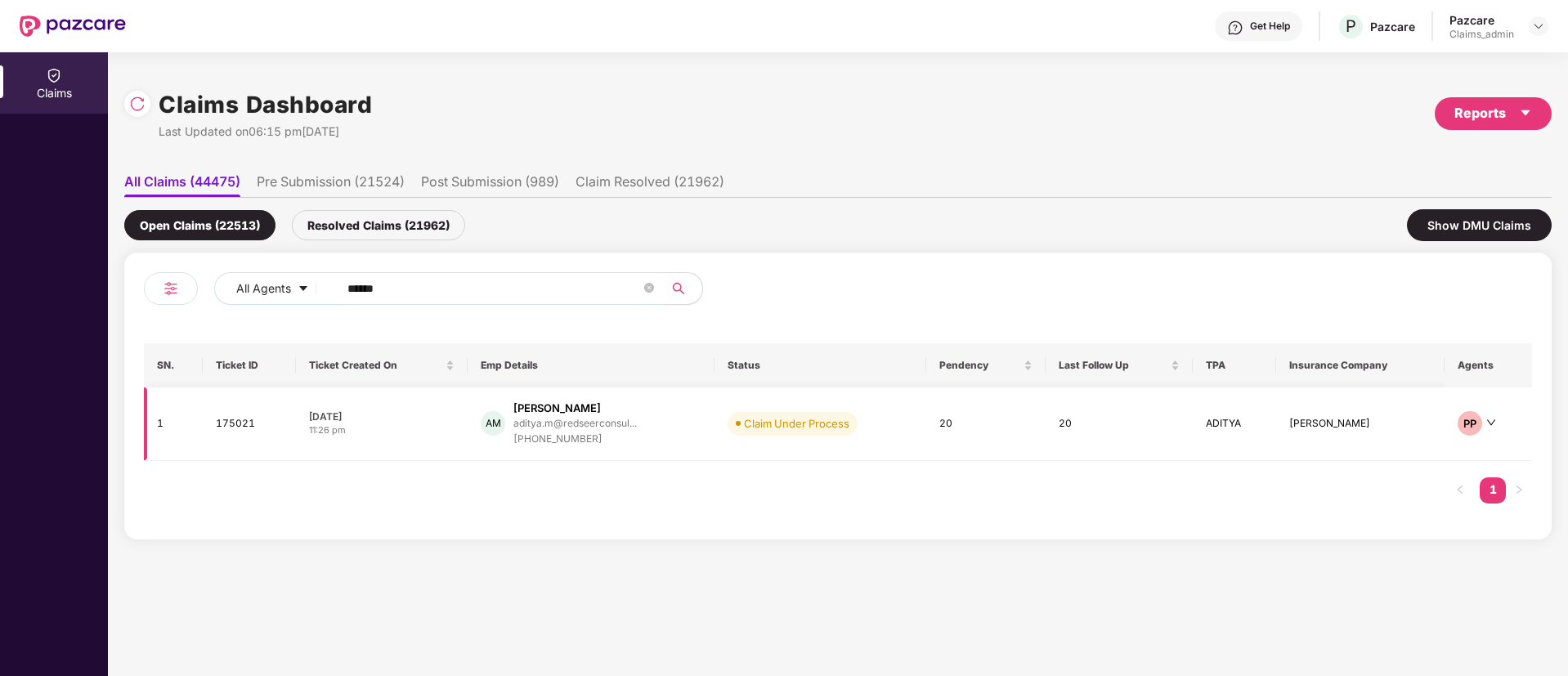
type input "******"
click at [645, 439] on div "AM Aditya Mor aditya.m@redseerconsul... +919711580239" at bounding box center [591, 423] width 221 height 47
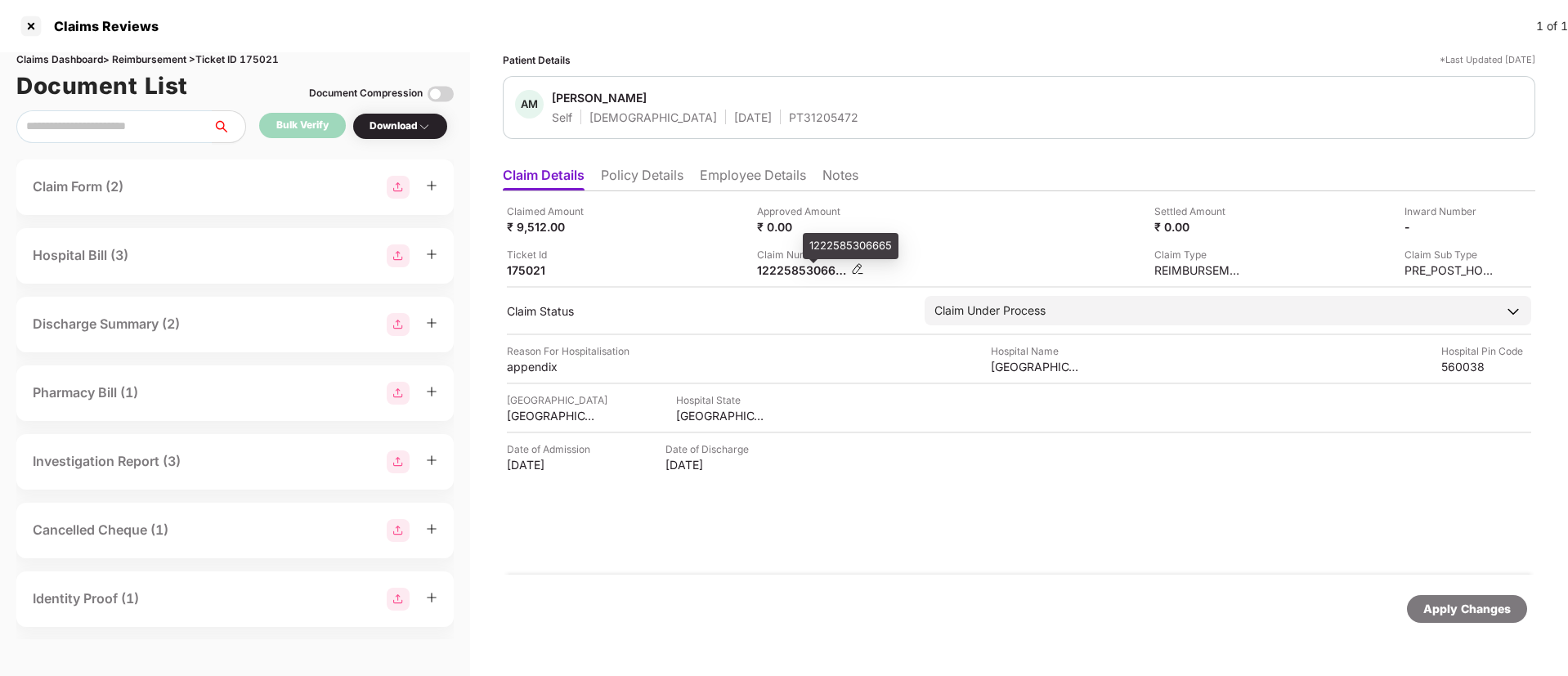
click at [782, 274] on div "1222585306665" at bounding box center [802, 269] width 90 height 16
copy div
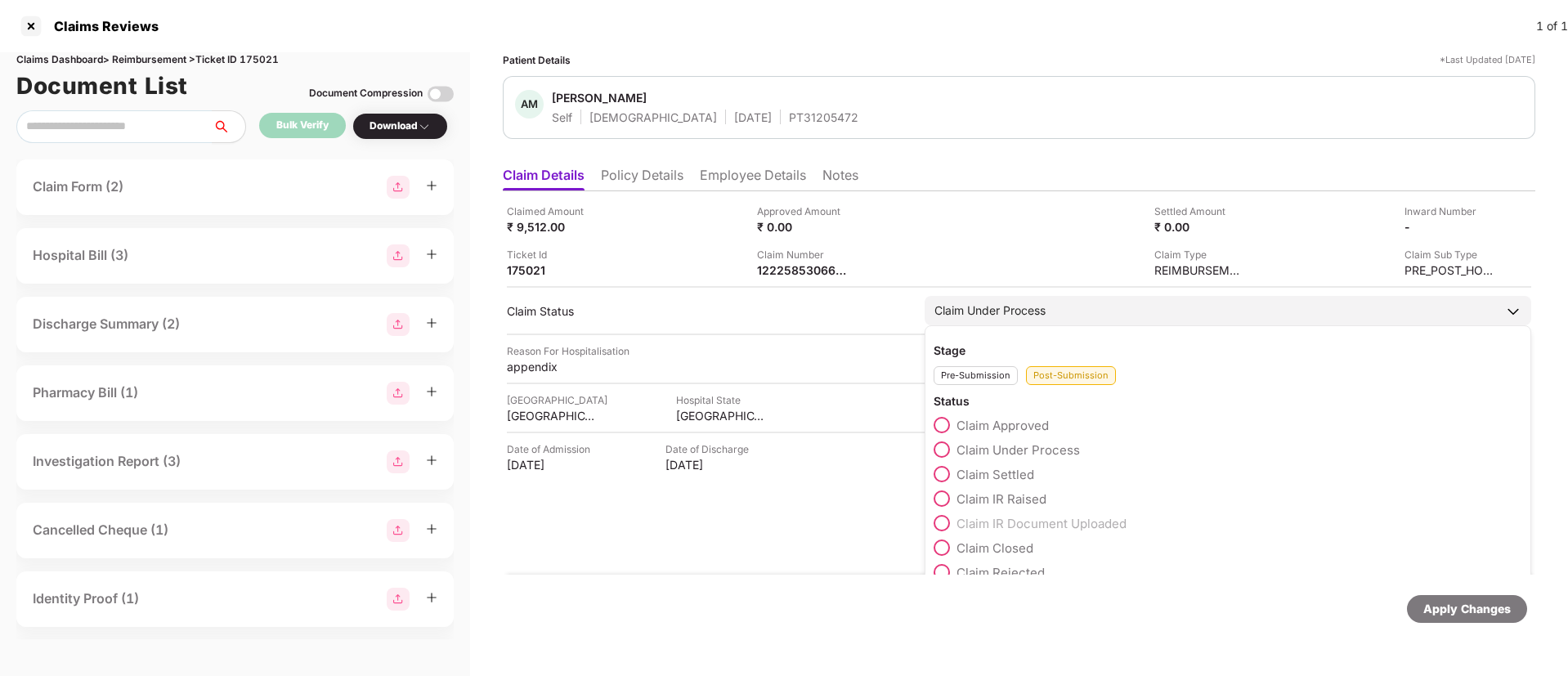
click at [1011, 421] on span "Claim Approved" at bounding box center [1002, 425] width 92 height 16
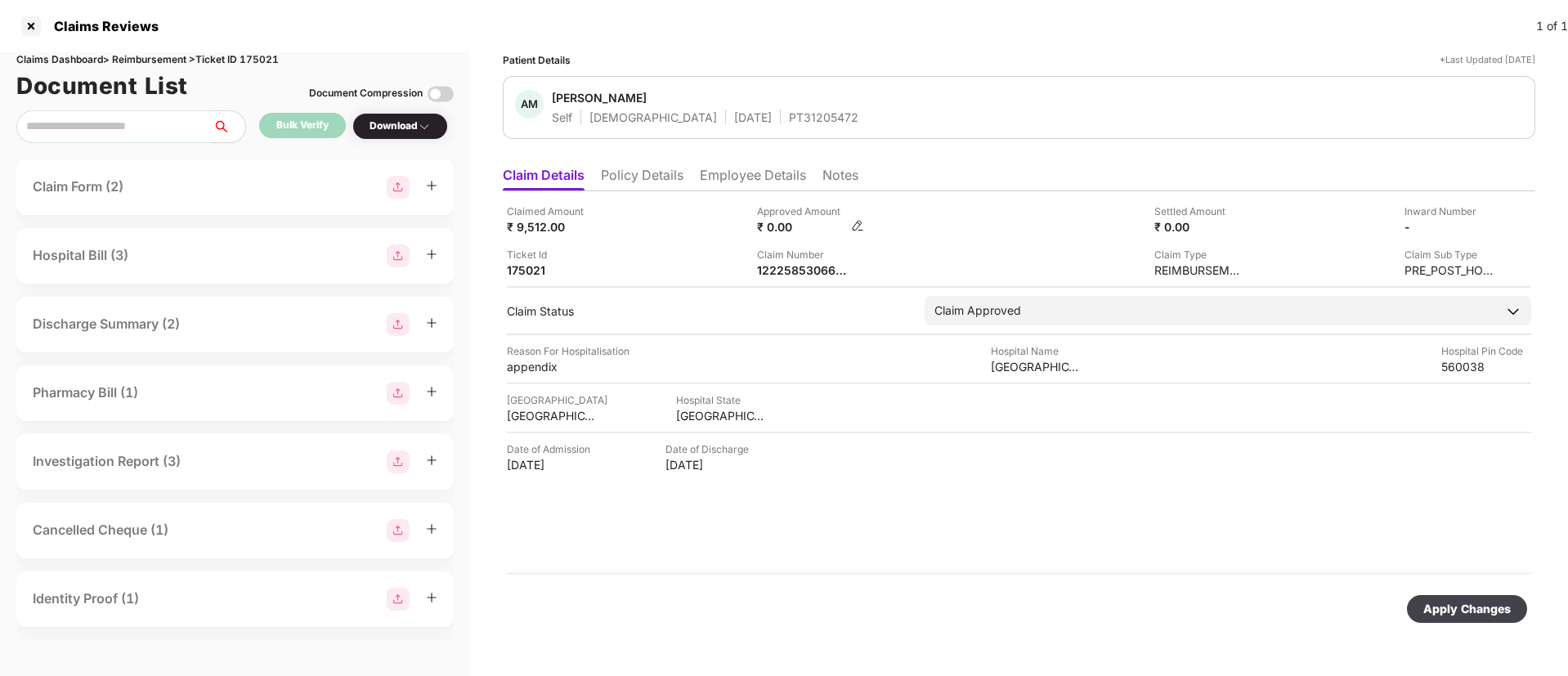
click at [856, 227] on img at bounding box center [858, 225] width 13 height 13
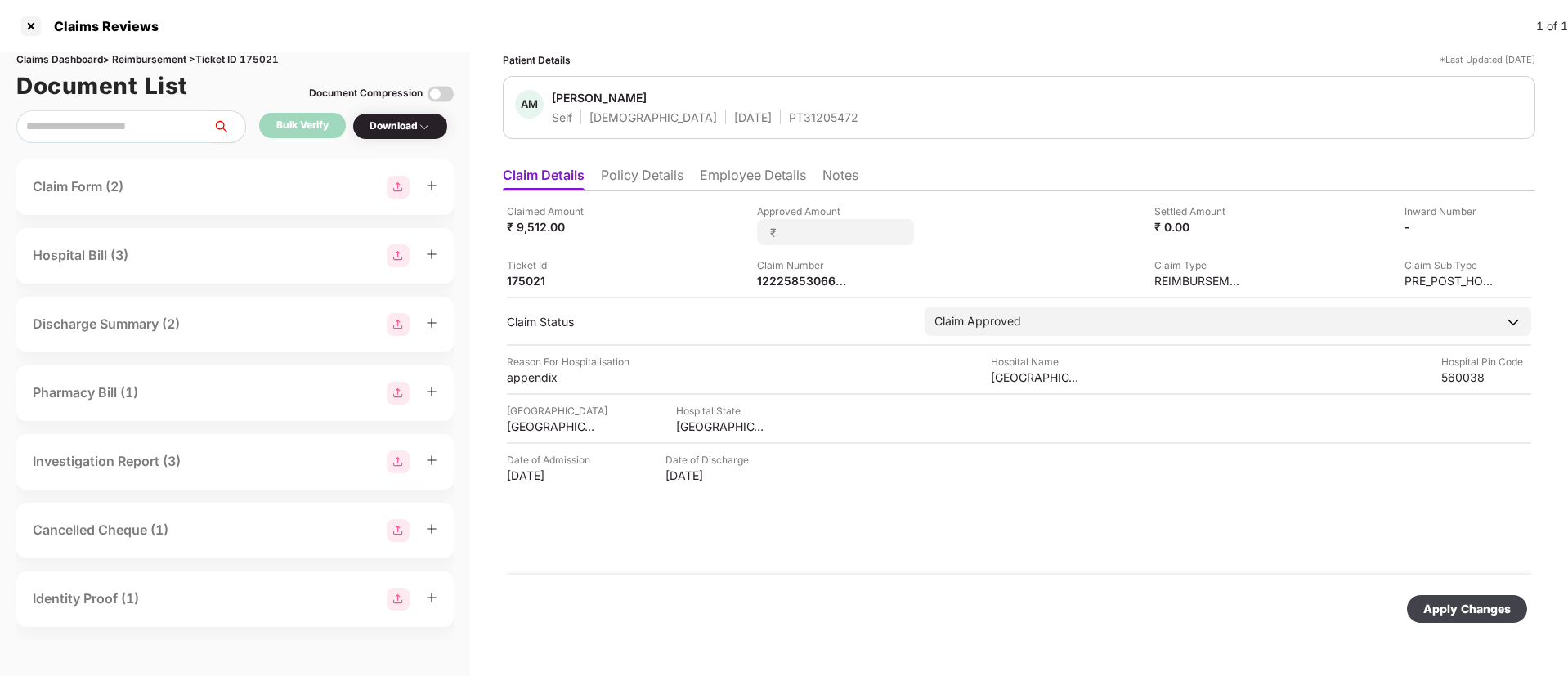
type input "*"
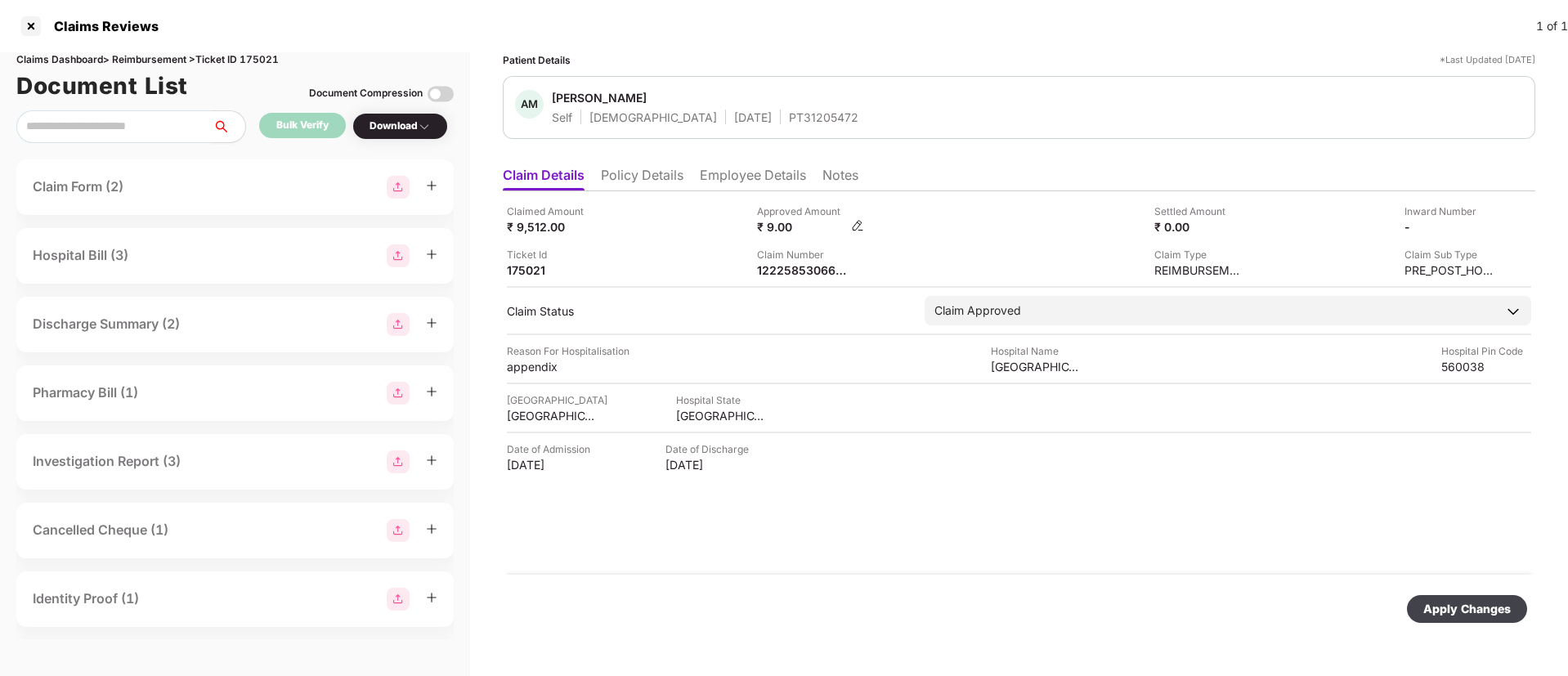
click at [857, 227] on img at bounding box center [858, 225] width 13 height 13
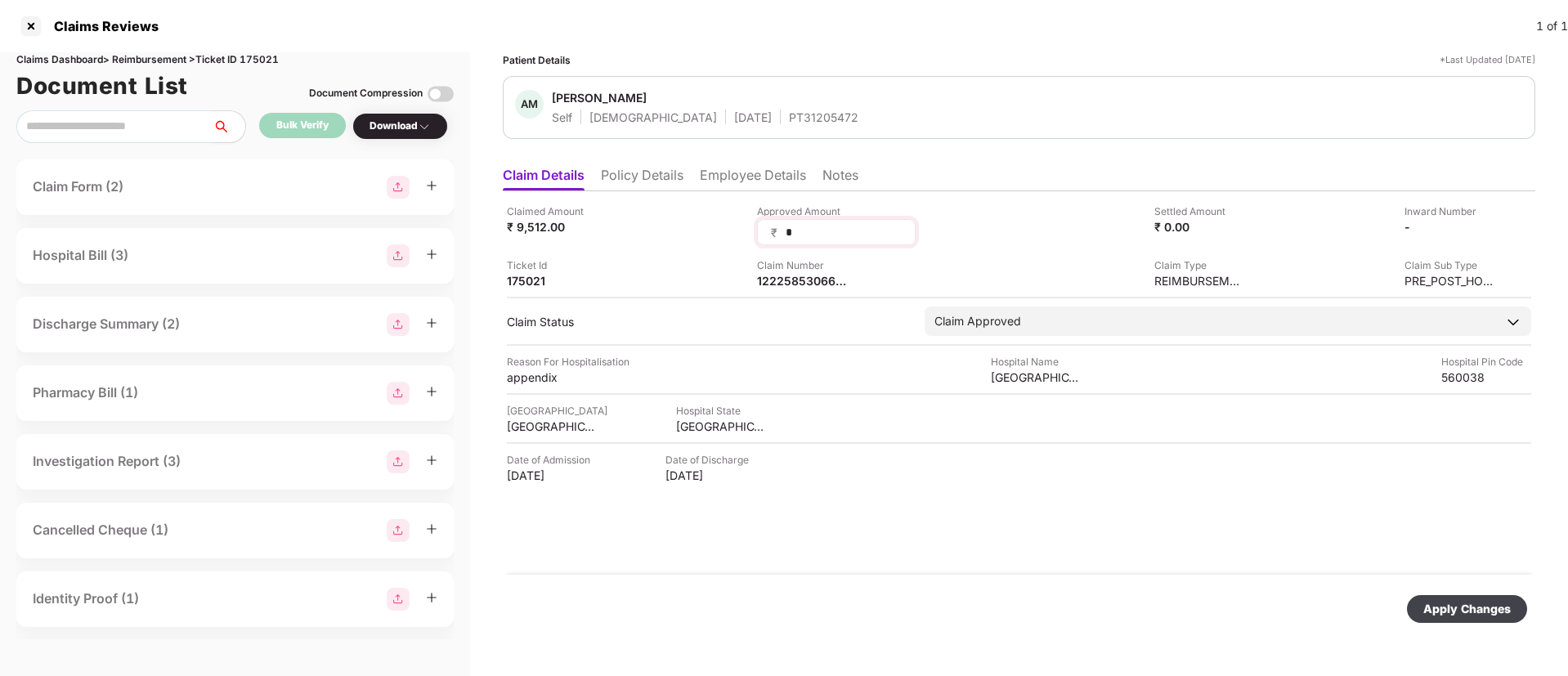
type input "**"
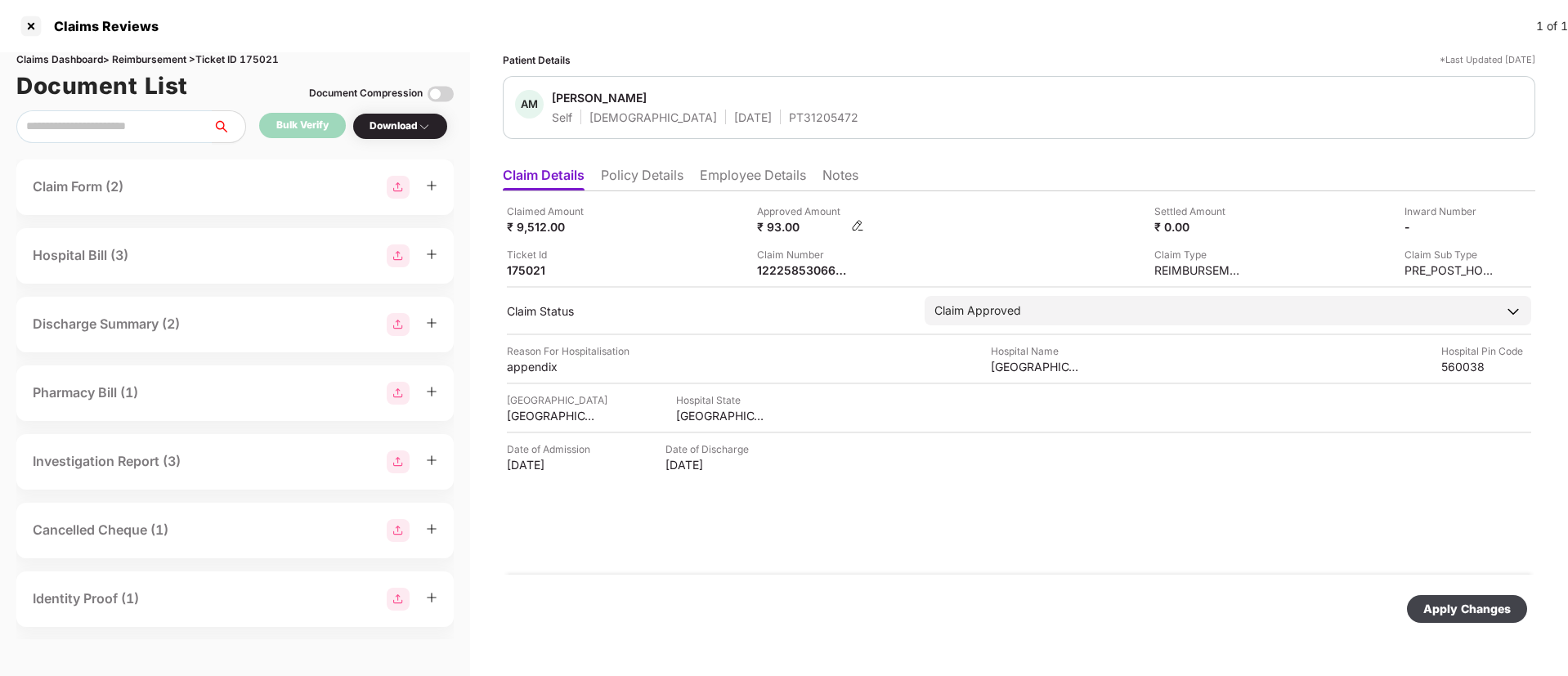
click at [861, 226] on img at bounding box center [858, 225] width 13 height 13
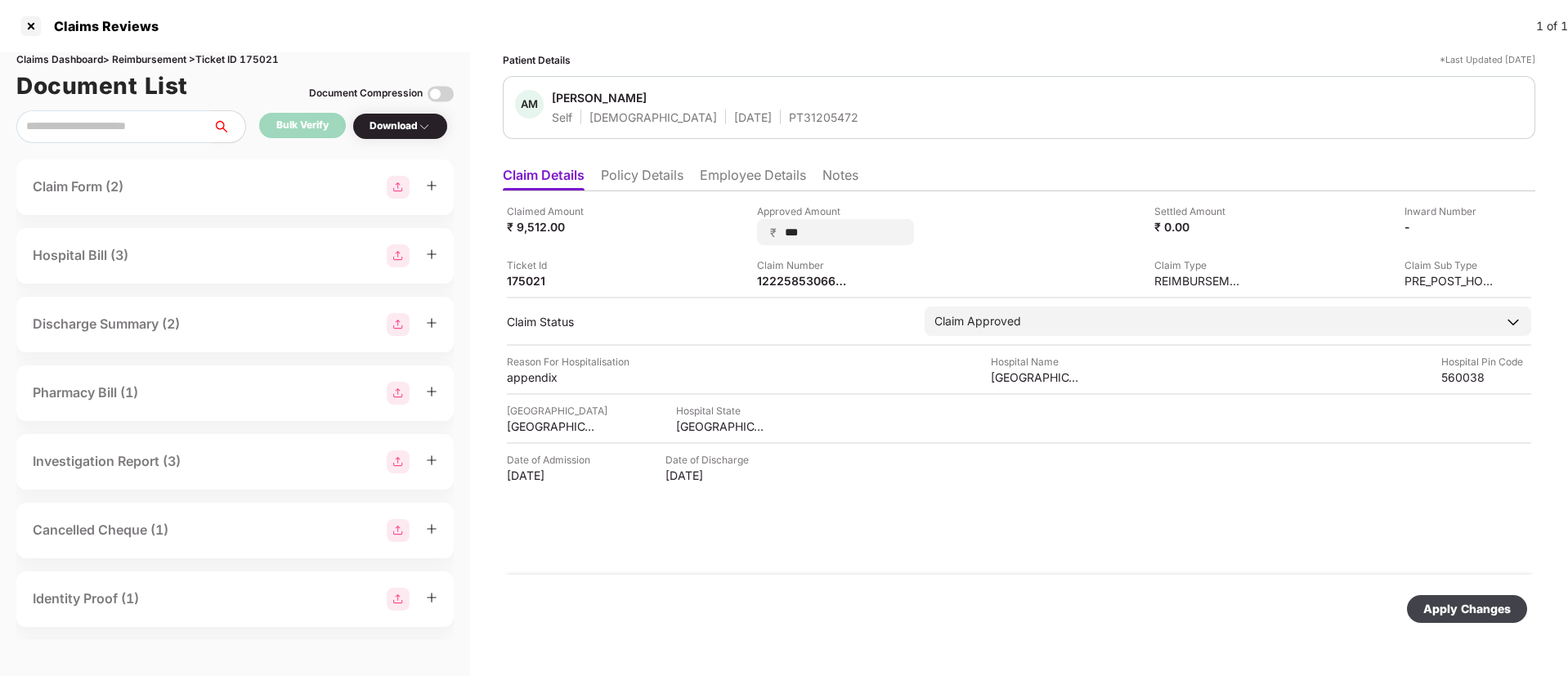
type input "****"
click at [1461, 606] on div "Apply Changes" at bounding box center [1467, 608] width 87 height 18
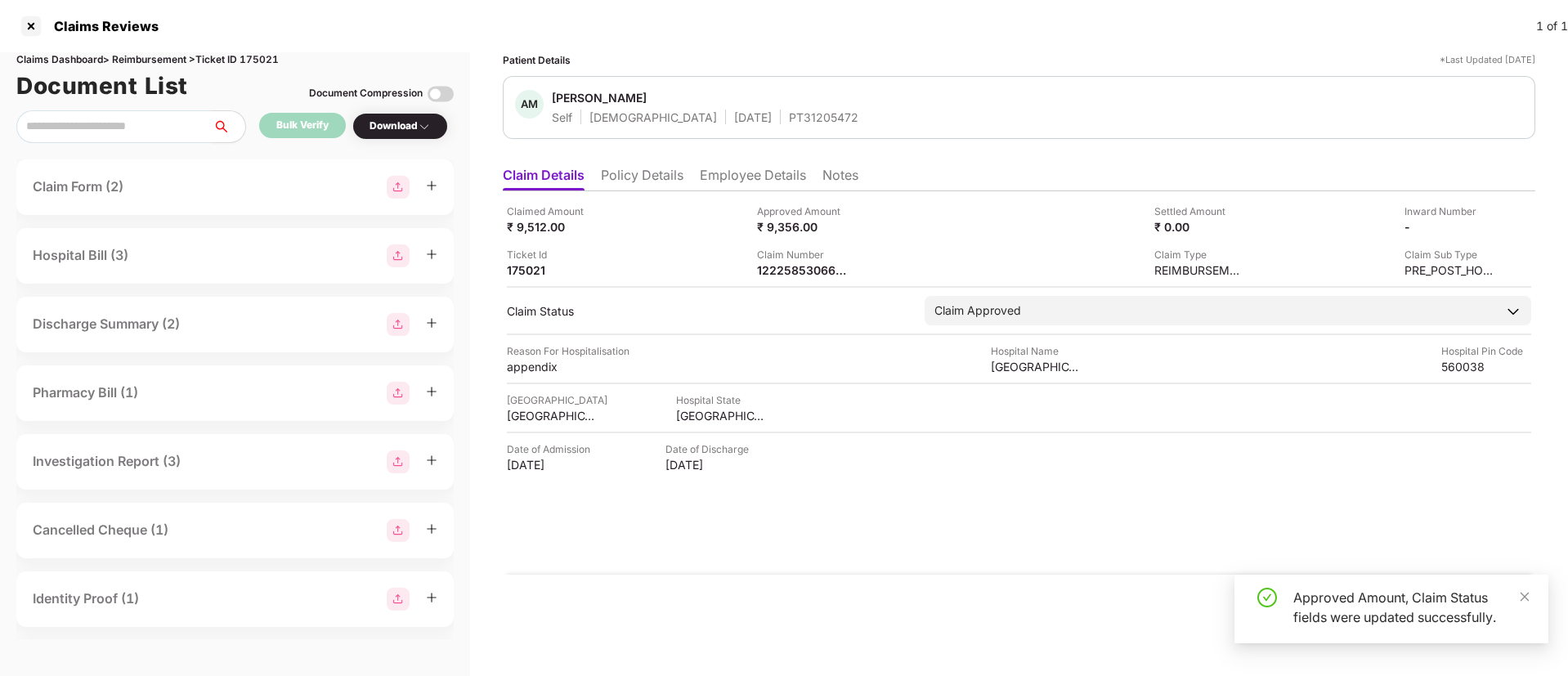
click at [860, 526] on div "Claimed Amount ₹ 9,512.00 Approved Amount ₹ 9,356.00 Settled Amount ₹ 0.00 Inwa…" at bounding box center [1018, 383] width 1032 height 383
click at [1529, 599] on icon "close" at bounding box center [1525, 596] width 11 height 11
click at [903, 517] on div "Claimed Amount ₹ 9,512.00 Approved Amount ₹ 9,356.00 Settled Amount ₹ 0.00 Inwa…" at bounding box center [1018, 383] width 1032 height 383
click at [858, 270] on img at bounding box center [858, 269] width 13 height 13
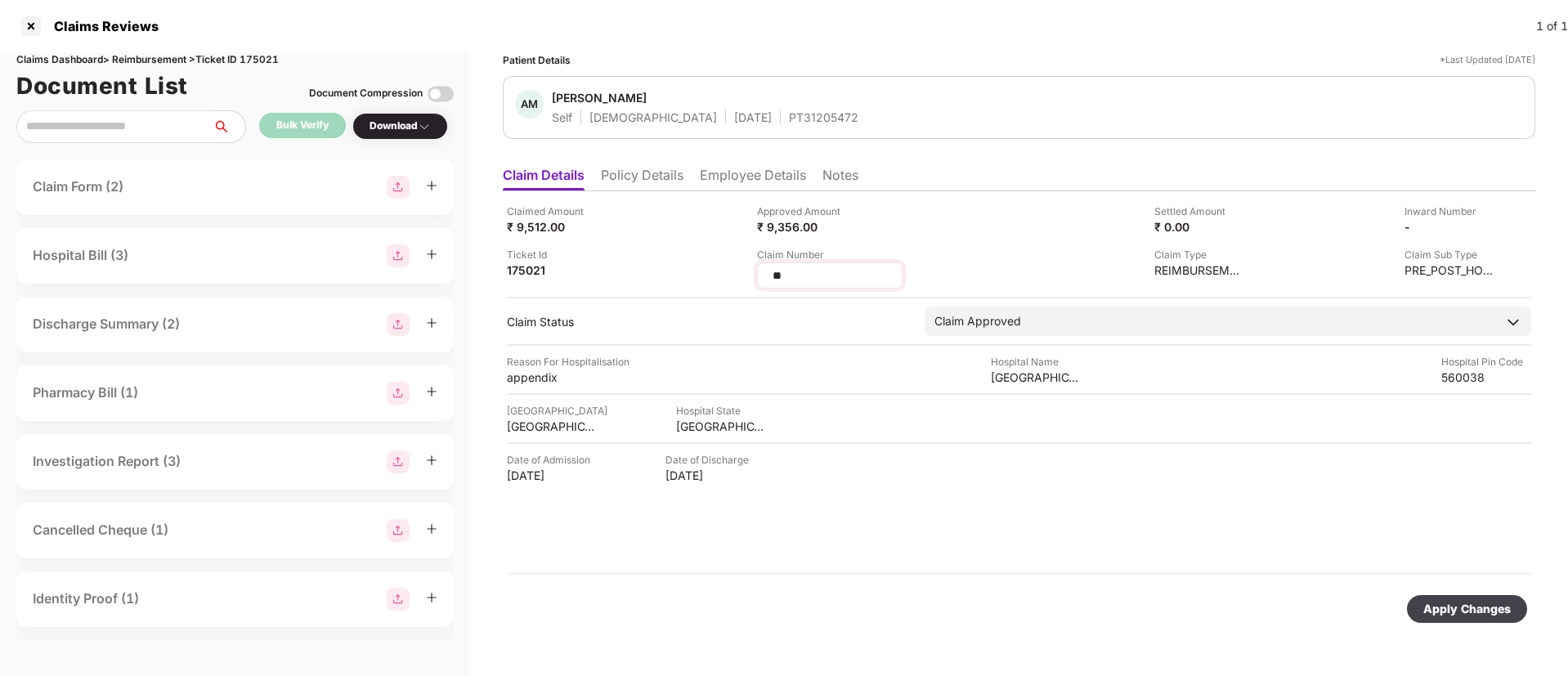
type input "*"
type input "**********"
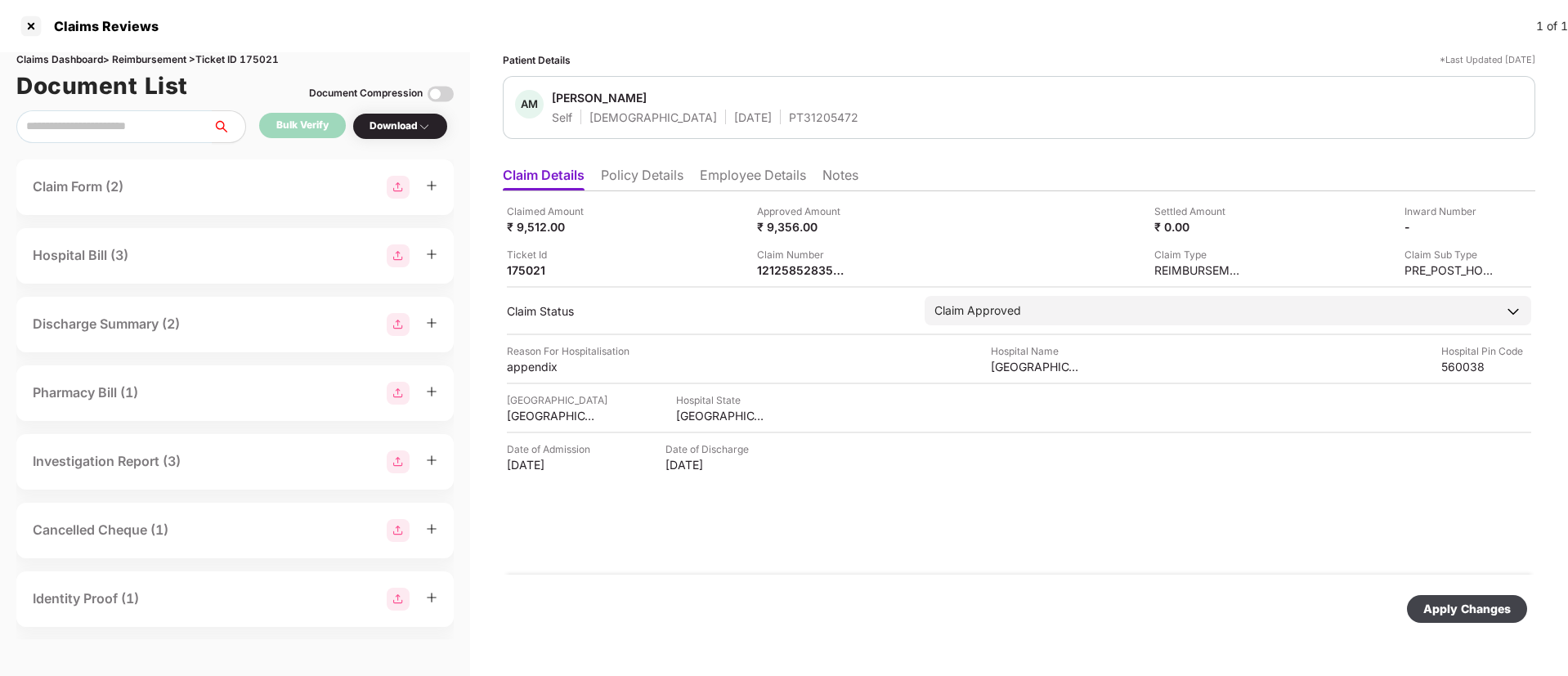
click at [1469, 614] on div "Apply Changes" at bounding box center [1467, 608] width 87 height 18
click at [793, 266] on div "1212585283507/01" at bounding box center [802, 269] width 90 height 16
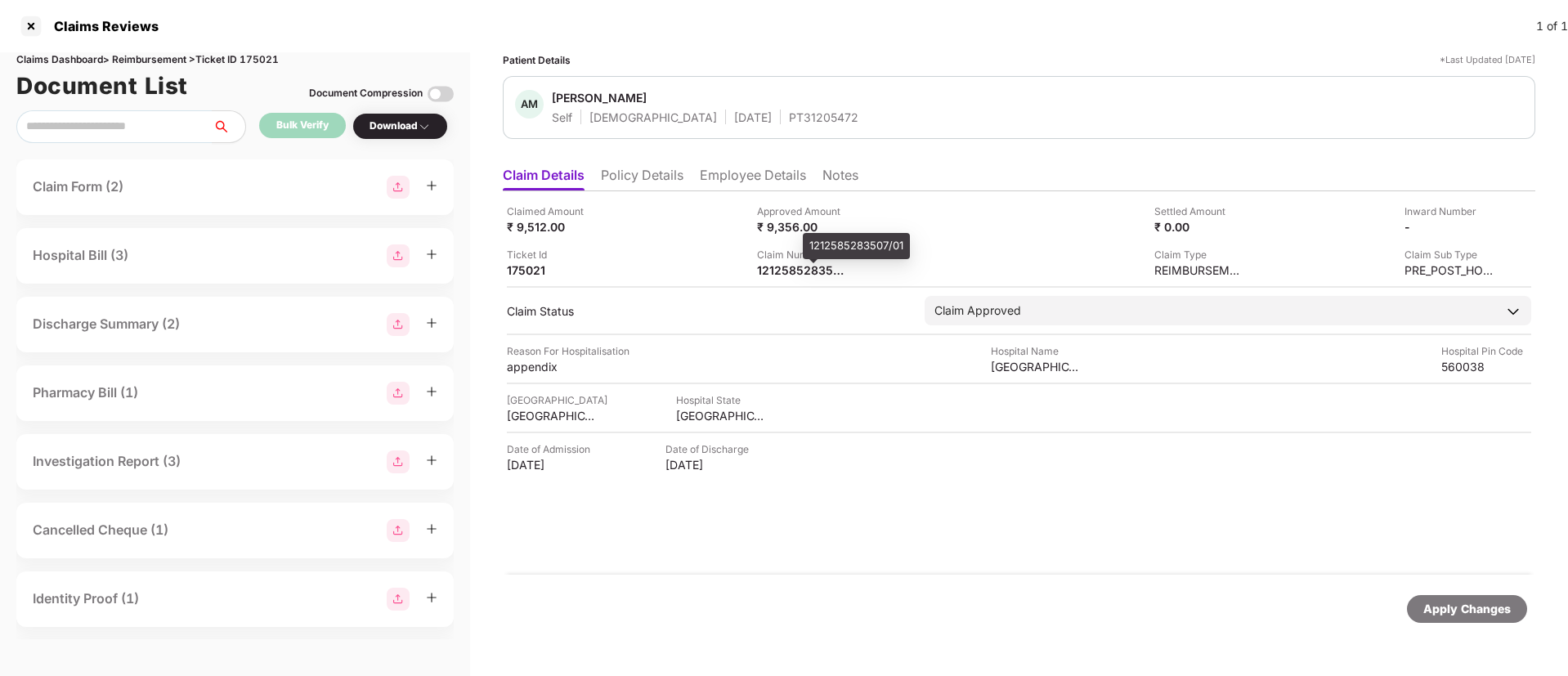
copy div
click at [879, 536] on div "Claimed Amount ₹ 9,512.00 Approved Amount ₹ 9,356.00 Settled Amount ₹ 0.00 Inwa…" at bounding box center [1018, 383] width 1032 height 383
click at [1468, 612] on div "Apply Changes" at bounding box center [1467, 608] width 87 height 18
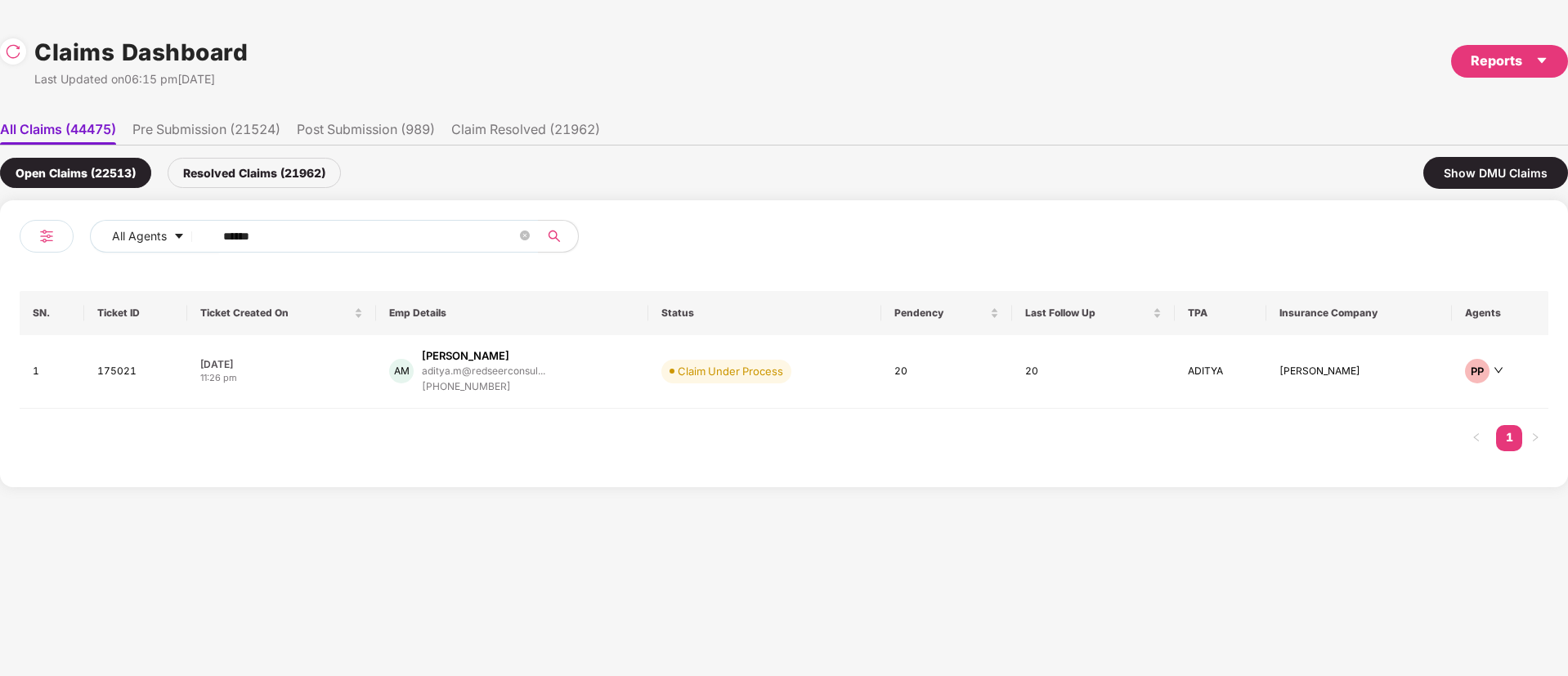
click at [106, 255] on div "All Agents ******" at bounding box center [402, 242] width 765 height 46
paste input "text"
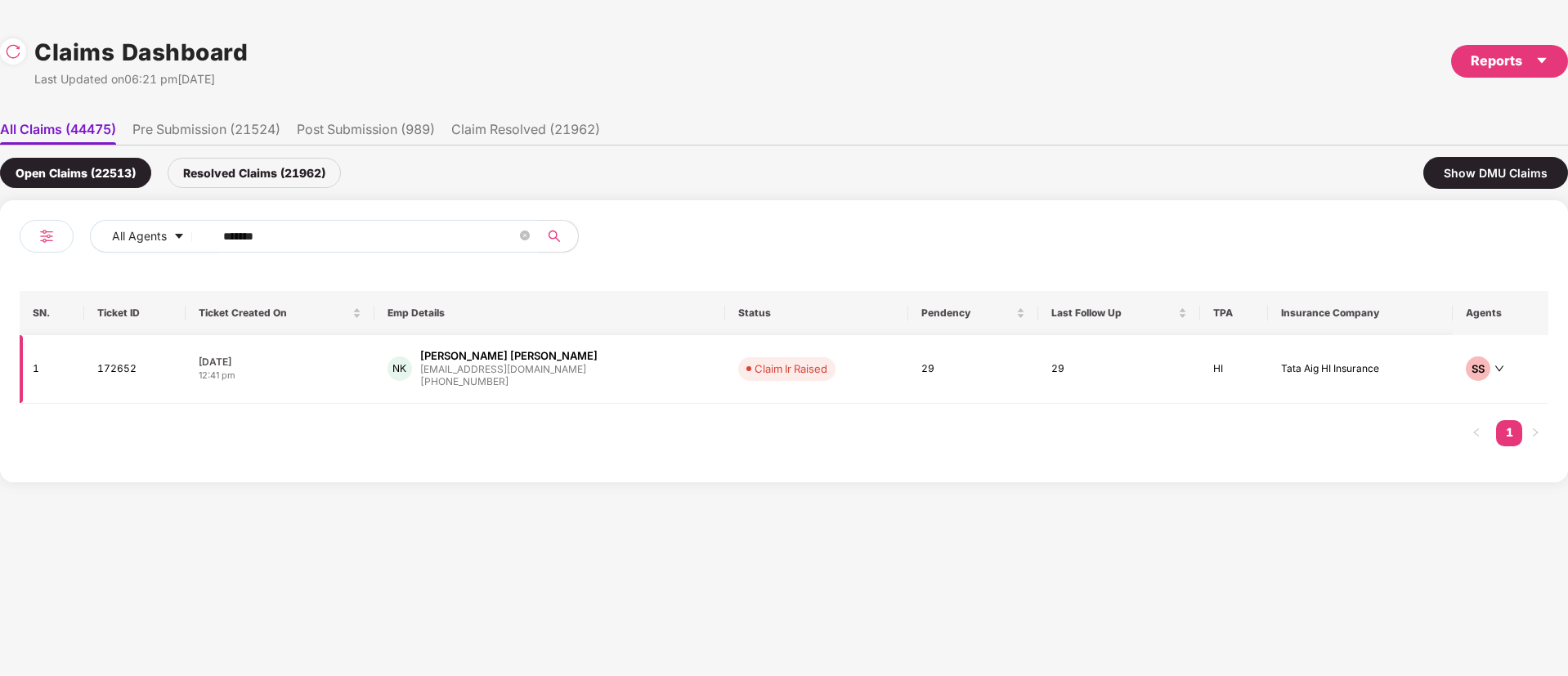
type input "******"
click at [604, 374] on div "NK Namdev Appaji Kutre nkutre@flobiz.in +919767468807" at bounding box center [549, 369] width 324 height 41
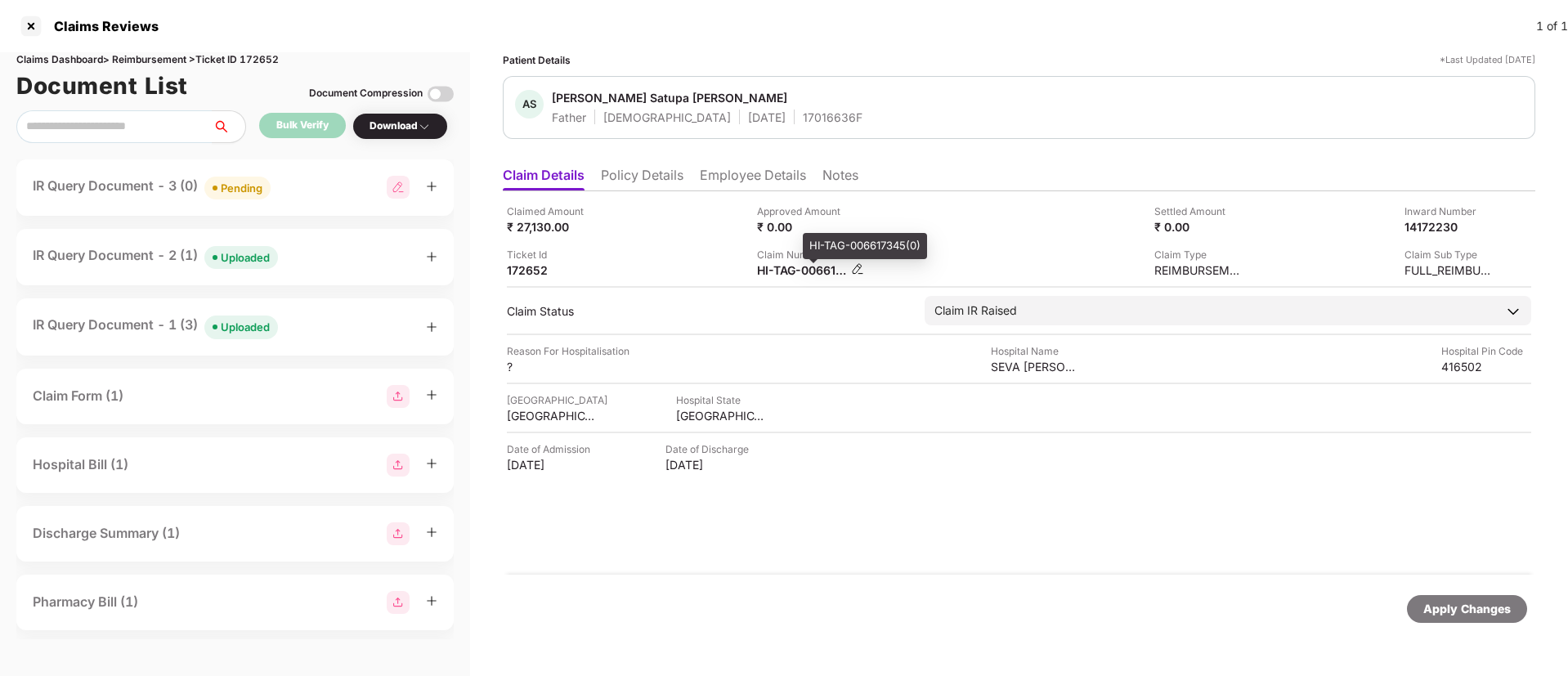
click at [789, 271] on div "HI-TAG-006617345(0)" at bounding box center [802, 269] width 90 height 16
copy div
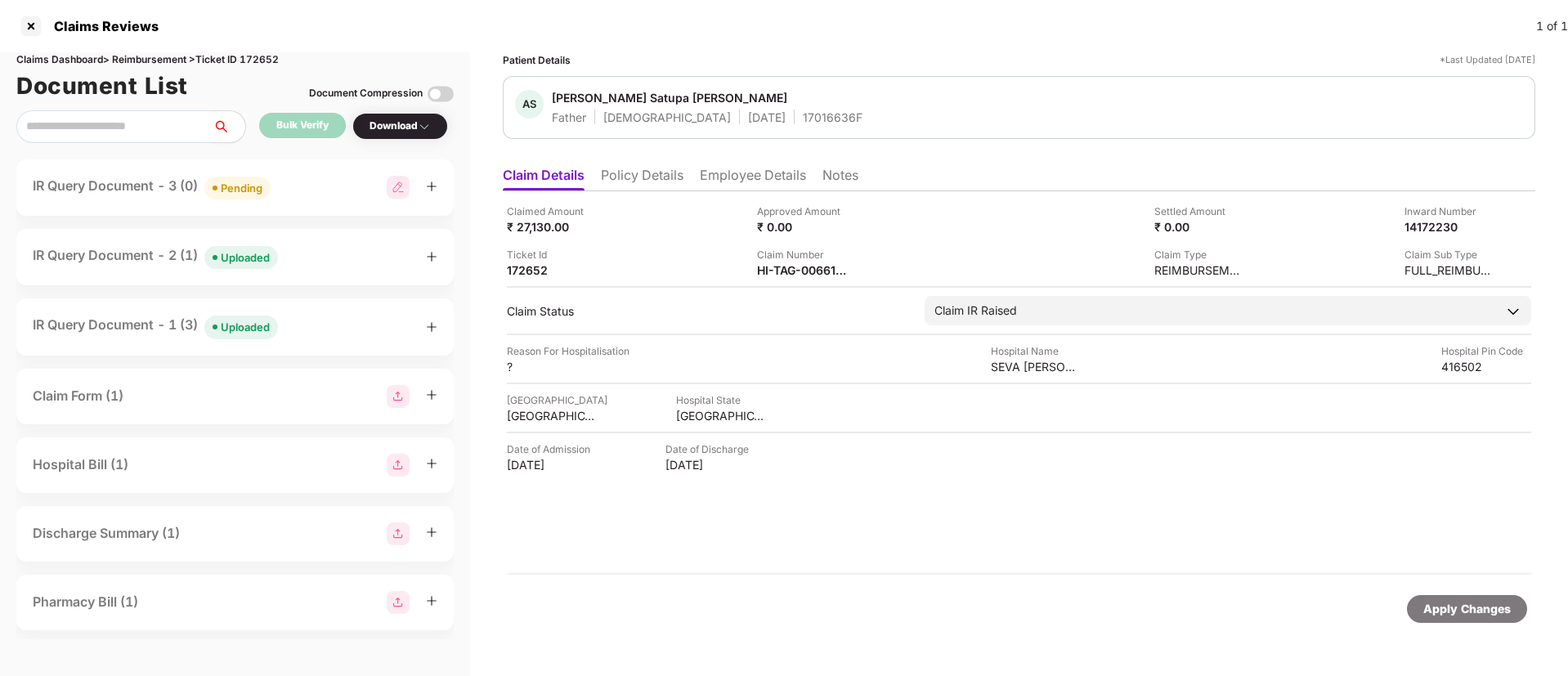
click at [429, 185] on icon "plus" at bounding box center [431, 186] width 11 height 11
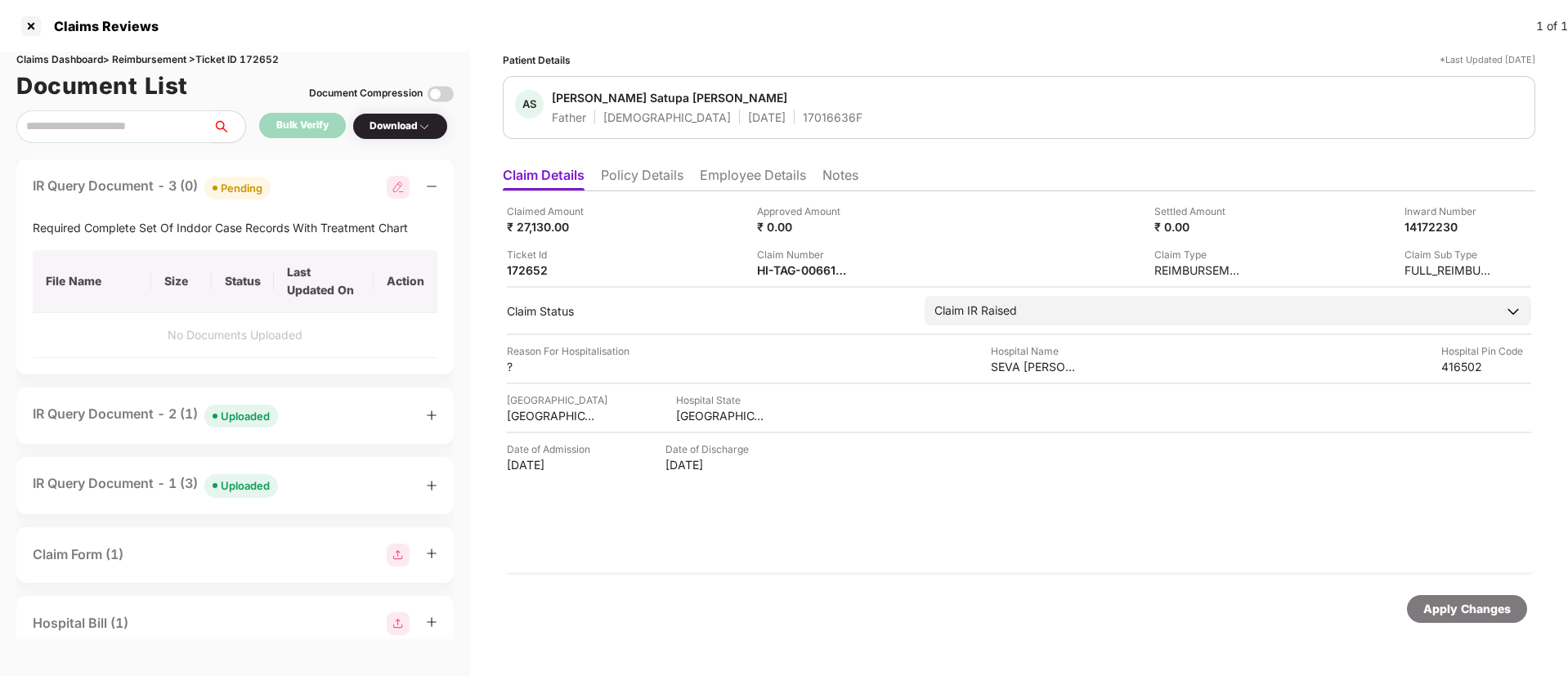
click at [429, 185] on icon "minus" at bounding box center [431, 186] width 11 height 11
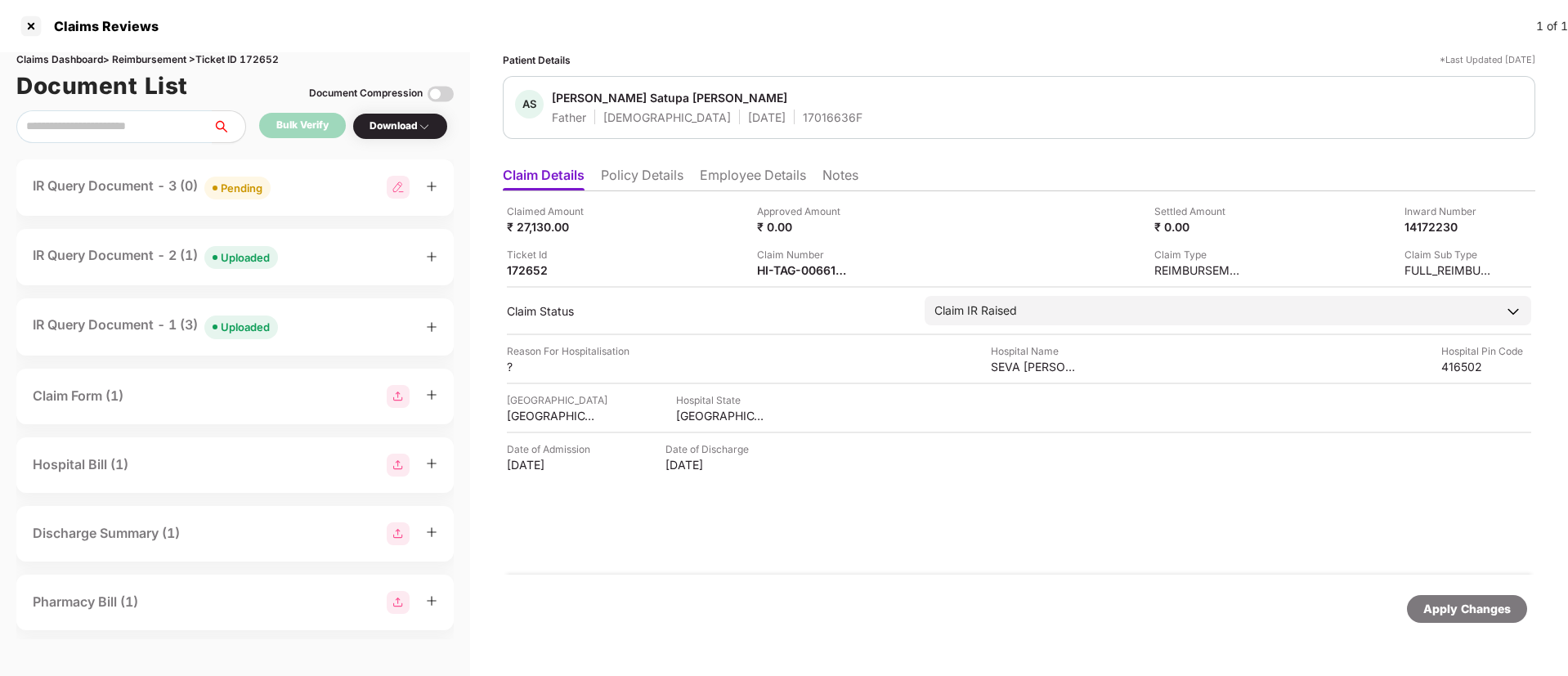
click at [431, 260] on icon "plus" at bounding box center [431, 256] width 11 height 11
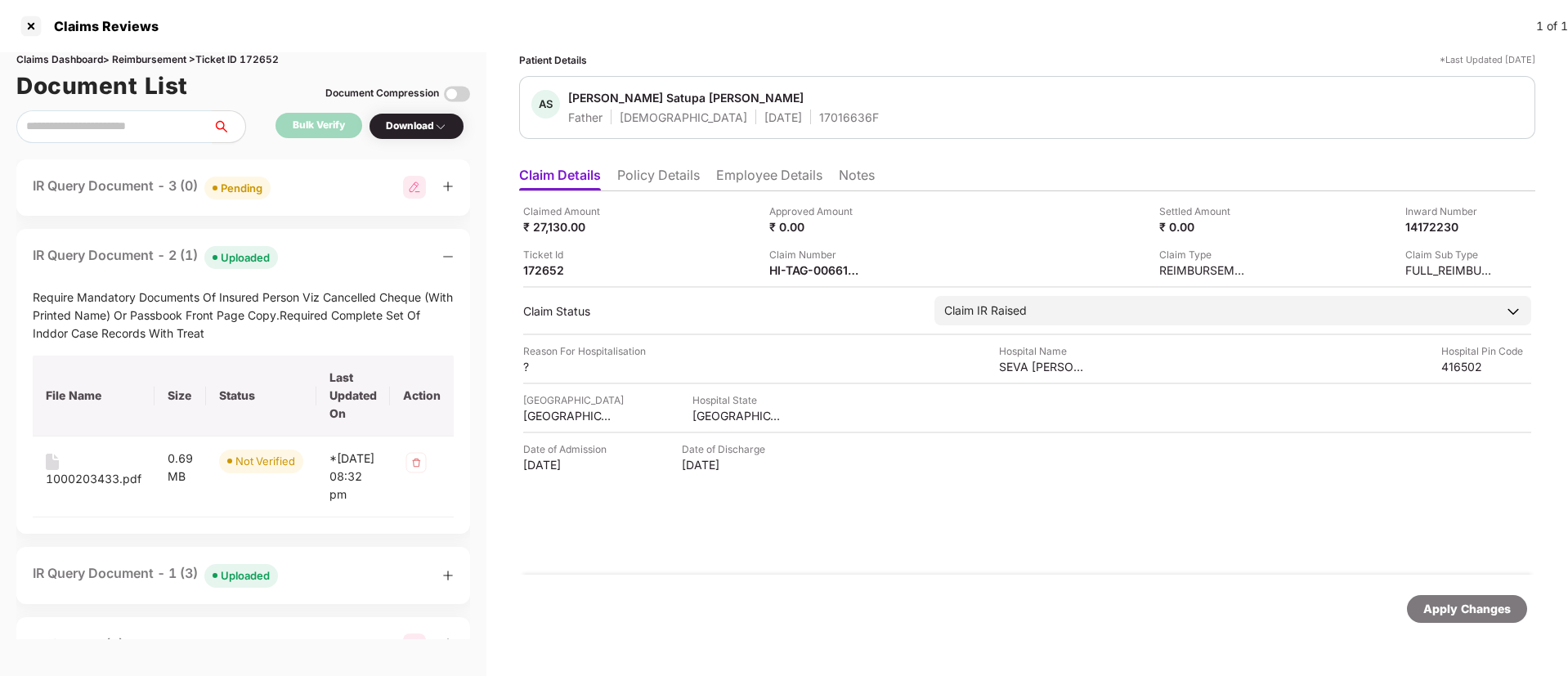
click at [431, 260] on div "IR Query Document - 2 (1) Uploaded" at bounding box center [243, 256] width 421 height 23
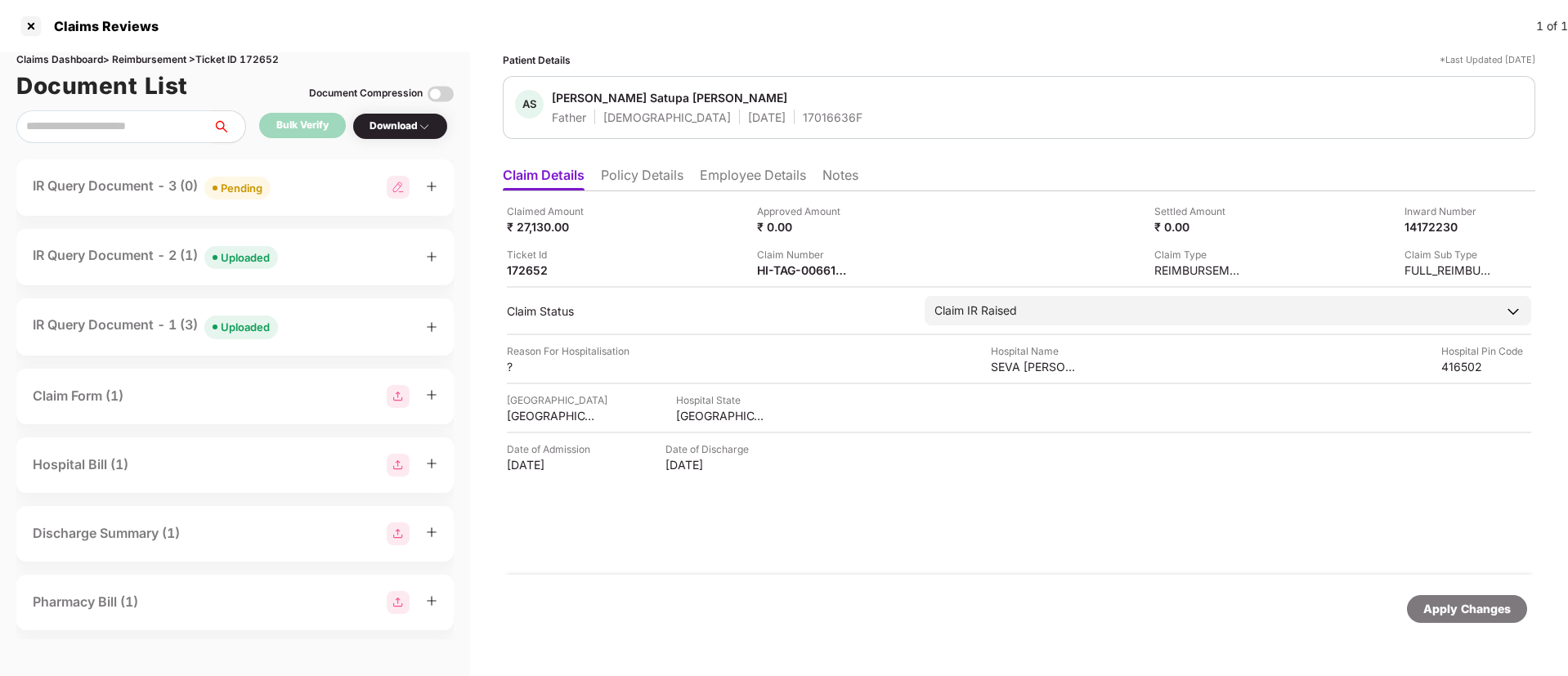
click at [428, 186] on icon "plus" at bounding box center [432, 186] width 9 height 1
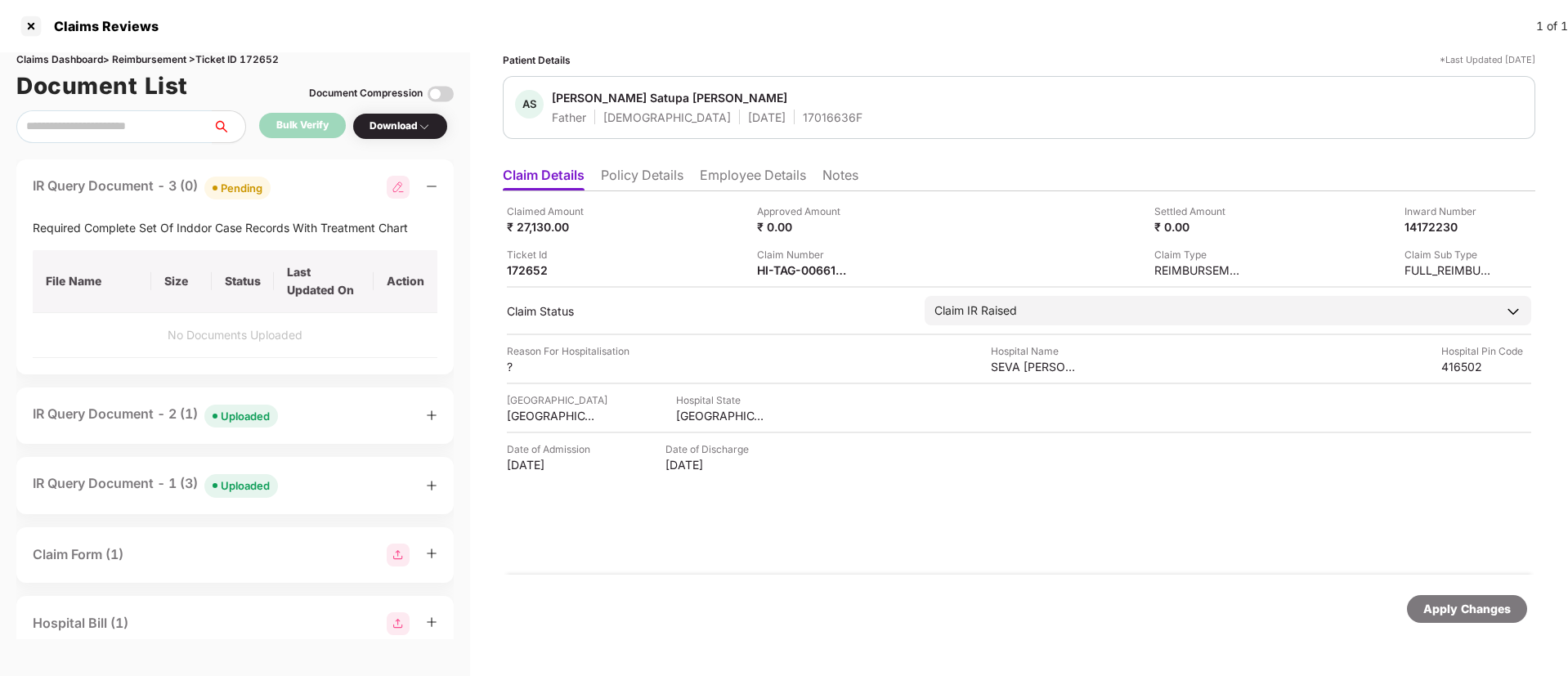
click at [428, 186] on icon "minus" at bounding box center [432, 186] width 9 height 1
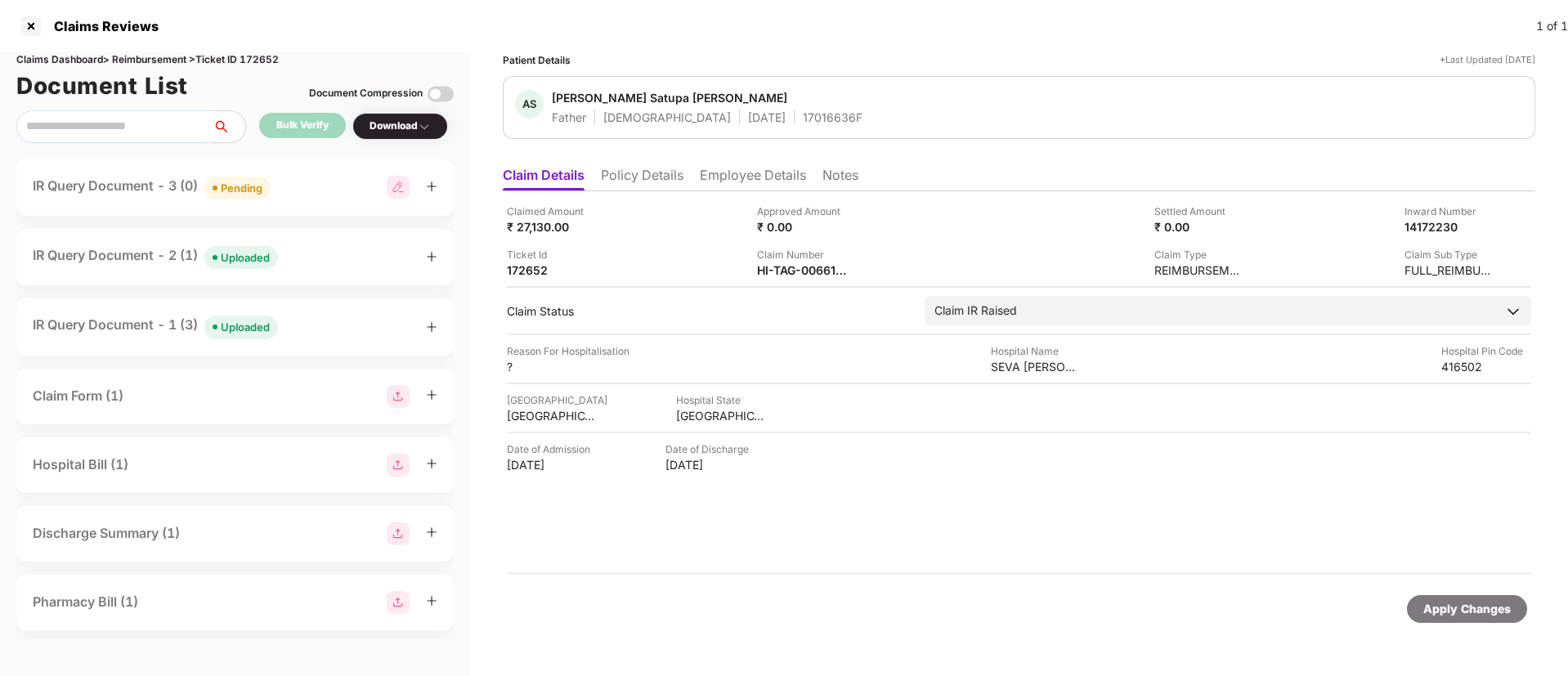
click at [737, 161] on ul "Claim Details Policy Details Employee Details Notes" at bounding box center [1018, 175] width 1032 height 33
click at [736, 165] on ul "Claim Details Policy Details Employee Details Notes" at bounding box center [1018, 175] width 1032 height 33
click at [739, 180] on li "Employee Details" at bounding box center [753, 177] width 106 height 23
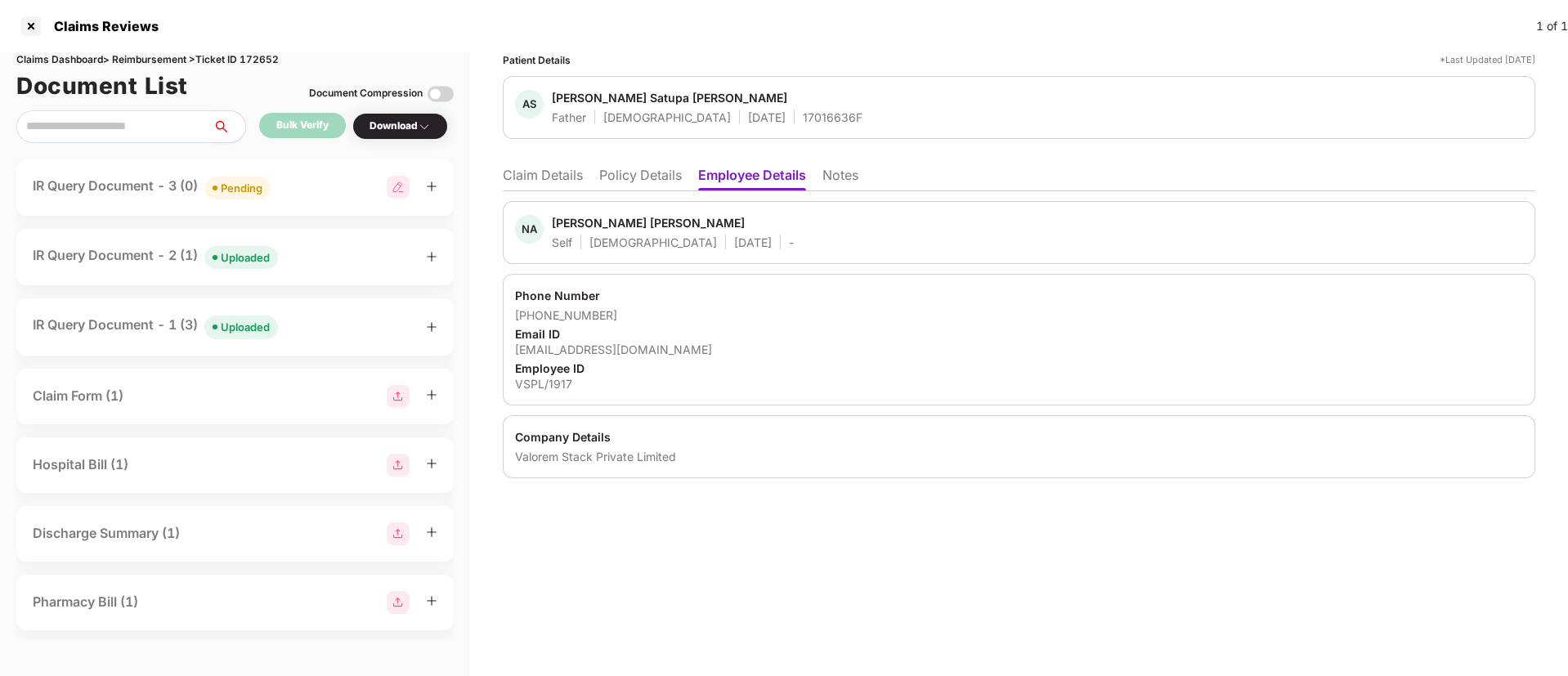
click at [567, 223] on div "Namdev Appaji Kutre" at bounding box center [647, 223] width 193 height 16
copy div "Namdev"
click at [535, 183] on li "Claim Details" at bounding box center [542, 177] width 80 height 23
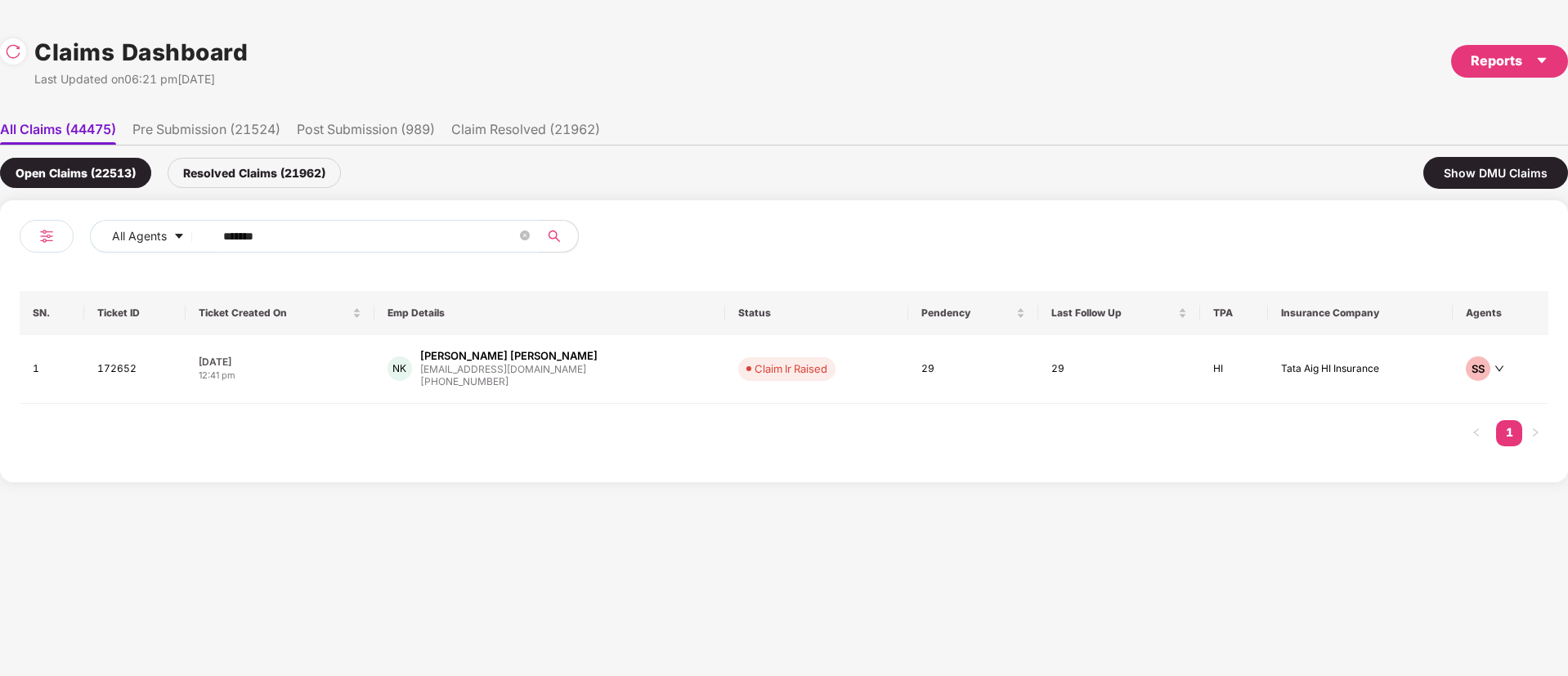
drag, startPoint x: 278, startPoint y: 234, endPoint x: 14, endPoint y: 284, distance: 268.7
click at [14, 284] on div "All Agents ****** SN. Ticket ID Ticket Created On Emp Details Status Pendency L…" at bounding box center [784, 341] width 1568 height 282
paste input "text"
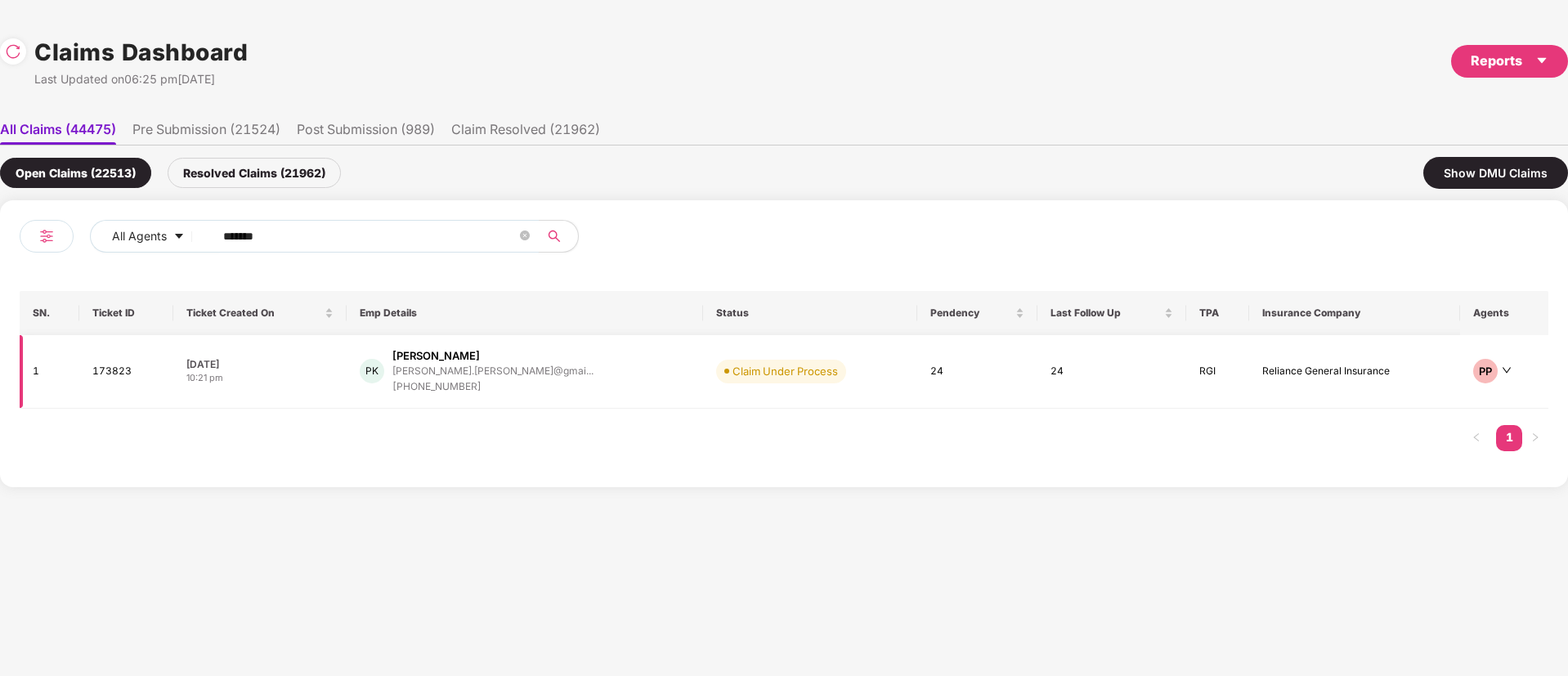
type input "******"
click at [618, 380] on div "PK Prashant Khedekar khedekar.prashant@gmai... +919867384605" at bounding box center [525, 372] width 331 height 47
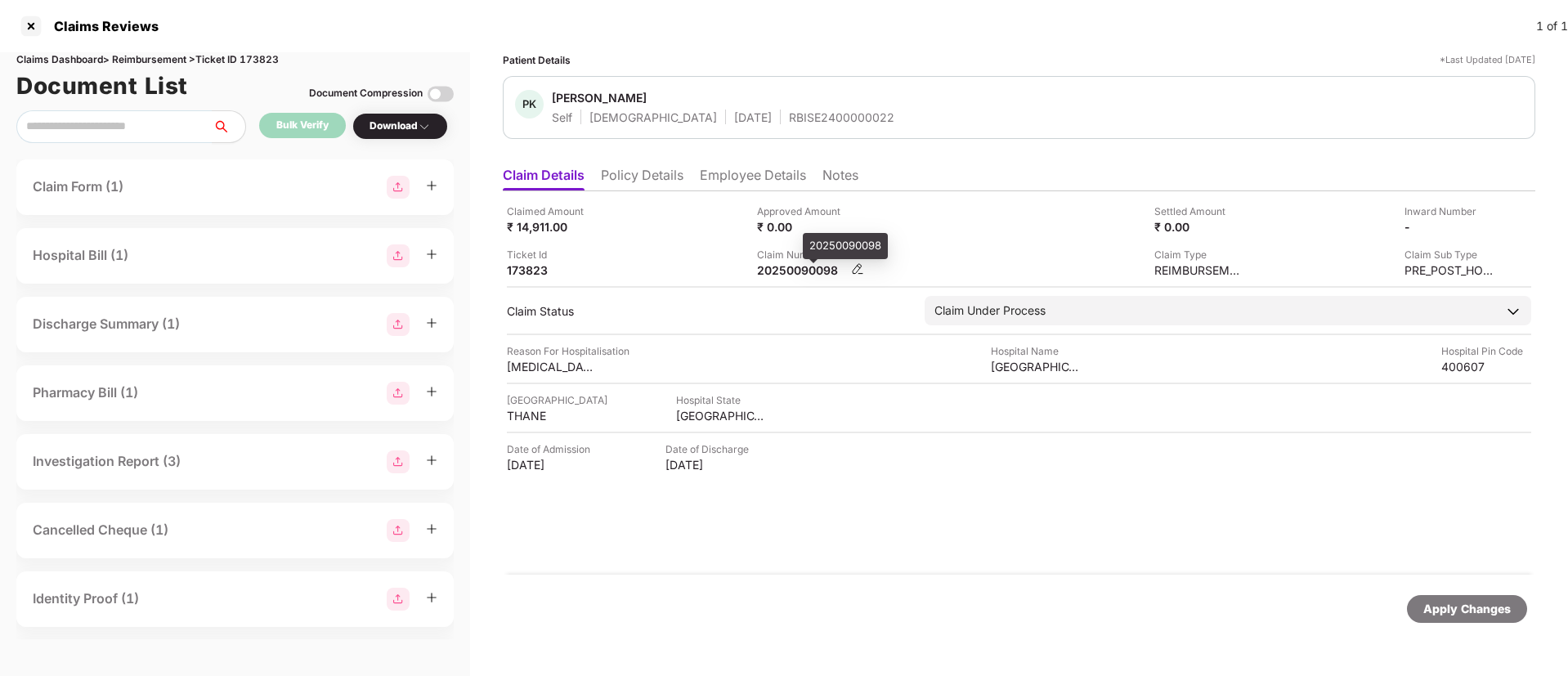
click at [791, 261] on div "Claim Number" at bounding box center [811, 254] width 107 height 16
click at [770, 268] on div "20250090098" at bounding box center [802, 269] width 90 height 16
copy div "20250090098"
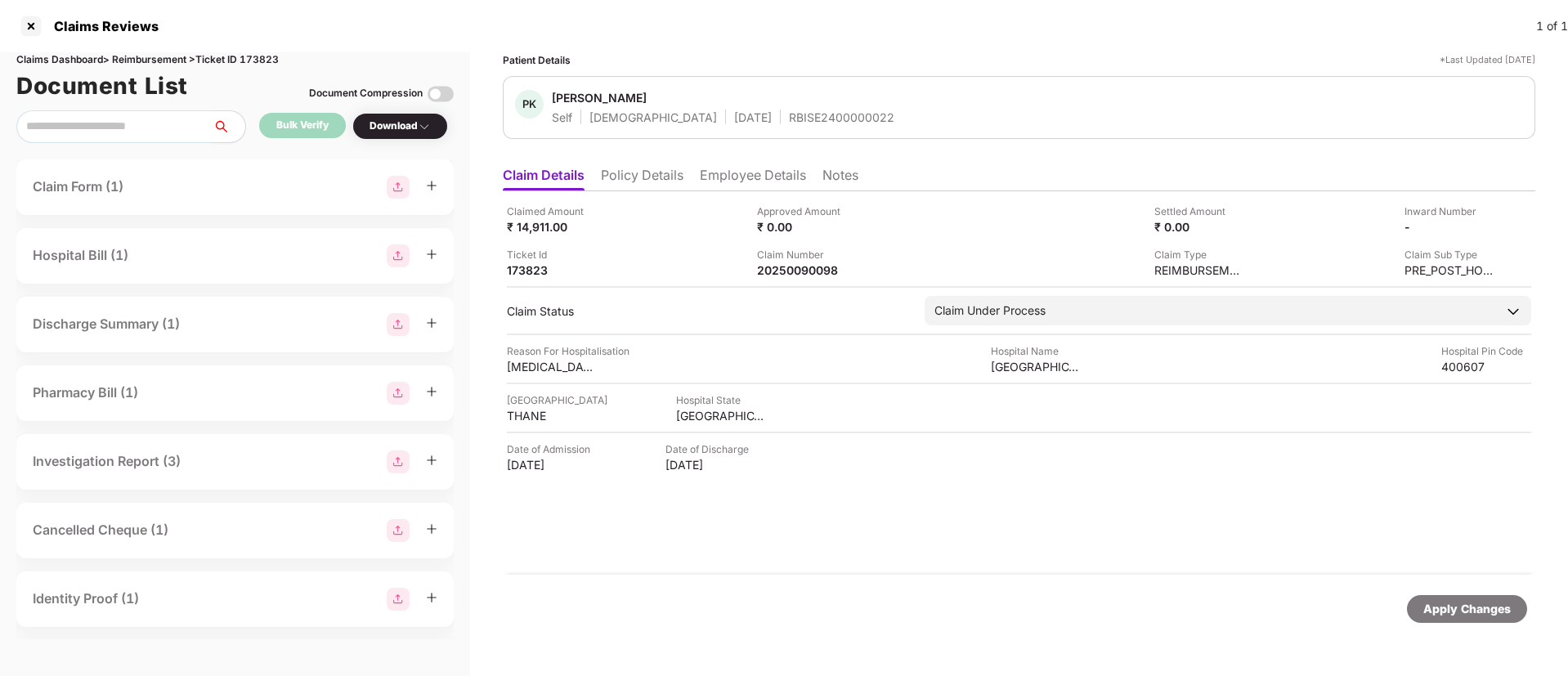
click at [648, 168] on li "Policy Details" at bounding box center [642, 177] width 83 height 23
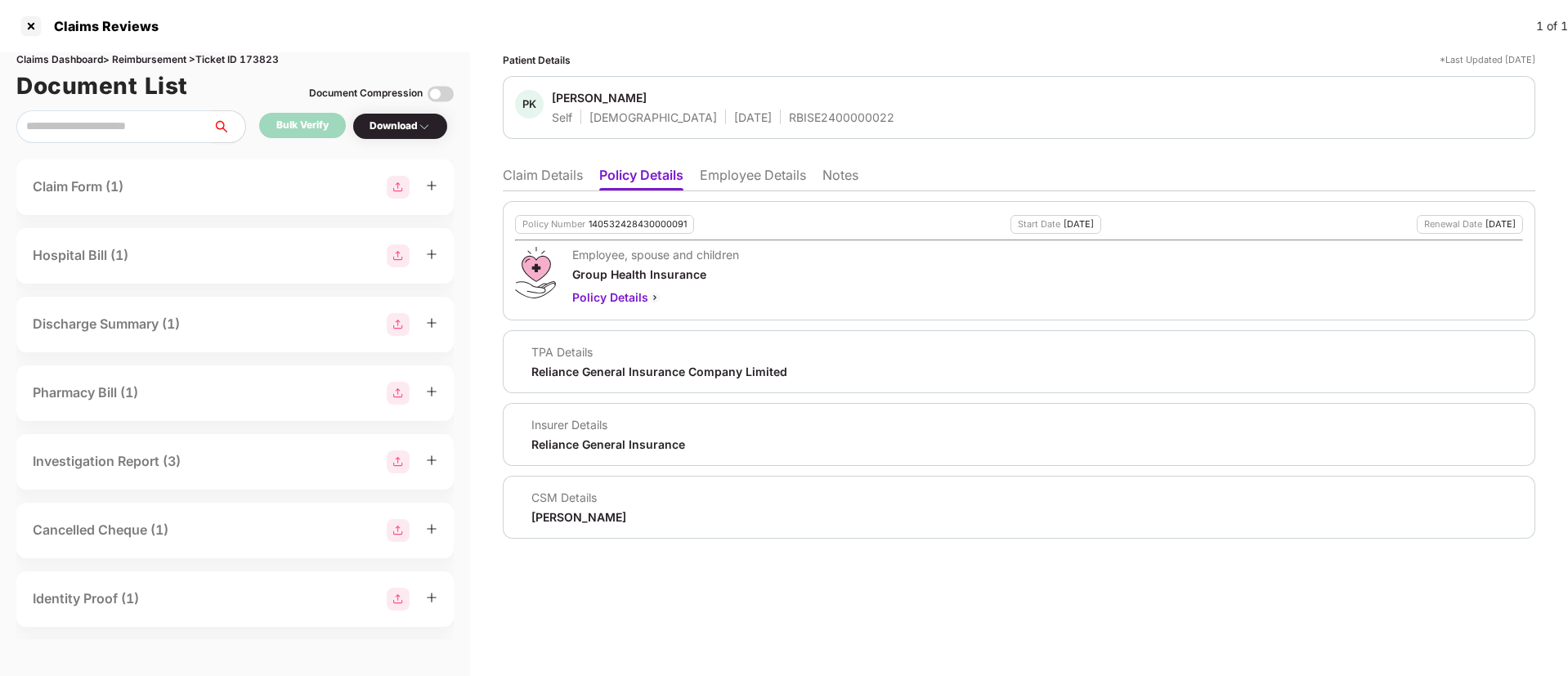
click at [525, 176] on li "Claim Details" at bounding box center [542, 177] width 80 height 23
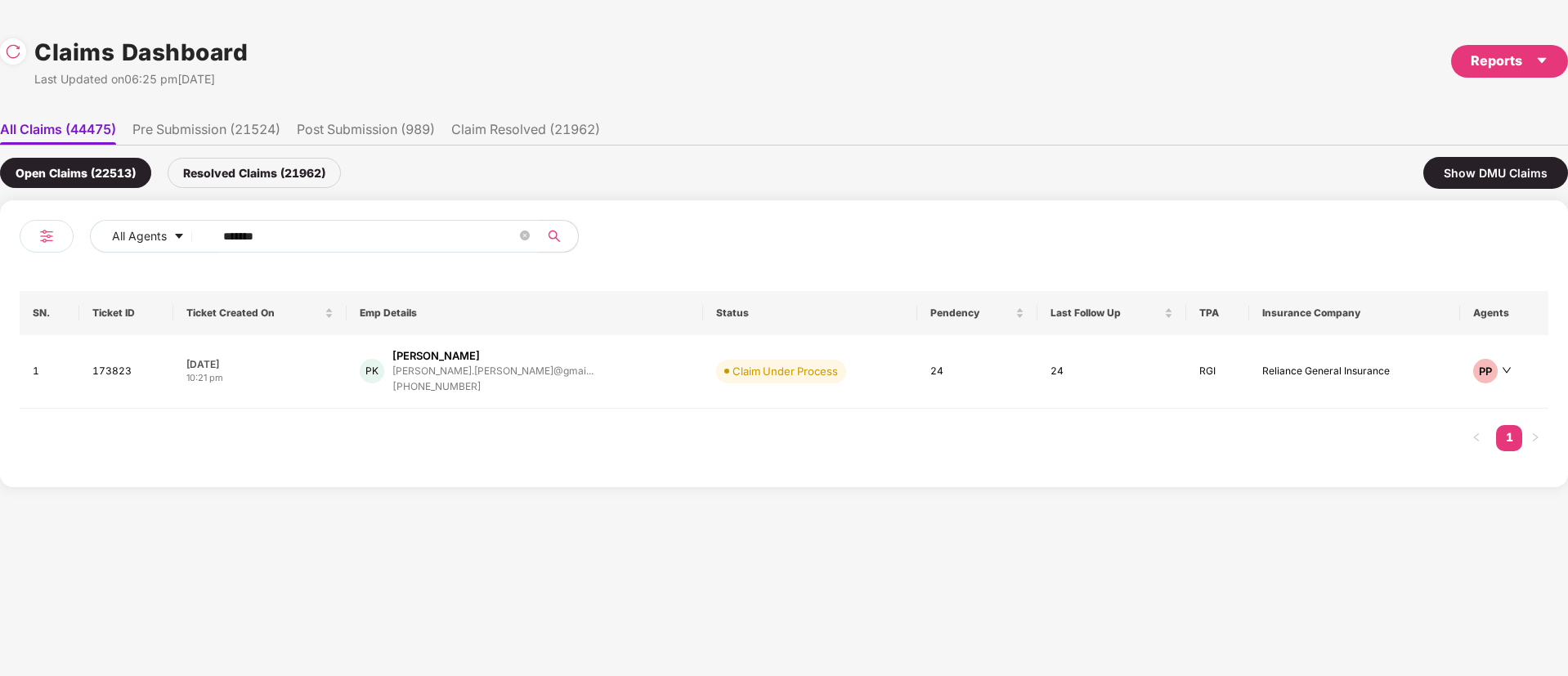
drag, startPoint x: 318, startPoint y: 239, endPoint x: 3, endPoint y: 241, distance: 315.0
click at [0, 241] on div "All Agents ****** SN. Ticket ID Ticket Created On Emp Details Status Pendency L…" at bounding box center [784, 343] width 1568 height 286
paste input "text"
type input "******"
click at [587, 384] on div "TM Tejas Marne tejas.marne@centiro.co... +918956153801" at bounding box center [526, 372] width 305 height 47
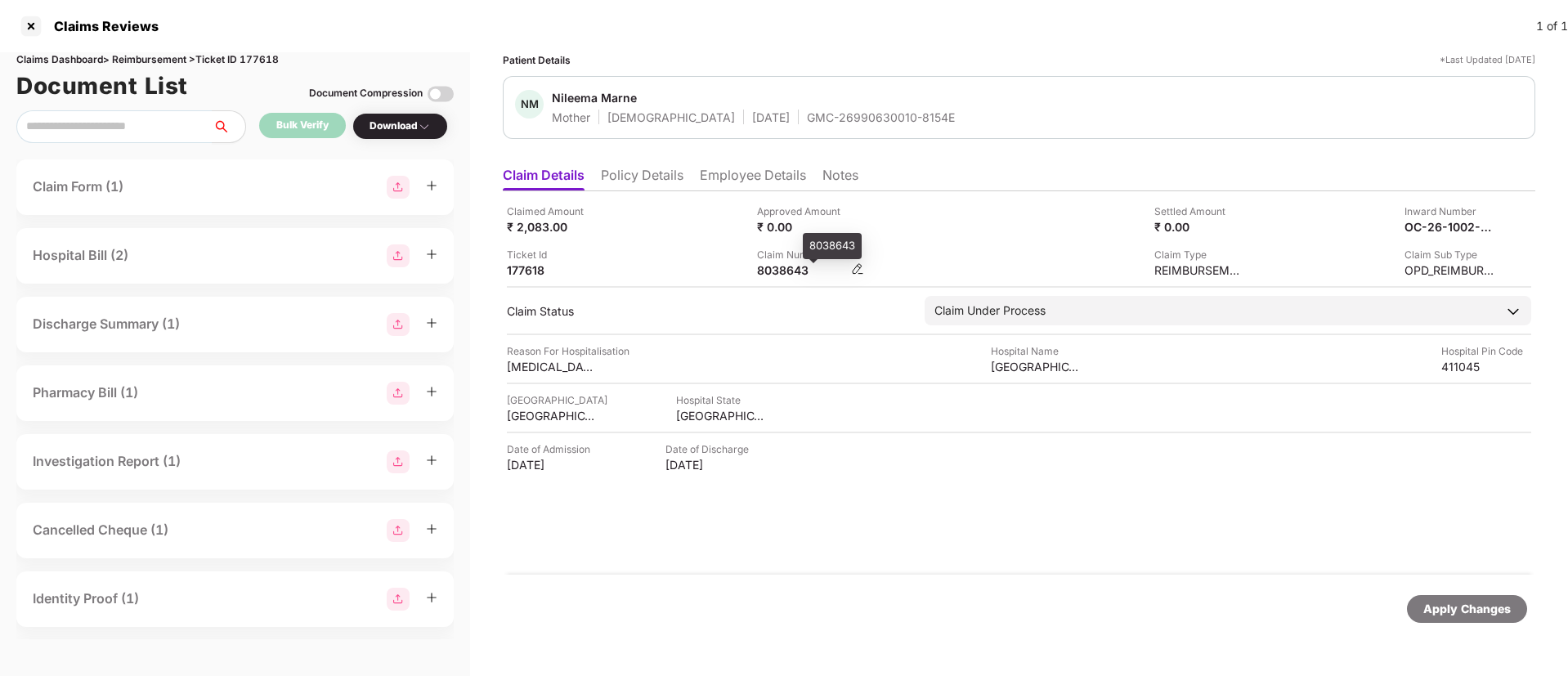
click at [789, 270] on div "8038643" at bounding box center [802, 269] width 90 height 16
copy div "8038643"
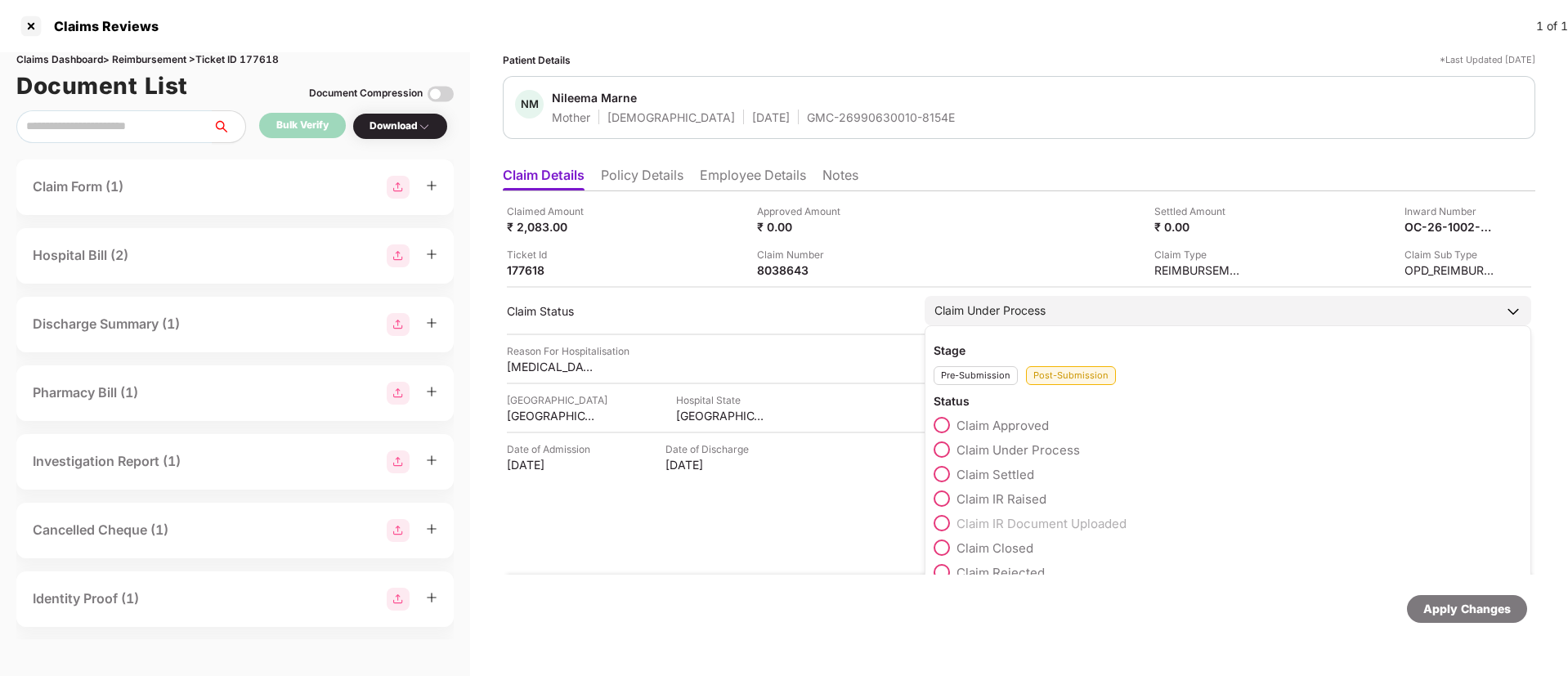
click at [1017, 427] on span "Claim Approved" at bounding box center [1002, 425] width 92 height 16
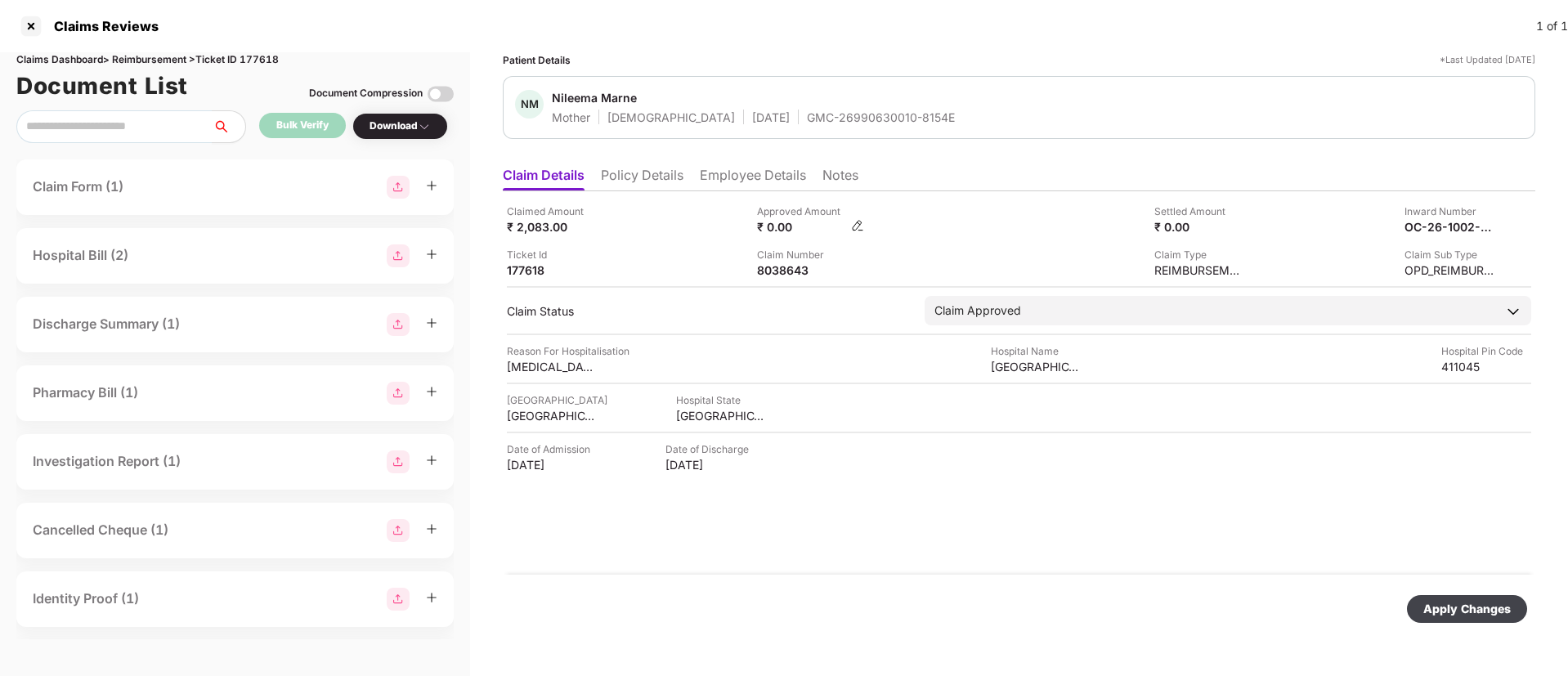
click at [856, 226] on img at bounding box center [858, 225] width 13 height 13
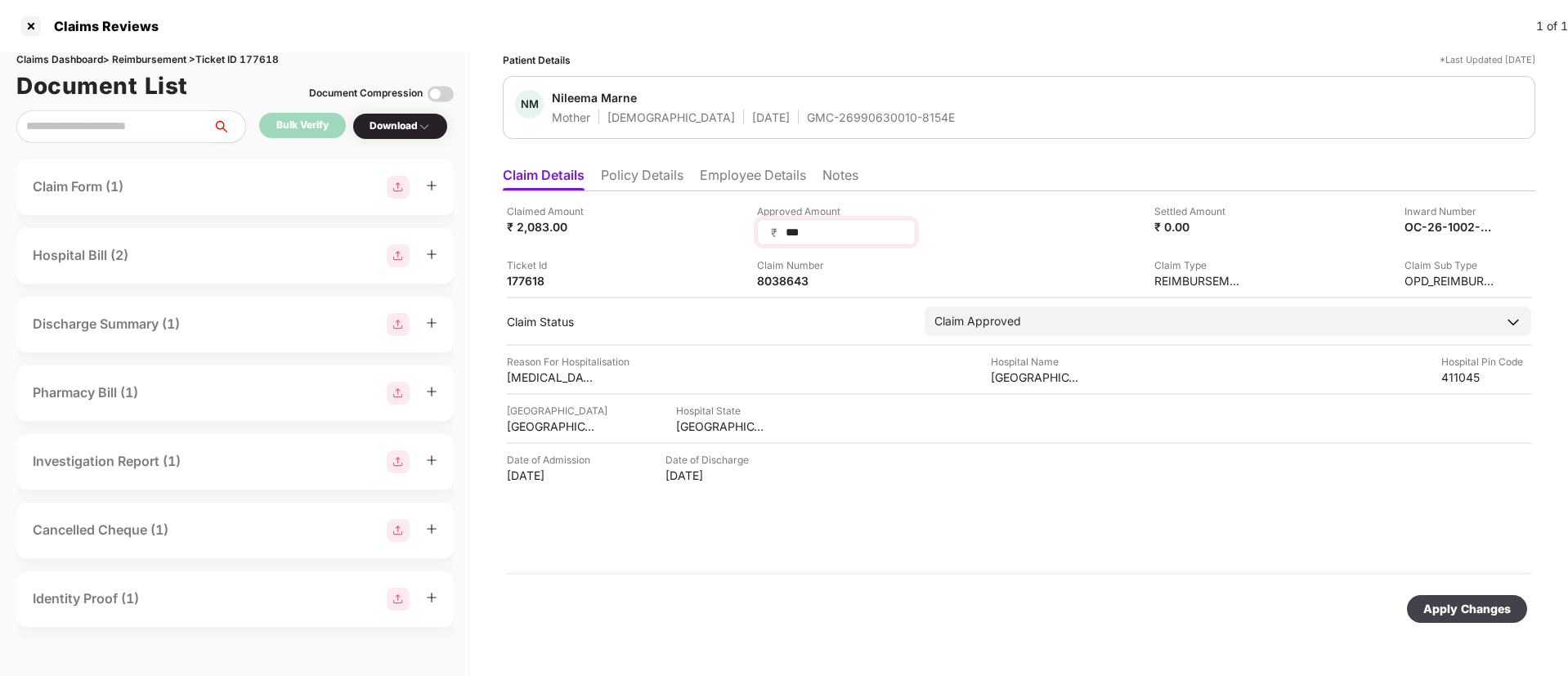
type input "****"
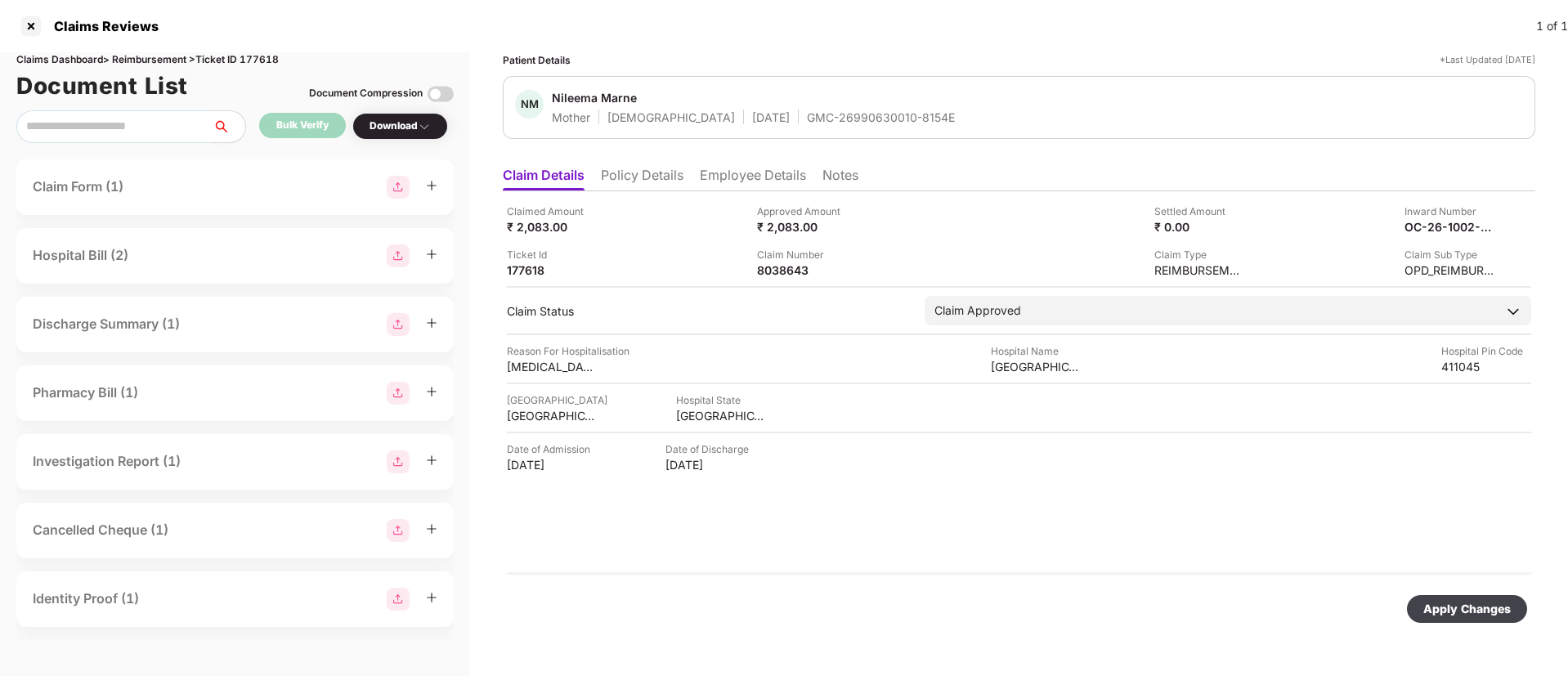
click at [1463, 615] on div "Apply Changes" at bounding box center [1467, 608] width 87 height 18
click at [1436, 229] on div "OC-26-1002-8403-00486924" at bounding box center [1432, 226] width 90 height 16
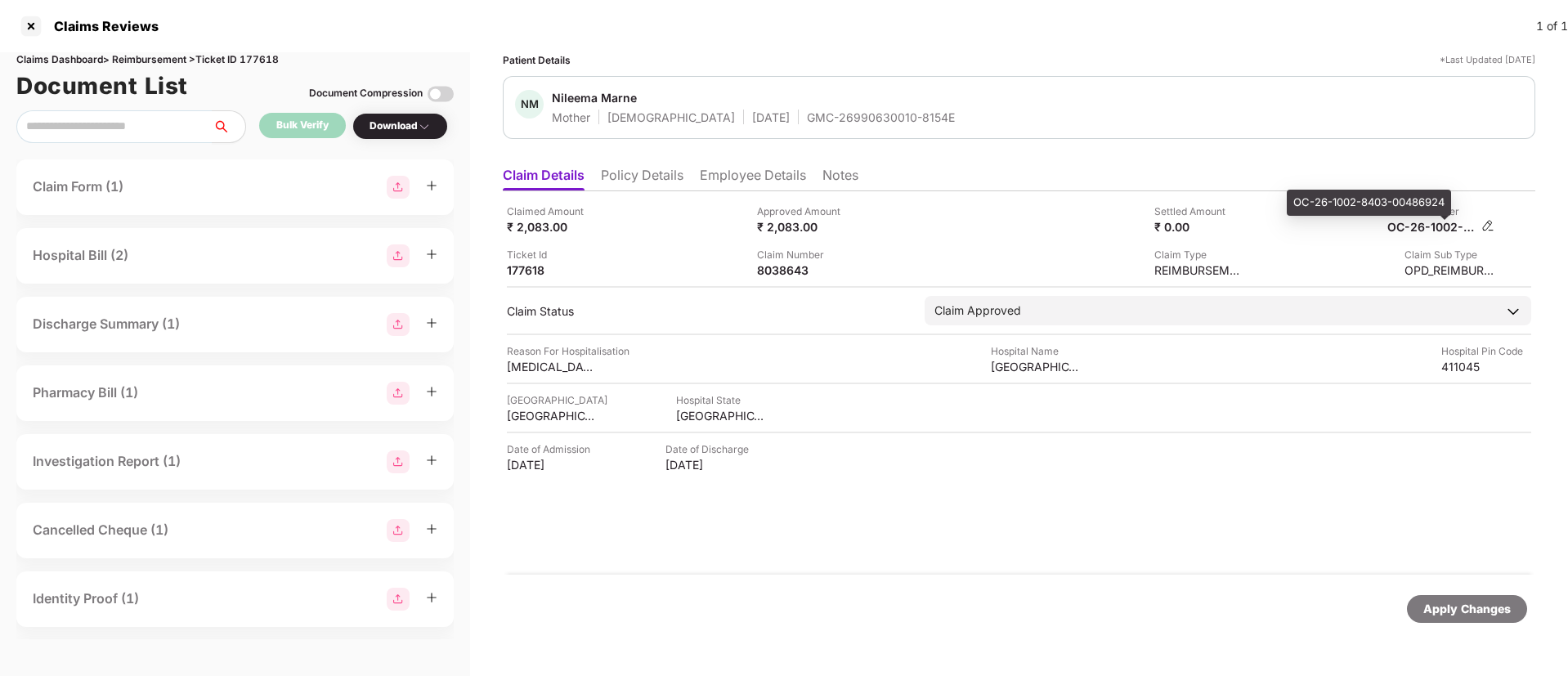
copy div
click at [707, 177] on li "Employee Details" at bounding box center [753, 177] width 106 height 23
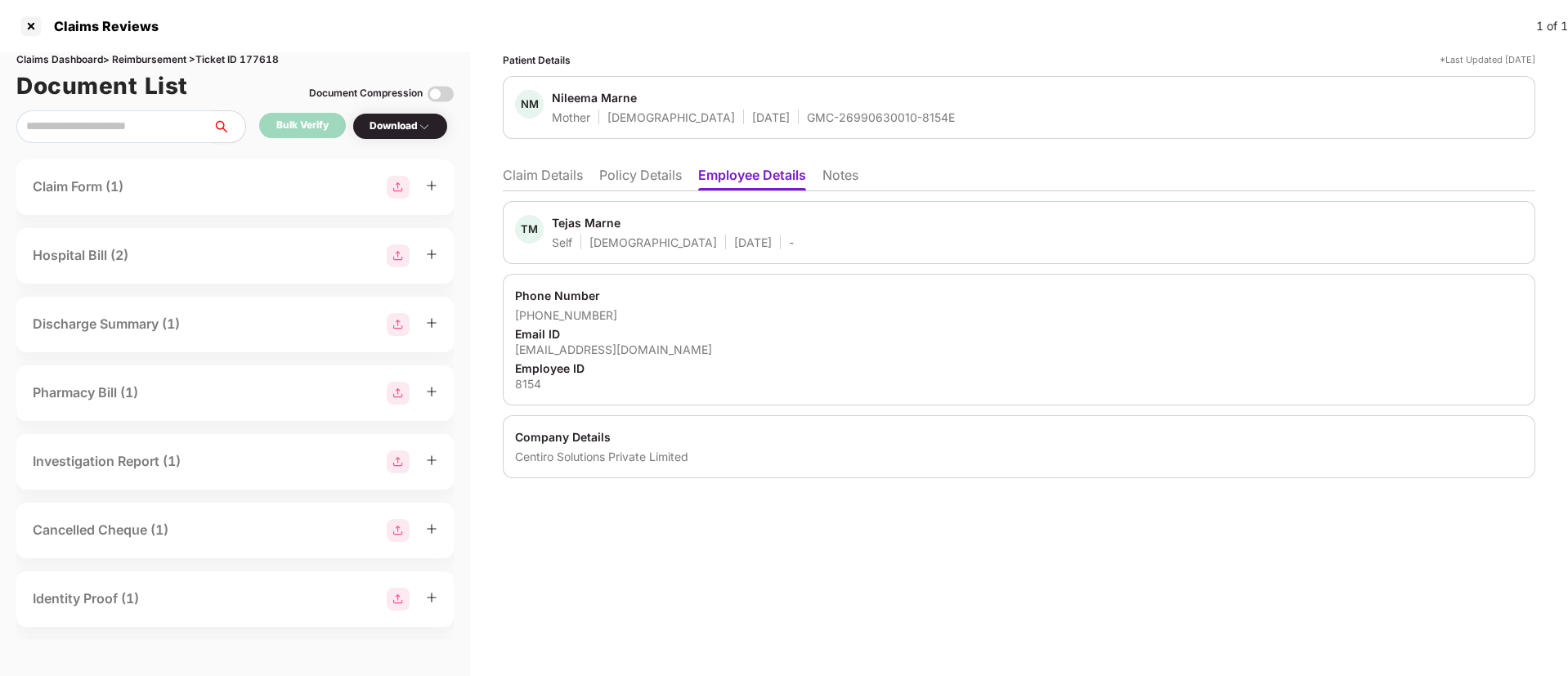
click at [563, 228] on div "Tejas Marne" at bounding box center [585, 223] width 69 height 16
copy div "Tejas"
click at [544, 171] on li "Claim Details" at bounding box center [542, 177] width 80 height 23
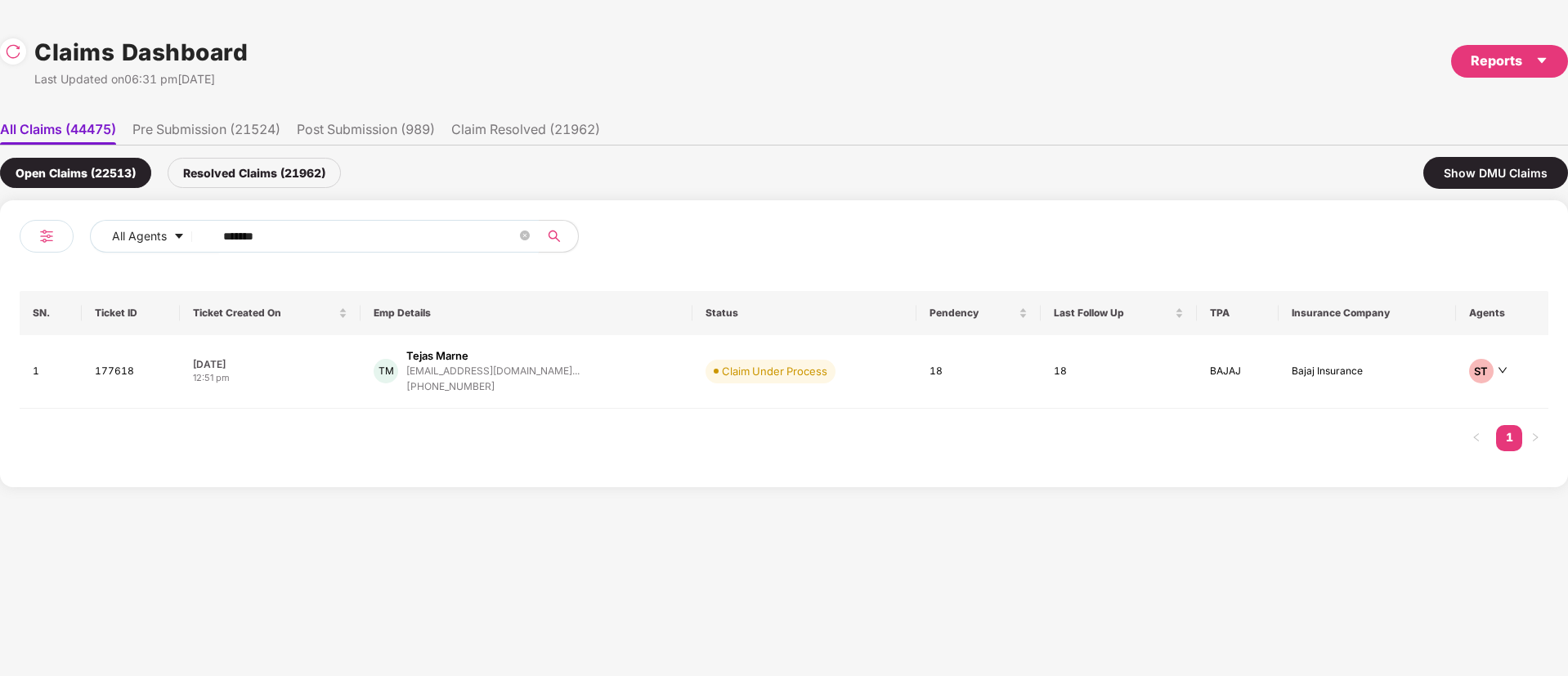
drag, startPoint x: 294, startPoint y: 219, endPoint x: 290, endPoint y: 229, distance: 10.8
click at [0, 220] on div "All Agents ****** SN. Ticket ID Ticket Created On Emp Details Status Pendency L…" at bounding box center [784, 343] width 1568 height 286
click at [331, 238] on input "******" at bounding box center [370, 236] width 293 height 24
click at [0, 232] on div "All Agents ****** SN. Ticket ID Ticket Created On Emp Details Status Pendency L…" at bounding box center [784, 343] width 1568 height 286
paste input "text"
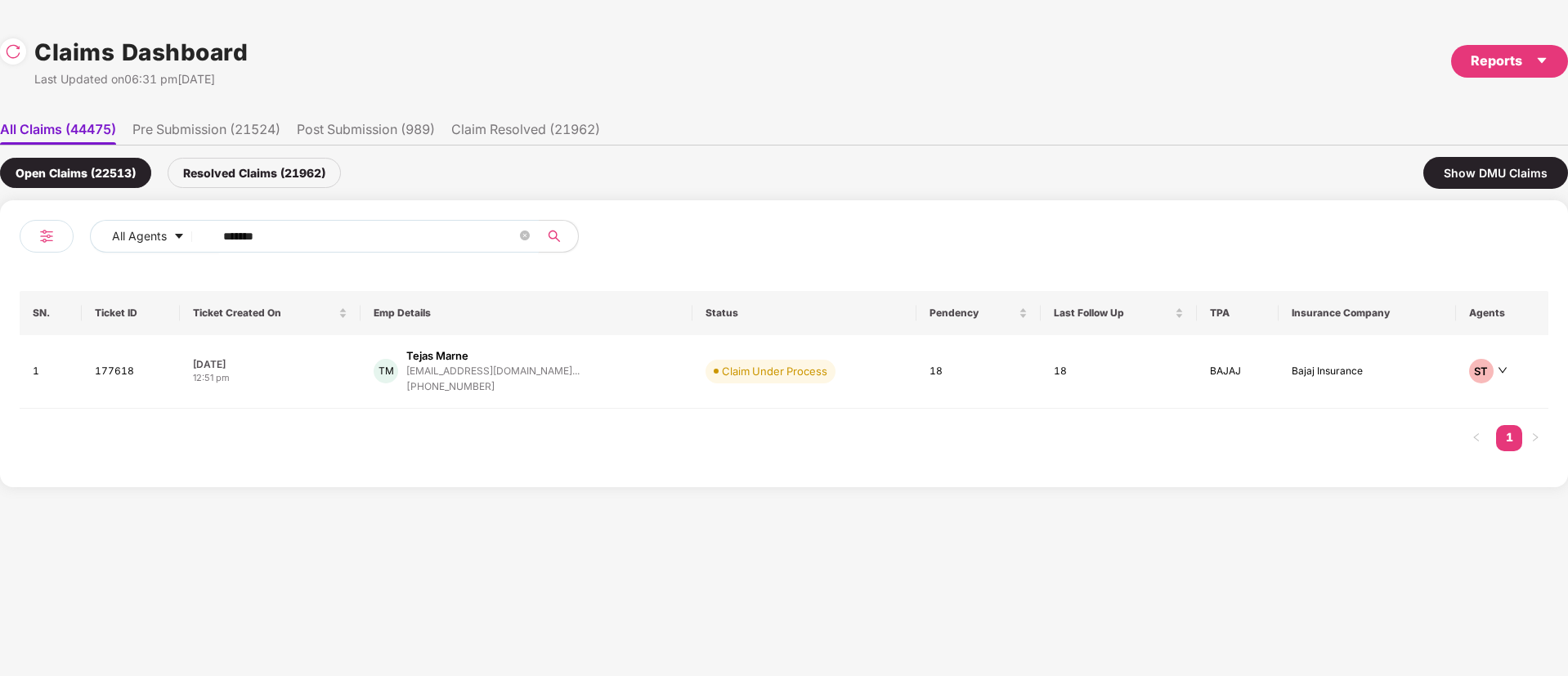
type input "******"
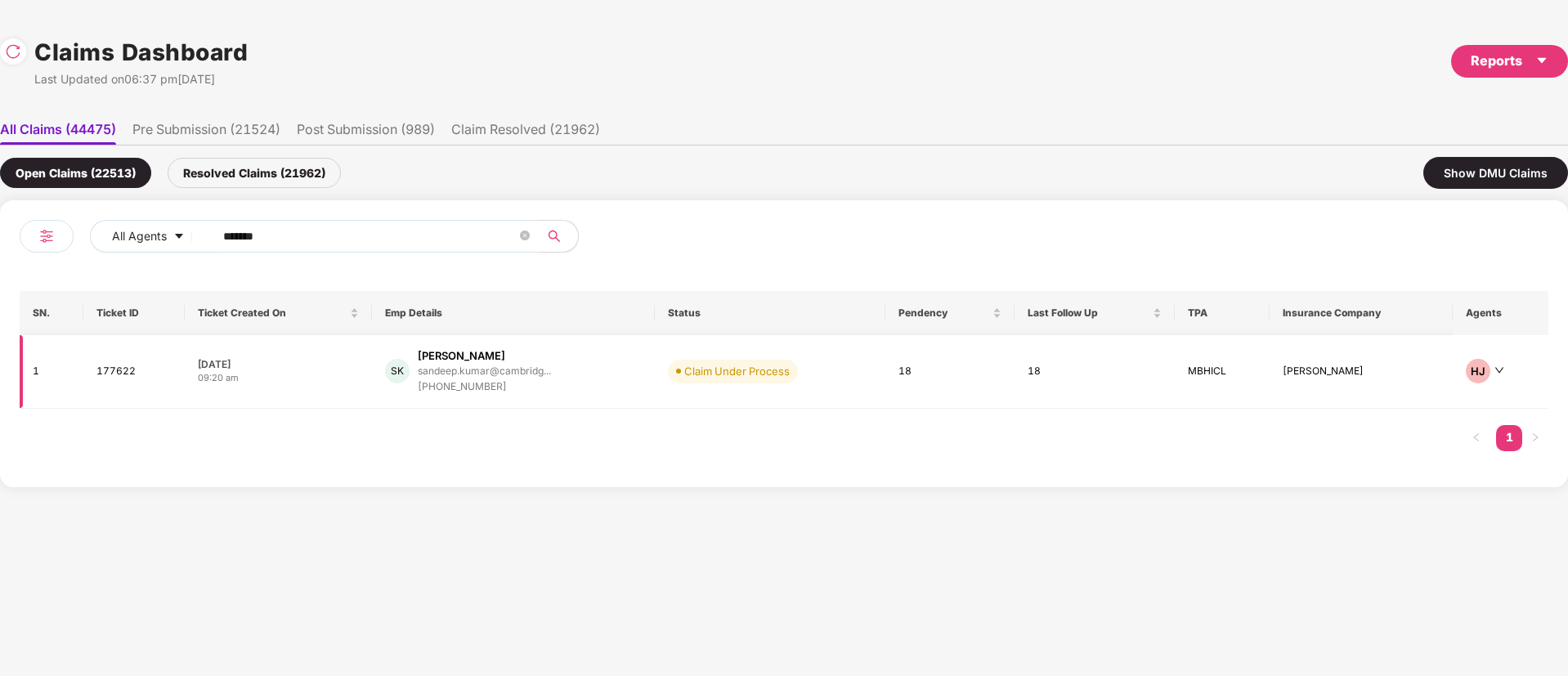
click at [633, 385] on div "SK Sandeep Kumar sandeep.kumar@cambridg... +919780131003" at bounding box center [514, 372] width 257 height 47
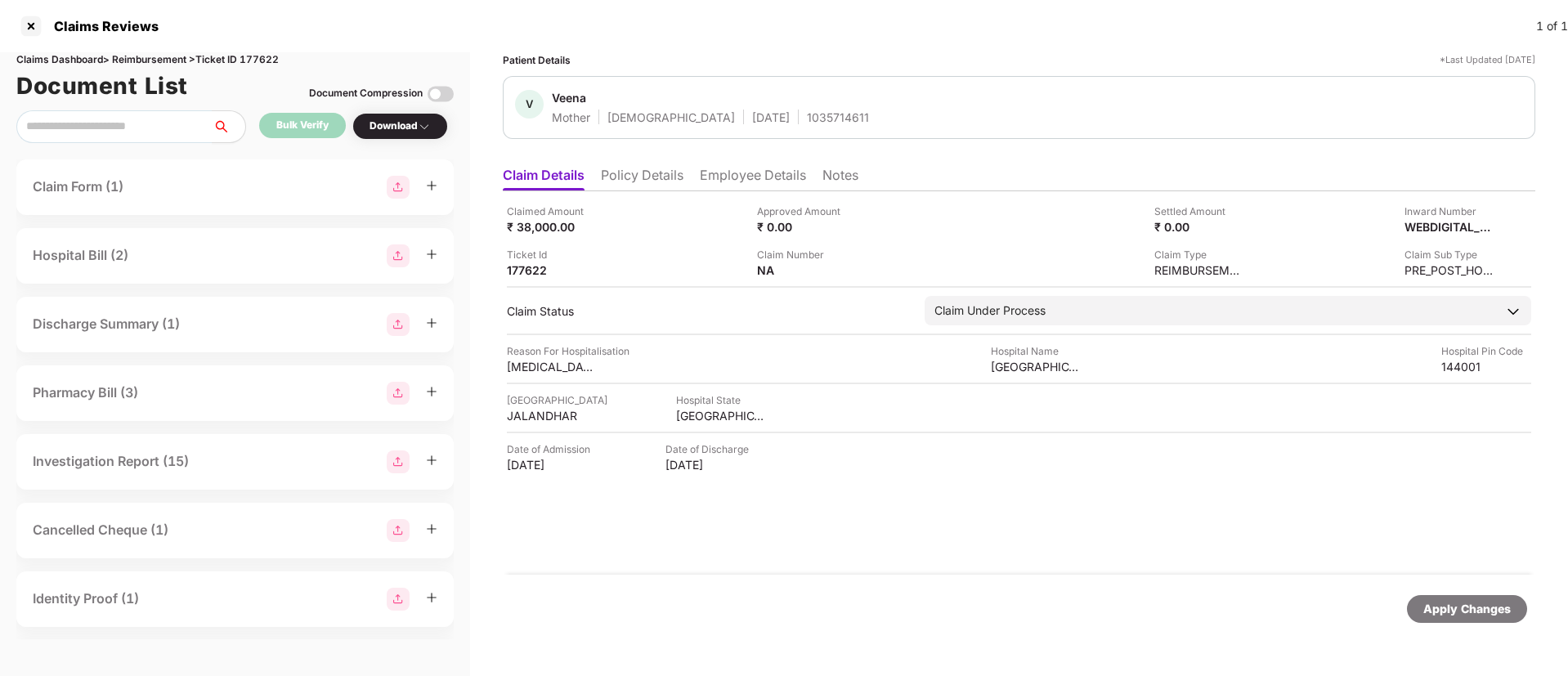
click at [807, 123] on div "1035714611" at bounding box center [838, 117] width 62 height 16
copy div "1035714611"
click at [913, 99] on div "V Veena Mother Female 23 Feb 1956 1035714611" at bounding box center [1018, 107] width 1008 height 35
click at [861, 268] on img at bounding box center [858, 269] width 13 height 13
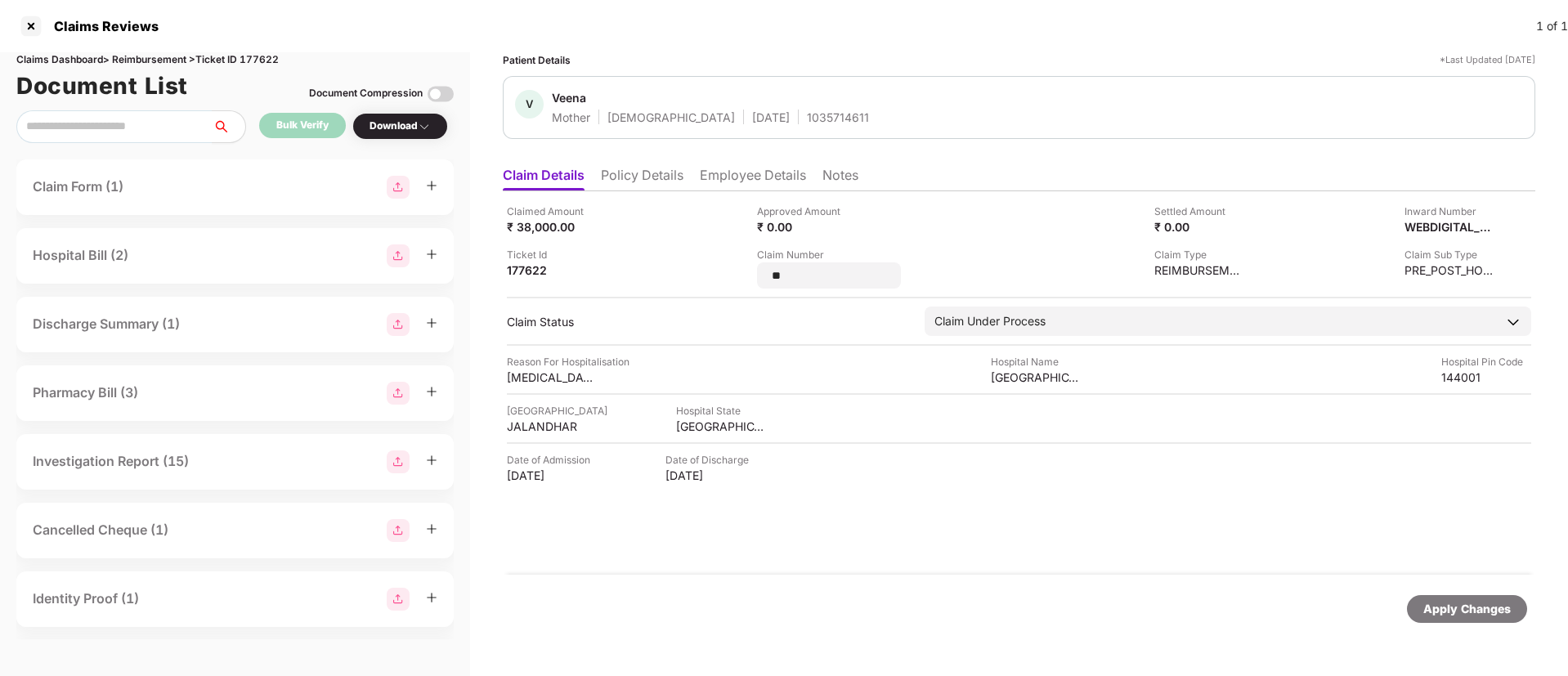
type input "*"
type input "**********"
click at [1494, 607] on div "Apply Changes" at bounding box center [1467, 608] width 87 height 18
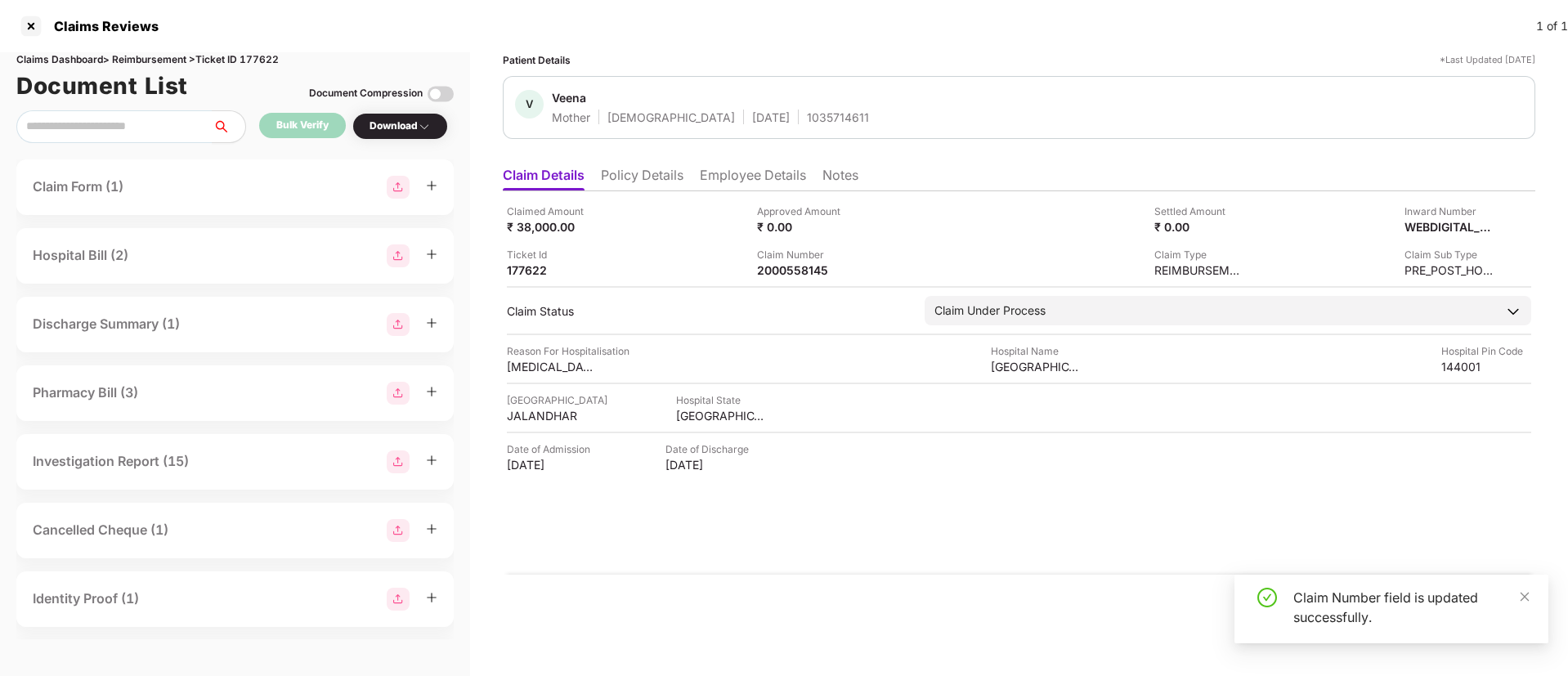
click at [1080, 567] on div "Claimed Amount ₹ 38,000.00 Approved Amount ₹ 0.00 Settled Amount ₹ 0.00 Inward …" at bounding box center [1018, 383] width 1032 height 383
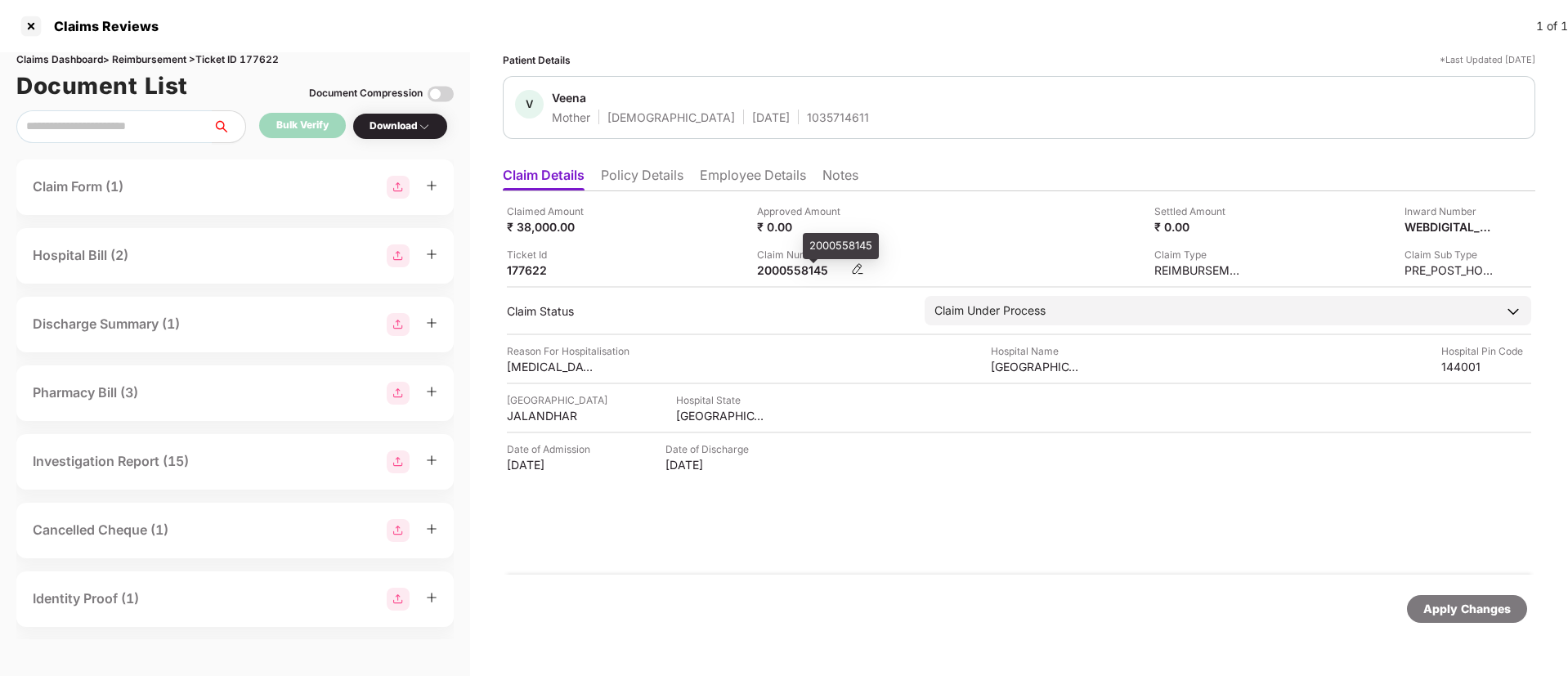
click at [784, 275] on div "2000558145" at bounding box center [802, 269] width 90 height 16
copy div "2000558145"
click at [752, 173] on li "Employee Details" at bounding box center [753, 177] width 106 height 23
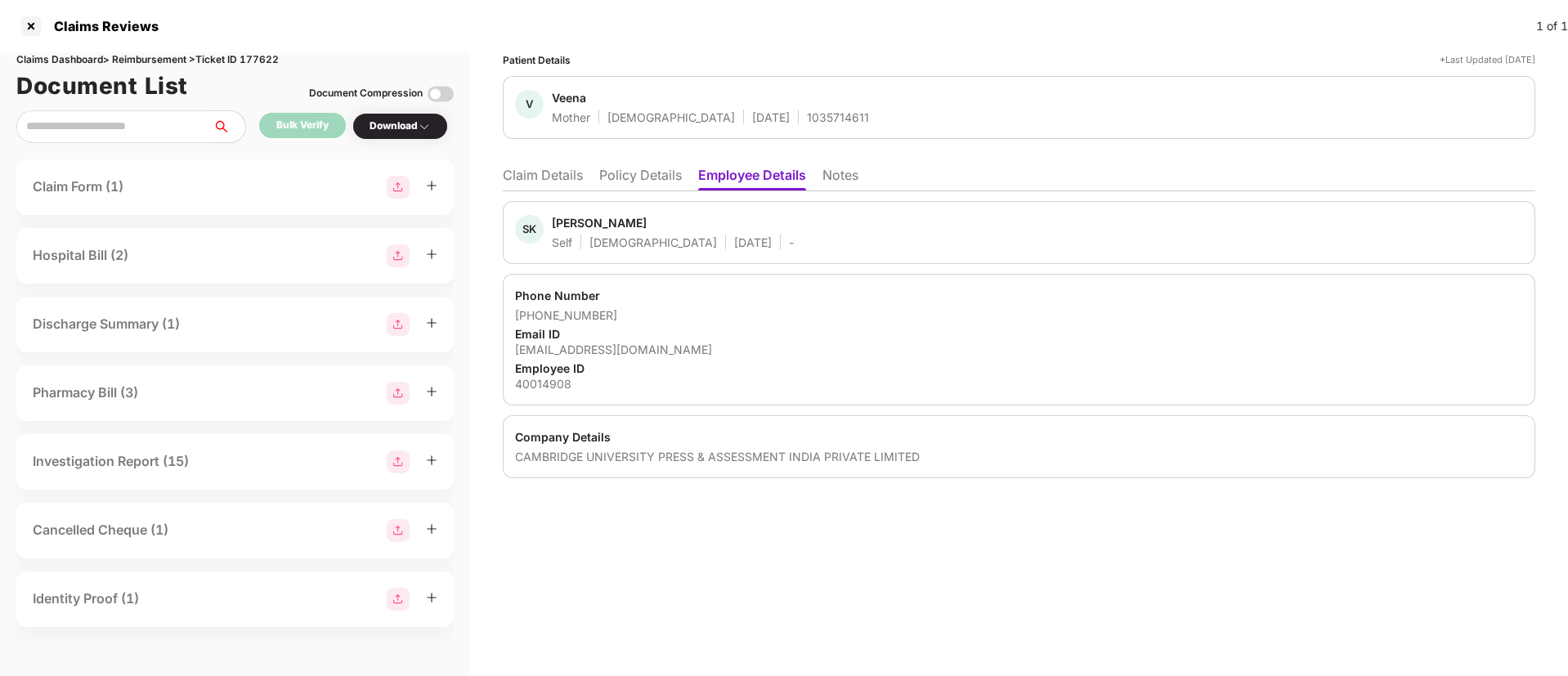
click at [557, 176] on li "Claim Details" at bounding box center [542, 177] width 80 height 23
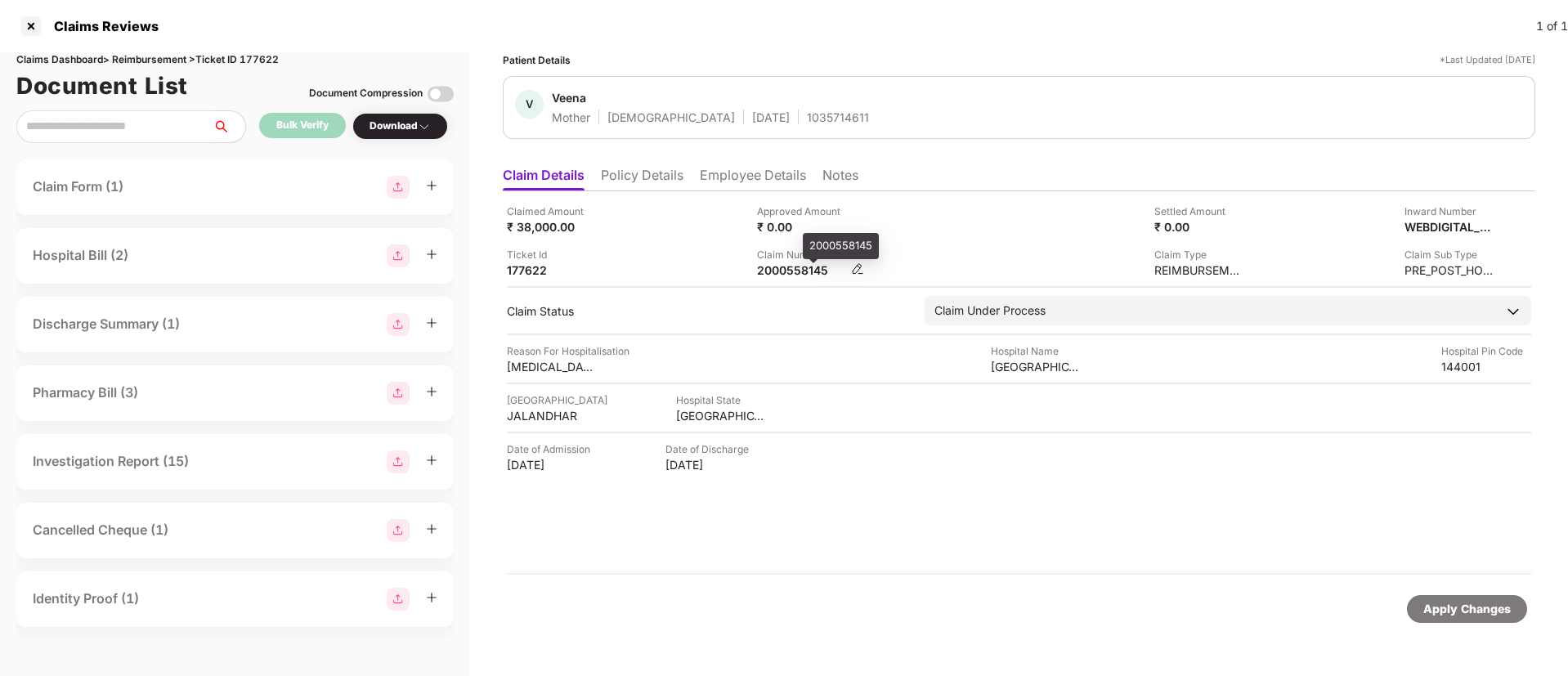
click at [780, 273] on div "2000558145" at bounding box center [802, 269] width 90 height 16
click at [707, 176] on li "Employee Details" at bounding box center [753, 177] width 106 height 23
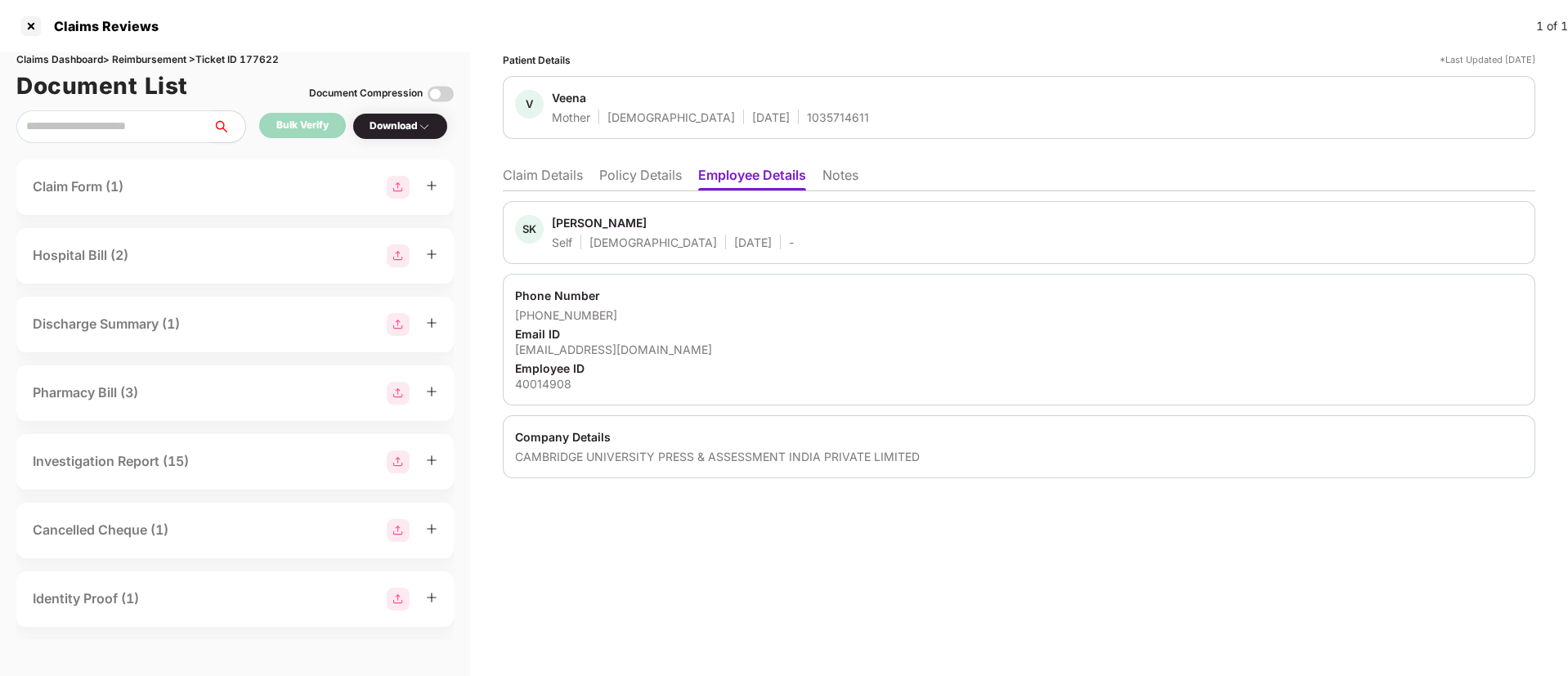
click at [630, 173] on li "Policy Details" at bounding box center [641, 177] width 83 height 23
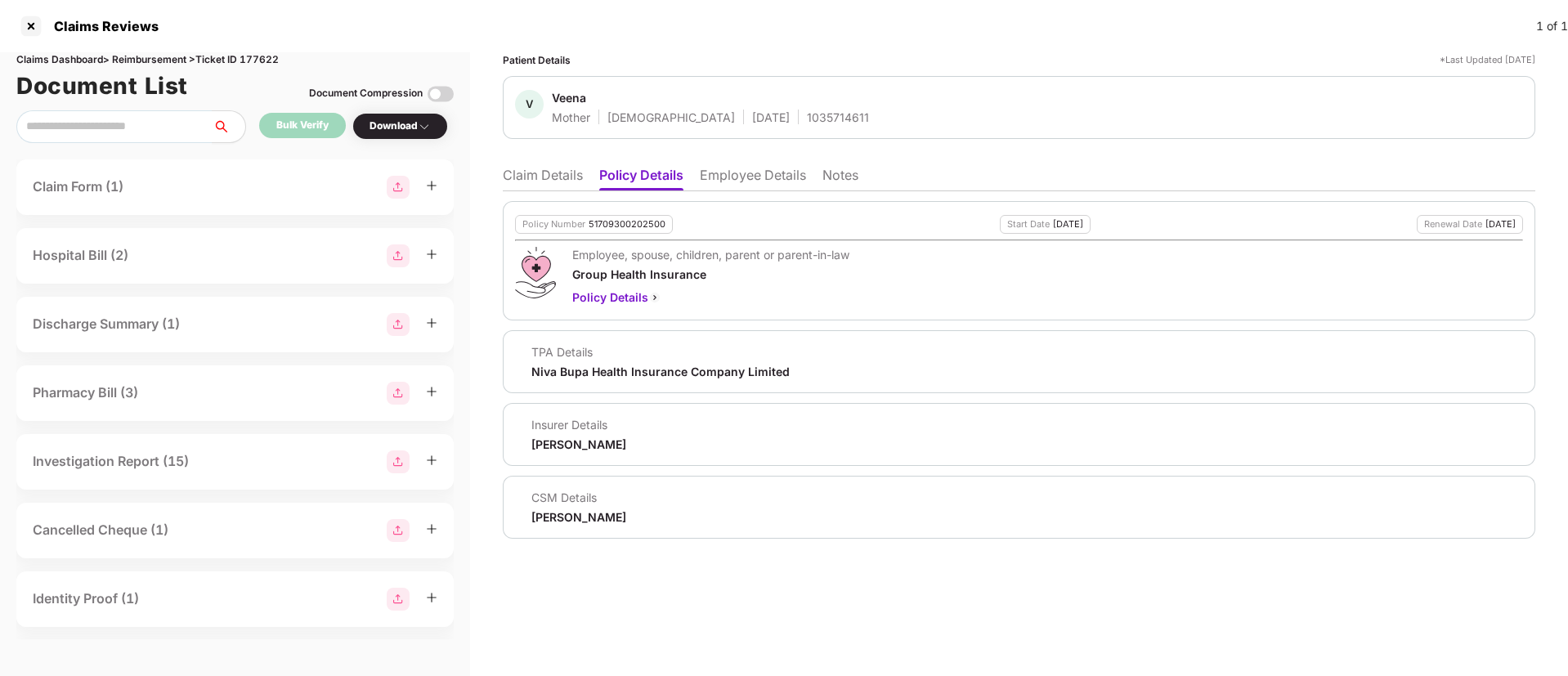
click at [568, 177] on li "Claim Details" at bounding box center [542, 177] width 80 height 23
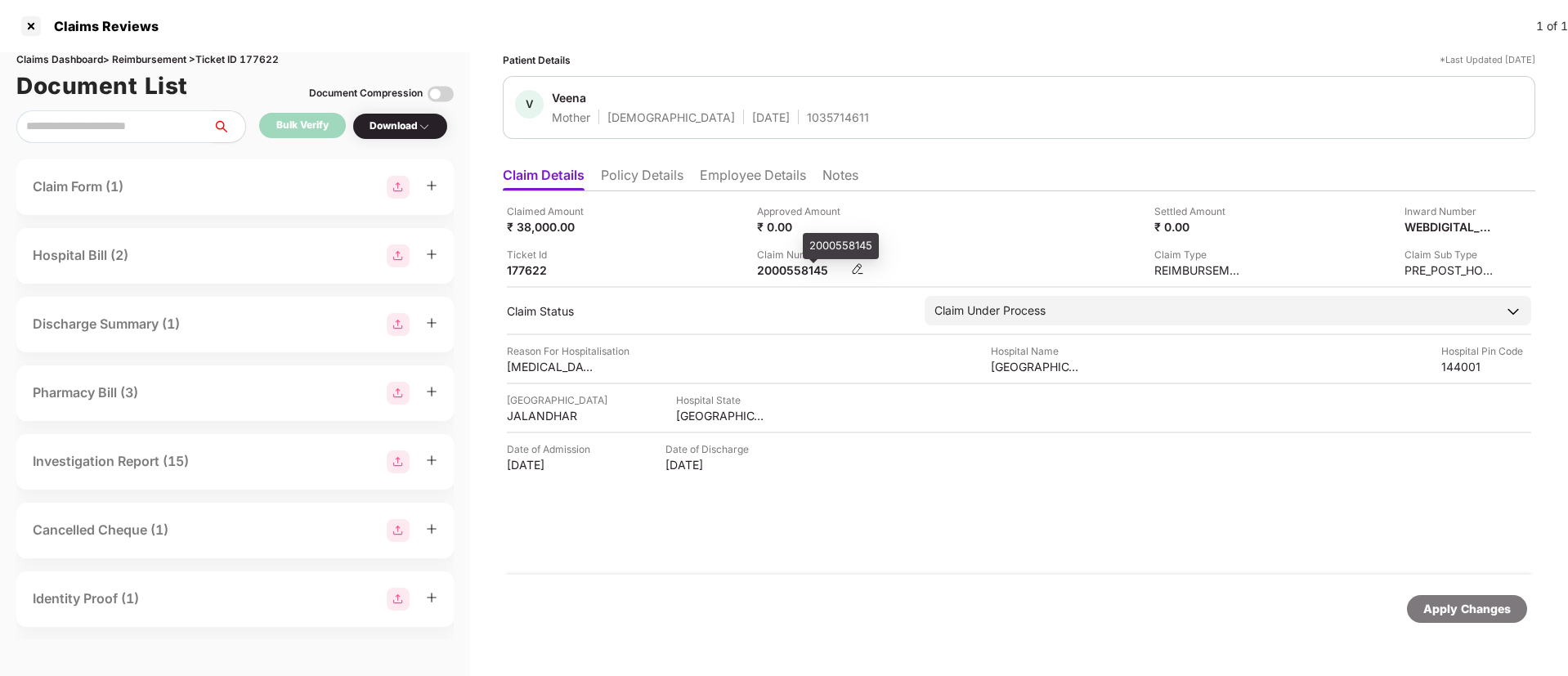
click at [802, 269] on div "2000558145" at bounding box center [802, 269] width 90 height 16
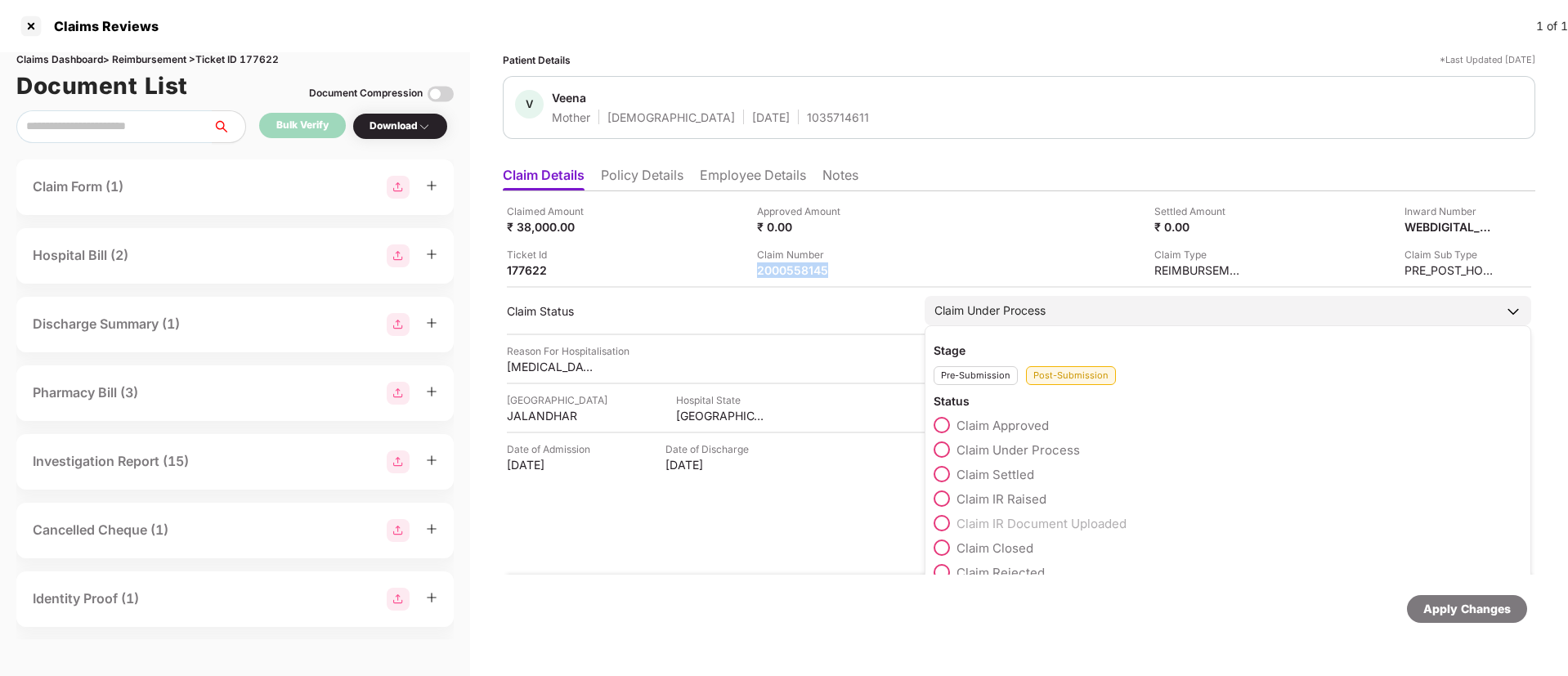
click at [1017, 498] on span "Claim IR Raised" at bounding box center [1001, 499] width 90 height 16
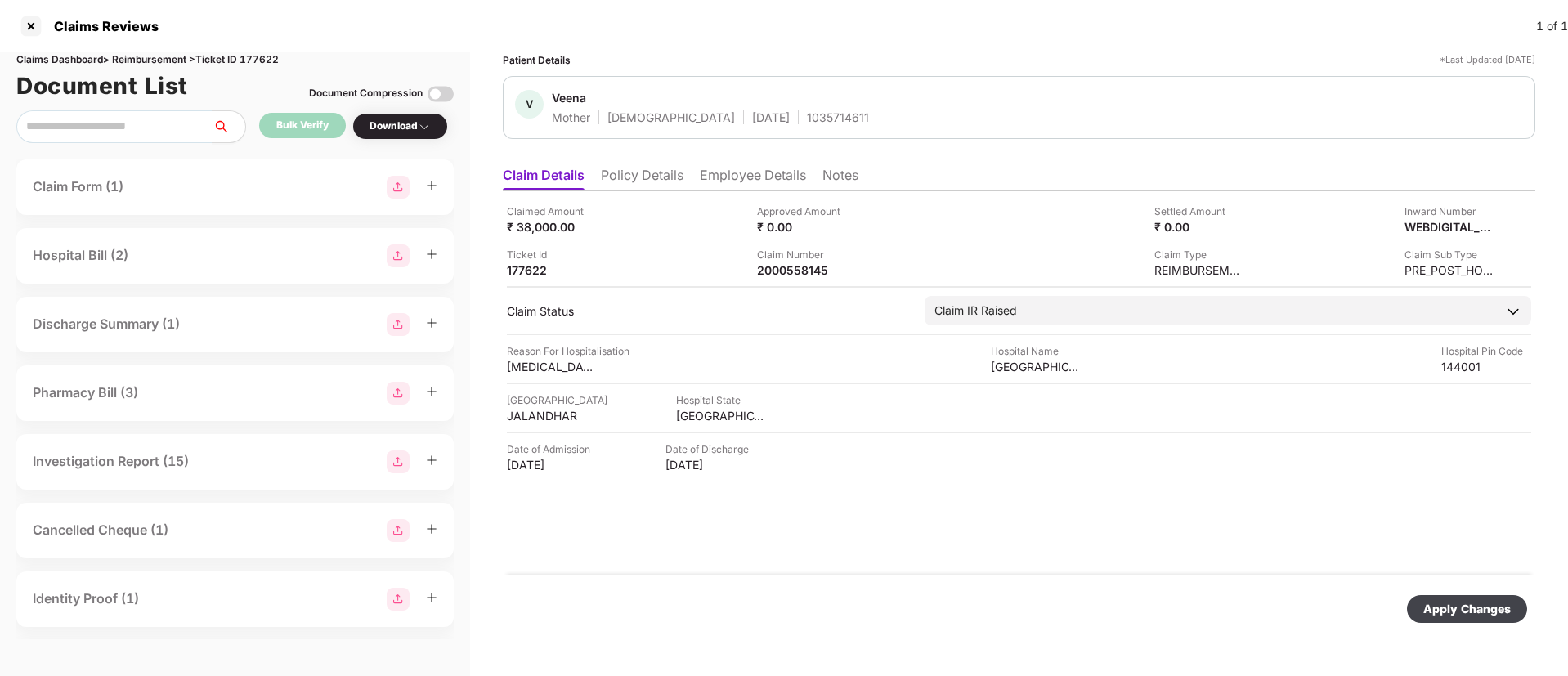
click at [1501, 597] on div "Apply Changes" at bounding box center [1467, 608] width 120 height 28
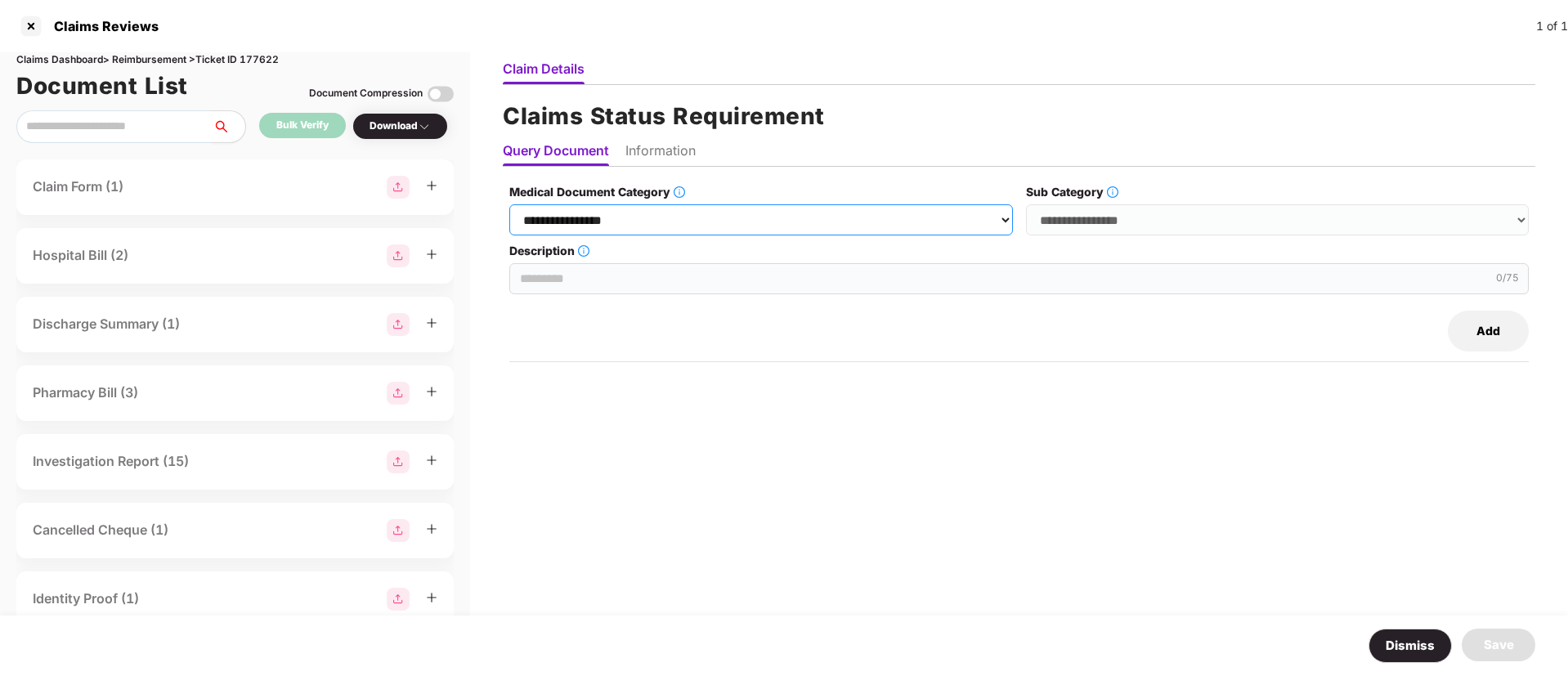
click at [628, 215] on select "**********" at bounding box center [760, 220] width 503 height 31
select select "**********"
click at [510, 205] on select "**********" at bounding box center [760, 220] width 503 height 31
click at [1226, 211] on select "**********" at bounding box center [1277, 220] width 503 height 31
select select "**********"
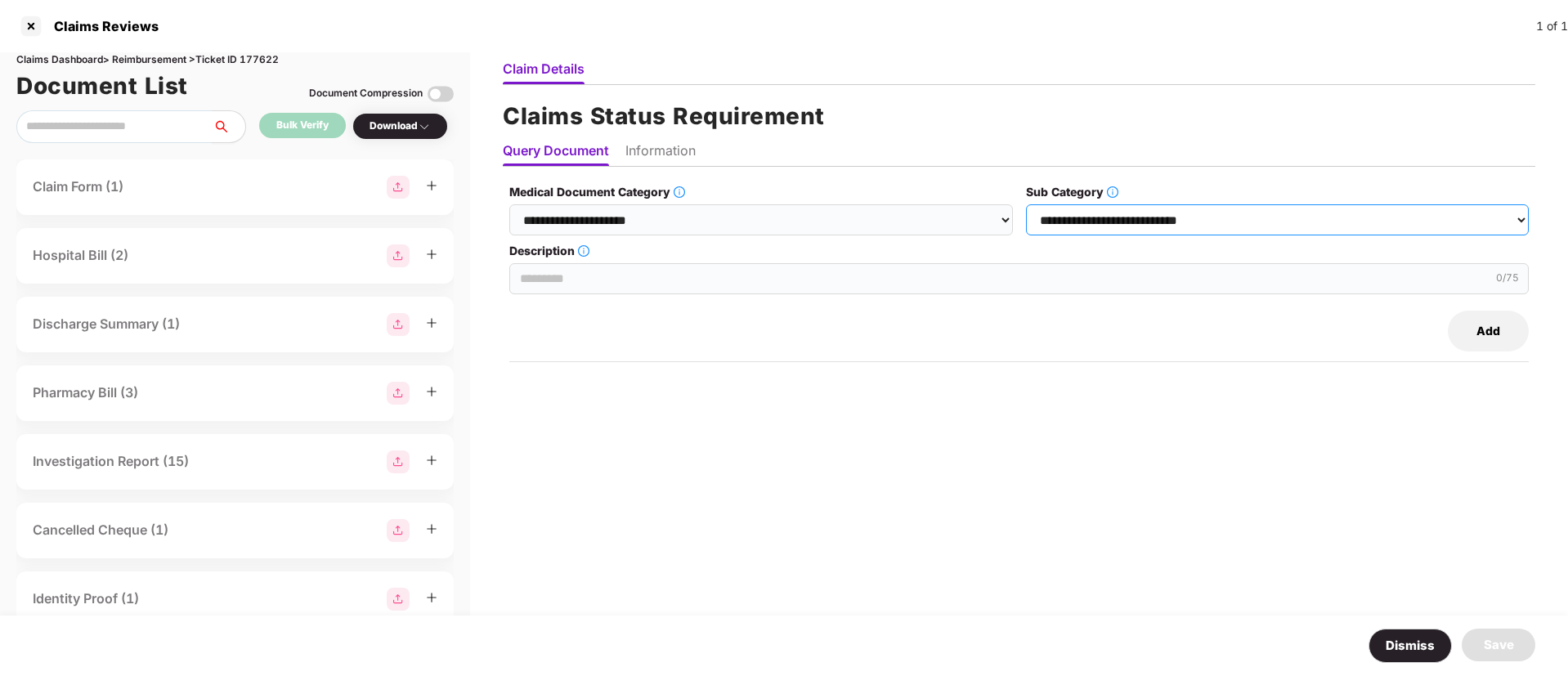
click at [1027, 205] on select "**********" at bounding box center [1277, 220] width 503 height 31
click at [632, 281] on input "Description" at bounding box center [1018, 278] width 1019 height 31
paste input "**********"
drag, startPoint x: 566, startPoint y: 279, endPoint x: 412, endPoint y: 273, distance: 154.1
click at [412, 273] on div "**********" at bounding box center [784, 364] width 1568 height 623
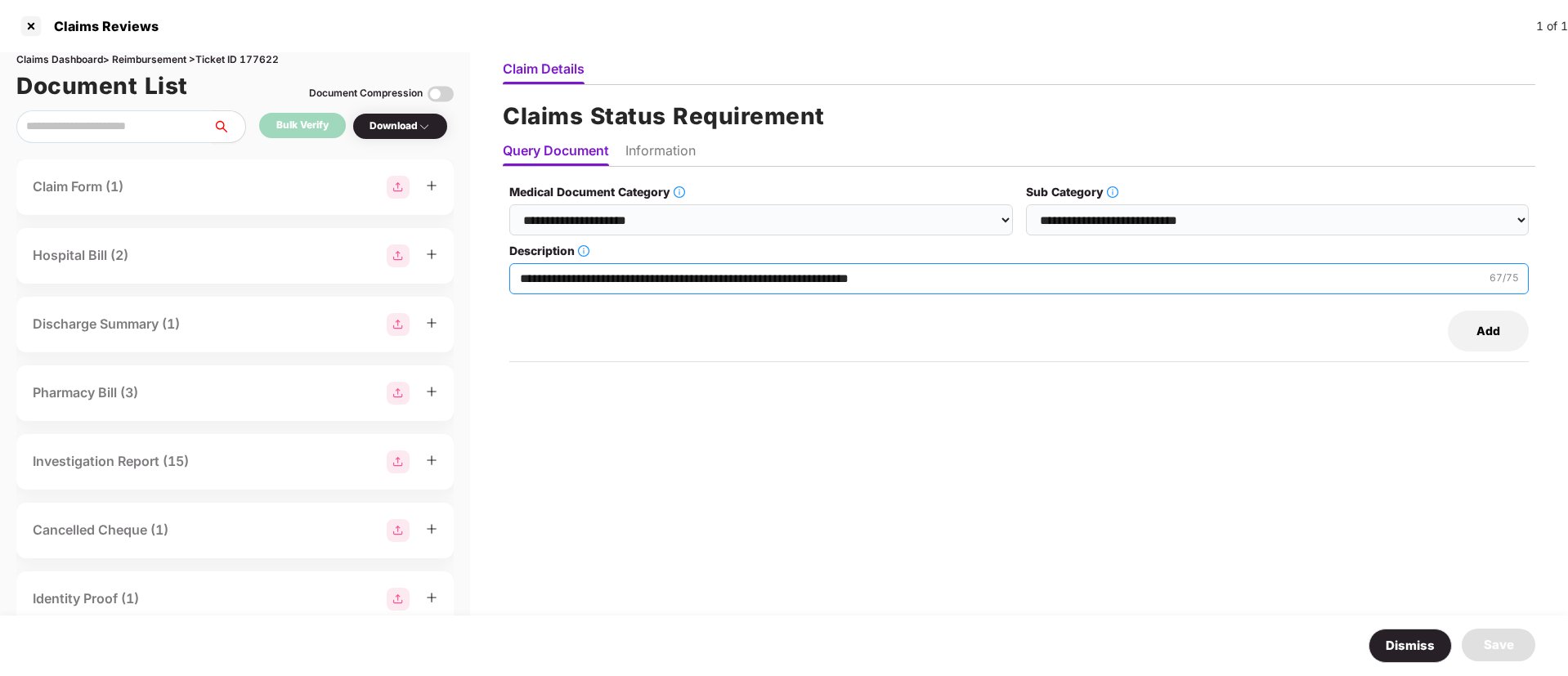
click at [997, 290] on input "**********" at bounding box center [1018, 278] width 1019 height 31
paste input "********"
type input "**********"
click at [670, 154] on li "Information" at bounding box center [660, 153] width 70 height 23
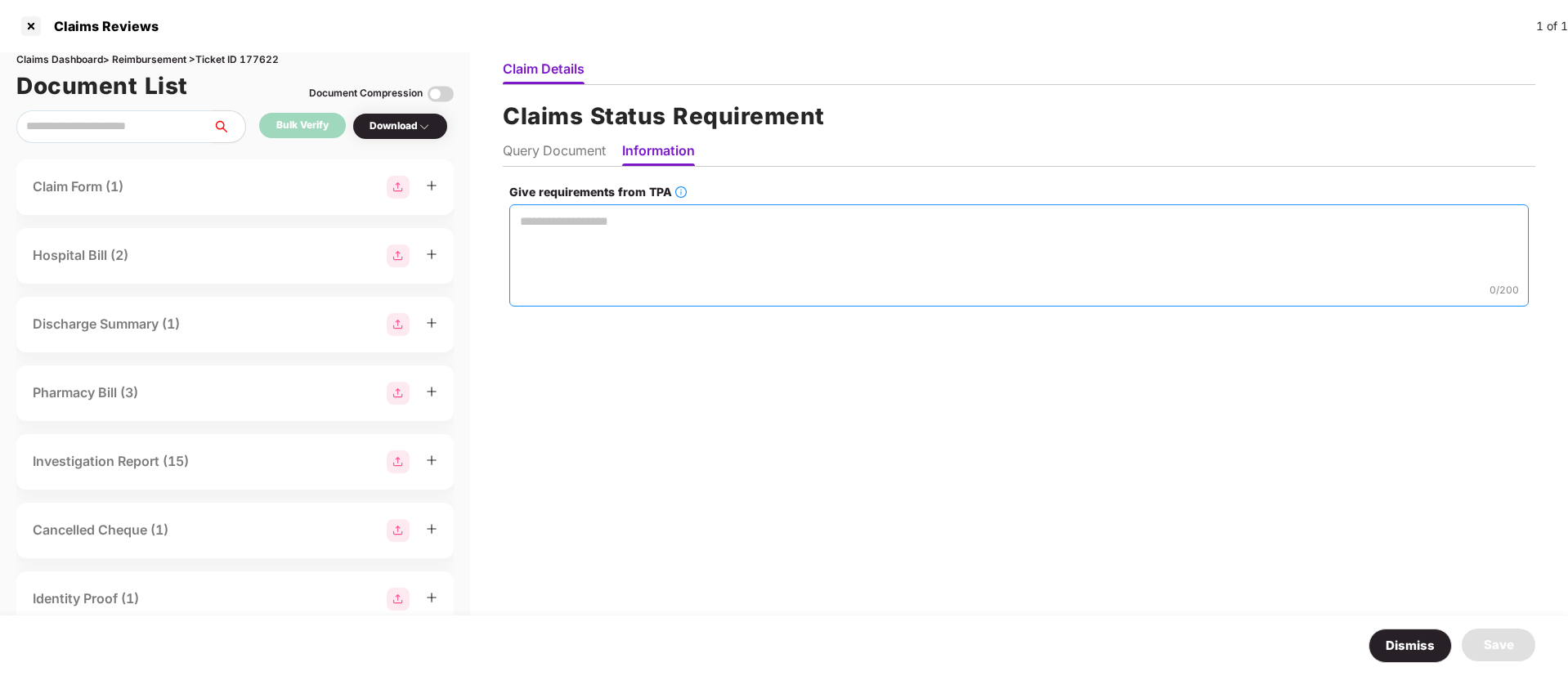
click at [569, 247] on textarea "Give requirements from TPA" at bounding box center [1018, 255] width 1019 height 102
paste textarea "**********"
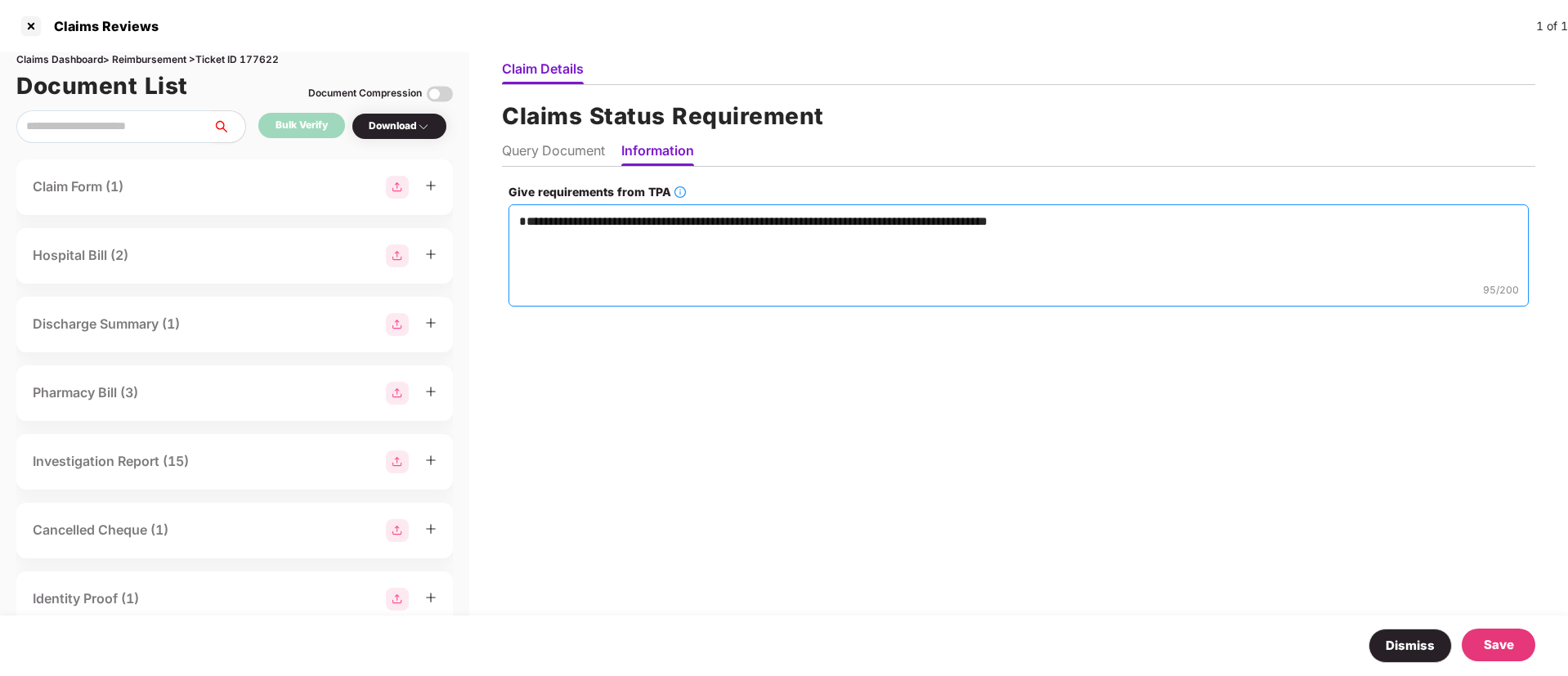
type textarea "**********"
click at [1498, 651] on div "Save" at bounding box center [1498, 644] width 30 height 20
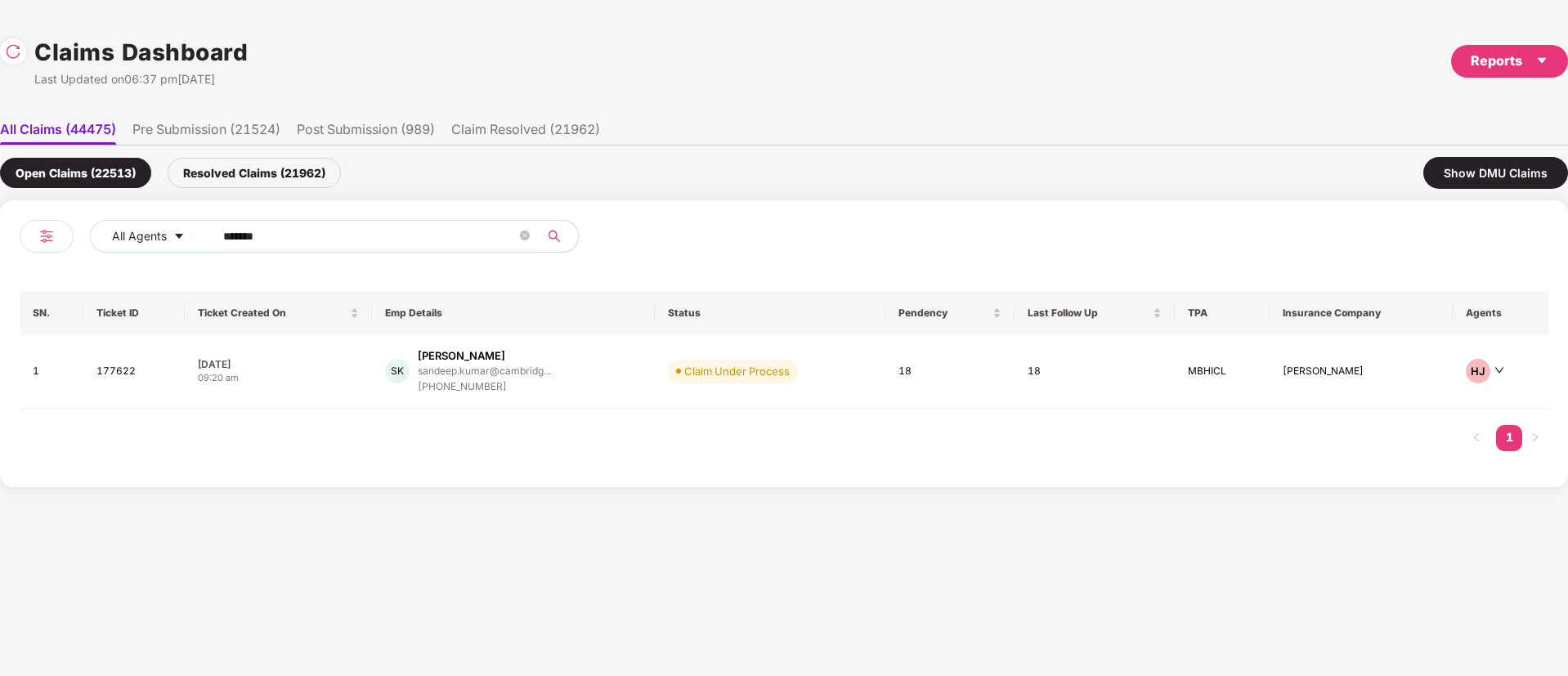
click at [0, 252] on div "All Agents ****** SN. Ticket ID Ticket Created On Emp Details Status Pendency L…" at bounding box center [784, 343] width 1568 height 286
paste input "text"
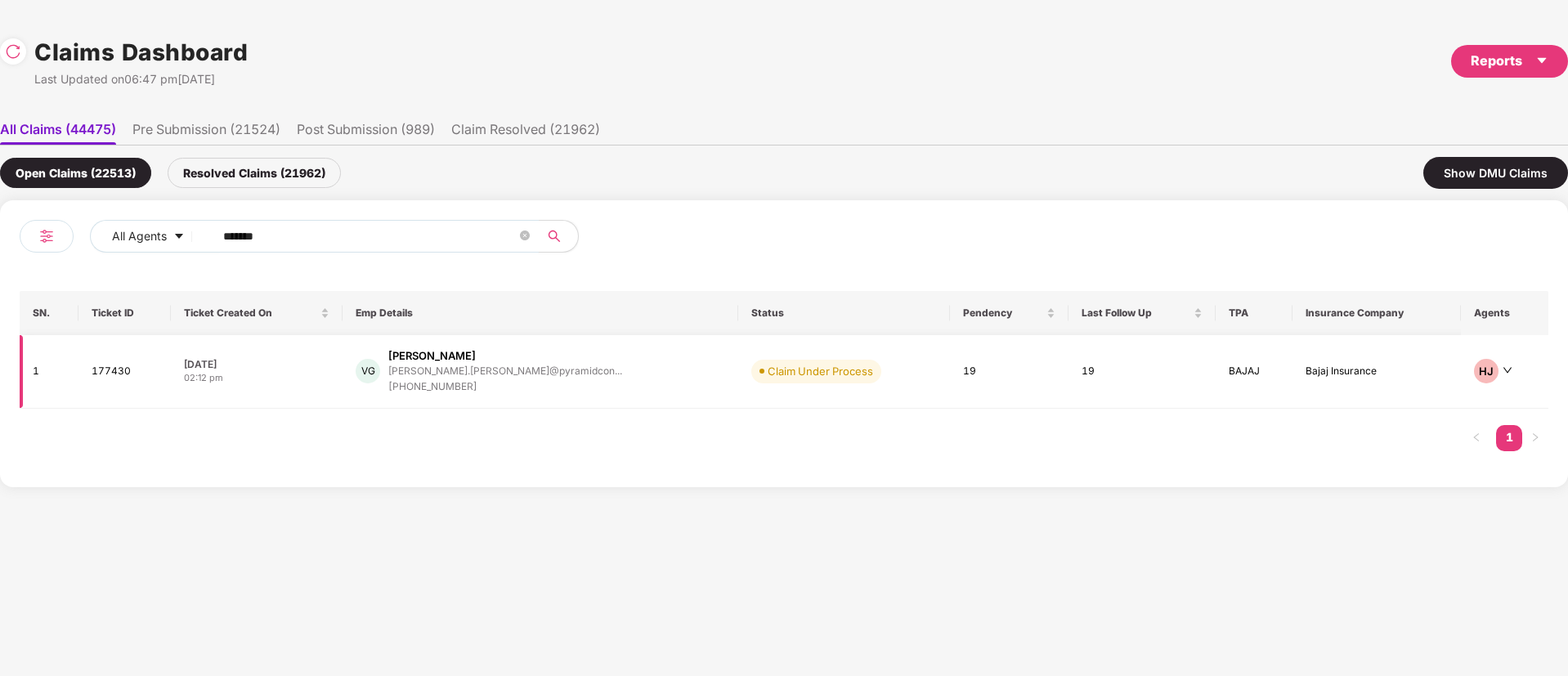
type input "******"
click at [600, 390] on div "VG Vivek Goyal vivek.goyal@pyramidcon... +919953539343" at bounding box center [539, 372] width 369 height 47
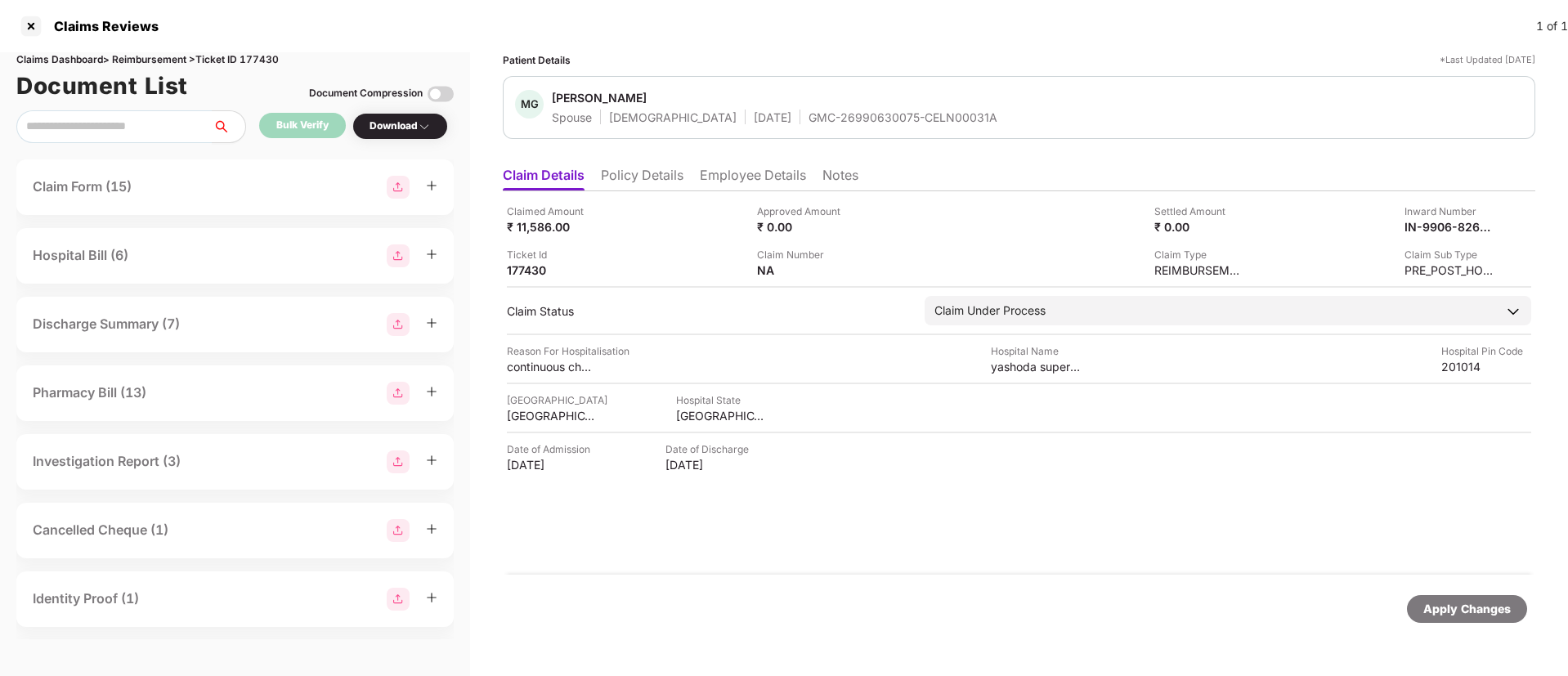
click at [808, 117] on div "GMC-26990630075-CELN00031A" at bounding box center [902, 117] width 189 height 16
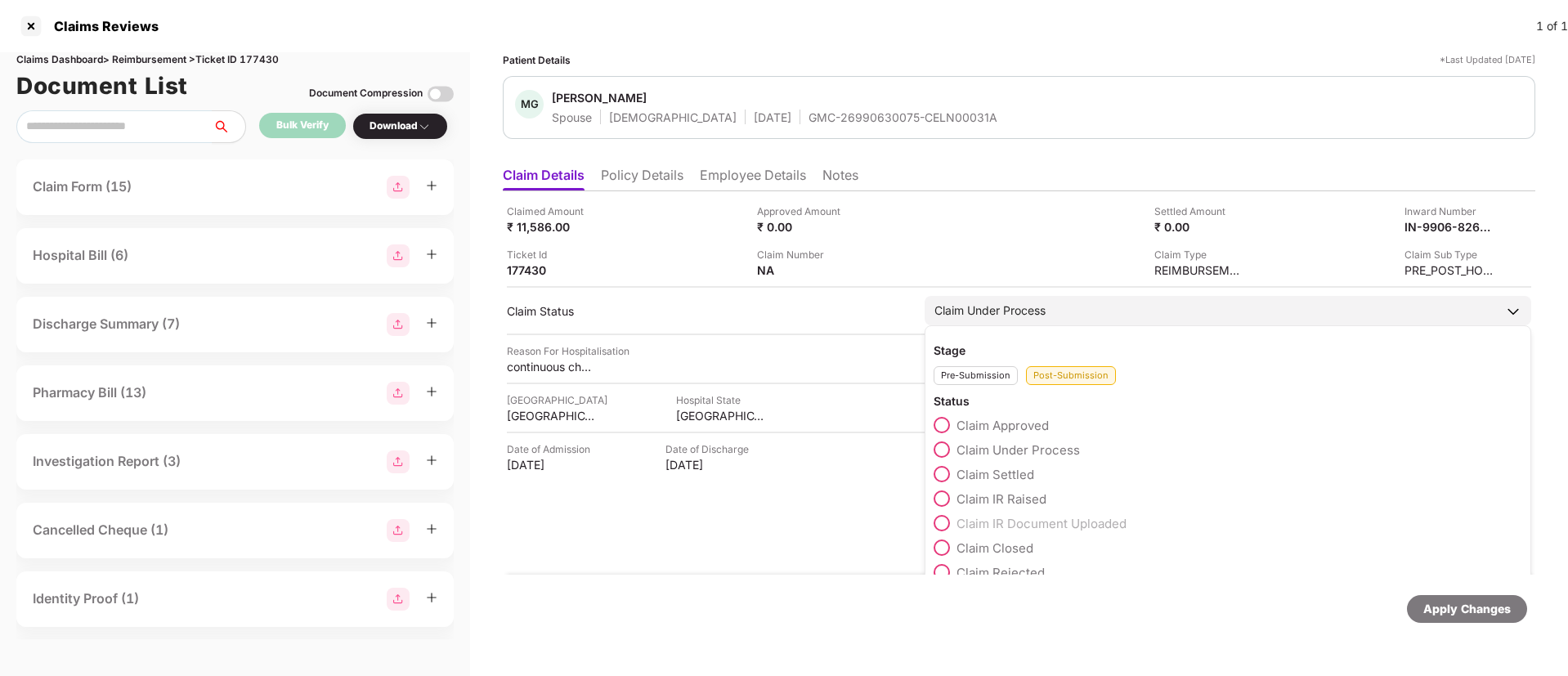
click at [1026, 420] on span "Claim Approved" at bounding box center [1002, 425] width 92 height 16
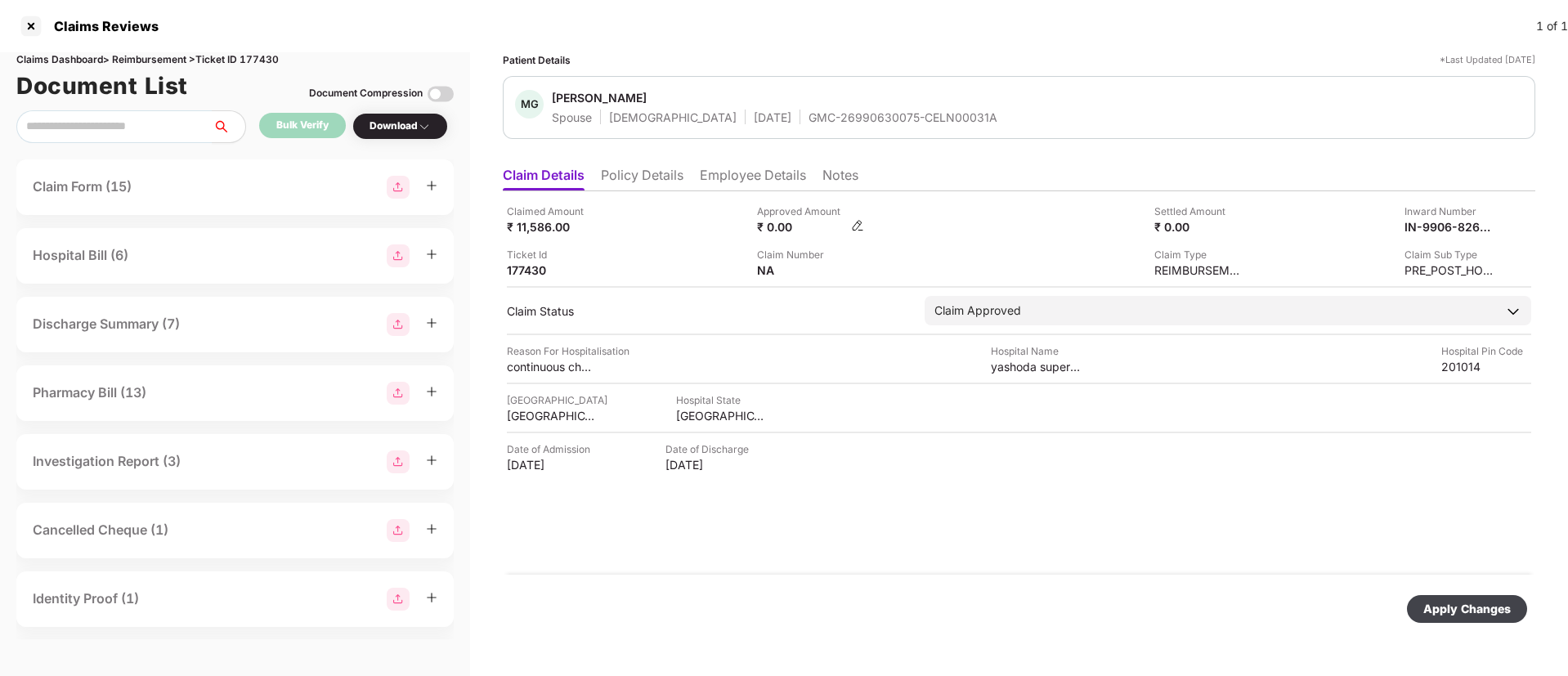
click at [851, 225] on img at bounding box center [858, 225] width 13 height 13
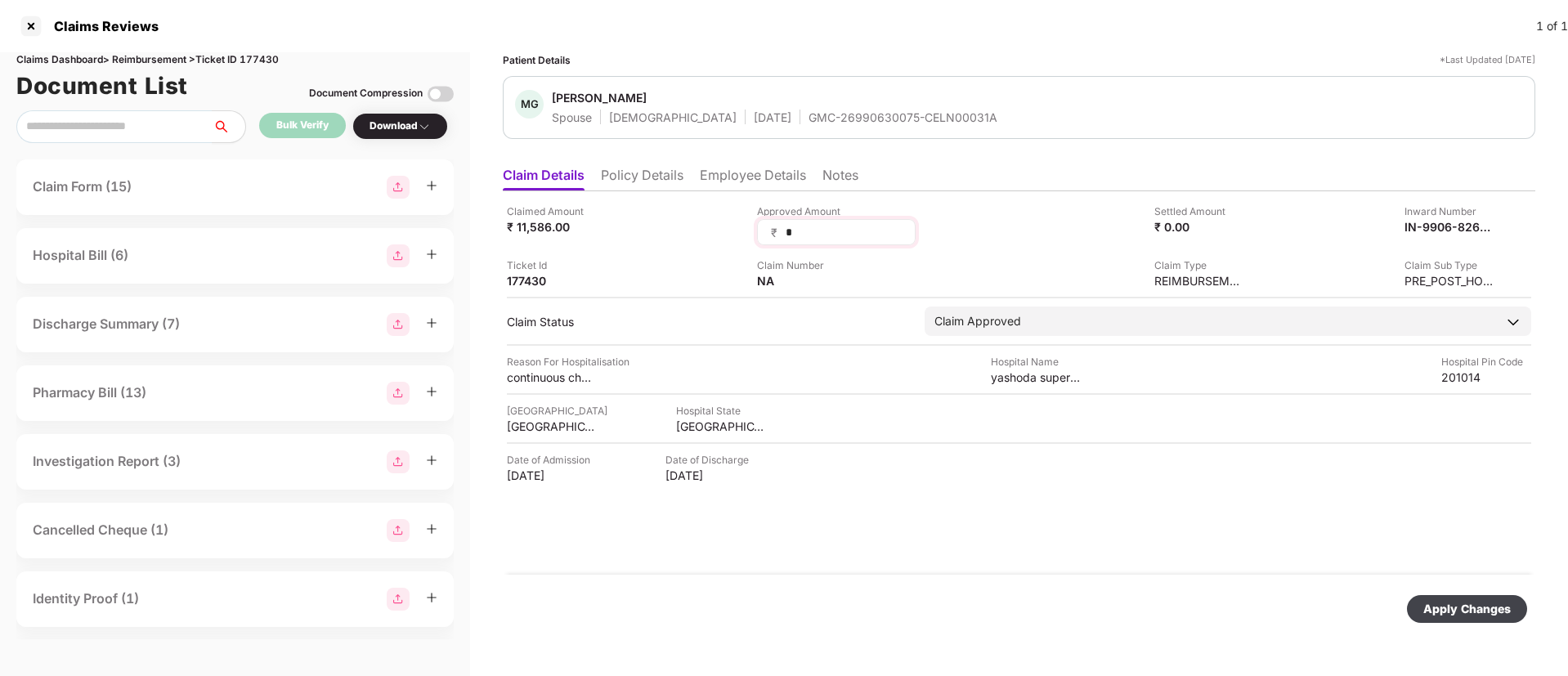
type input "**"
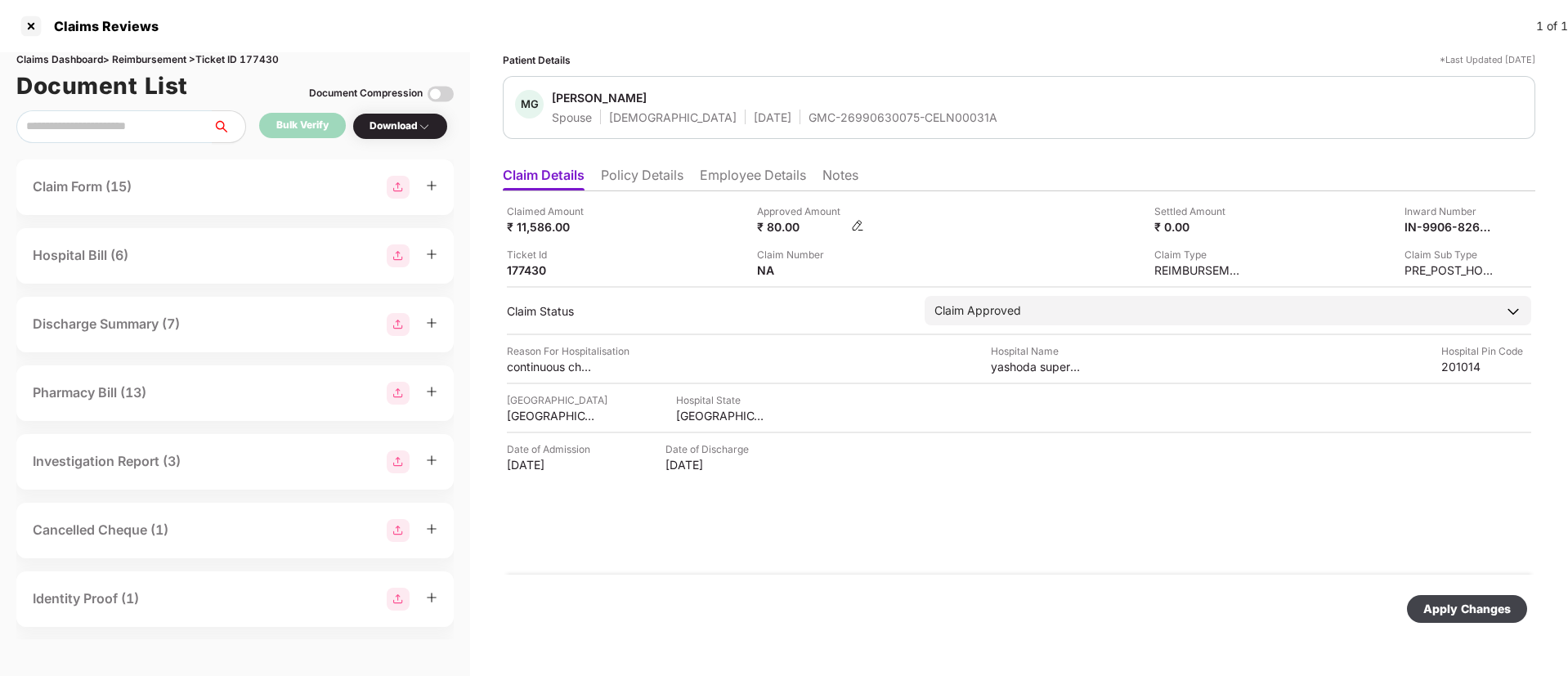
click at [855, 219] on img at bounding box center [858, 225] width 13 height 13
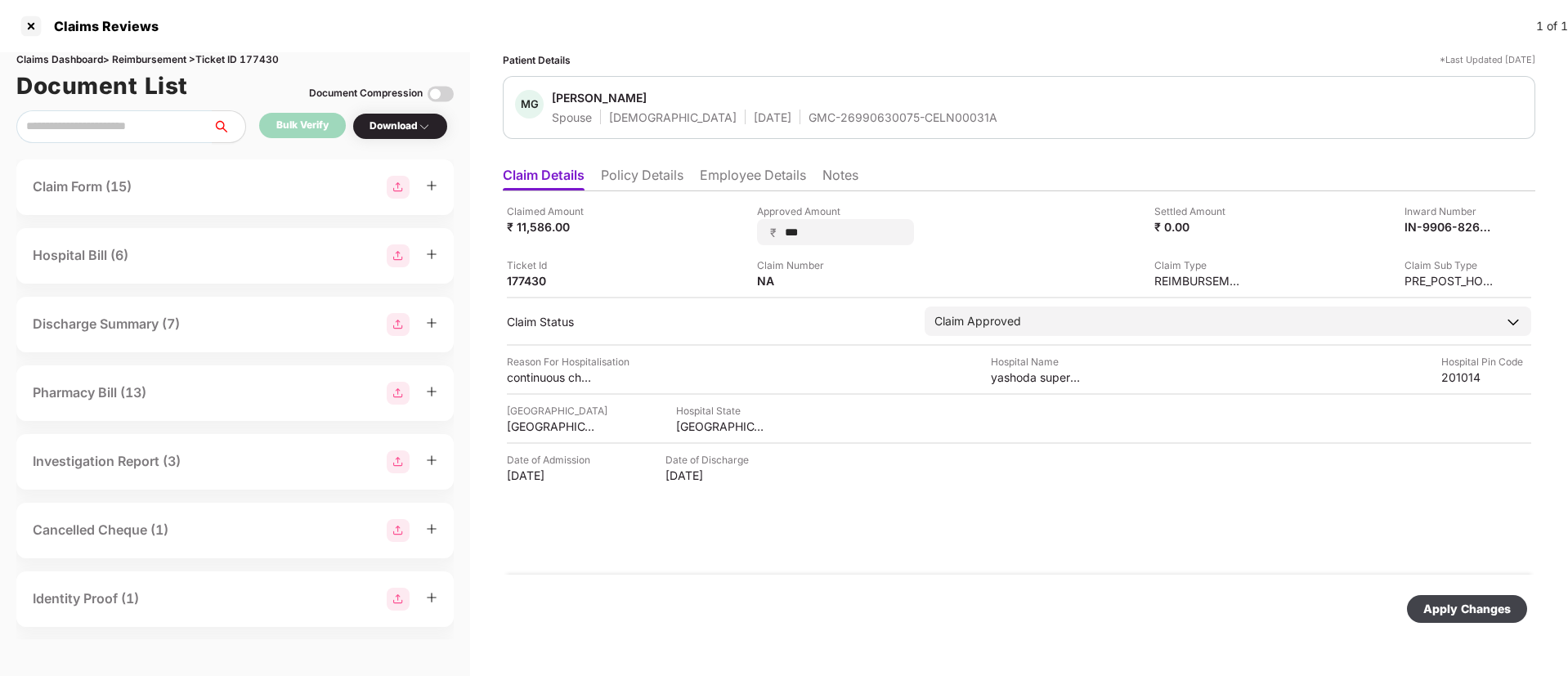
type input "****"
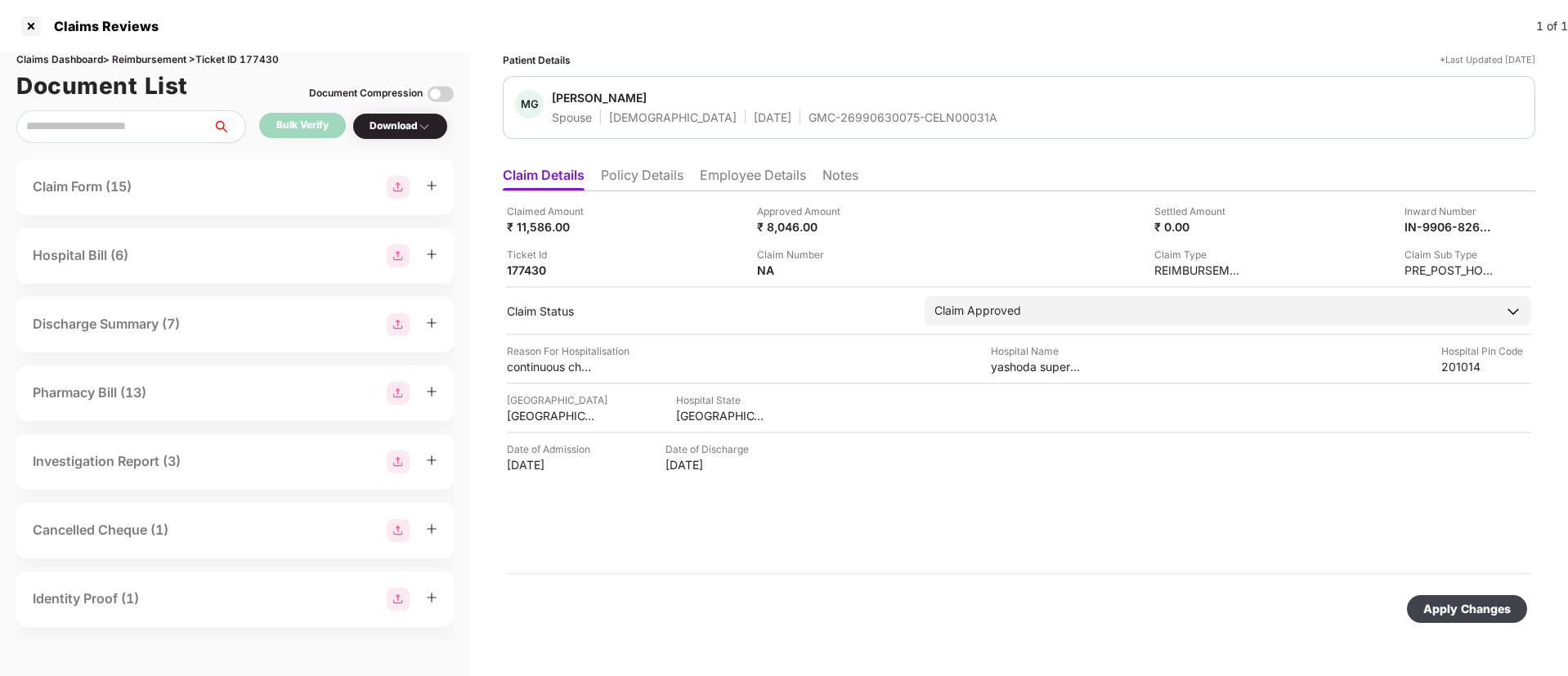
click at [1510, 610] on div "Apply Changes" at bounding box center [1467, 608] width 87 height 18
click at [761, 559] on div "Claimed Amount ₹ 11,586.00 Approved Amount ₹ 8,046.00 Settled Amount ₹ 0.00 Inw…" at bounding box center [1018, 383] width 1032 height 383
click at [663, 175] on li "Policy Details" at bounding box center [642, 177] width 83 height 23
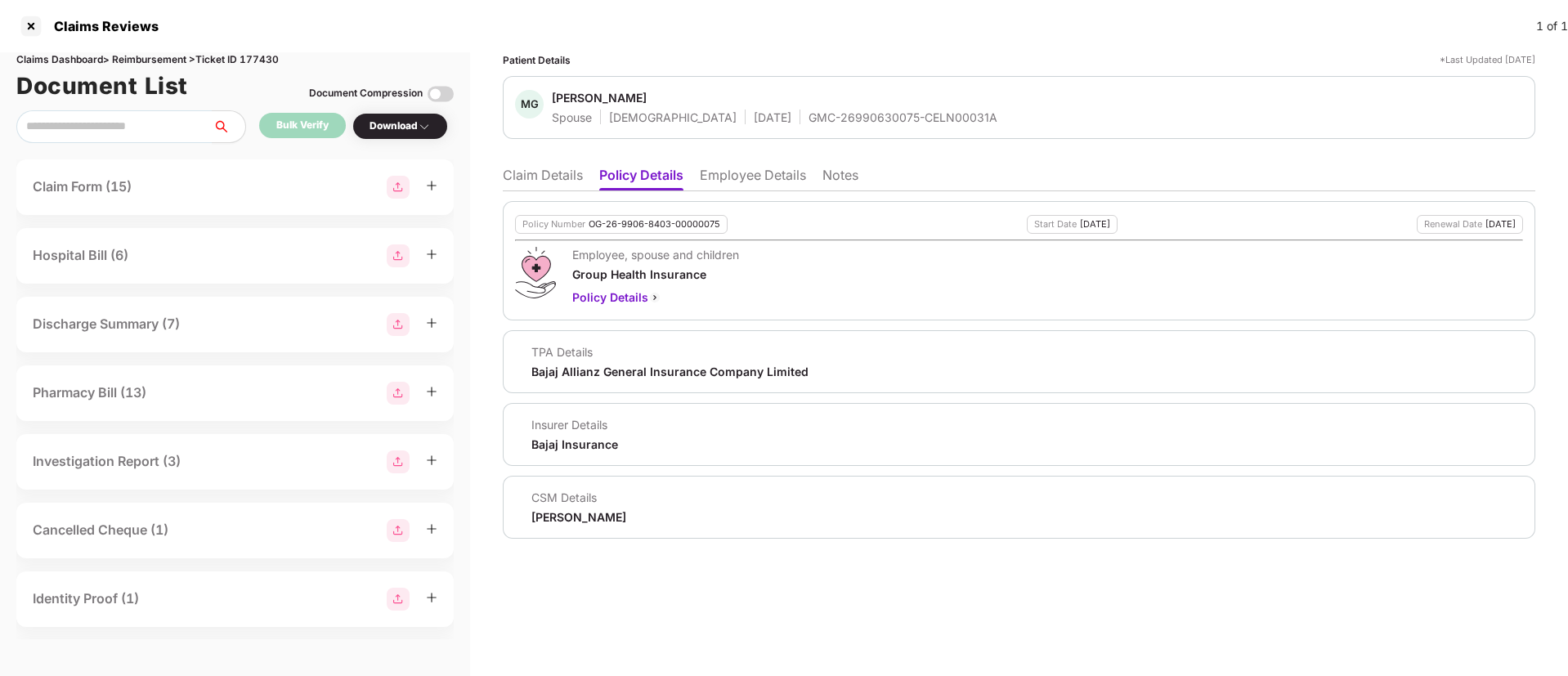
click at [721, 180] on li "Employee Details" at bounding box center [753, 177] width 106 height 23
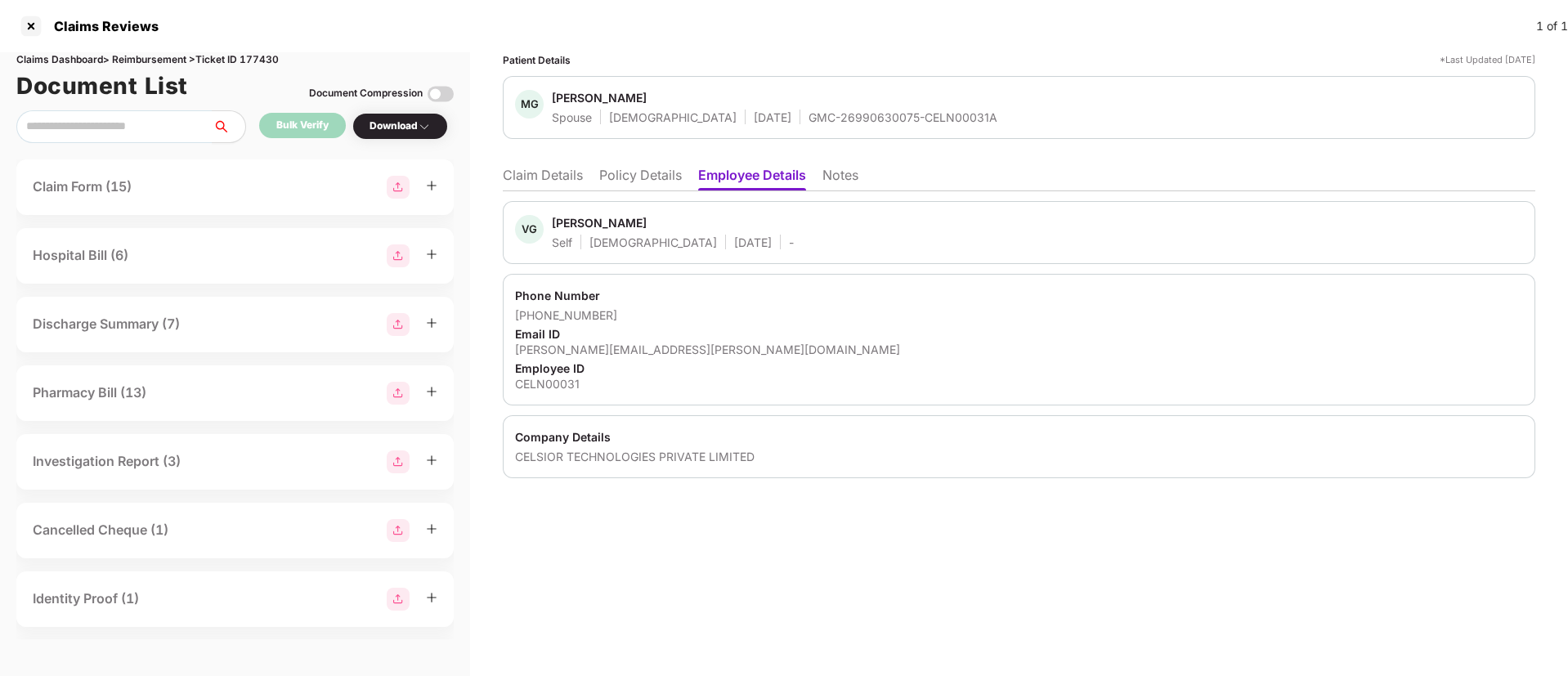
click at [573, 224] on div "Vivek Goyal" at bounding box center [598, 223] width 95 height 16
click at [566, 169] on li "Claim Details" at bounding box center [542, 177] width 80 height 23
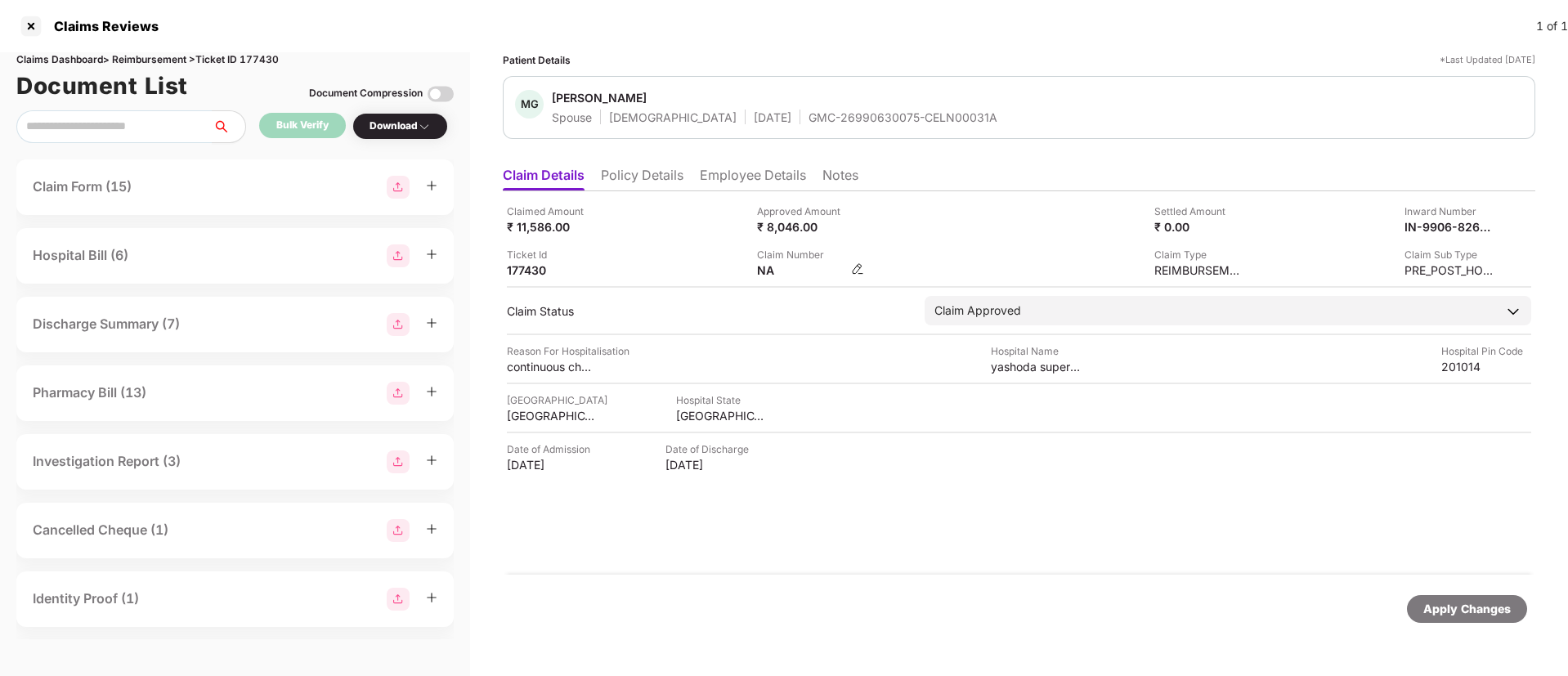
click at [857, 268] on img at bounding box center [858, 269] width 13 height 13
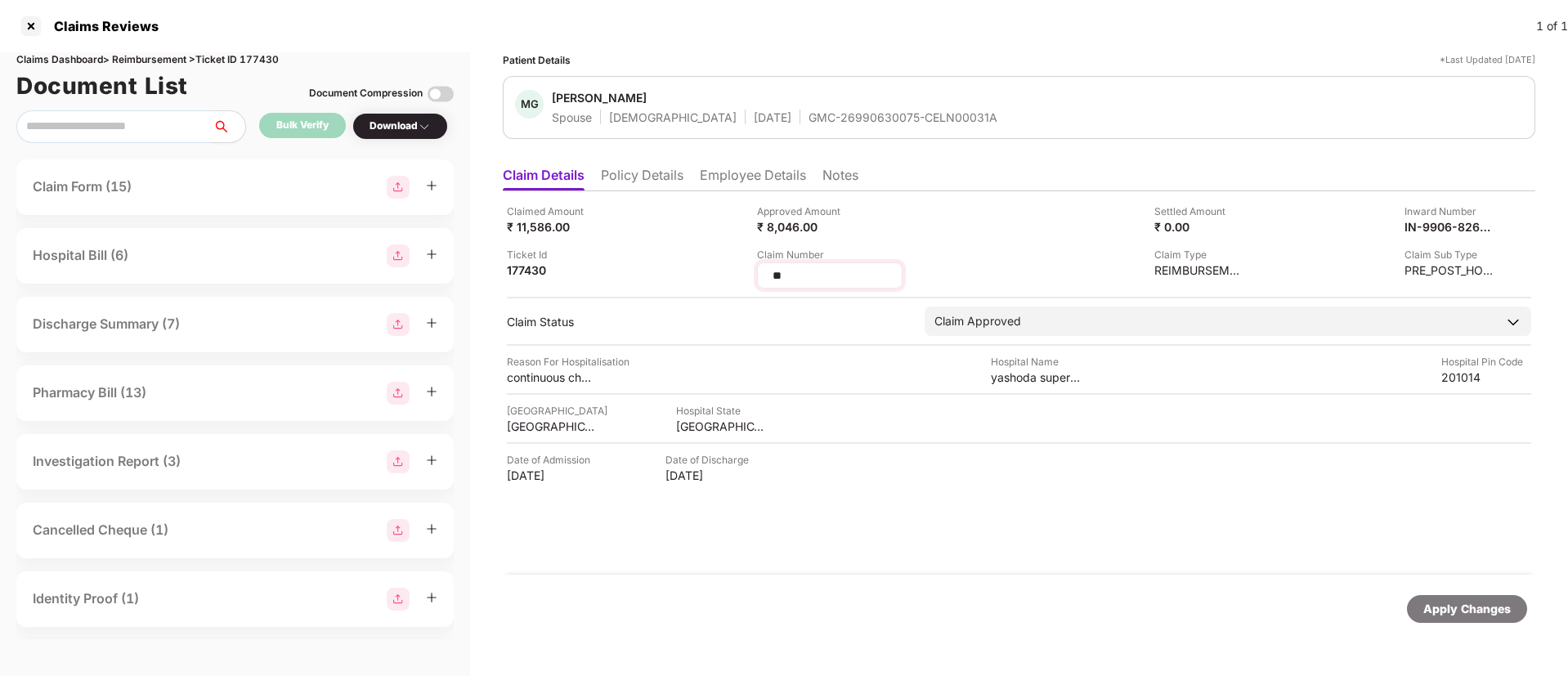
type input "*"
type input "*********"
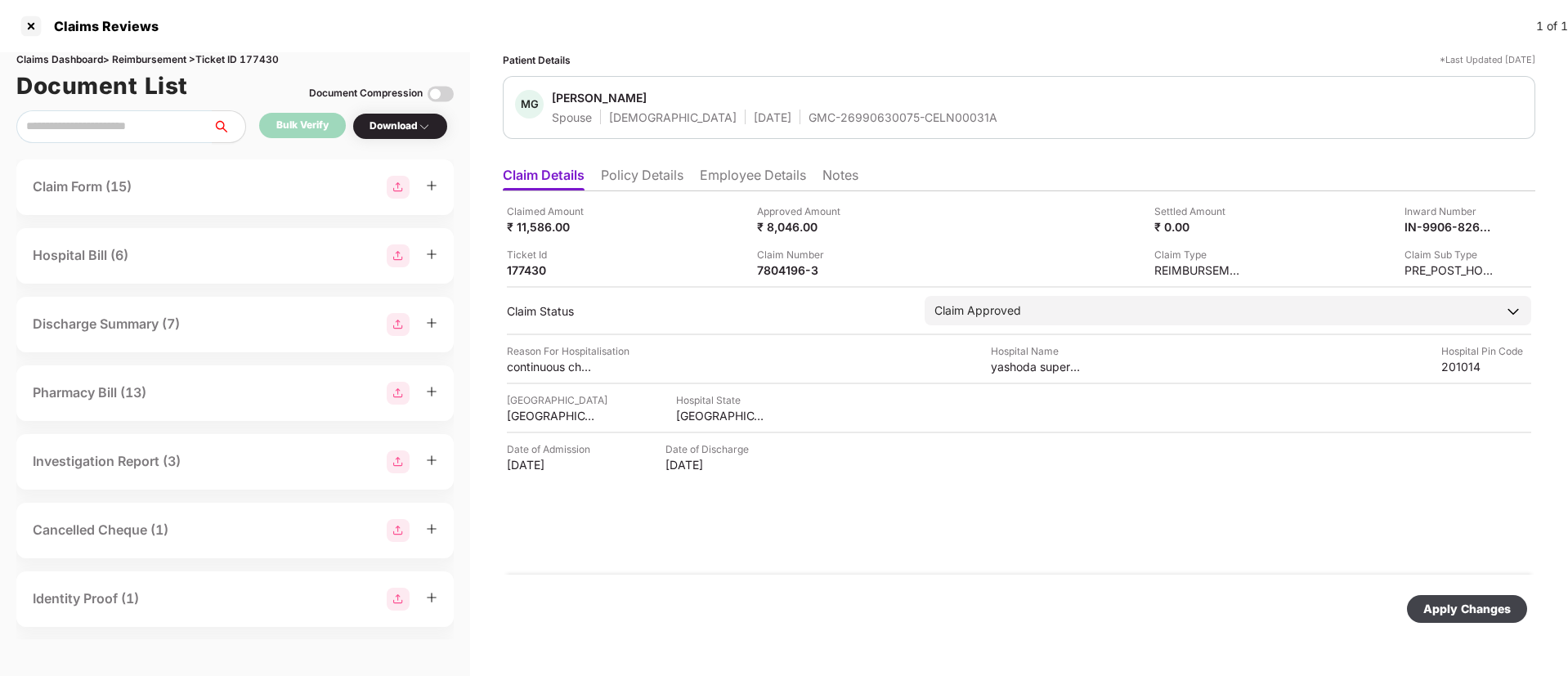
click at [1464, 607] on div "Apply Changes" at bounding box center [1467, 608] width 87 height 18
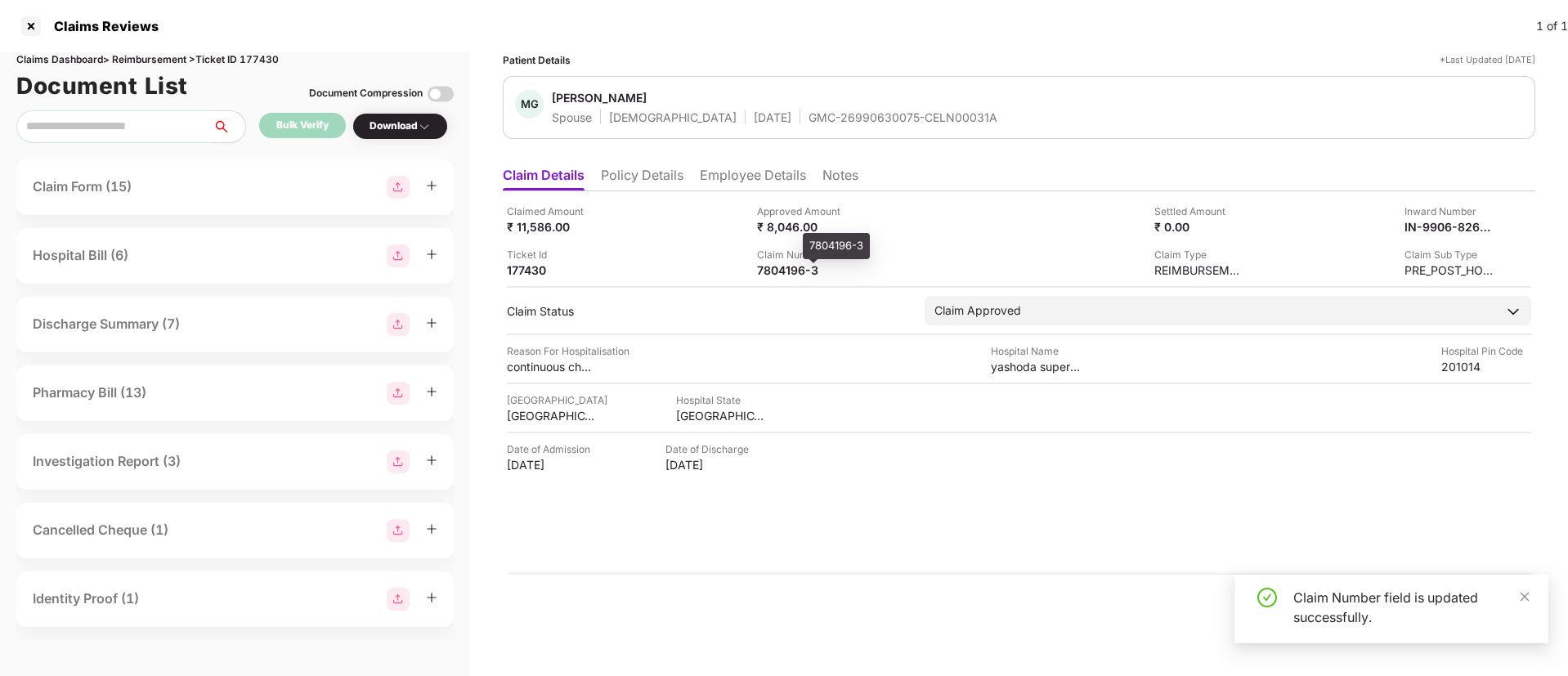
click at [783, 280] on div "Claimed Amount ₹ 11,586.00 Approved Amount ₹ 8,046.00 Settled Amount ₹ 0.00 Inw…" at bounding box center [1018, 383] width 1032 height 383
click at [781, 273] on div "7804196-3" at bounding box center [802, 269] width 90 height 16
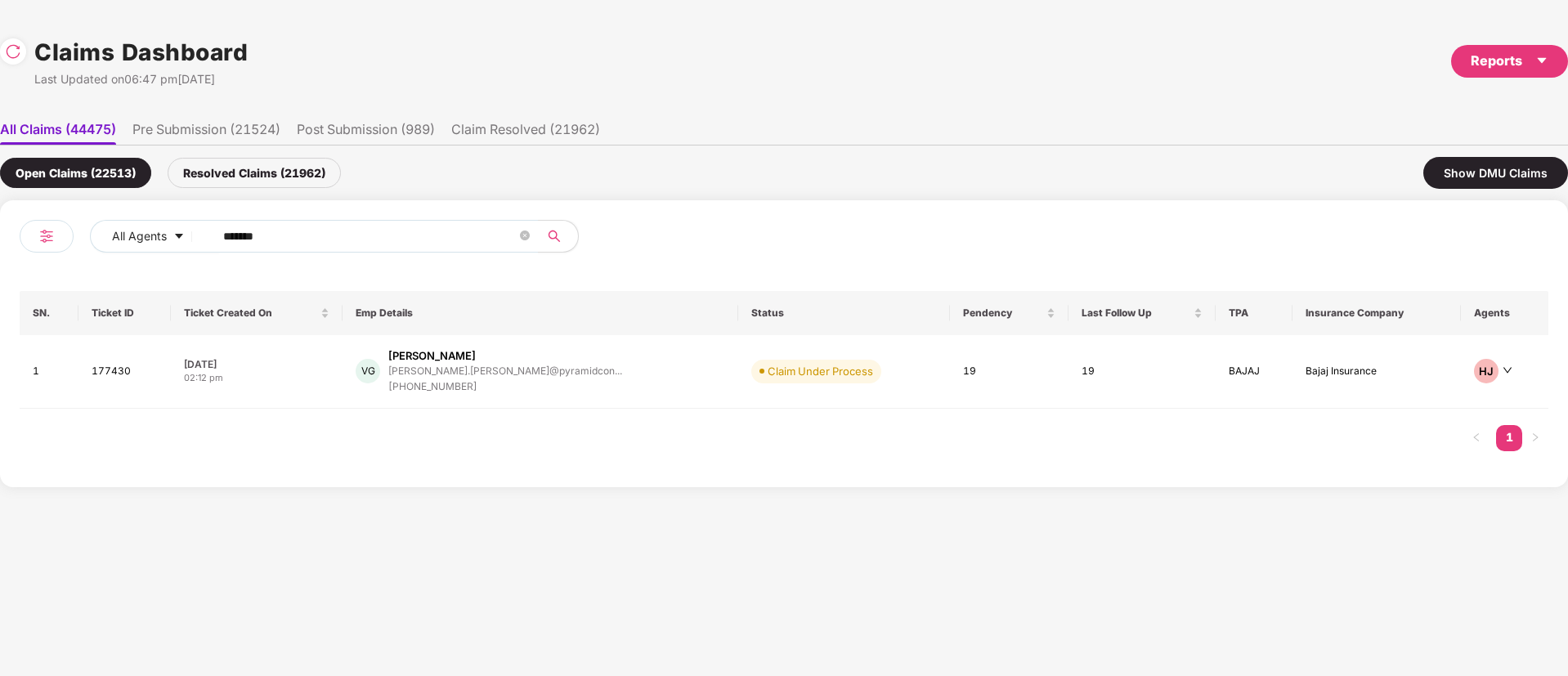
drag, startPoint x: 302, startPoint y: 232, endPoint x: 57, endPoint y: 229, distance: 245.0
click at [50, 229] on div "All Agents ******" at bounding box center [402, 242] width 765 height 46
paste input "text"
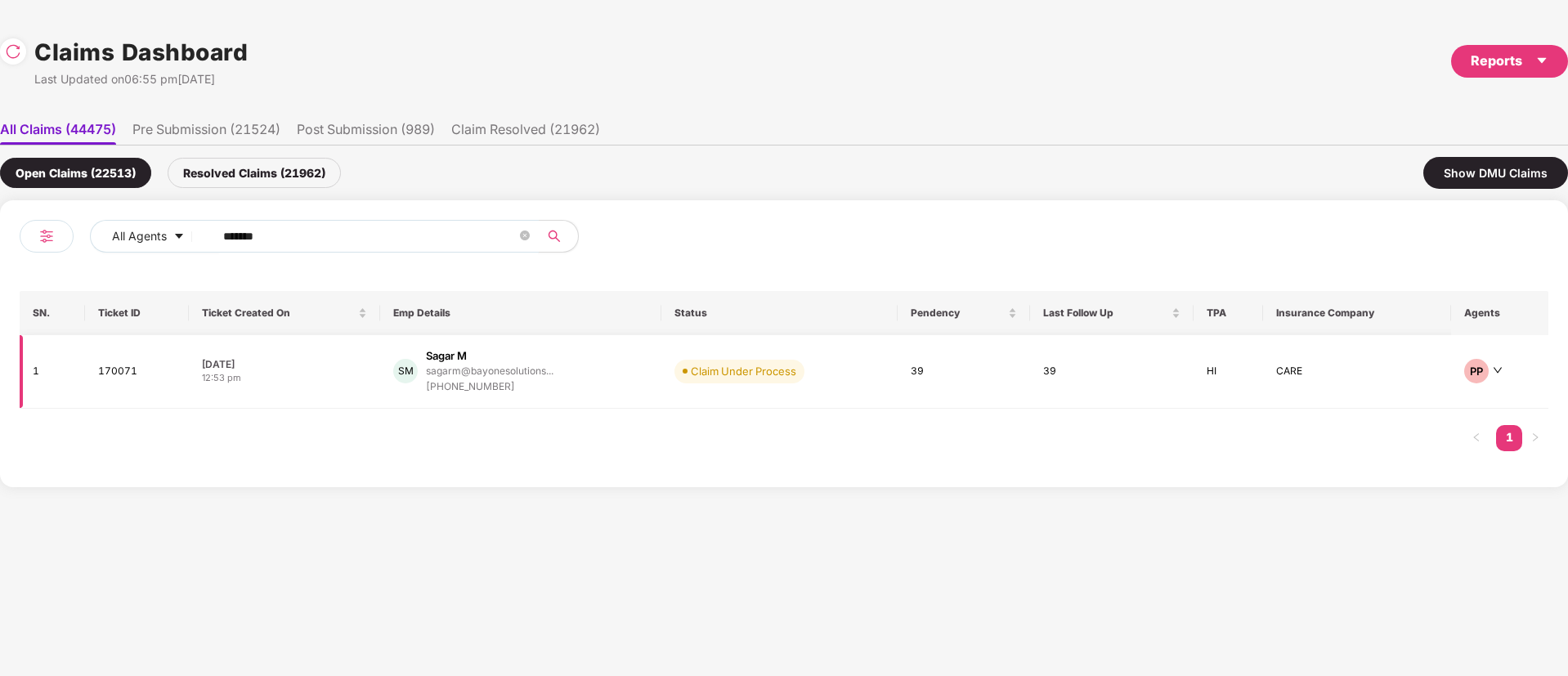
type input "******"
click at [607, 384] on div "SM Sagar M sagarm@bayonesolutions... +919886641689" at bounding box center [520, 372] width 255 height 47
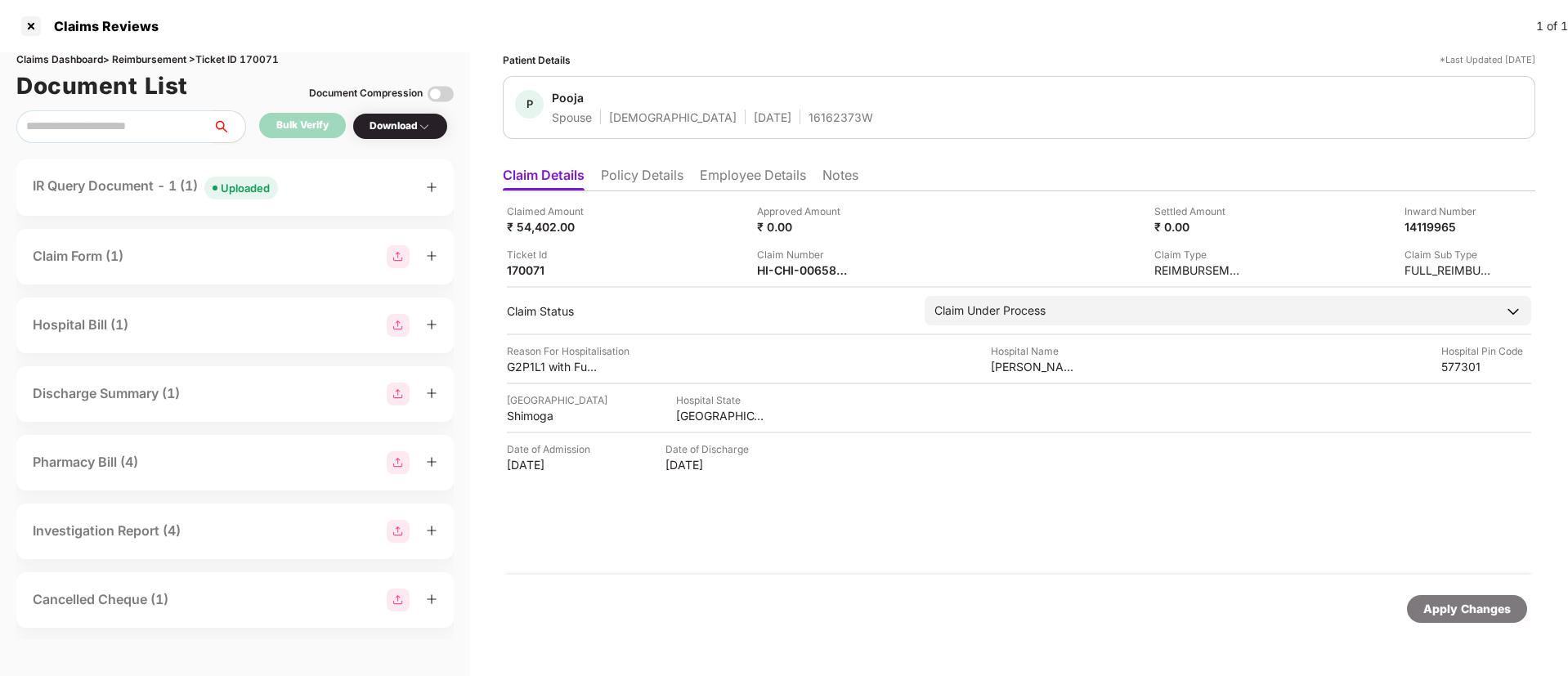
click at [843, 521] on div "Claimed Amount ₹ 54,402.00 Approved Amount ₹ 0.00 Settled Amount ₹ 0.00 Inward …" at bounding box center [1018, 383] width 1032 height 383
click at [775, 266] on div "HI-CHI-006587959(0)" at bounding box center [802, 269] width 90 height 16
